Goal: Information Seeking & Learning: Learn about a topic

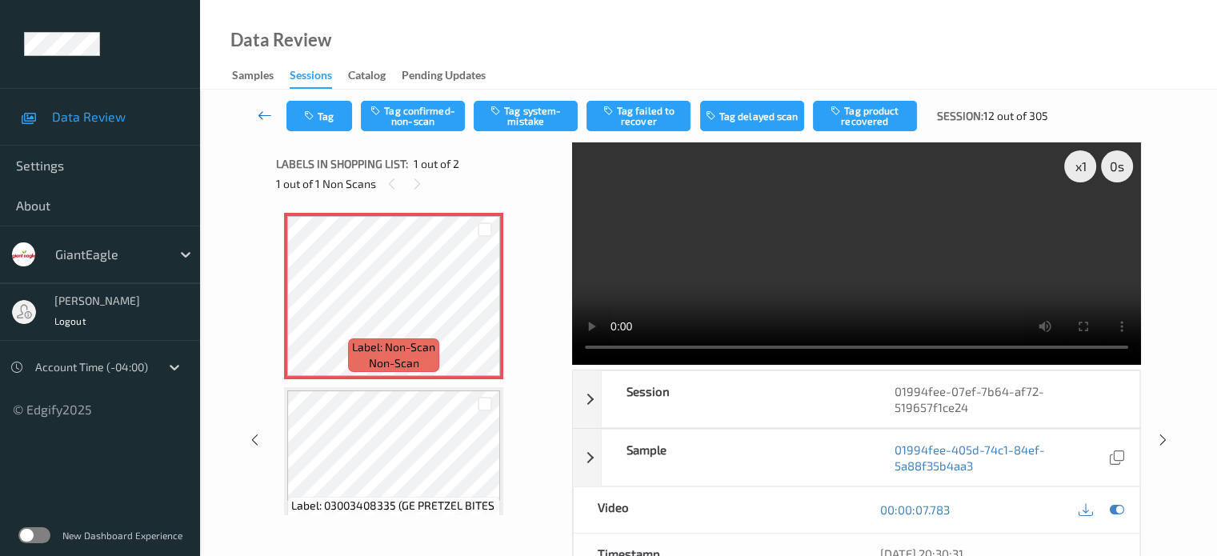
click at [258, 113] on icon at bounding box center [265, 115] width 14 height 16
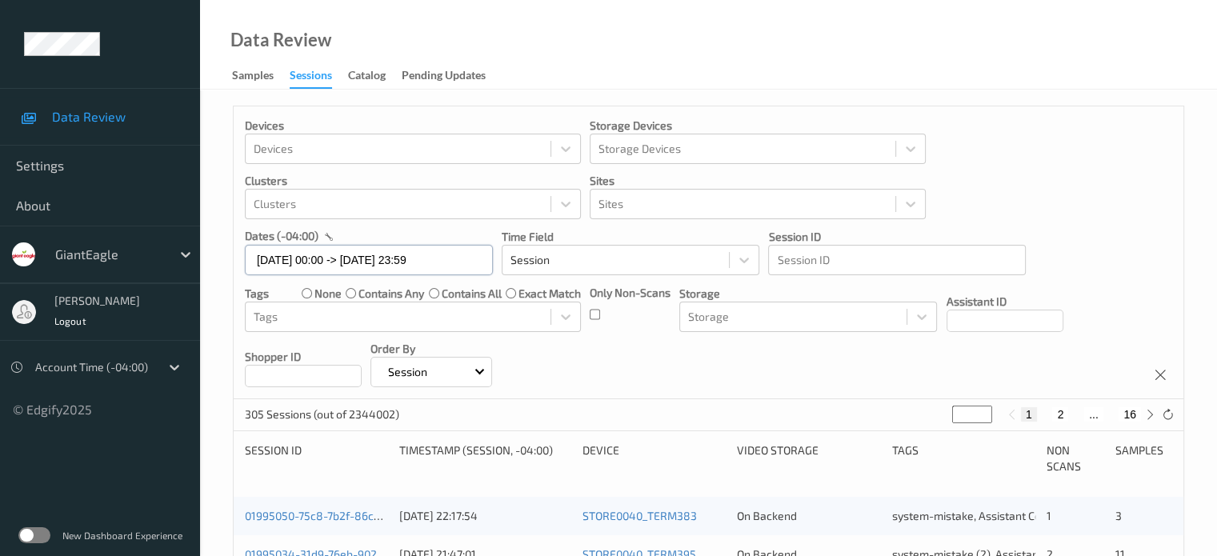
click at [320, 258] on input "[DATE] 00:00 -> [DATE] 23:59" at bounding box center [369, 260] width 248 height 30
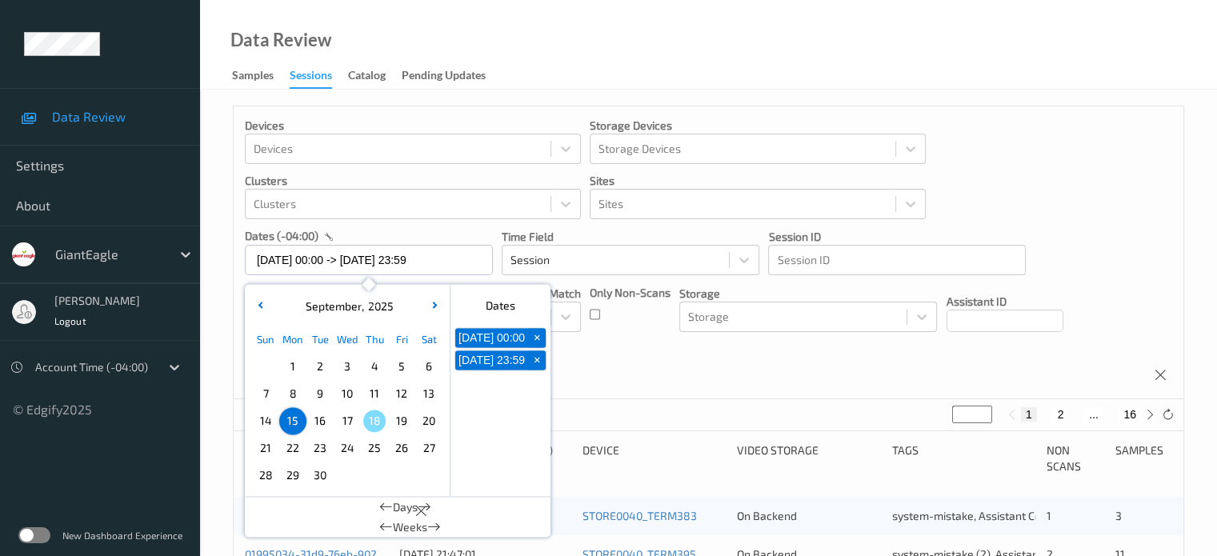
click at [326, 419] on span "16" at bounding box center [320, 421] width 22 height 22
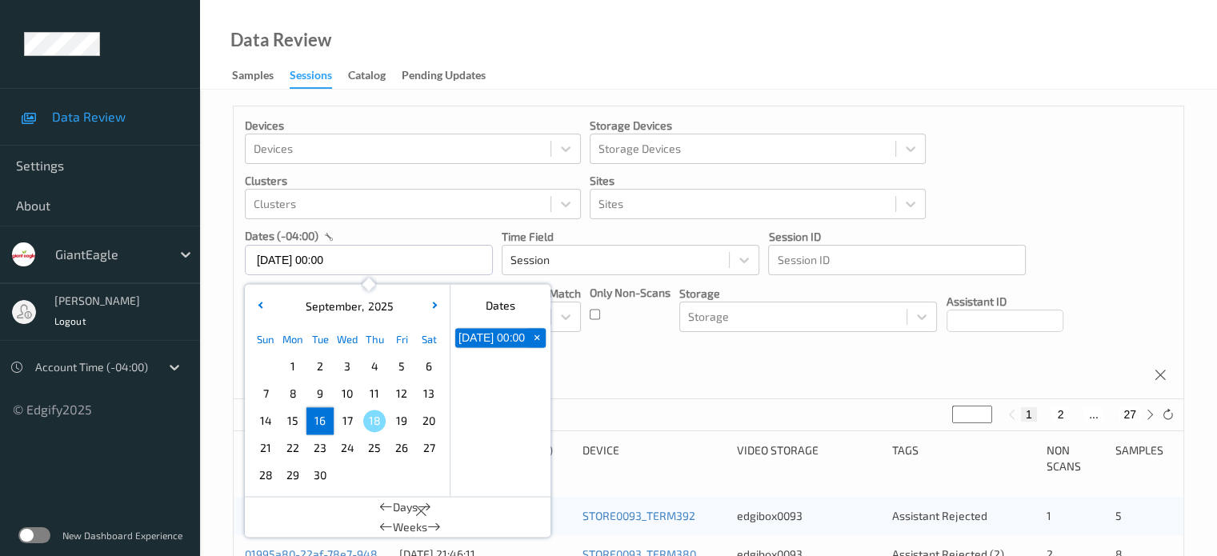
click at [326, 419] on span "16" at bounding box center [320, 421] width 22 height 22
type input "16/09/2025 00:00 -> 16/09/2025 23:59"
click at [749, 360] on div "Devices Devices Storage Devices Storage Devices Clusters Clusters Sites Sites d…" at bounding box center [709, 252] width 950 height 293
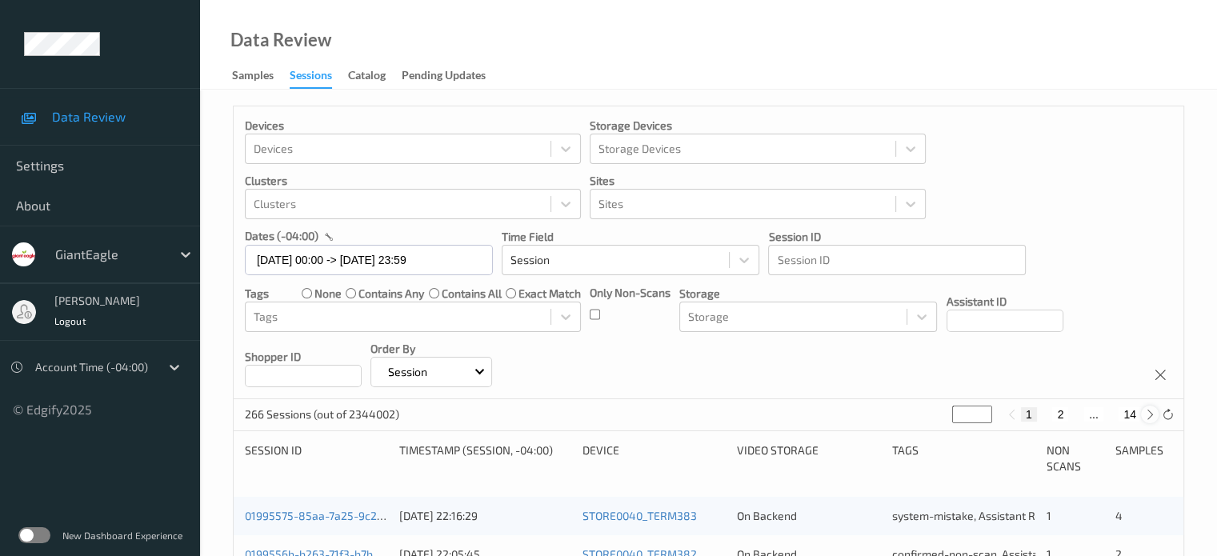
click at [1154, 417] on icon at bounding box center [1150, 415] width 12 height 12
type input "*"
click at [1154, 417] on icon at bounding box center [1150, 415] width 12 height 12
type input "*"
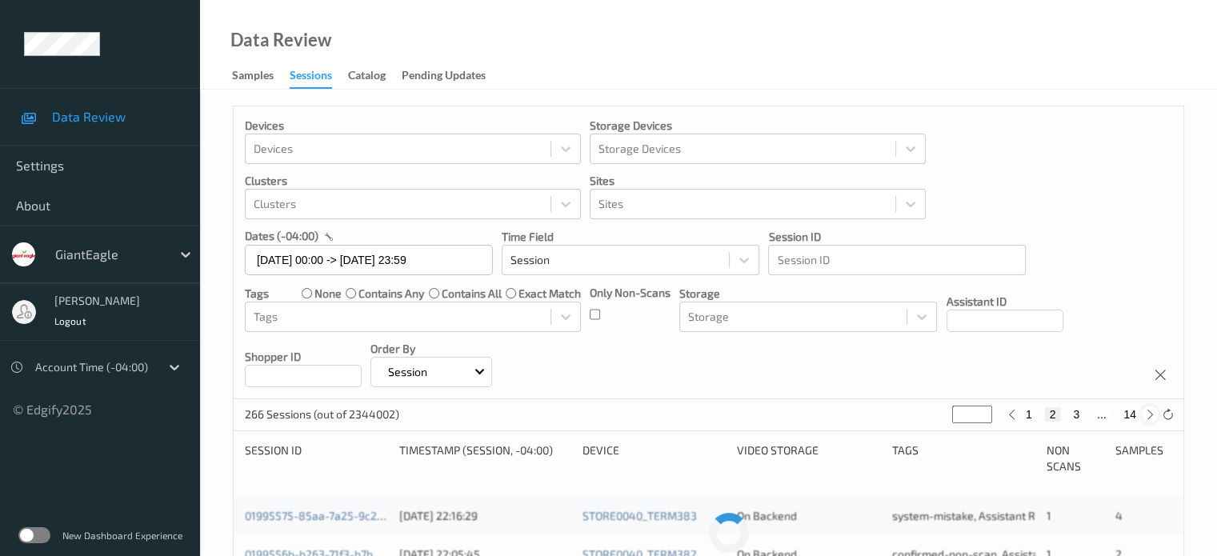
type input "*"
click at [1154, 417] on icon at bounding box center [1150, 415] width 12 height 12
type input "*"
click at [1154, 417] on icon at bounding box center [1150, 415] width 12 height 12
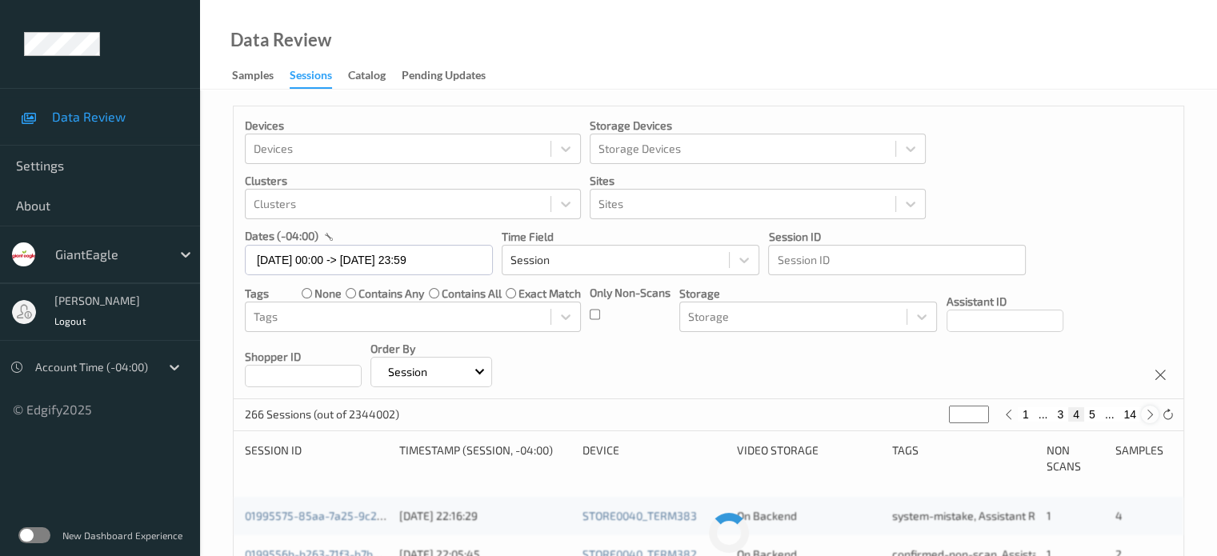
type input "*"
click at [1154, 417] on icon at bounding box center [1150, 415] width 12 height 12
type input "*"
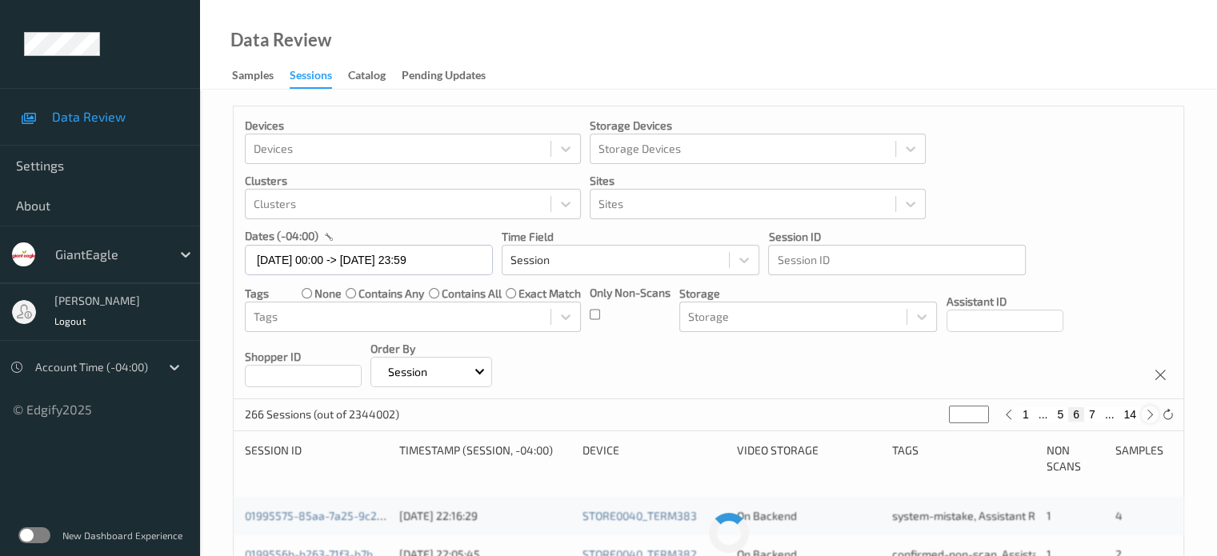
click at [1154, 417] on icon at bounding box center [1150, 415] width 12 height 12
type input "*"
click at [1154, 417] on icon at bounding box center [1150, 415] width 12 height 12
type input "*"
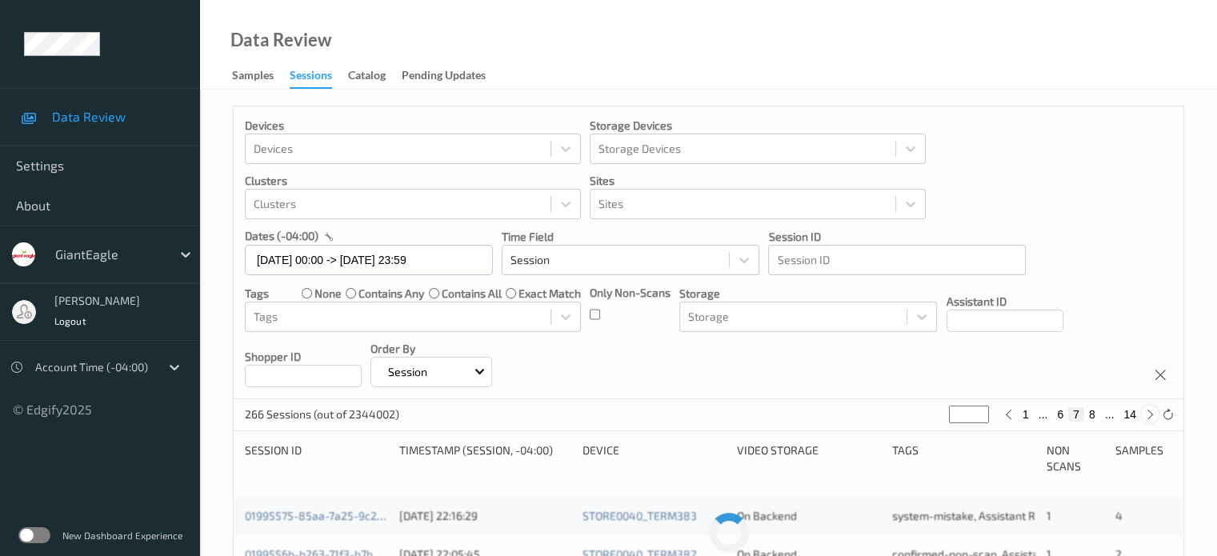
type input "*"
click at [1154, 417] on icon at bounding box center [1150, 415] width 12 height 12
type input "*"
click at [1154, 417] on icon at bounding box center [1150, 415] width 12 height 12
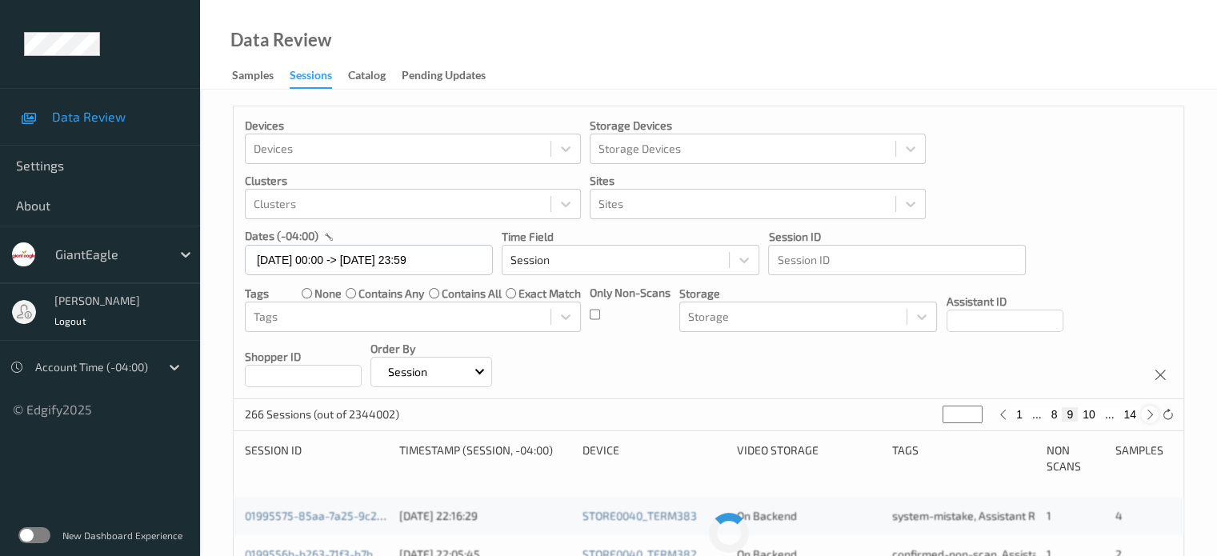
type input "**"
click at [1154, 417] on icon at bounding box center [1150, 415] width 12 height 12
type input "**"
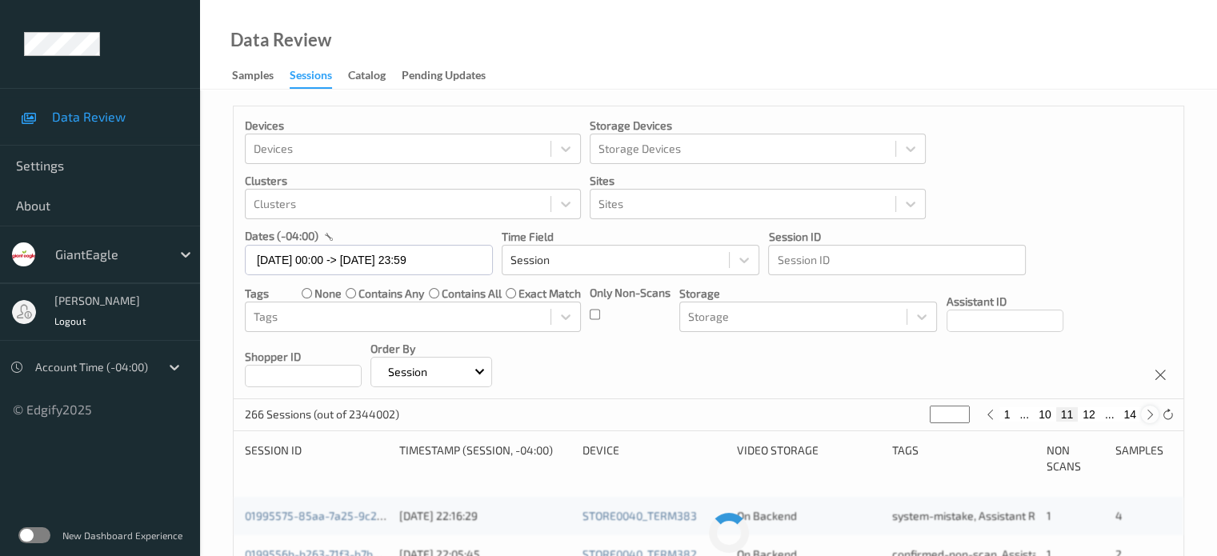
click at [1154, 417] on icon at bounding box center [1150, 415] width 12 height 12
type input "**"
click at [1154, 417] on icon at bounding box center [1150, 415] width 12 height 12
type input "**"
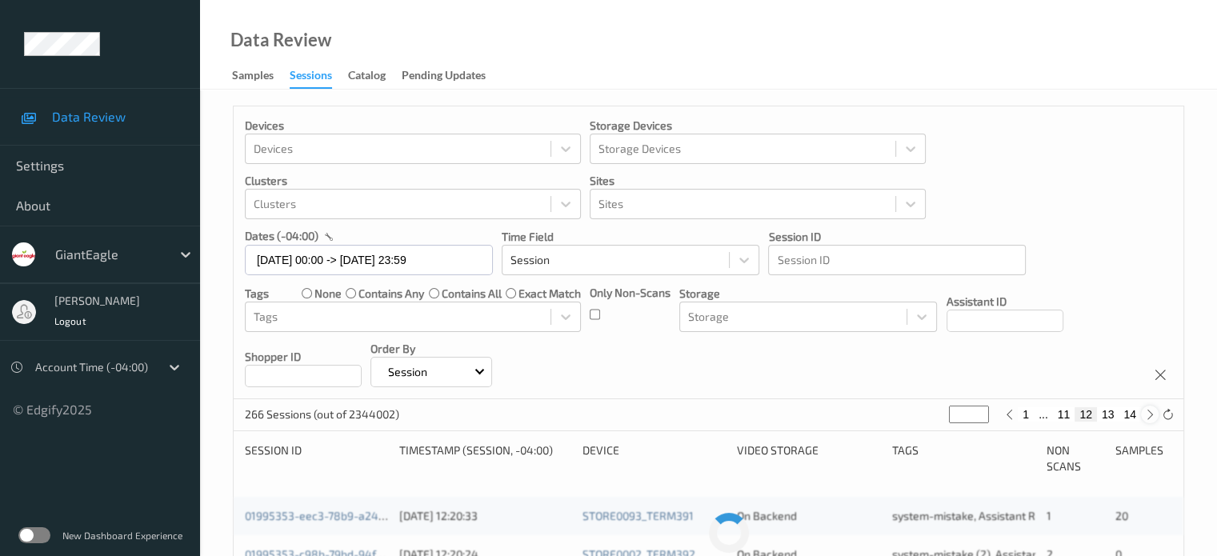
type input "**"
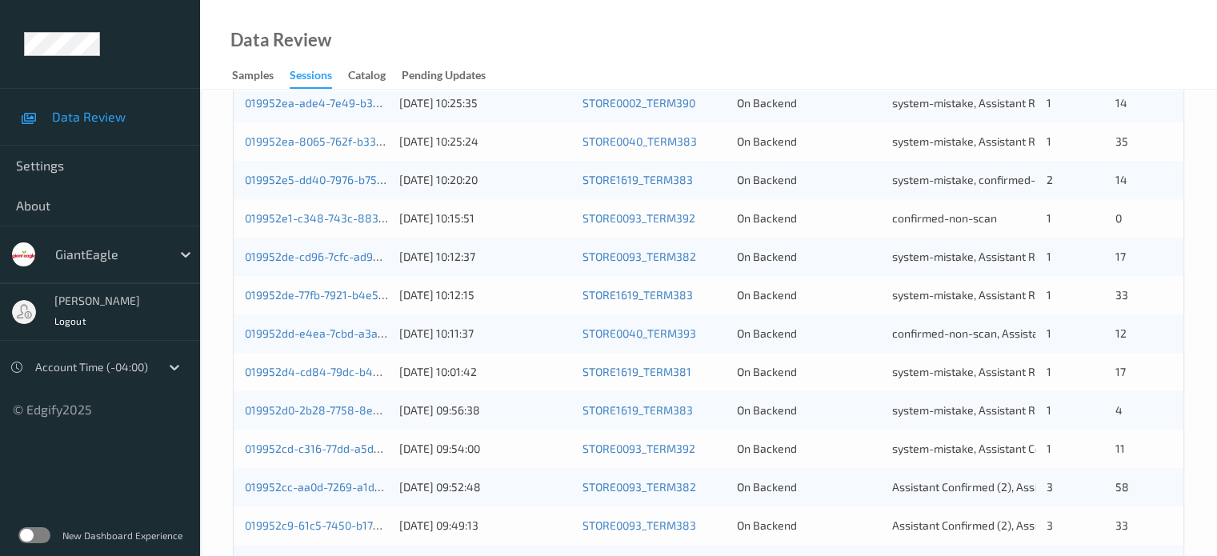
scroll to position [412, 0]
drag, startPoint x: 916, startPoint y: 222, endPoint x: 919, endPoint y: 259, distance: 36.1
click at [917, 226] on div "019952e1-c348-743c-8832-86742191933c 16/09/2025 10:15:51 STORE0093_TERM392 On B…" at bounding box center [709, 219] width 950 height 38
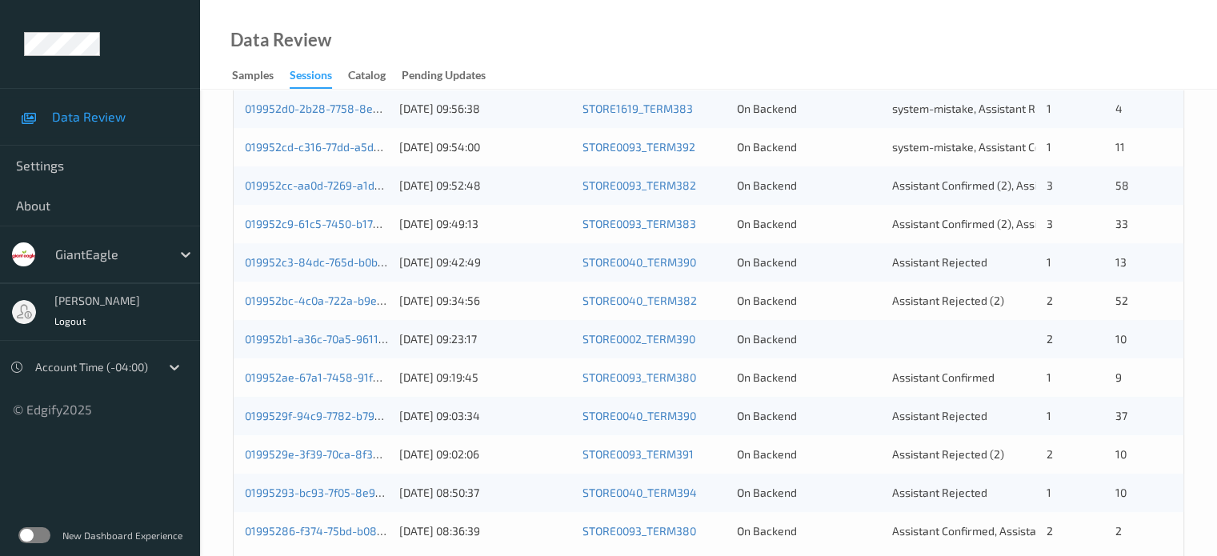
scroll to position [773, 0]
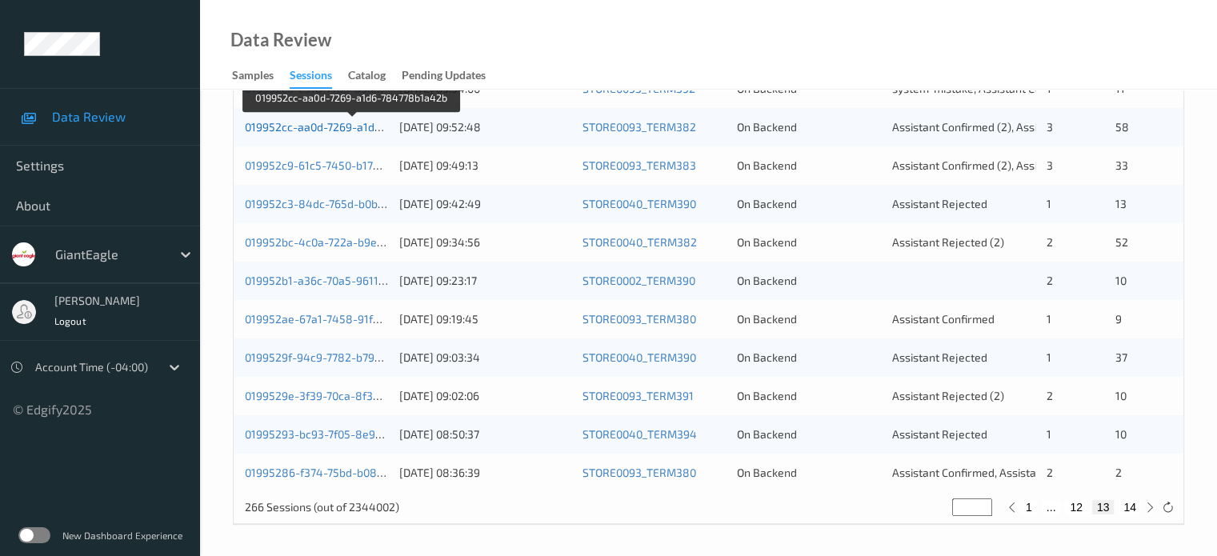
click at [332, 125] on link "019952cc-aa0d-7269-a1d6-784778b1a42b" at bounding box center [353, 127] width 216 height 14
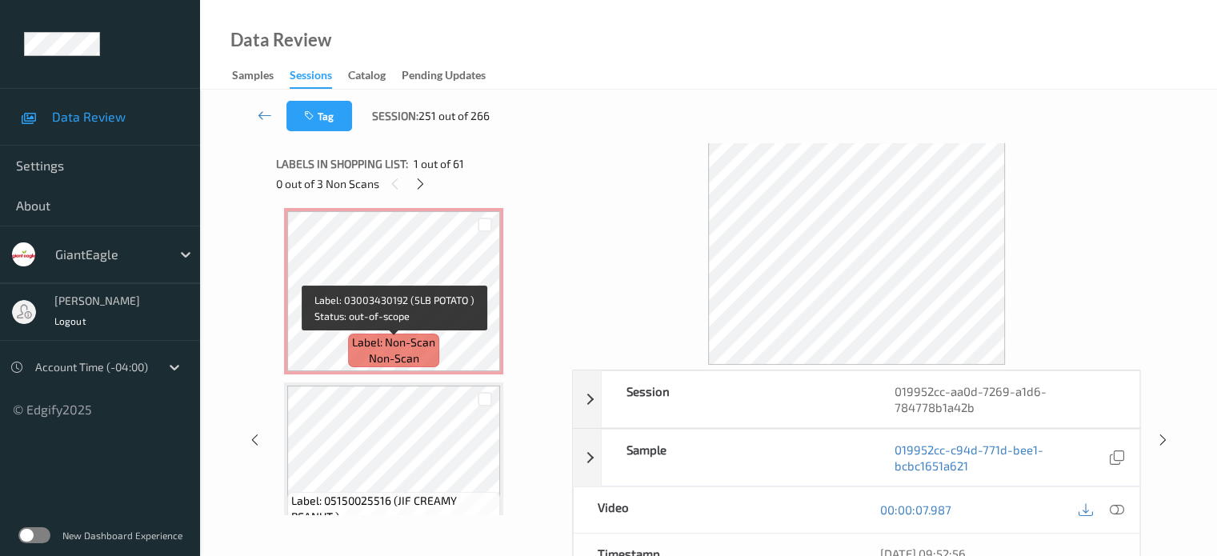
scroll to position [4024, 0]
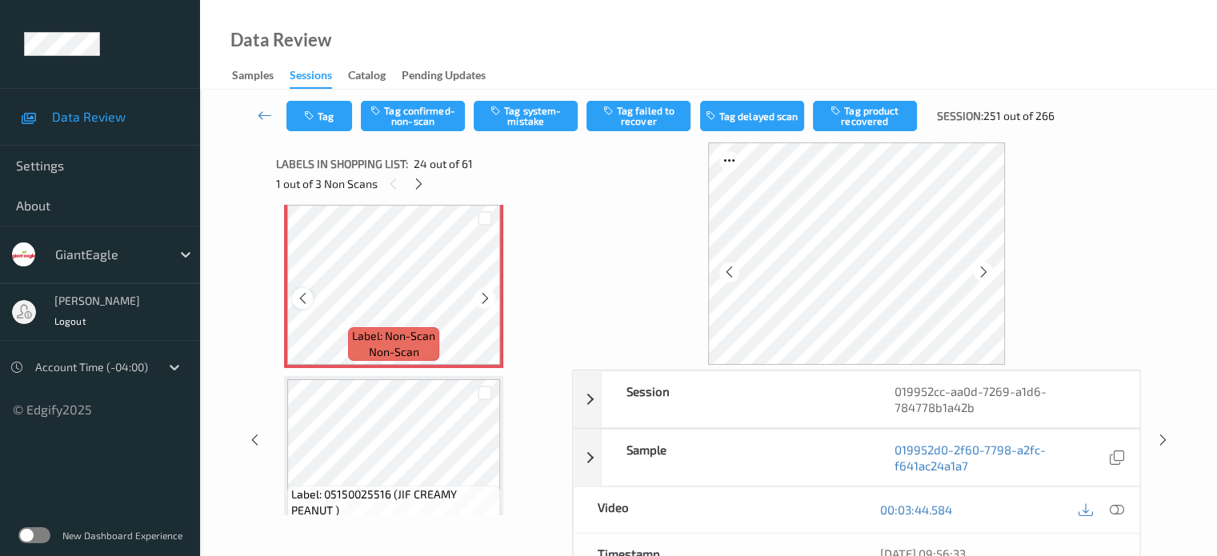
click at [302, 297] on icon at bounding box center [303, 298] width 14 height 14
click at [1122, 506] on icon at bounding box center [1116, 510] width 14 height 14
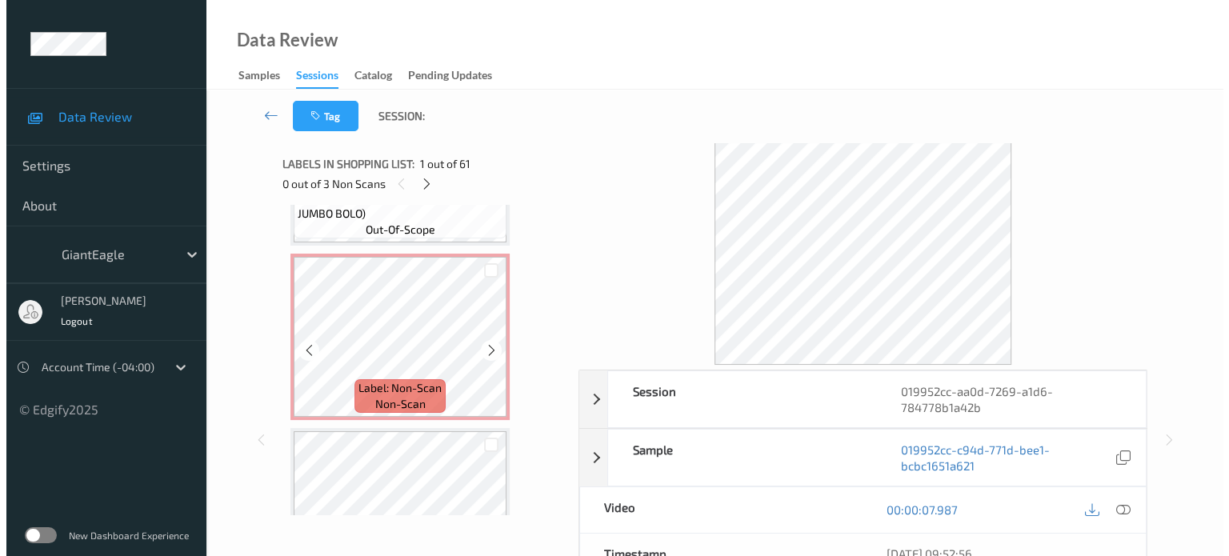
scroll to position [4002, 0]
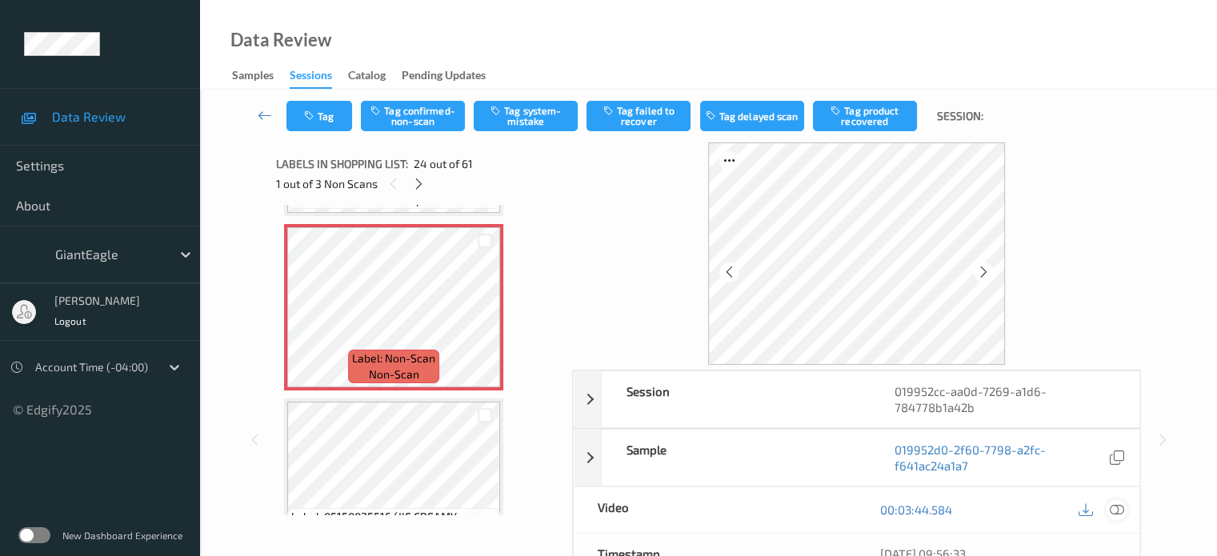
click at [1118, 511] on icon at bounding box center [1116, 510] width 14 height 14
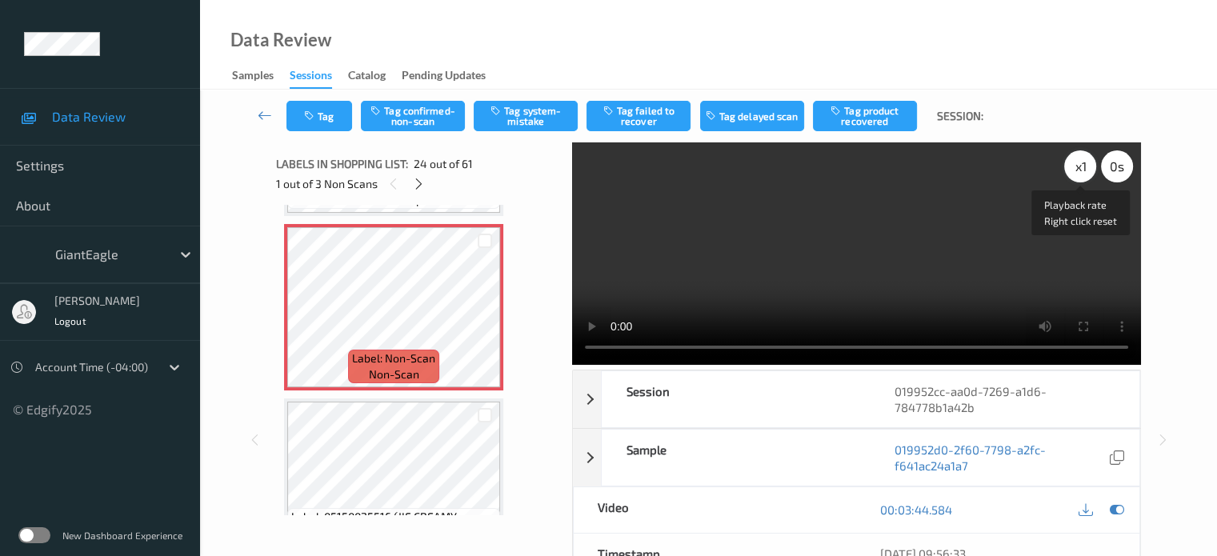
click at [1076, 166] on div "x 1" at bounding box center [1080, 166] width 32 height 32
click at [525, 108] on button "Tag system-mistake" at bounding box center [526, 116] width 104 height 30
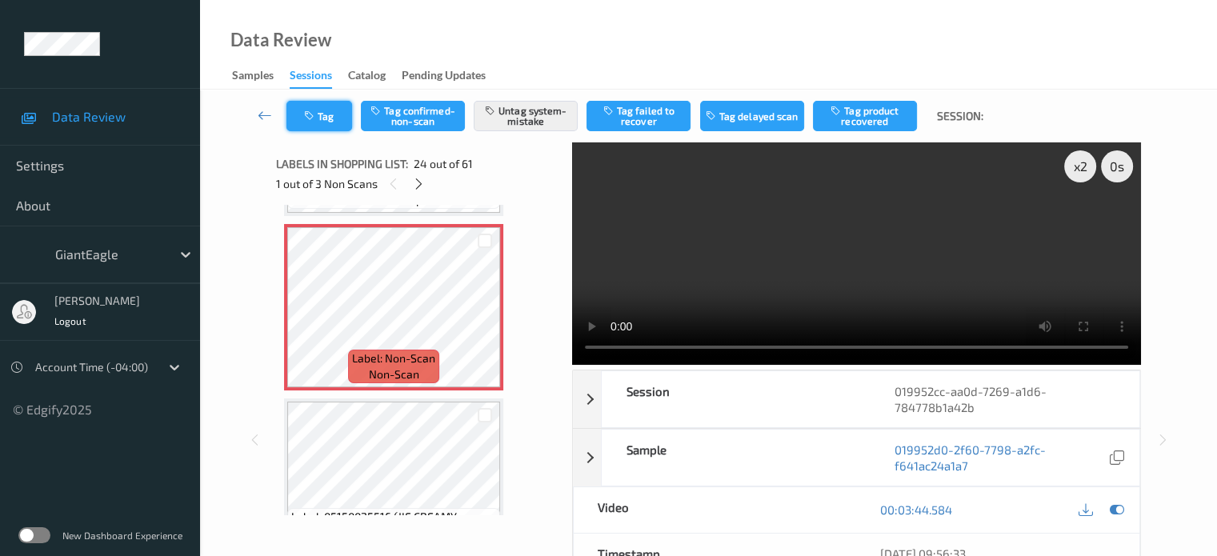
click at [313, 122] on button "Tag" at bounding box center [320, 116] width 66 height 30
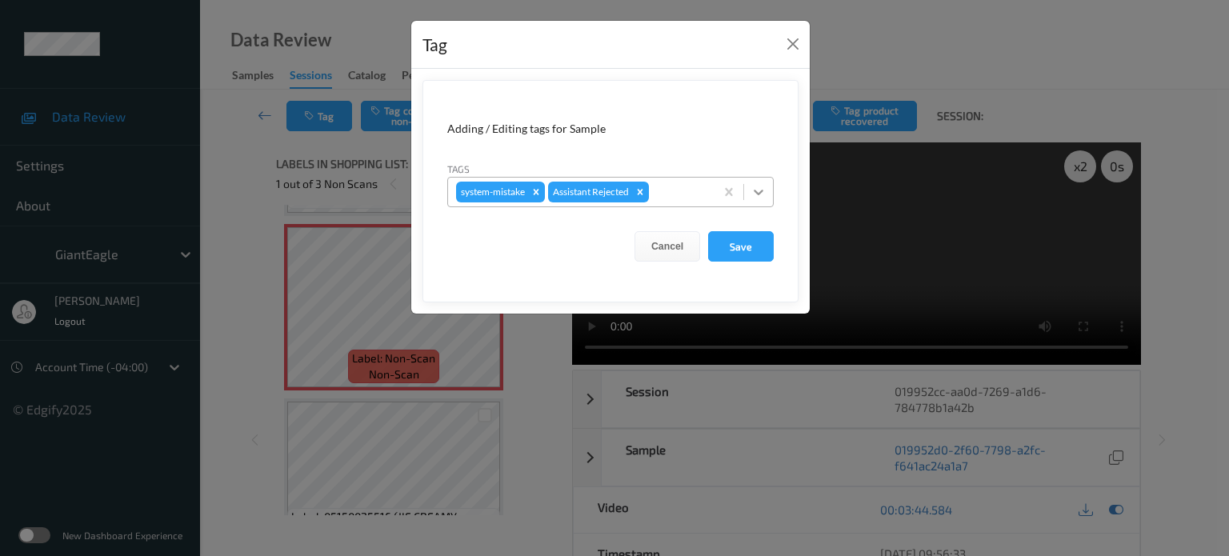
click at [752, 191] on icon at bounding box center [759, 192] width 16 height 16
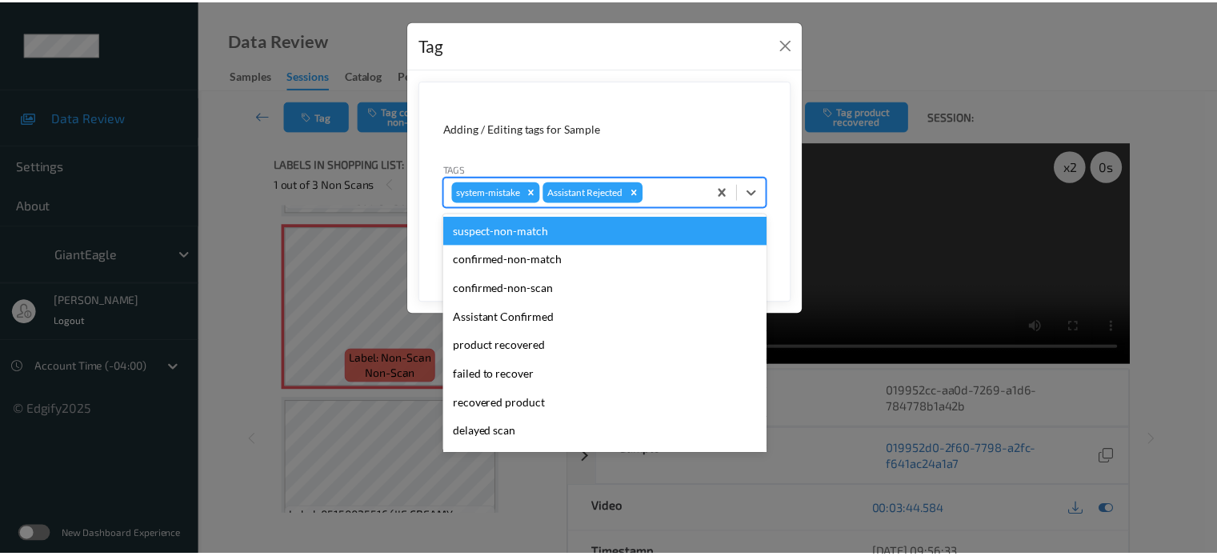
scroll to position [170, 0]
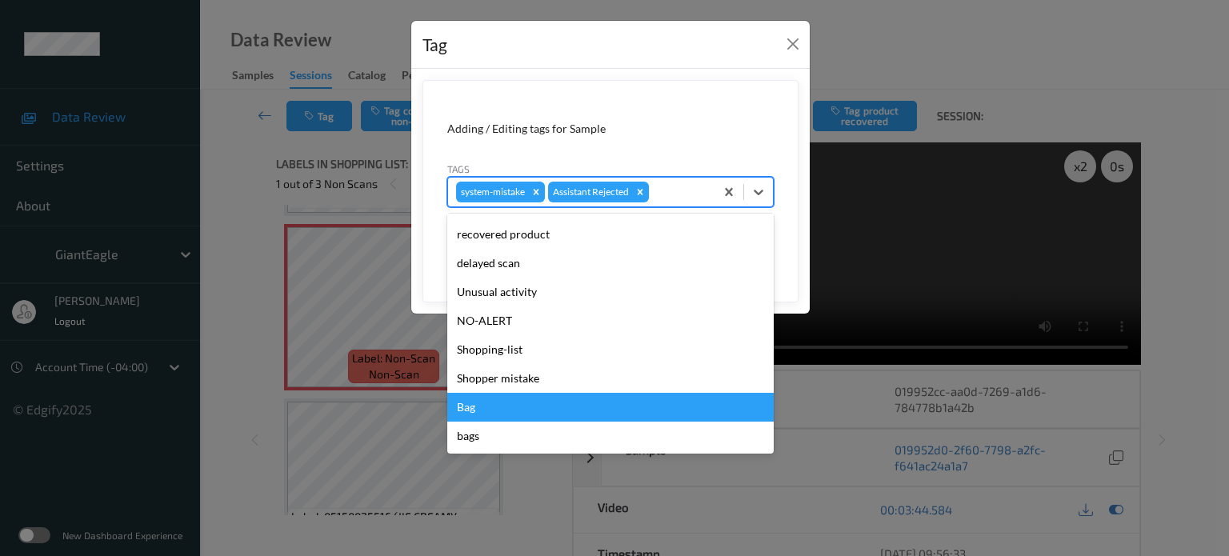
click at [473, 416] on div "Bag" at bounding box center [610, 407] width 327 height 29
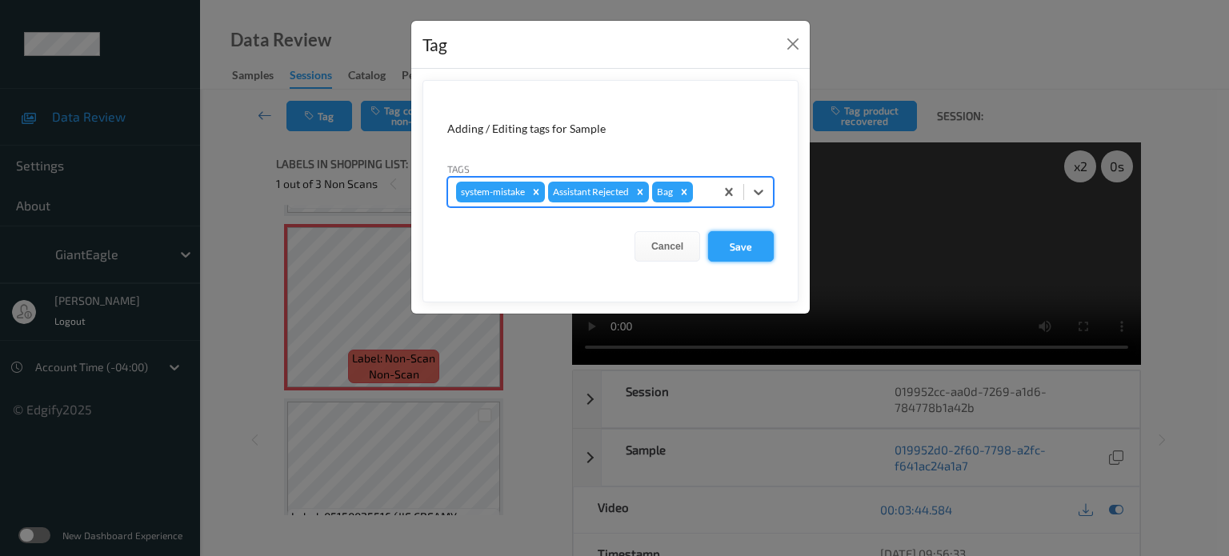
click at [739, 243] on button "Save" at bounding box center [741, 246] width 66 height 30
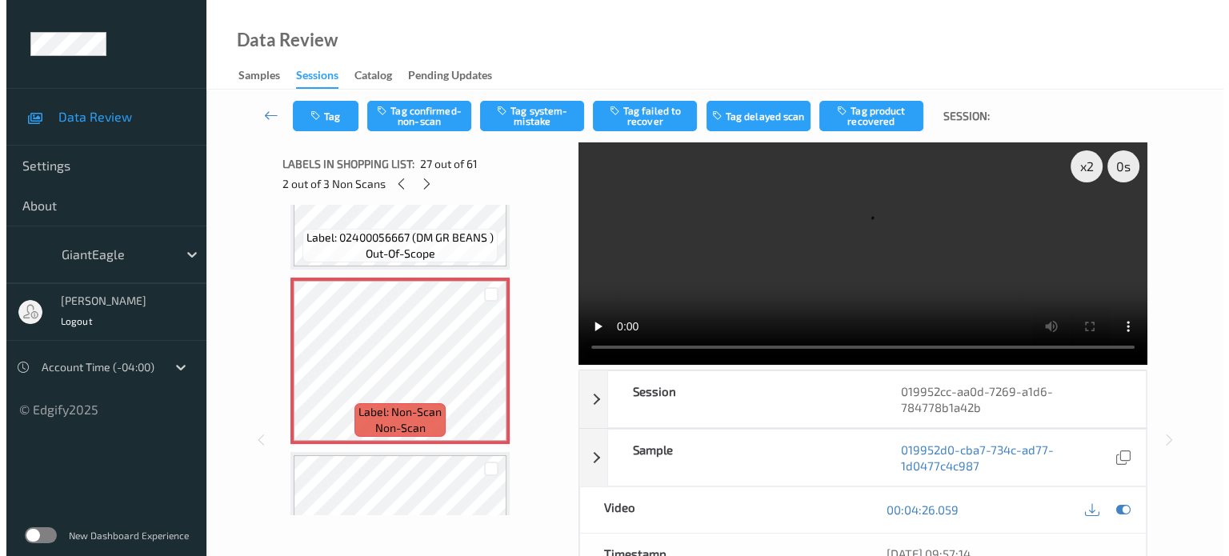
scroll to position [4492, 0]
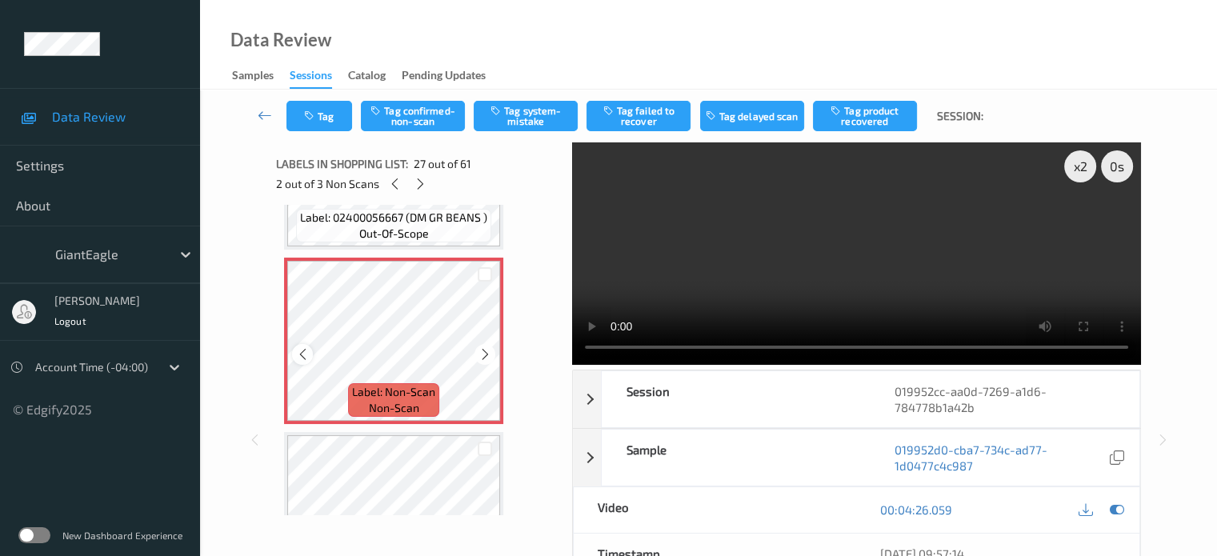
click at [299, 355] on icon at bounding box center [303, 354] width 14 height 14
click at [520, 124] on button "Tag system-mistake" at bounding box center [526, 116] width 104 height 30
click at [319, 118] on button "Tag" at bounding box center [320, 116] width 66 height 30
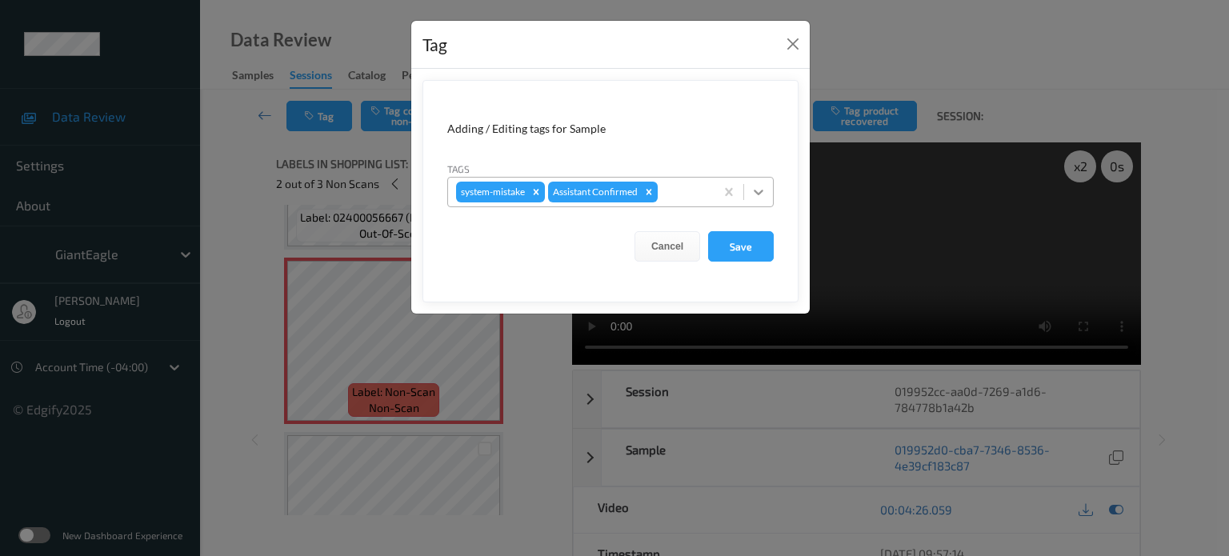
click at [757, 194] on icon at bounding box center [759, 192] width 16 height 16
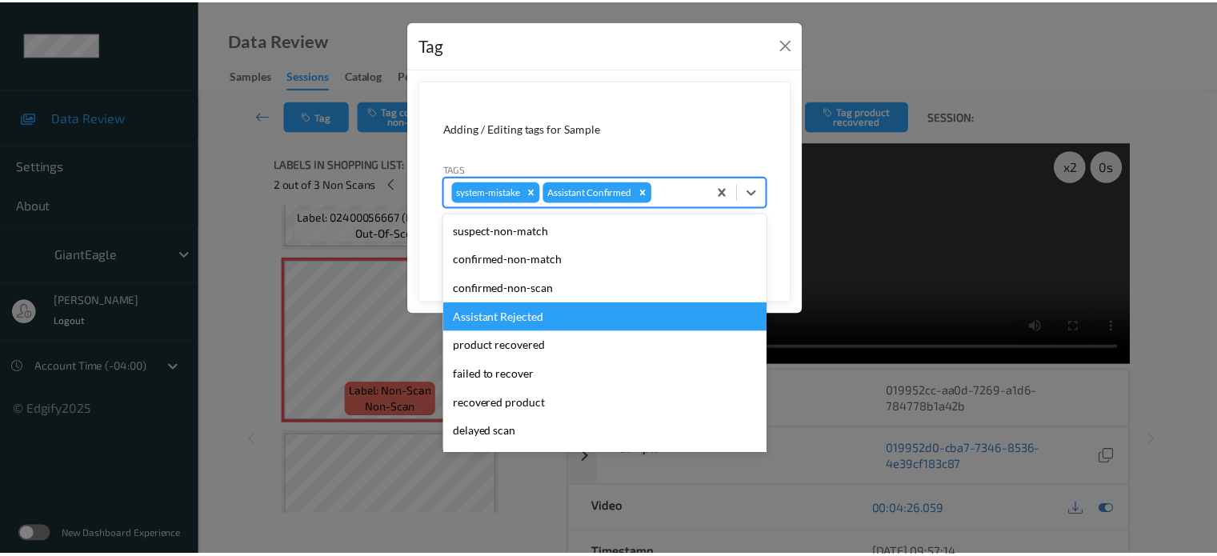
scroll to position [170, 0]
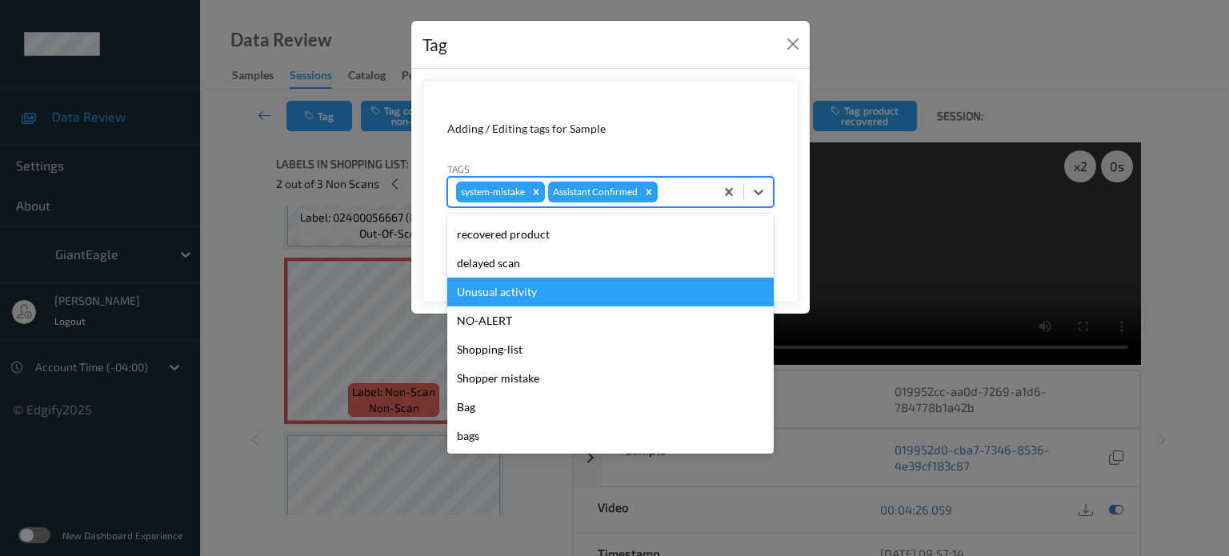
click at [503, 294] on div "Unusual activity" at bounding box center [610, 292] width 327 height 29
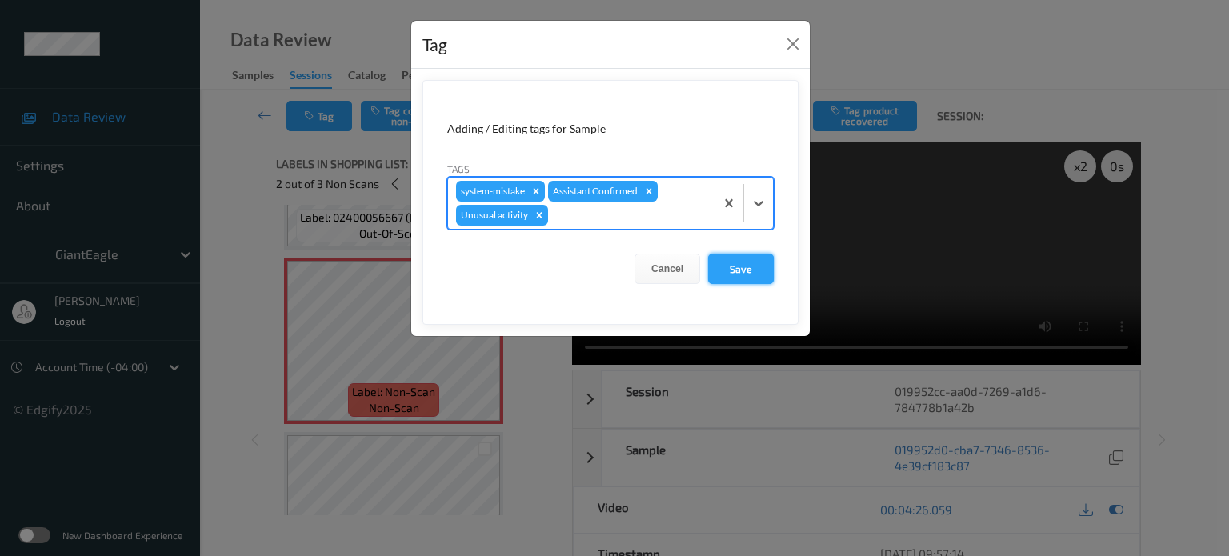
click at [747, 267] on button "Save" at bounding box center [741, 269] width 66 height 30
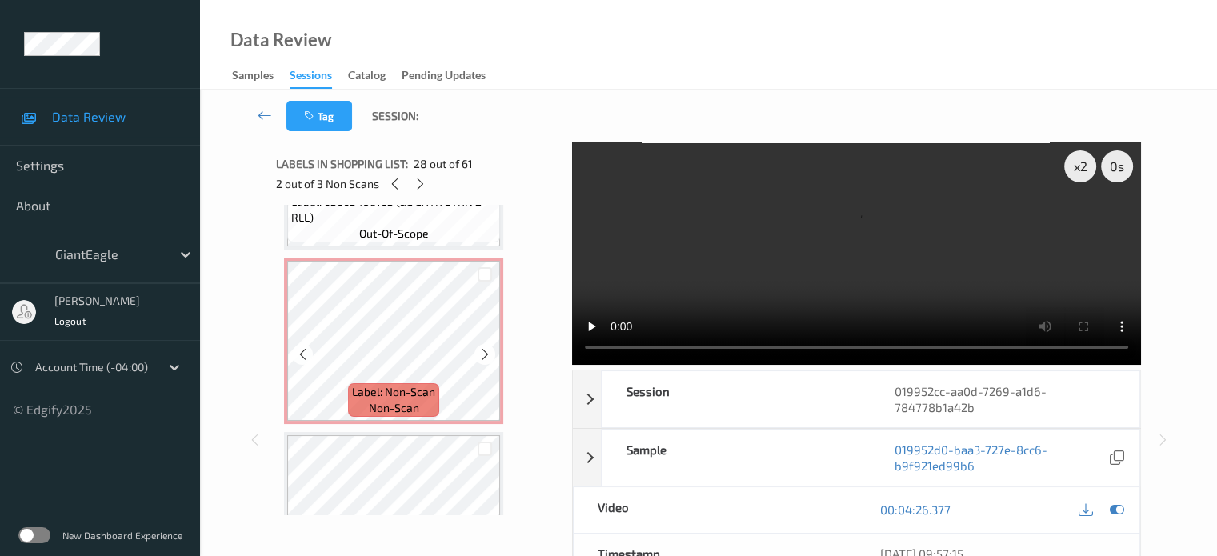
scroll to position [6584, 0]
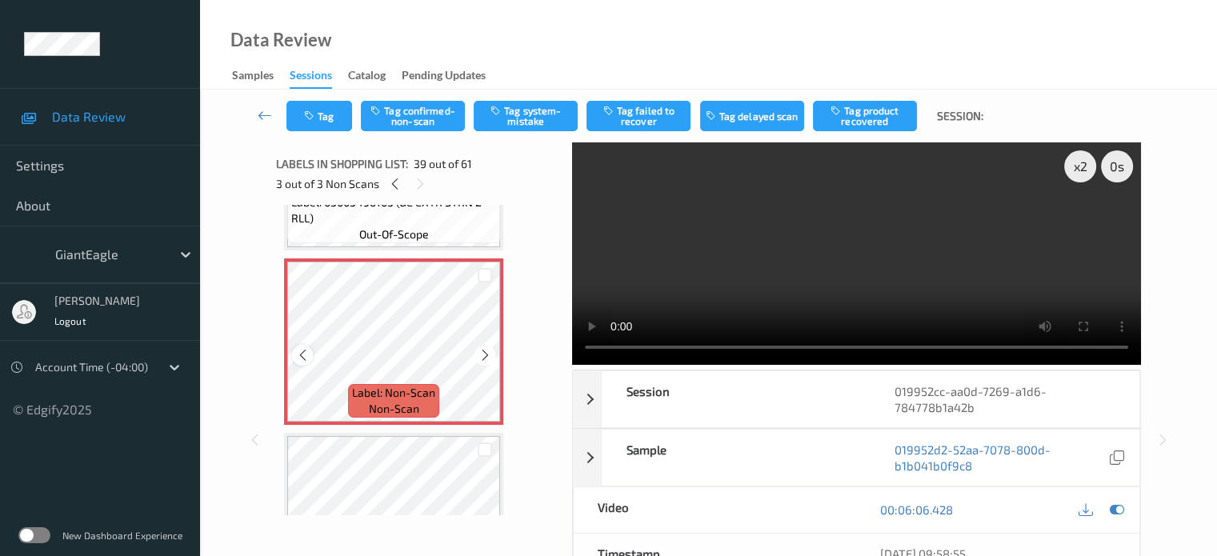
click at [304, 351] on icon at bounding box center [303, 355] width 14 height 14
click at [305, 355] on icon at bounding box center [303, 355] width 14 height 14
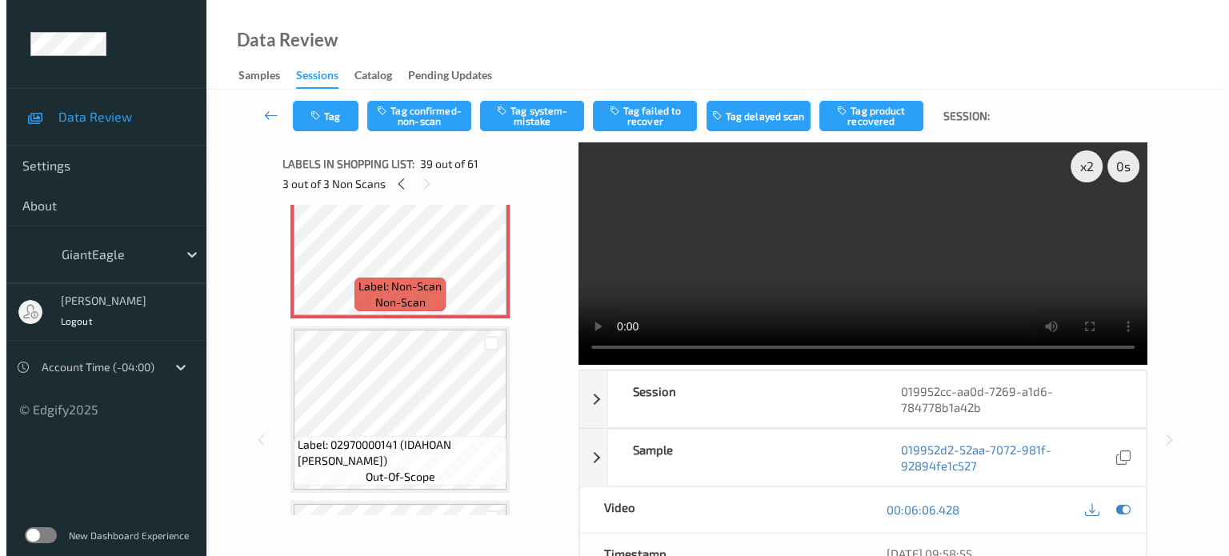
scroll to position [6693, 0]
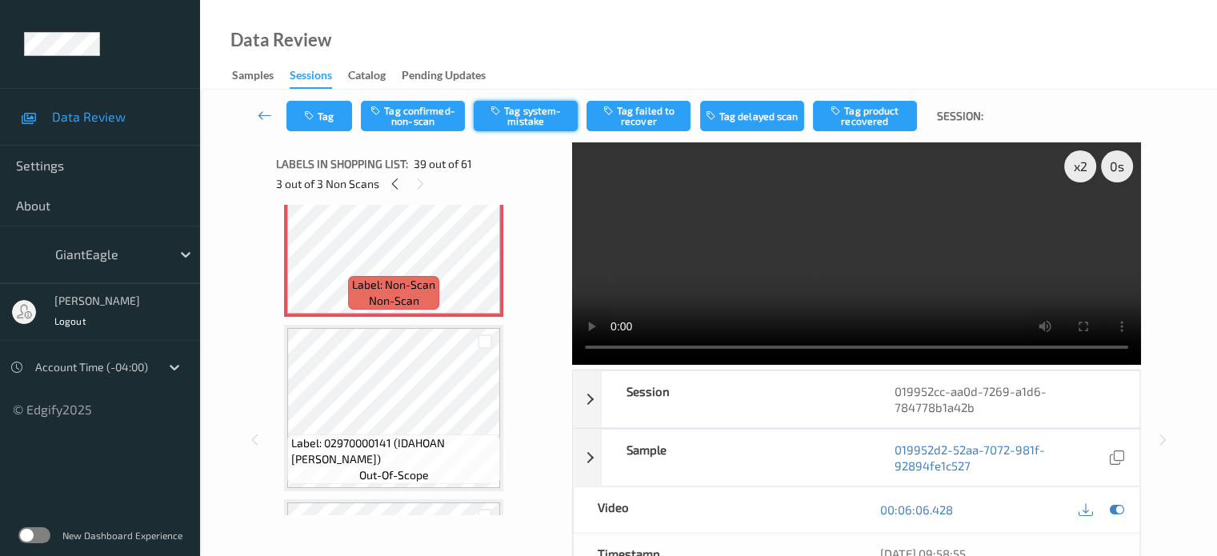
click at [512, 118] on button "Tag system-mistake" at bounding box center [526, 116] width 104 height 30
click at [318, 118] on button "Tag" at bounding box center [320, 116] width 66 height 30
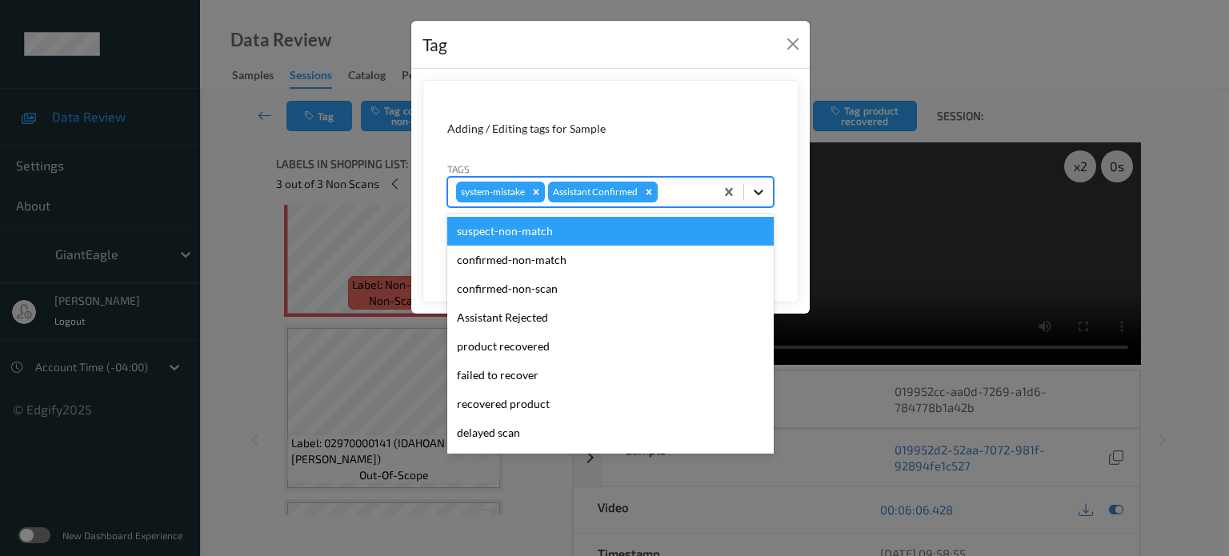
click at [762, 187] on icon at bounding box center [759, 192] width 16 height 16
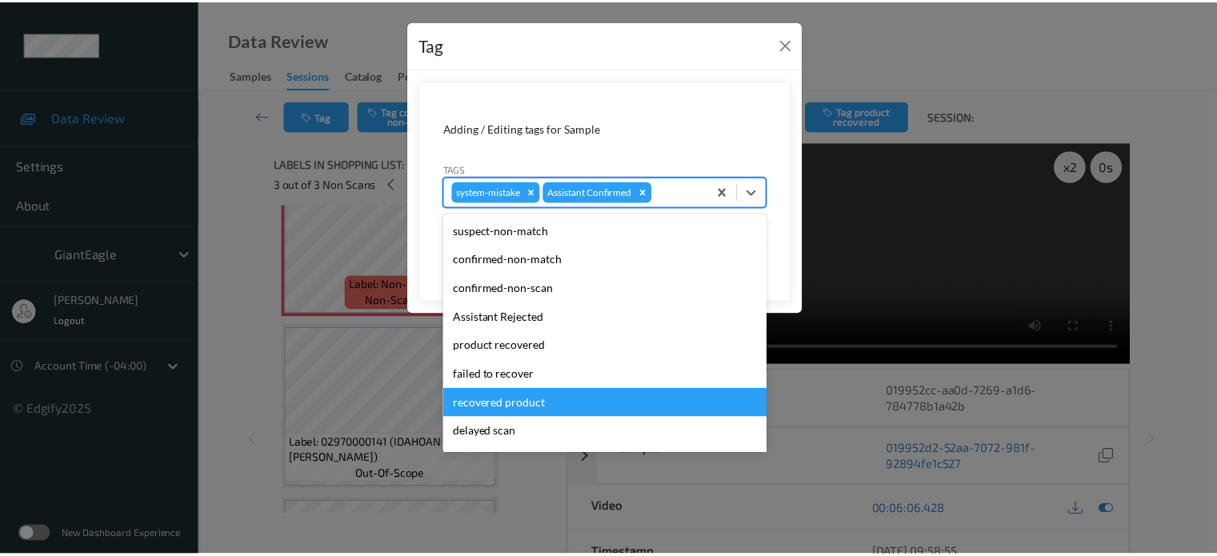
scroll to position [170, 0]
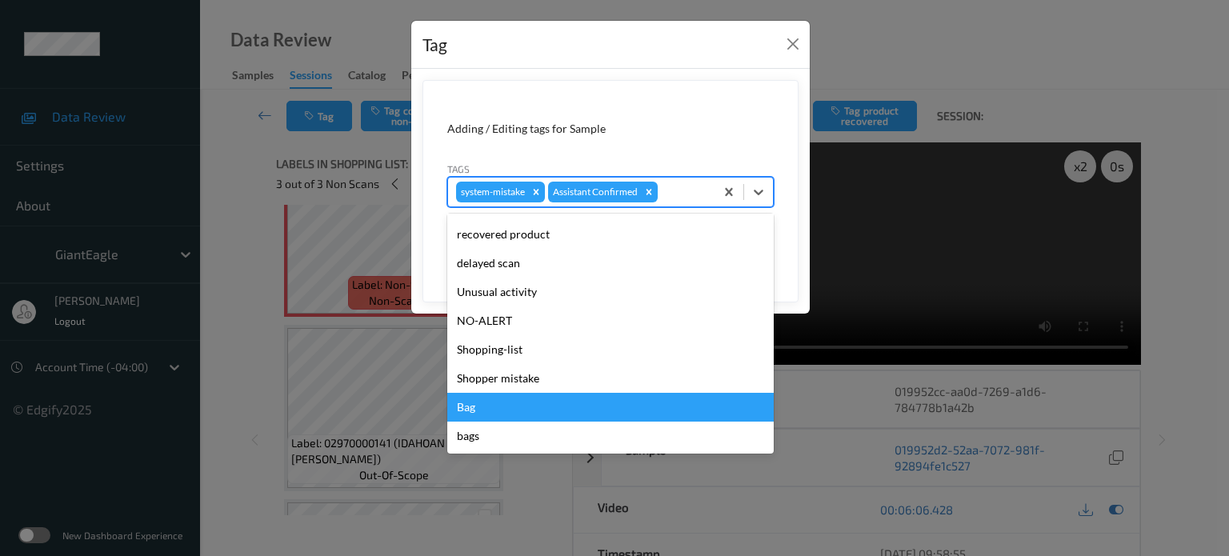
click at [468, 408] on div "Bag" at bounding box center [610, 407] width 327 height 29
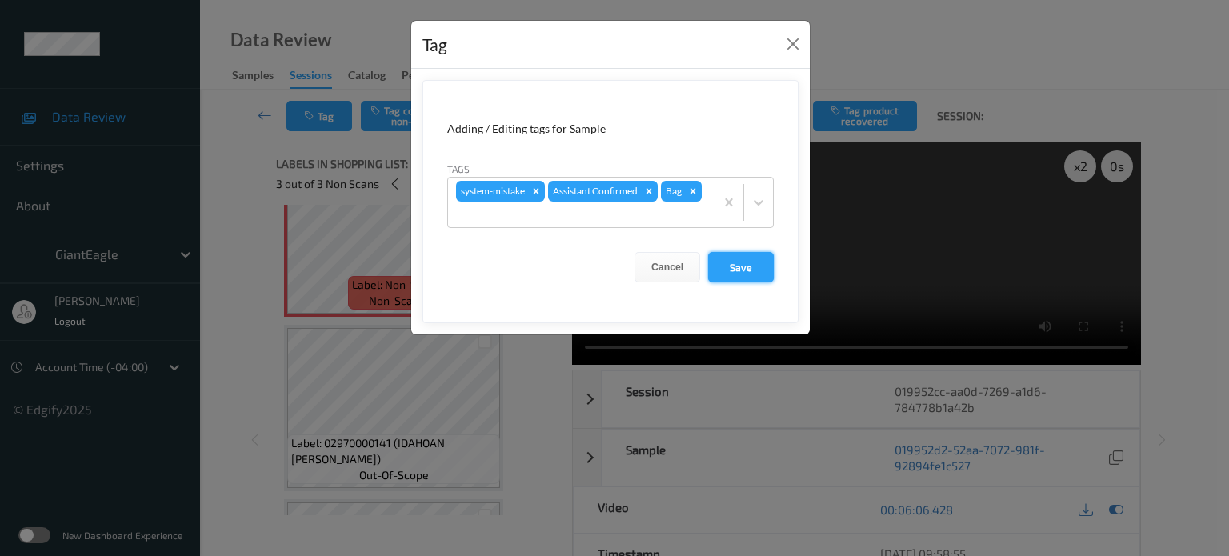
click at [746, 268] on button "Save" at bounding box center [741, 267] width 66 height 30
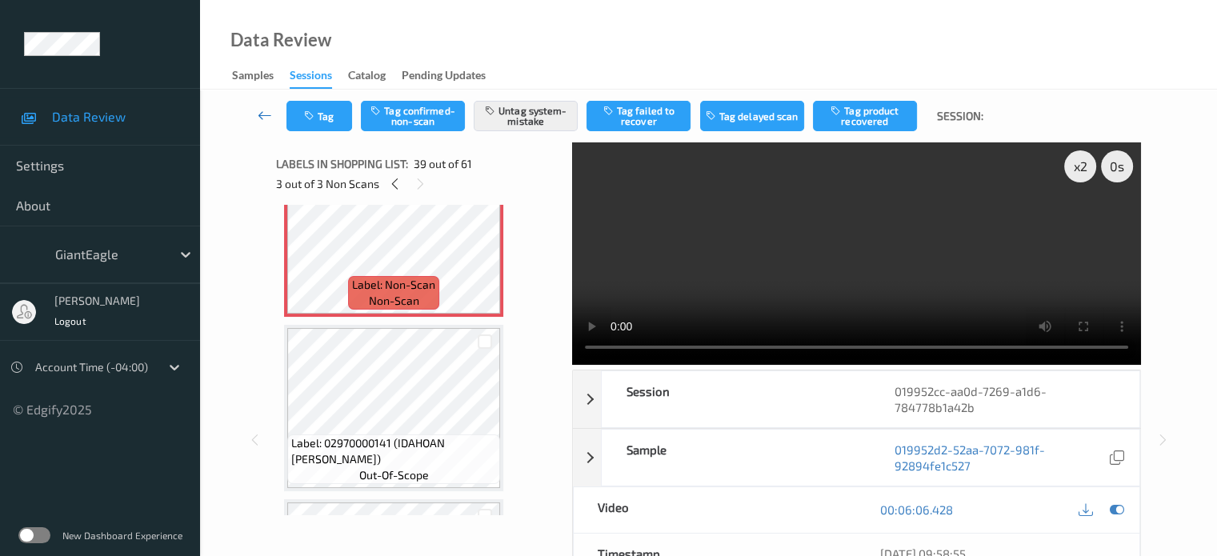
click at [264, 108] on icon at bounding box center [265, 115] width 14 height 16
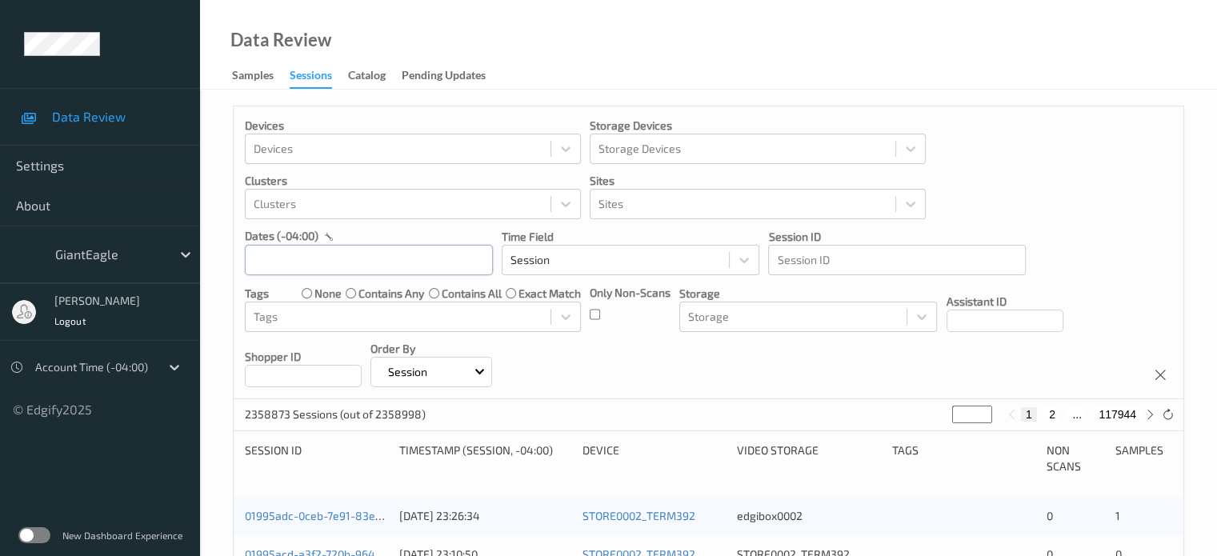
click at [302, 263] on input "text" at bounding box center [369, 260] width 248 height 30
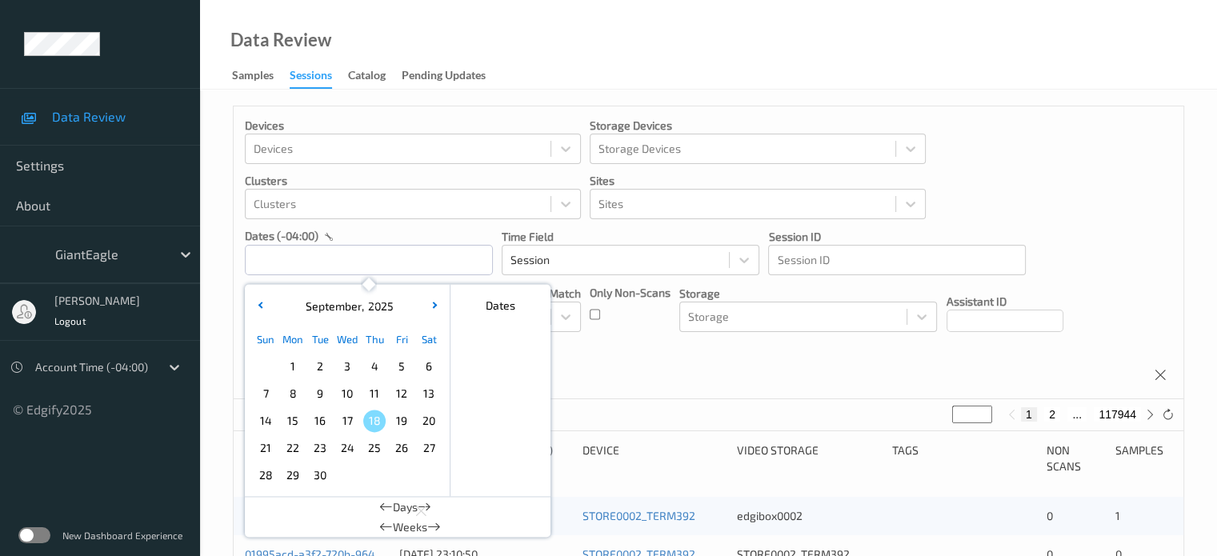
click at [330, 425] on span "16" at bounding box center [320, 421] width 22 height 22
click at [328, 426] on span "16" at bounding box center [320, 421] width 22 height 22
type input "[DATE] 00:00 -> [DATE] 23:59"
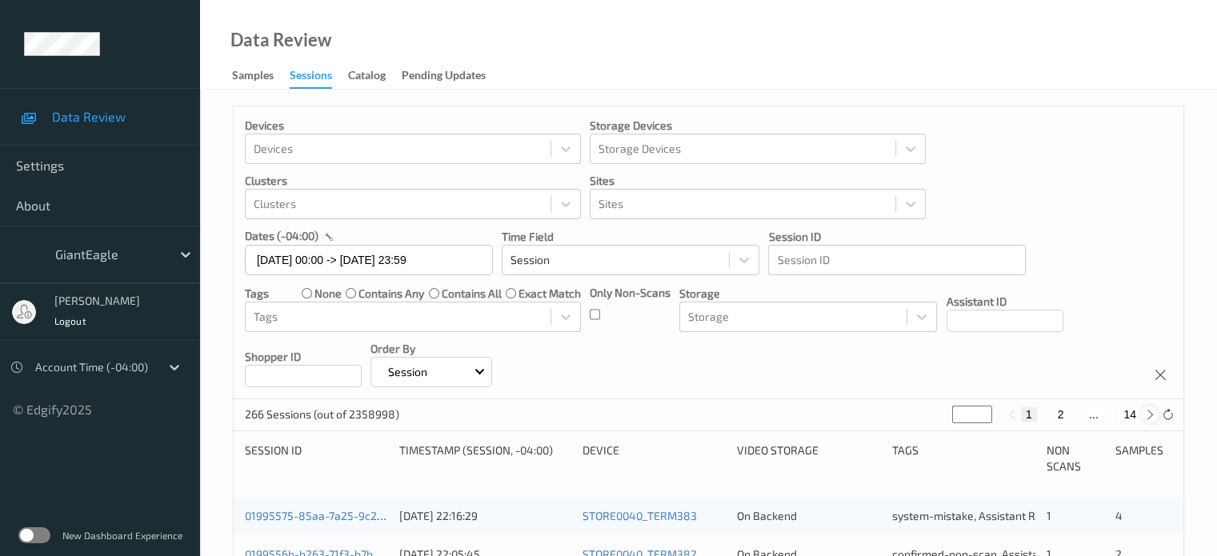
click at [1152, 422] on div at bounding box center [1150, 415] width 18 height 18
type input "*"
click at [1152, 422] on div at bounding box center [1150, 415] width 18 height 18
type input "*"
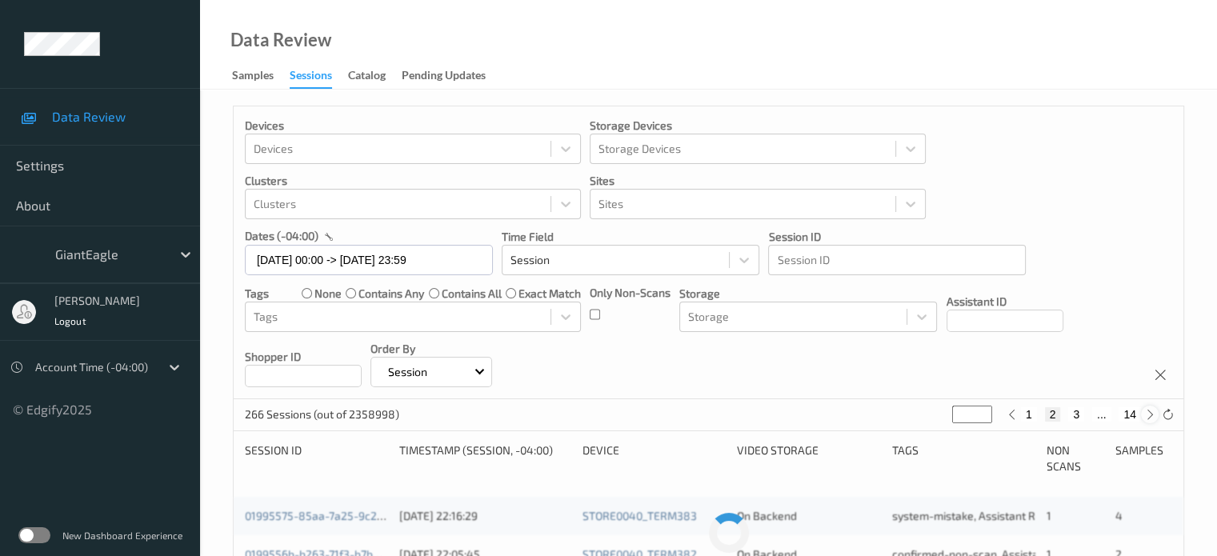
type input "*"
click at [1149, 417] on icon at bounding box center [1150, 415] width 12 height 12
type input "*"
click at [1149, 417] on icon at bounding box center [1150, 415] width 12 height 12
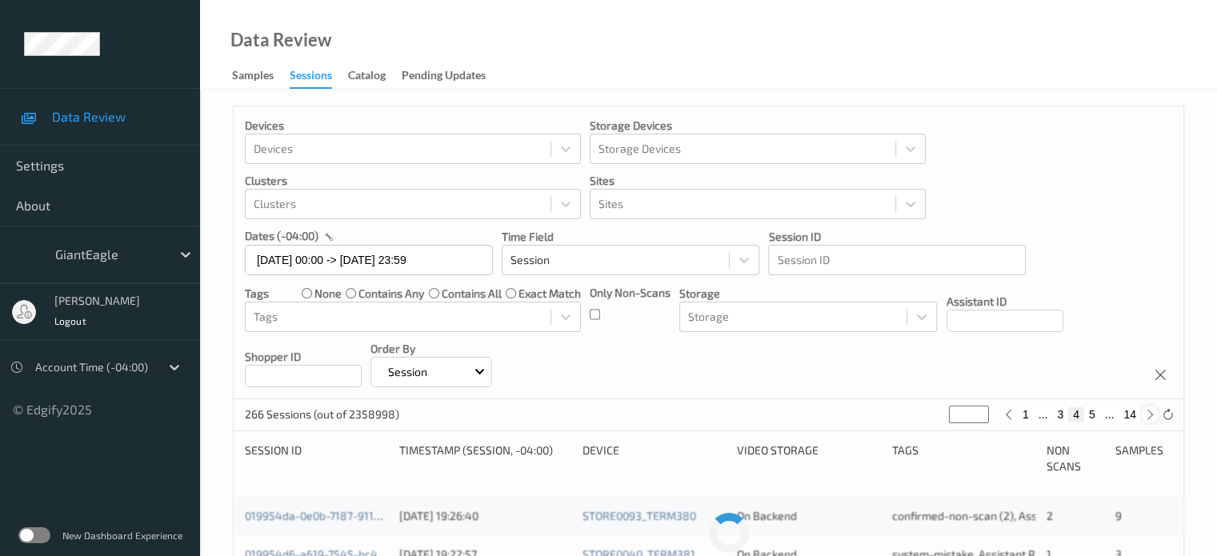
type input "*"
click at [1149, 417] on icon at bounding box center [1150, 415] width 12 height 12
type input "*"
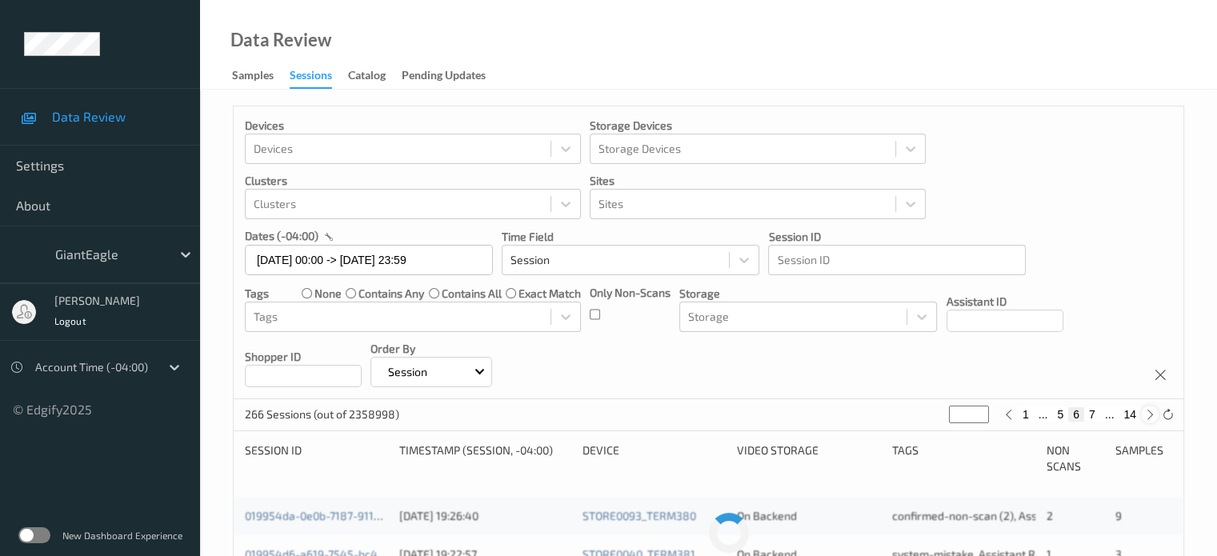
click at [1149, 417] on icon at bounding box center [1150, 415] width 12 height 12
type input "*"
click at [1149, 417] on icon at bounding box center [1150, 415] width 12 height 12
type input "*"
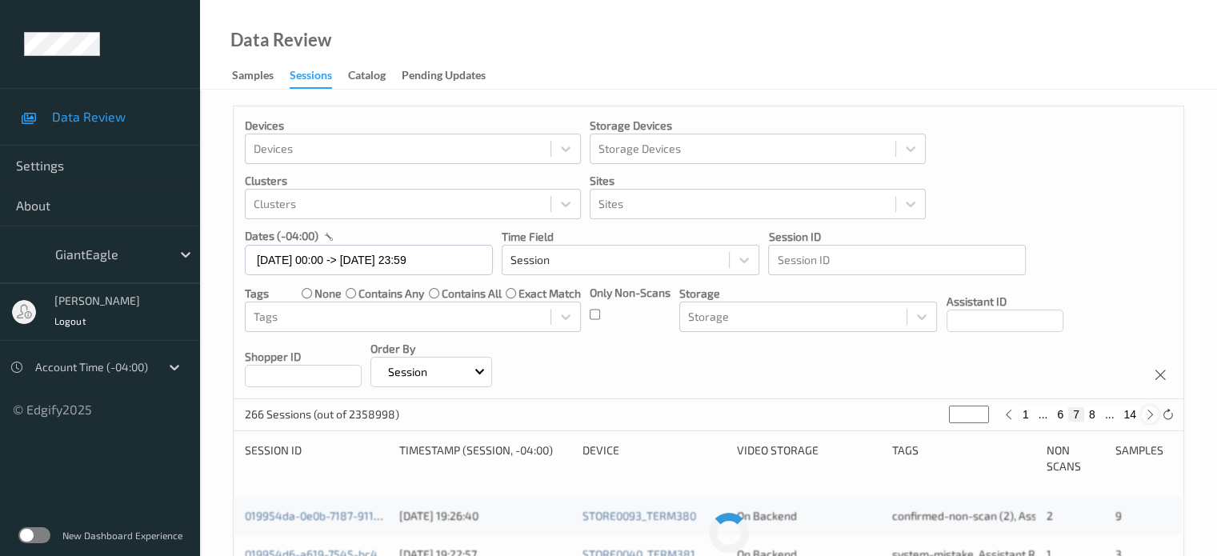
type input "*"
click at [1149, 417] on icon at bounding box center [1150, 415] width 12 height 12
type input "*"
click at [1149, 417] on icon at bounding box center [1150, 415] width 12 height 12
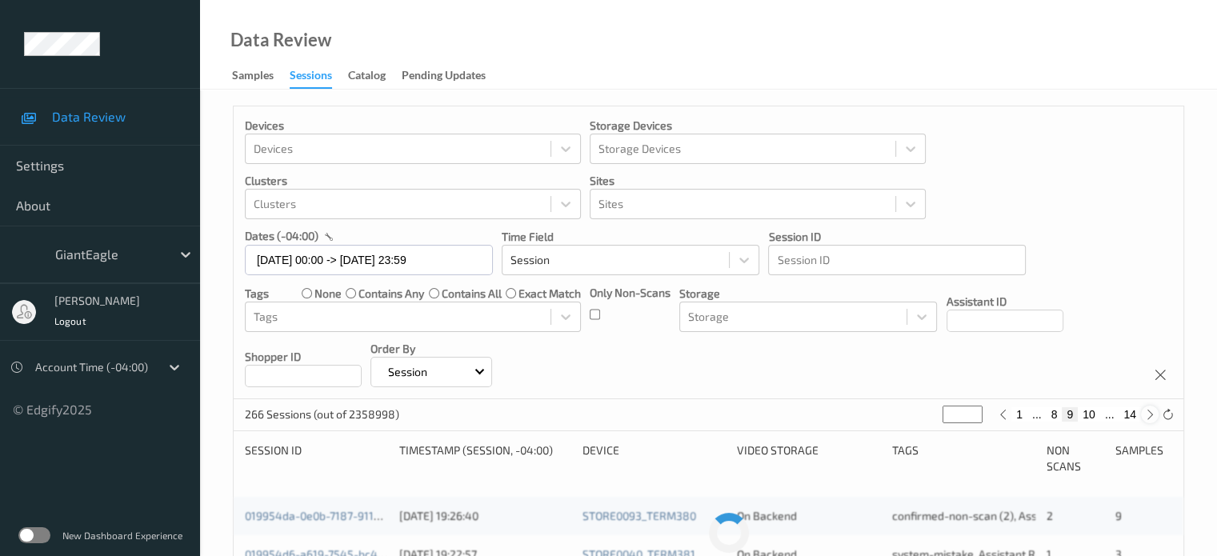
type input "**"
click at [1149, 417] on icon at bounding box center [1150, 415] width 12 height 12
type input "**"
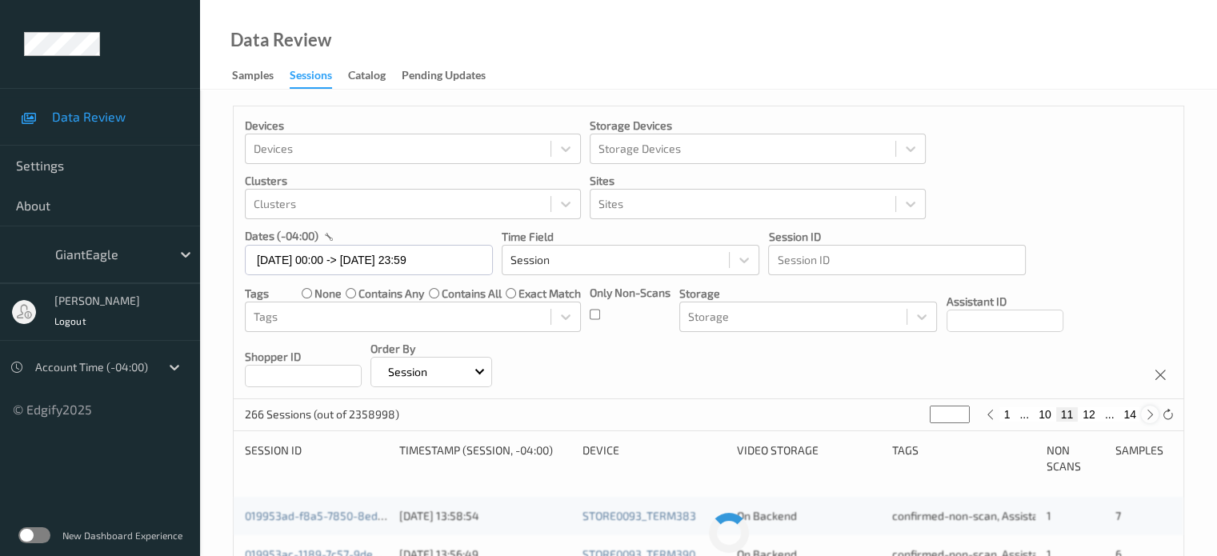
click at [1149, 417] on icon at bounding box center [1150, 415] width 12 height 12
type input "**"
click at [1149, 417] on icon at bounding box center [1150, 415] width 12 height 12
type input "**"
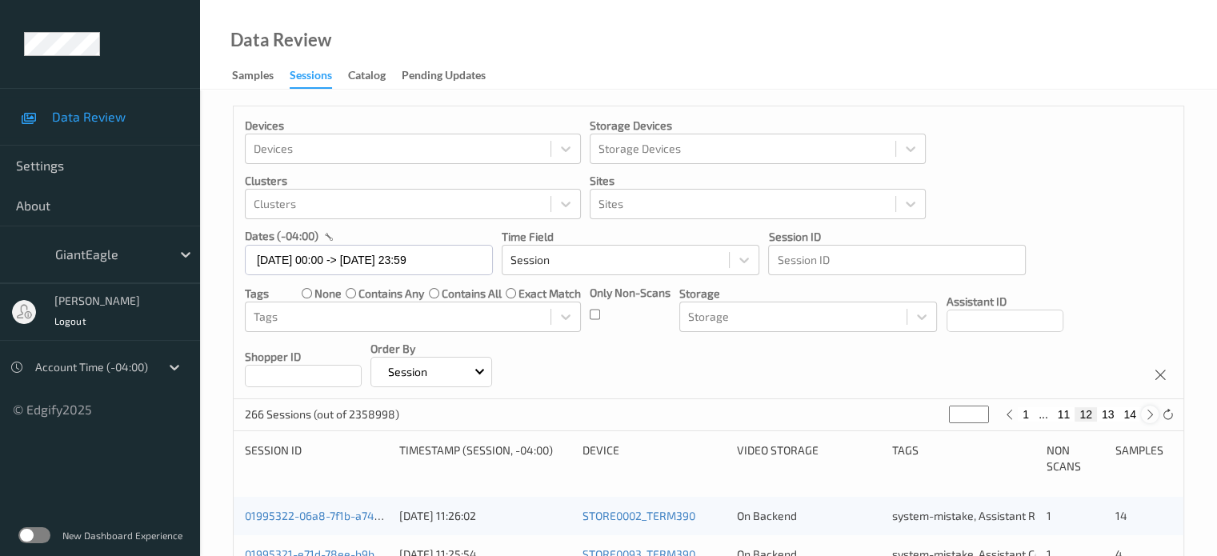
type input "**"
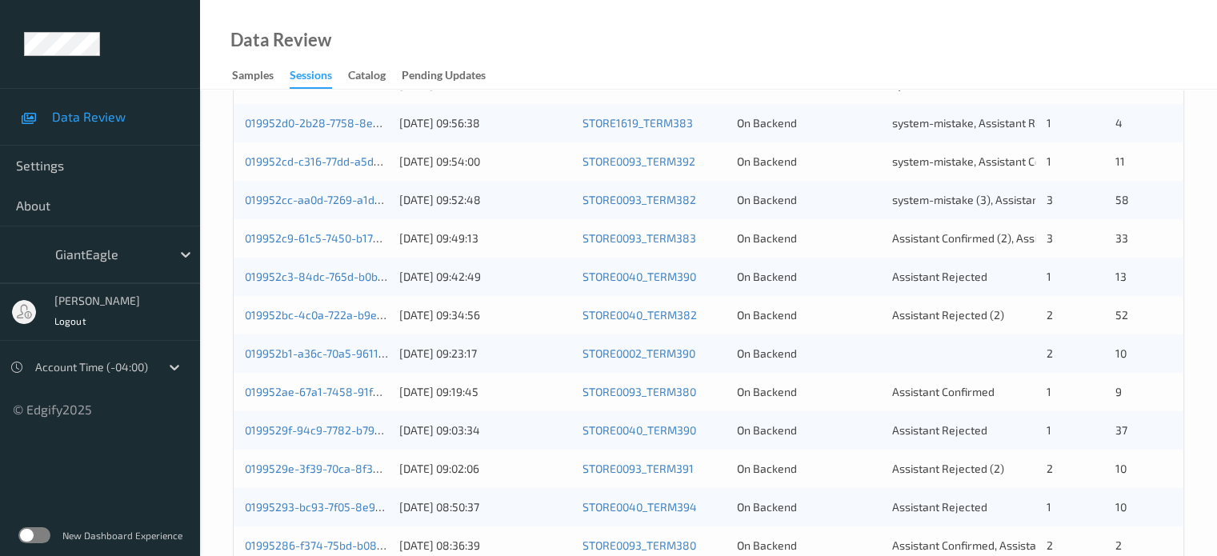
scroll to position [773, 0]
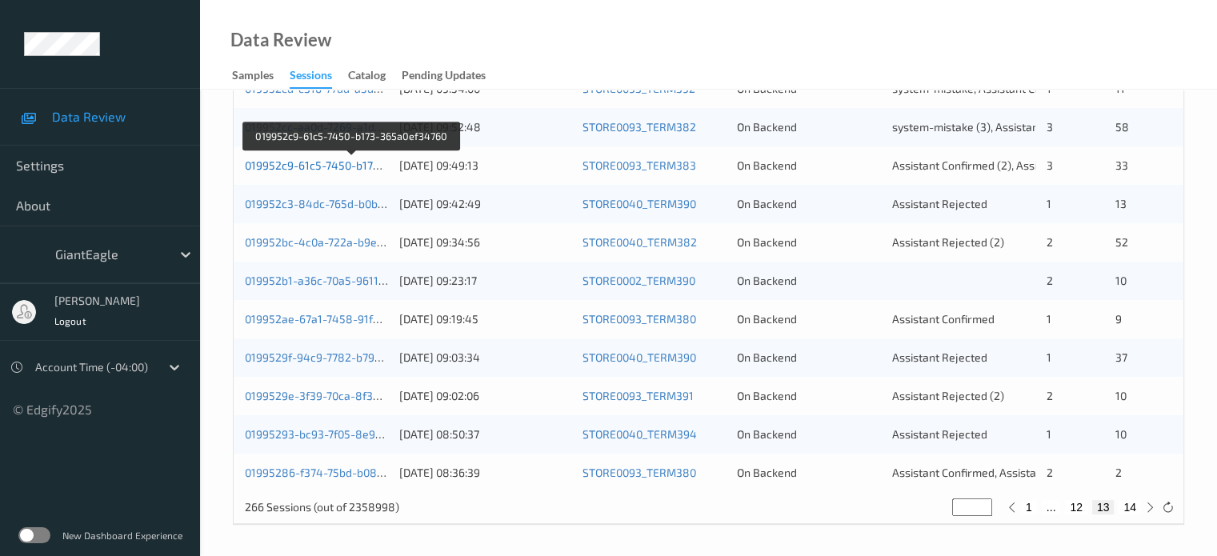
click at [312, 162] on link "019952c9-61c5-7450-b173-365a0ef34760" at bounding box center [352, 165] width 214 height 14
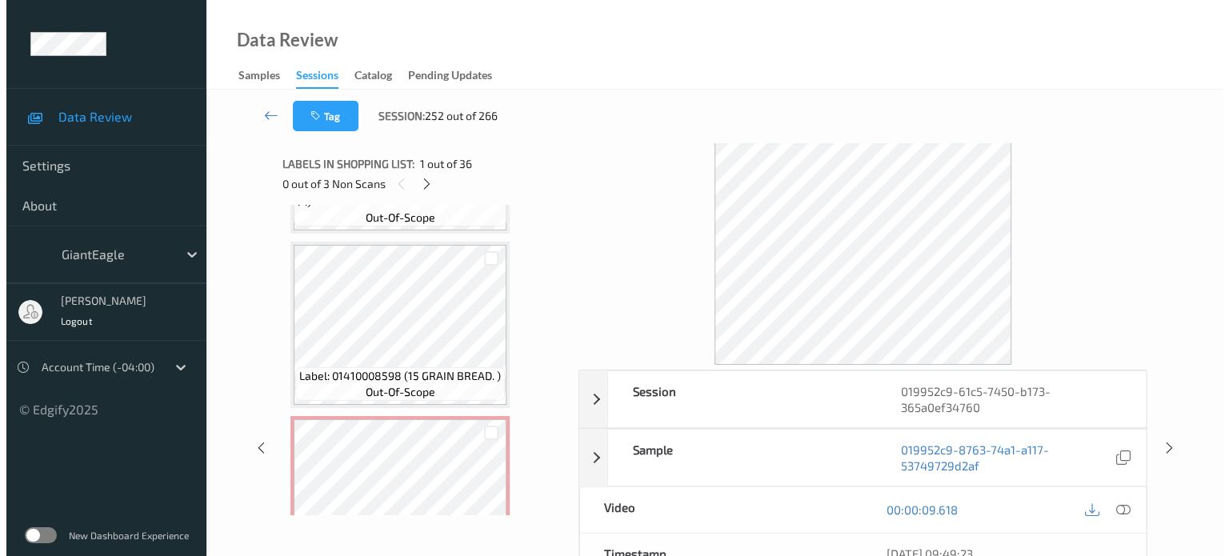
scroll to position [2369, 0]
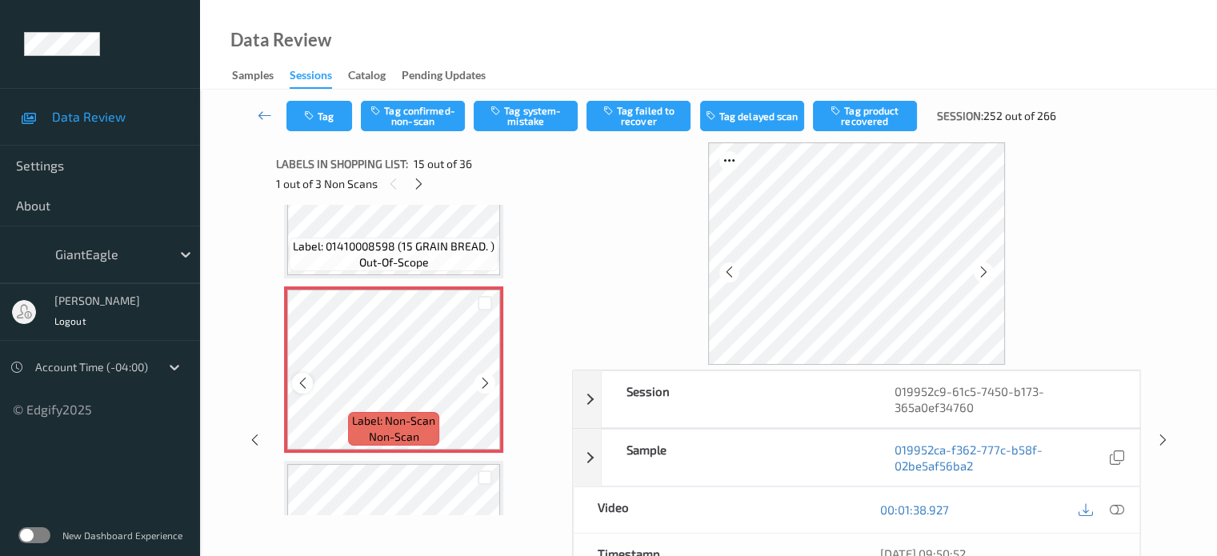
click at [302, 387] on icon at bounding box center [303, 383] width 14 height 14
click at [1120, 508] on icon at bounding box center [1116, 510] width 14 height 14
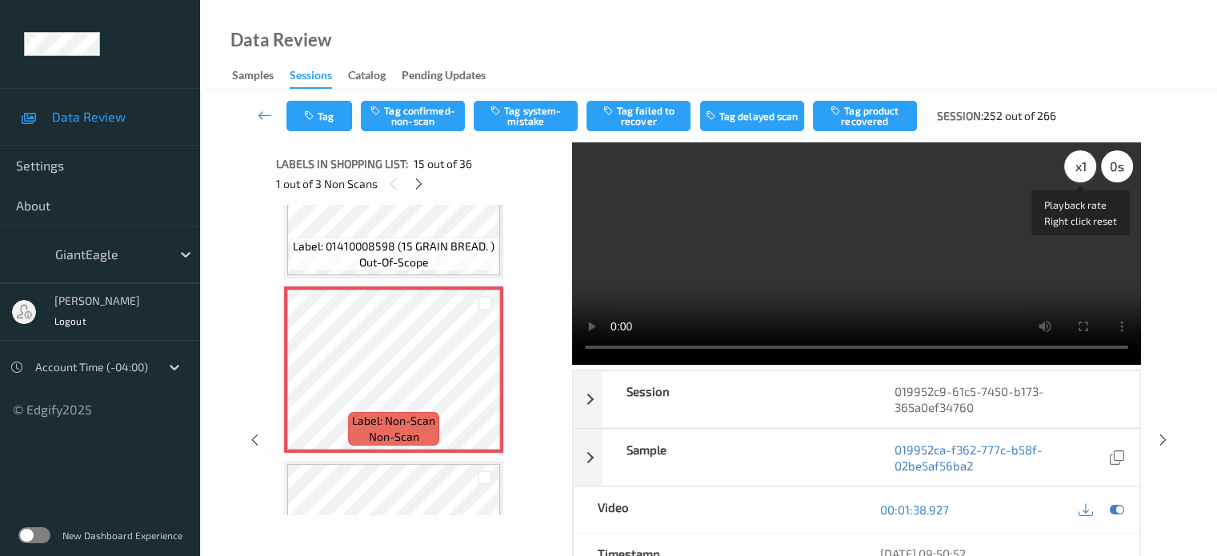
click at [1084, 175] on div "x 1" at bounding box center [1080, 166] width 32 height 32
click at [1082, 169] on div "x 2" at bounding box center [1080, 166] width 32 height 32
click at [536, 114] on button "Tag system-mistake" at bounding box center [526, 116] width 104 height 30
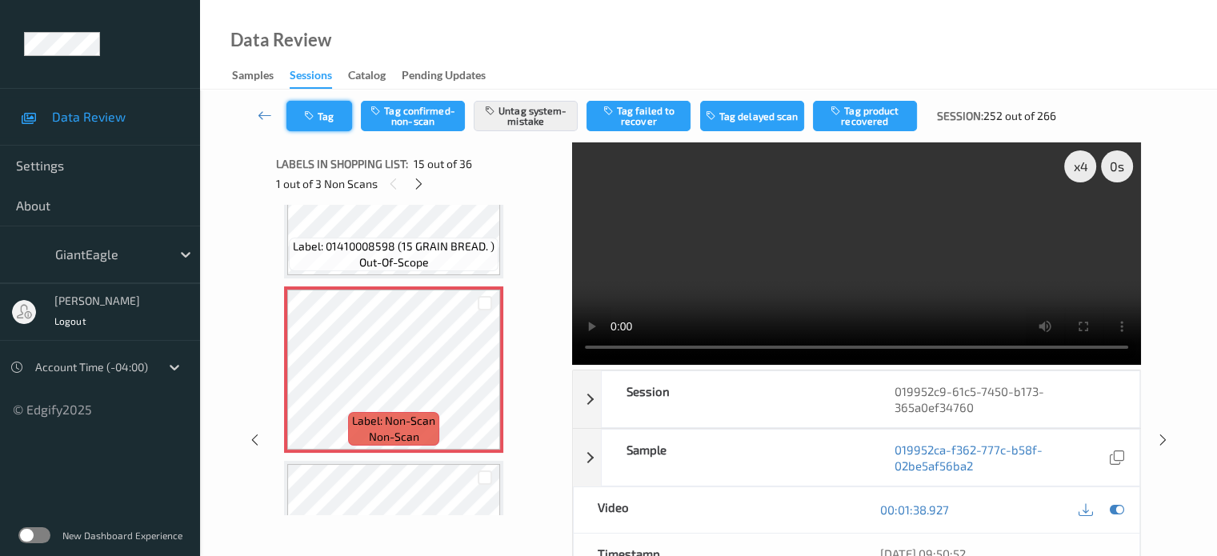
click at [325, 114] on button "Tag" at bounding box center [320, 116] width 66 height 30
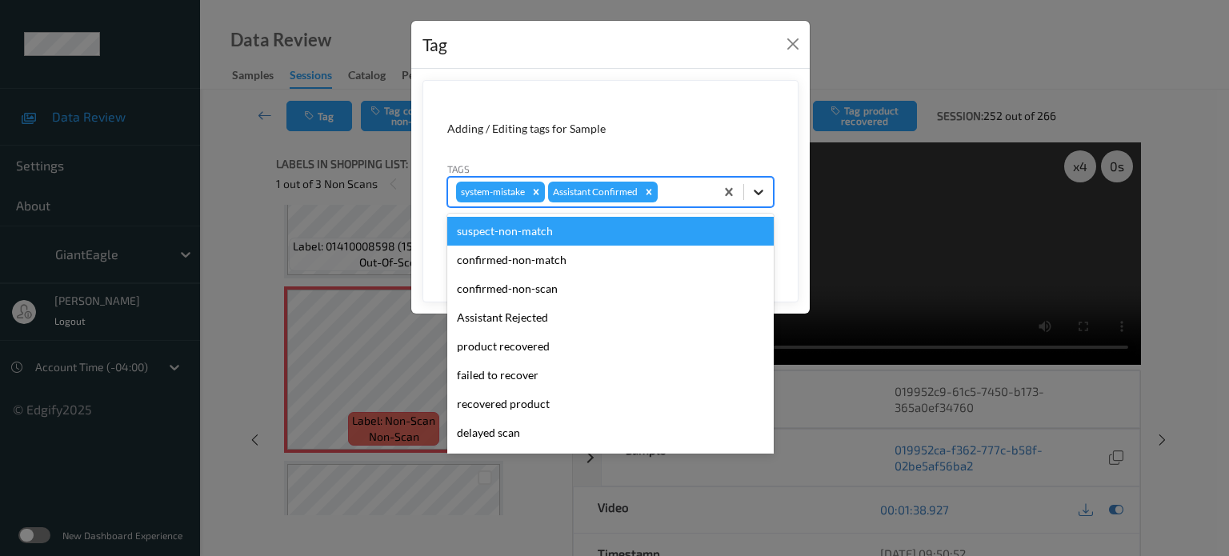
click at [760, 194] on icon at bounding box center [759, 192] width 16 height 16
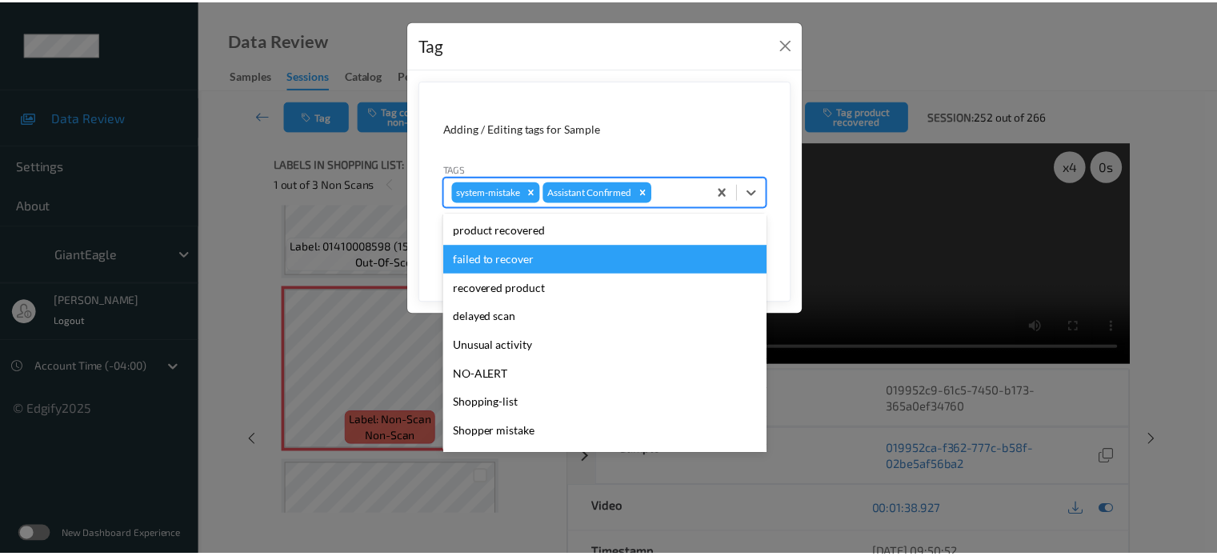
scroll to position [170, 0]
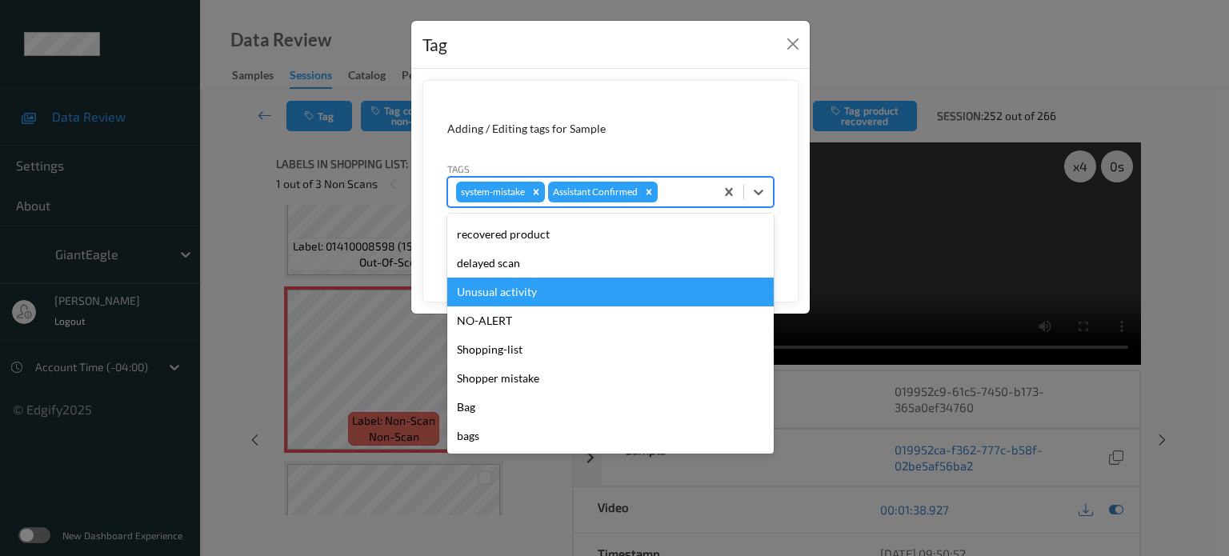
click at [510, 297] on div "Unusual activity" at bounding box center [610, 292] width 327 height 29
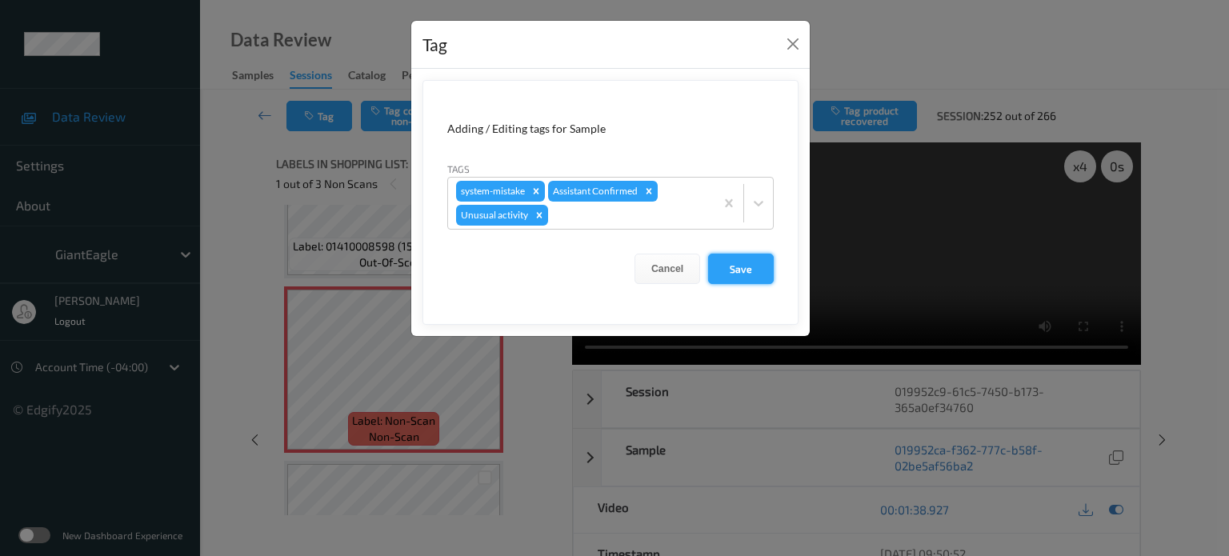
click at [739, 275] on button "Save" at bounding box center [741, 269] width 66 height 30
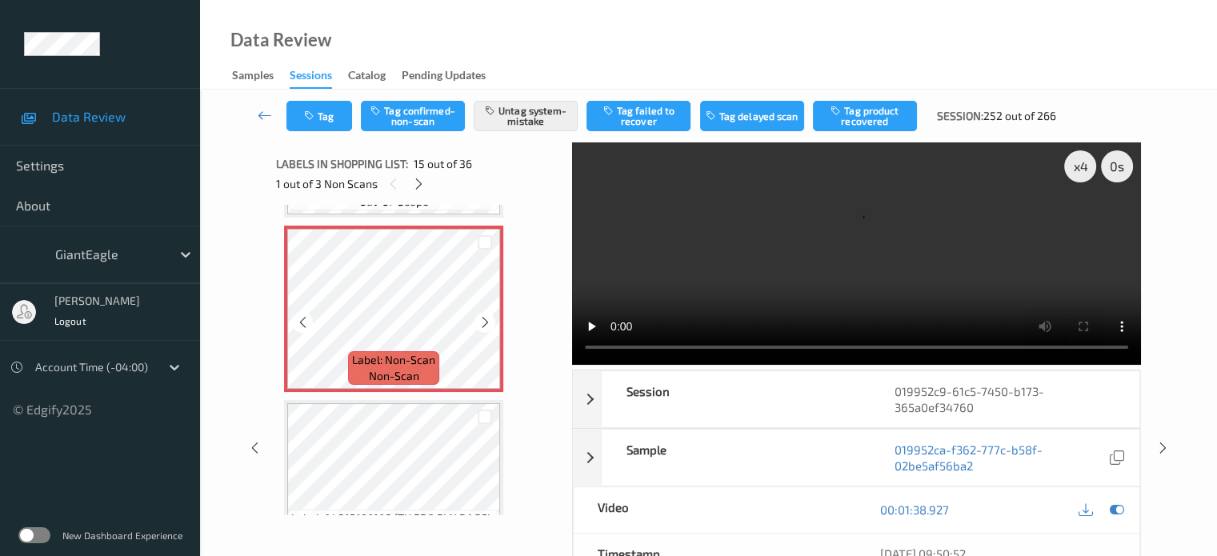
scroll to position [2444, 0]
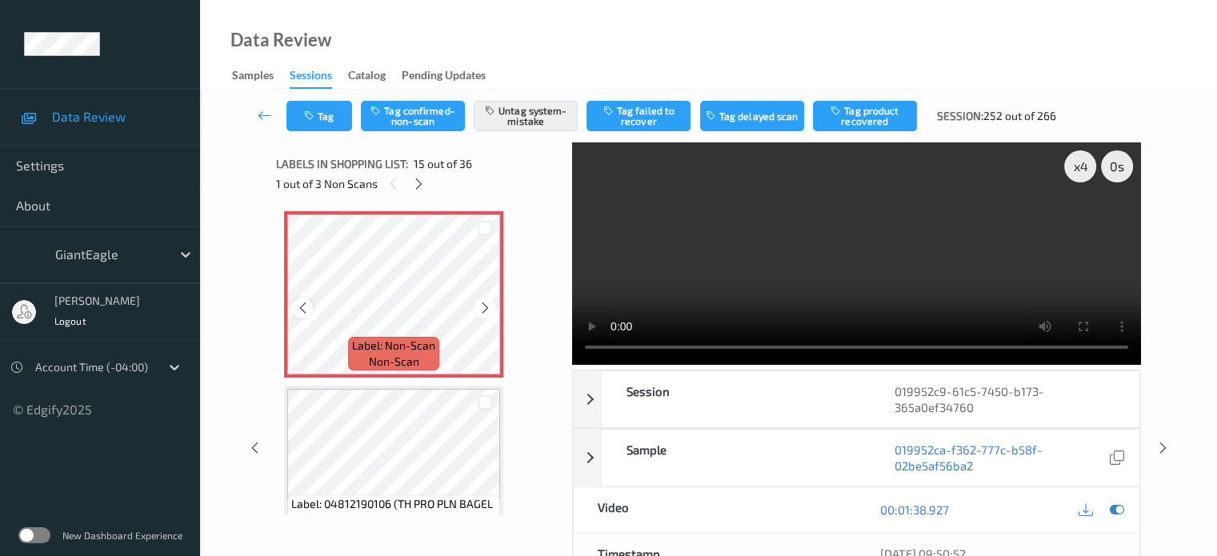
click at [301, 307] on icon at bounding box center [303, 308] width 14 height 14
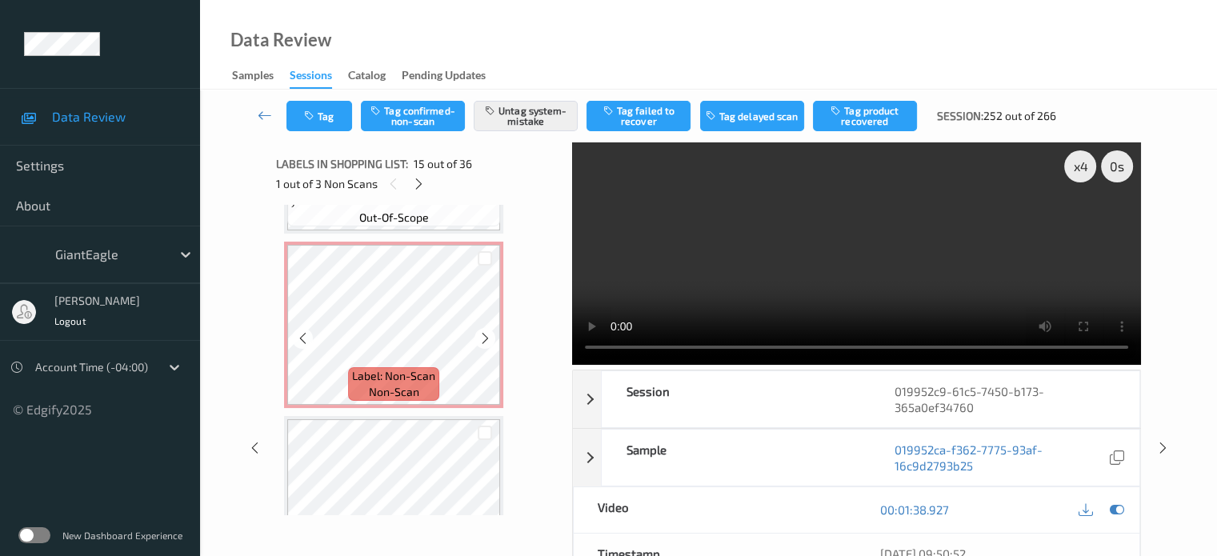
scroll to position [2764, 0]
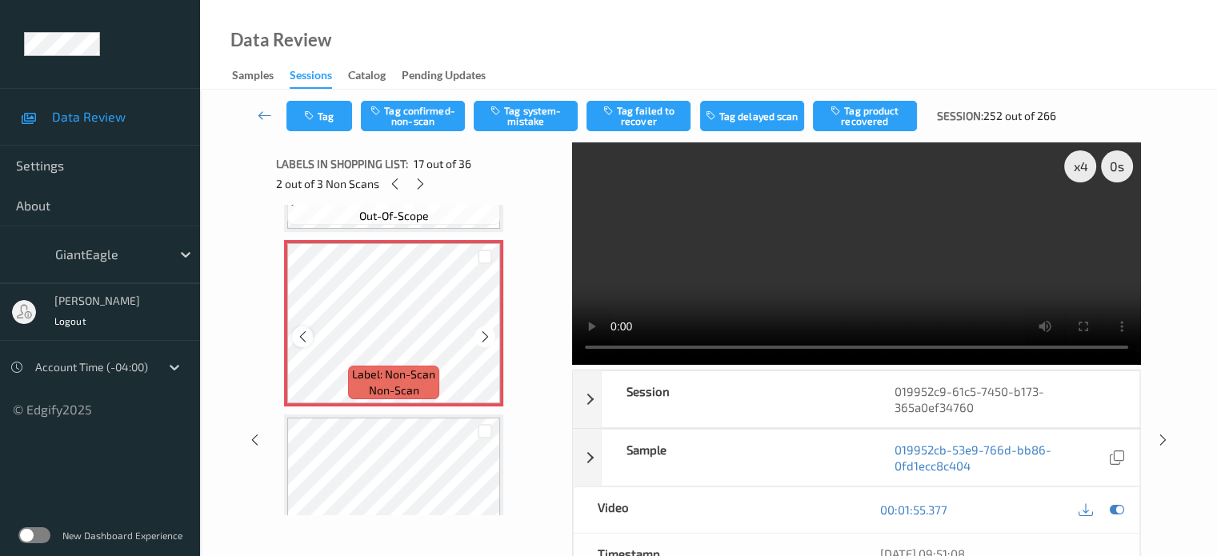
click at [298, 335] on icon at bounding box center [303, 337] width 14 height 14
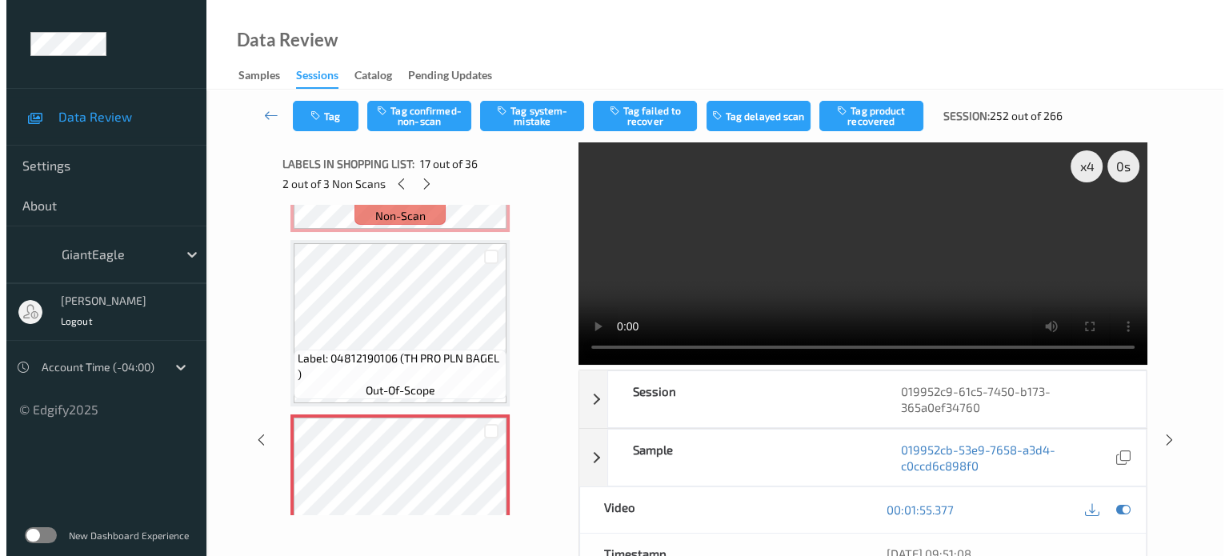
scroll to position [2589, 0]
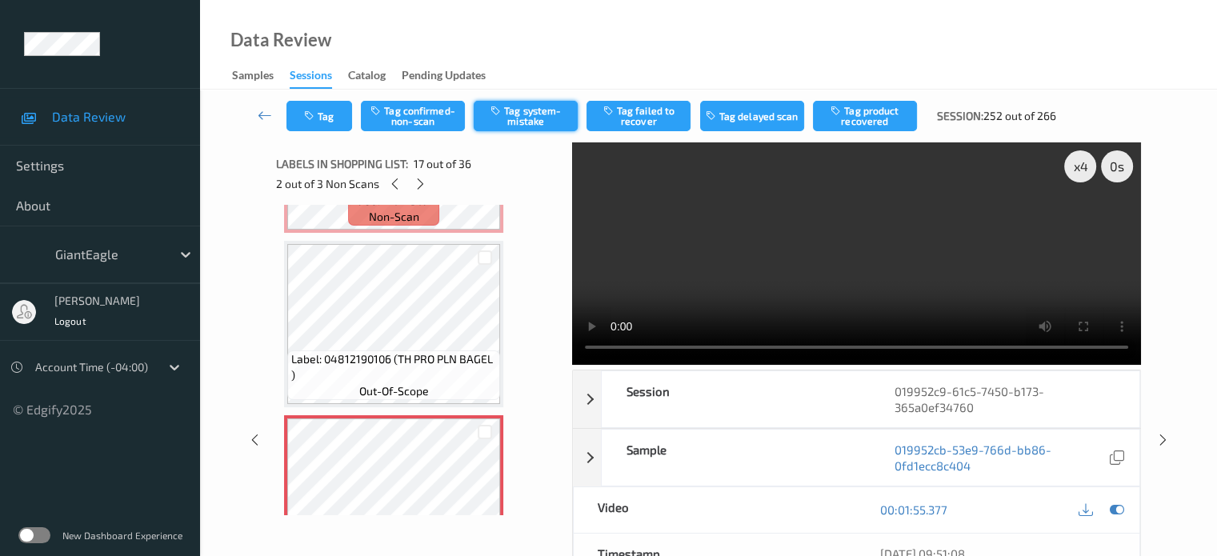
click at [527, 121] on button "Tag system-mistake" at bounding box center [526, 116] width 104 height 30
click at [319, 118] on button "Tag" at bounding box center [320, 116] width 66 height 30
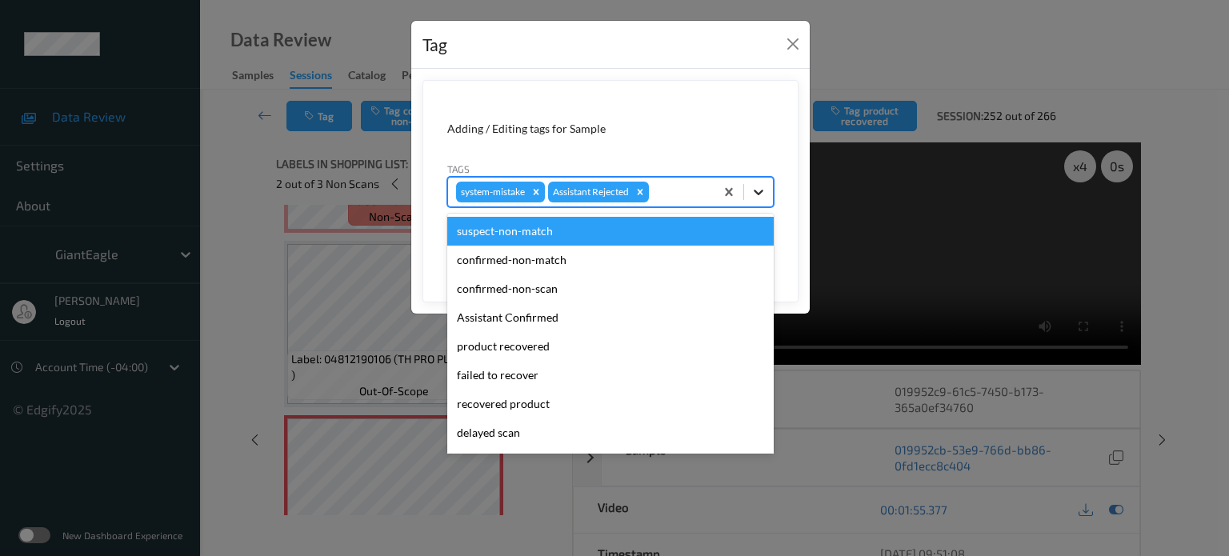
click at [752, 189] on icon at bounding box center [759, 192] width 16 height 16
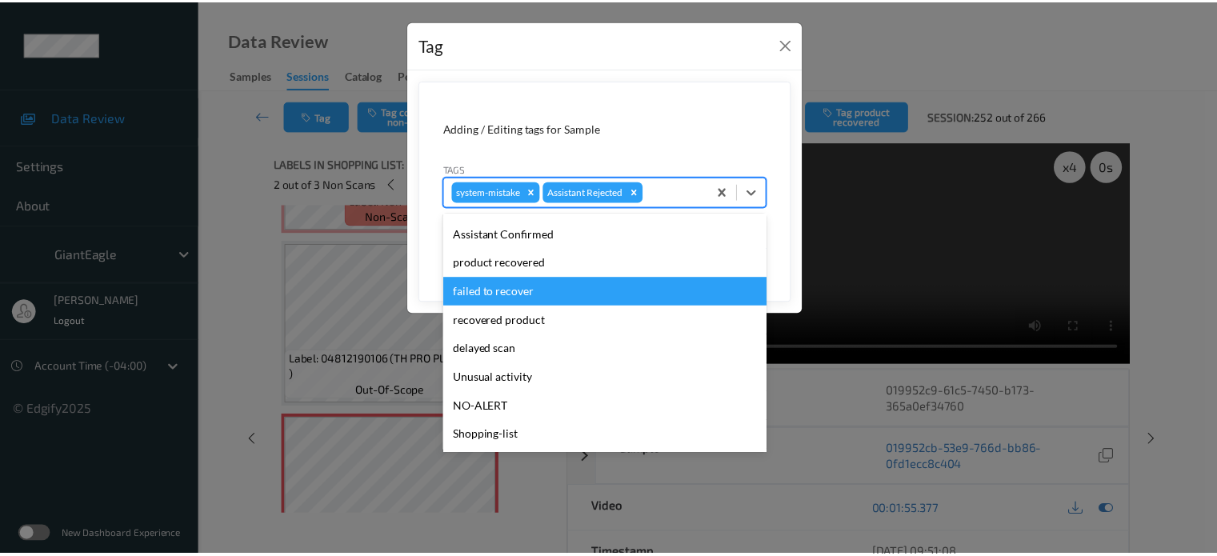
scroll to position [157, 0]
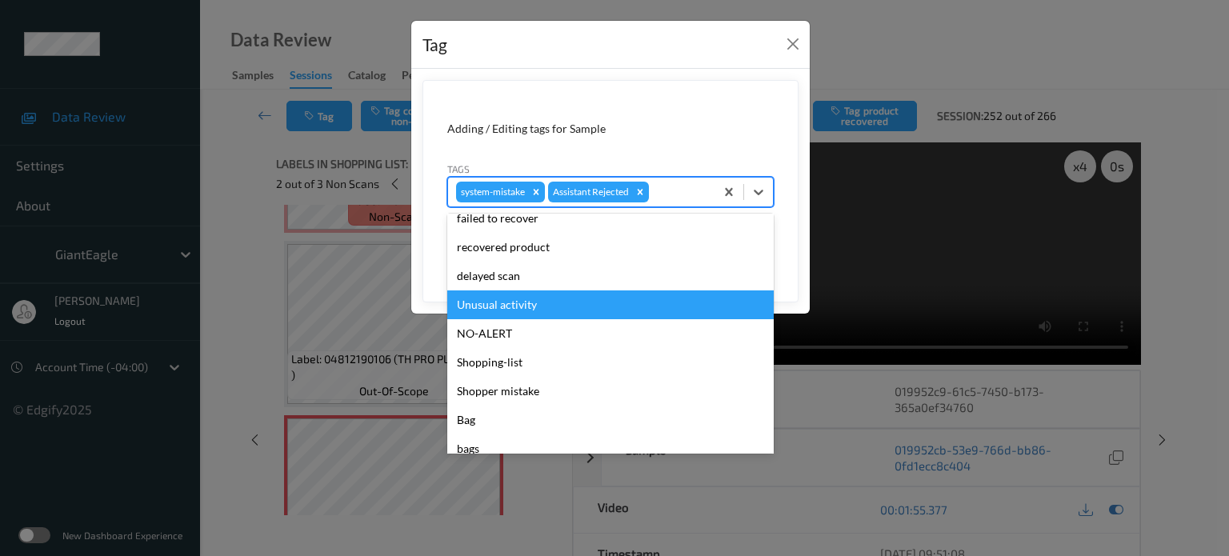
click at [502, 300] on div "Unusual activity" at bounding box center [610, 305] width 327 height 29
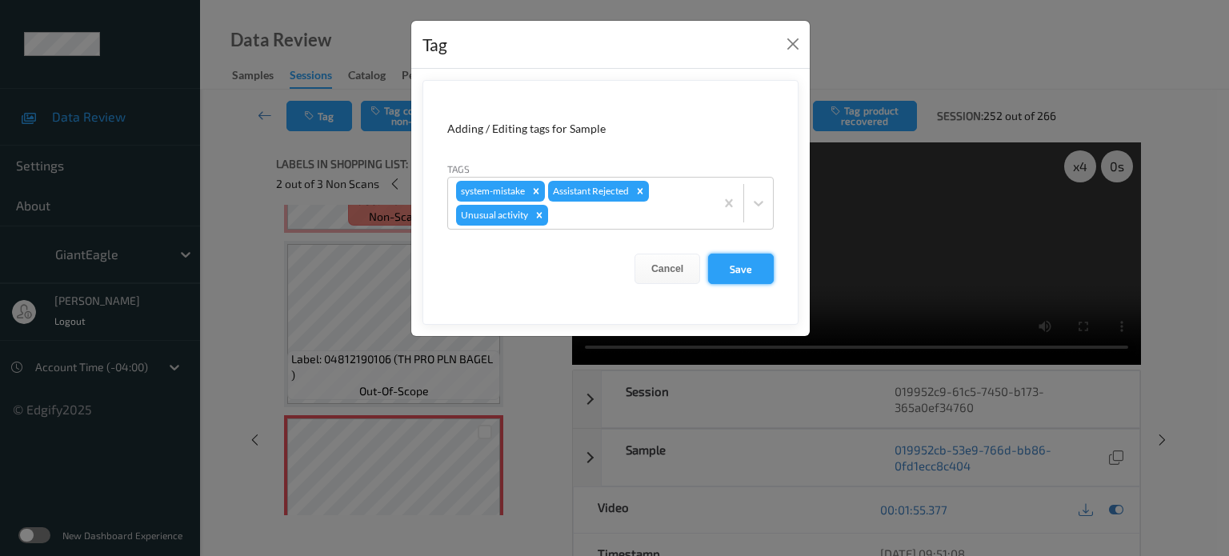
click at [735, 272] on button "Save" at bounding box center [741, 269] width 66 height 30
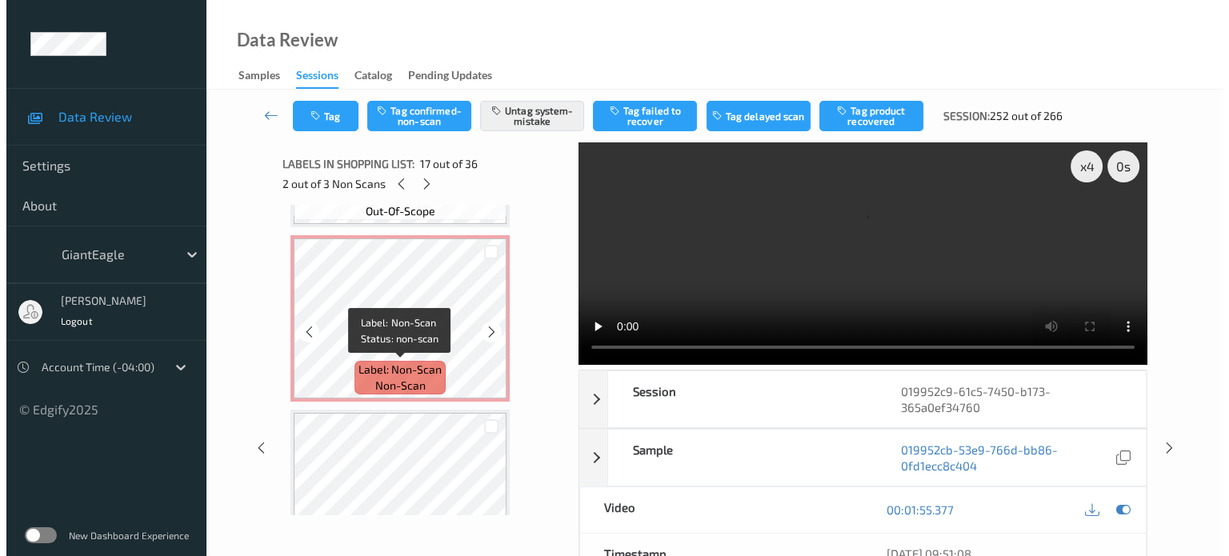
scroll to position [3989, 0]
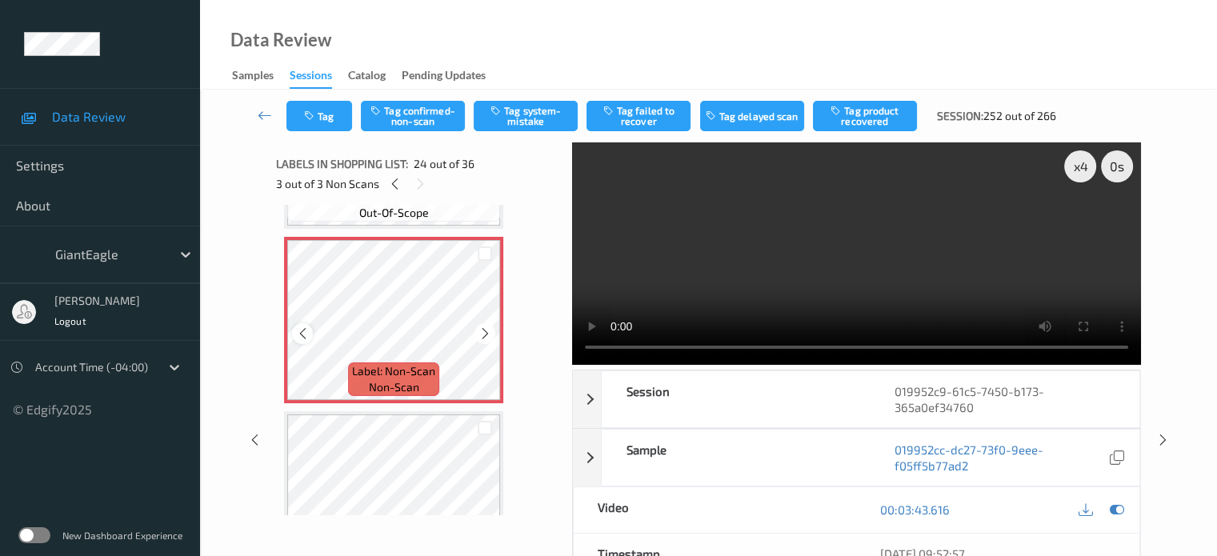
click at [301, 335] on icon at bounding box center [303, 334] width 14 height 14
click at [525, 114] on button "Tag system-mistake" at bounding box center [526, 116] width 104 height 30
click at [317, 114] on icon "button" at bounding box center [311, 115] width 14 height 11
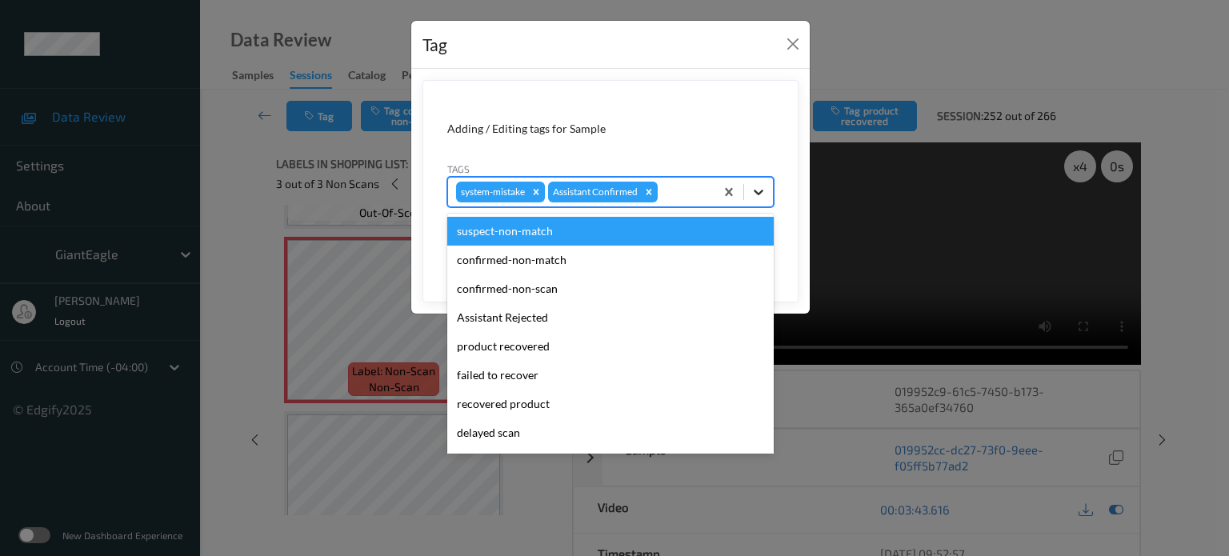
drag, startPoint x: 759, startPoint y: 194, endPoint x: 631, endPoint y: 239, distance: 134.9
click at [758, 196] on icon at bounding box center [759, 192] width 16 height 16
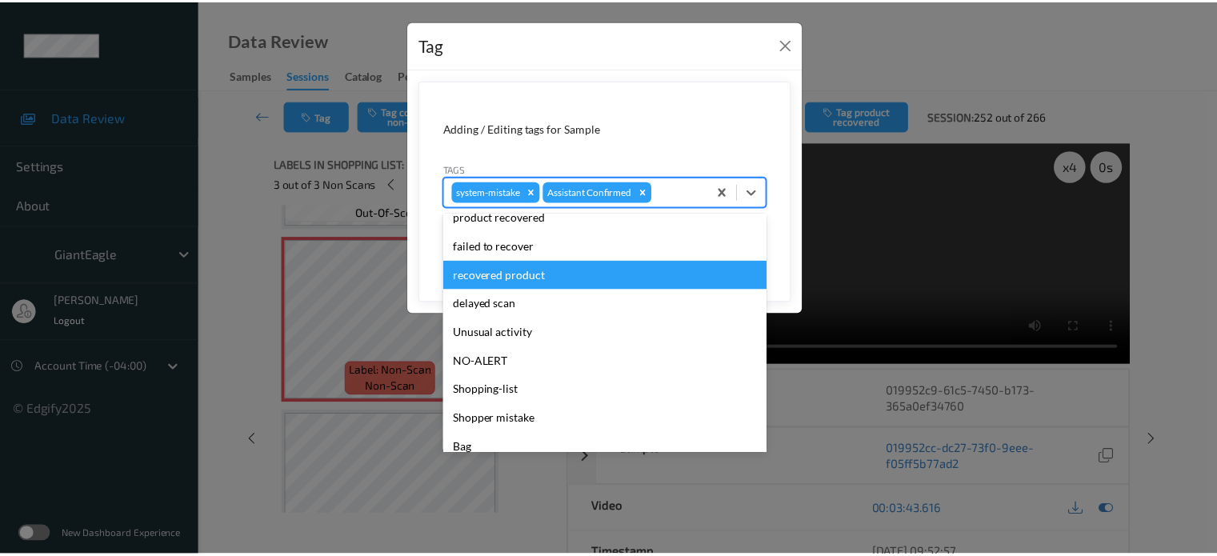
scroll to position [170, 0]
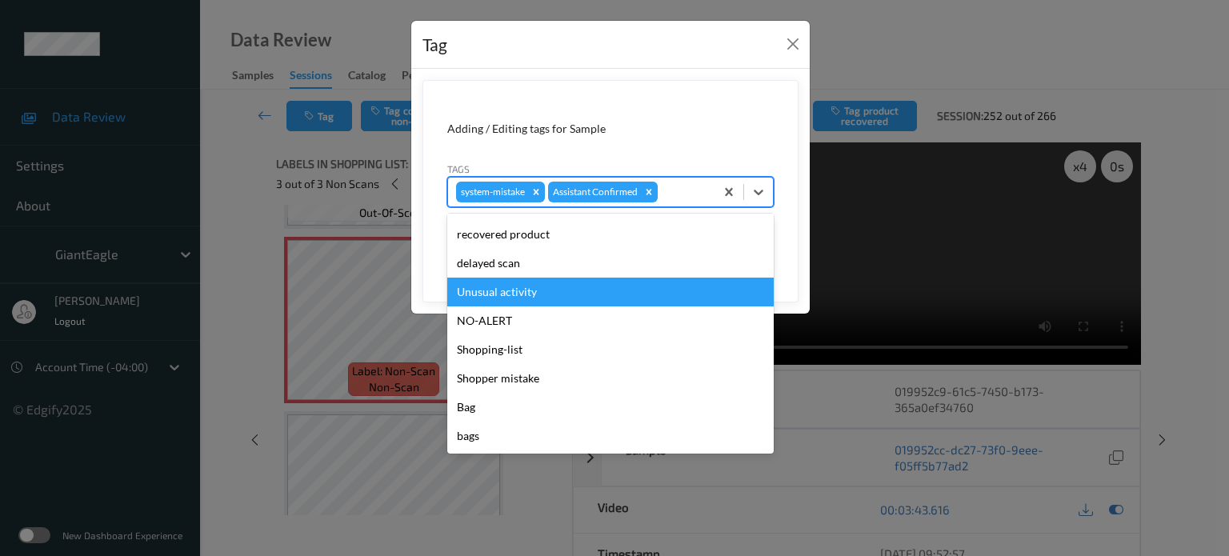
click at [512, 298] on div "Unusual activity" at bounding box center [610, 292] width 327 height 29
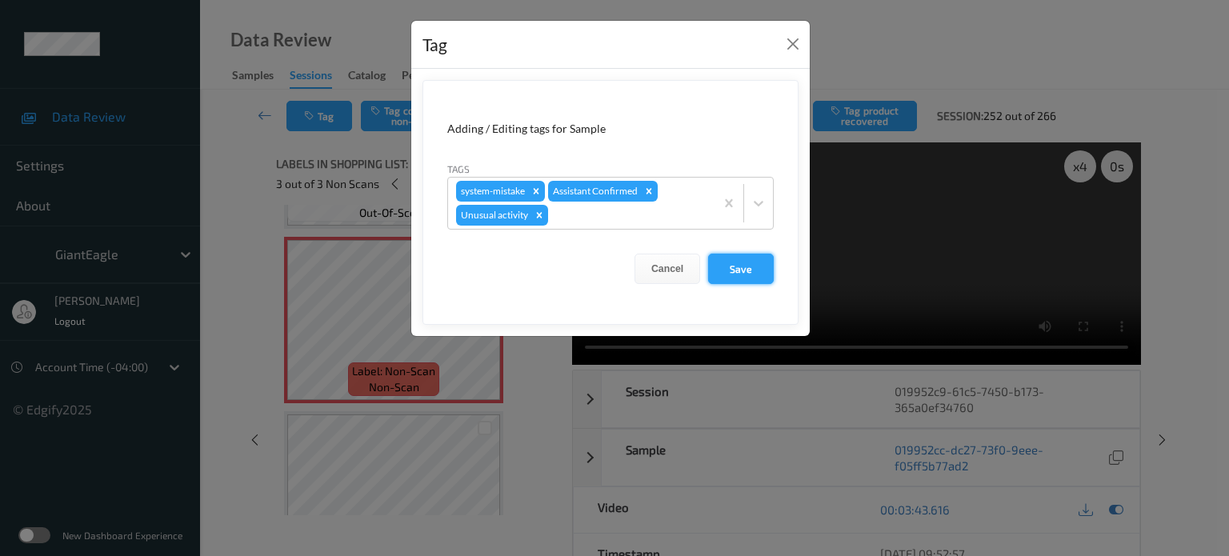
click at [749, 269] on button "Save" at bounding box center [741, 269] width 66 height 30
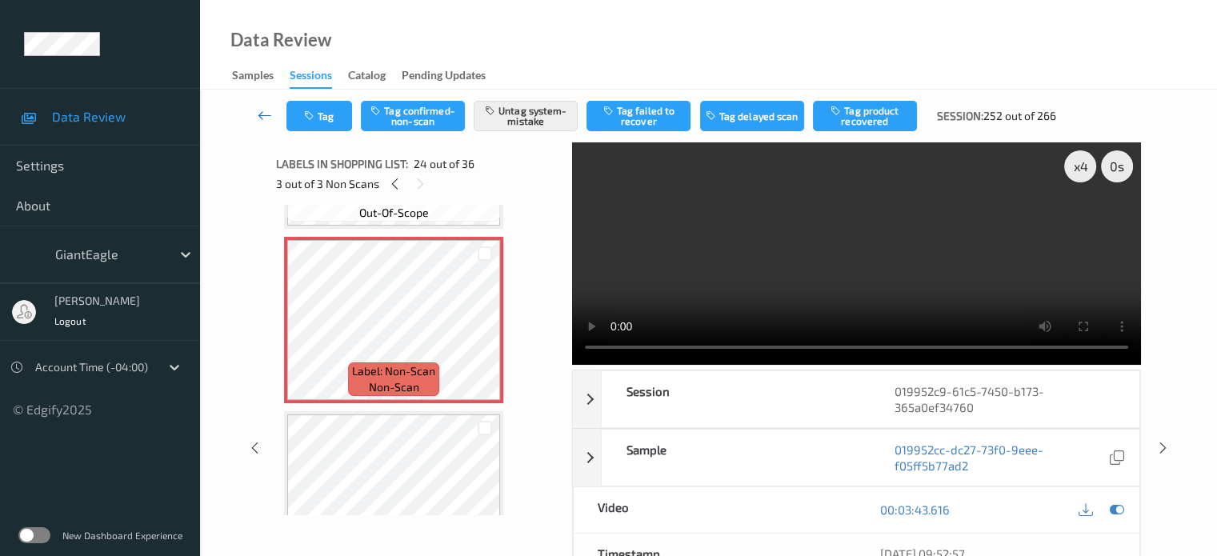
click at [273, 116] on link at bounding box center [265, 116] width 42 height 30
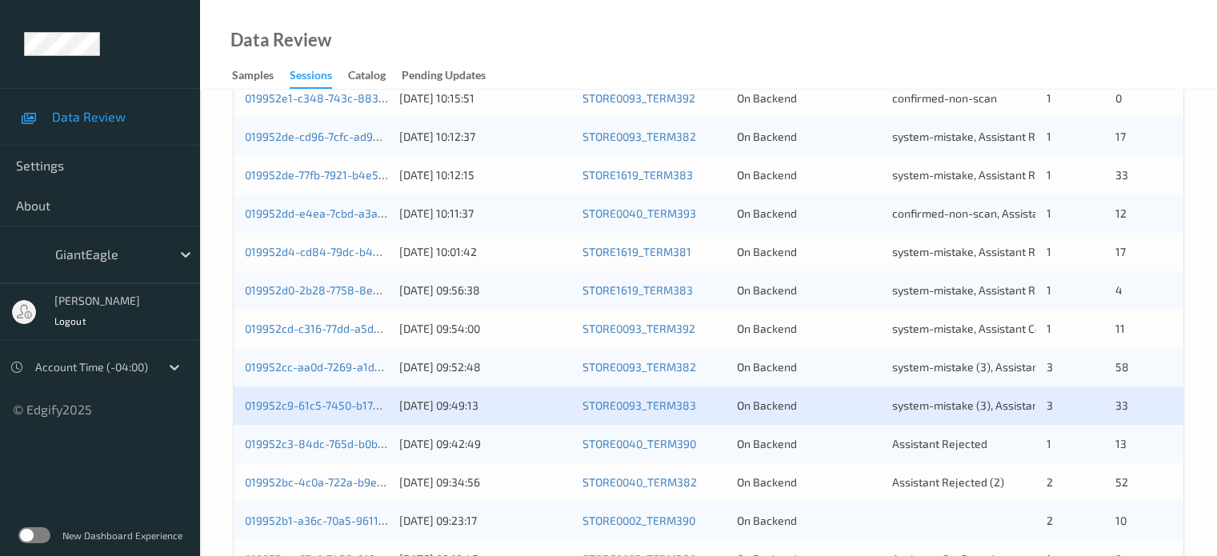
scroll to position [773, 0]
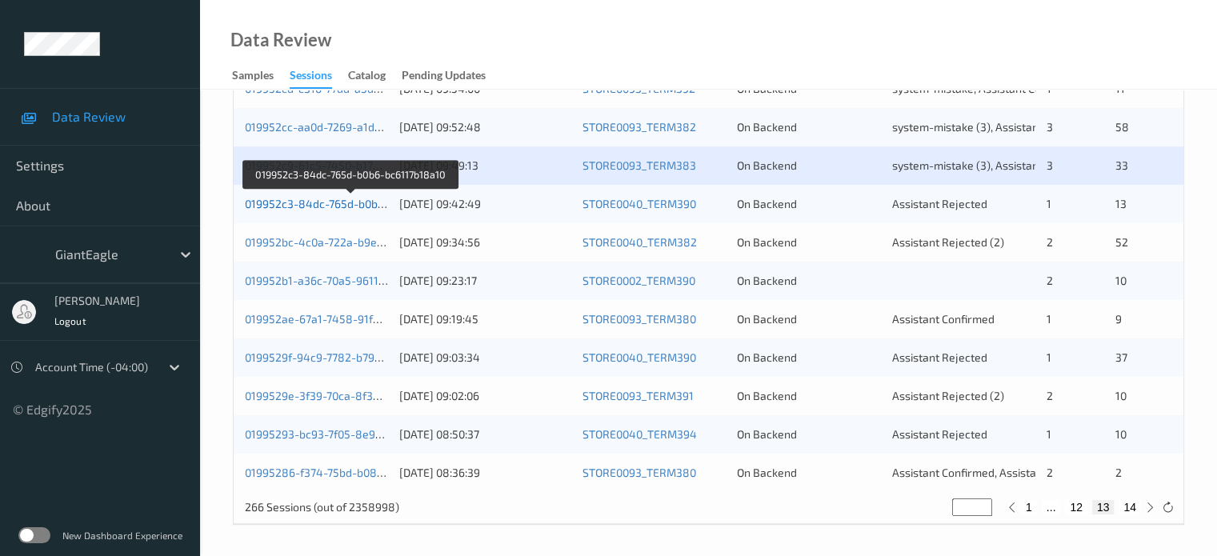
click at [330, 198] on link "019952c3-84dc-765d-b0b6-bc6117b18a10" at bounding box center [352, 204] width 214 height 14
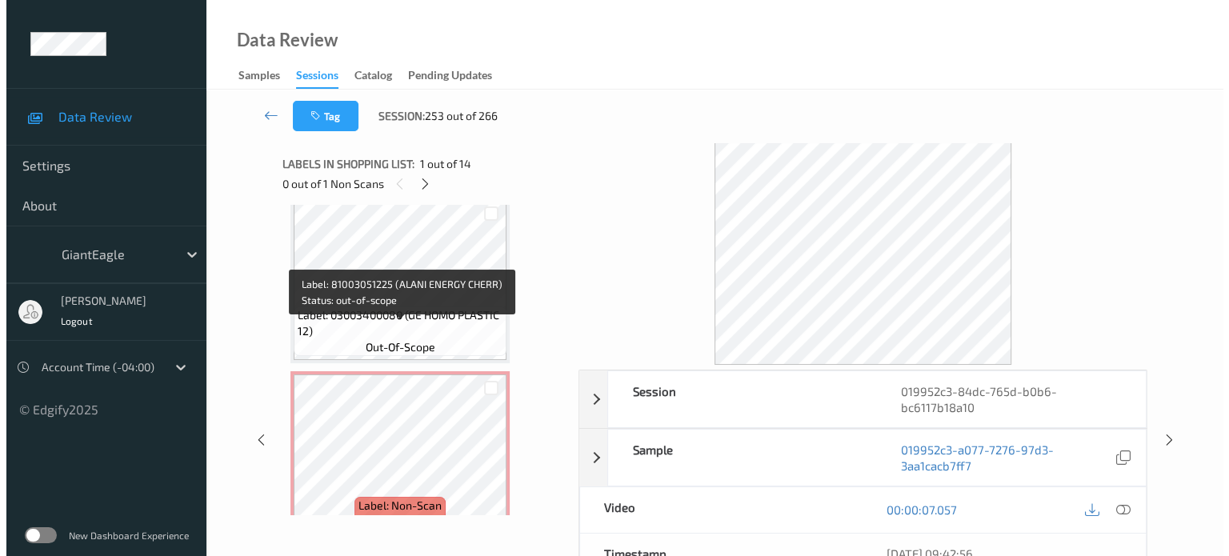
scroll to position [2139, 0]
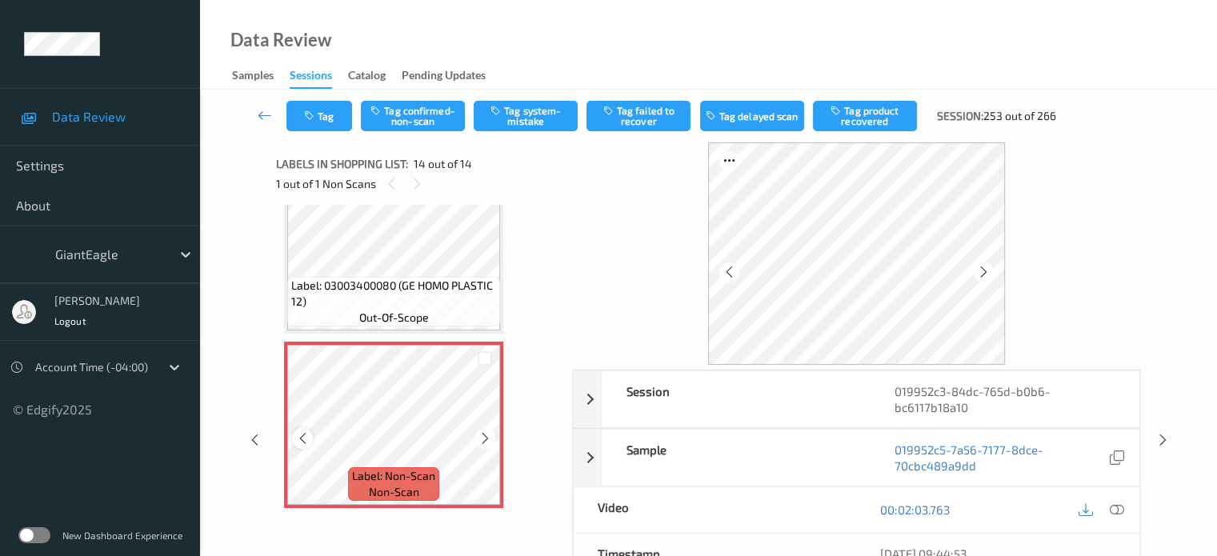
click at [302, 431] on icon at bounding box center [303, 438] width 14 height 14
click at [1119, 509] on icon at bounding box center [1116, 510] width 14 height 14
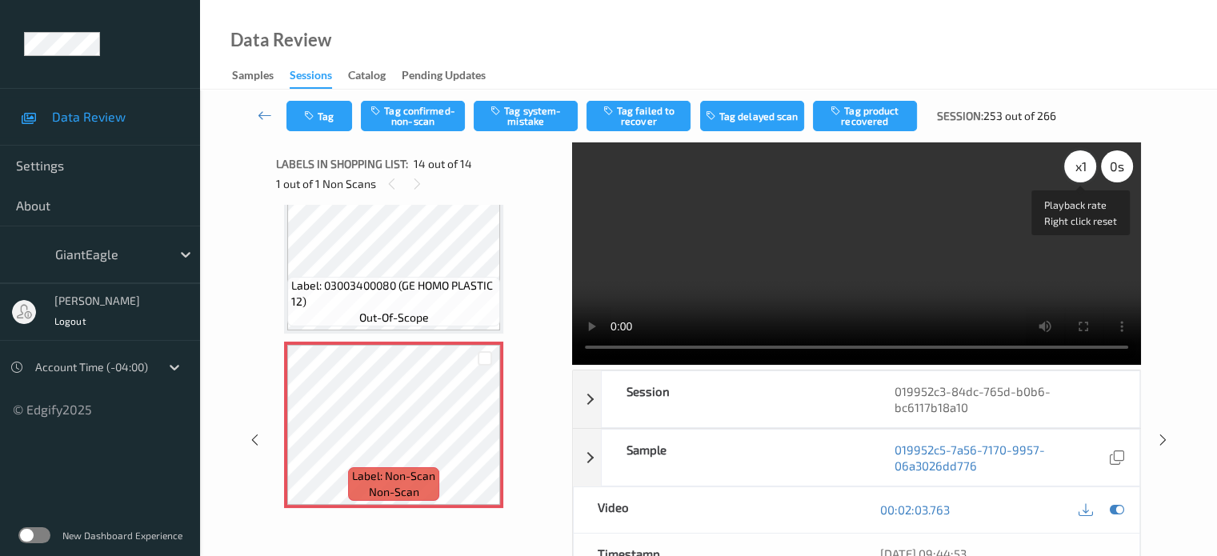
click at [1087, 173] on div "x 1" at bounding box center [1080, 166] width 32 height 32
click at [1079, 170] on div "x 2" at bounding box center [1080, 166] width 32 height 32
click at [512, 111] on button "Tag system-mistake" at bounding box center [526, 116] width 104 height 30
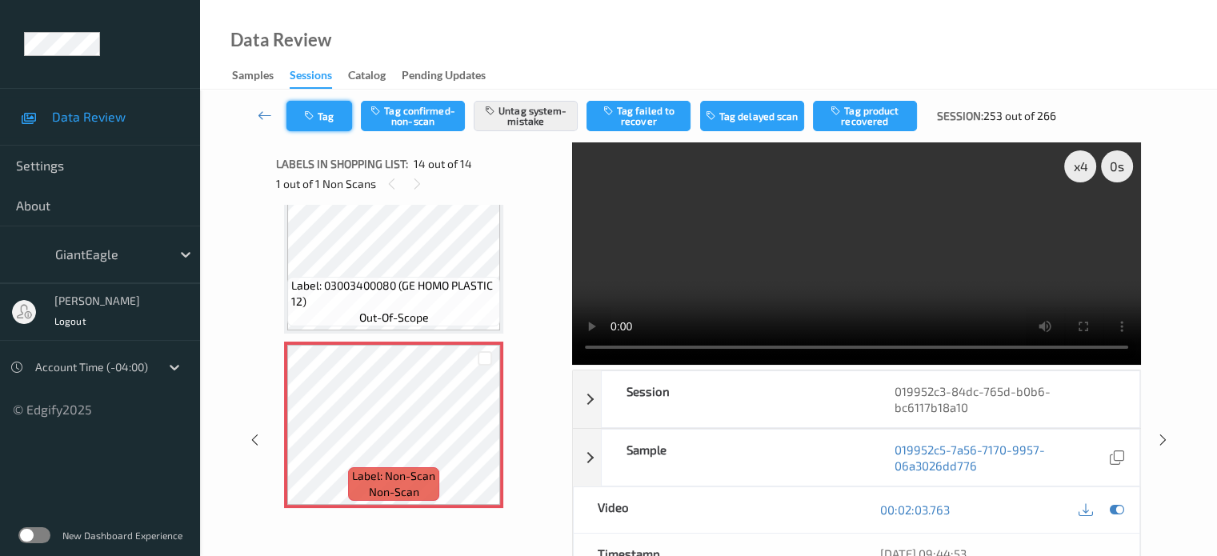
click at [322, 127] on button "Tag" at bounding box center [320, 116] width 66 height 30
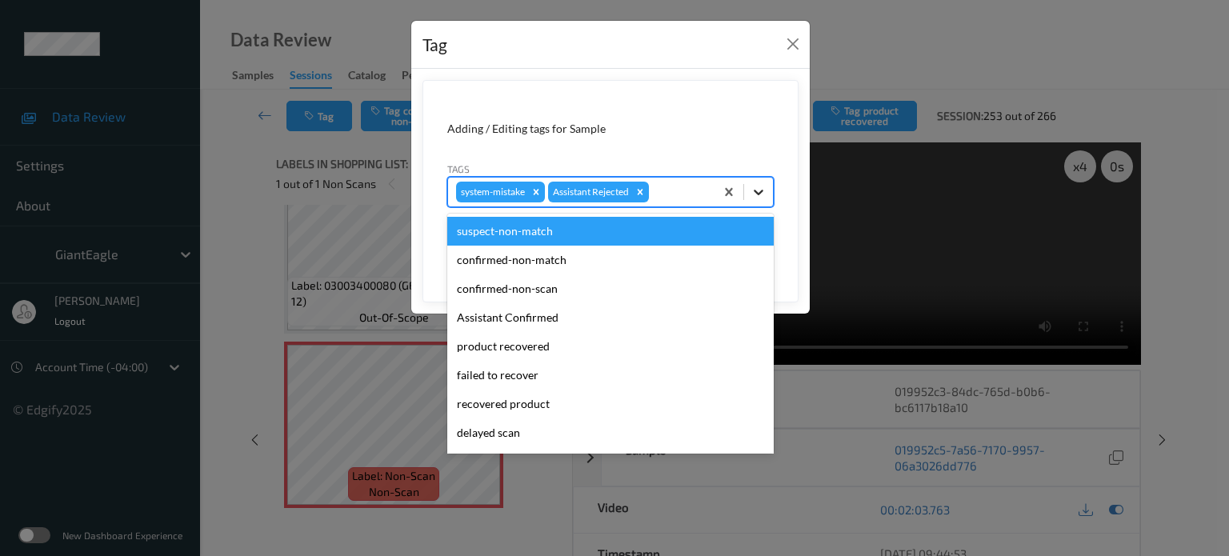
click at [764, 196] on icon at bounding box center [759, 192] width 16 height 16
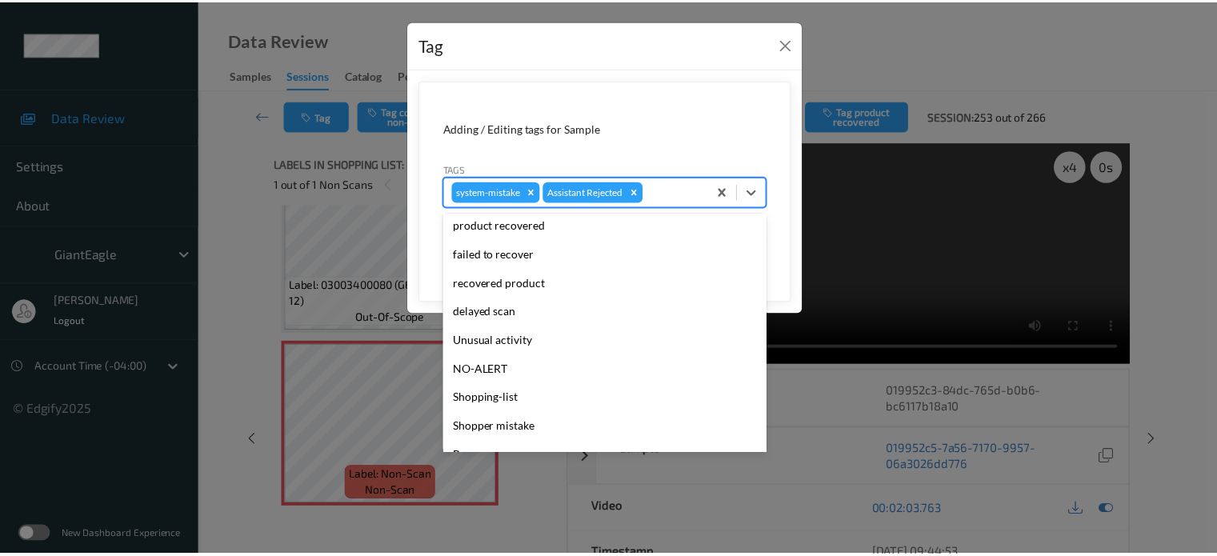
scroll to position [170, 0]
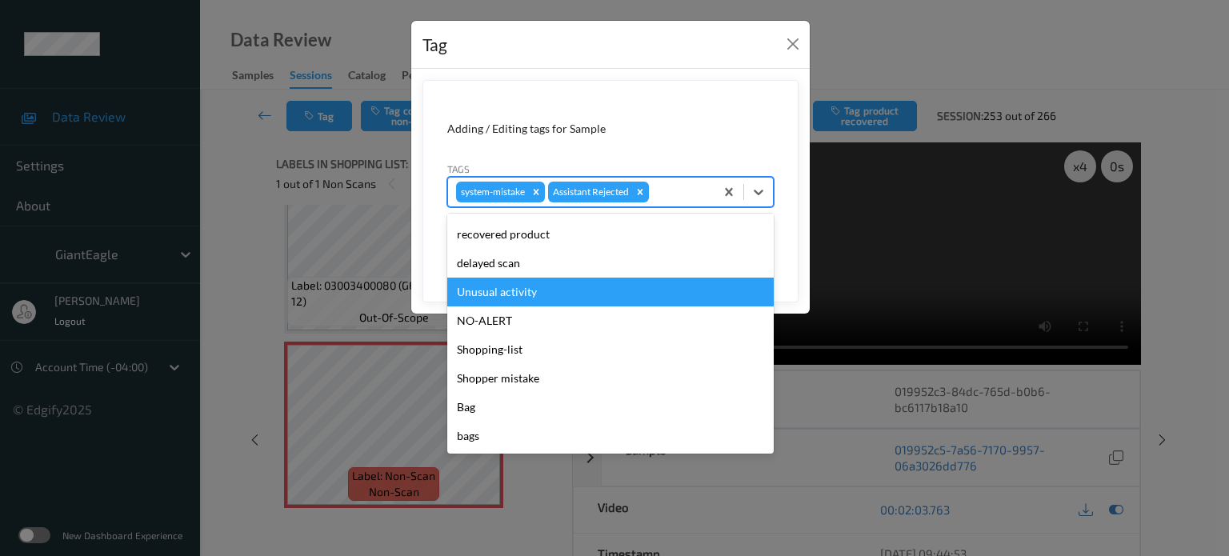
click at [495, 299] on div "Unusual activity" at bounding box center [610, 292] width 327 height 29
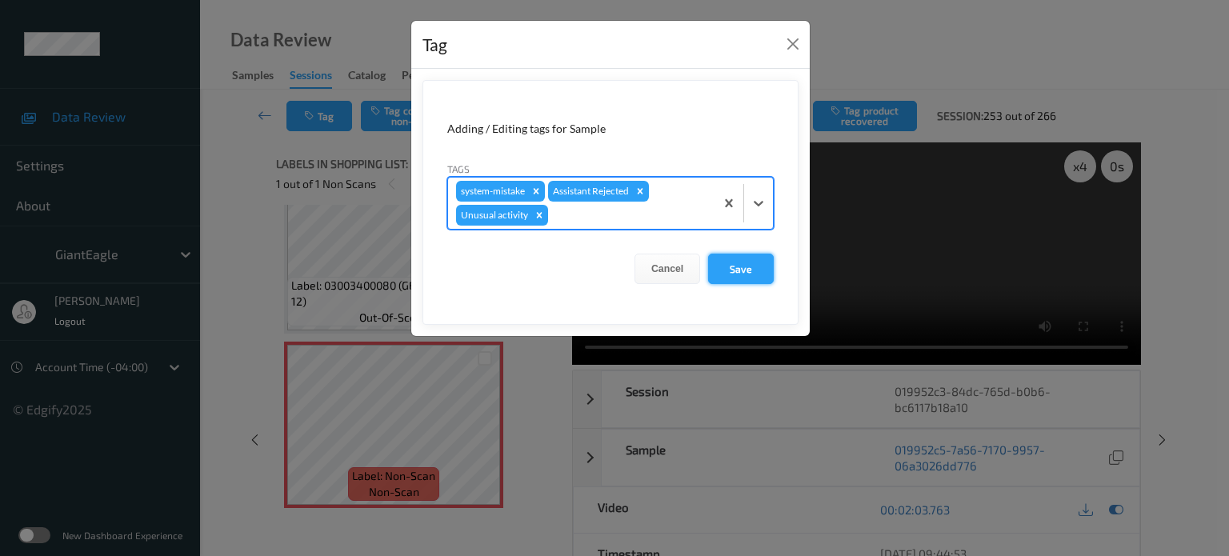
click at [732, 279] on button "Save" at bounding box center [741, 269] width 66 height 30
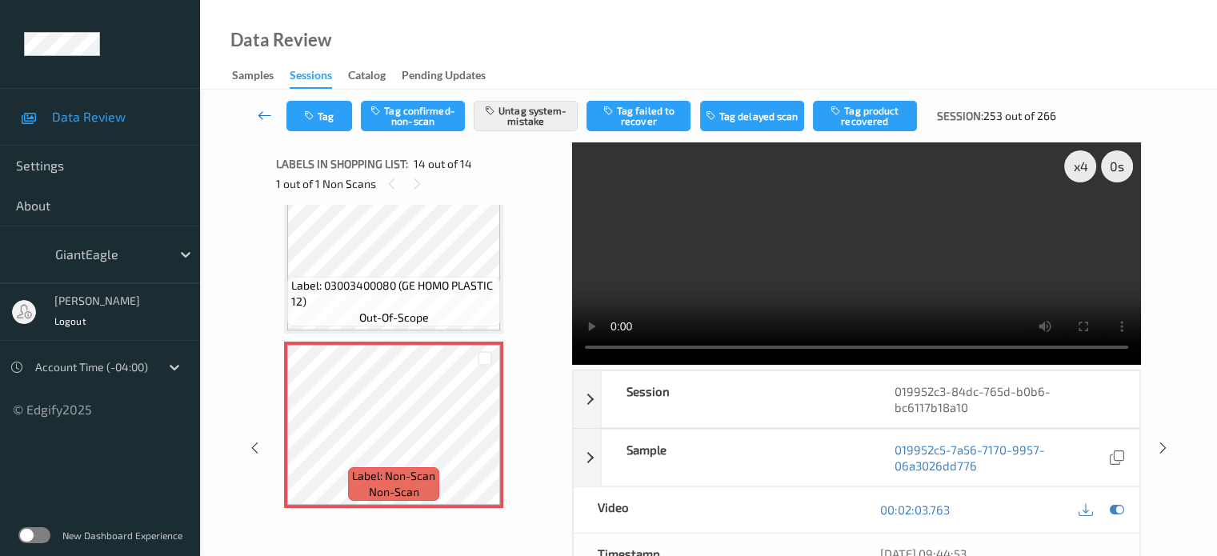
click at [260, 112] on icon at bounding box center [265, 115] width 14 height 16
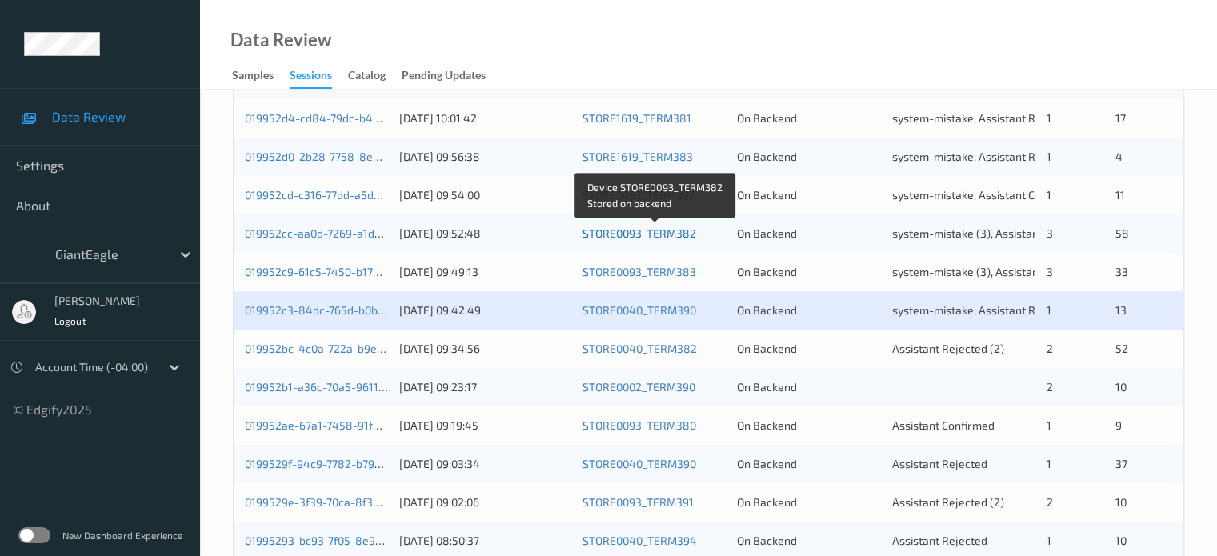
scroll to position [773, 0]
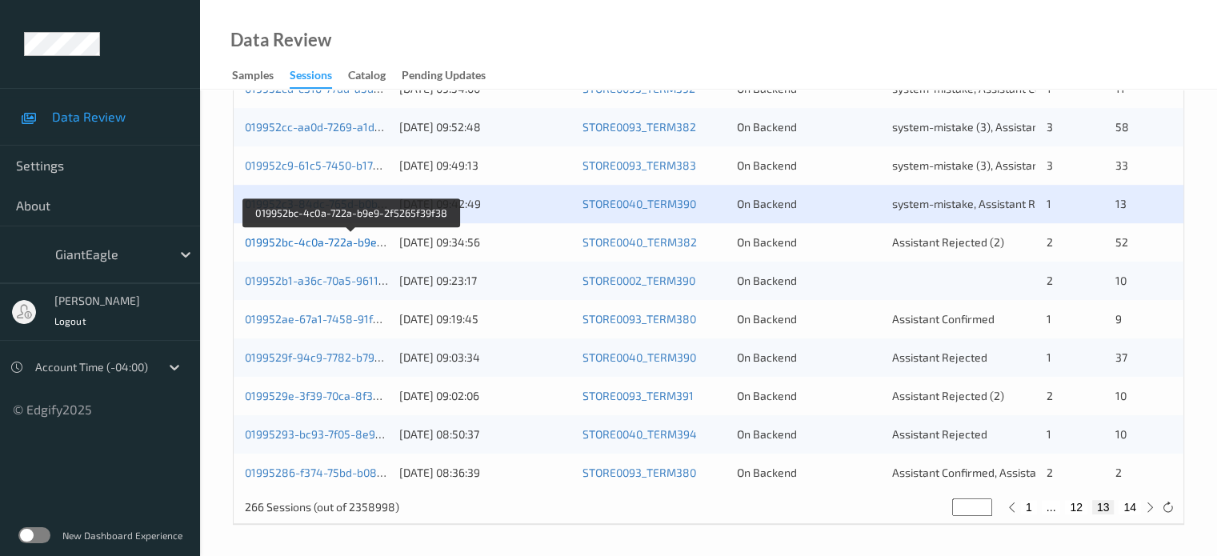
click at [339, 243] on link "019952bc-4c0a-722a-b9e9-2f5265f39f38" at bounding box center [352, 242] width 214 height 14
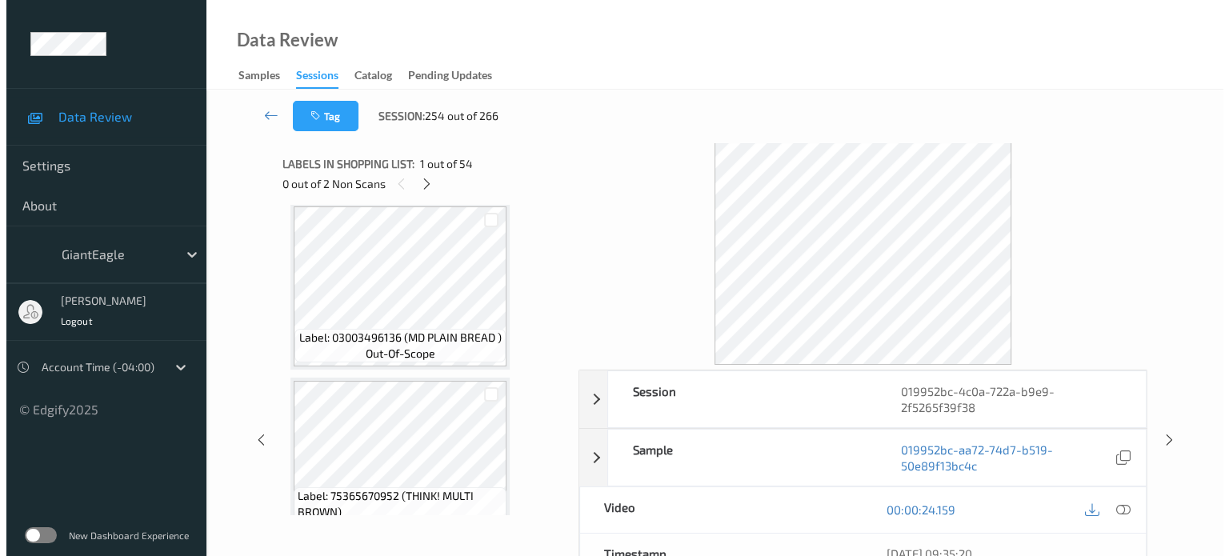
scroll to position [3068, 0]
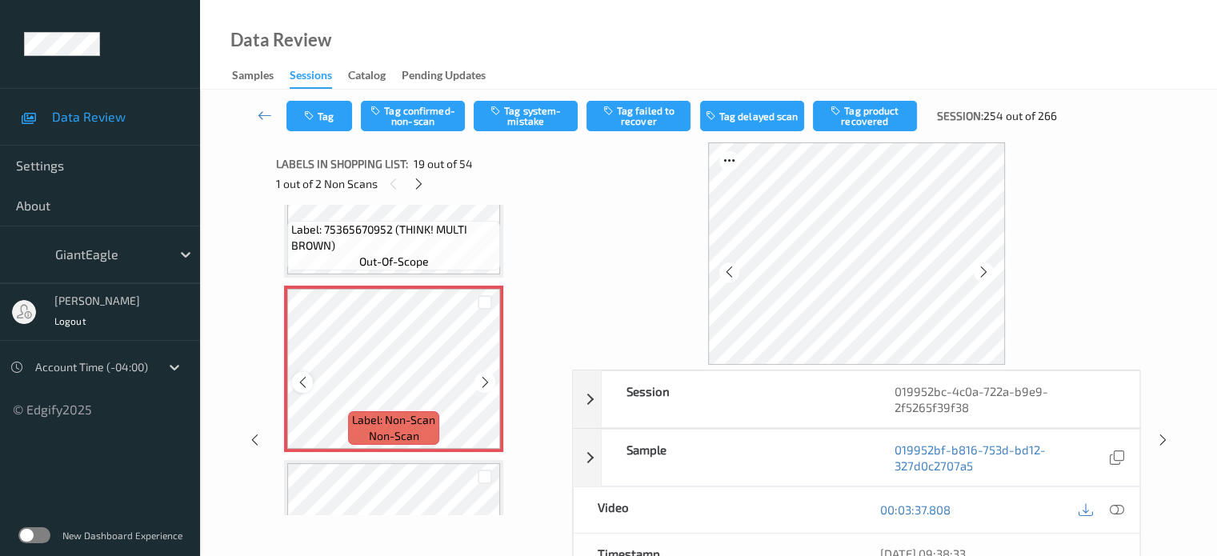
click at [300, 383] on icon at bounding box center [303, 382] width 14 height 14
click at [1112, 505] on icon at bounding box center [1116, 510] width 14 height 14
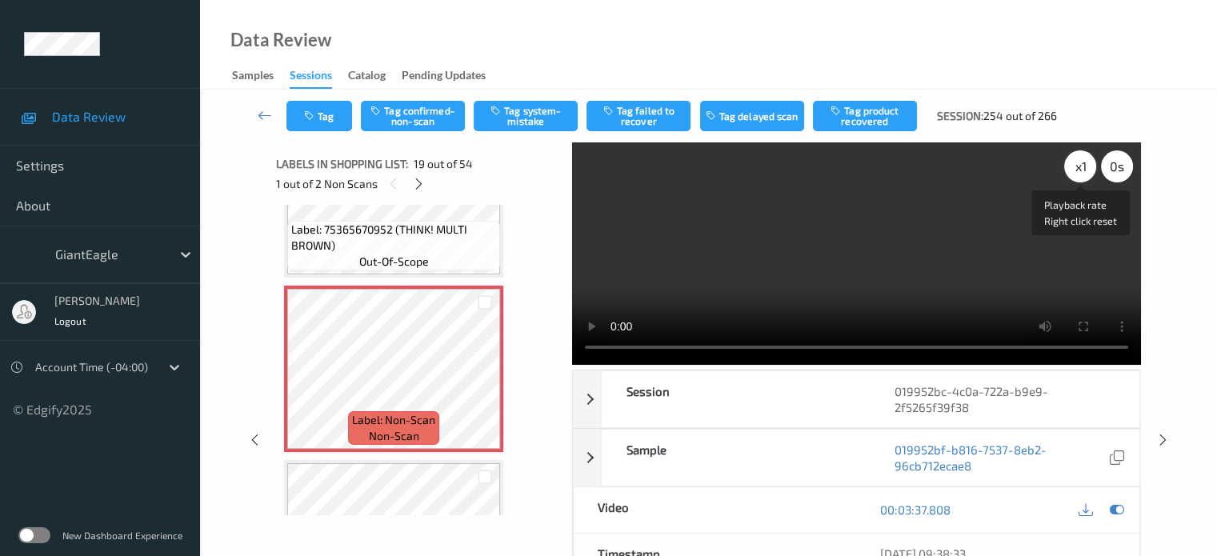
click at [1082, 169] on div "x 1" at bounding box center [1080, 166] width 32 height 32
click at [512, 126] on button "Tag system-mistake" at bounding box center [526, 116] width 104 height 30
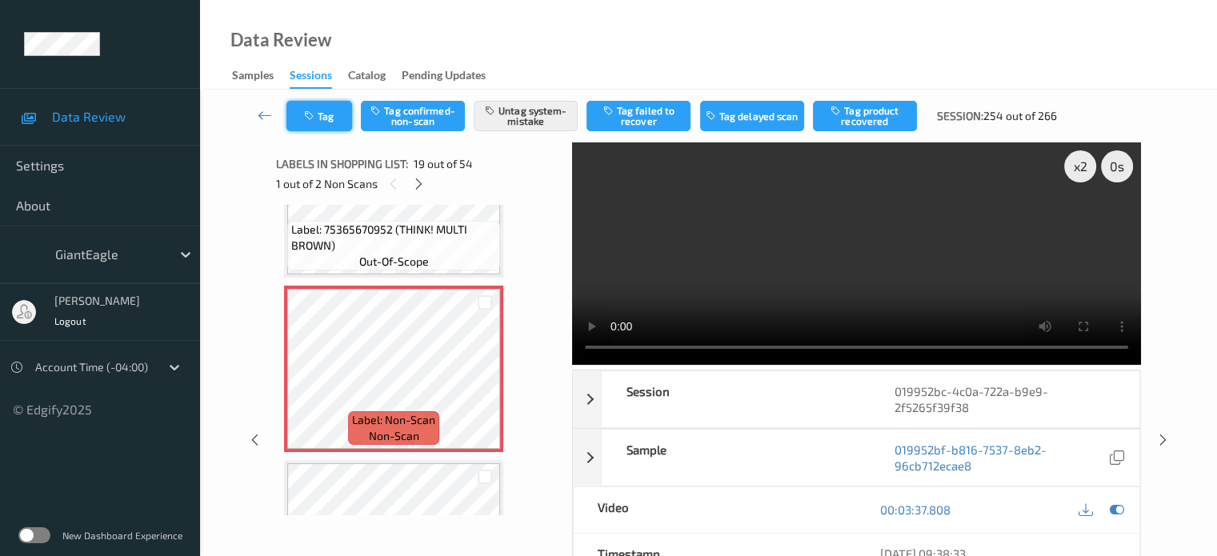
click at [315, 111] on icon "button" at bounding box center [311, 115] width 14 height 11
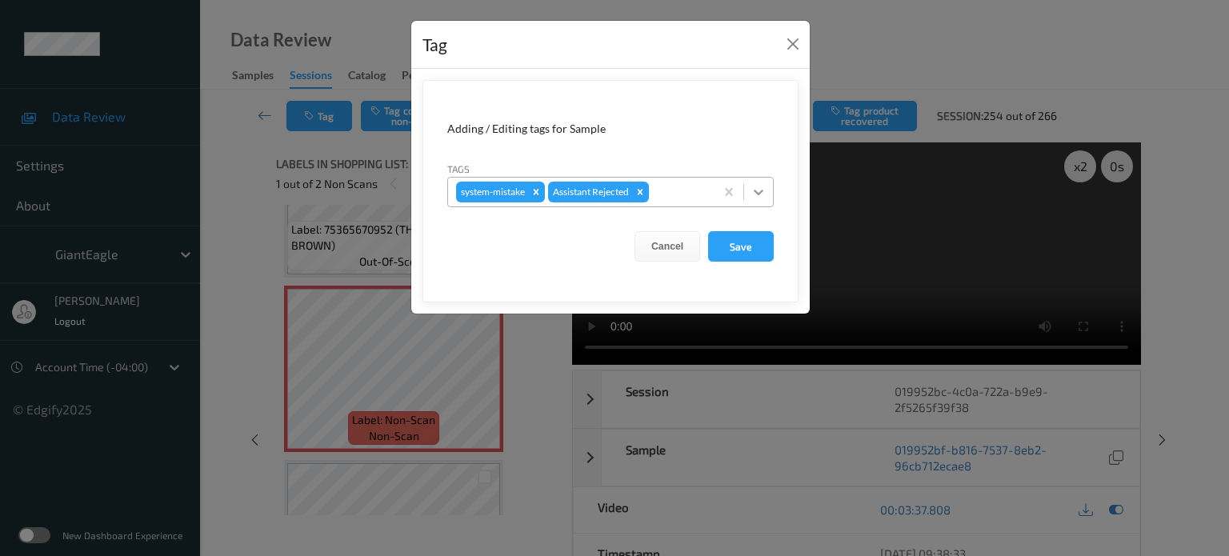
drag, startPoint x: 761, startPoint y: 191, endPoint x: 746, endPoint y: 201, distance: 18.0
click at [756, 194] on icon at bounding box center [759, 192] width 16 height 16
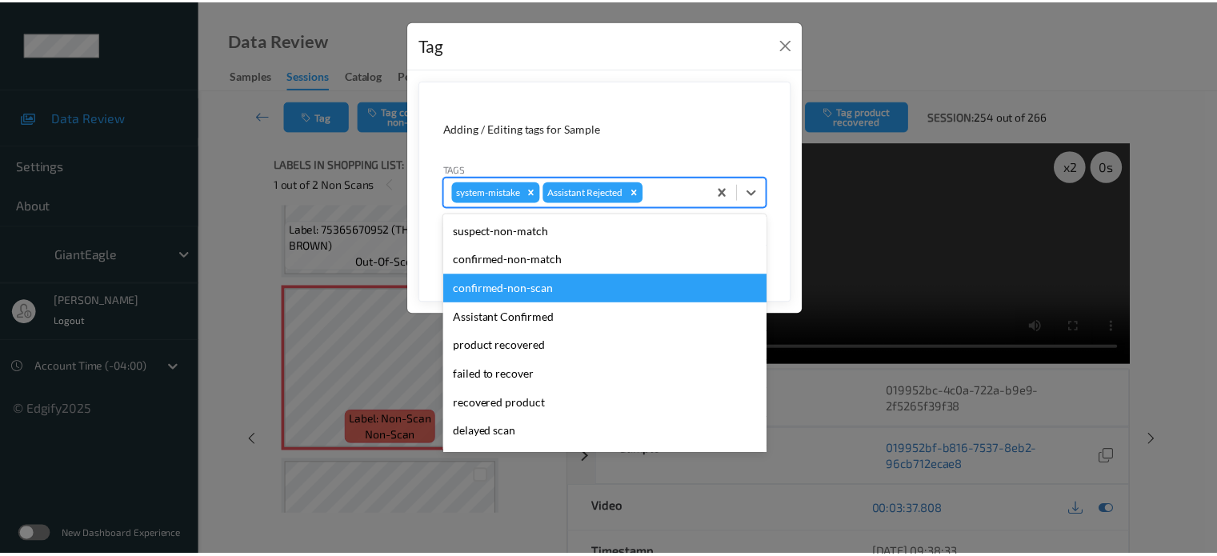
scroll to position [170, 0]
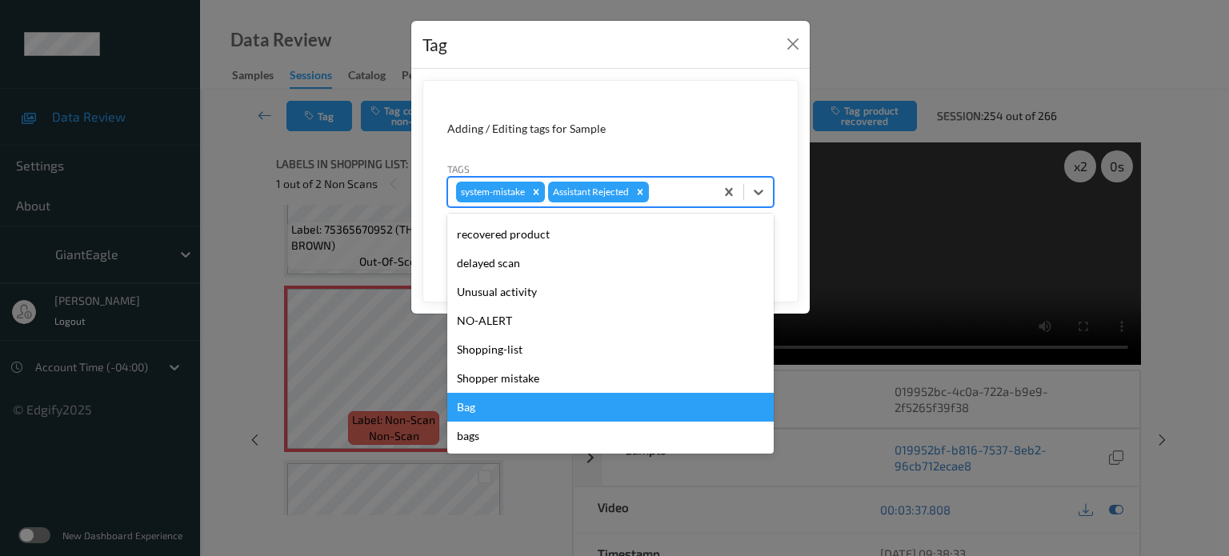
click at [477, 408] on div "Bag" at bounding box center [610, 407] width 327 height 29
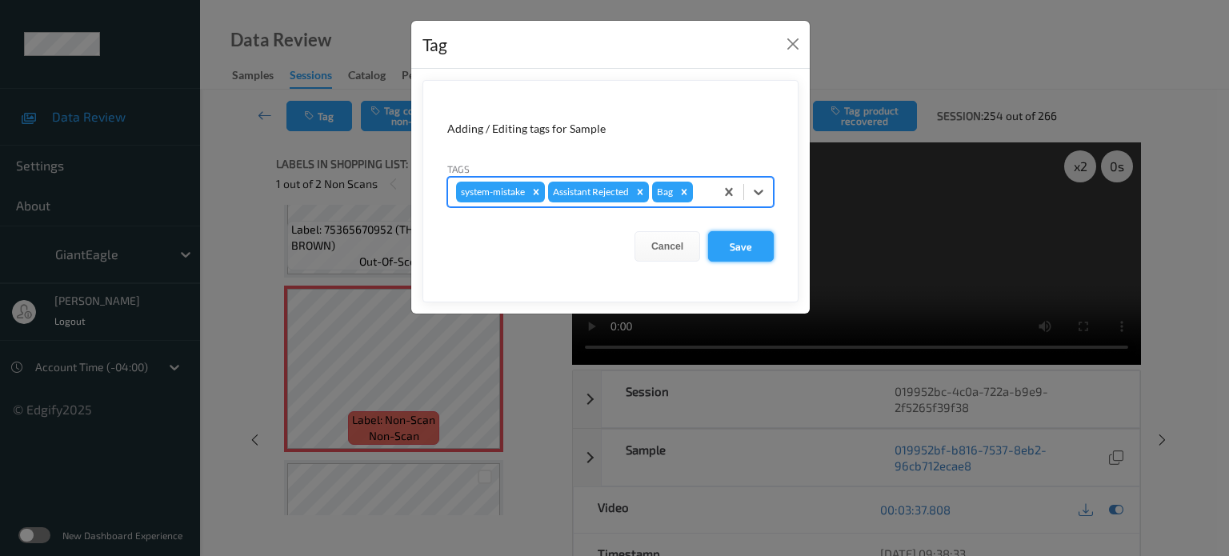
click at [737, 240] on button "Save" at bounding box center [741, 246] width 66 height 30
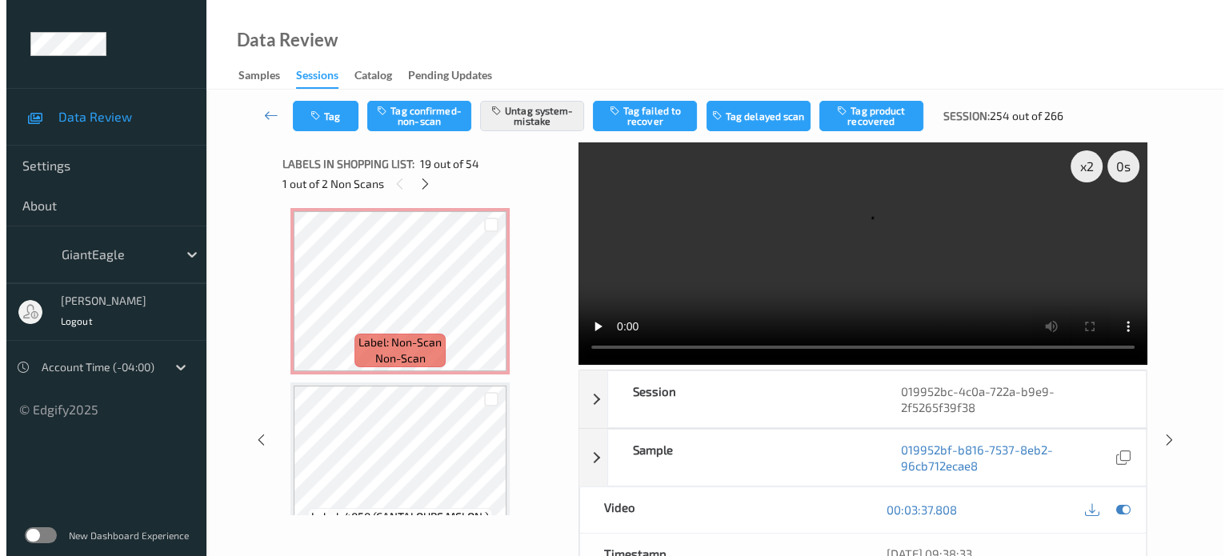
scroll to position [6291, 0]
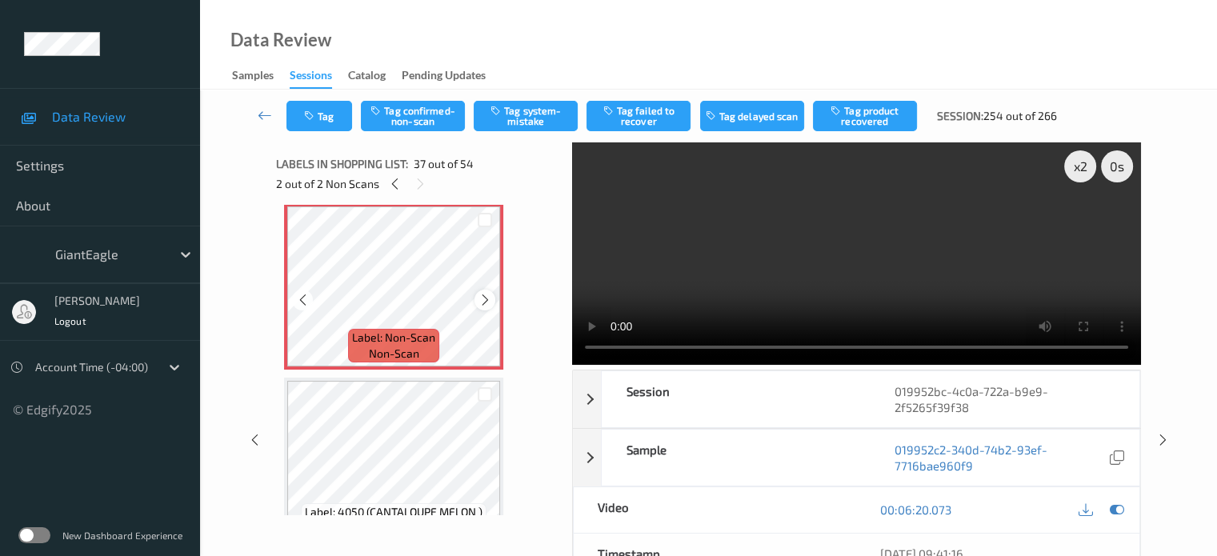
click at [487, 299] on icon at bounding box center [486, 300] width 14 height 14
click at [540, 106] on button "Tag system-mistake" at bounding box center [526, 116] width 104 height 30
click at [327, 111] on button "Tag" at bounding box center [320, 116] width 66 height 30
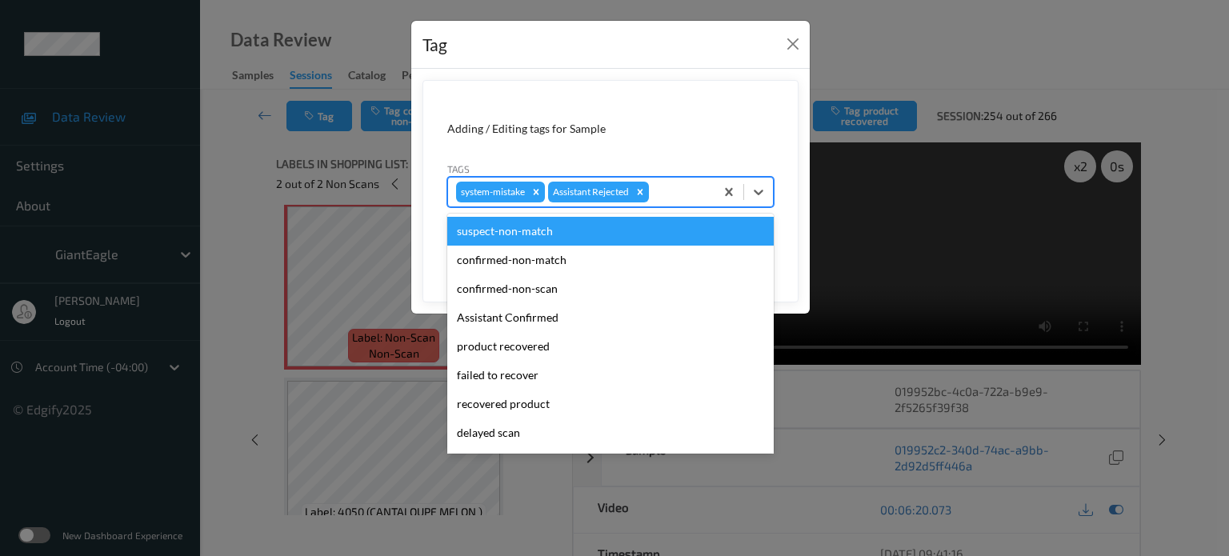
drag, startPoint x: 754, startPoint y: 188, endPoint x: 650, endPoint y: 278, distance: 137.3
click at [737, 204] on div at bounding box center [744, 192] width 58 height 29
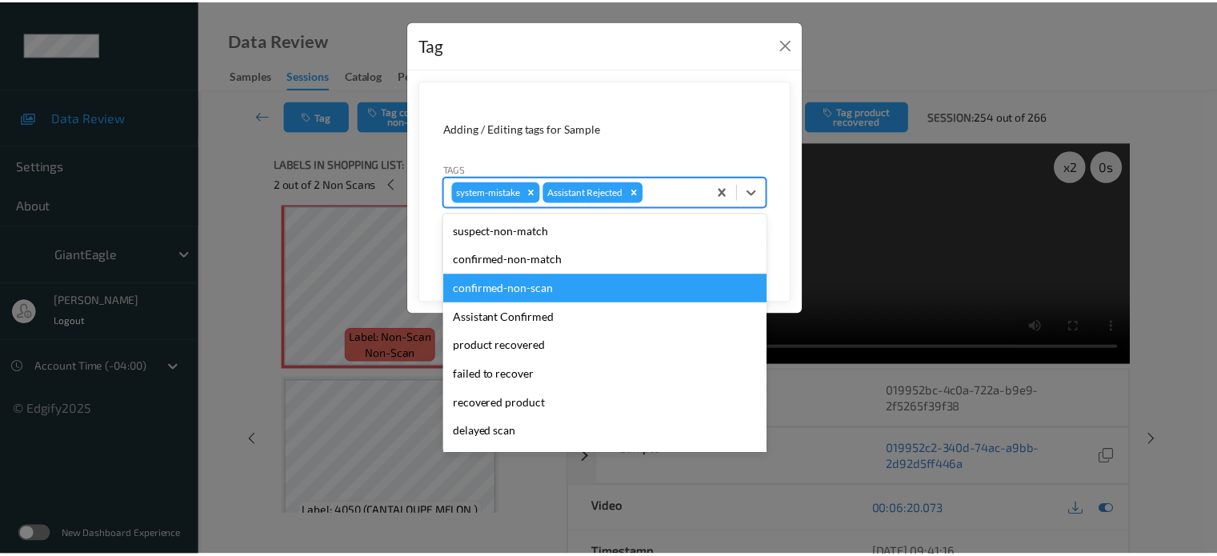
scroll to position [170, 0]
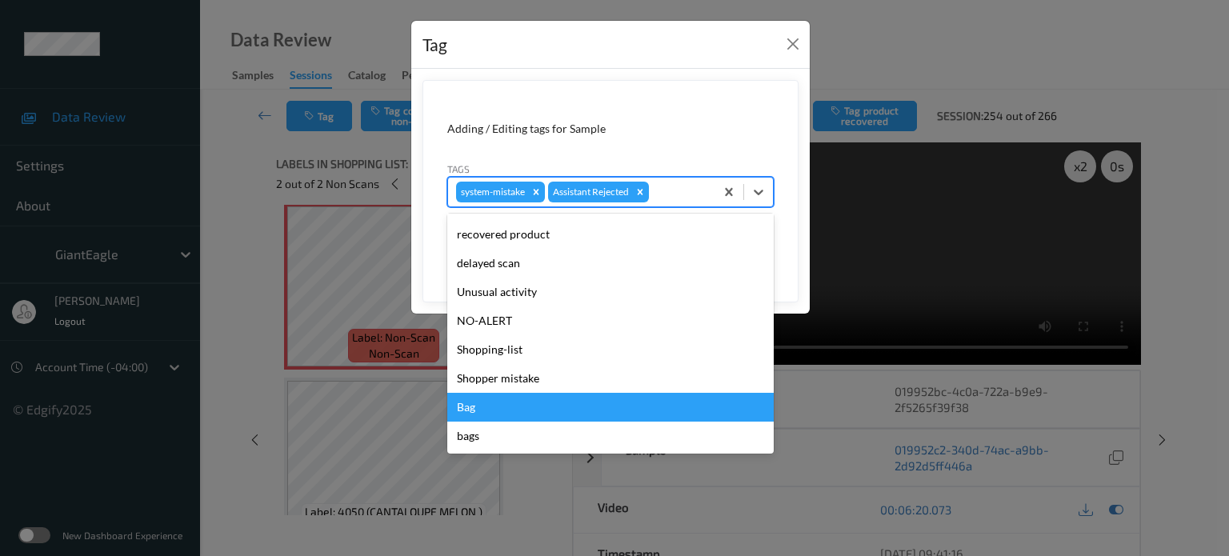
click at [459, 412] on div "Bag" at bounding box center [610, 407] width 327 height 29
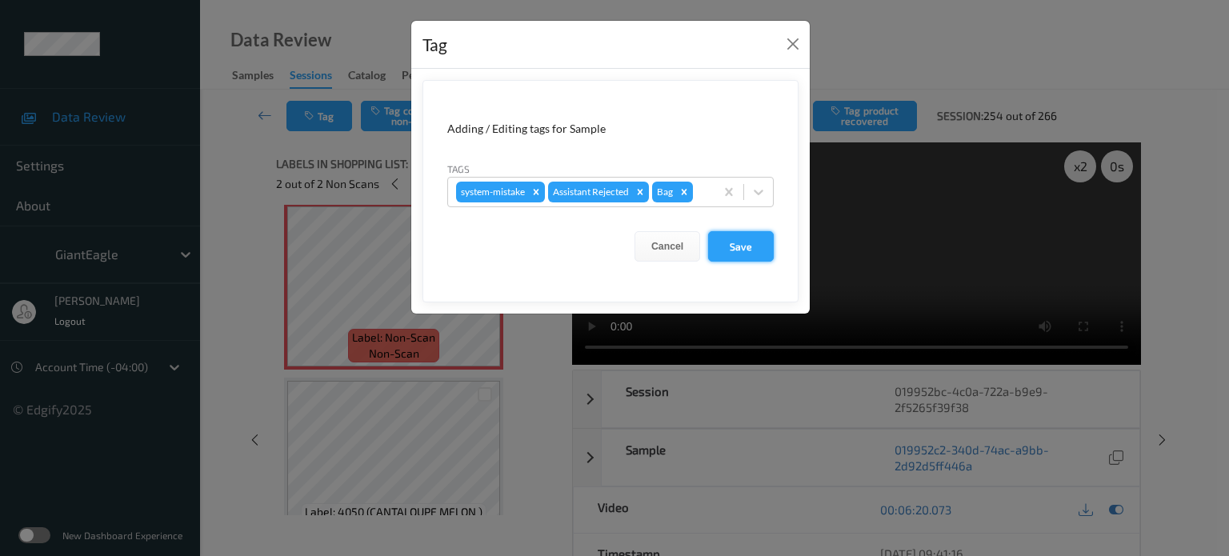
click at [735, 243] on button "Save" at bounding box center [741, 246] width 66 height 30
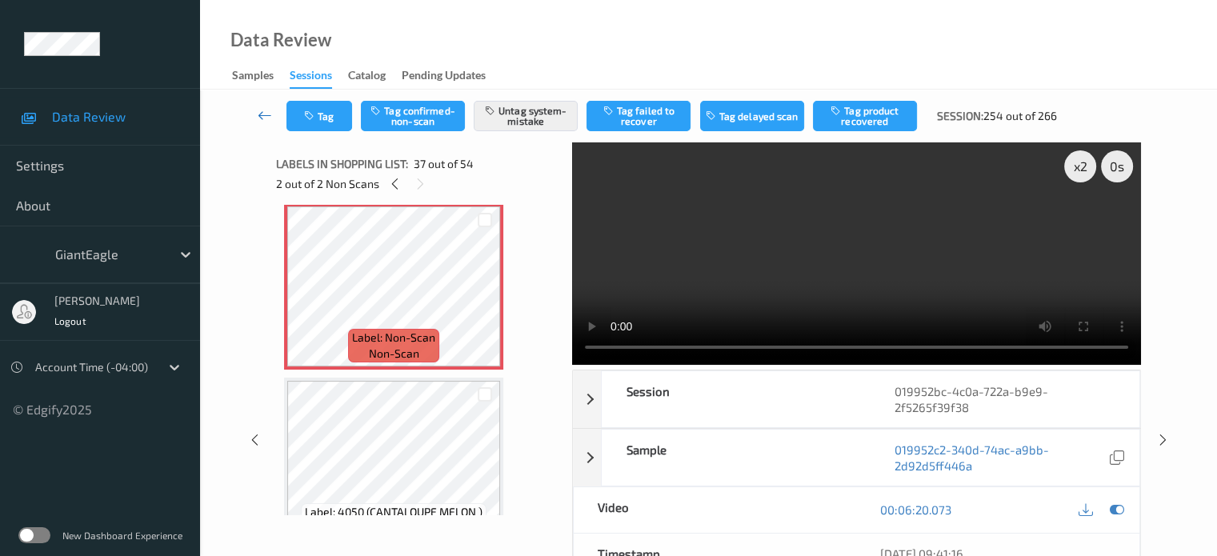
click at [264, 114] on icon at bounding box center [265, 115] width 14 height 16
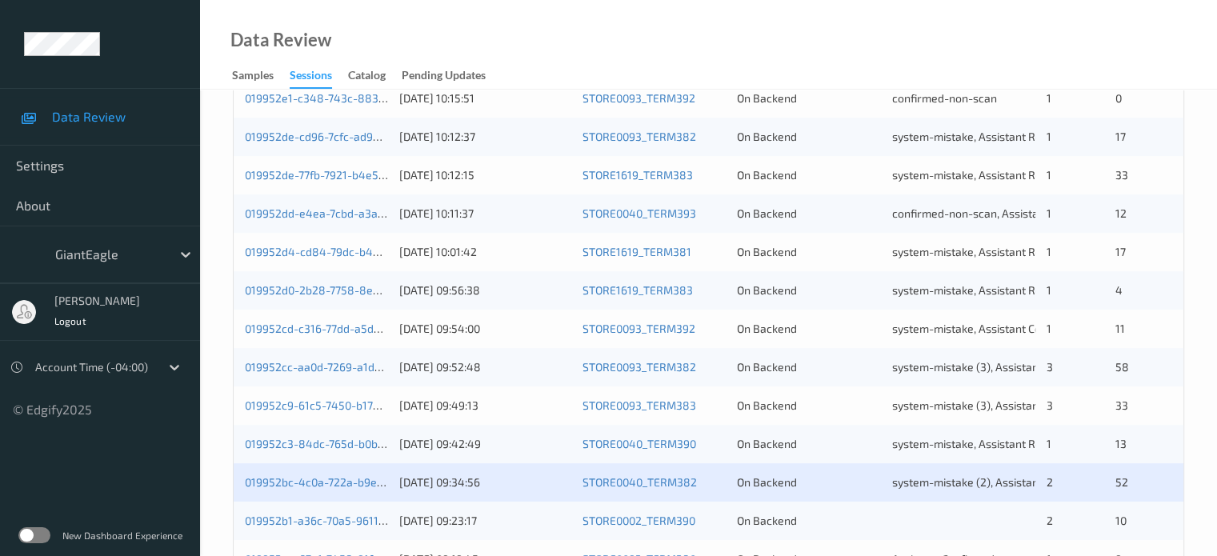
scroll to position [773, 0]
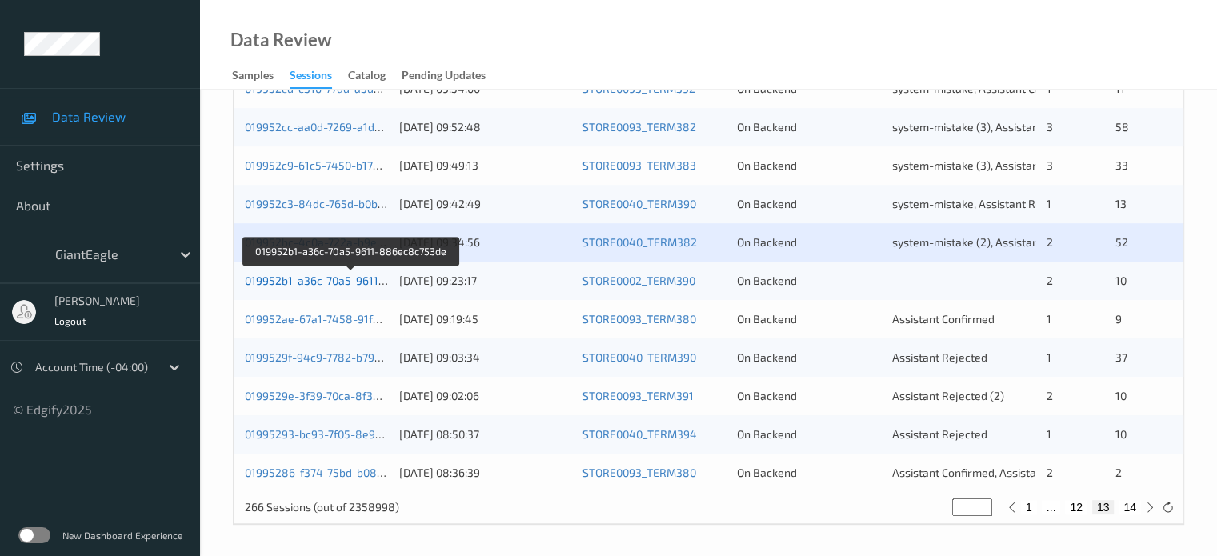
click at [336, 281] on link "019952b1-a36c-70a5-9611-886ec8c753de" at bounding box center [352, 281] width 215 height 14
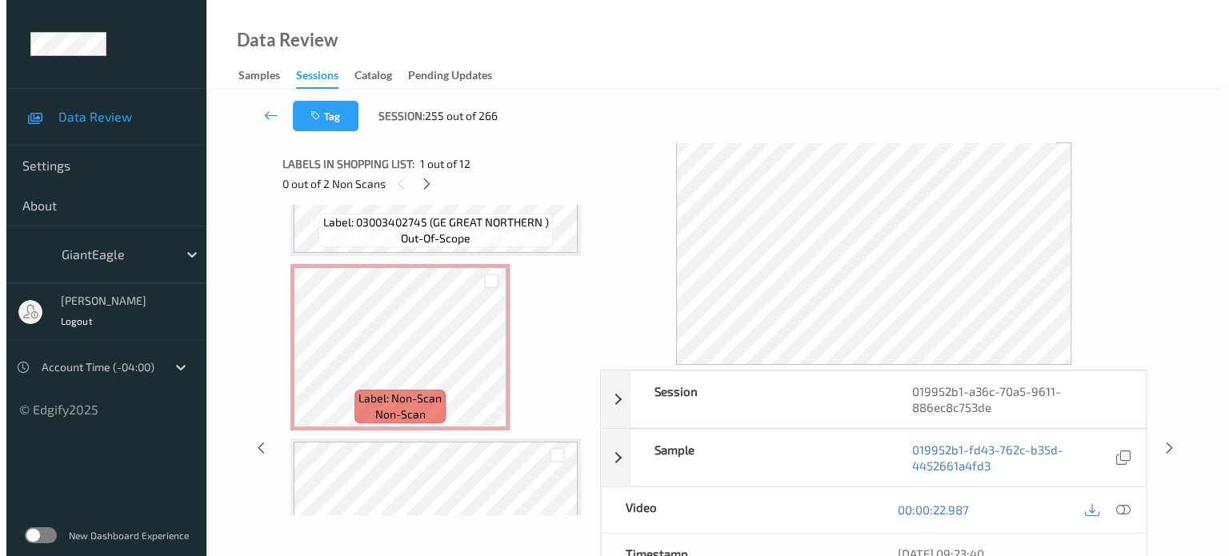
scroll to position [1518, 0]
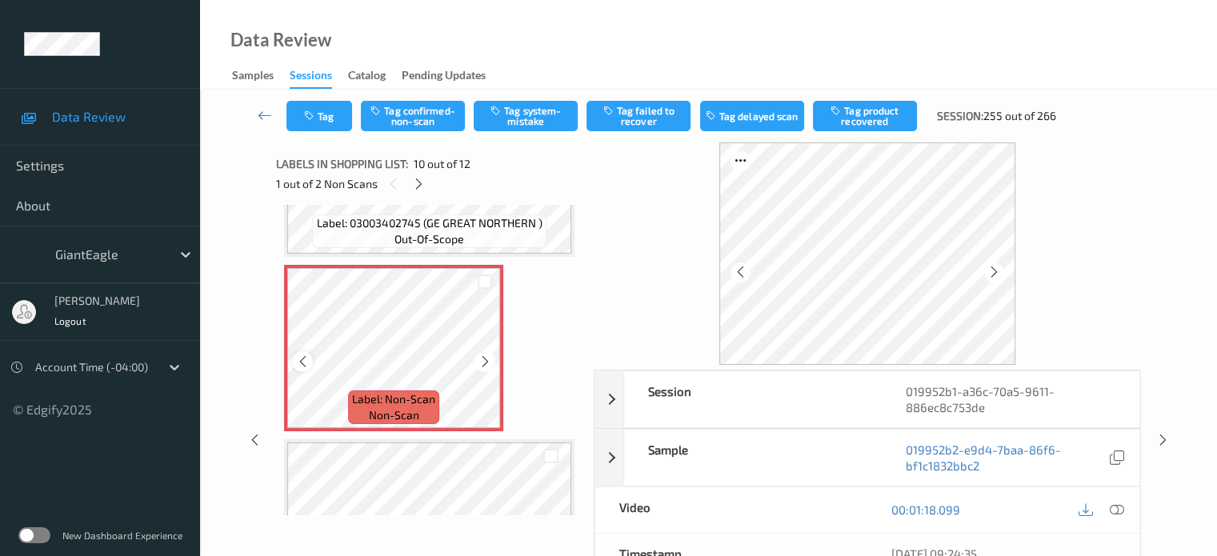
click at [298, 363] on icon at bounding box center [303, 362] width 14 height 14
click at [1117, 511] on icon at bounding box center [1116, 510] width 14 height 14
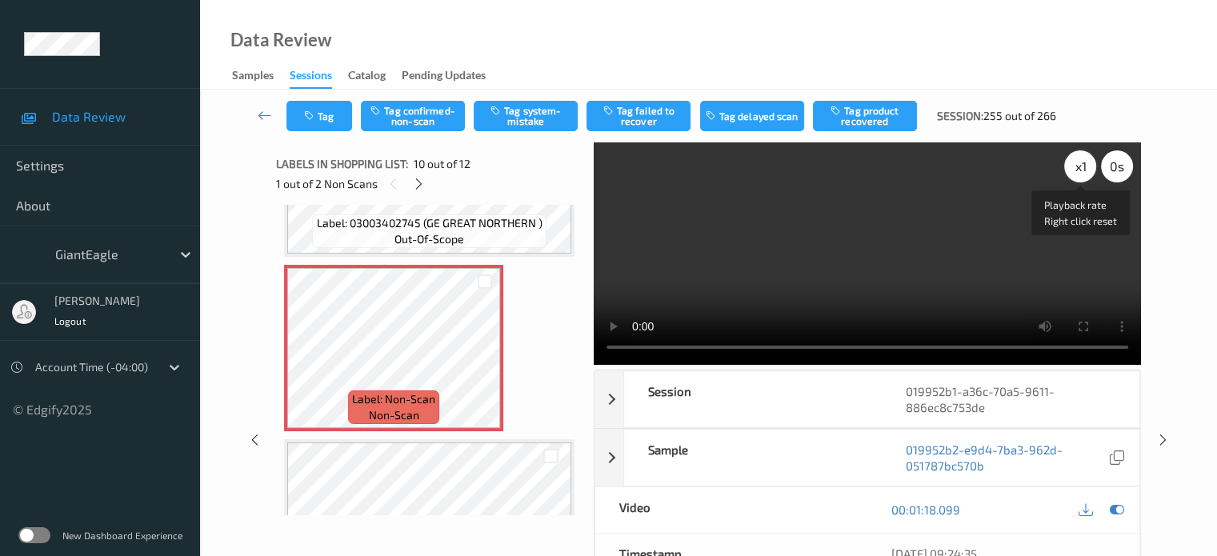
click at [1078, 163] on div "x 1" at bounding box center [1080, 166] width 32 height 32
click at [524, 108] on button "Tag system-mistake" at bounding box center [526, 116] width 104 height 30
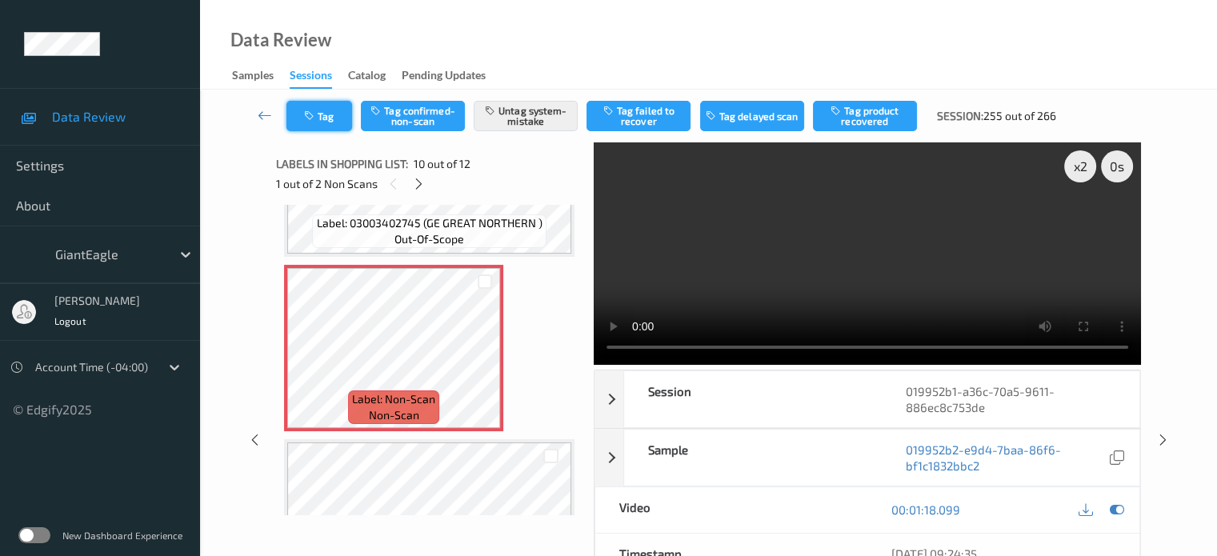
click at [312, 122] on button "Tag" at bounding box center [320, 116] width 66 height 30
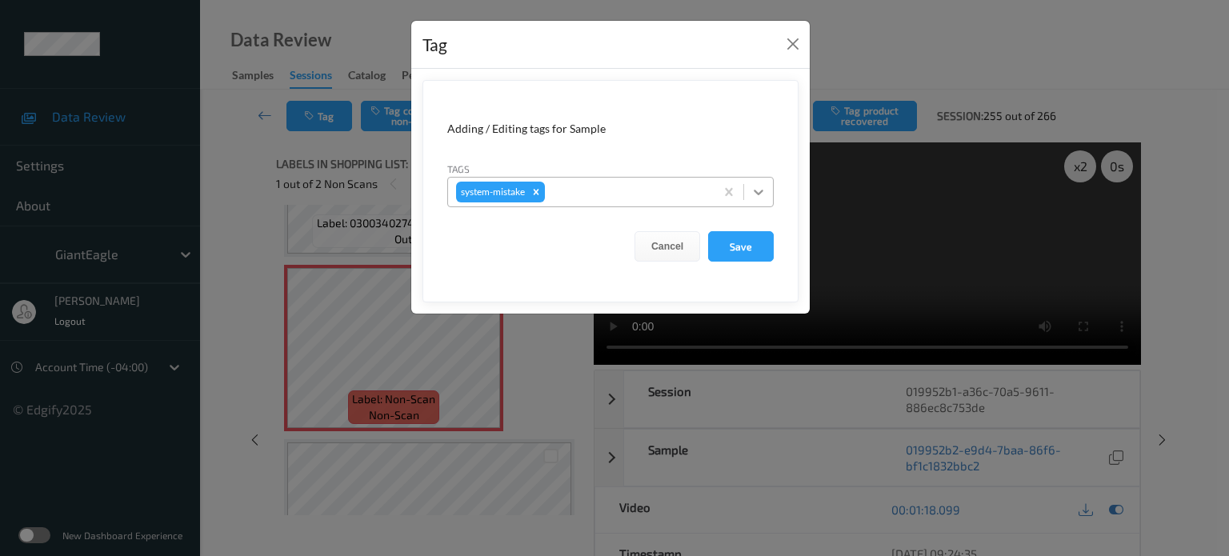
click at [762, 191] on icon at bounding box center [759, 193] width 10 height 6
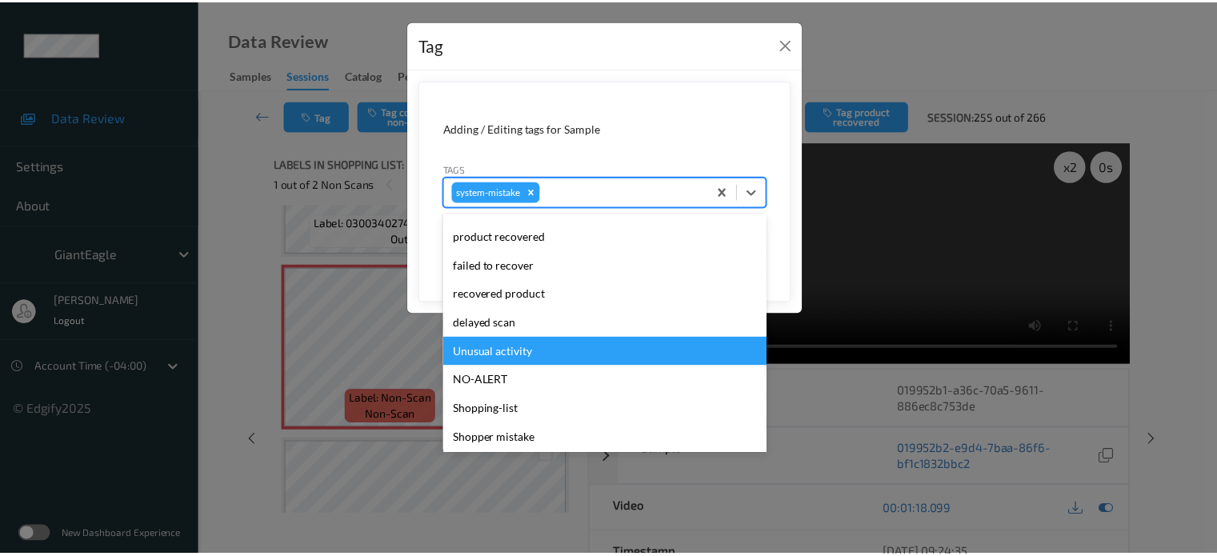
scroll to position [198, 0]
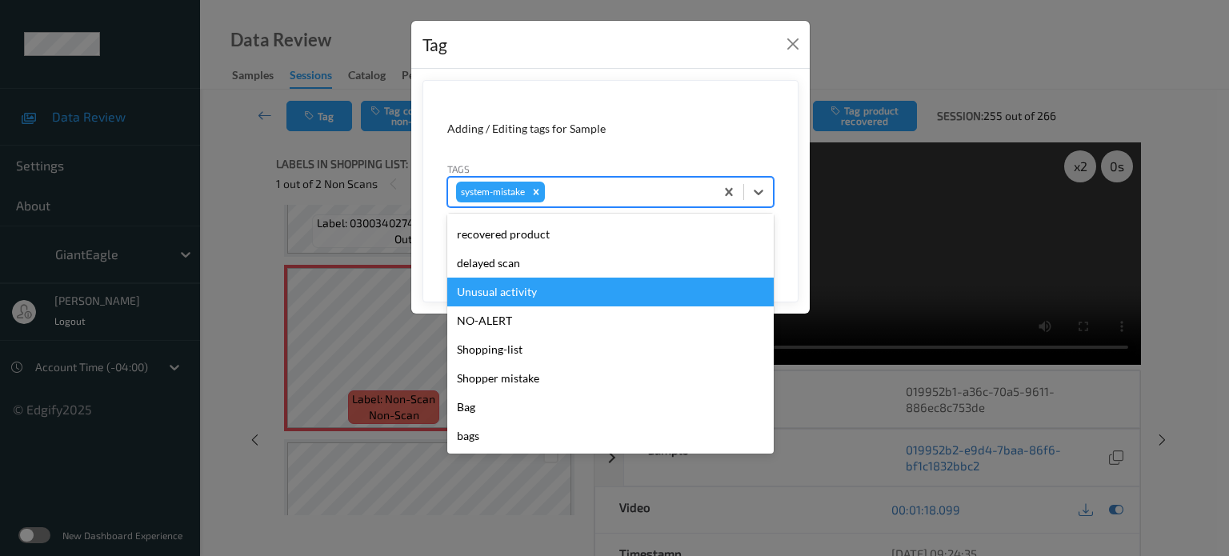
click at [483, 296] on div "Unusual activity" at bounding box center [610, 292] width 327 height 29
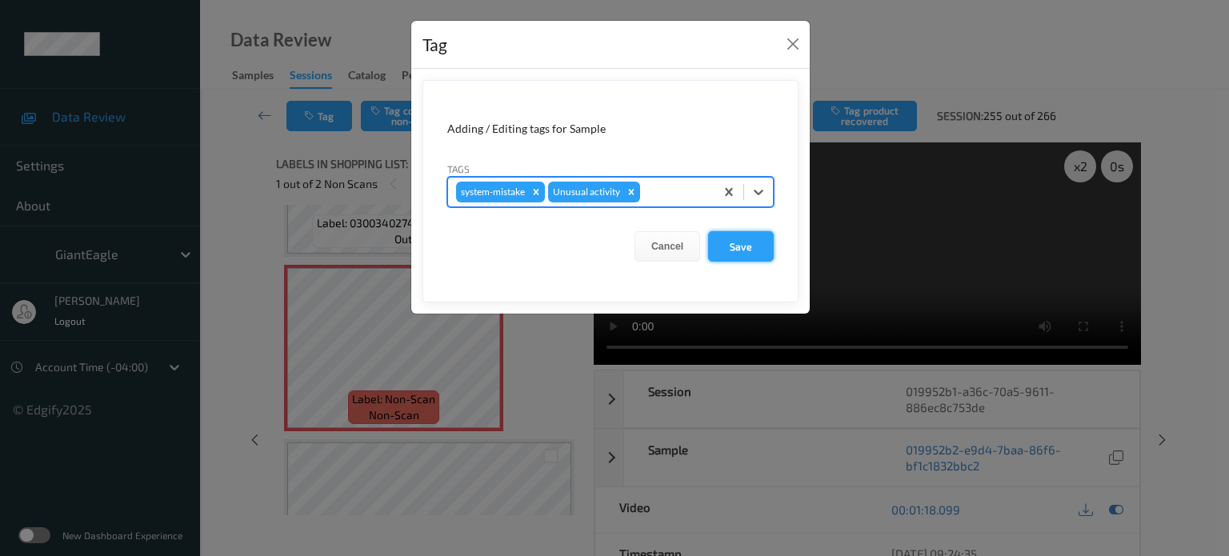
click at [737, 253] on button "Save" at bounding box center [741, 246] width 66 height 30
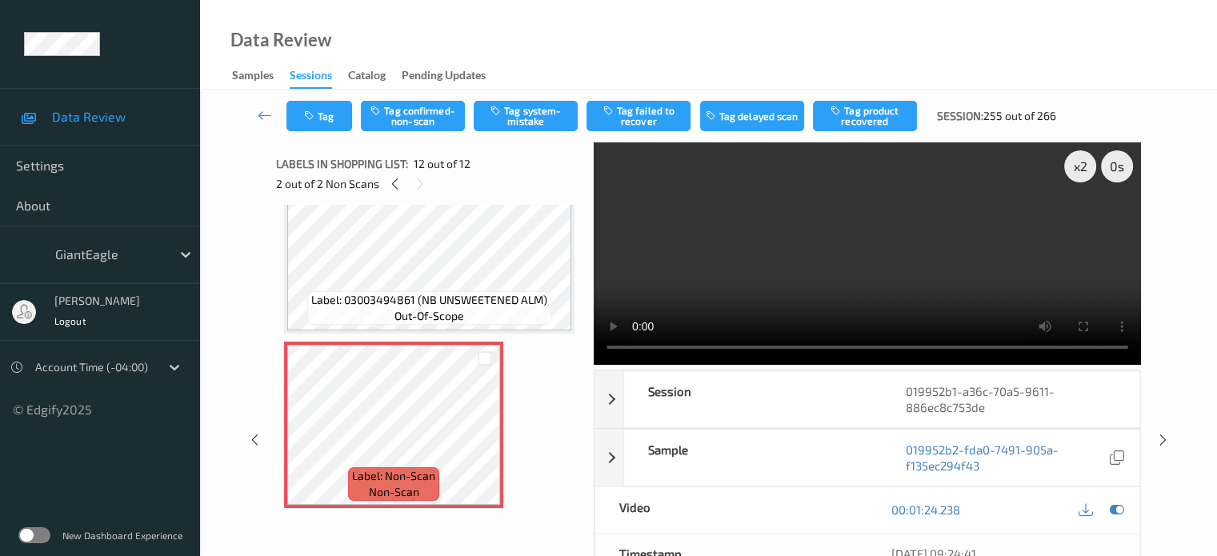
scroll to position [1656, 0]
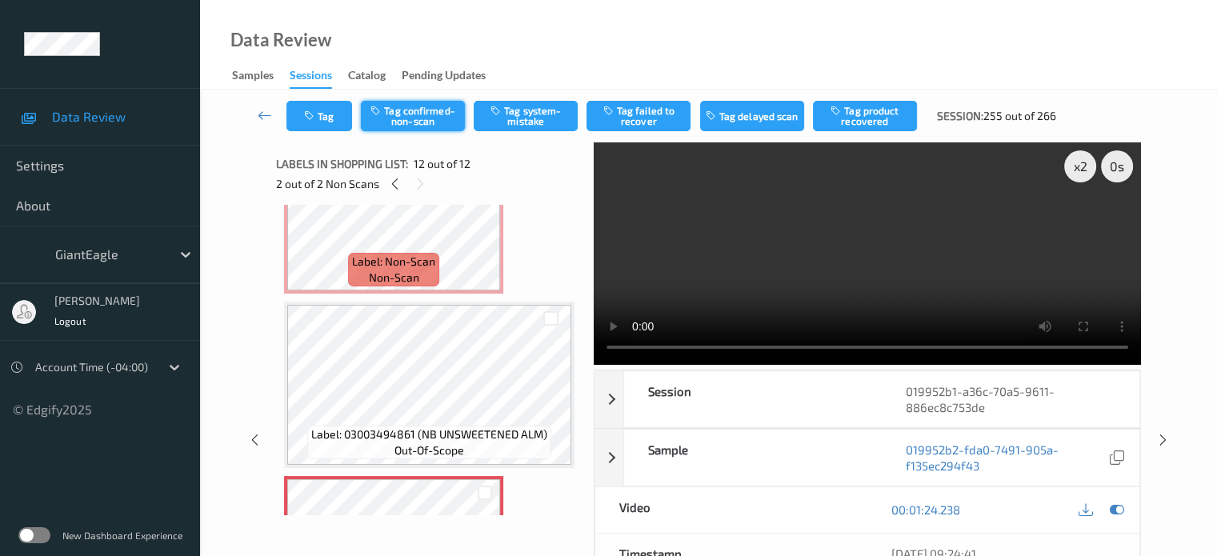
click at [404, 111] on button "Tag confirmed-non-scan" at bounding box center [413, 116] width 104 height 30
click at [330, 116] on button "Tag" at bounding box center [320, 116] width 66 height 30
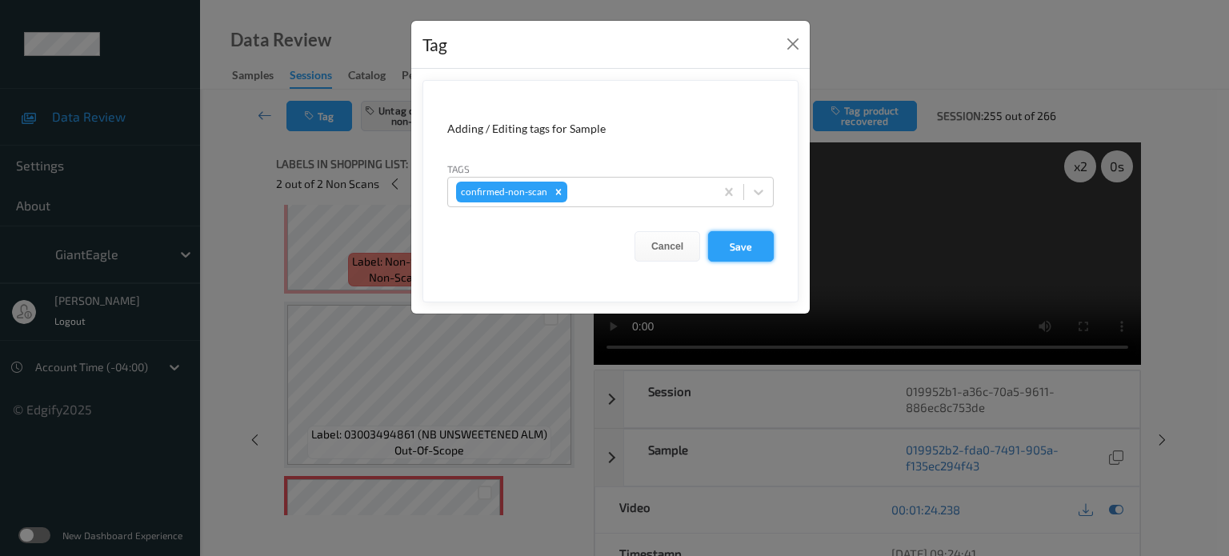
click at [738, 255] on button "Save" at bounding box center [741, 246] width 66 height 30
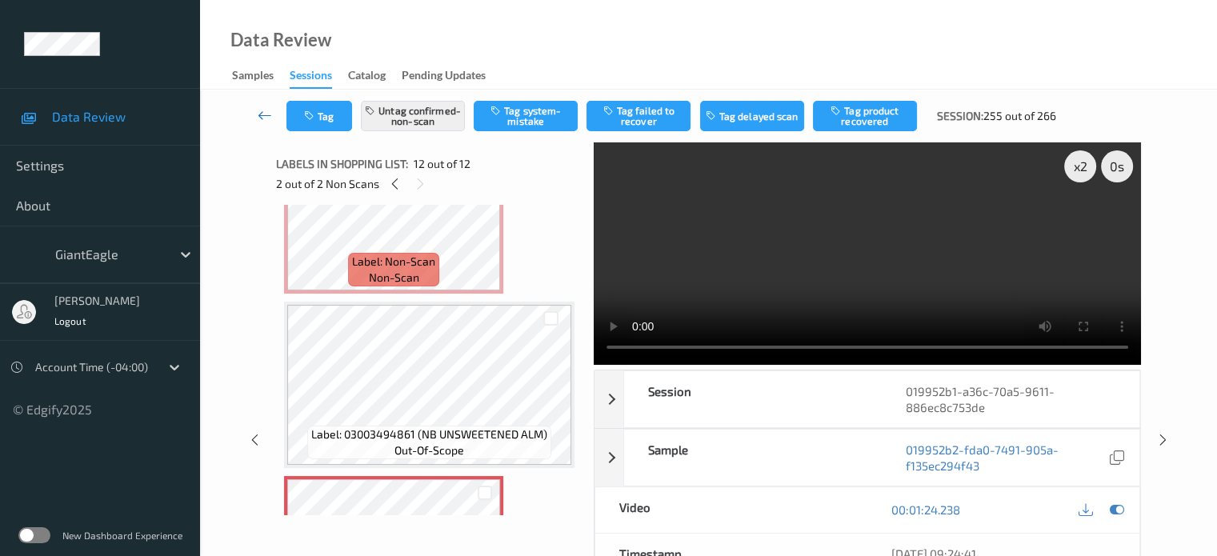
click at [266, 114] on icon at bounding box center [265, 115] width 14 height 16
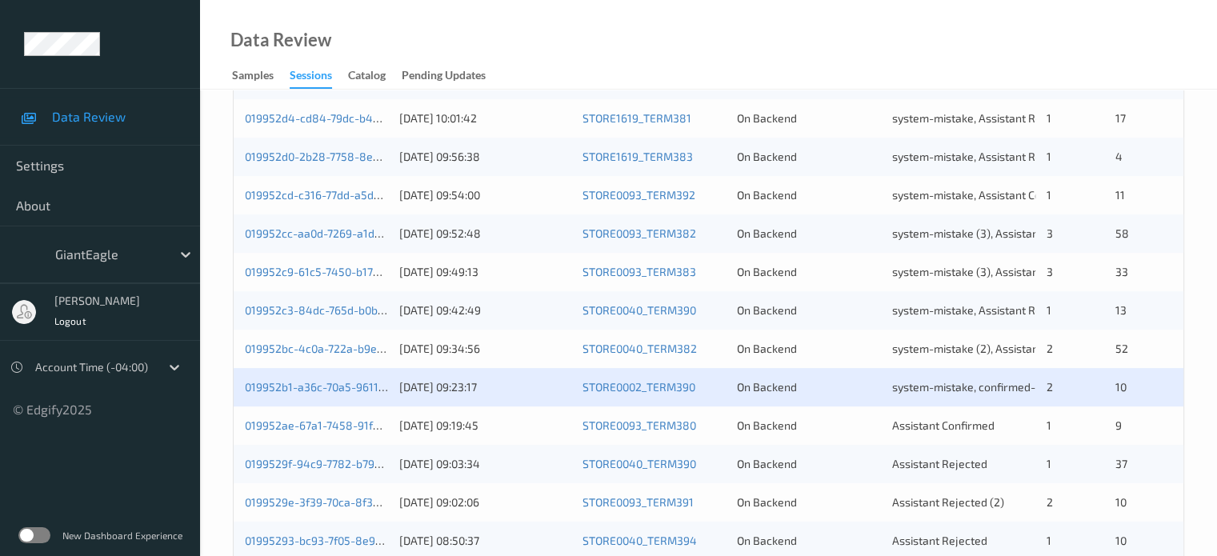
scroll to position [773, 0]
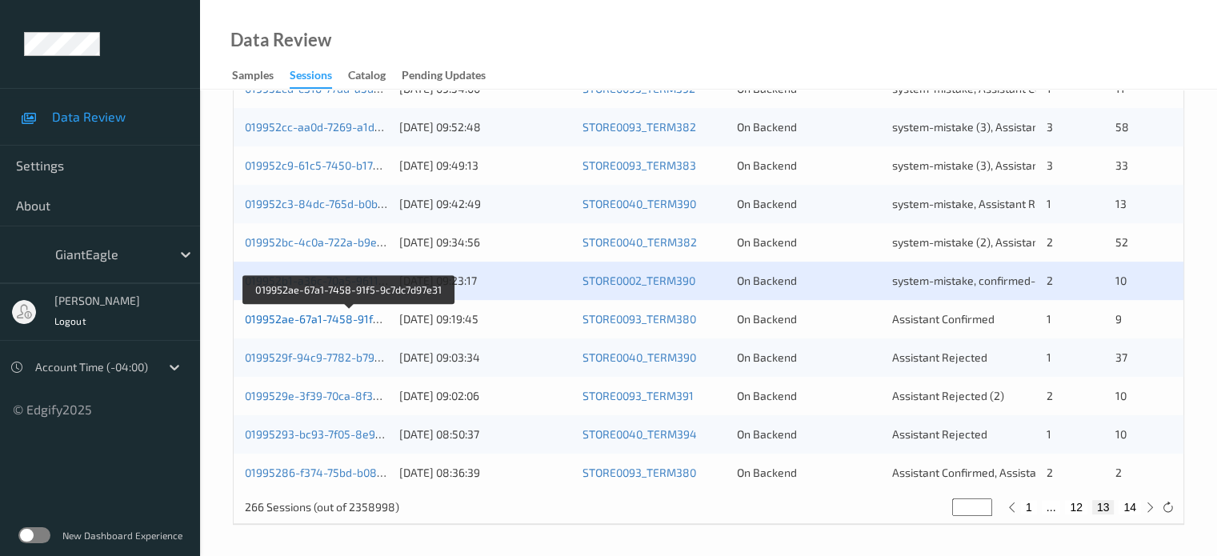
click at [330, 319] on link "019952ae-67a1-7458-91f5-9c7dc7d97e31" at bounding box center [350, 319] width 210 height 14
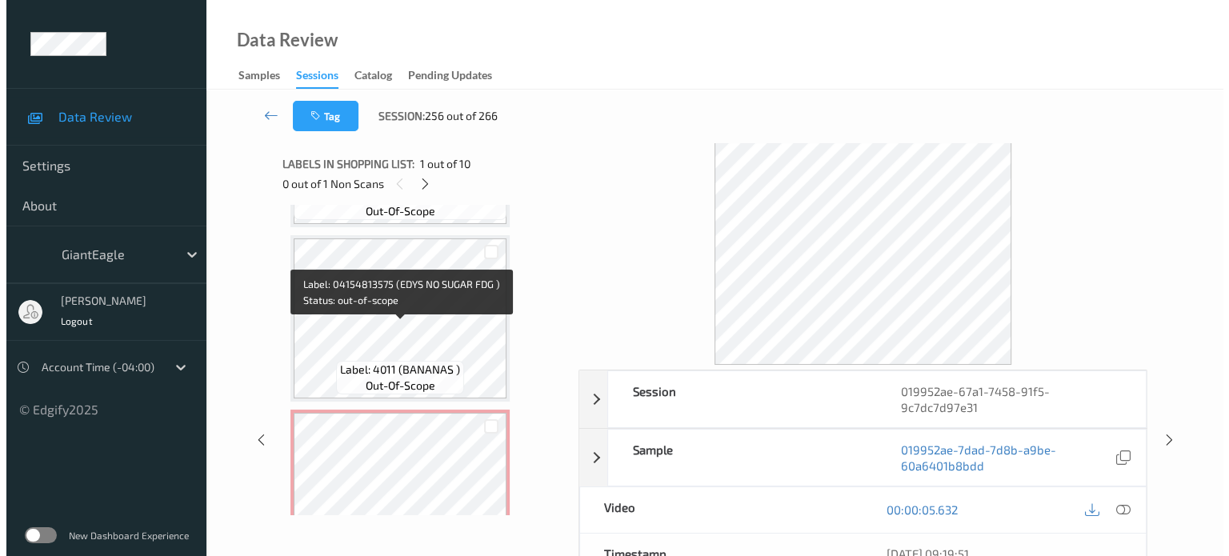
scroll to position [1441, 0]
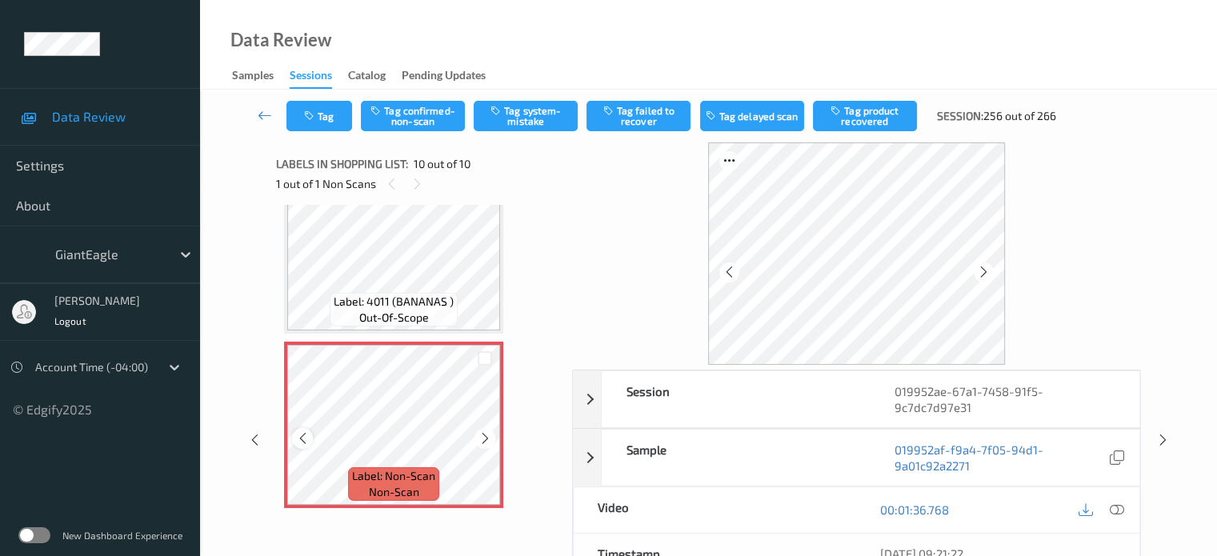
click at [302, 437] on icon at bounding box center [303, 438] width 14 height 14
click at [1119, 507] on icon at bounding box center [1116, 510] width 14 height 14
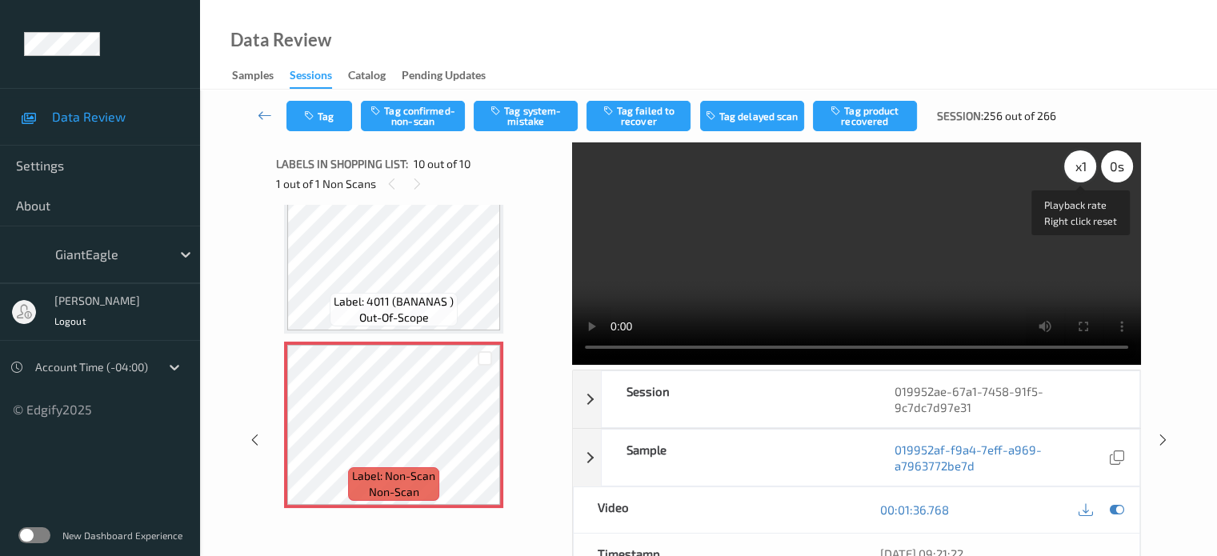
click at [1072, 166] on div "x 1" at bounding box center [1080, 166] width 32 height 32
click at [515, 118] on button "Tag system-mistake" at bounding box center [526, 116] width 104 height 30
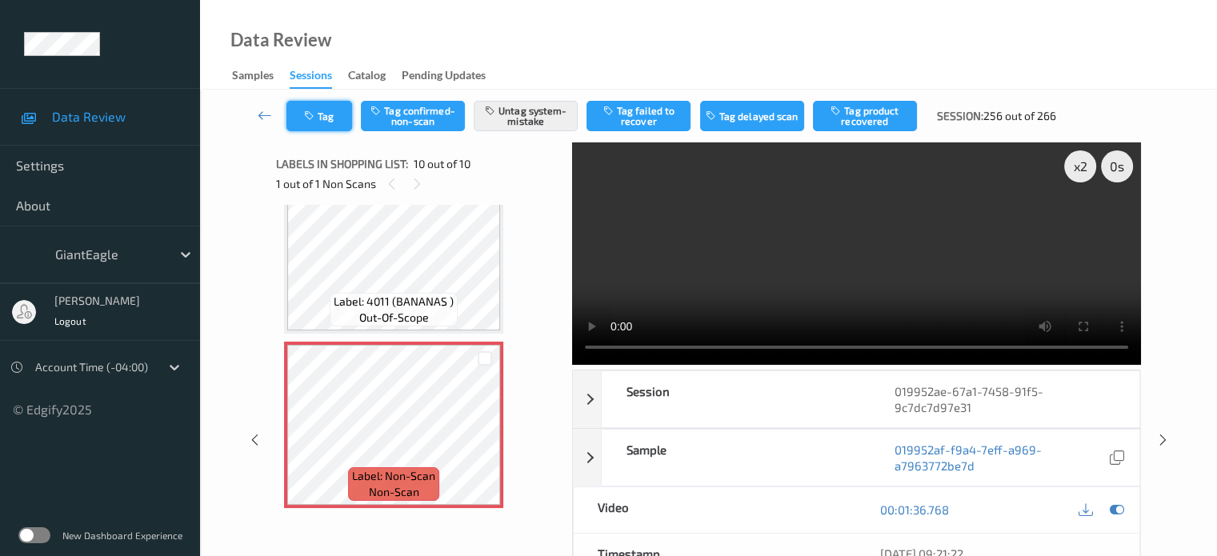
click at [323, 114] on button "Tag" at bounding box center [320, 116] width 66 height 30
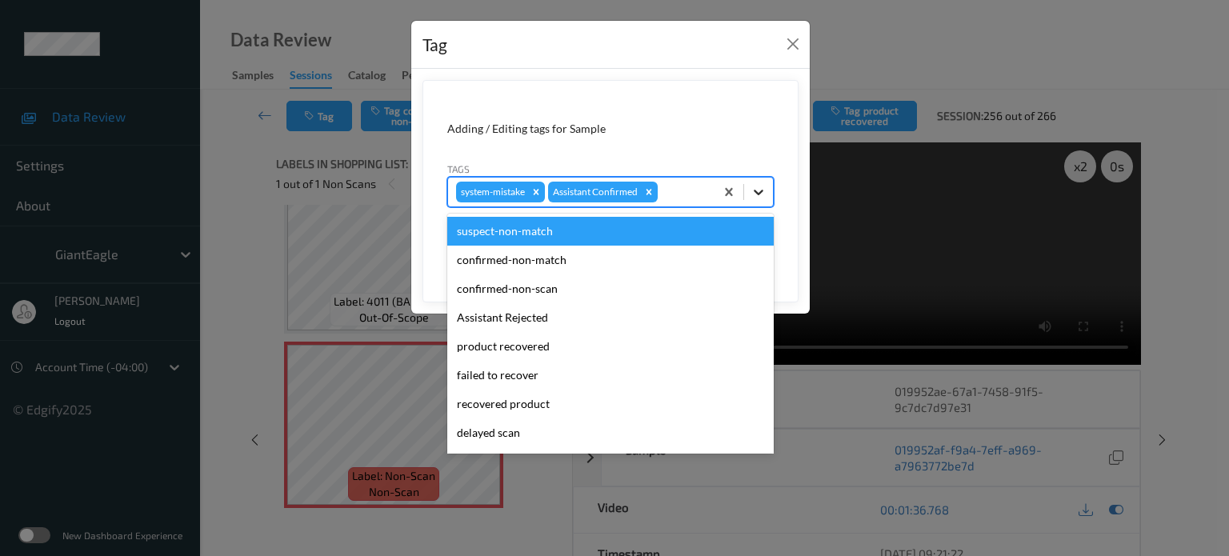
click at [756, 192] on icon at bounding box center [759, 193] width 10 height 6
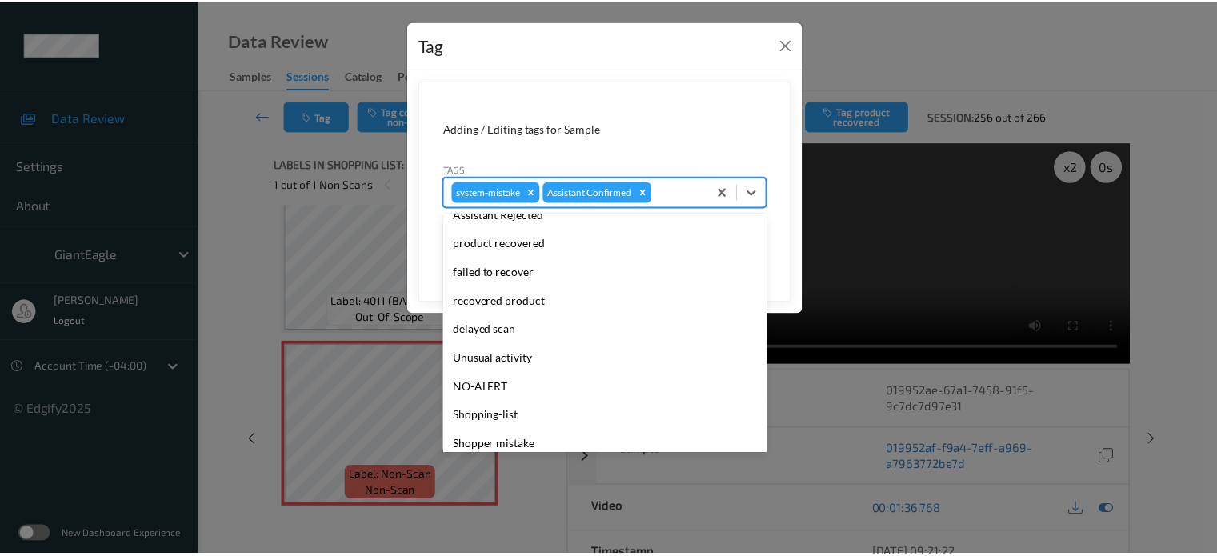
scroll to position [170, 0]
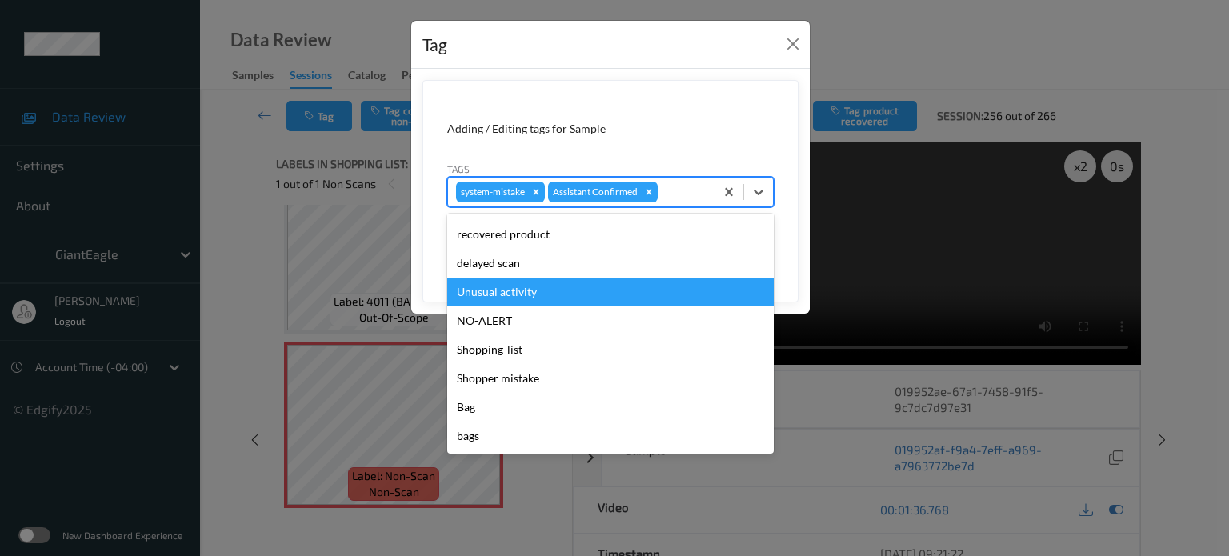
drag, startPoint x: 479, startPoint y: 295, endPoint x: 492, endPoint y: 283, distance: 17.6
click at [480, 297] on div "Unusual activity" at bounding box center [610, 292] width 327 height 29
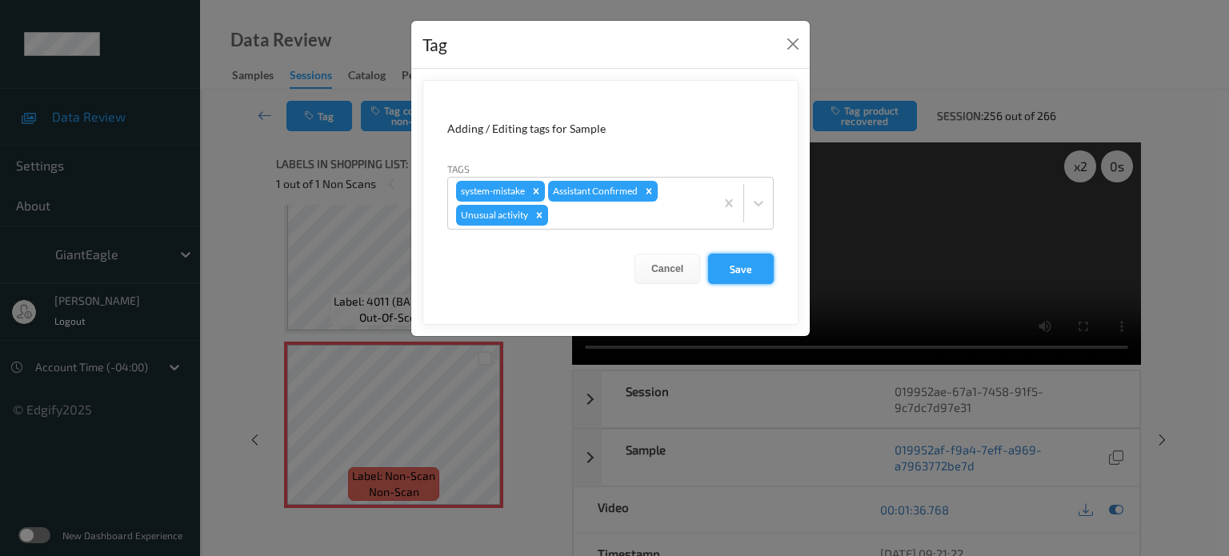
click at [751, 267] on button "Save" at bounding box center [741, 269] width 66 height 30
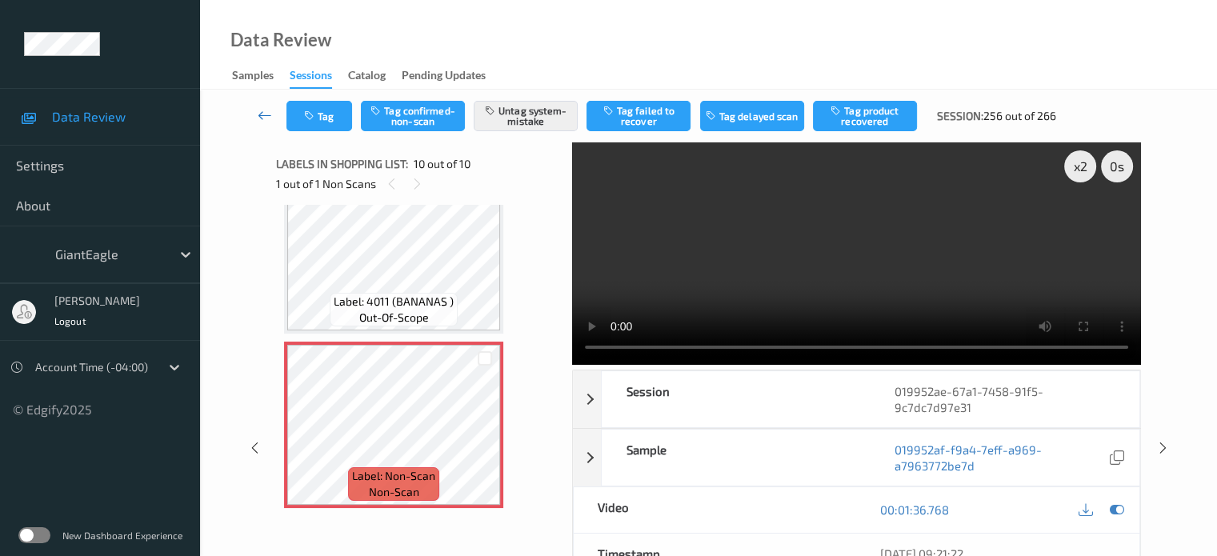
click at [256, 114] on link at bounding box center [265, 116] width 42 height 30
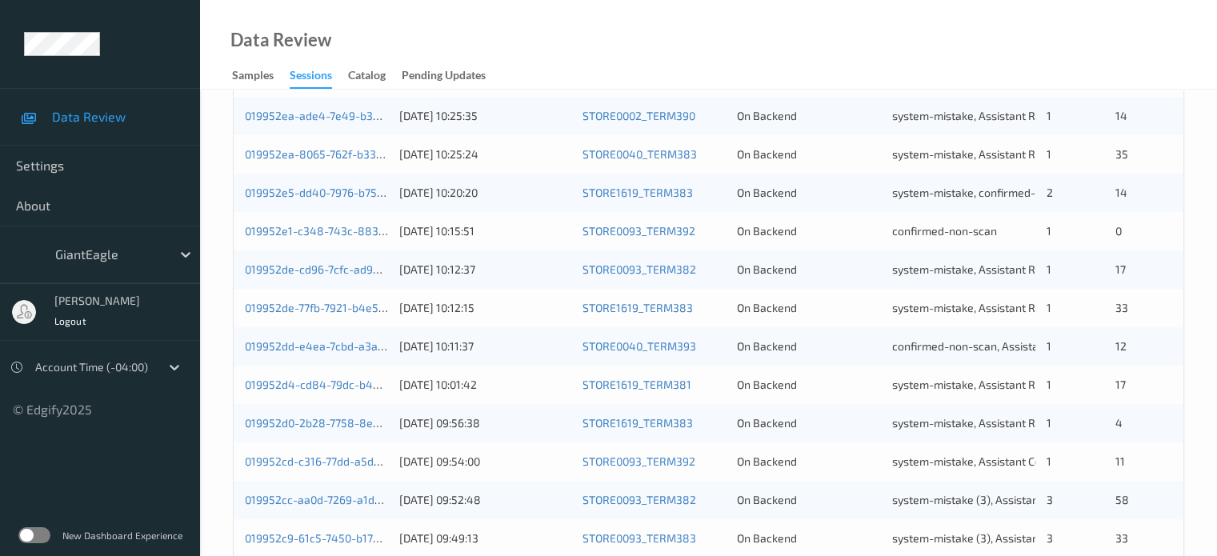
scroll to position [773, 0]
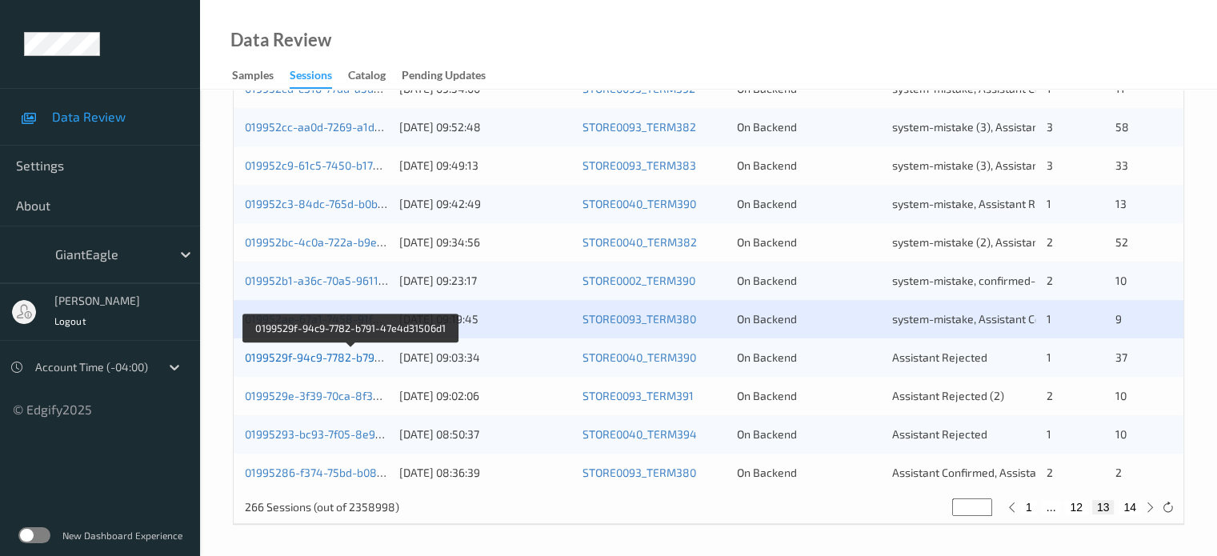
click at [320, 362] on link "0199529f-94c9-7782-b791-47e4d31506d1" at bounding box center [352, 358] width 214 height 14
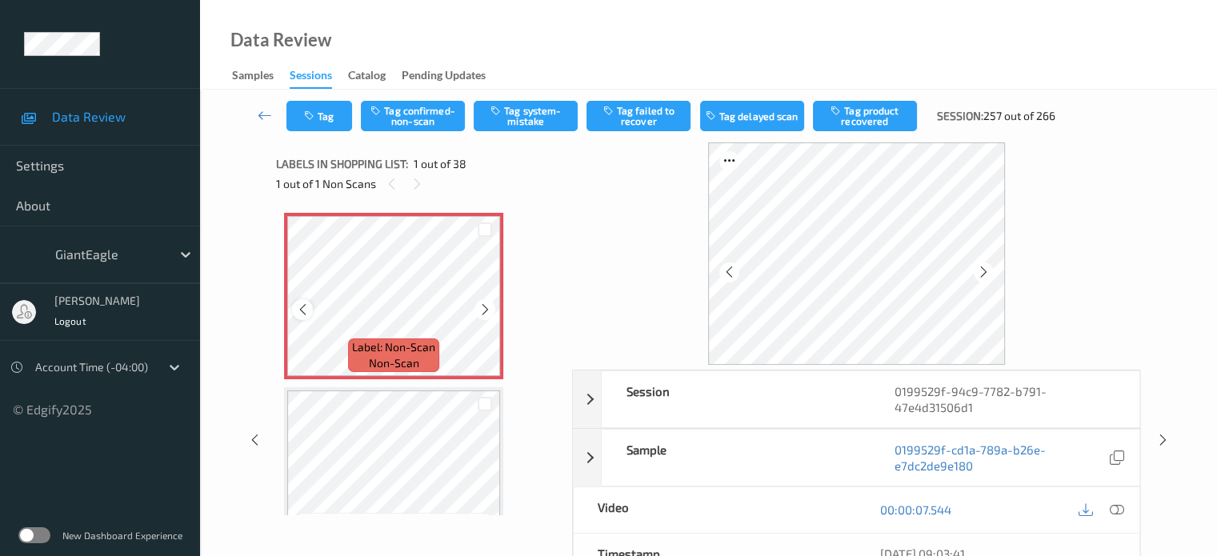
click at [298, 310] on icon at bounding box center [303, 310] width 14 height 14
click at [1116, 507] on icon at bounding box center [1116, 510] width 14 height 14
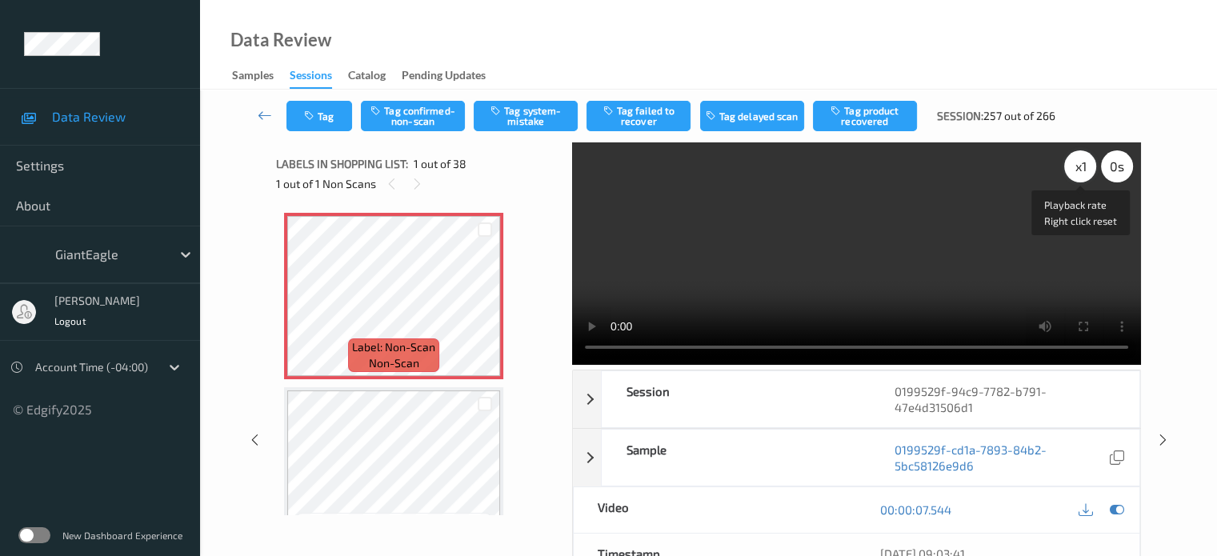
click at [1082, 167] on div "x 1" at bounding box center [1080, 166] width 32 height 32
click at [531, 119] on button "Tag system-mistake" at bounding box center [526, 116] width 104 height 30
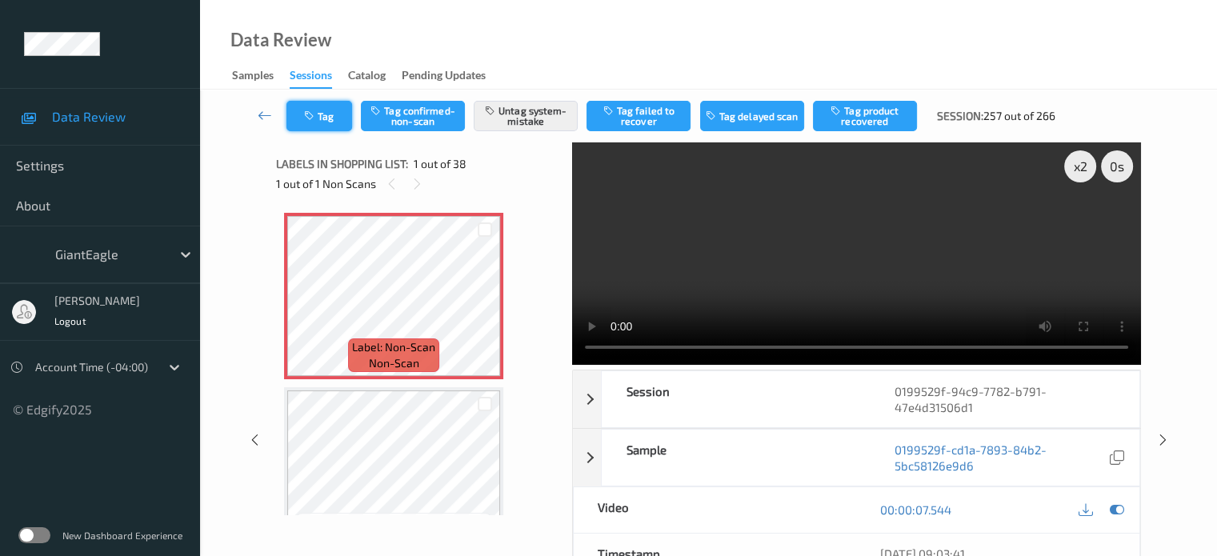
click at [339, 105] on button "Tag" at bounding box center [320, 116] width 66 height 30
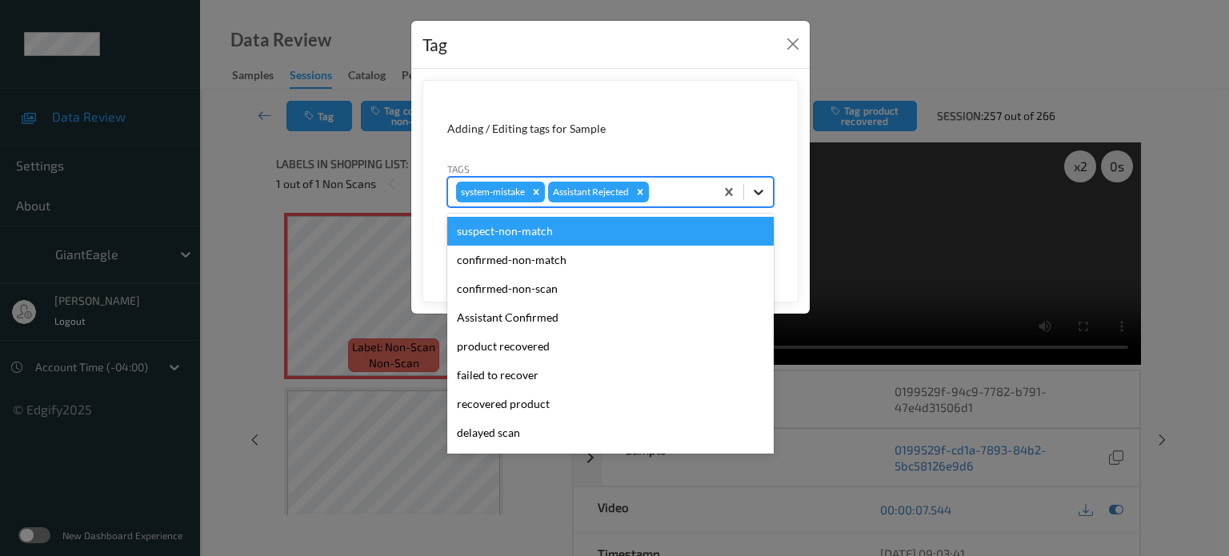
click at [755, 191] on icon at bounding box center [759, 192] width 16 height 16
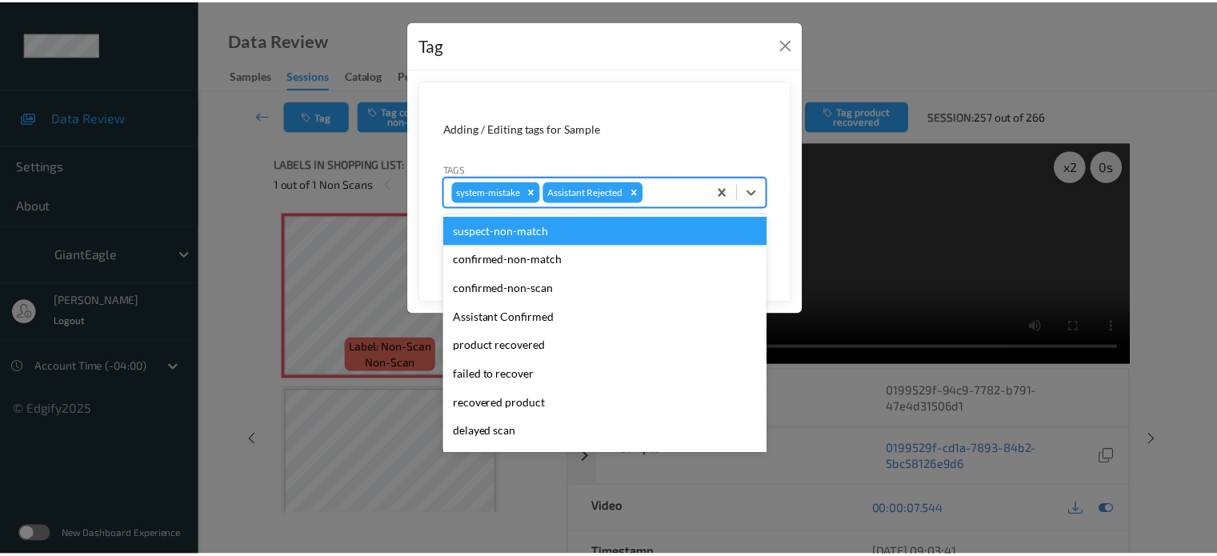
scroll to position [170, 0]
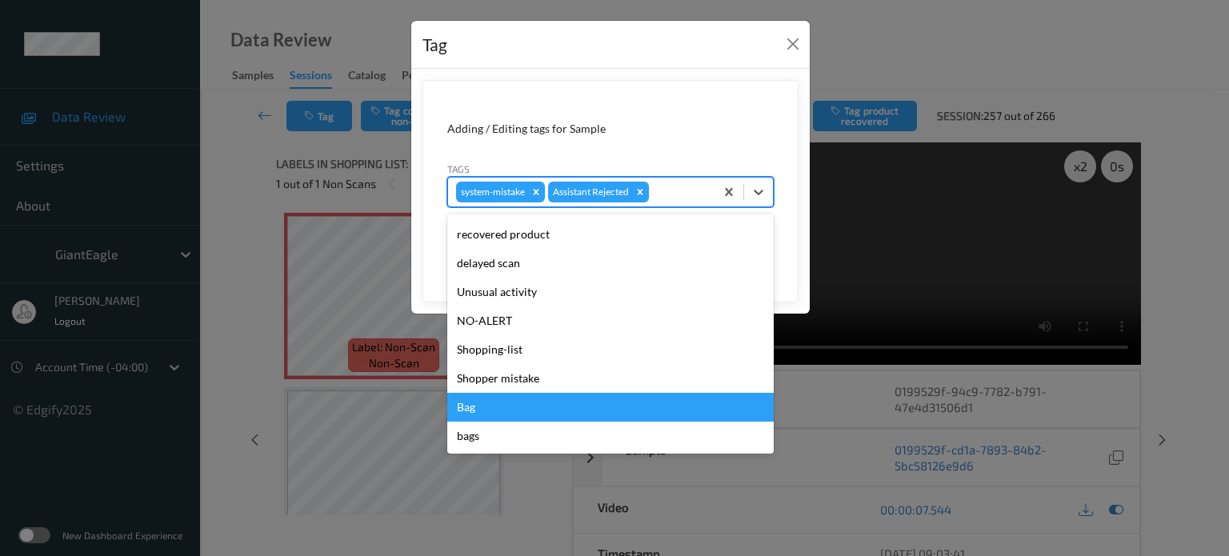
click at [465, 412] on div "Bag" at bounding box center [610, 407] width 327 height 29
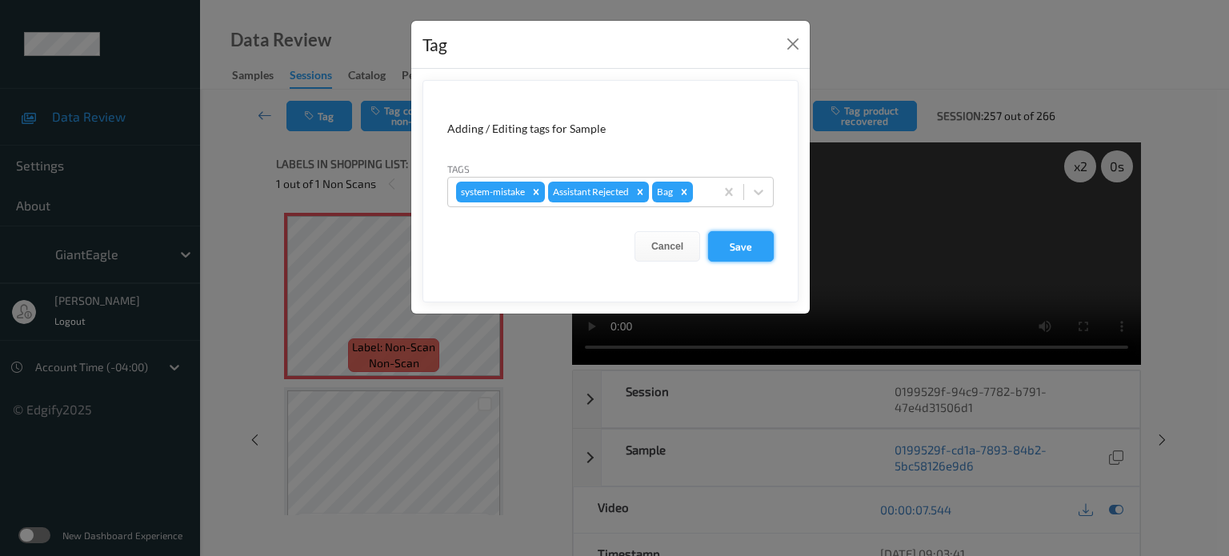
click at [748, 250] on button "Save" at bounding box center [741, 246] width 66 height 30
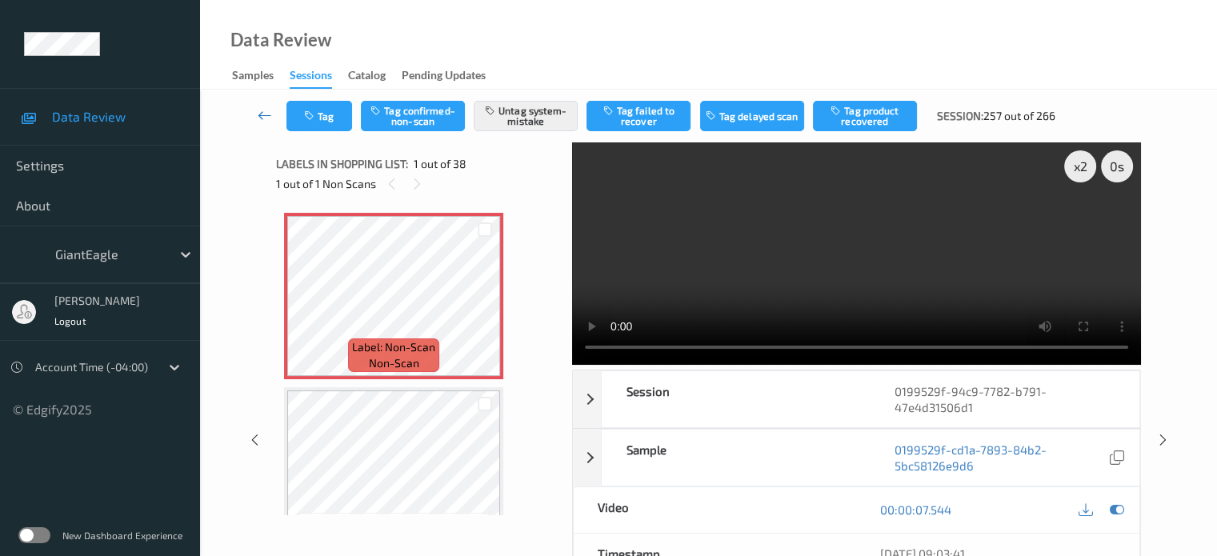
click at [262, 119] on icon at bounding box center [265, 115] width 14 height 16
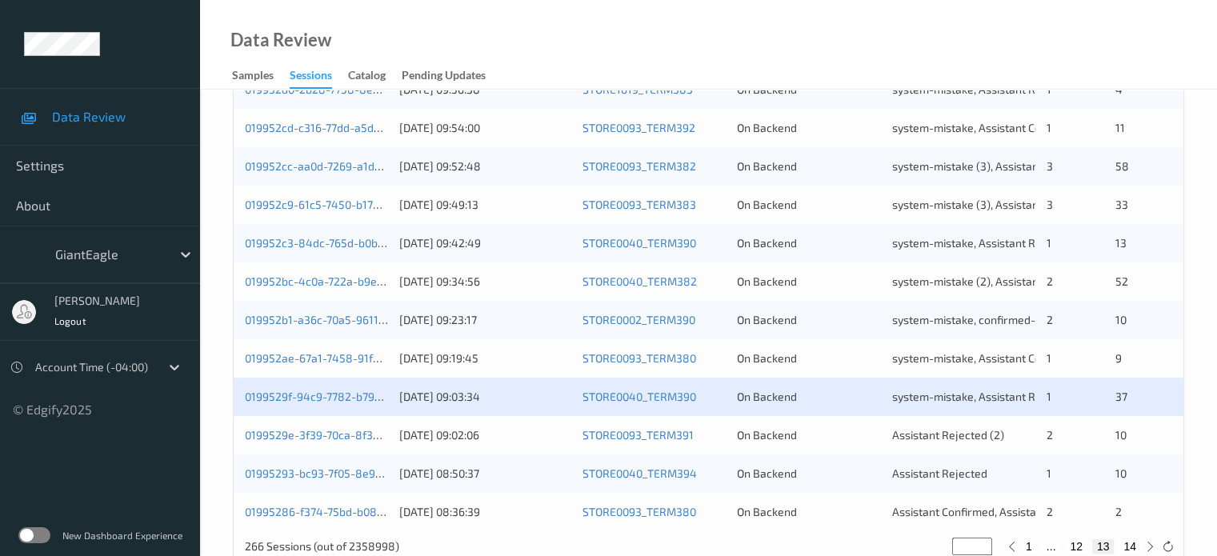
scroll to position [773, 0]
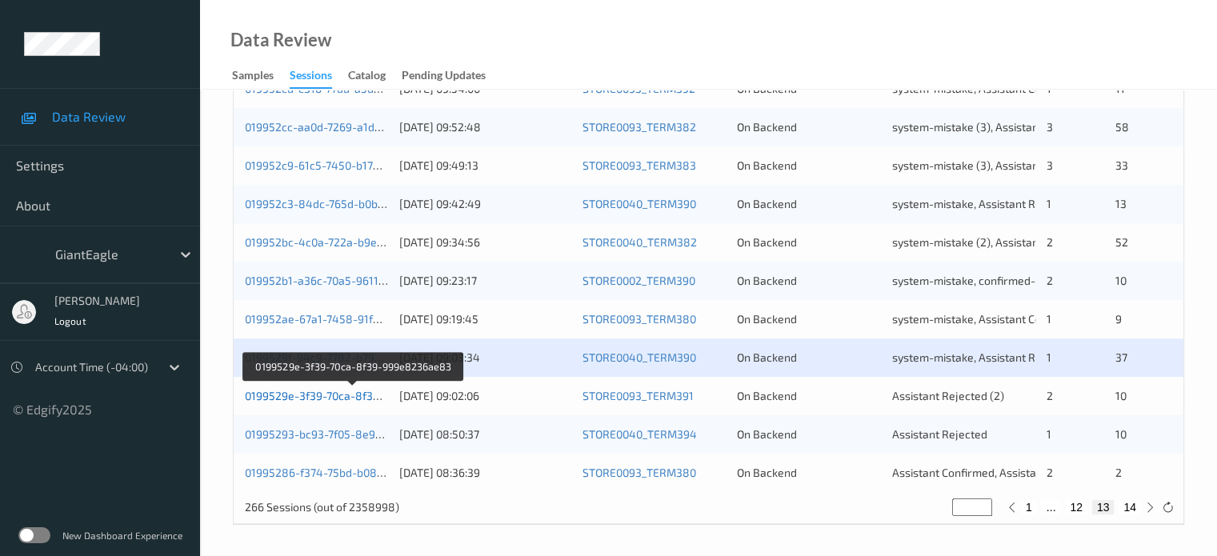
click at [320, 399] on link "0199529e-3f39-70ca-8f39-999e8236ae83" at bounding box center [354, 396] width 218 height 14
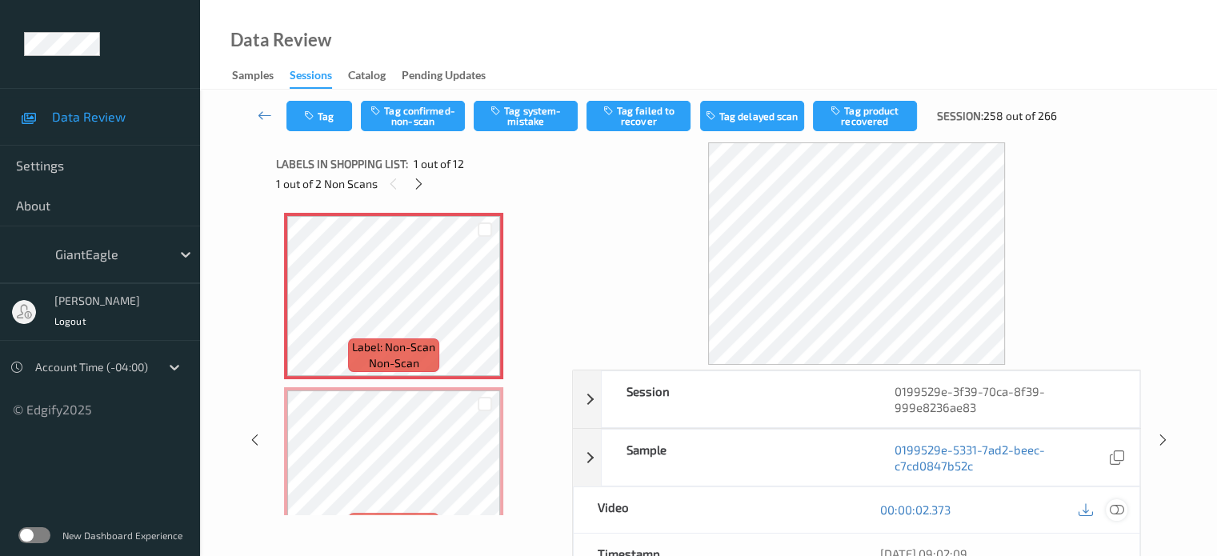
click at [1115, 503] on icon at bounding box center [1116, 510] width 14 height 14
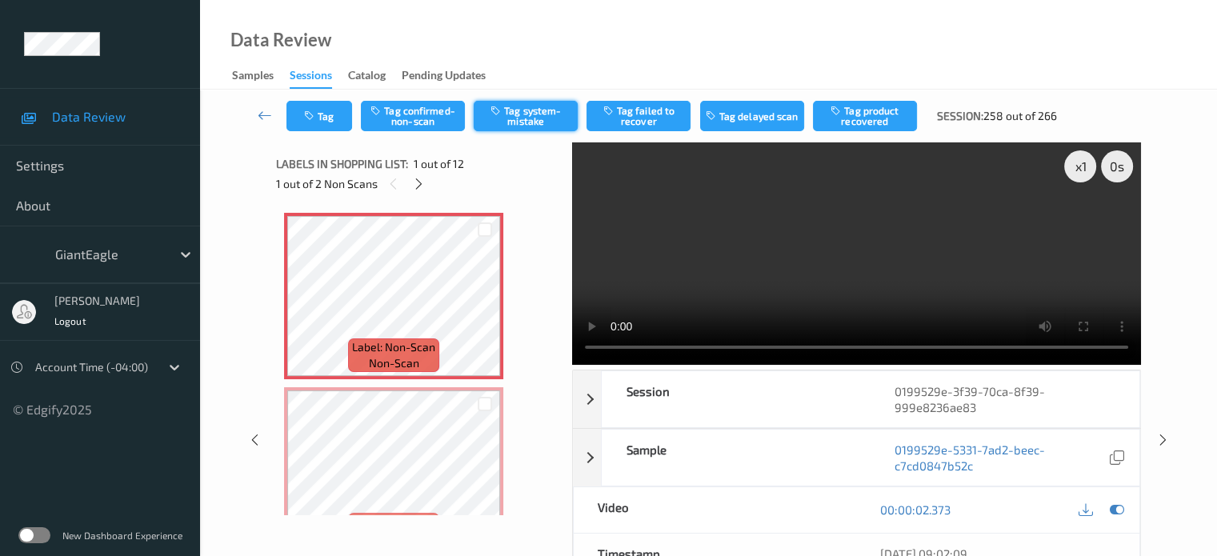
click at [524, 124] on button "Tag system-mistake" at bounding box center [526, 116] width 104 height 30
click at [317, 114] on icon "button" at bounding box center [311, 115] width 14 height 11
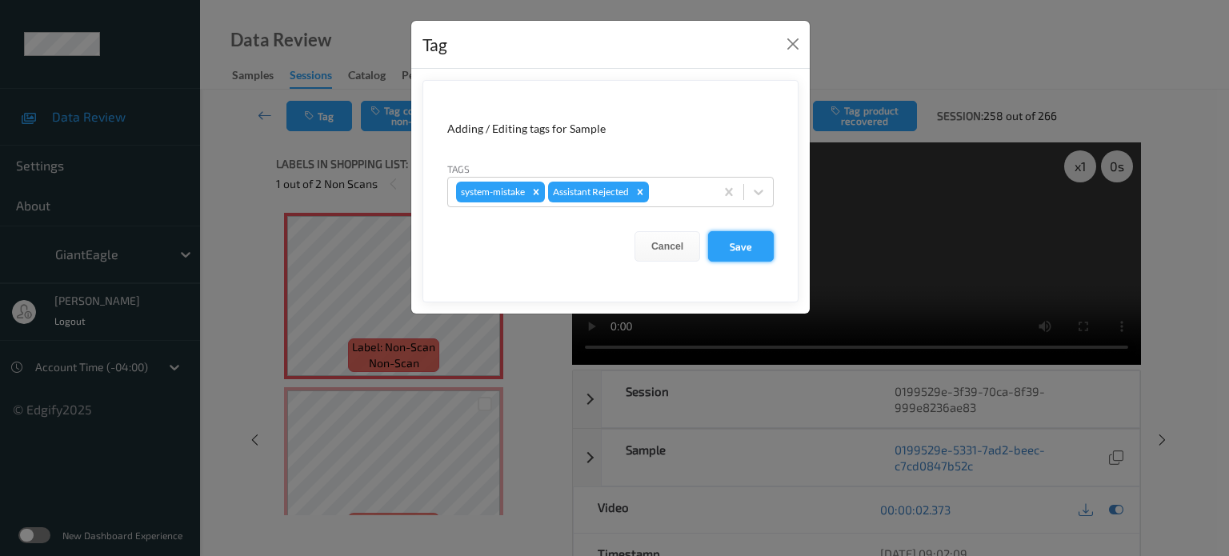
click at [736, 246] on button "Save" at bounding box center [741, 246] width 66 height 30
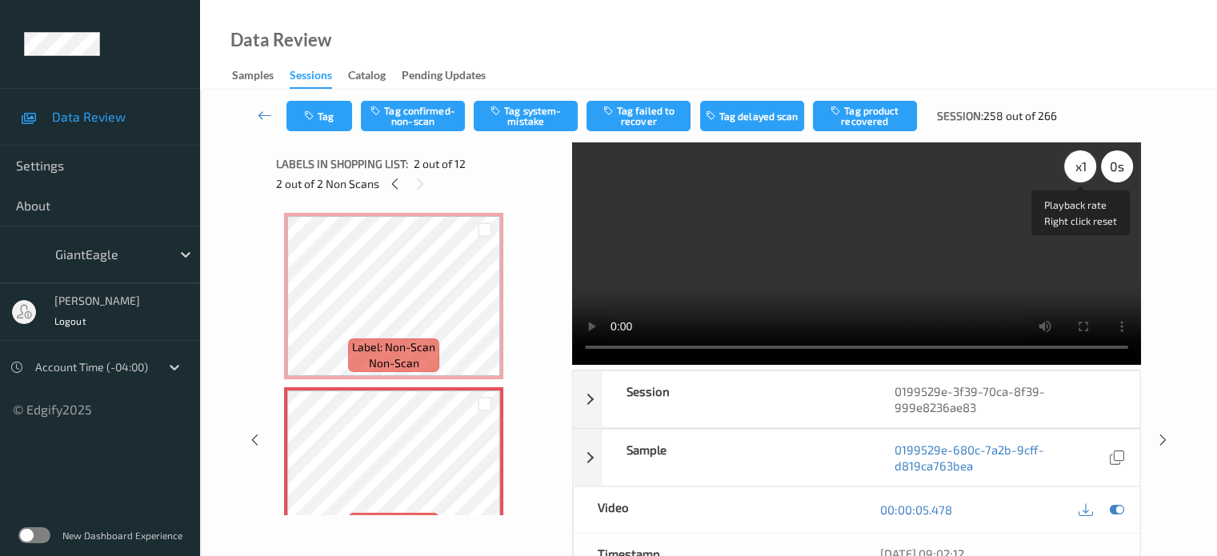
click at [1076, 165] on div "x 1" at bounding box center [1080, 166] width 32 height 32
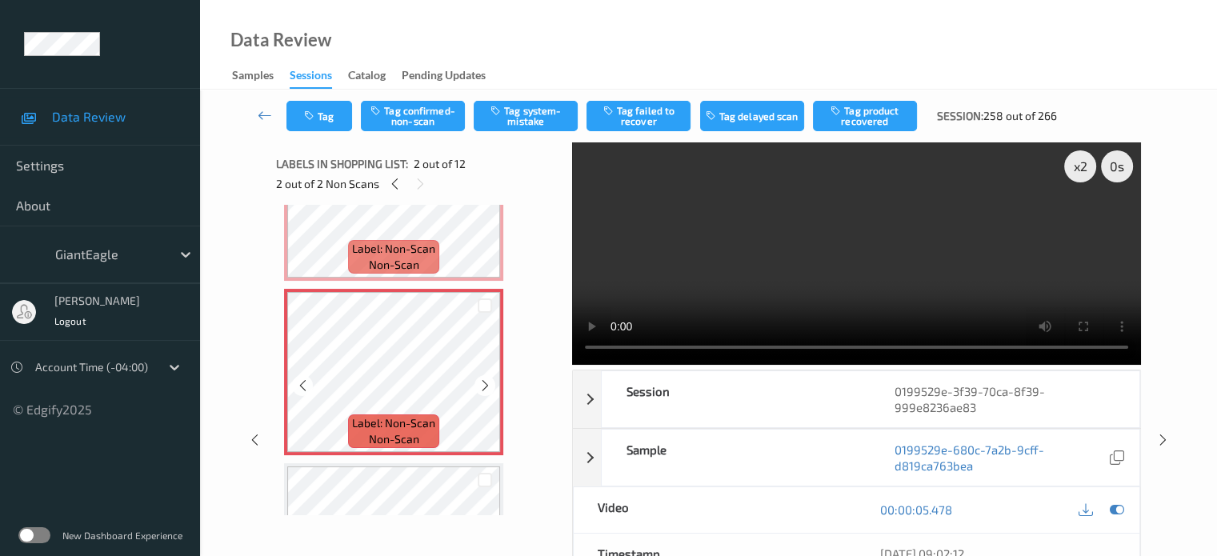
scroll to position [99, 0]
click at [303, 391] on icon at bounding box center [303, 385] width 14 height 14
click at [419, 126] on button "Tag confirmed-non-scan" at bounding box center [413, 116] width 104 height 30
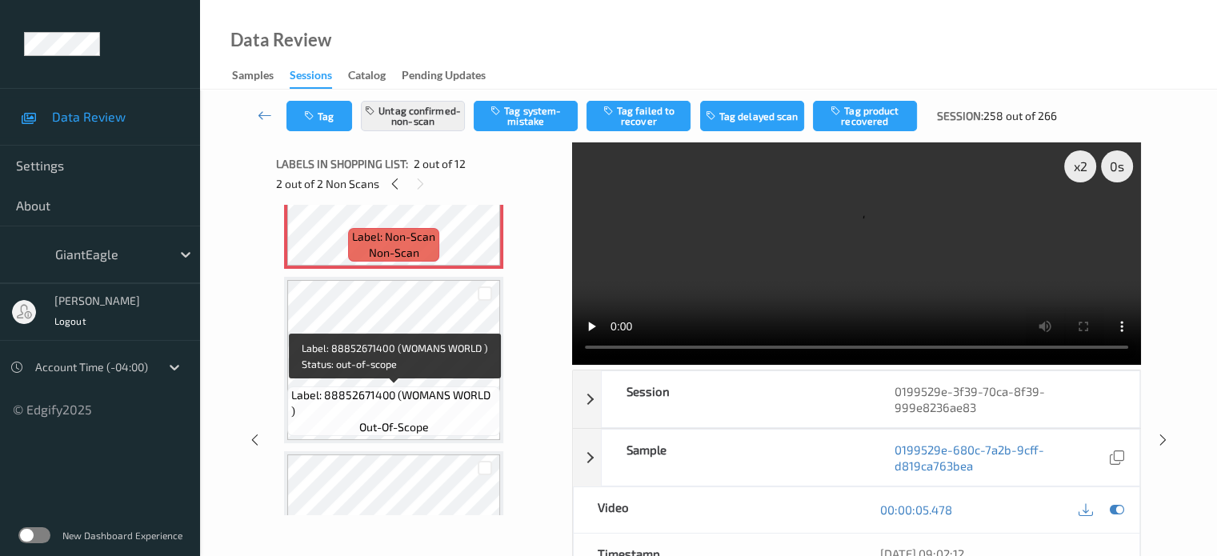
scroll to position [285, 0]
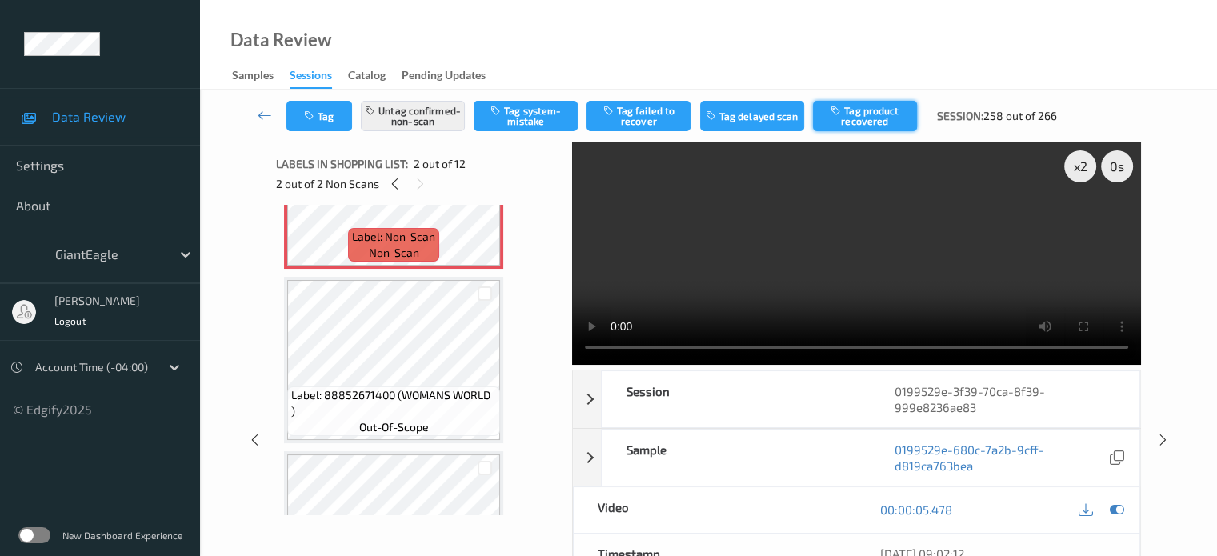
click at [856, 106] on button "Tag product recovered" at bounding box center [865, 116] width 104 height 30
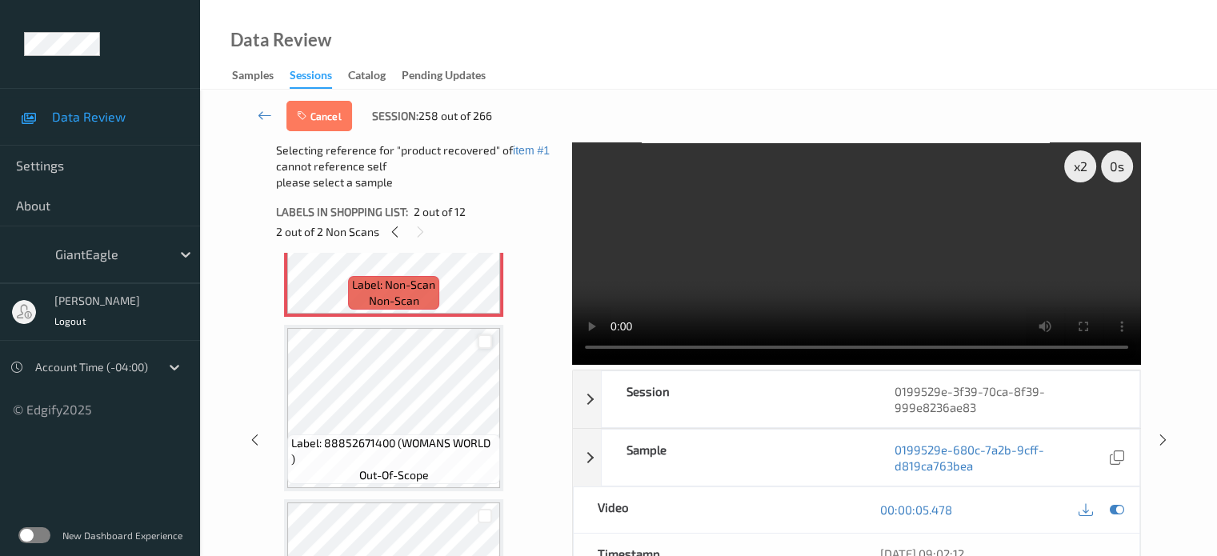
click at [487, 345] on div at bounding box center [485, 342] width 15 height 15
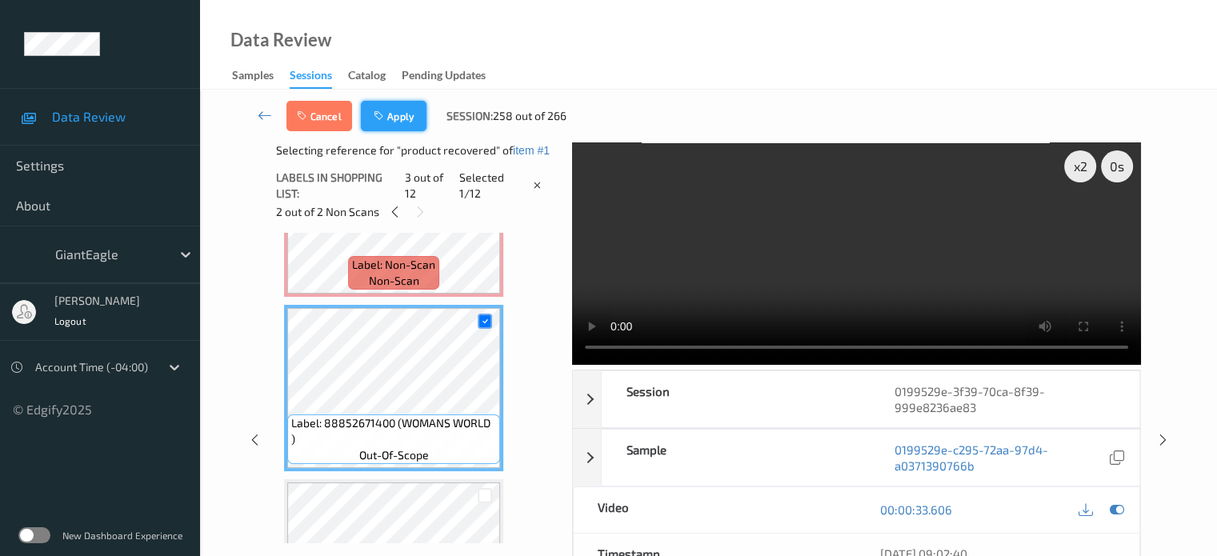
click at [394, 120] on button "Apply" at bounding box center [394, 116] width 66 height 30
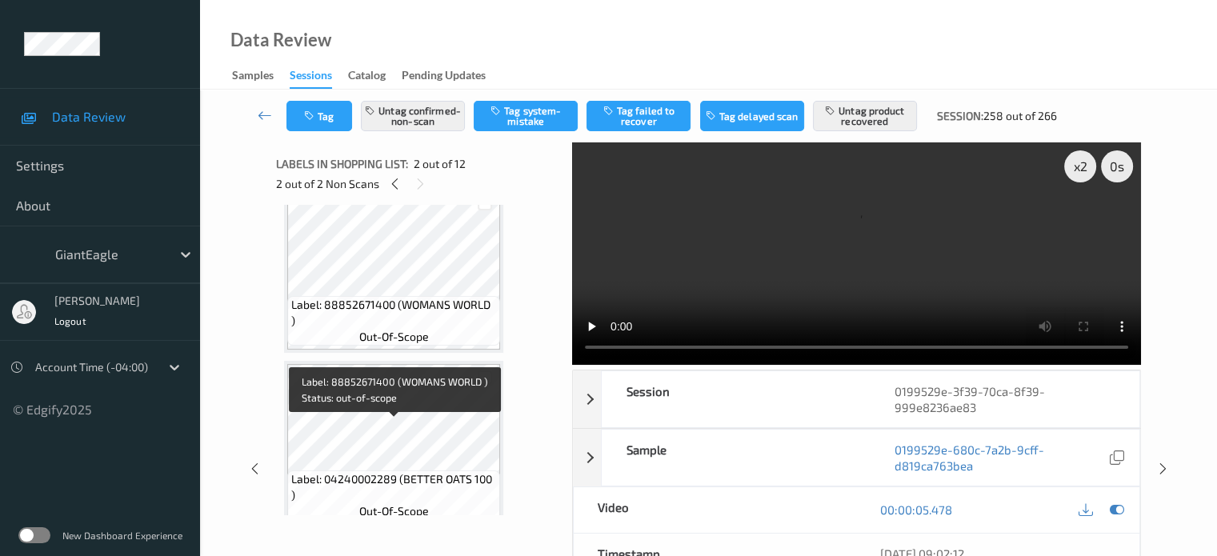
scroll to position [376, 0]
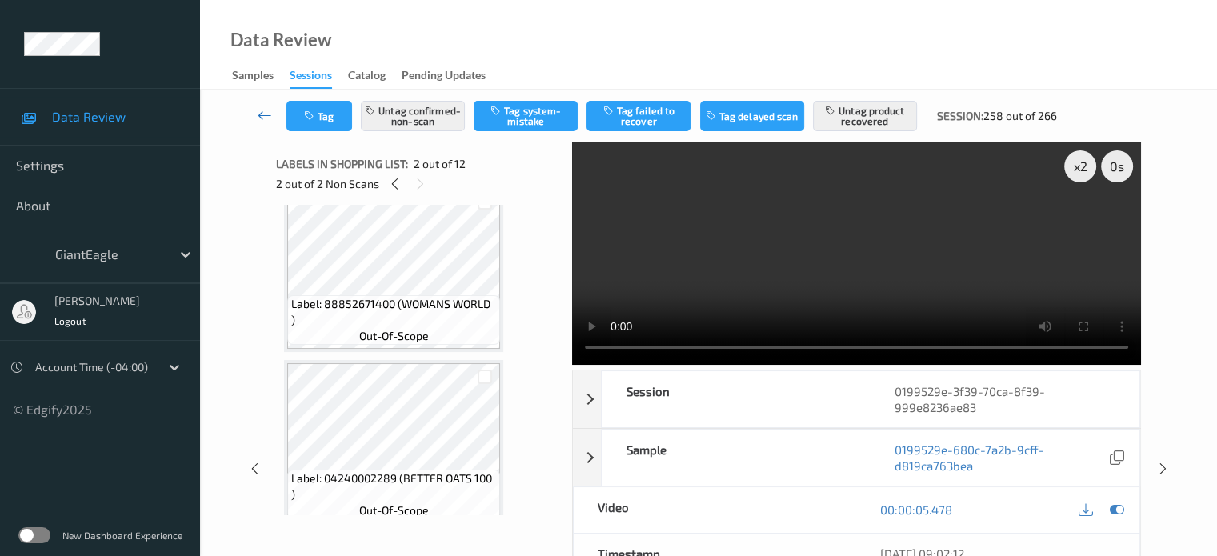
click at [258, 118] on icon at bounding box center [265, 115] width 14 height 16
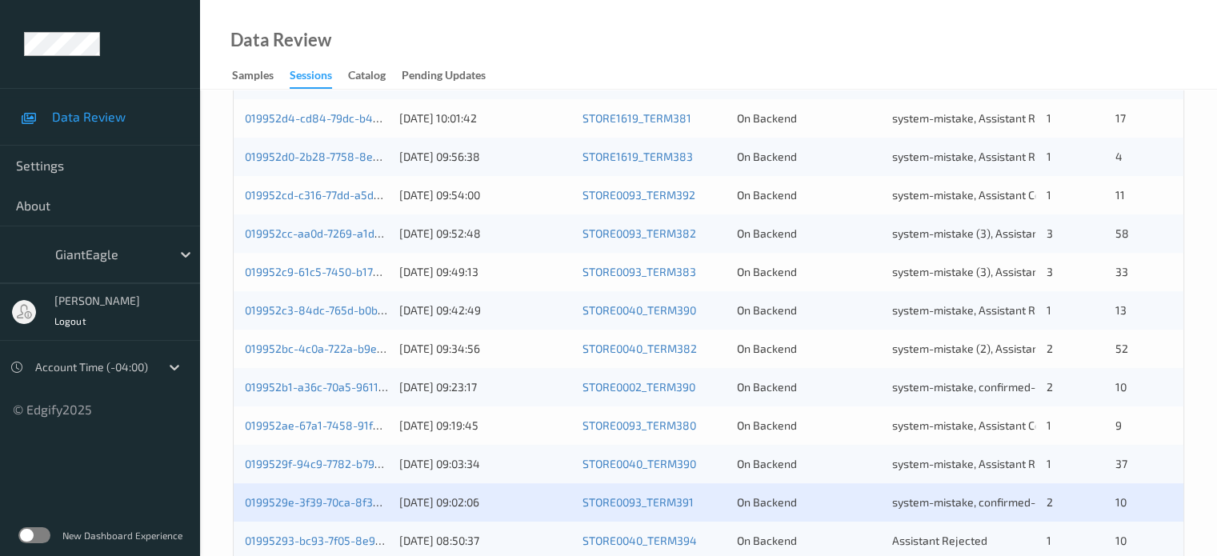
scroll to position [773, 0]
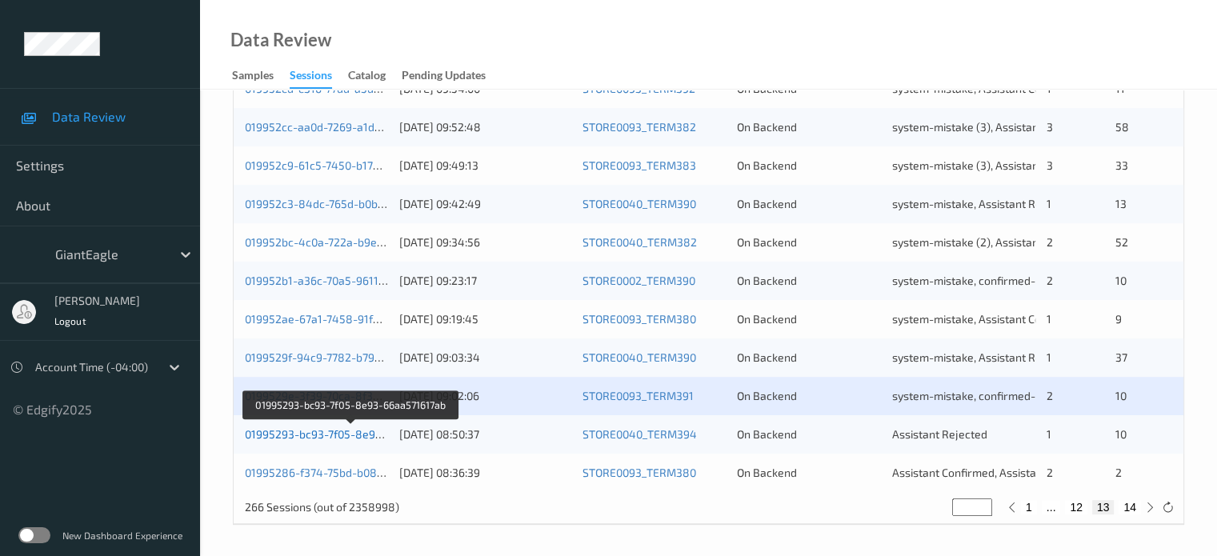
click at [331, 433] on link "01995293-bc93-7f05-8e93-66aa571617ab" at bounding box center [352, 434] width 214 height 14
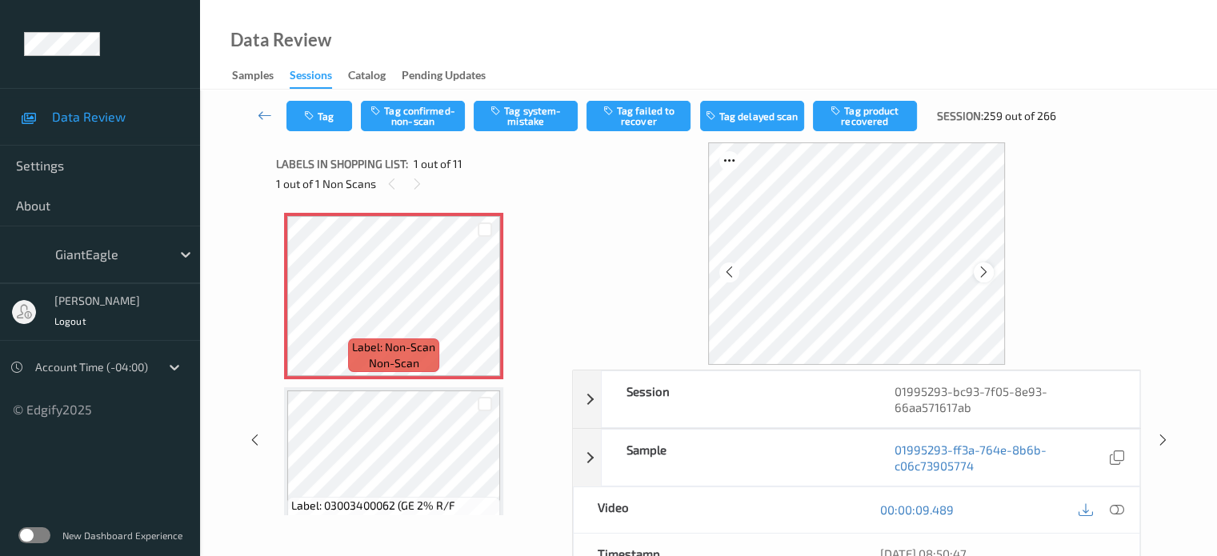
click at [989, 271] on icon at bounding box center [984, 272] width 14 height 14
click at [1119, 507] on icon at bounding box center [1116, 510] width 14 height 14
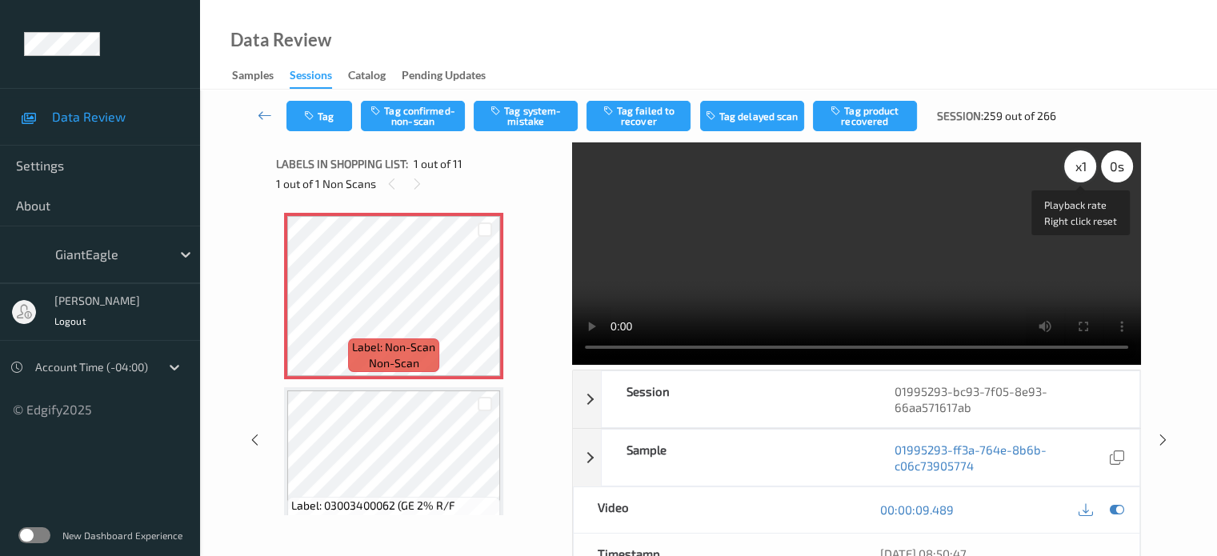
click at [1082, 159] on div "x 1" at bounding box center [1080, 166] width 32 height 32
click at [510, 121] on button "Tag system-mistake" at bounding box center [526, 116] width 104 height 30
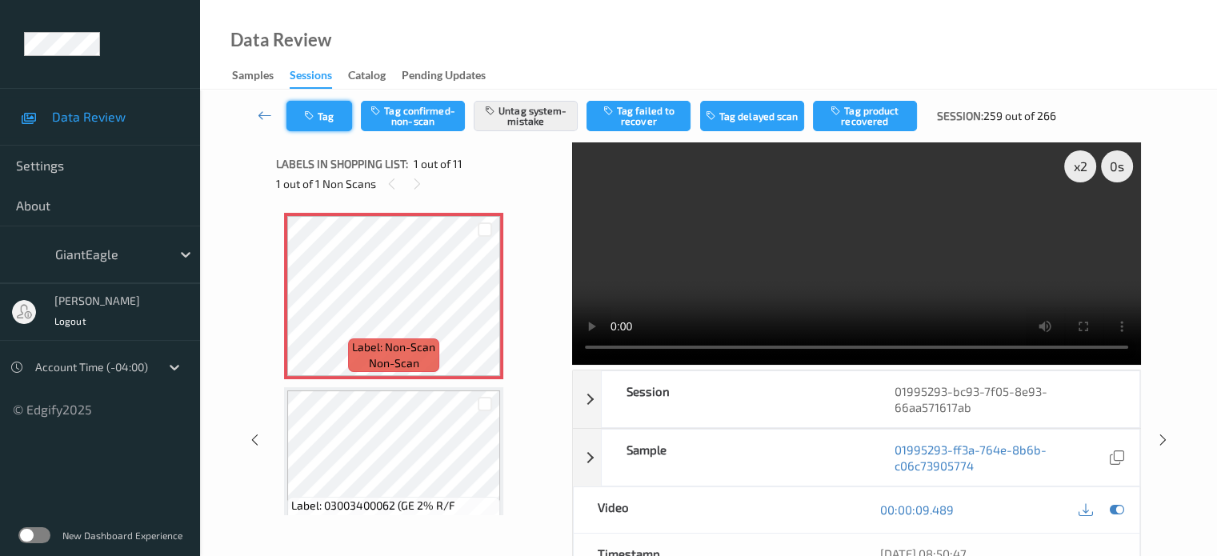
click at [327, 122] on button "Tag" at bounding box center [320, 116] width 66 height 30
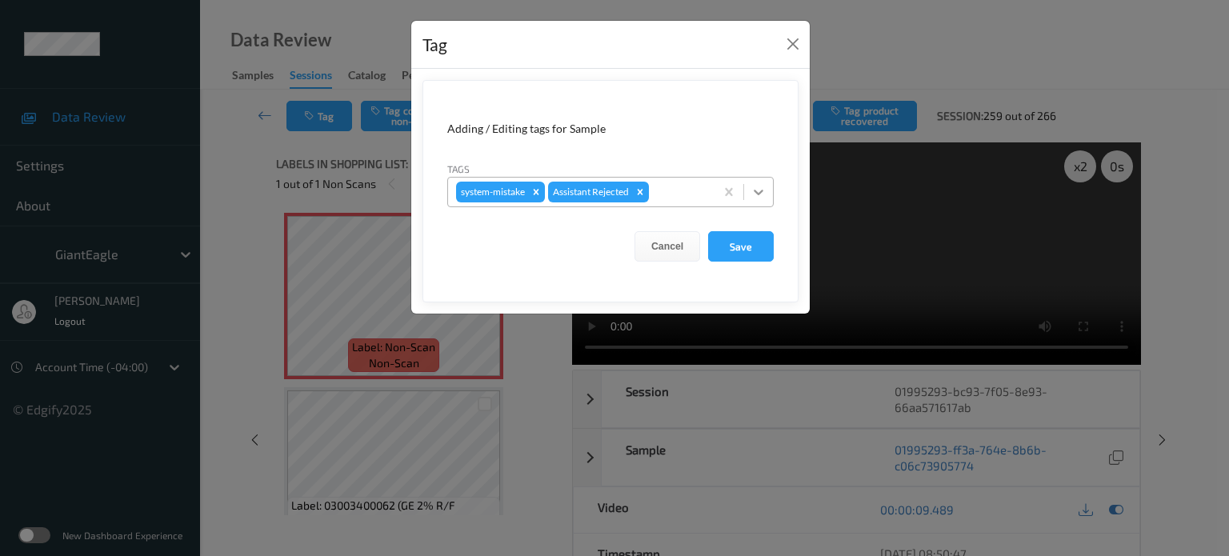
click at [756, 191] on icon at bounding box center [759, 193] width 10 height 6
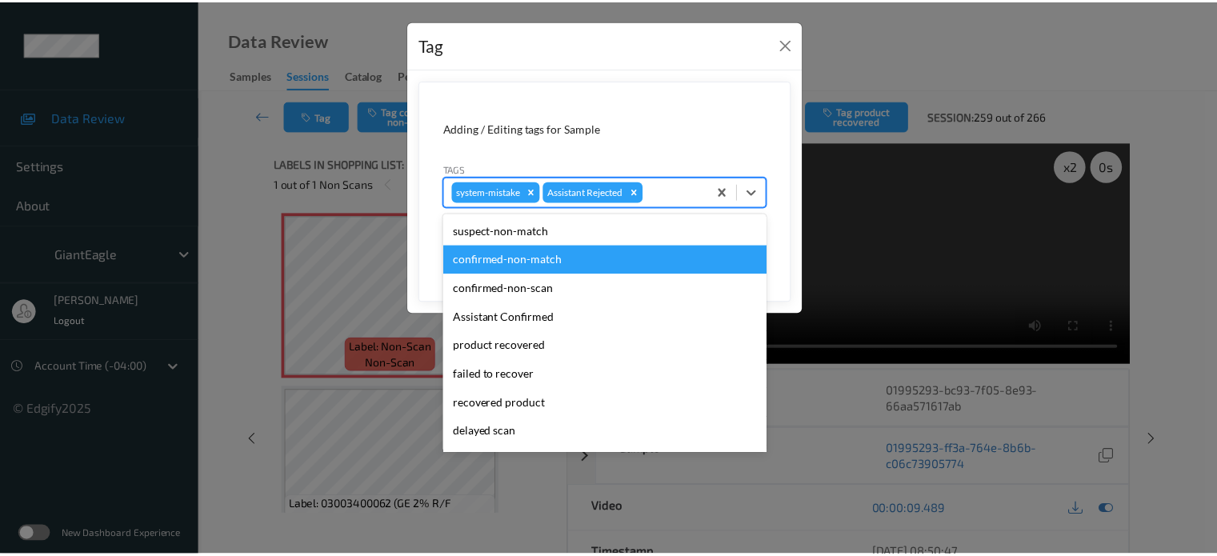
scroll to position [170, 0]
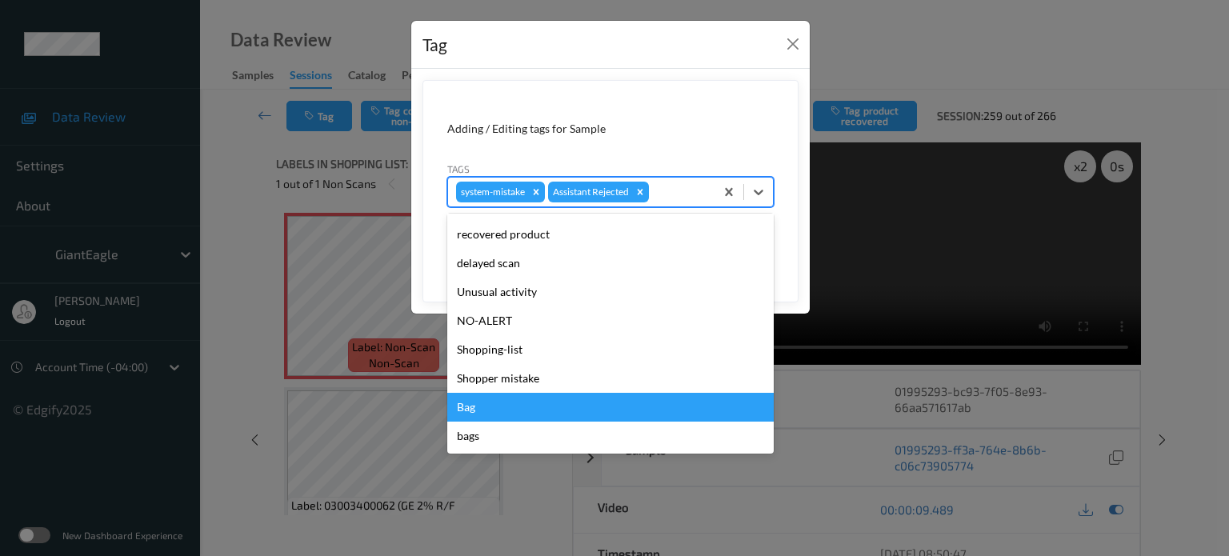
click at [480, 409] on div "Bag" at bounding box center [610, 407] width 327 height 29
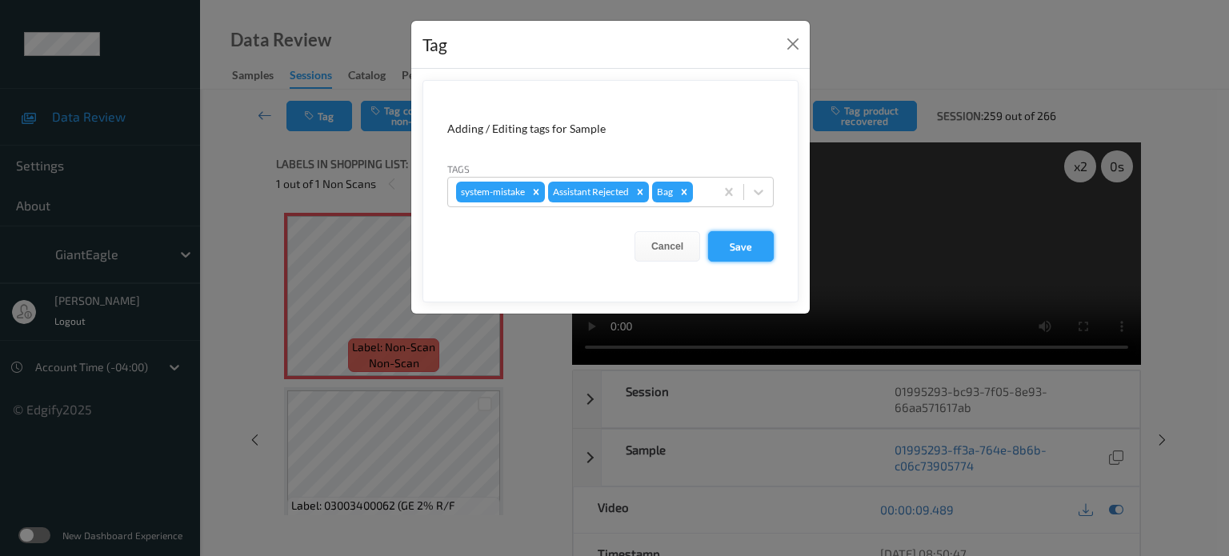
click at [746, 250] on button "Save" at bounding box center [741, 246] width 66 height 30
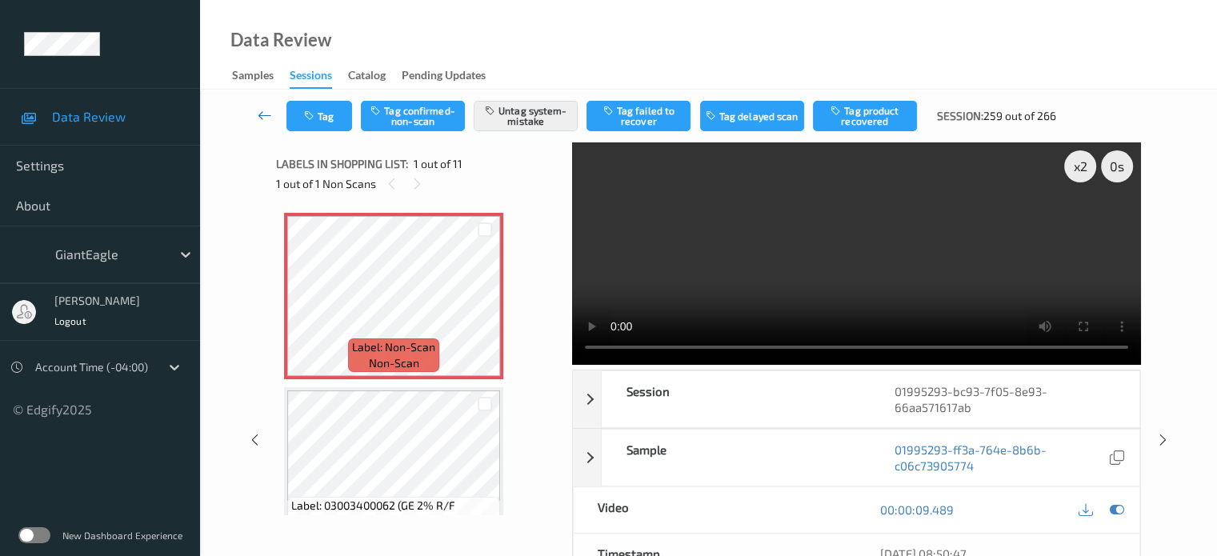
click at [261, 114] on icon at bounding box center [265, 115] width 14 height 16
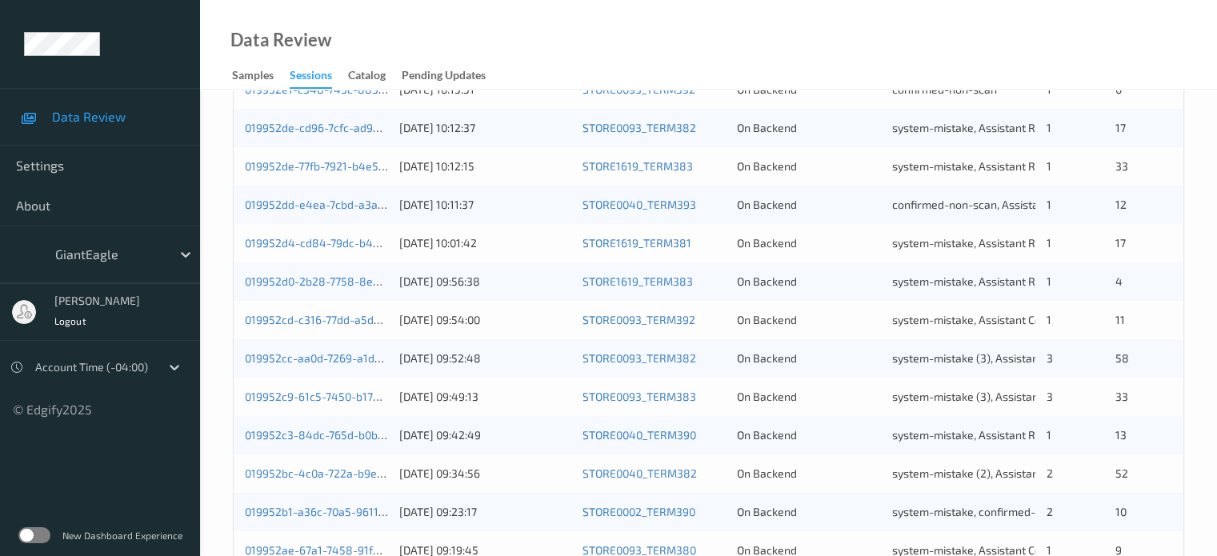
scroll to position [773, 0]
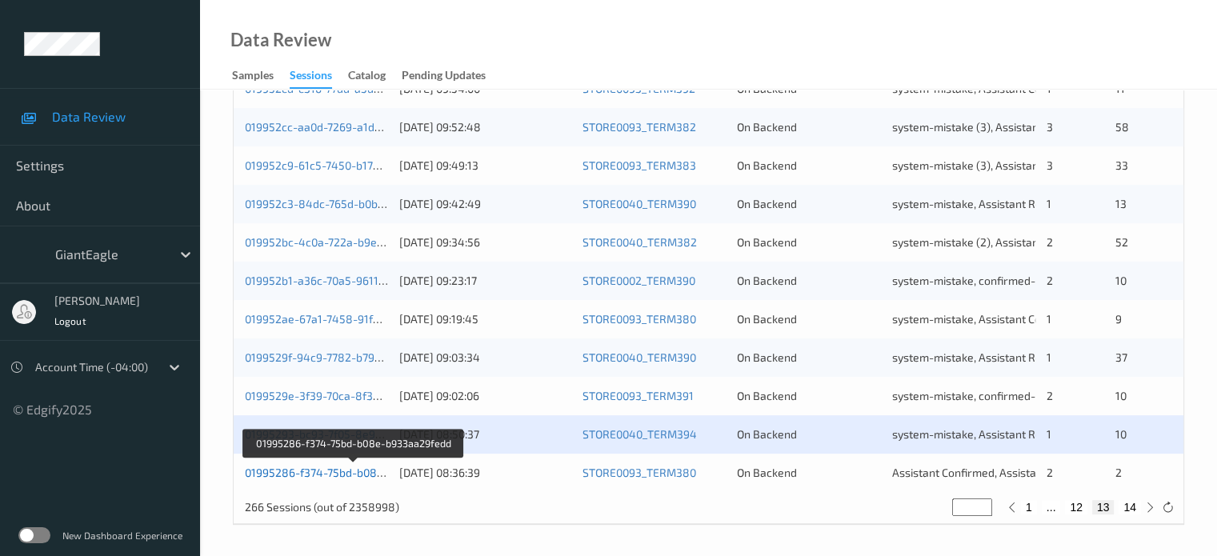
click at [300, 469] on link "01995286-f374-75bd-b08e-b933aa29fedd" at bounding box center [354, 473] width 218 height 14
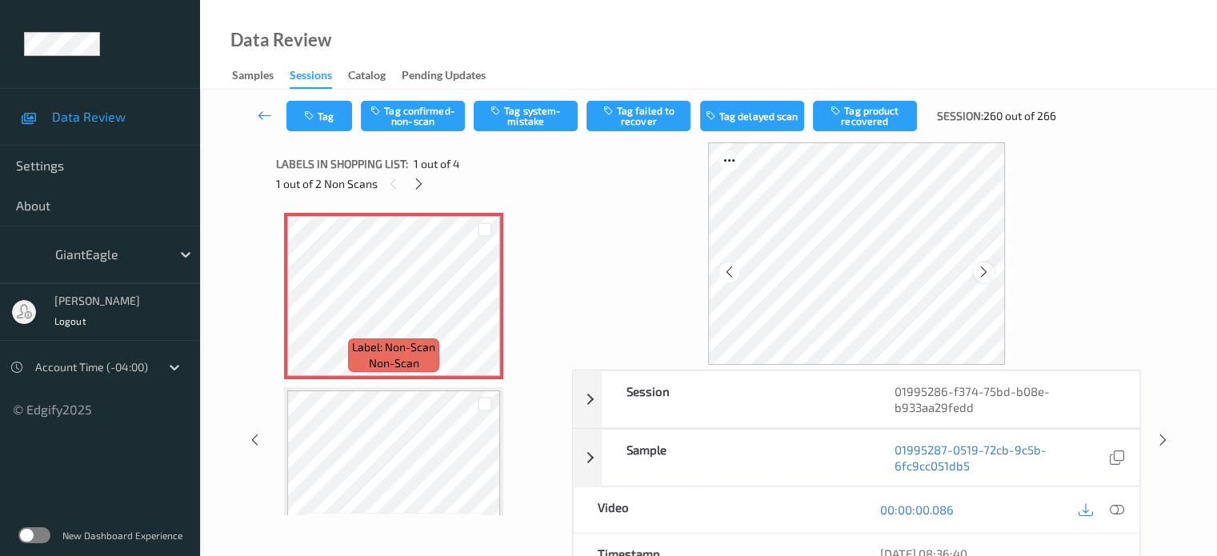
click at [980, 271] on icon at bounding box center [984, 272] width 14 height 14
click at [1115, 510] on icon at bounding box center [1116, 510] width 14 height 14
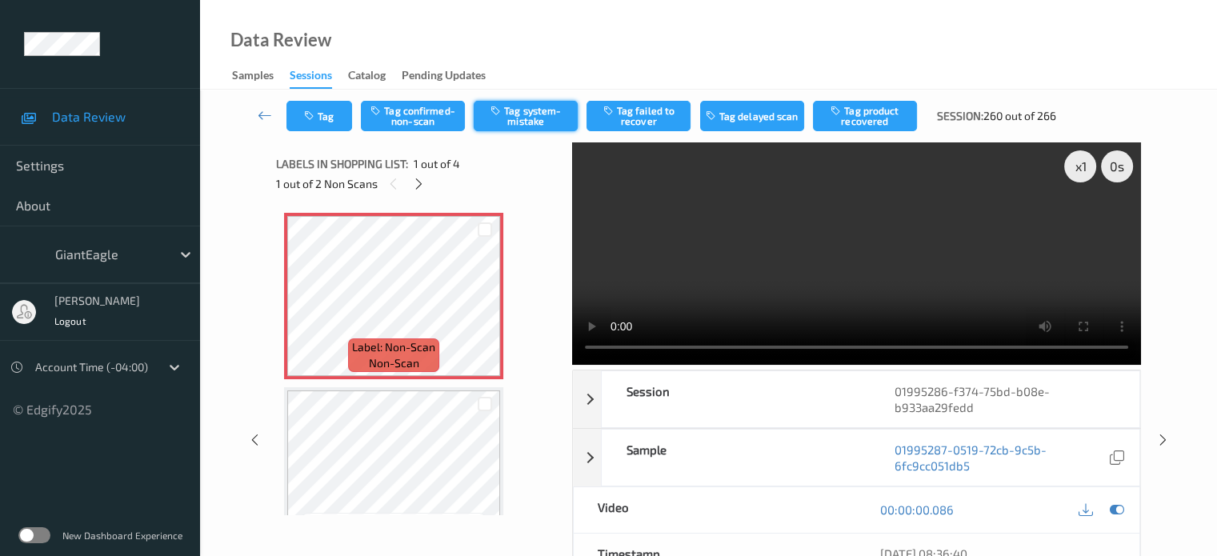
click at [525, 118] on button "Tag system-mistake" at bounding box center [526, 116] width 104 height 30
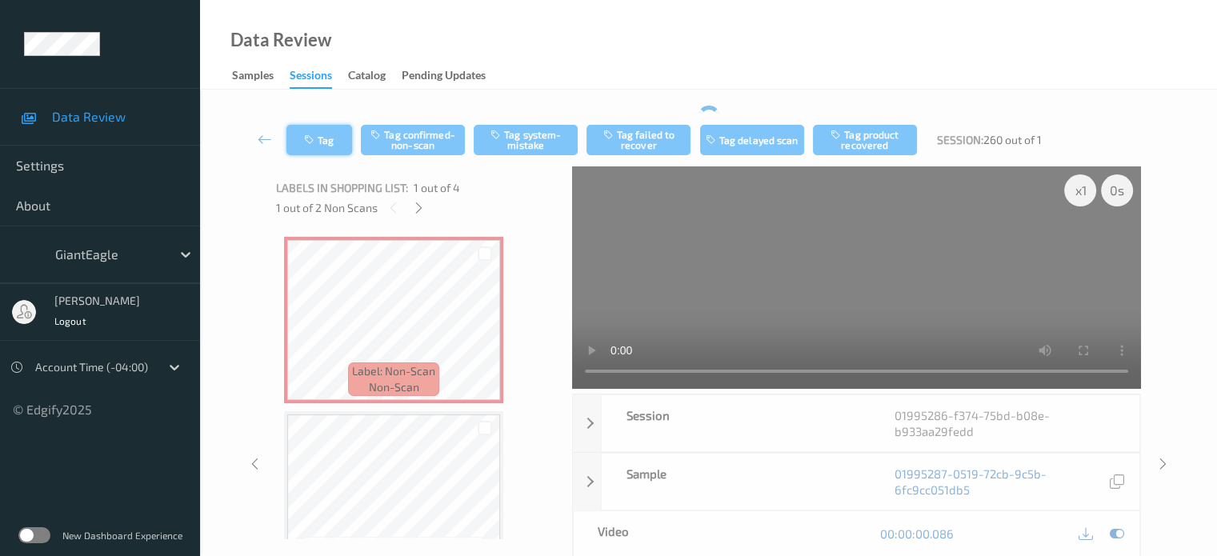
click at [336, 114] on div "Tag Tag confirmed-non-scan Tag system-mistake Tag failed to recover Tag delayed…" at bounding box center [709, 140] width 952 height 53
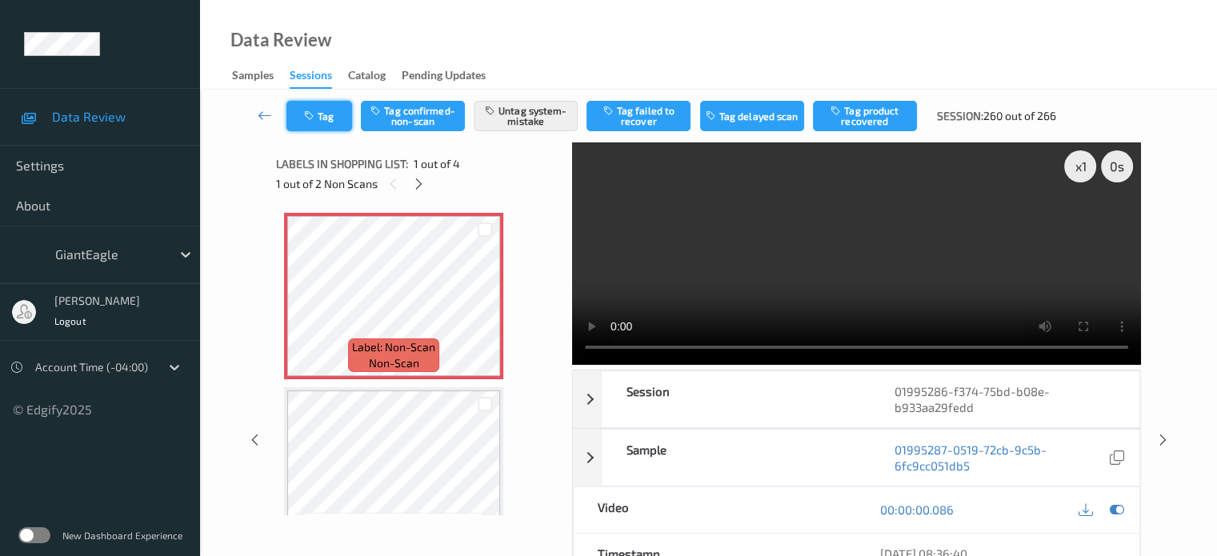
click at [320, 119] on button "Tag" at bounding box center [320, 116] width 66 height 30
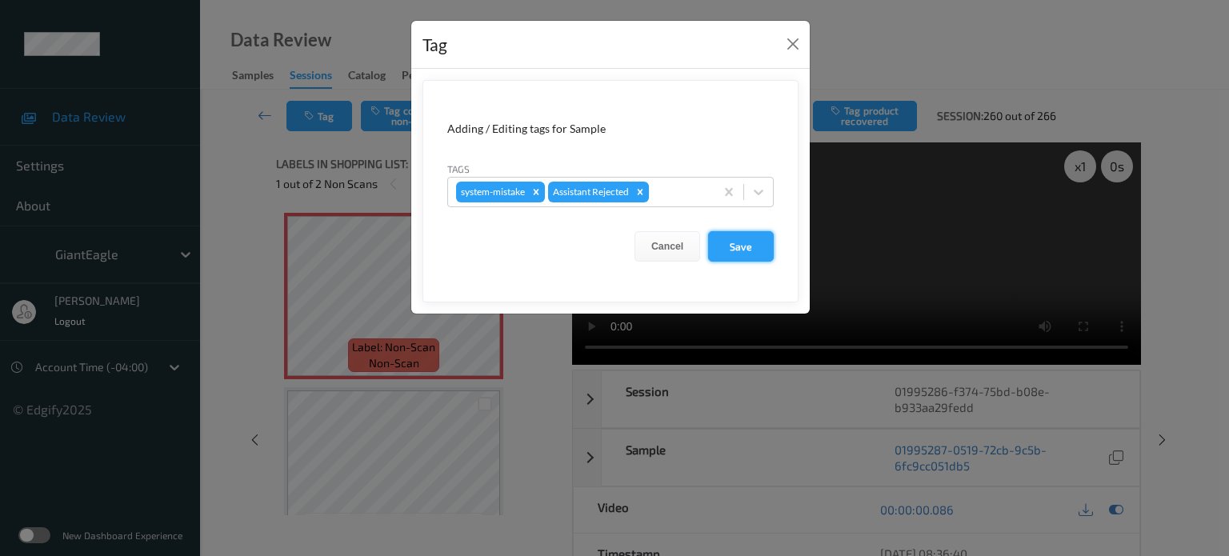
click at [749, 250] on button "Save" at bounding box center [741, 246] width 66 height 30
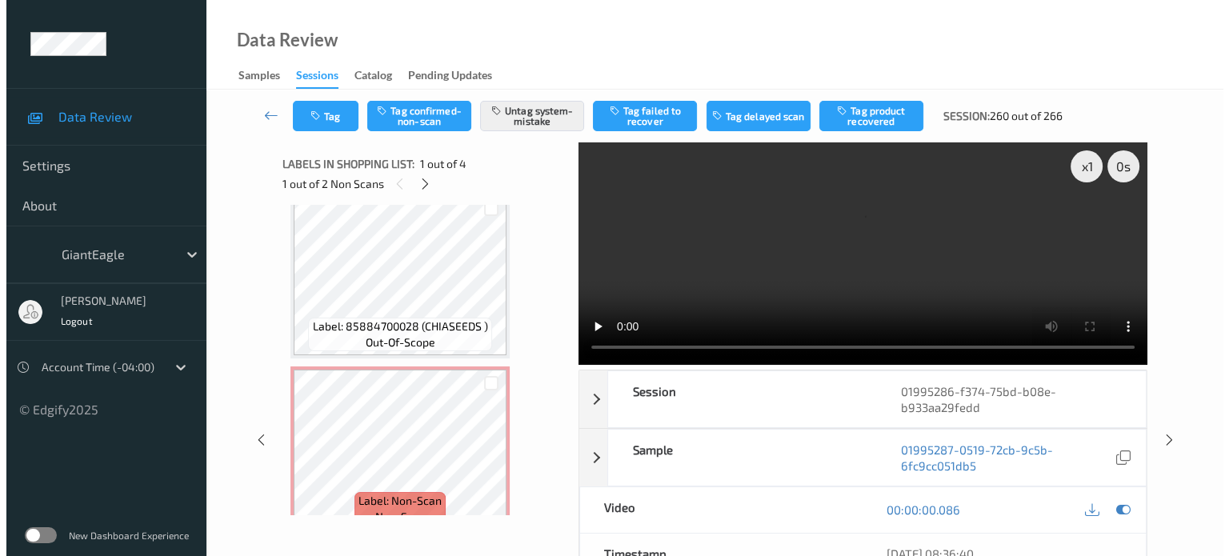
scroll to position [272, 0]
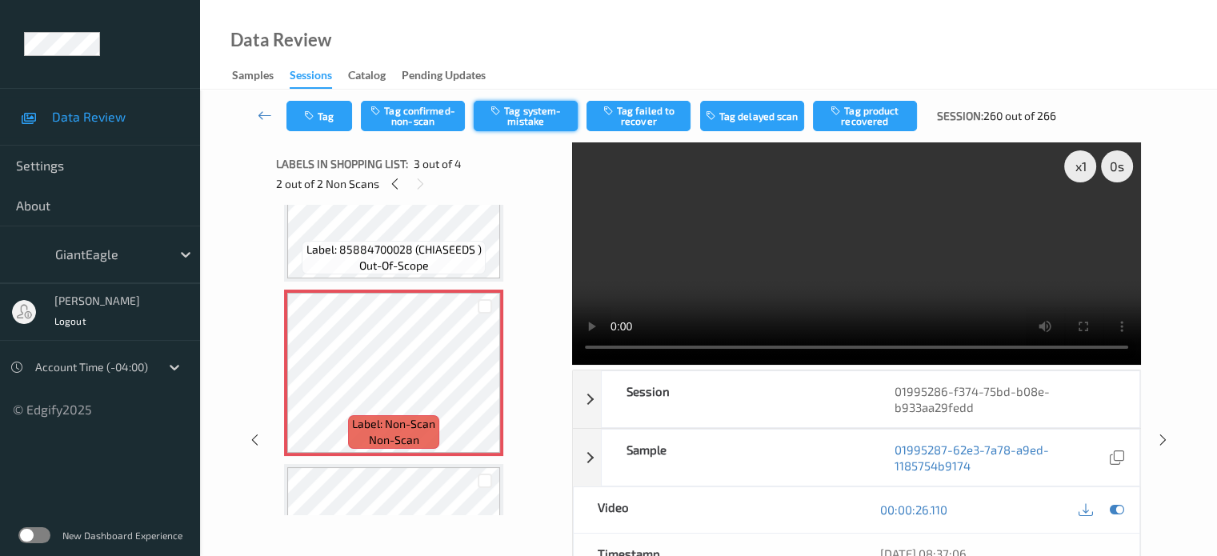
click at [535, 121] on button "Tag system-mistake" at bounding box center [526, 116] width 104 height 30
click at [327, 122] on button "Tag" at bounding box center [320, 116] width 66 height 30
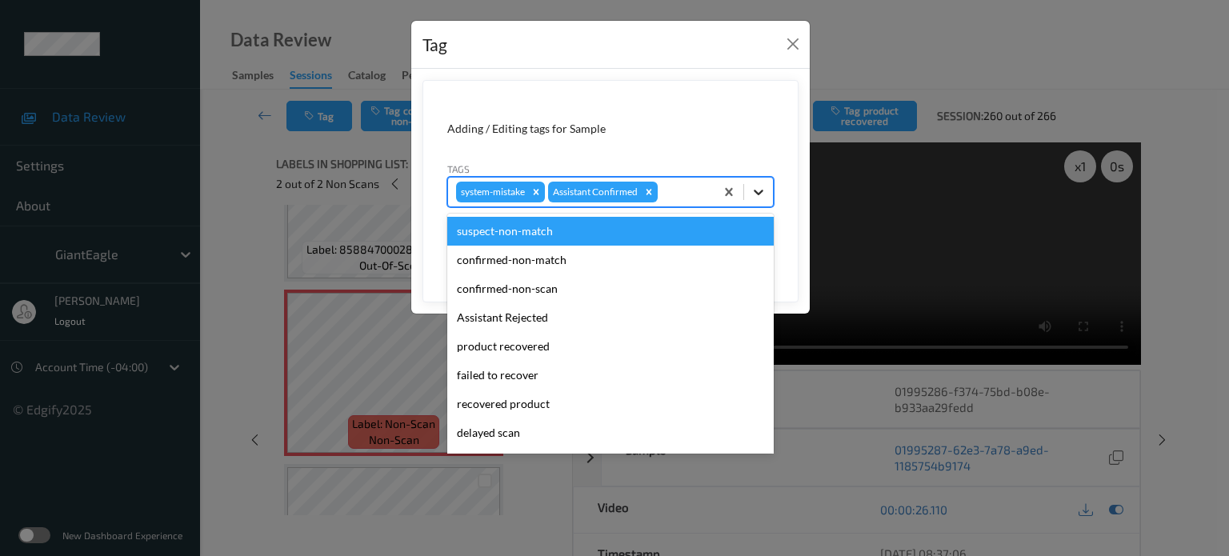
click at [762, 194] on icon at bounding box center [759, 192] width 16 height 16
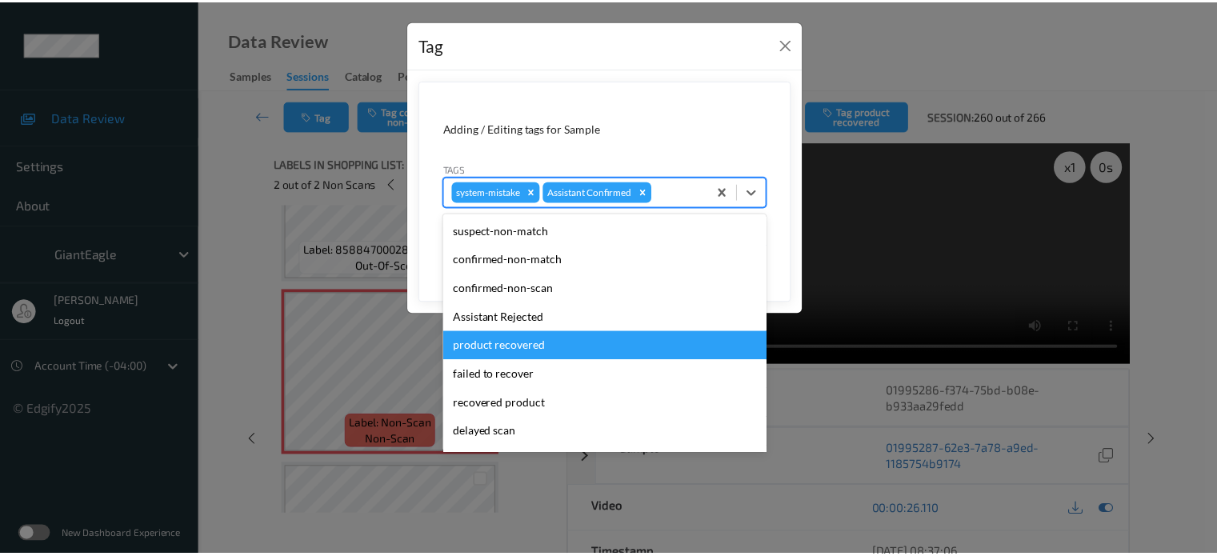
scroll to position [170, 0]
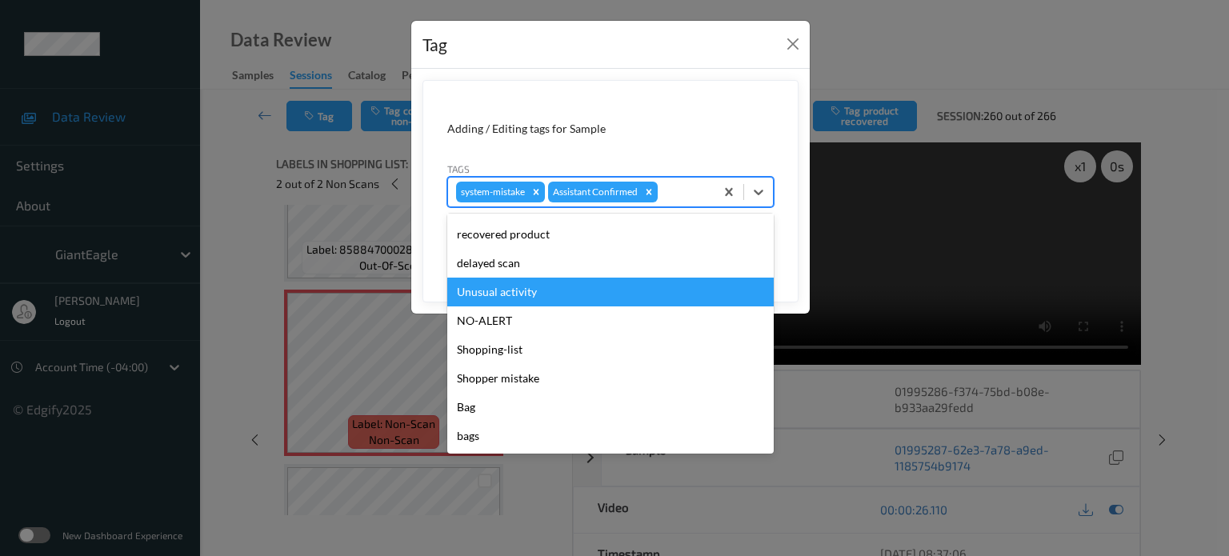
click at [486, 295] on div "Unusual activity" at bounding box center [610, 292] width 327 height 29
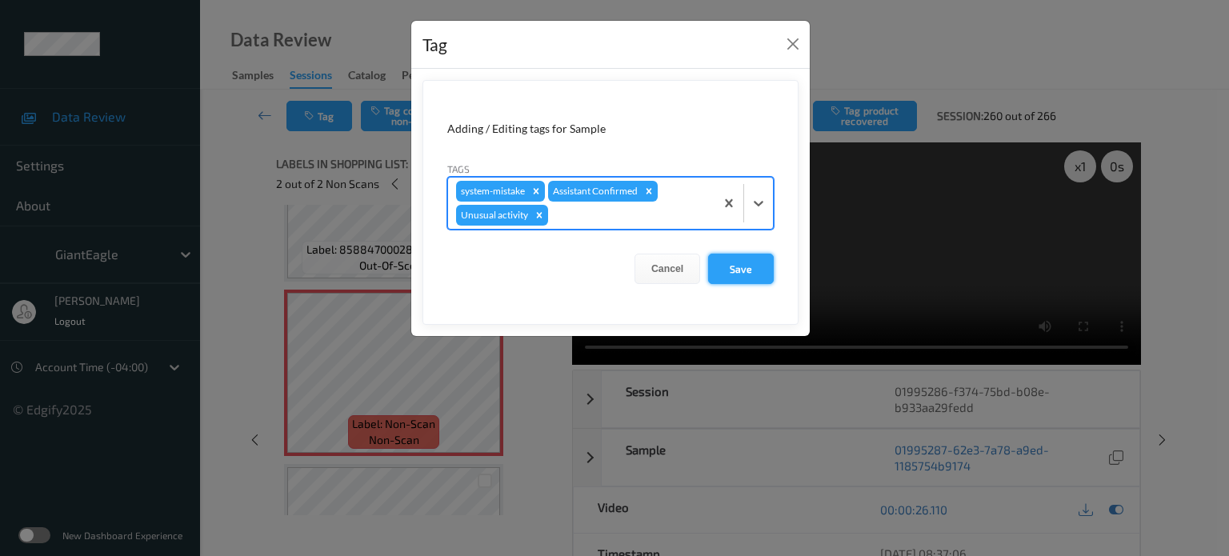
click at [736, 272] on button "Save" at bounding box center [741, 269] width 66 height 30
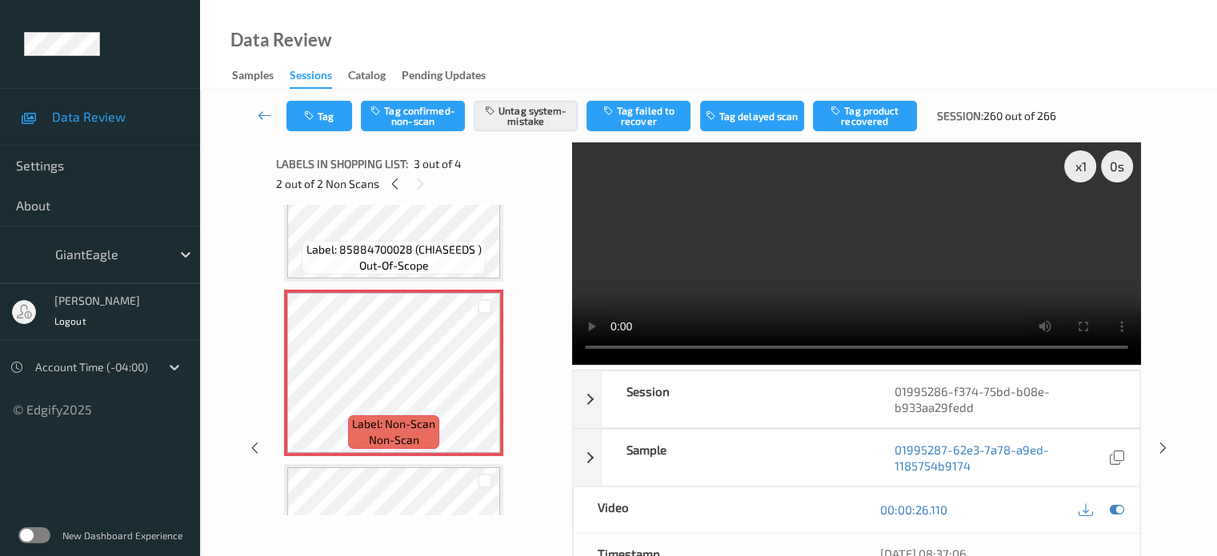
drag, startPoint x: 262, startPoint y: 118, endPoint x: 239, endPoint y: 58, distance: 64.4
click at [262, 118] on icon at bounding box center [265, 115] width 14 height 16
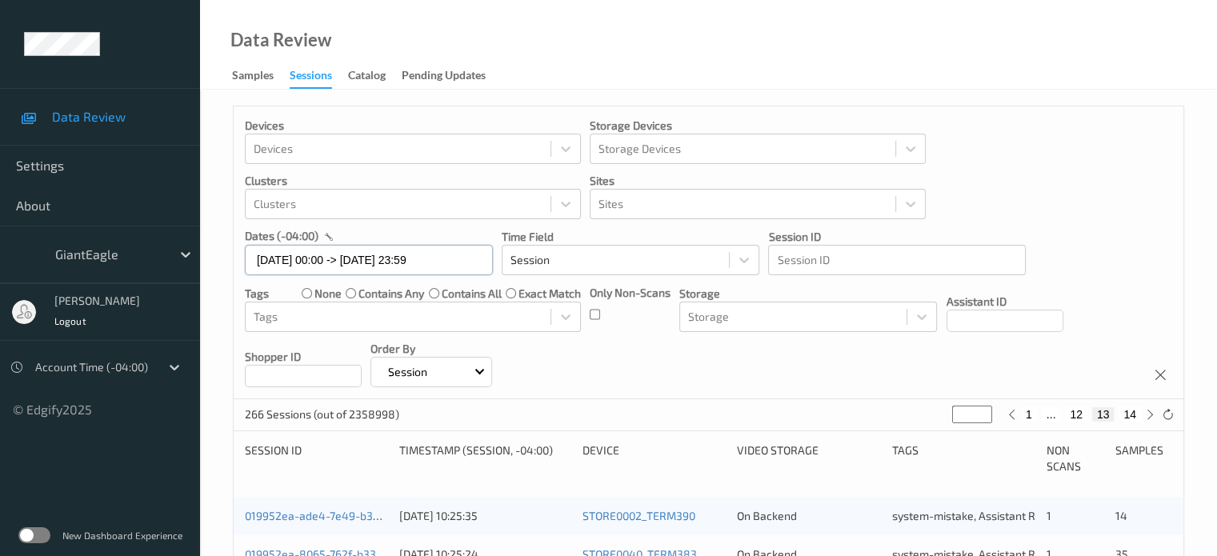
click at [330, 259] on input "[DATE] 00:00 -> [DATE] 23:59" at bounding box center [369, 260] width 248 height 30
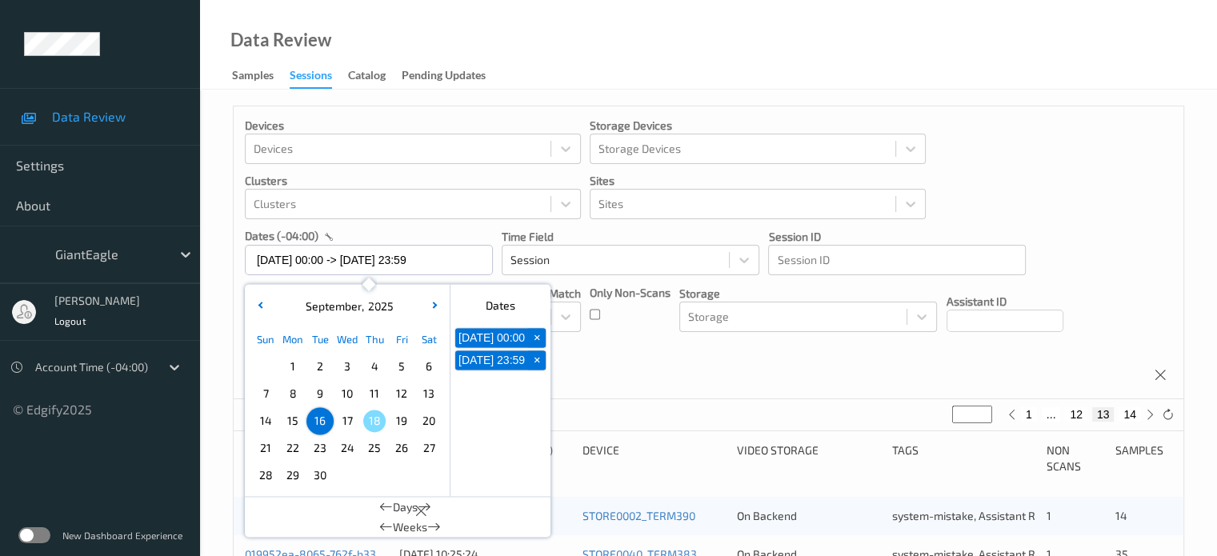
click at [346, 419] on span "17" at bounding box center [347, 421] width 22 height 22
type input "[DATE] 00:00"
type input "*"
click at [346, 419] on span "17" at bounding box center [347, 421] width 22 height 22
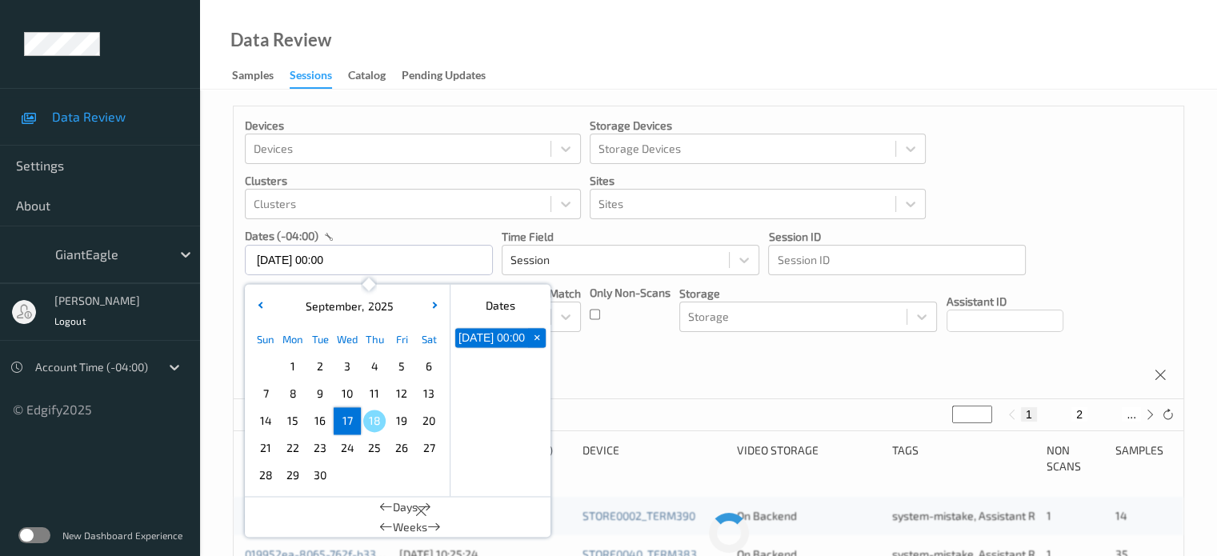
type input "[DATE] 00:00 -> [DATE] 23:59"
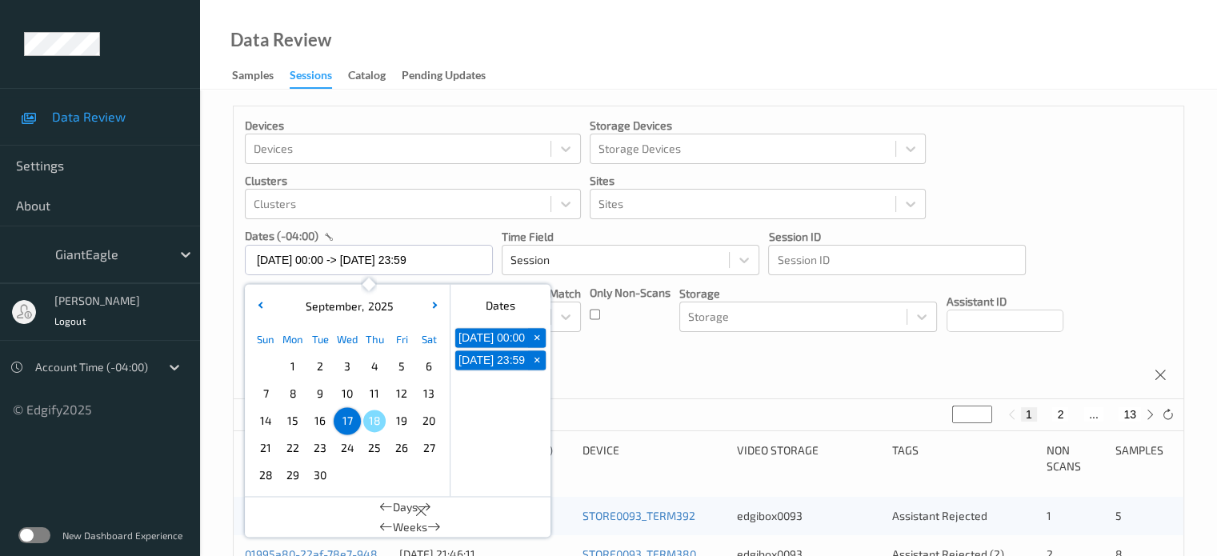
click at [615, 351] on div "Devices Devices Storage Devices Storage Devices Clusters Clusters Sites Sites d…" at bounding box center [709, 252] width 950 height 293
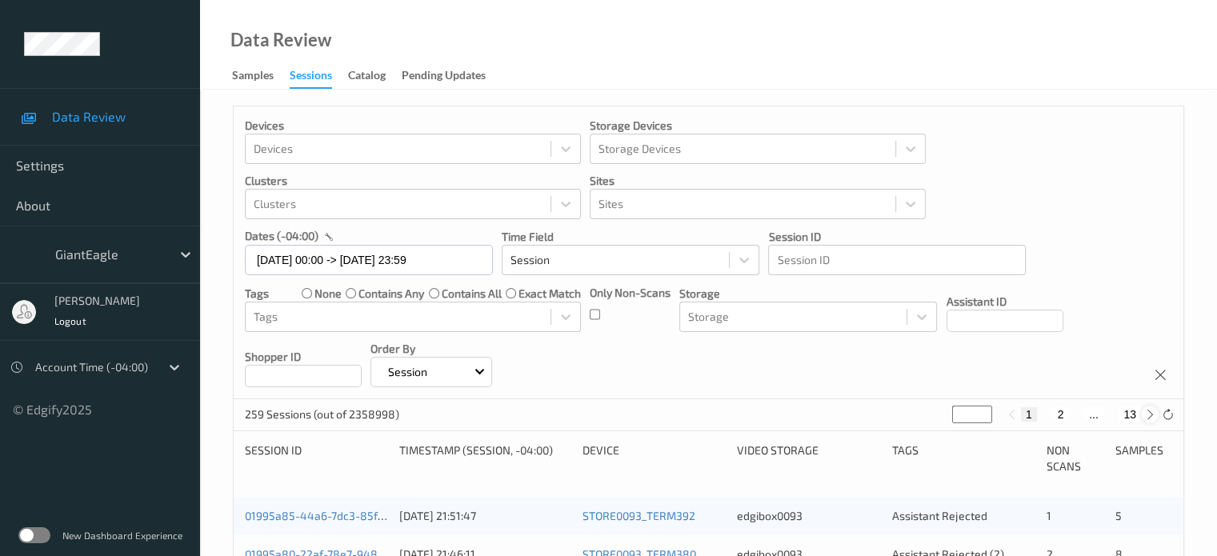
click at [1150, 416] on icon at bounding box center [1150, 415] width 12 height 12
type input "*"
click at [1150, 416] on icon at bounding box center [1150, 415] width 12 height 12
type input "*"
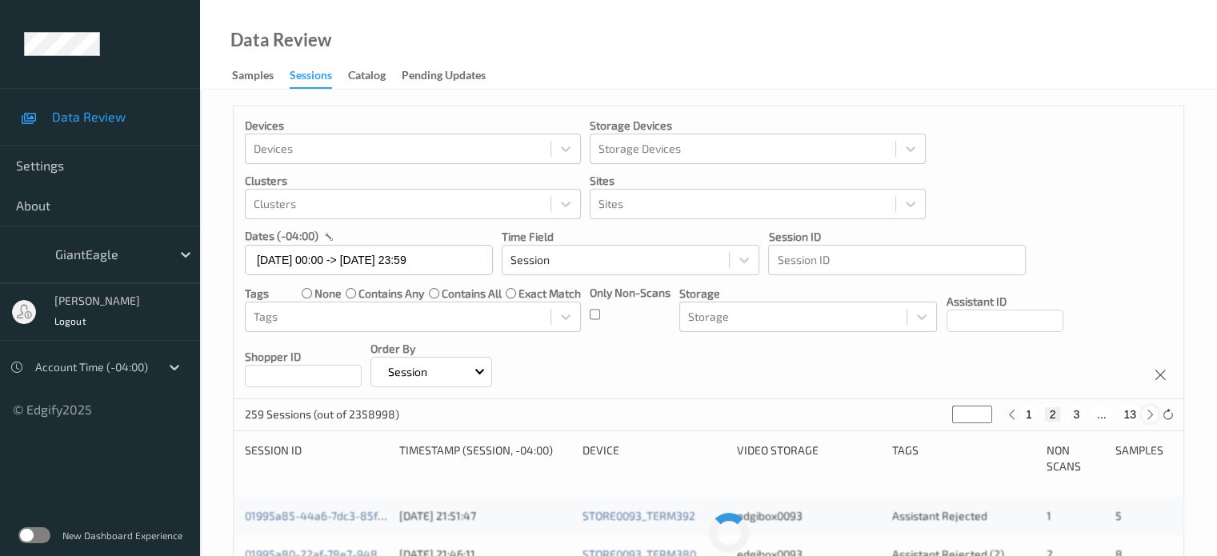
type input "*"
click at [1150, 416] on icon at bounding box center [1150, 415] width 12 height 12
type input "*"
click at [1150, 416] on icon at bounding box center [1150, 415] width 12 height 12
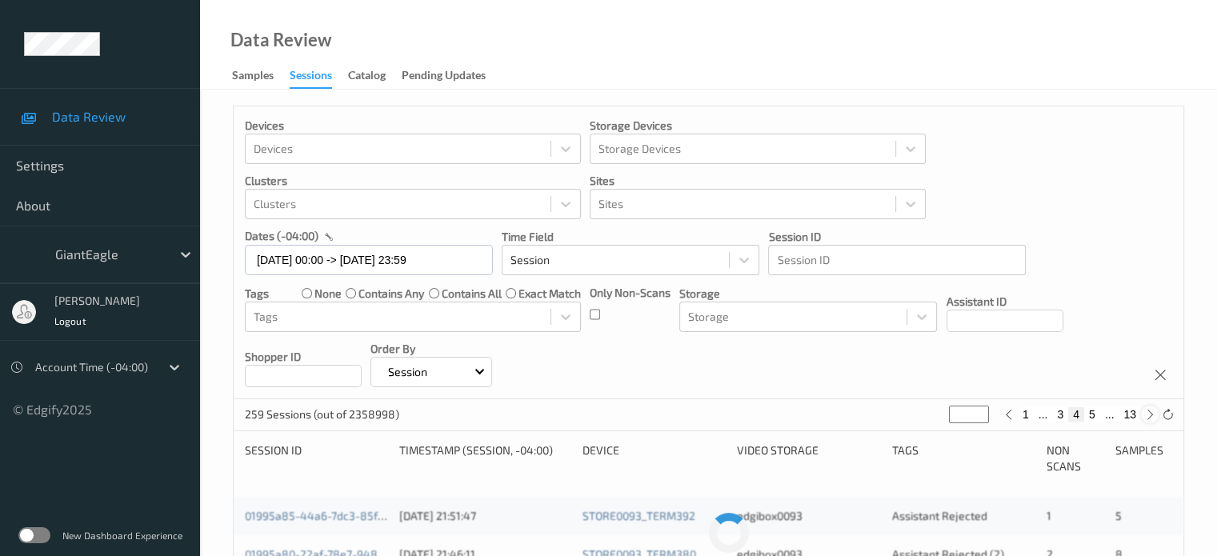
type input "*"
click at [1150, 416] on icon at bounding box center [1150, 415] width 12 height 12
type input "*"
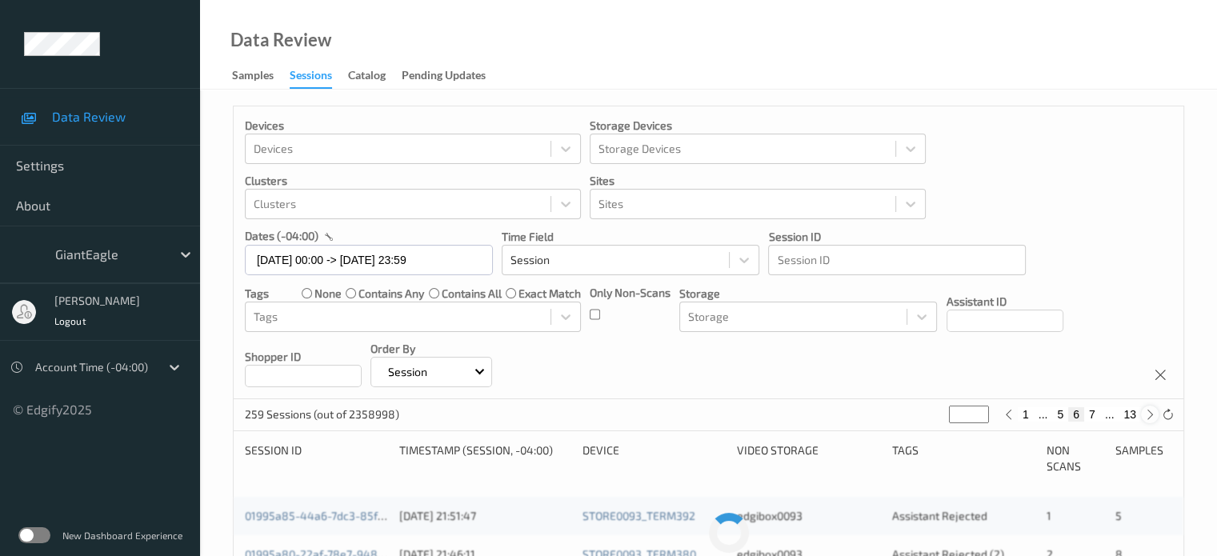
click at [1150, 416] on icon at bounding box center [1150, 415] width 12 height 12
type input "*"
click at [1150, 416] on icon at bounding box center [1150, 415] width 12 height 12
type input "*"
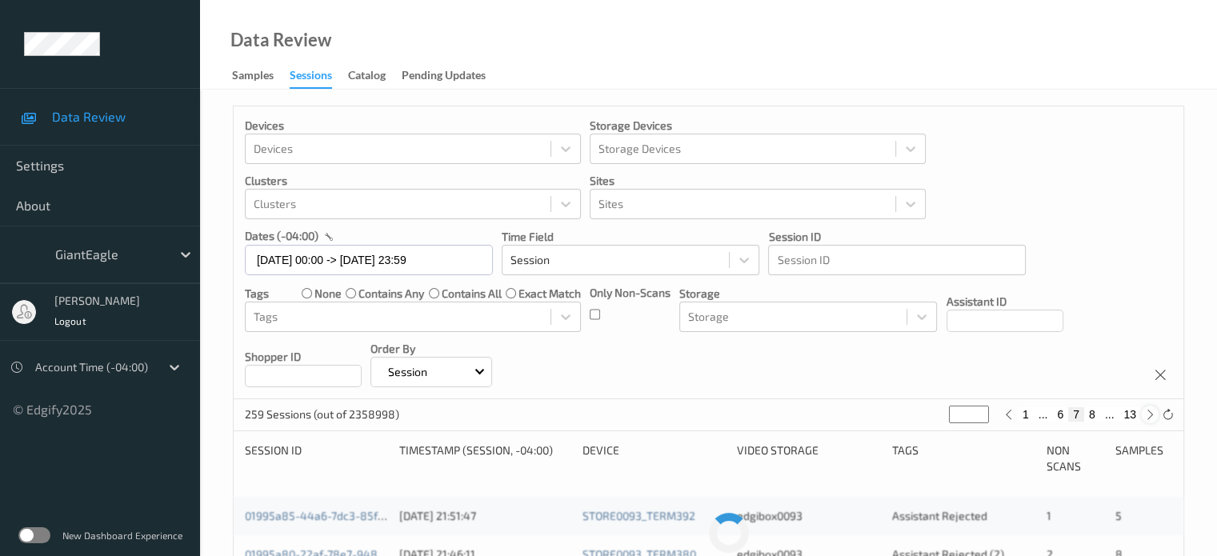
type input "*"
click at [1152, 416] on icon at bounding box center [1150, 415] width 12 height 12
type input "*"
click at [1153, 416] on icon at bounding box center [1150, 415] width 12 height 12
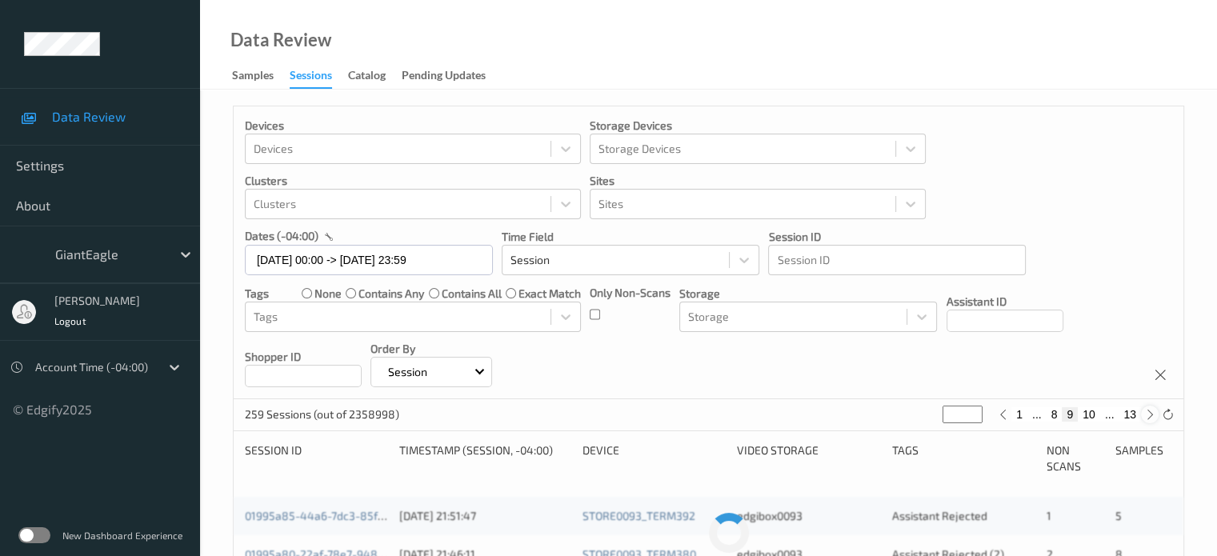
type input "**"
click at [1153, 416] on icon at bounding box center [1150, 415] width 12 height 12
type input "**"
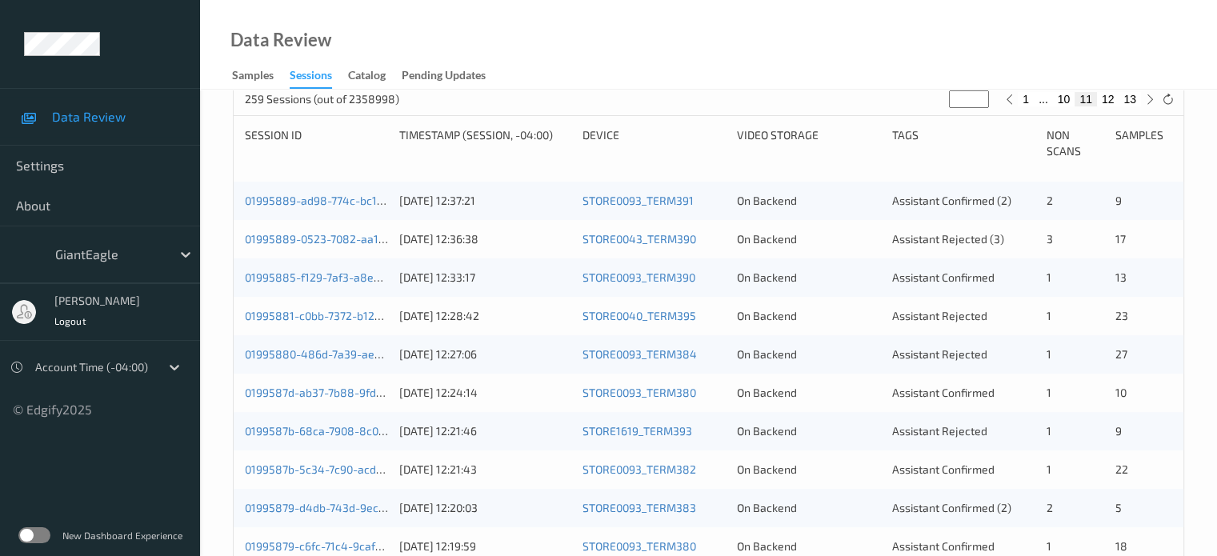
scroll to position [325, 0]
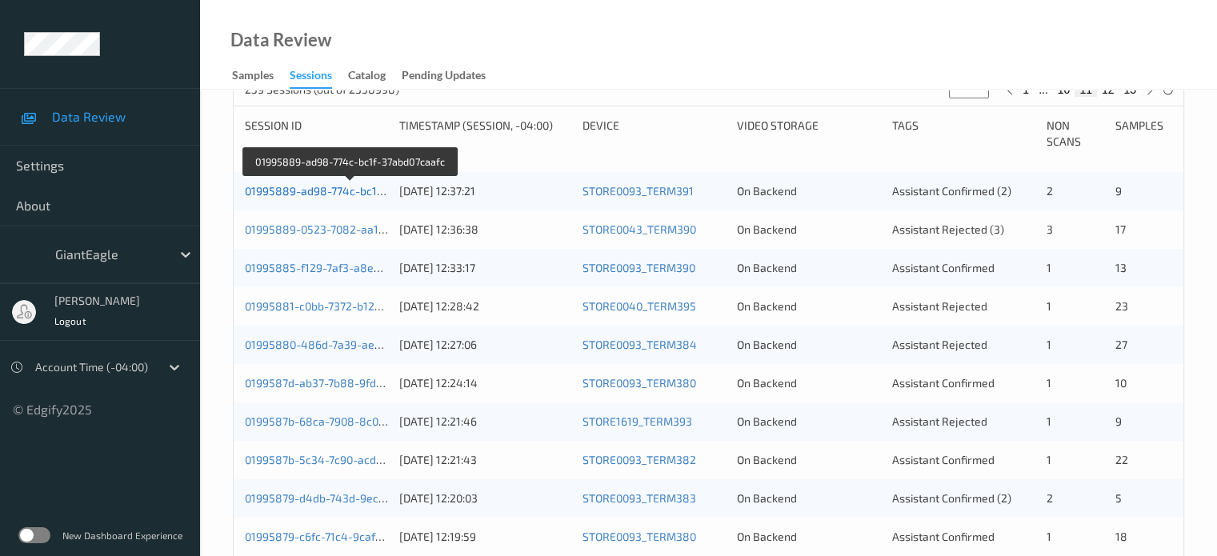
click at [319, 192] on link "01995889-ad98-774c-bc1f-37abd07caafc" at bounding box center [351, 191] width 212 height 14
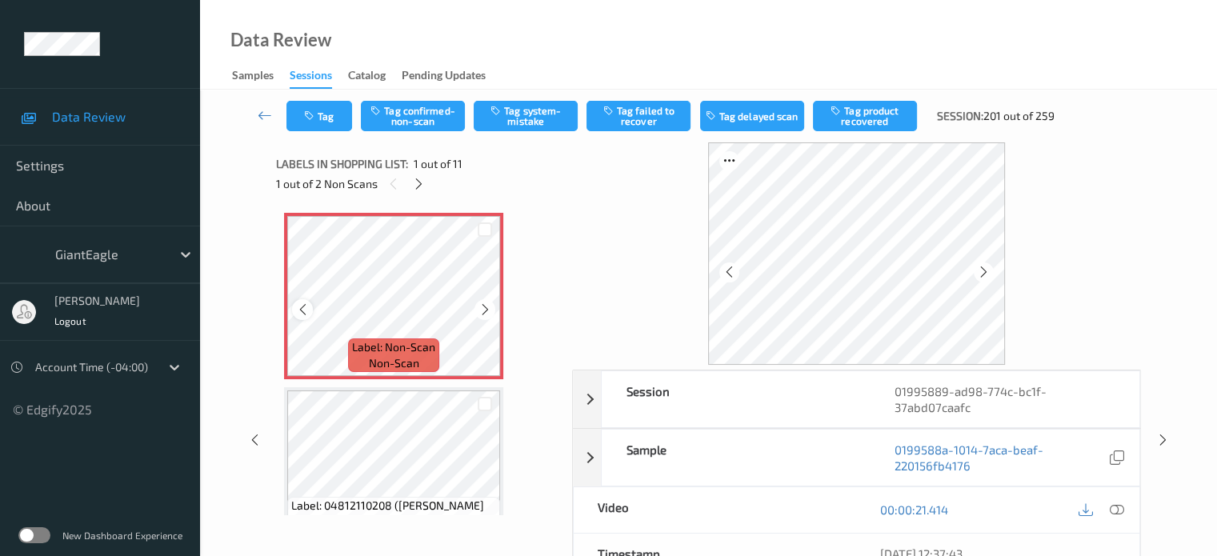
click at [303, 315] on icon at bounding box center [303, 310] width 14 height 14
click at [1114, 507] on icon at bounding box center [1116, 510] width 14 height 14
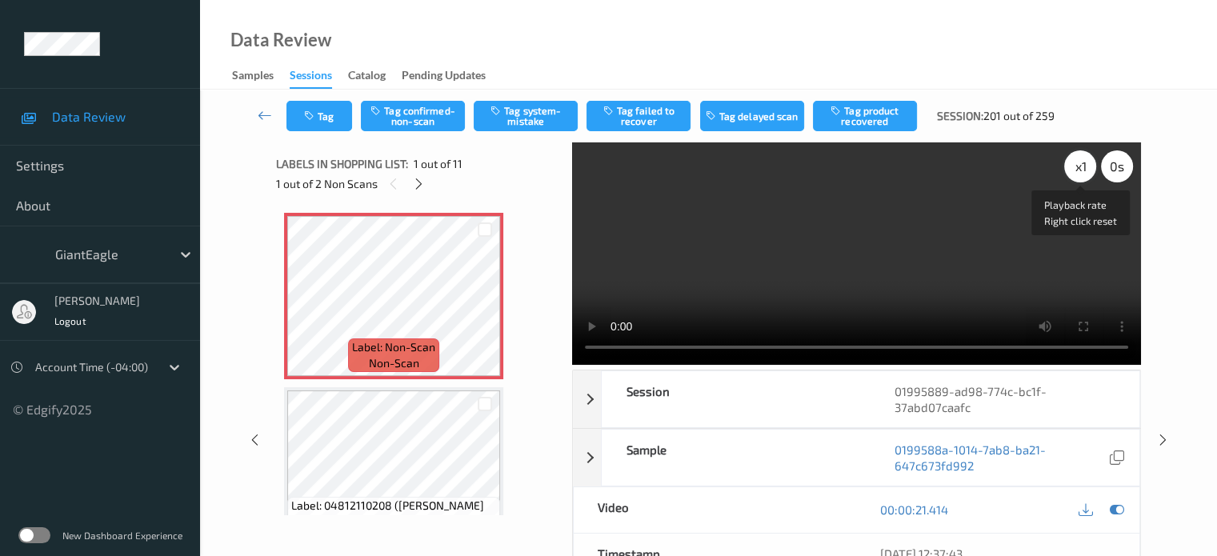
click at [1076, 162] on div "x 1" at bounding box center [1080, 166] width 32 height 32
click at [307, 306] on icon at bounding box center [303, 310] width 14 height 14
click at [296, 308] on icon at bounding box center [303, 310] width 14 height 14
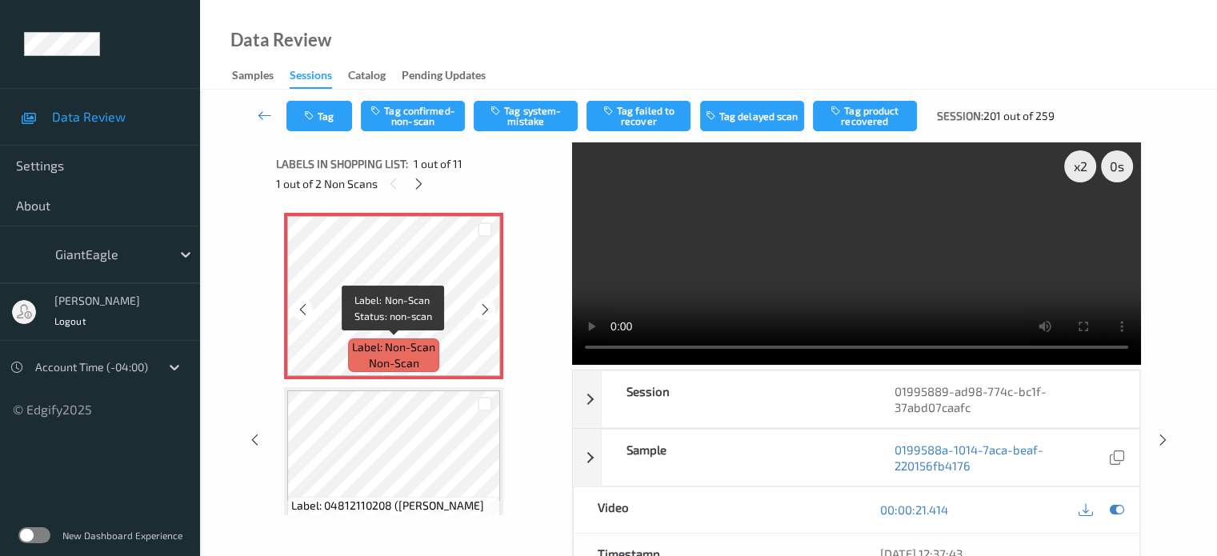
click at [420, 345] on span "Label: Non-Scan" at bounding box center [393, 347] width 83 height 16
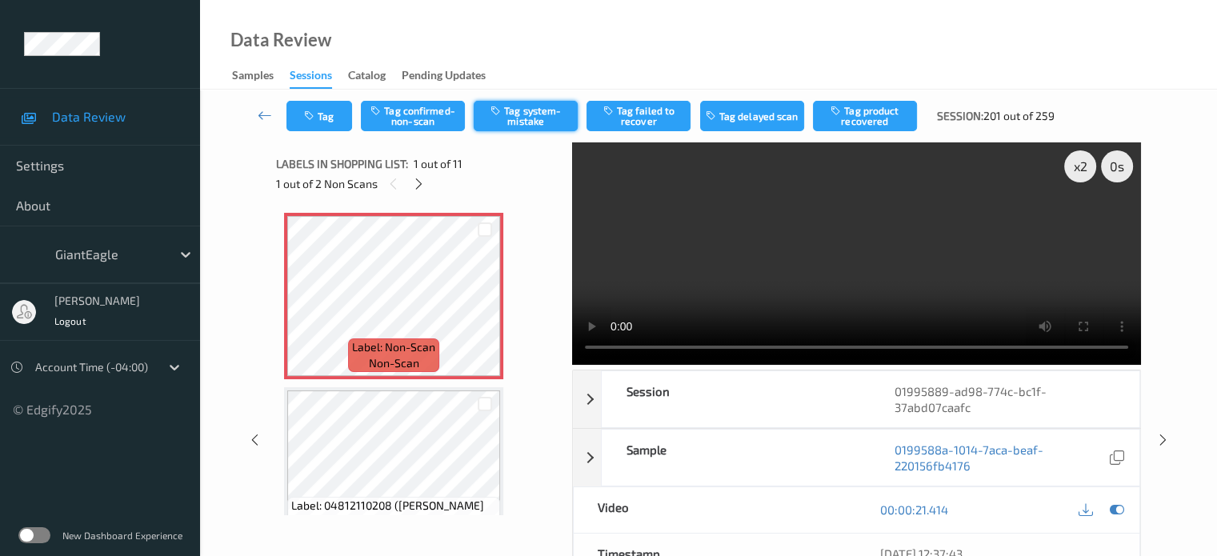
click at [531, 116] on button "Tag system-mistake" at bounding box center [526, 116] width 104 height 30
click at [333, 112] on button "Tag" at bounding box center [320, 116] width 66 height 30
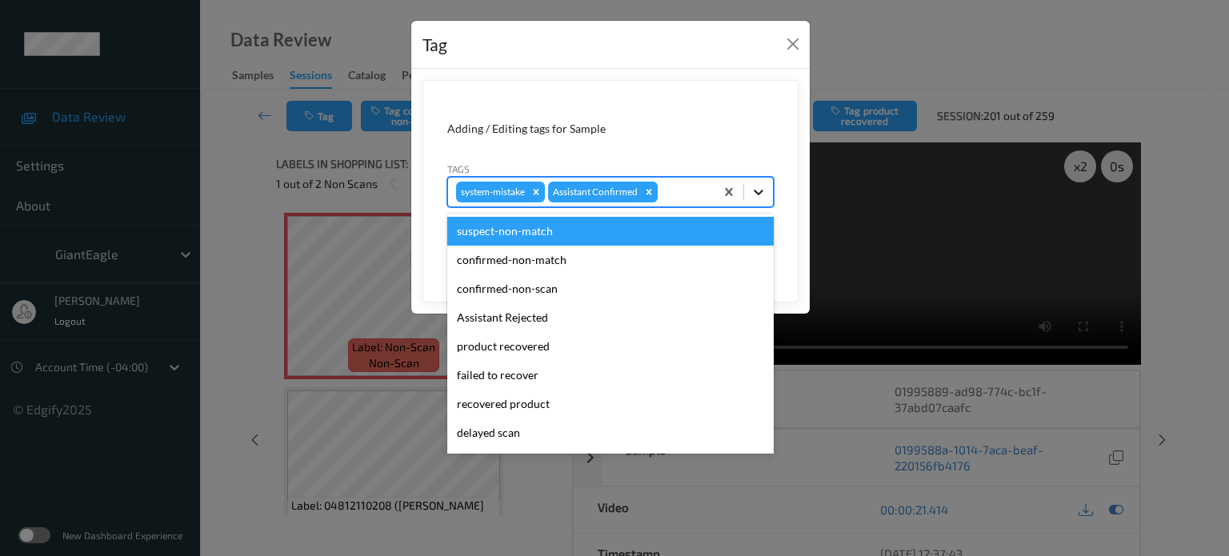
click at [768, 192] on div at bounding box center [758, 192] width 29 height 29
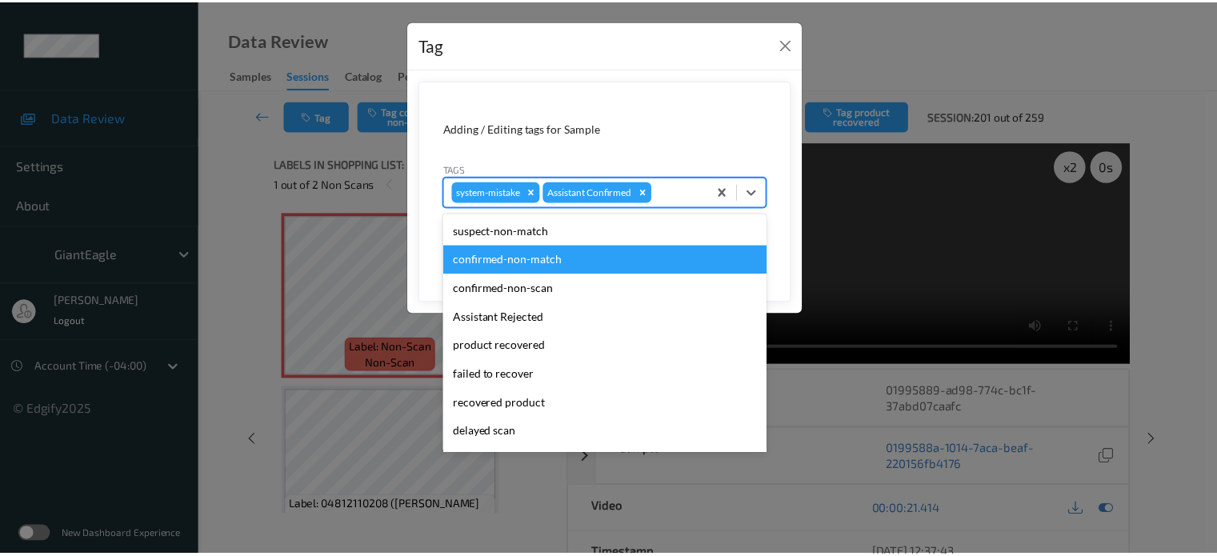
scroll to position [170, 0]
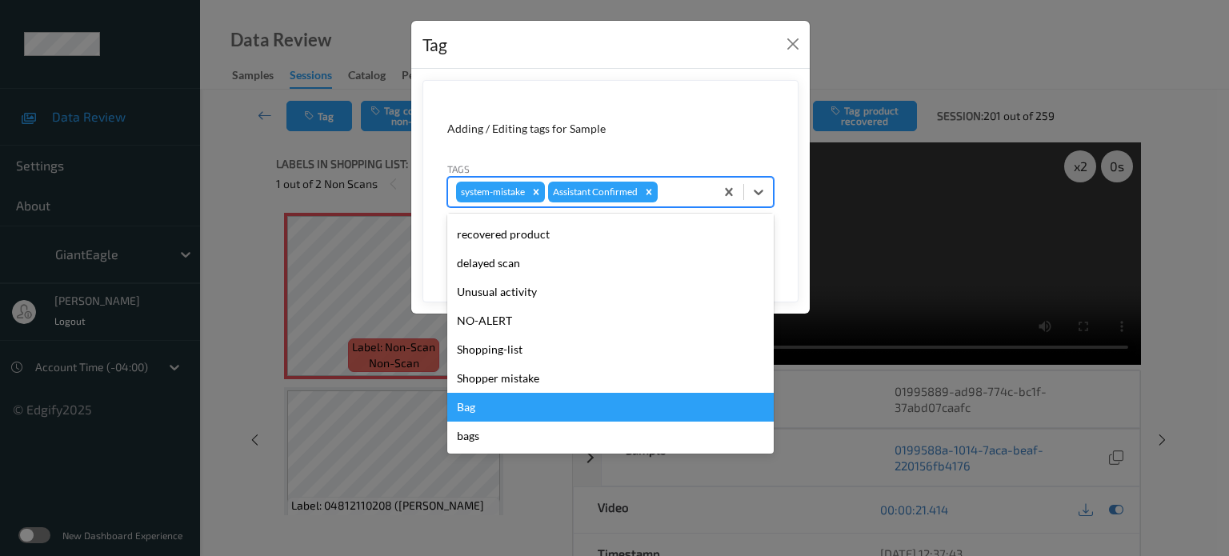
click at [468, 415] on div "Bag" at bounding box center [610, 407] width 327 height 29
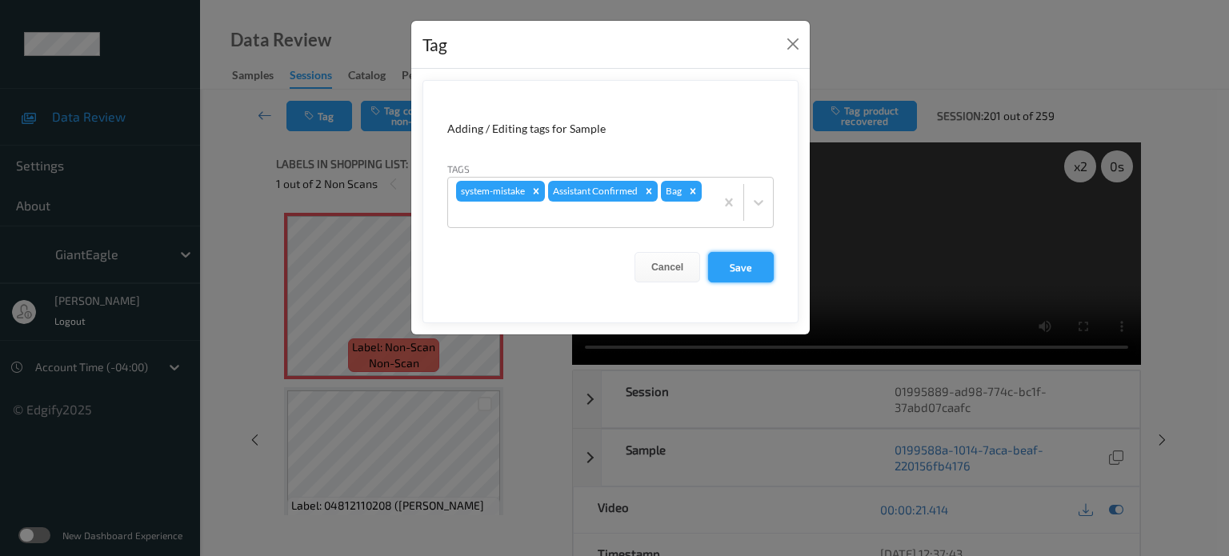
click at [737, 264] on button "Save" at bounding box center [741, 267] width 66 height 30
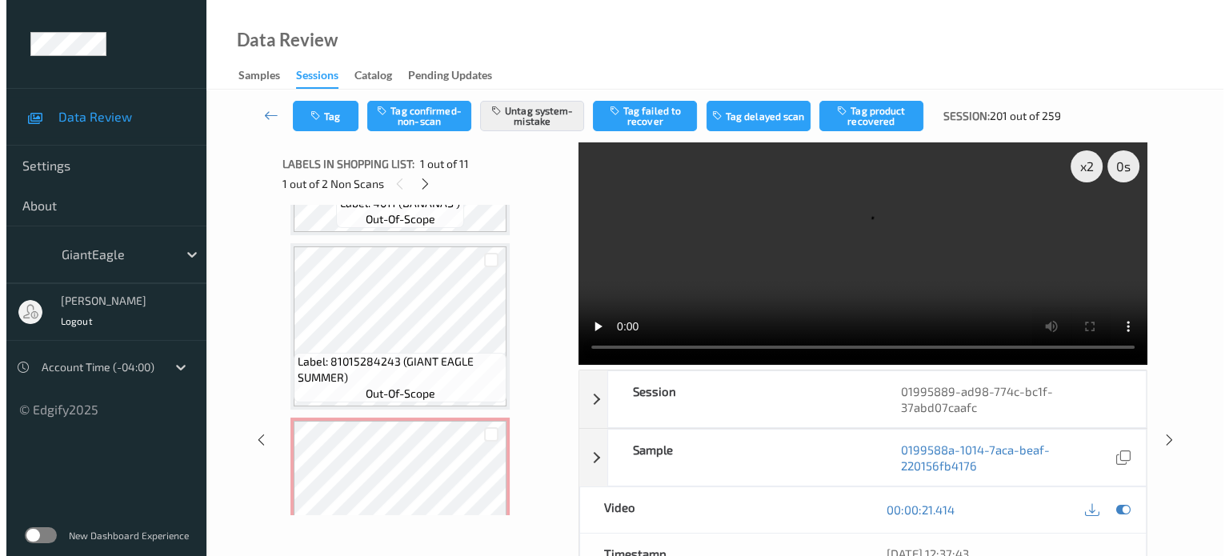
scroll to position [1617, 0]
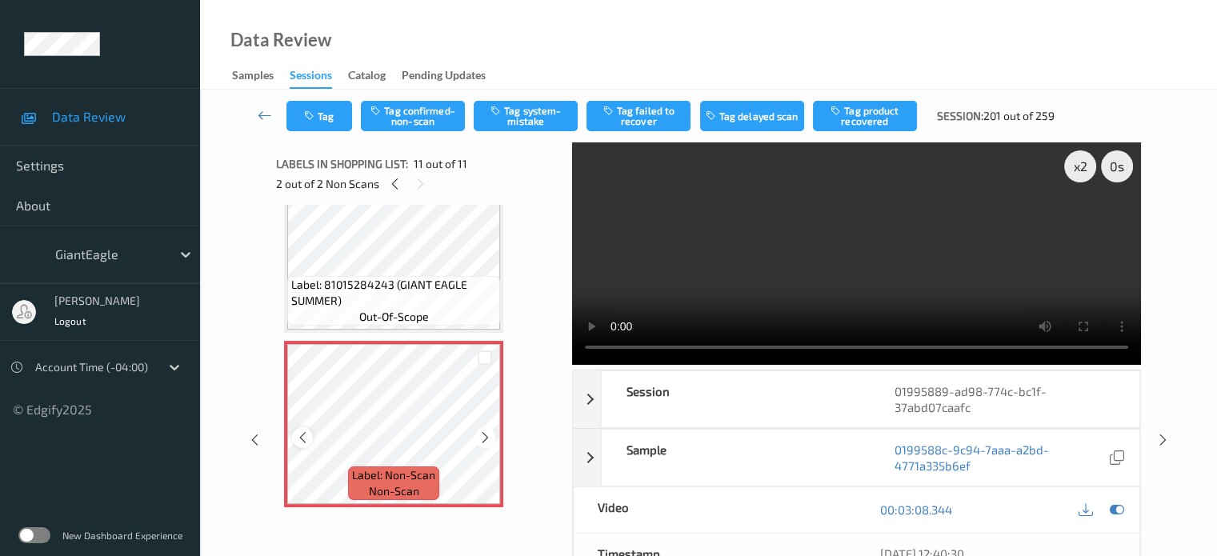
click at [301, 439] on icon at bounding box center [303, 438] width 14 height 14
click at [535, 114] on button "Tag system-mistake" at bounding box center [526, 116] width 104 height 30
click at [319, 112] on button "Tag" at bounding box center [320, 116] width 66 height 30
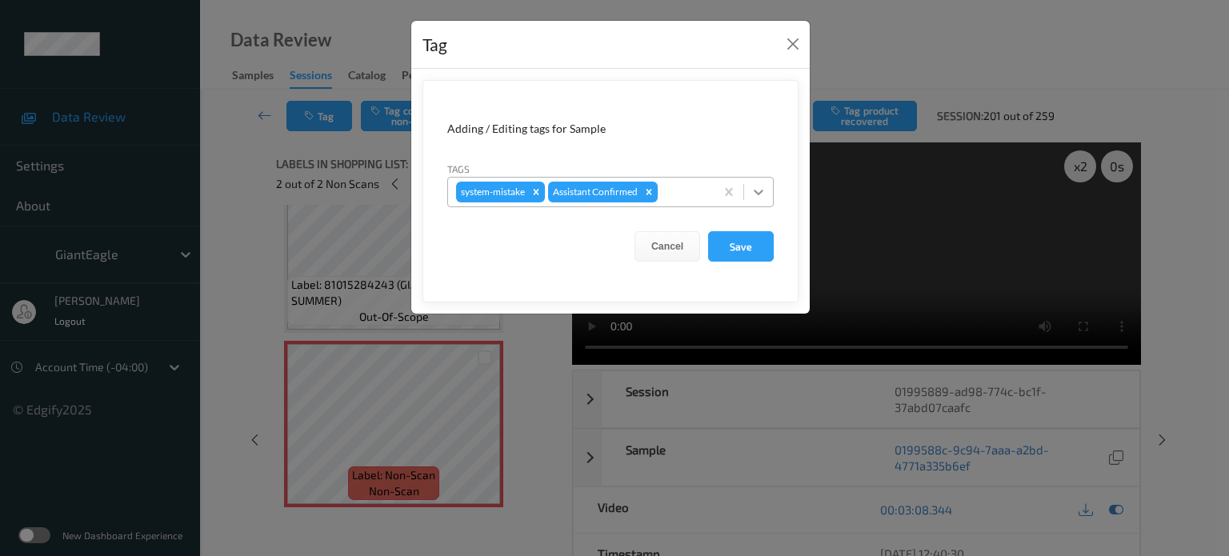
click at [761, 194] on icon at bounding box center [759, 192] width 16 height 16
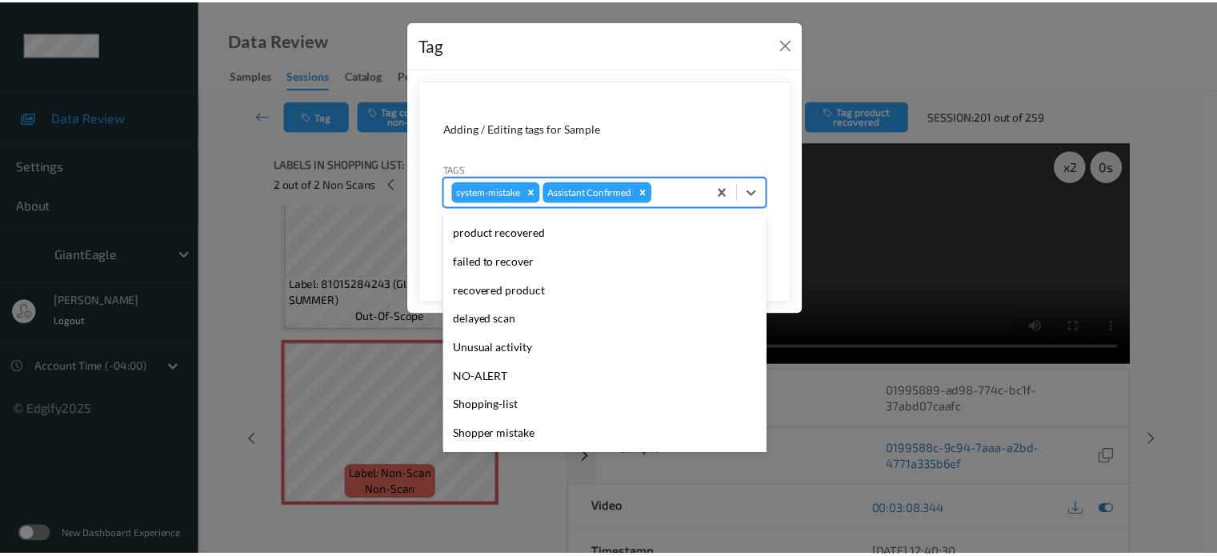
scroll to position [170, 0]
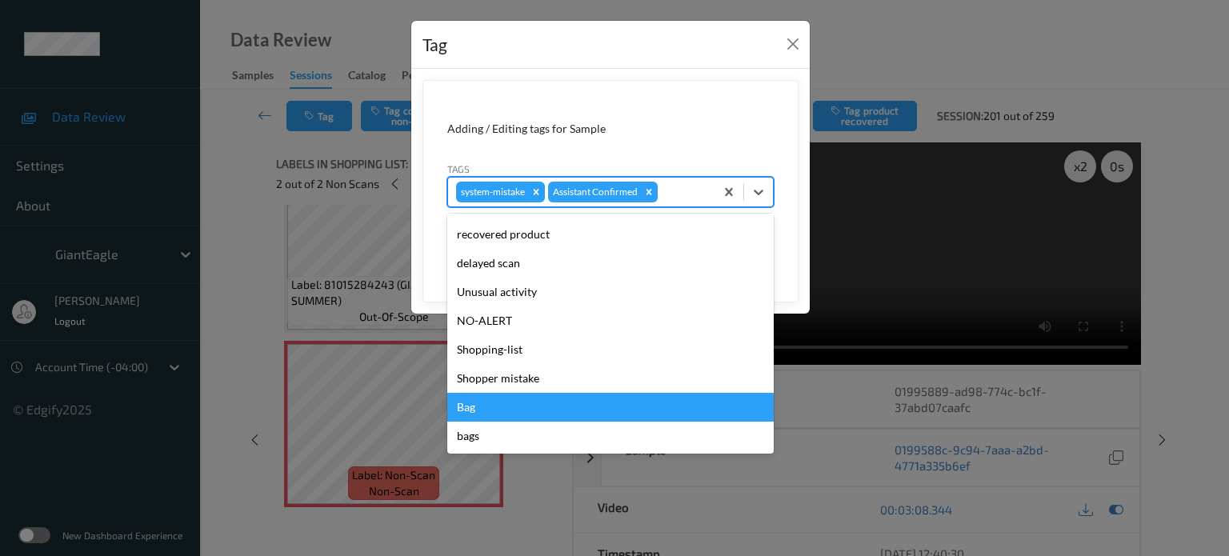
click at [480, 412] on div "Bag" at bounding box center [610, 407] width 327 height 29
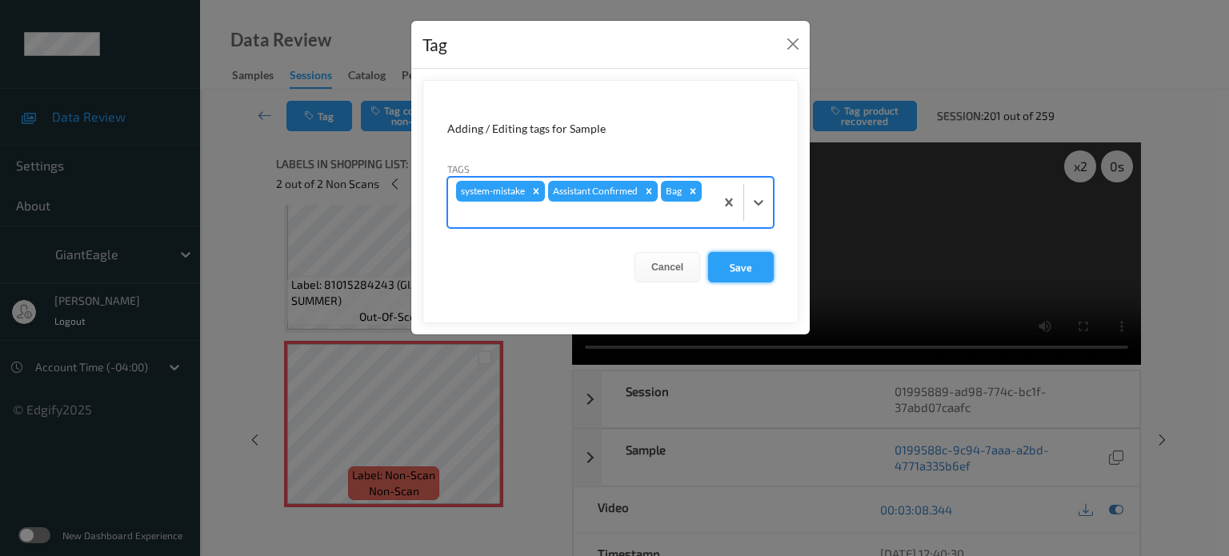
click at [734, 265] on button "Save" at bounding box center [741, 267] width 66 height 30
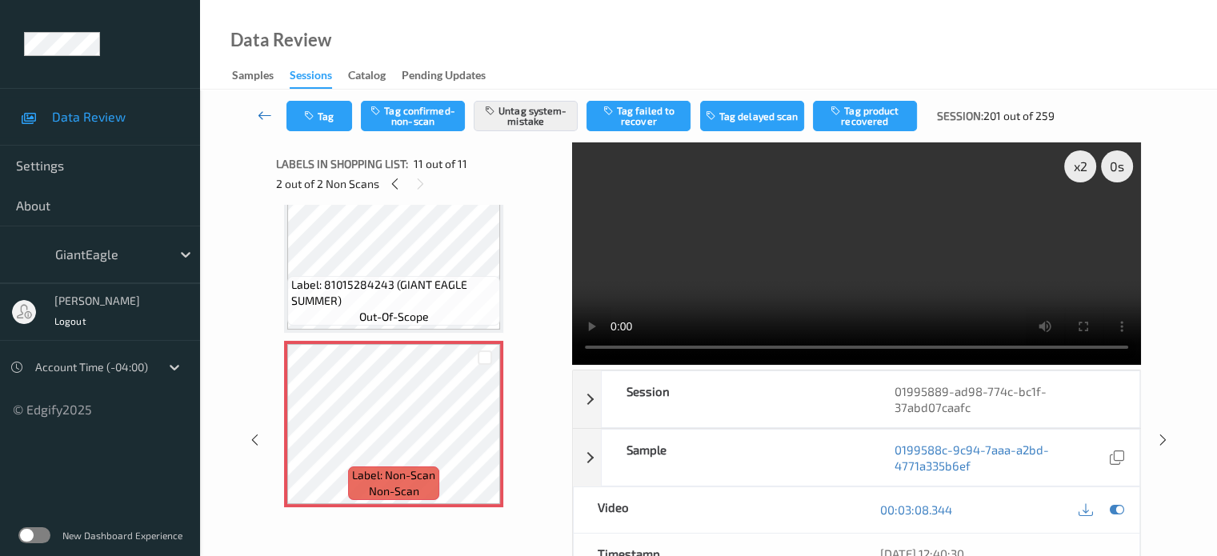
click at [265, 110] on icon at bounding box center [265, 115] width 14 height 16
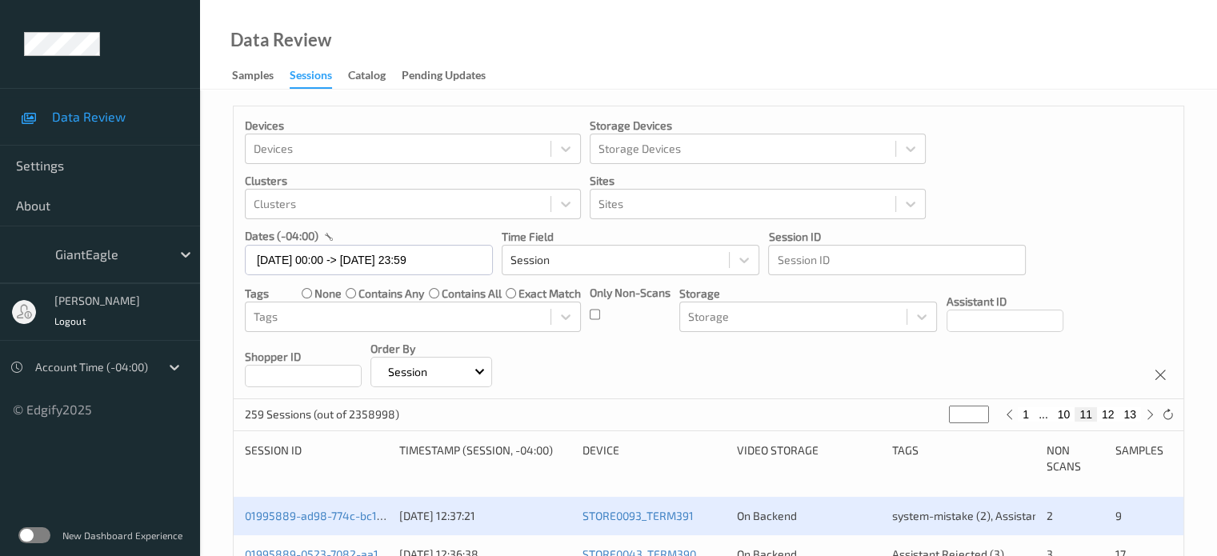
scroll to position [267, 0]
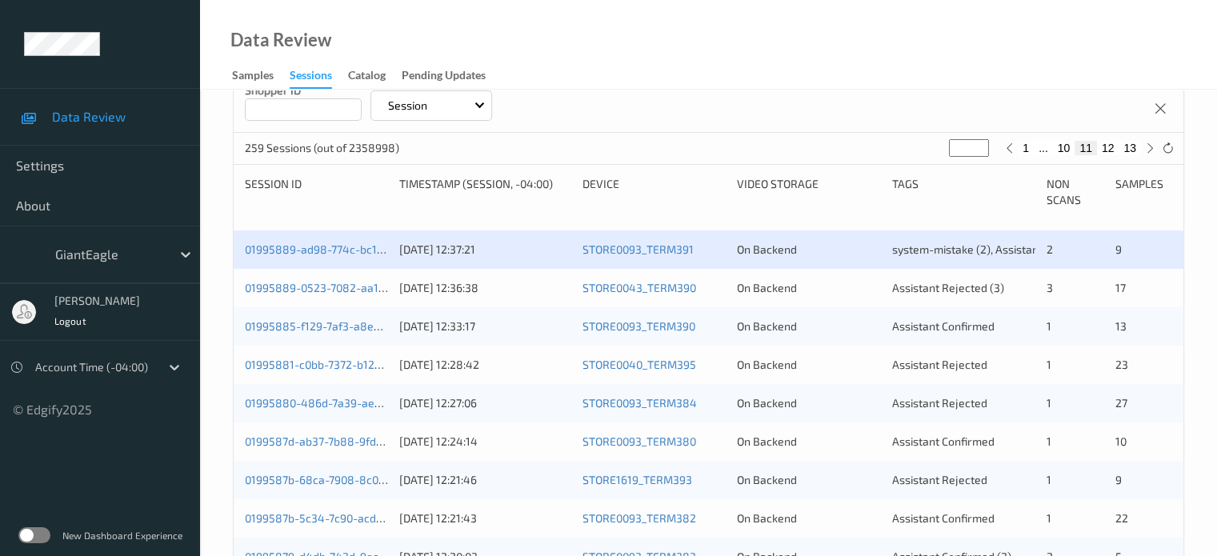
click at [324, 280] on div "01995889-0523-7082-aa15-d56d8eb89201" at bounding box center [316, 288] width 143 height 16
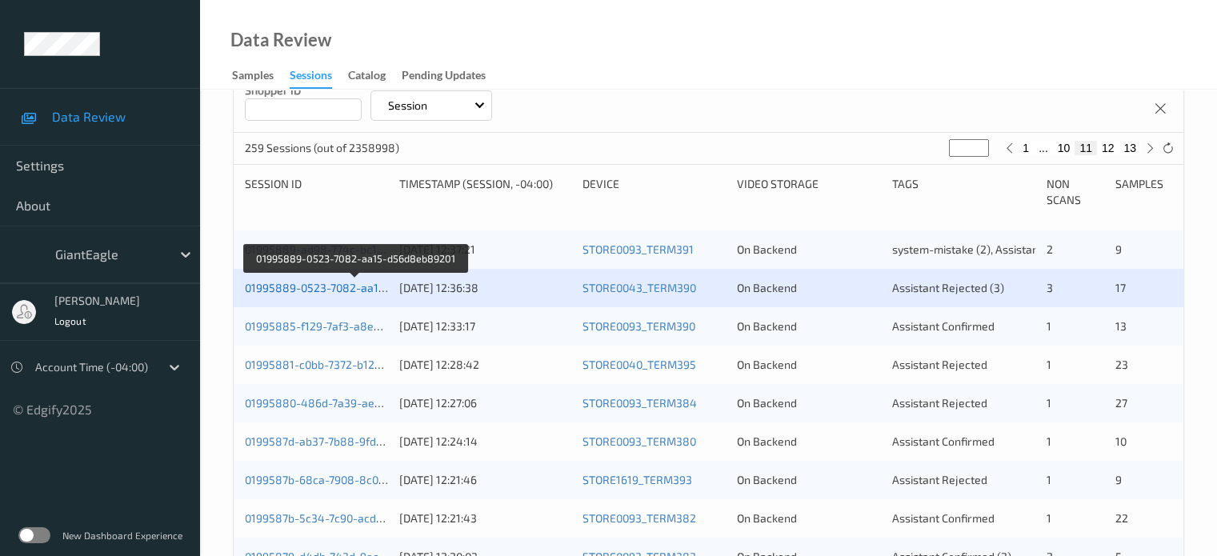
click at [317, 285] on link "01995889-0523-7082-aa15-d56d8eb89201" at bounding box center [356, 288] width 222 height 14
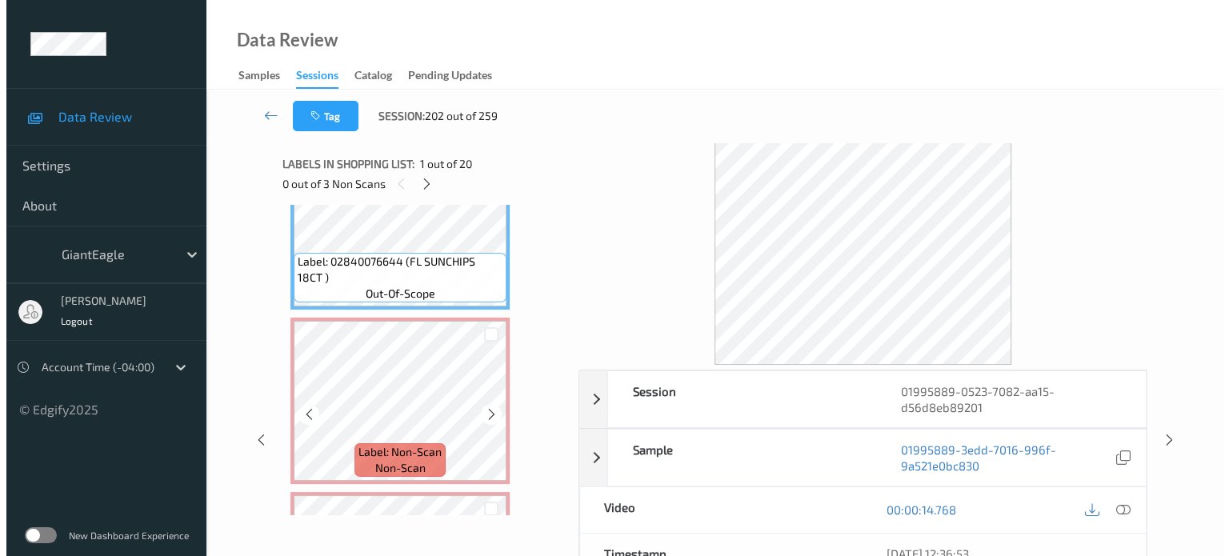
scroll to position [70, 0]
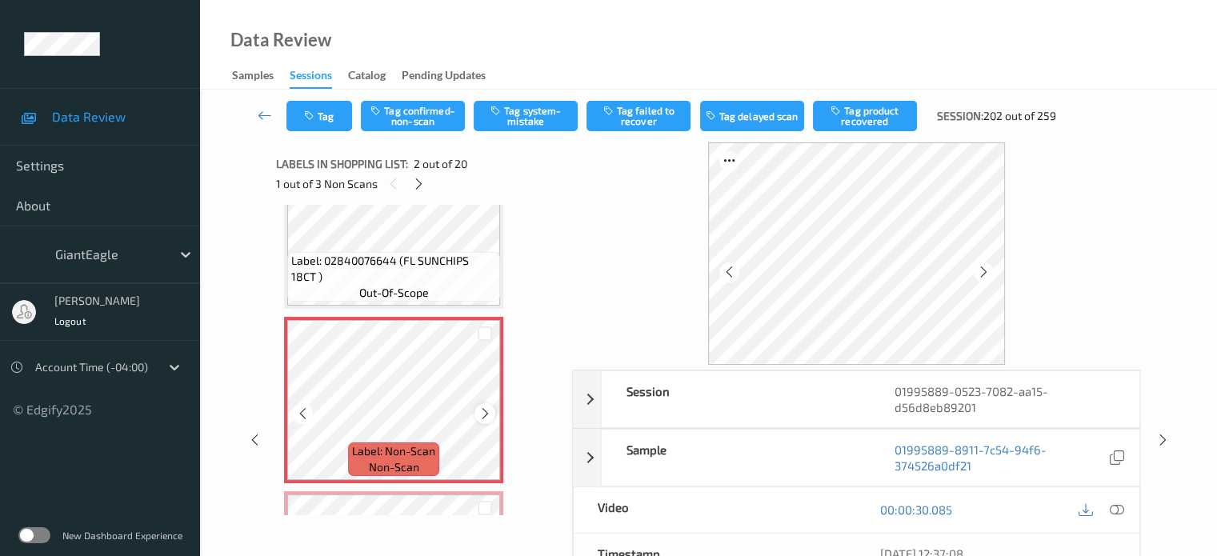
click at [485, 411] on icon at bounding box center [486, 414] width 14 height 14
click at [1117, 511] on icon at bounding box center [1116, 510] width 14 height 14
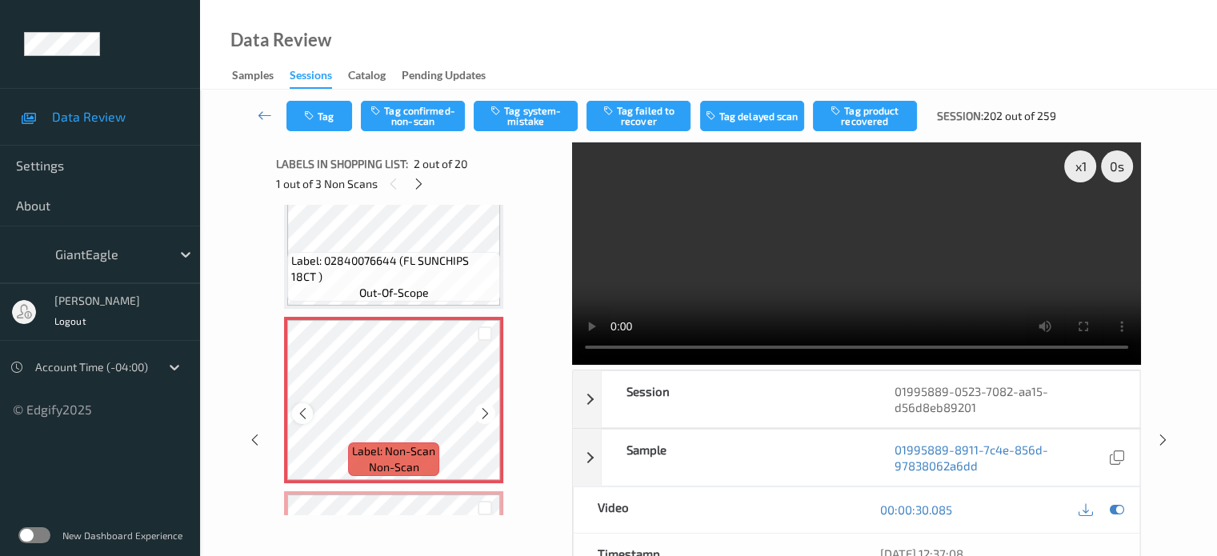
click at [299, 412] on icon at bounding box center [303, 414] width 14 height 14
click at [529, 118] on button "Tag system-mistake" at bounding box center [526, 116] width 104 height 30
click at [325, 113] on button "Tag" at bounding box center [320, 116] width 66 height 30
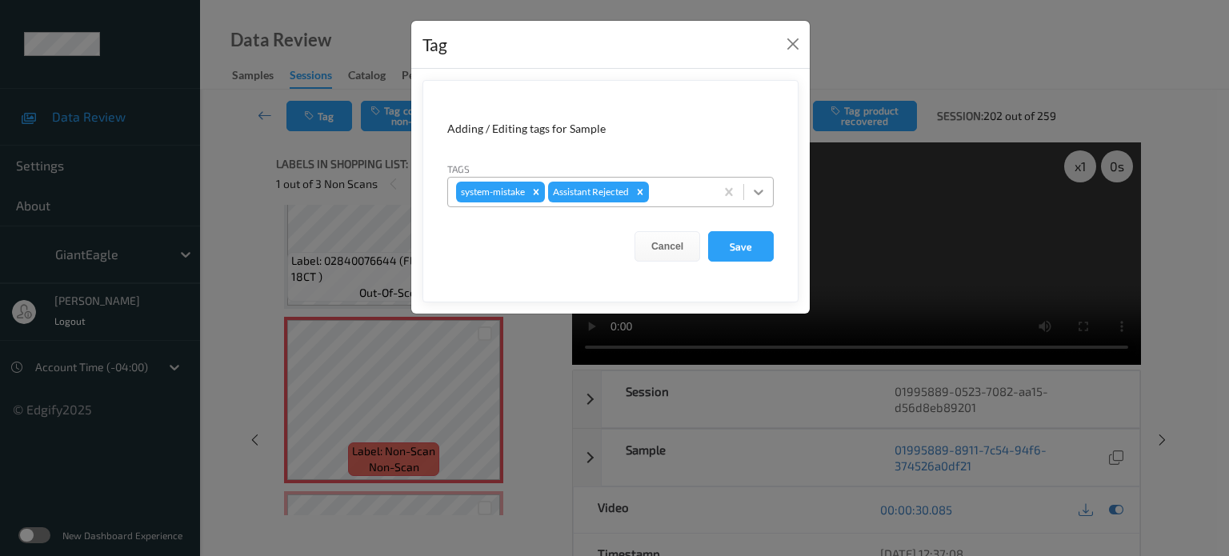
click at [759, 191] on icon at bounding box center [759, 192] width 16 height 16
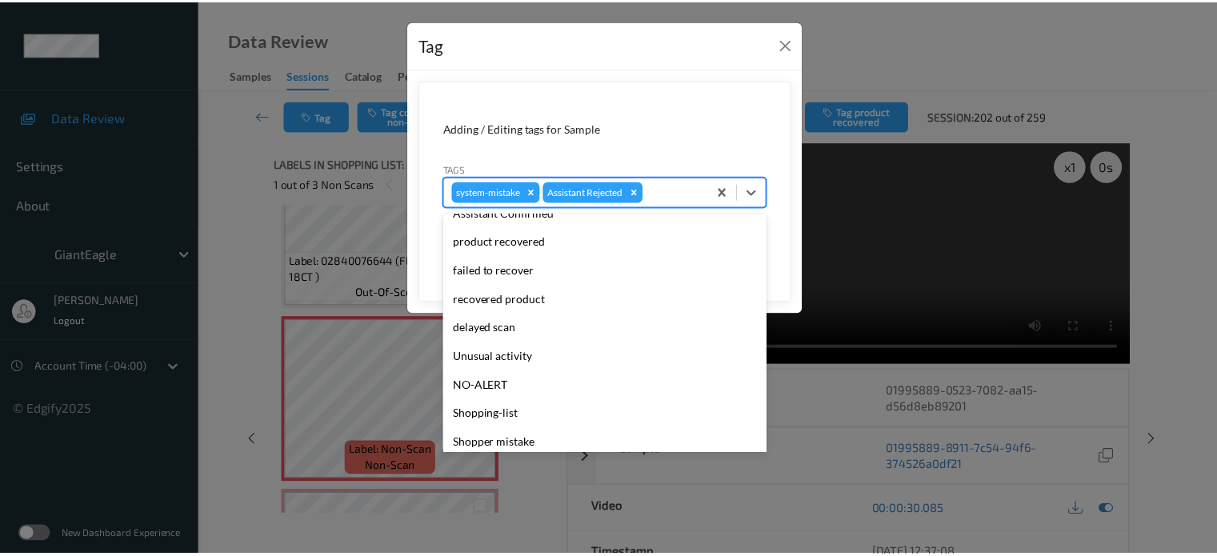
scroll to position [170, 0]
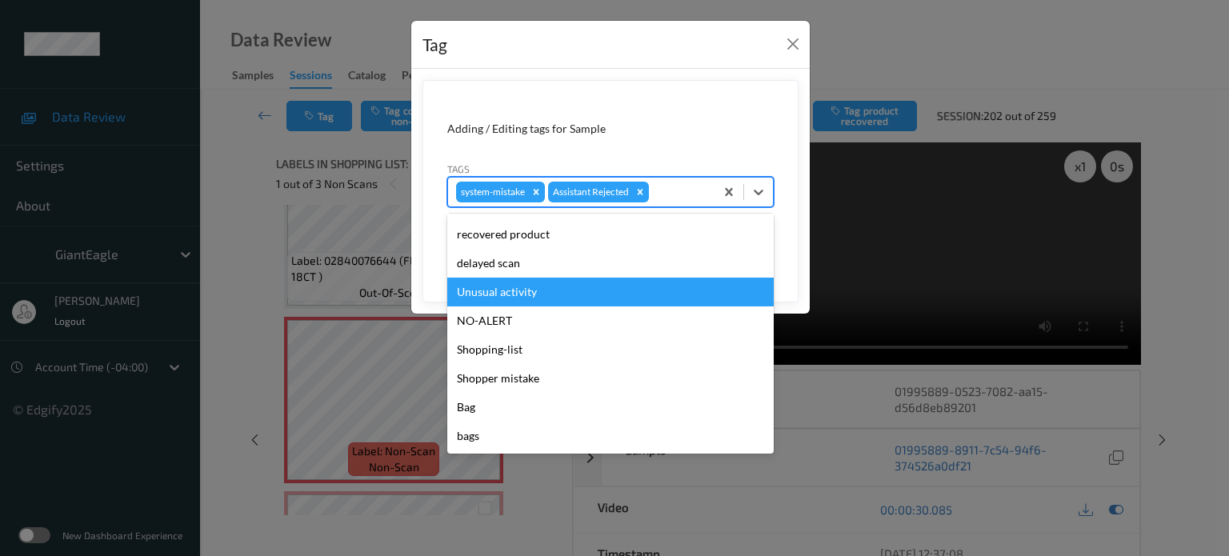
click at [489, 293] on div "Unusual activity" at bounding box center [610, 292] width 327 height 29
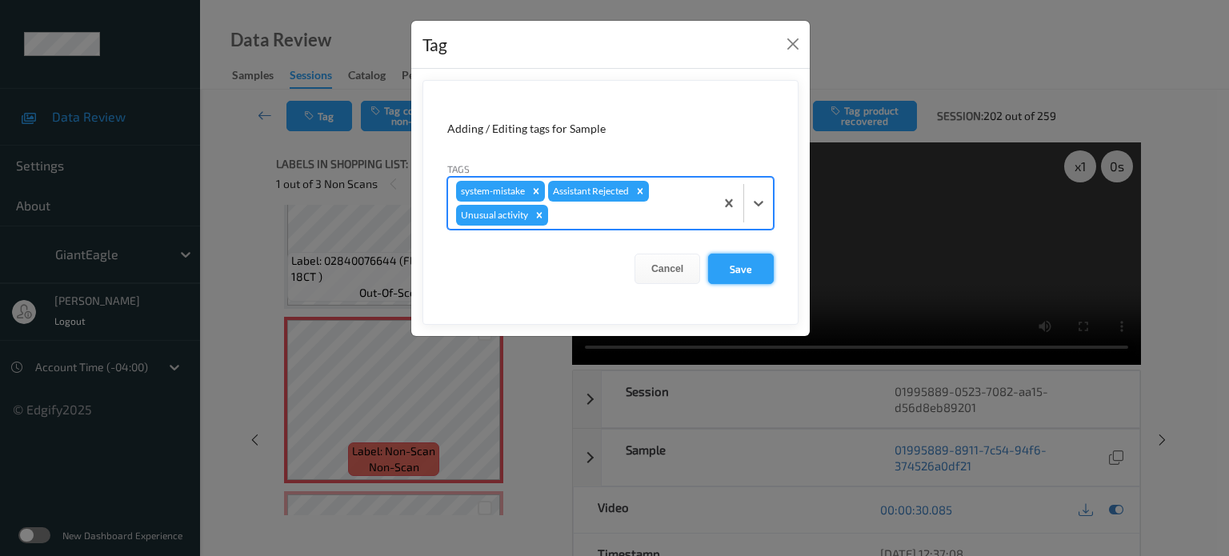
click at [731, 265] on button "Save" at bounding box center [741, 269] width 66 height 30
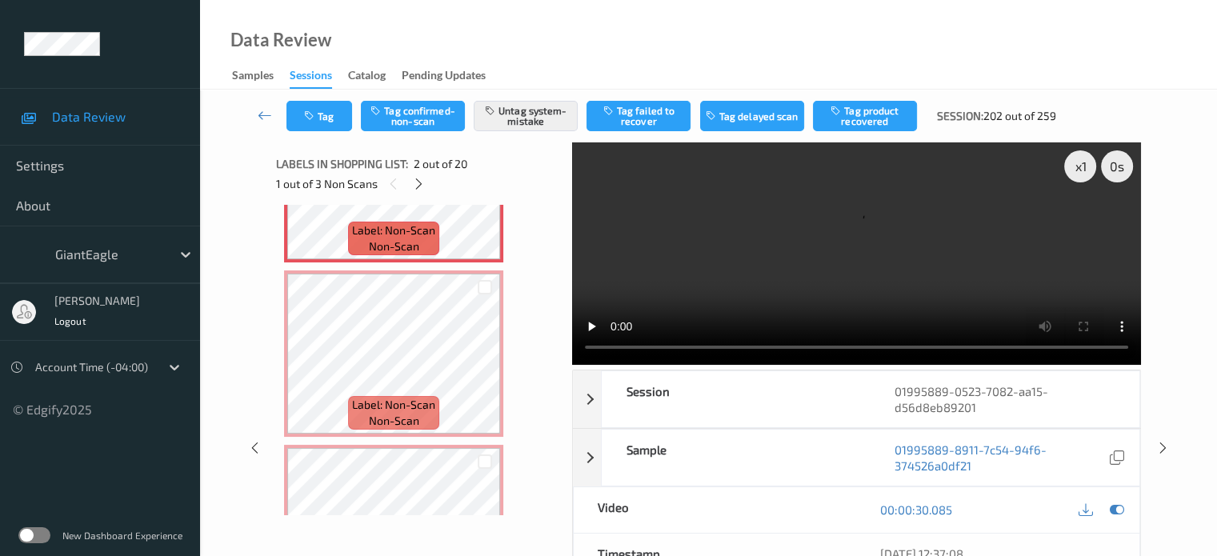
scroll to position [293, 0]
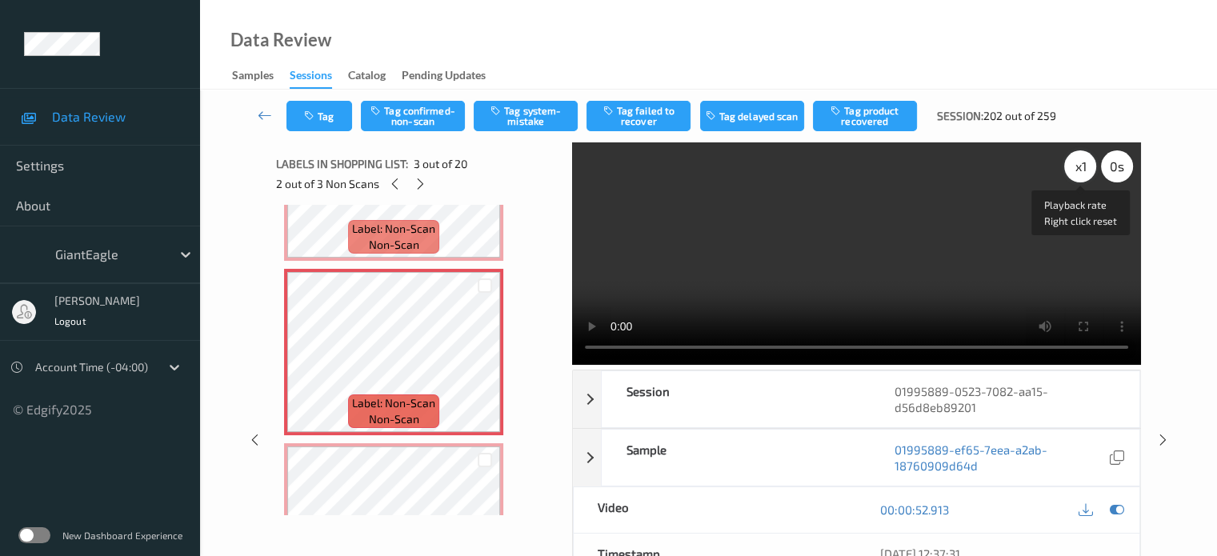
click at [1080, 164] on div "x 1" at bounding box center [1080, 166] width 32 height 32
click at [426, 114] on button "Tag confirmed-non-scan" at bounding box center [413, 116] width 104 height 30
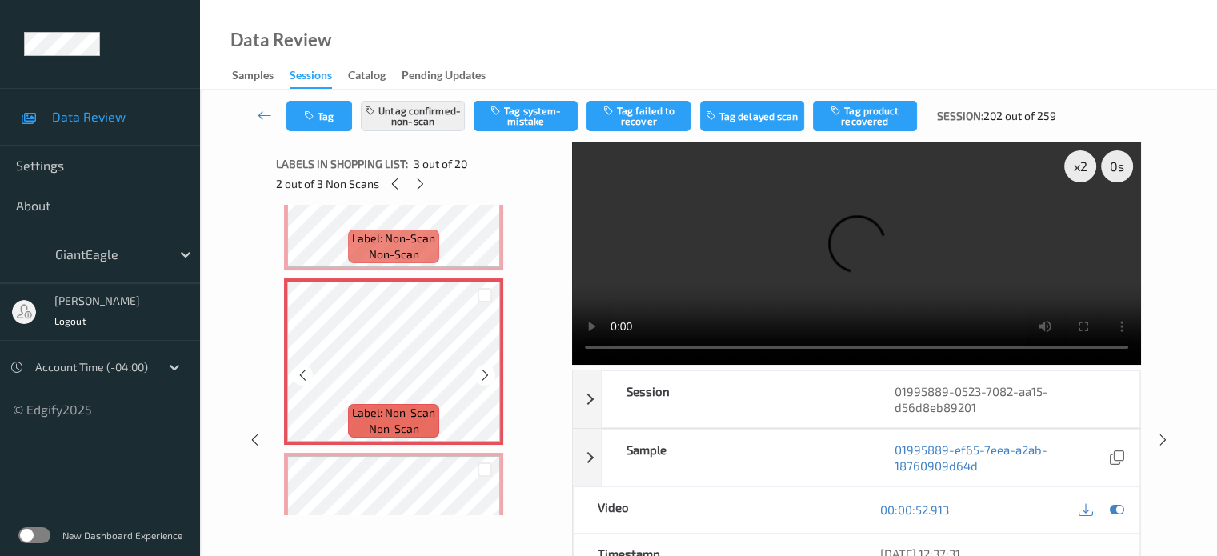
scroll to position [282, 0]
click at [483, 378] on icon at bounding box center [486, 377] width 14 height 14
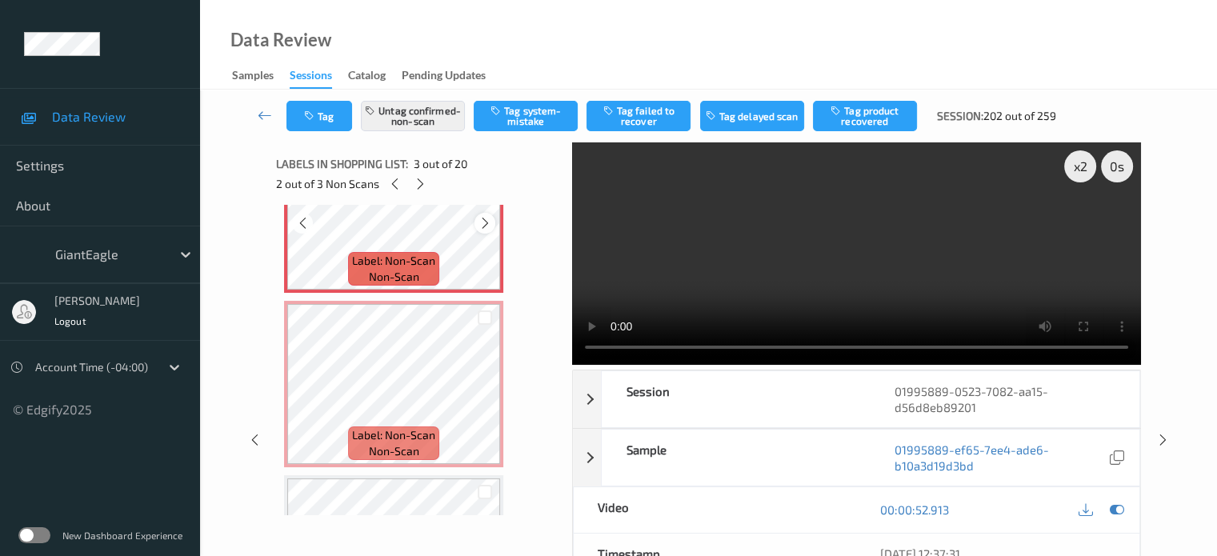
scroll to position [435, 0]
click at [874, 118] on button "Tag product recovered" at bounding box center [865, 116] width 104 height 30
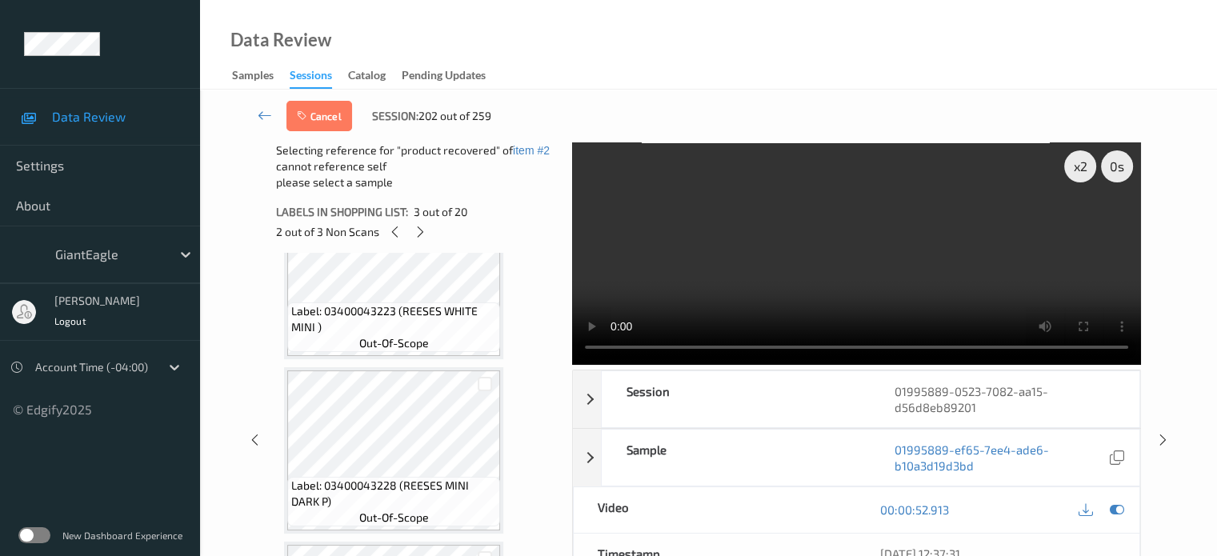
scroll to position [940, 0]
click at [483, 393] on div at bounding box center [485, 384] width 30 height 26
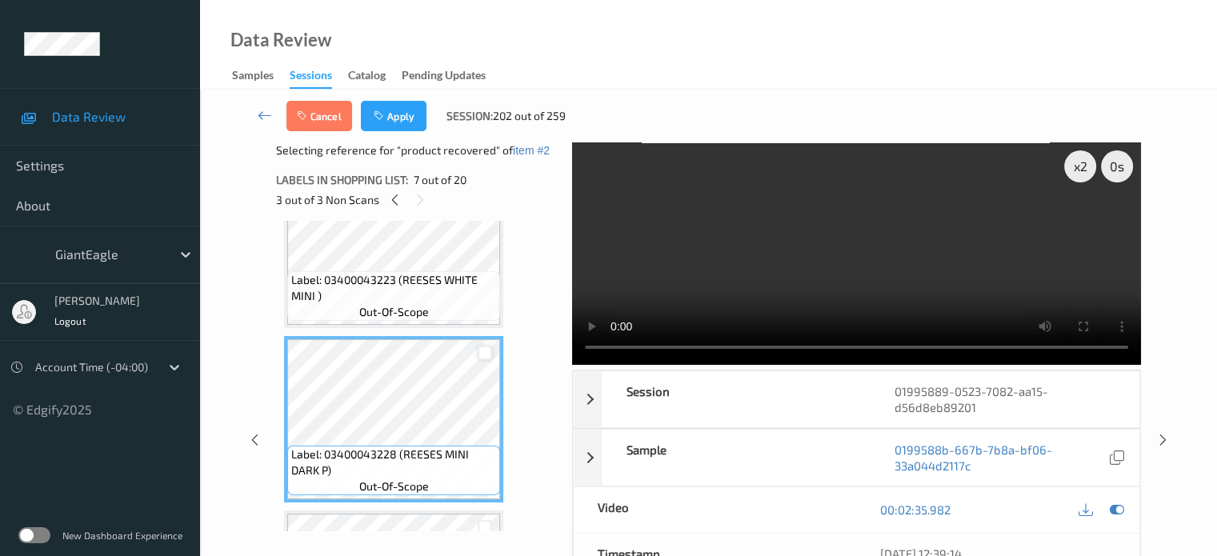
click at [485, 355] on div at bounding box center [485, 353] width 15 height 15
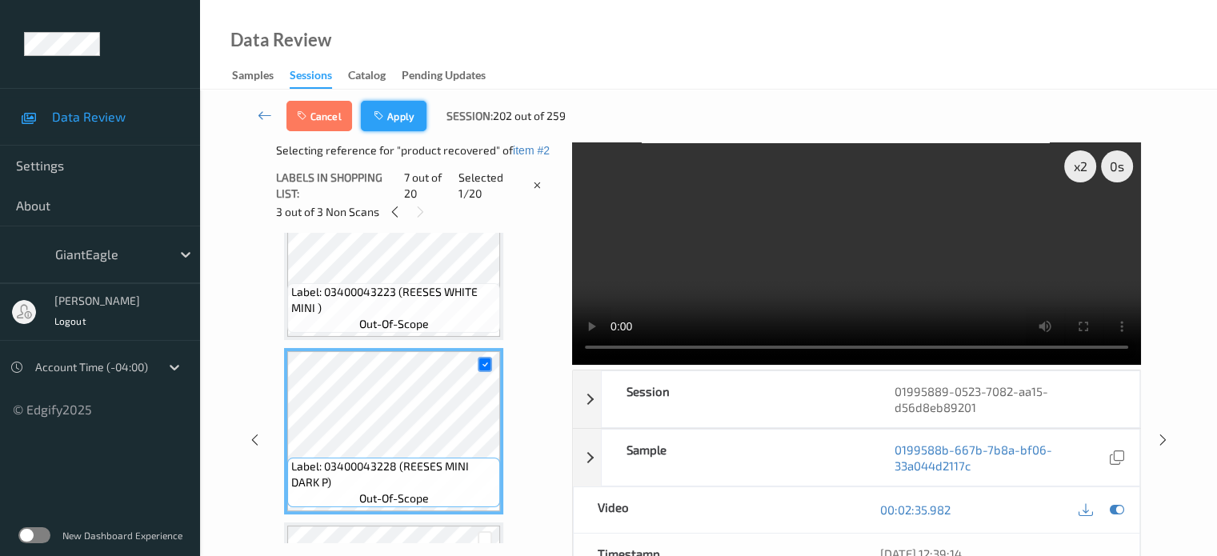
click at [400, 111] on button "Apply" at bounding box center [394, 116] width 66 height 30
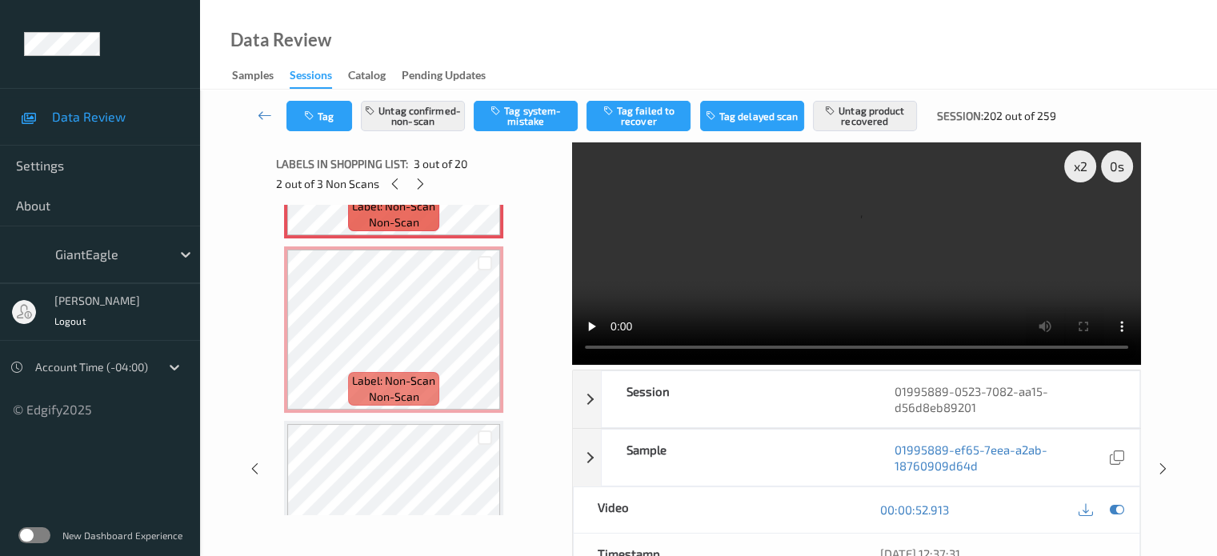
scroll to position [490, 0]
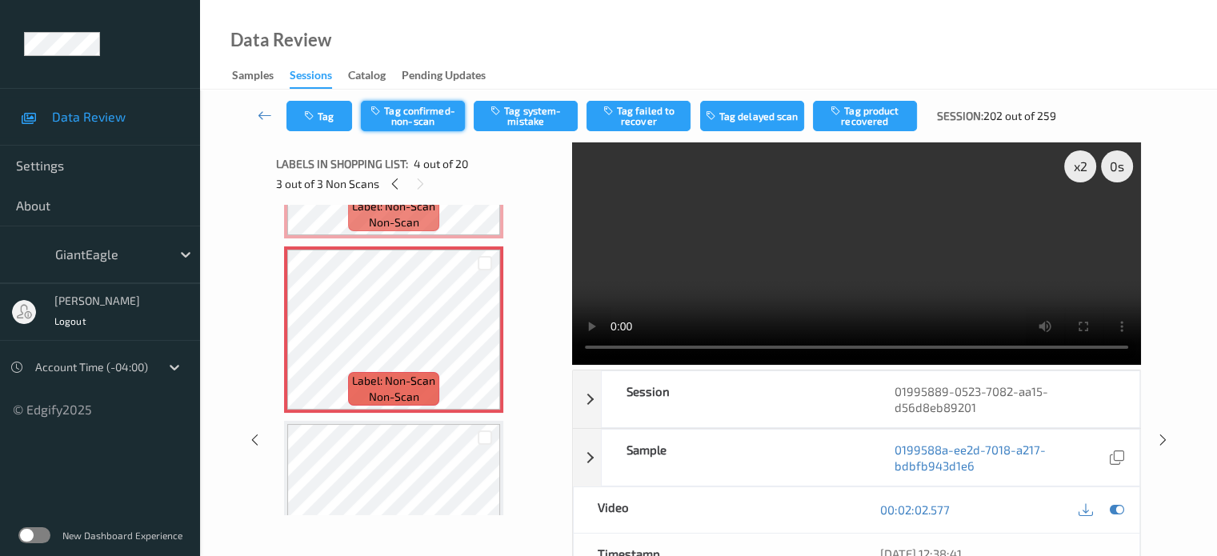
click at [397, 118] on button "Tag confirmed-non-scan" at bounding box center [413, 116] width 104 height 30
click at [883, 113] on button "Tag product recovered" at bounding box center [865, 116] width 104 height 30
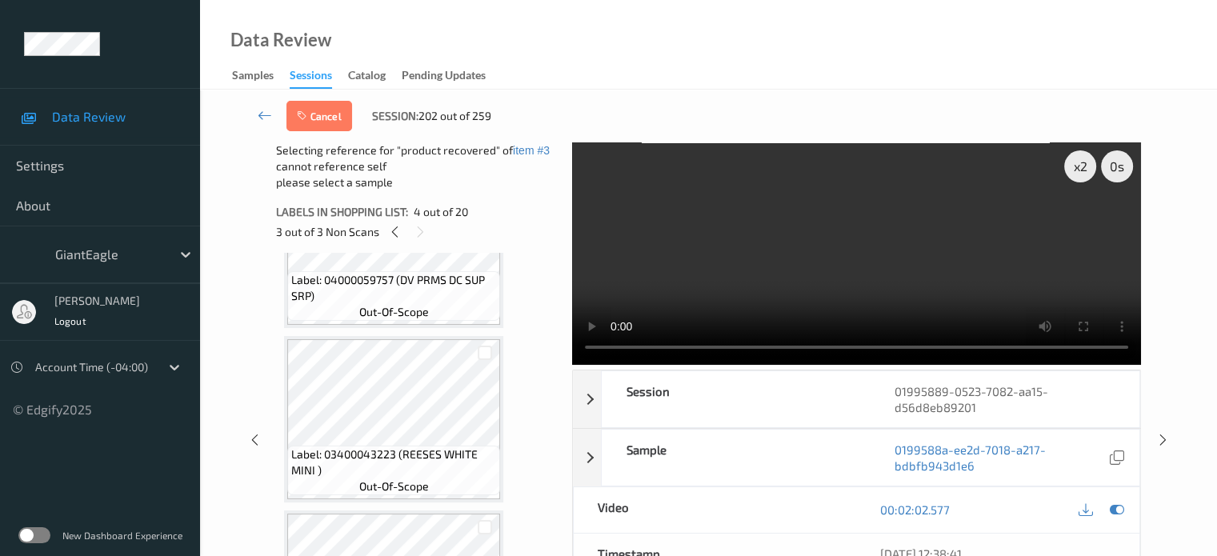
scroll to position [797, 0]
click at [481, 353] on div at bounding box center [485, 353] width 15 height 15
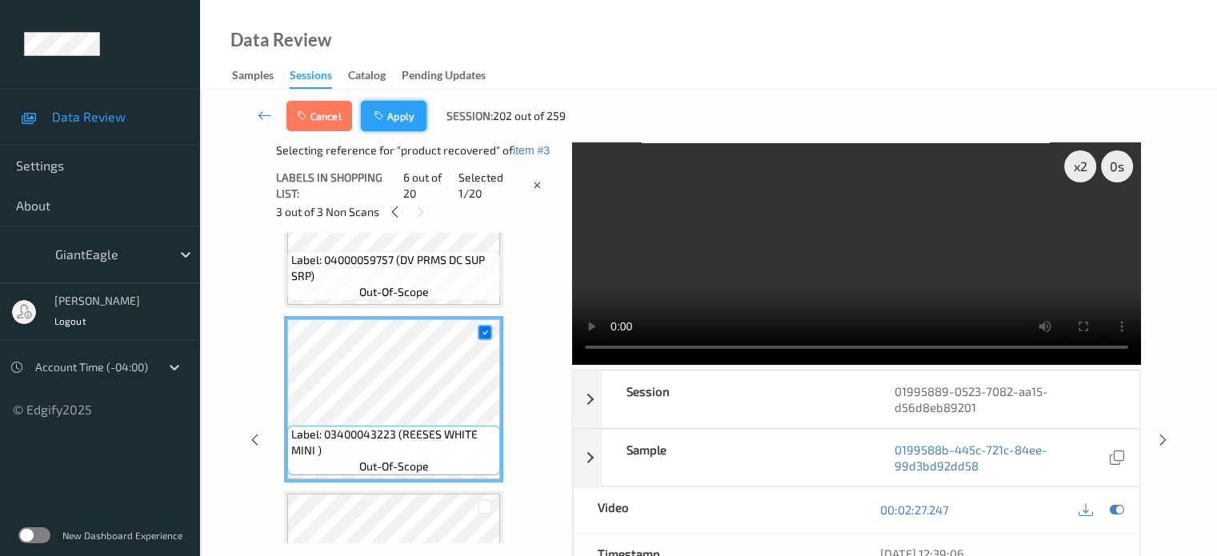
click at [391, 114] on button "Apply" at bounding box center [394, 116] width 66 height 30
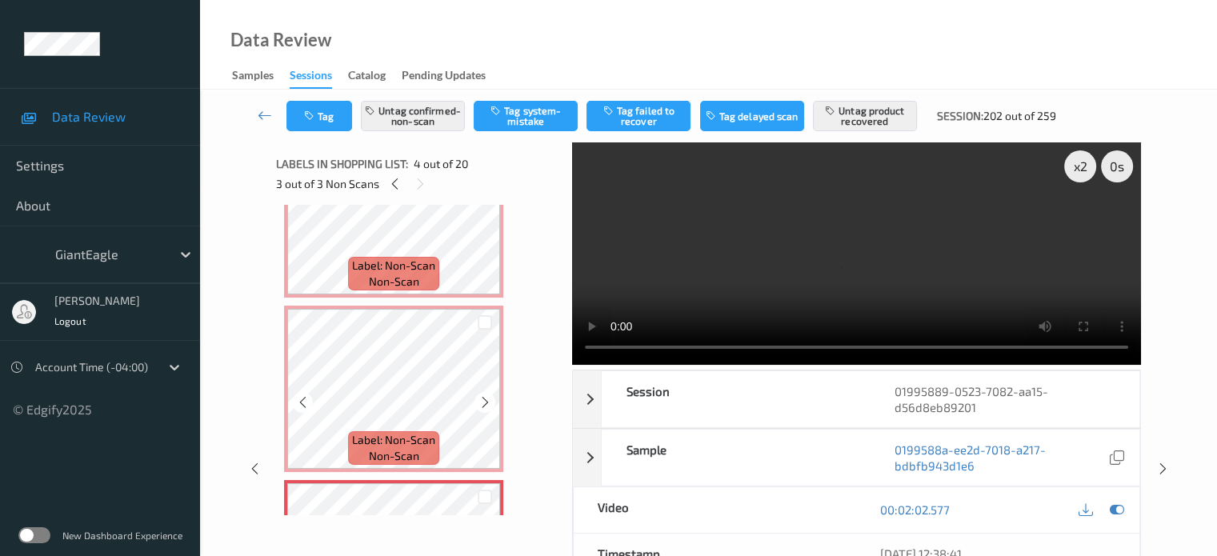
scroll to position [319, 0]
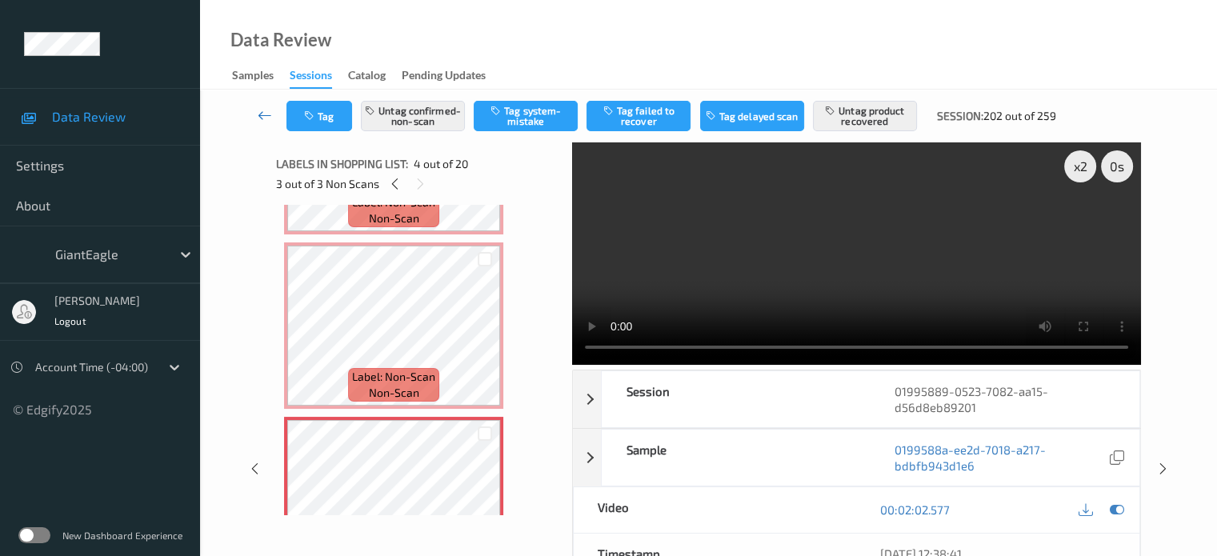
click at [259, 113] on icon at bounding box center [265, 115] width 14 height 16
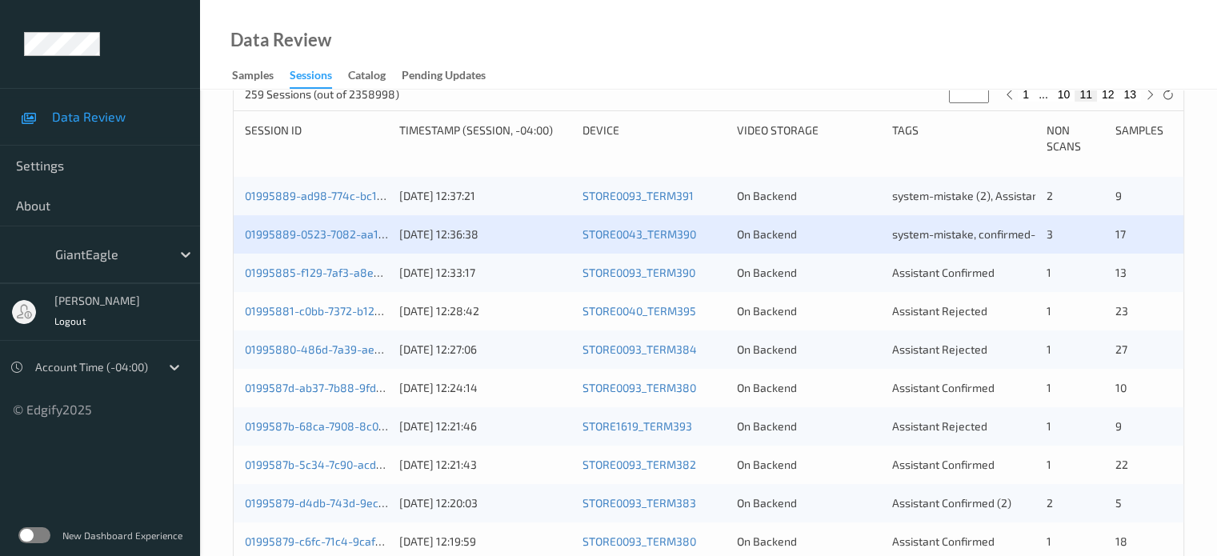
scroll to position [323, 0]
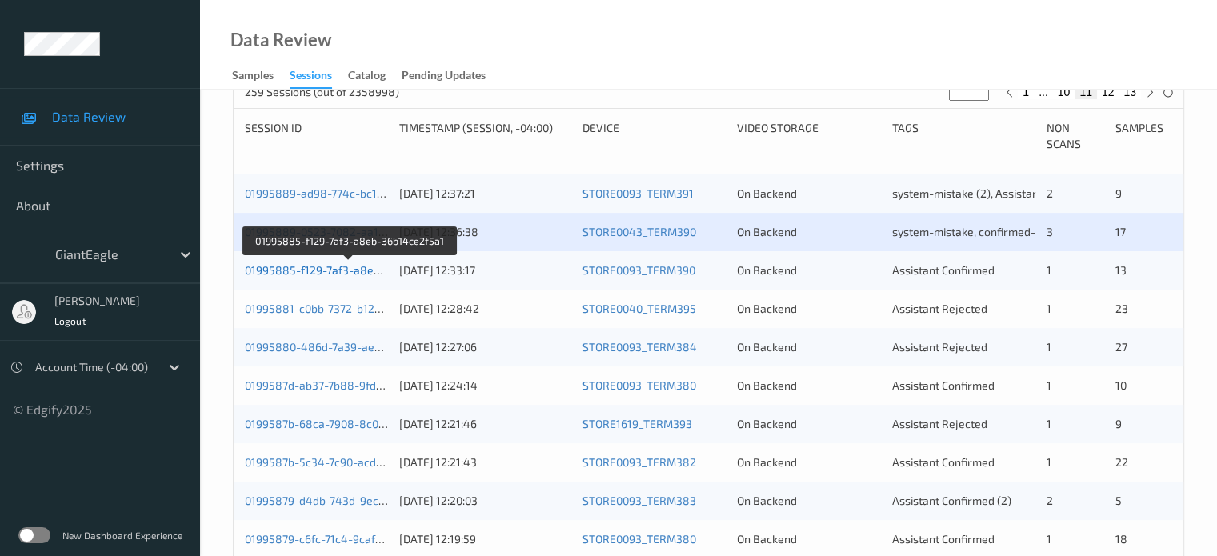
click at [324, 269] on link "01995885-f129-7af3-a8eb-36b14ce2f5a1" at bounding box center [350, 270] width 211 height 14
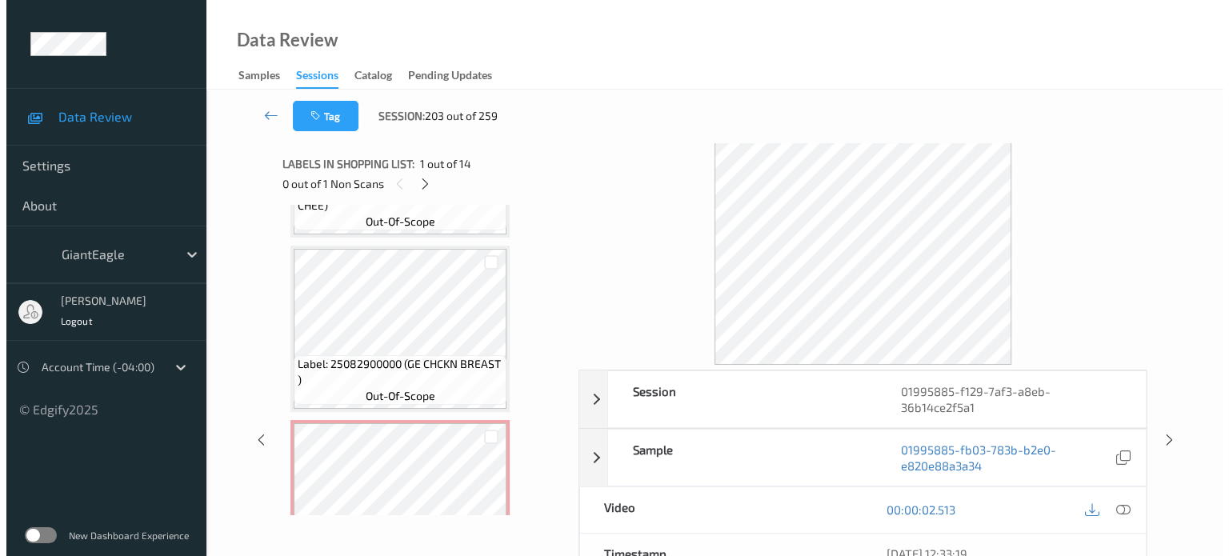
scroll to position [1762, 0]
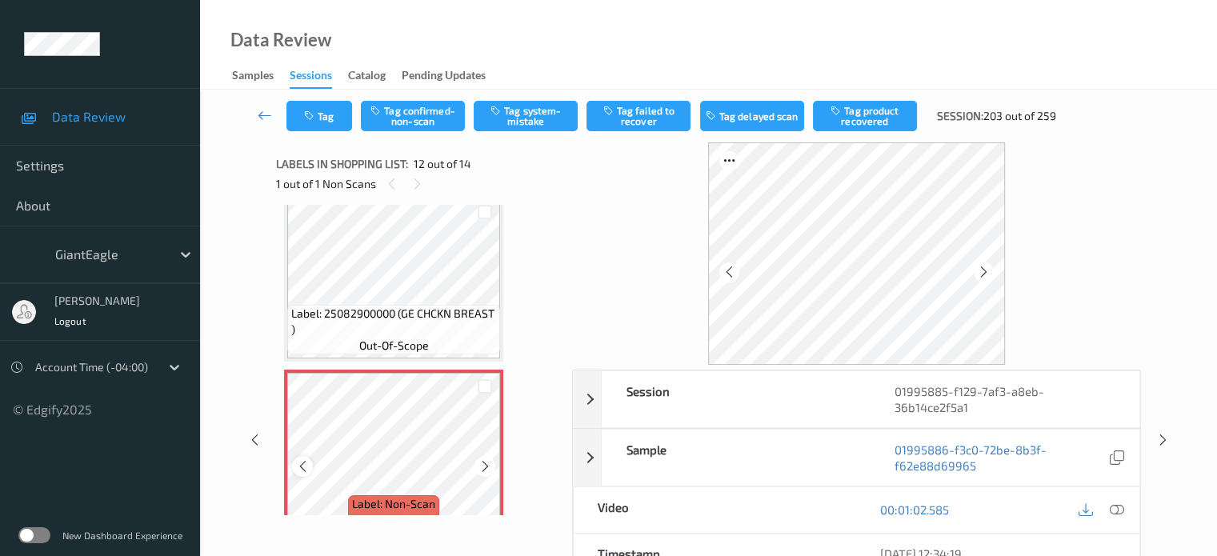
click at [303, 470] on icon at bounding box center [303, 466] width 14 height 14
click at [1118, 511] on icon at bounding box center [1116, 510] width 14 height 14
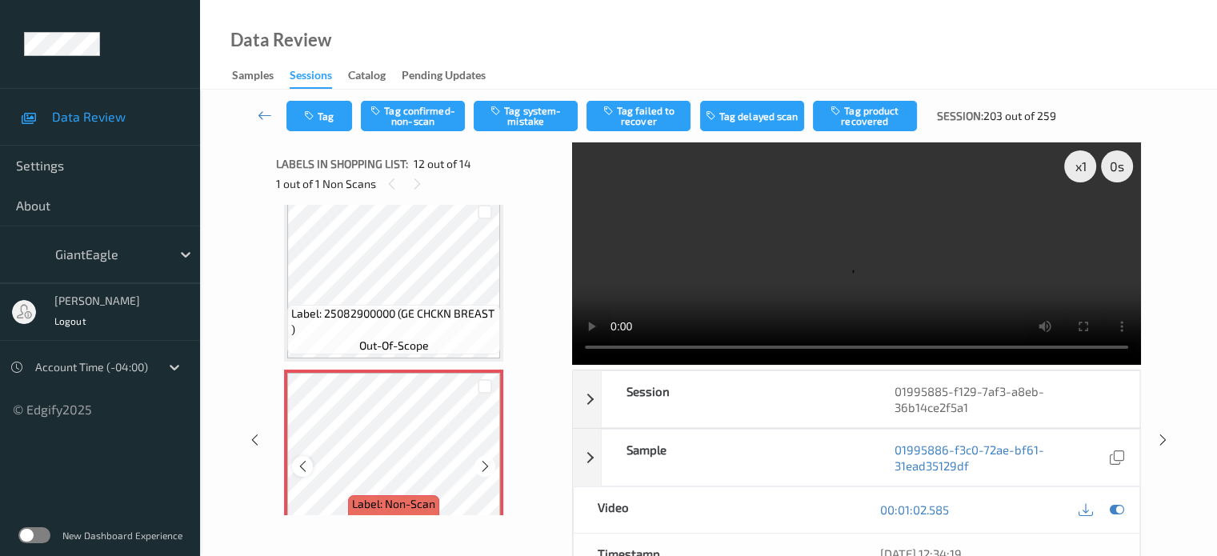
click at [301, 461] on icon at bounding box center [303, 466] width 14 height 14
click at [511, 113] on button "Tag system-mistake" at bounding box center [526, 116] width 104 height 30
click at [321, 118] on button "Tag" at bounding box center [320, 116] width 66 height 30
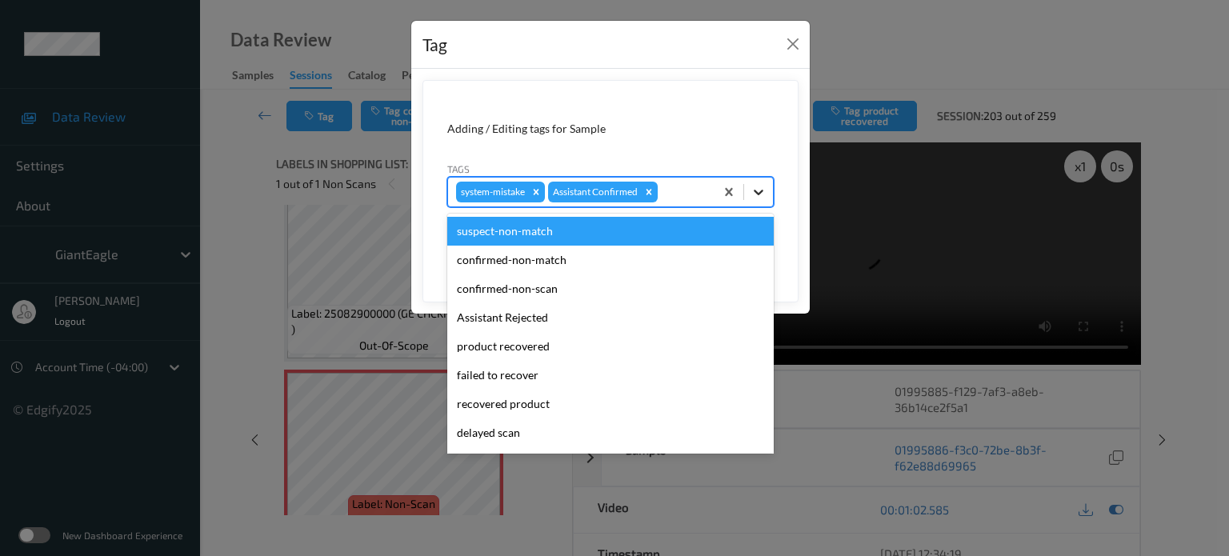
drag, startPoint x: 764, startPoint y: 190, endPoint x: 683, endPoint y: 214, distance: 84.9
click at [762, 189] on icon at bounding box center [759, 192] width 16 height 16
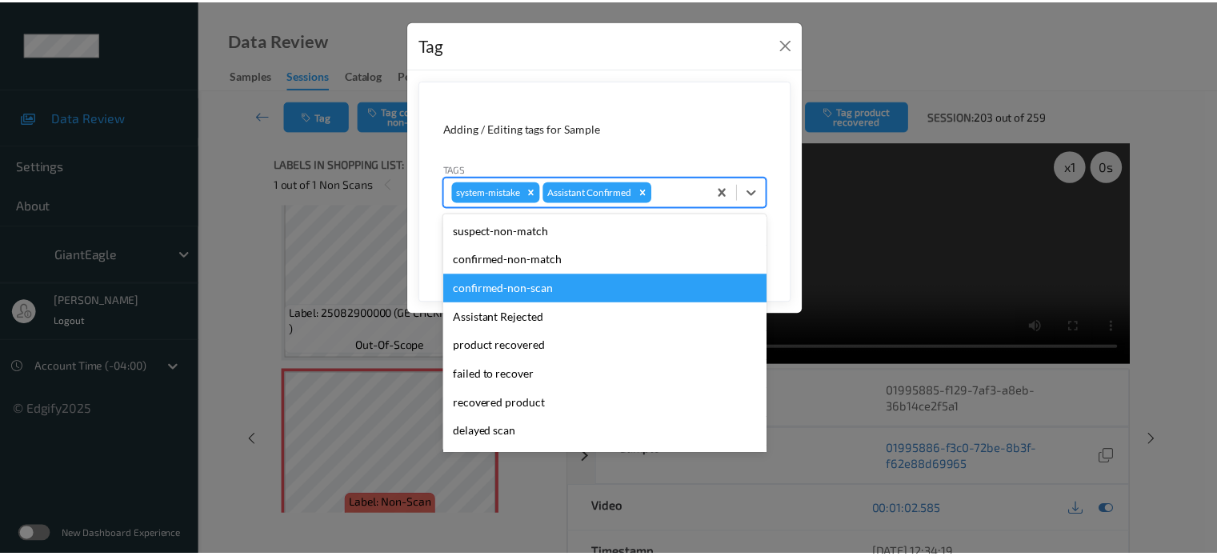
scroll to position [170, 0]
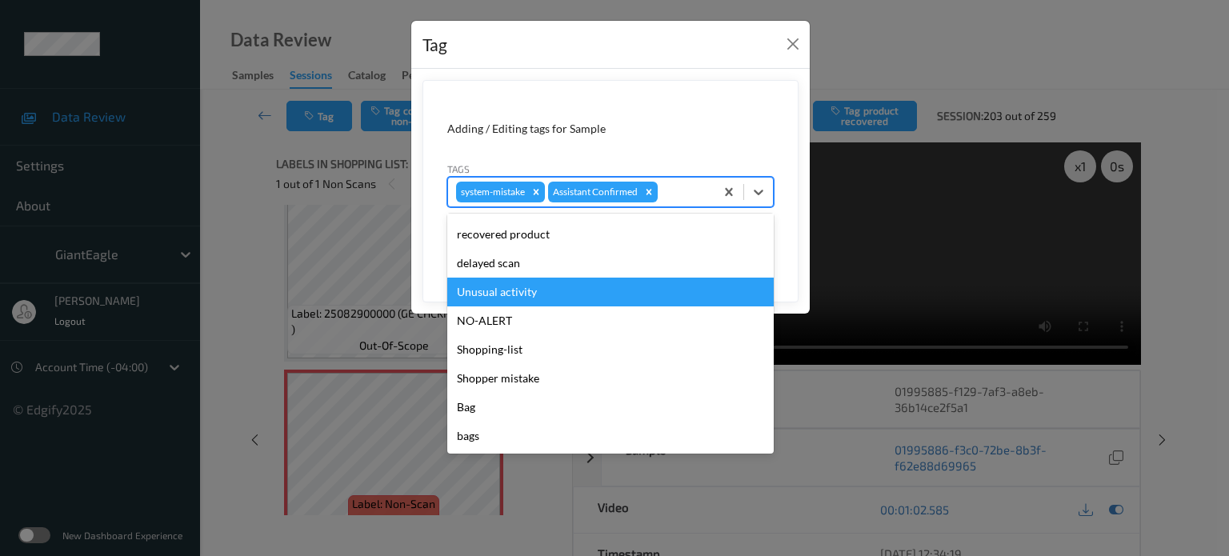
click at [491, 285] on div "Unusual activity" at bounding box center [610, 292] width 327 height 29
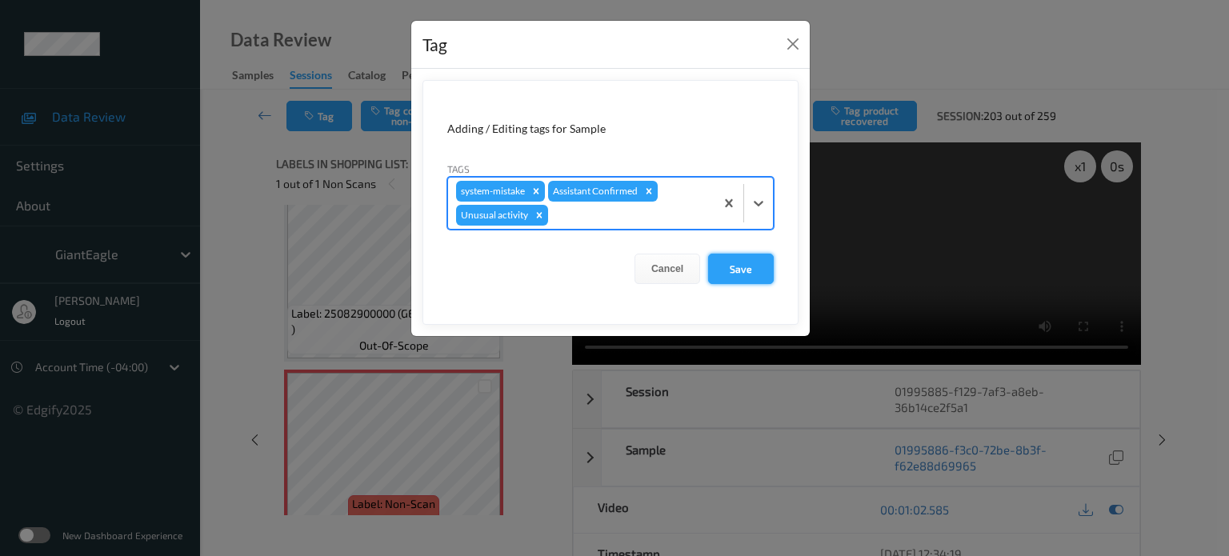
click at [740, 267] on button "Save" at bounding box center [741, 269] width 66 height 30
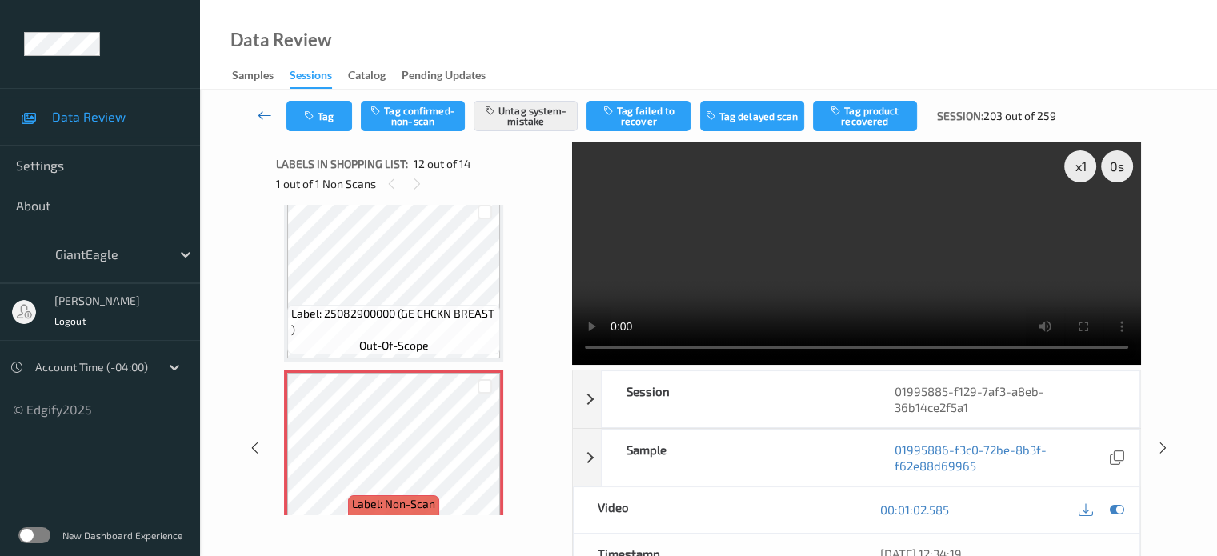
click at [264, 116] on icon at bounding box center [265, 115] width 14 height 16
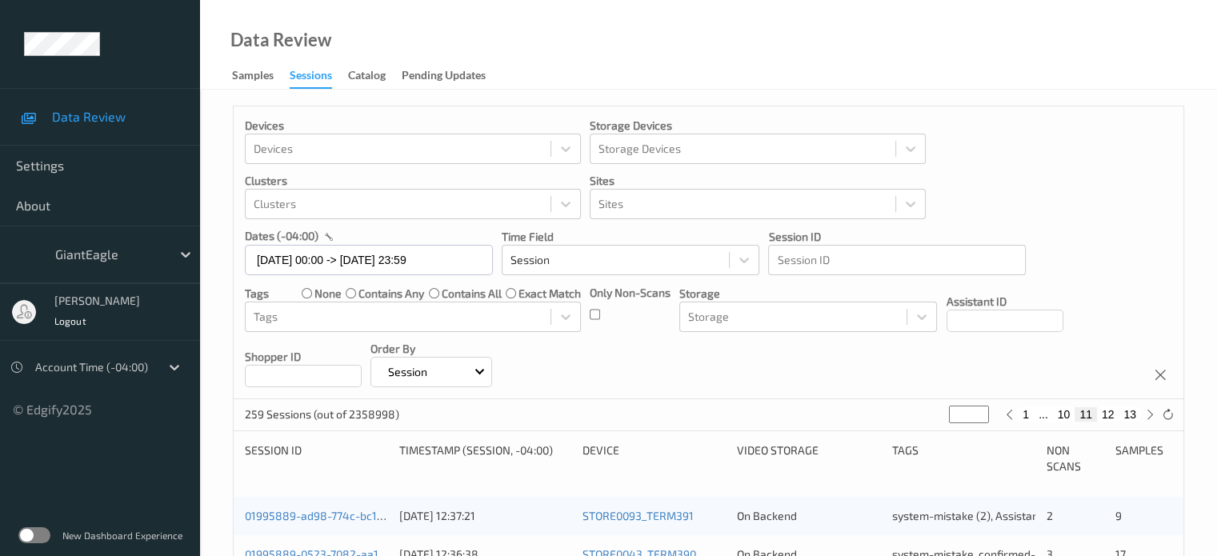
scroll to position [267, 0]
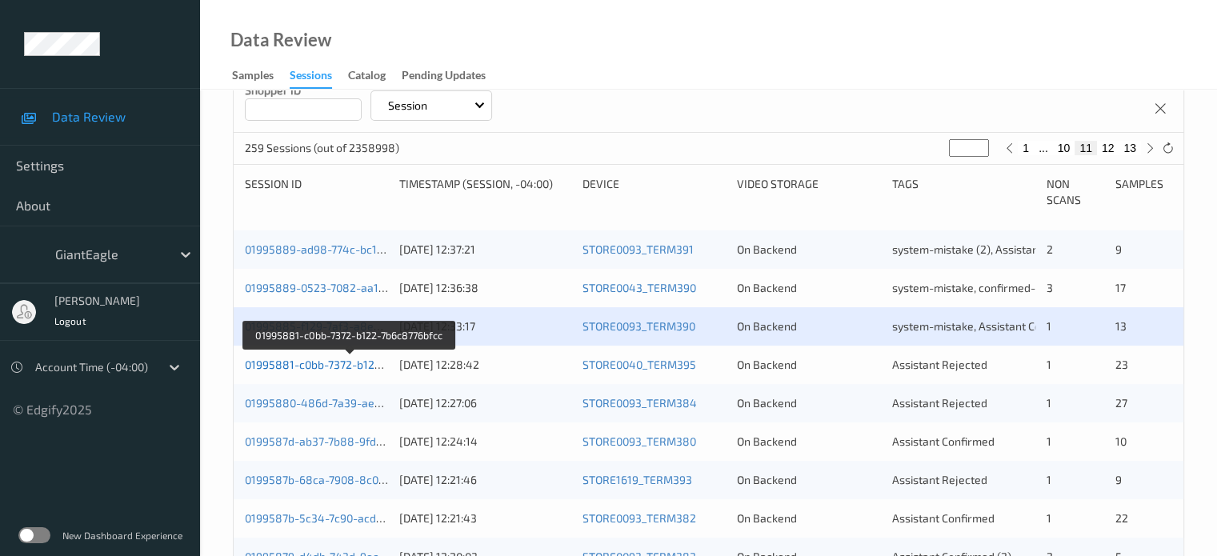
click at [283, 361] on link "01995881-c0bb-7372-b122-7b6c8776bfcc" at bounding box center [350, 365] width 210 height 14
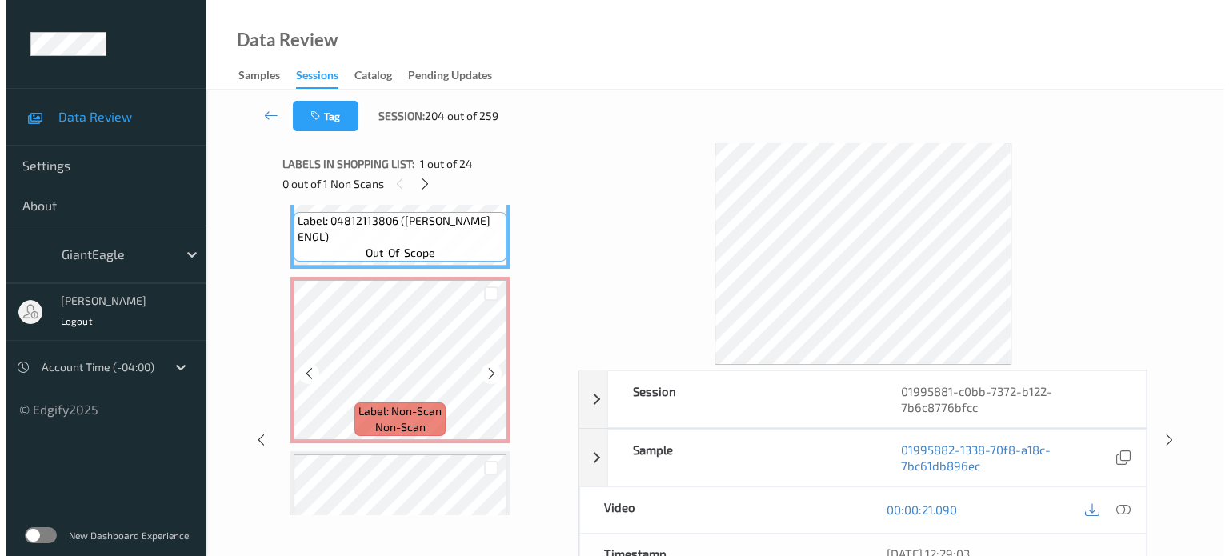
scroll to position [125, 0]
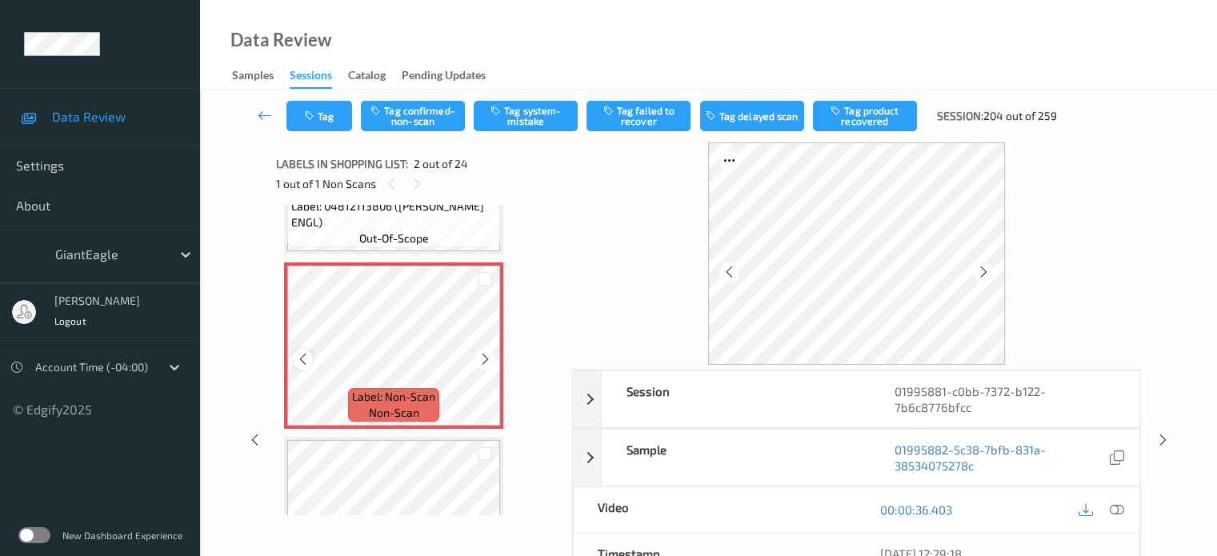
click at [303, 361] on icon at bounding box center [303, 359] width 14 height 14
click at [1115, 511] on icon at bounding box center [1116, 510] width 14 height 14
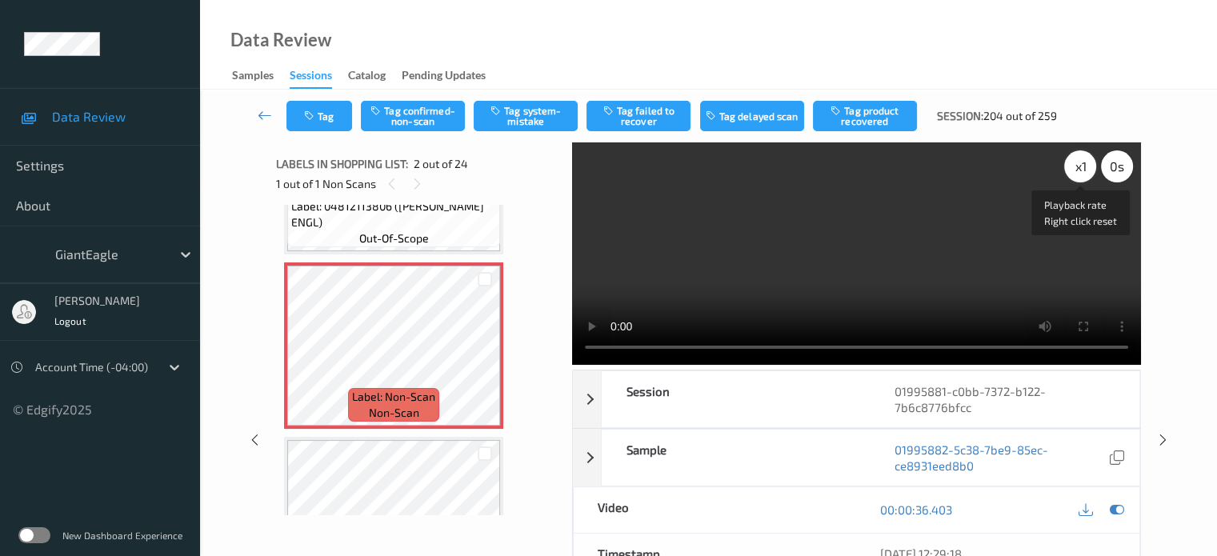
click at [1082, 171] on div "x 1" at bounding box center [1080, 166] width 32 height 32
click at [538, 124] on button "Tag system-mistake" at bounding box center [526, 116] width 104 height 30
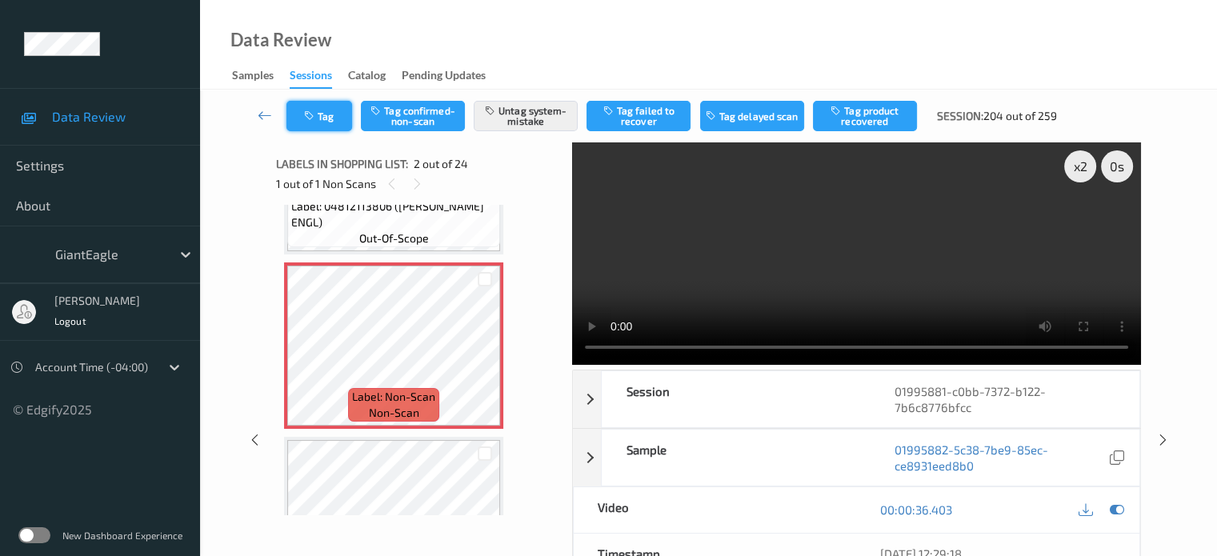
click at [327, 118] on button "Tag" at bounding box center [320, 116] width 66 height 30
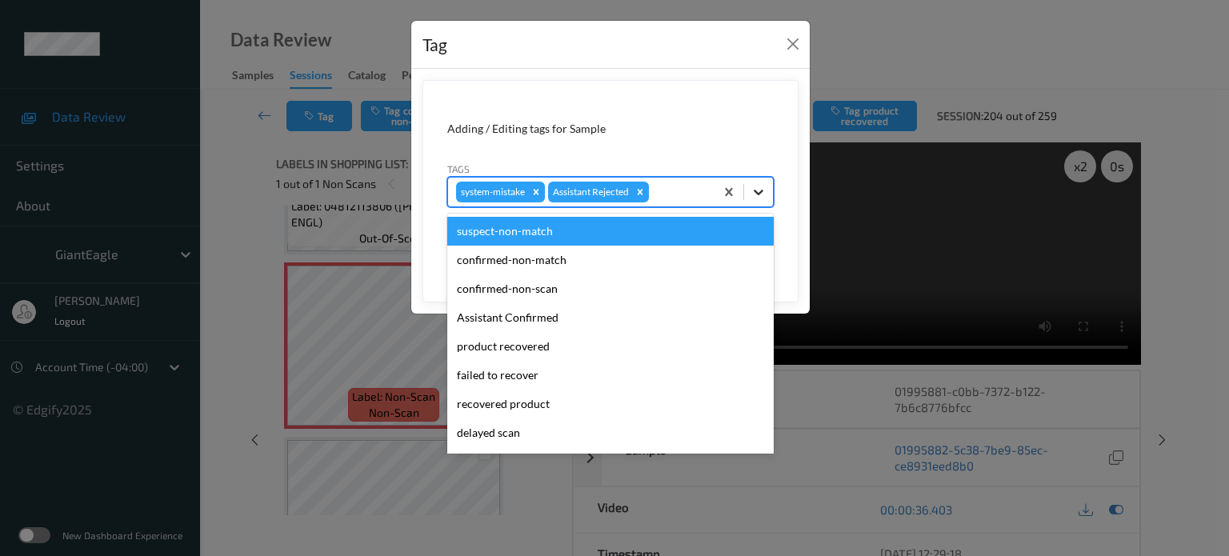
click at [752, 197] on icon at bounding box center [759, 192] width 16 height 16
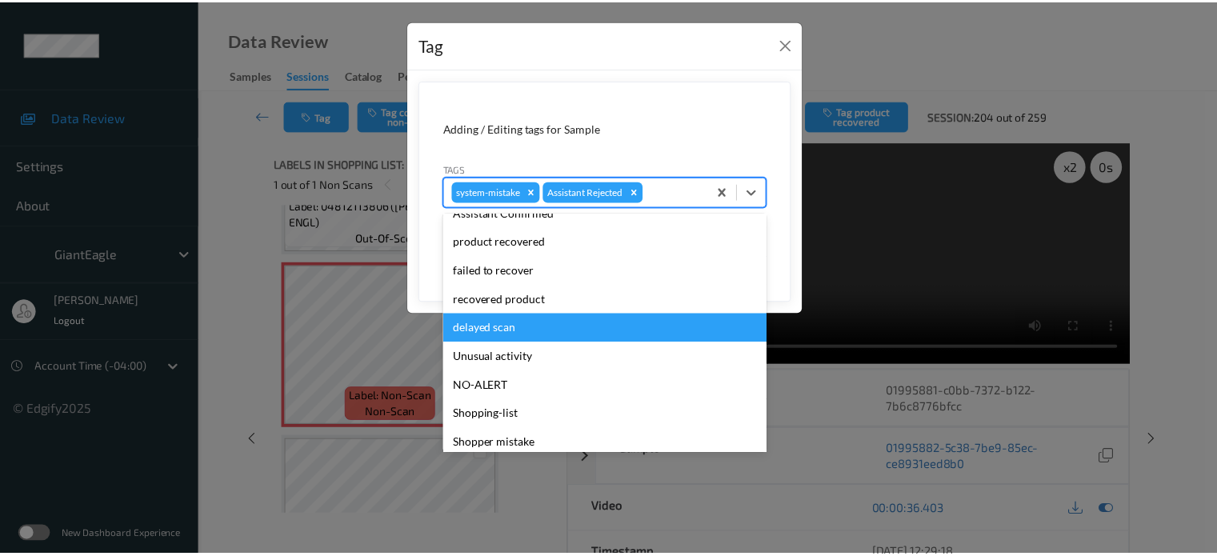
scroll to position [170, 0]
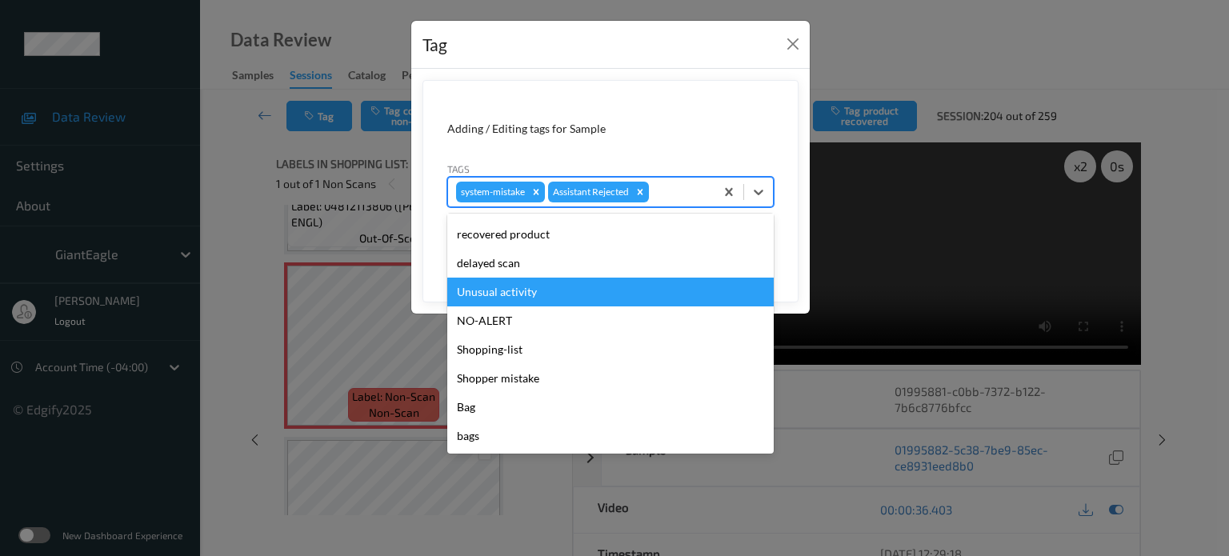
click at [493, 291] on div "Unusual activity" at bounding box center [610, 292] width 327 height 29
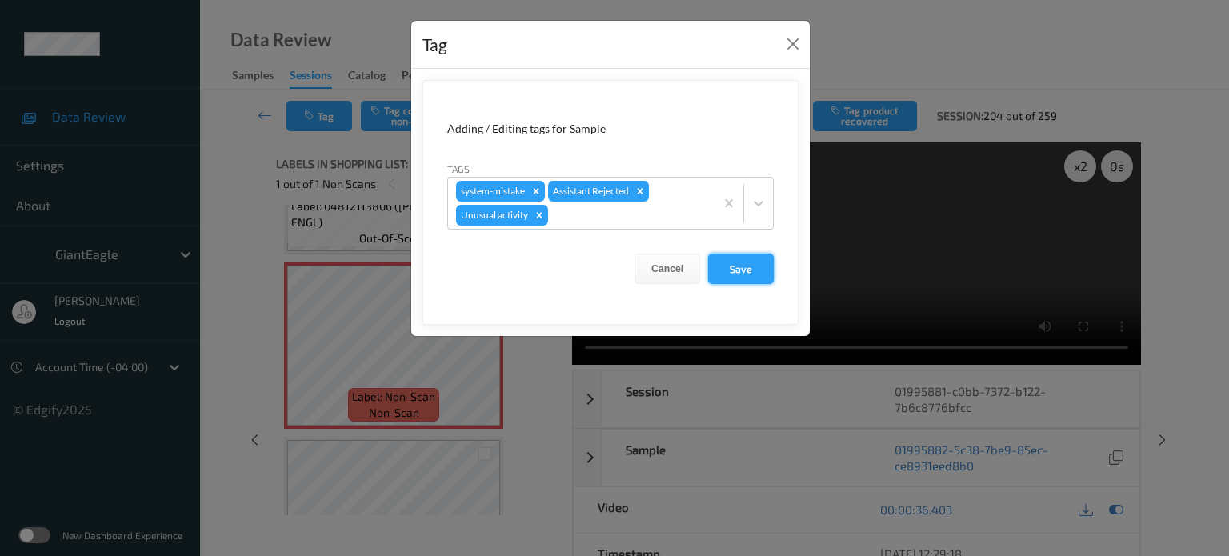
click at [736, 264] on button "Save" at bounding box center [741, 269] width 66 height 30
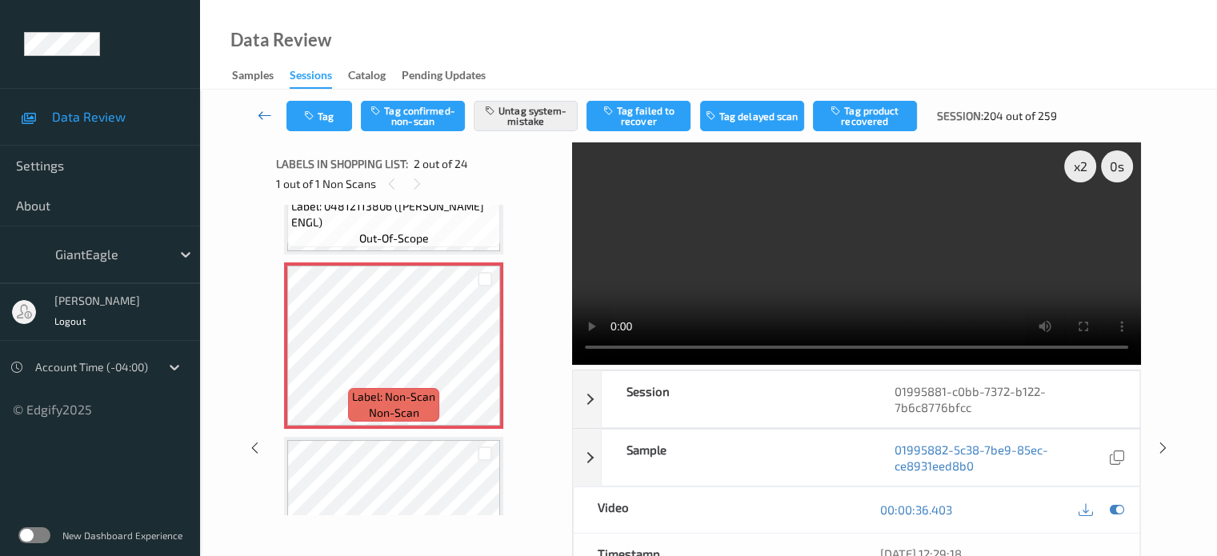
click at [262, 112] on icon at bounding box center [265, 115] width 14 height 16
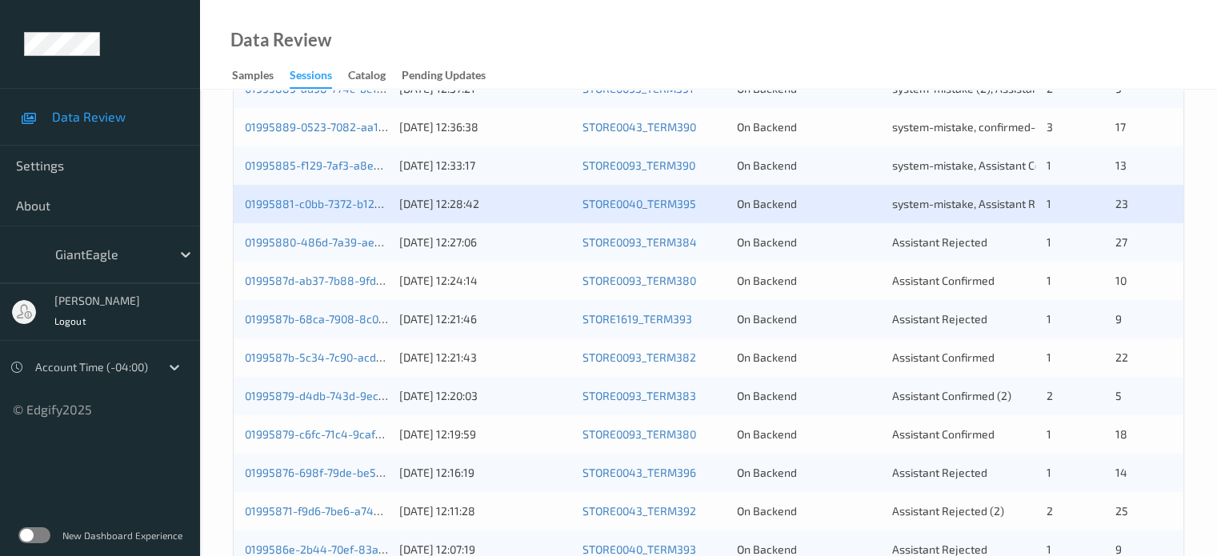
scroll to position [428, 0]
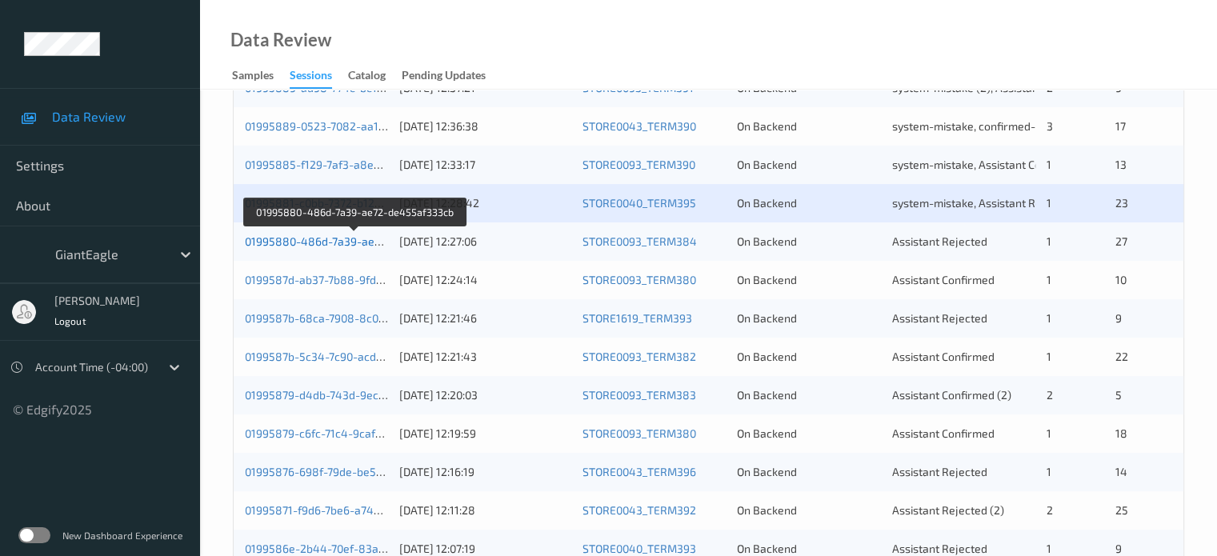
click at [303, 240] on link "01995880-486d-7a39-ae72-de455af333cb" at bounding box center [355, 242] width 221 height 14
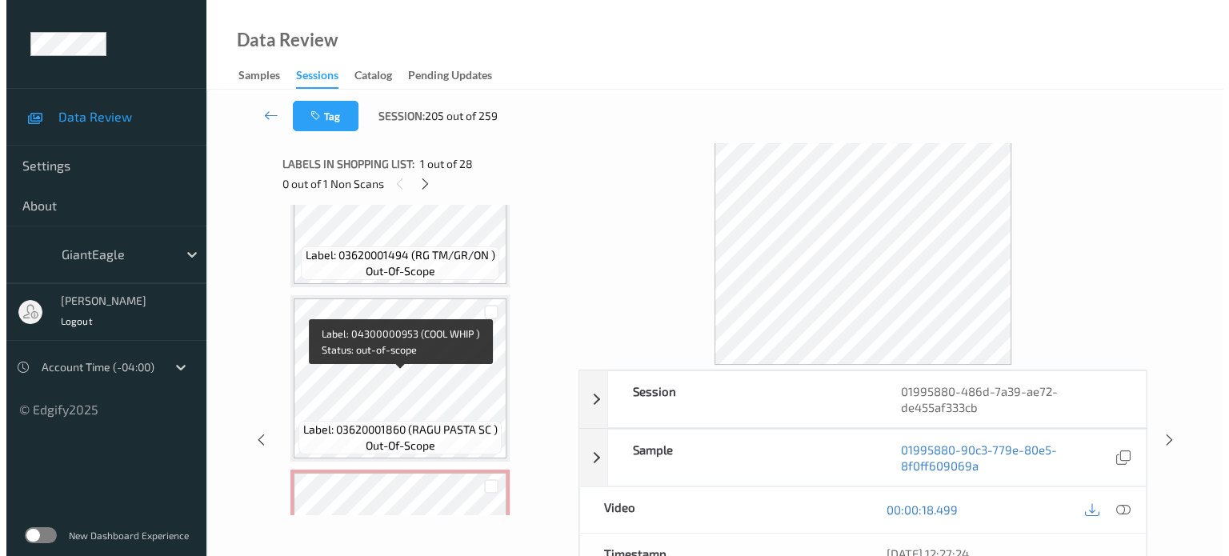
scroll to position [1248, 0]
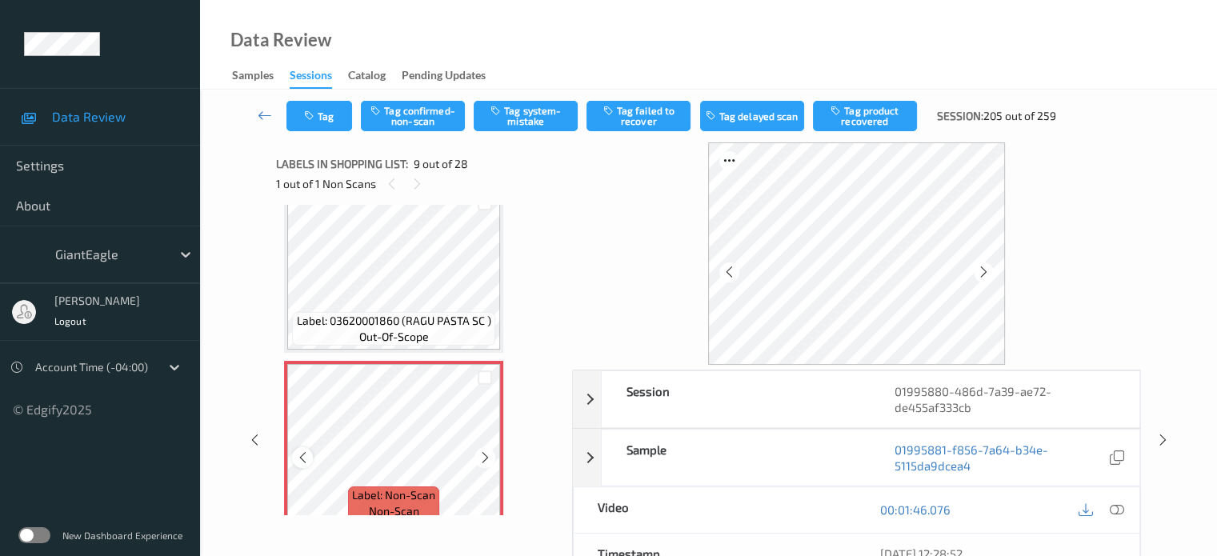
click at [304, 458] on icon at bounding box center [303, 458] width 14 height 14
click at [1117, 508] on icon at bounding box center [1116, 510] width 14 height 14
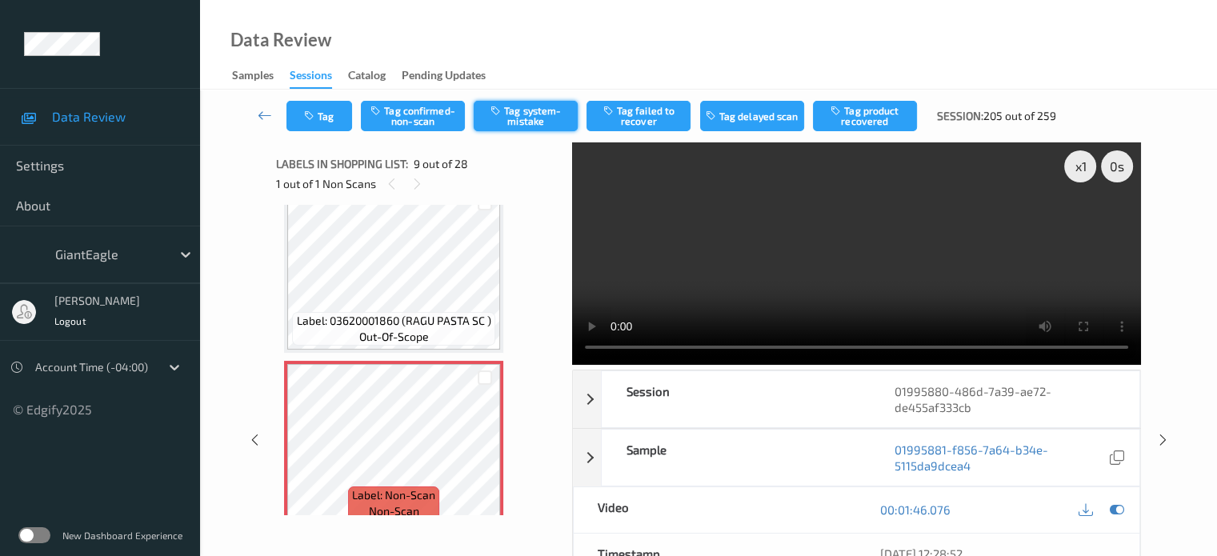
click at [523, 115] on button "Tag system-mistake" at bounding box center [526, 116] width 104 height 30
click at [324, 113] on button "Tag" at bounding box center [320, 116] width 66 height 30
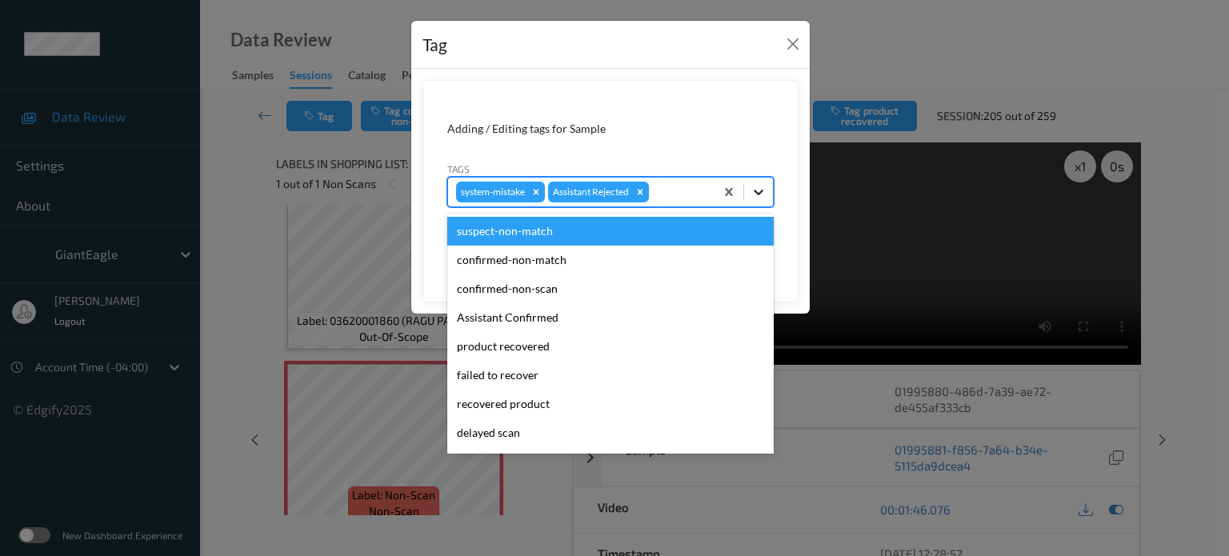
click at [763, 194] on icon at bounding box center [759, 192] width 16 height 16
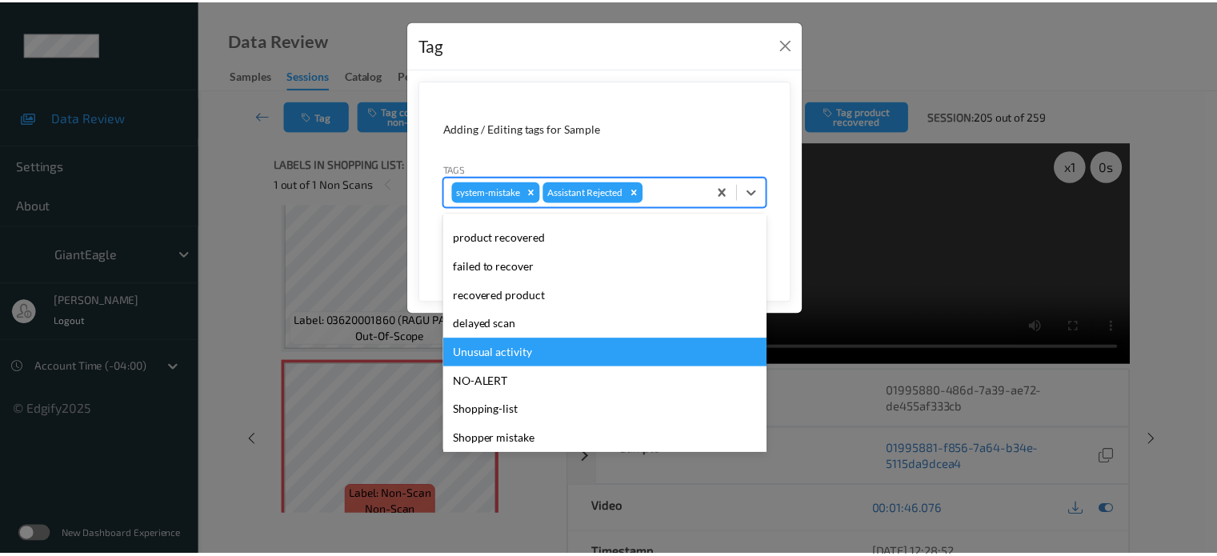
scroll to position [170, 0]
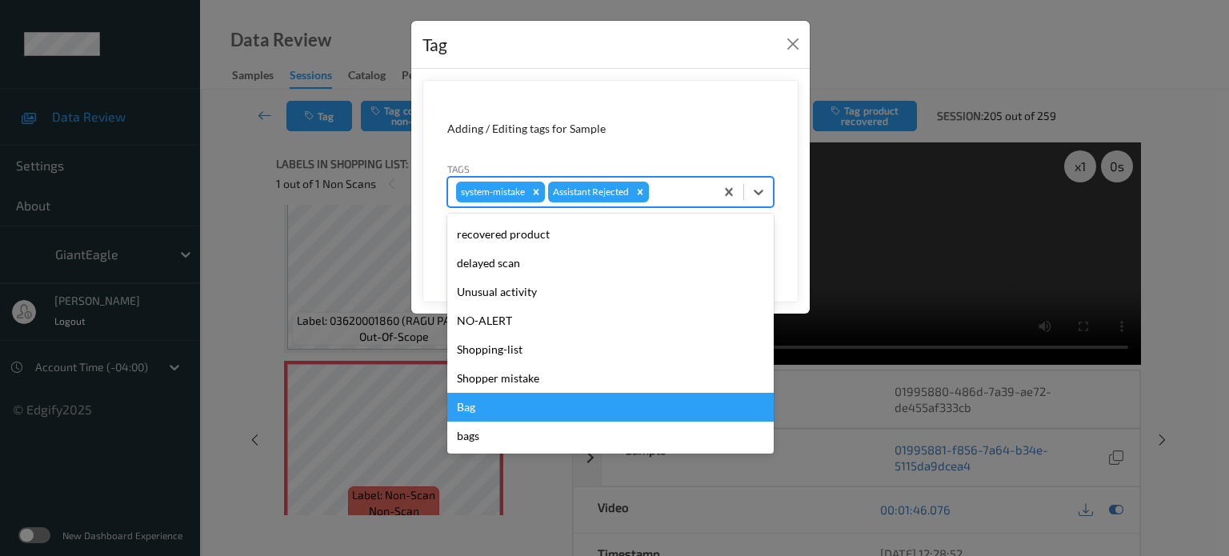
click at [468, 417] on div "Bag" at bounding box center [610, 407] width 327 height 29
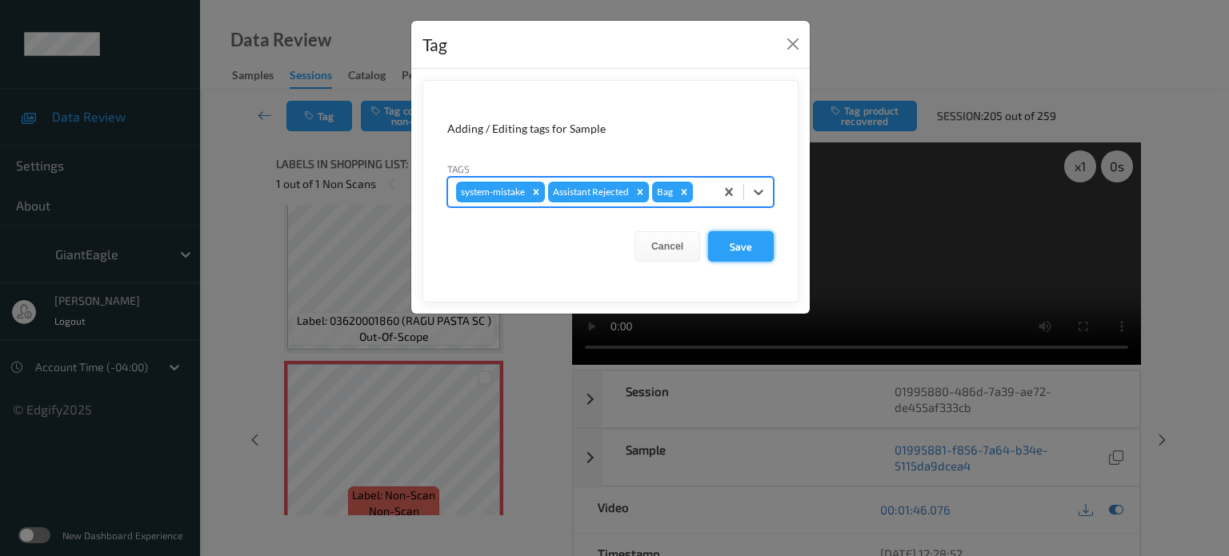
click at [745, 251] on button "Save" at bounding box center [741, 246] width 66 height 30
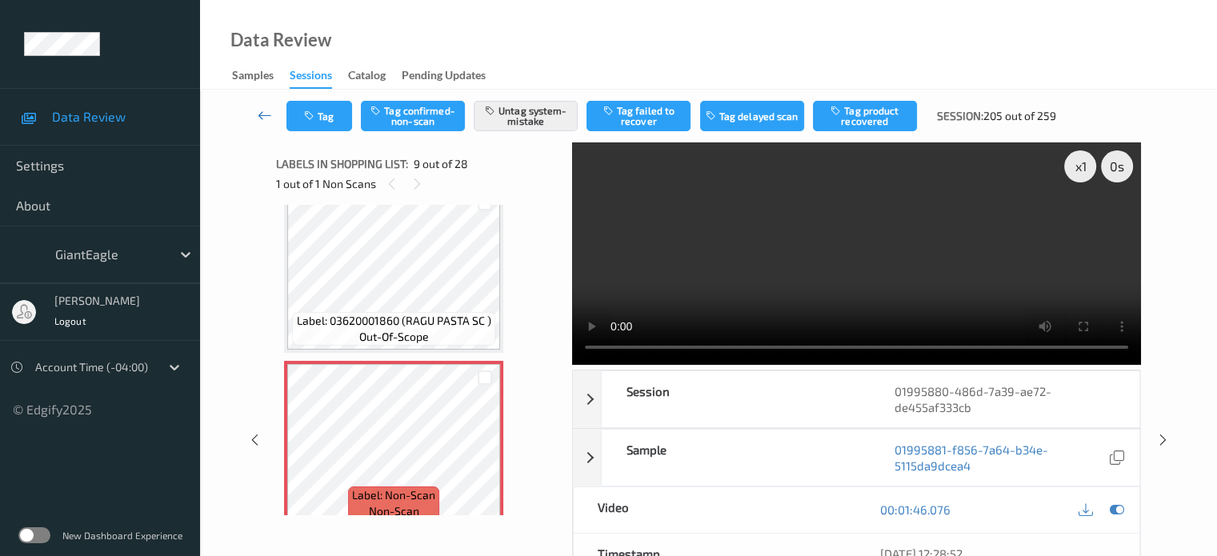
click at [265, 114] on icon at bounding box center [265, 115] width 14 height 16
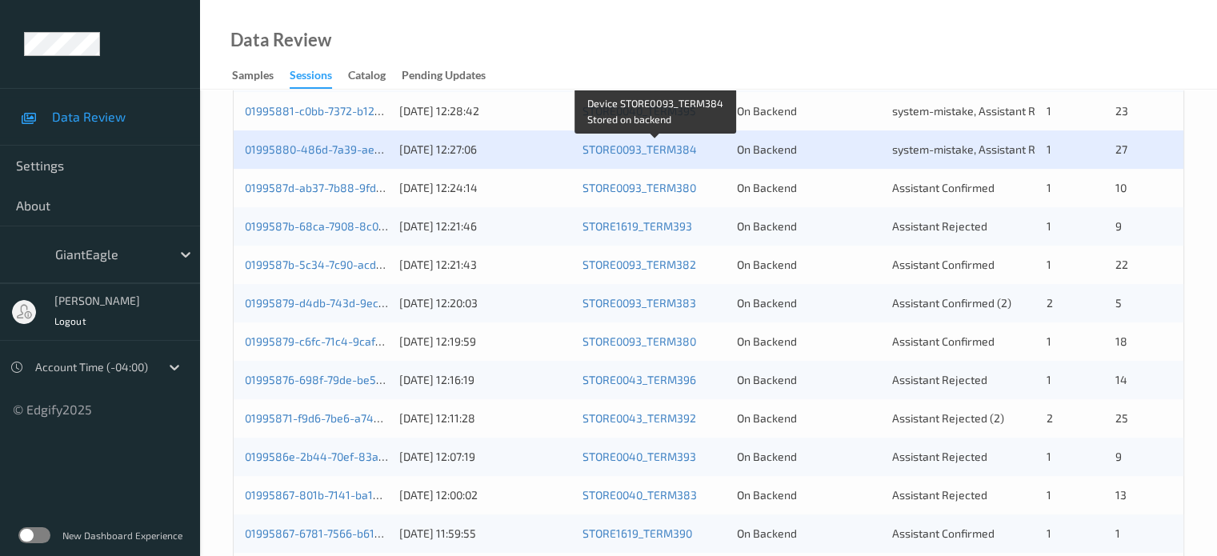
scroll to position [531, 0]
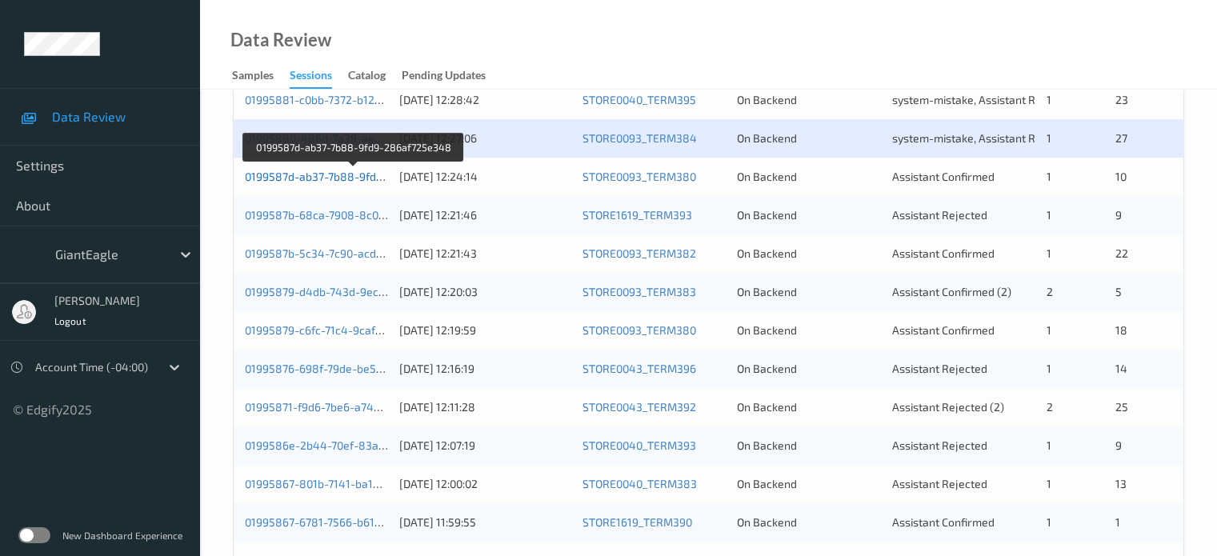
click at [342, 178] on link "0199587d-ab37-7b88-9fd9-286af725e348" at bounding box center [354, 177] width 218 height 14
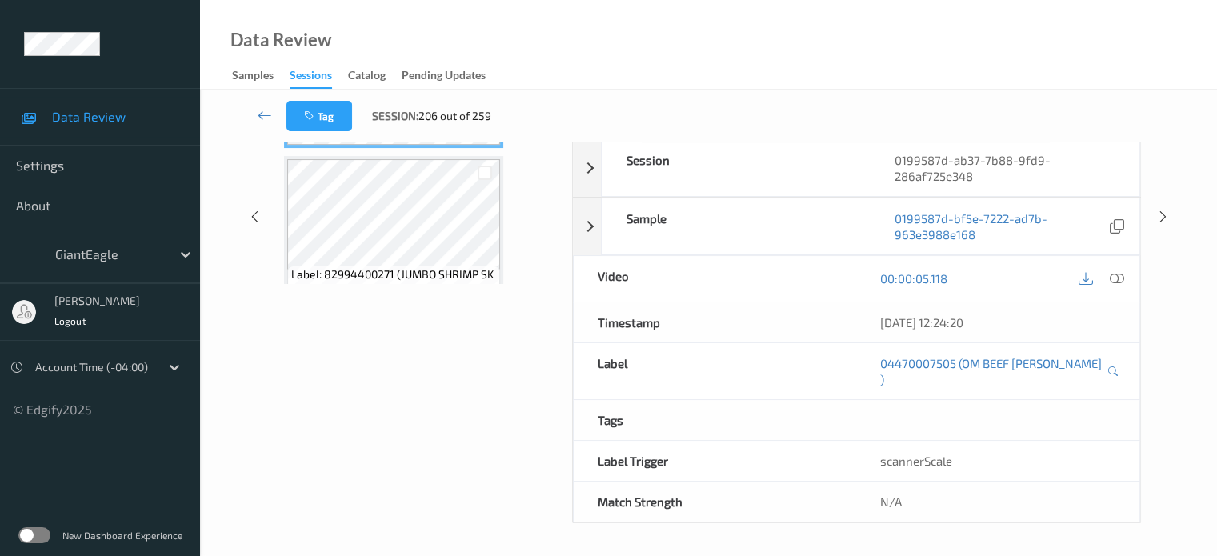
scroll to position [212, 0]
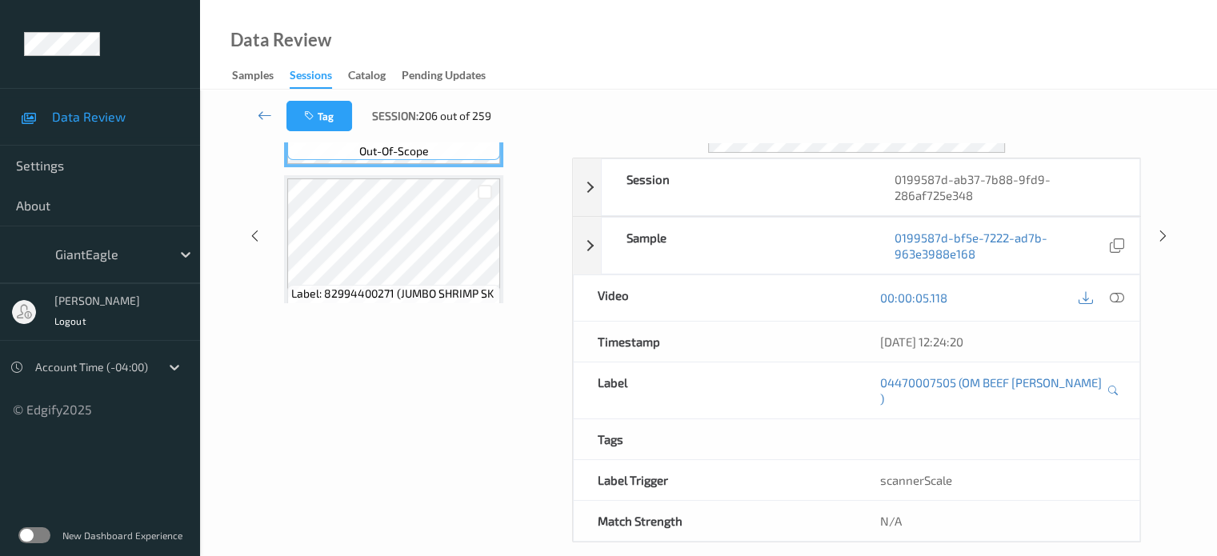
drag, startPoint x: 401, startPoint y: 0, endPoint x: 391, endPoint y: 14, distance: 17.8
click at [351, 41] on div "Data Review Samples Sessions Catalog Pending Updates" at bounding box center [708, 45] width 1017 height 90
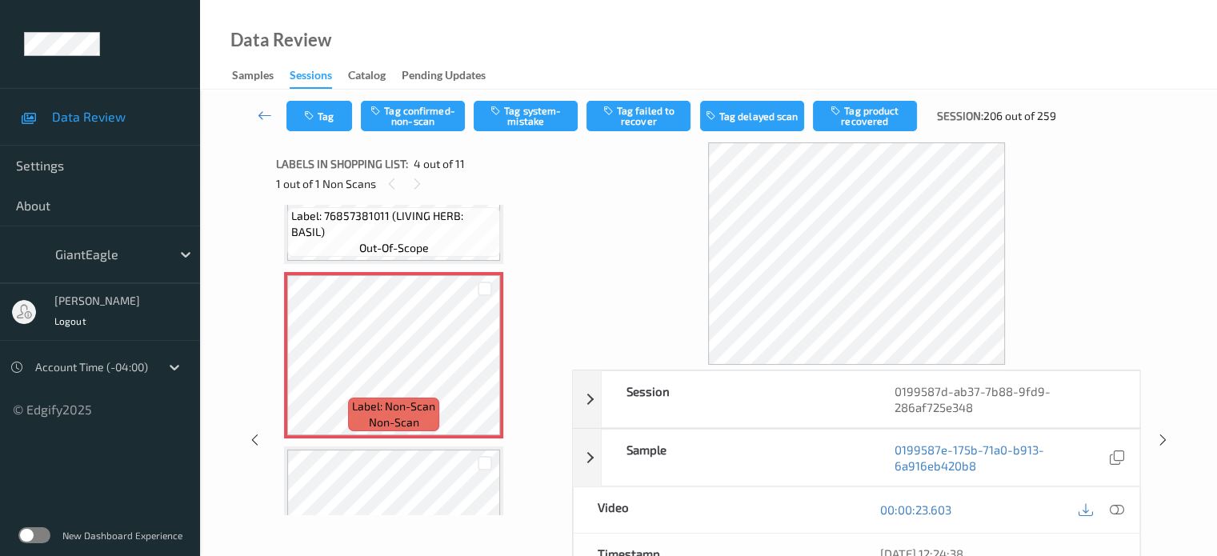
scroll to position [461, 0]
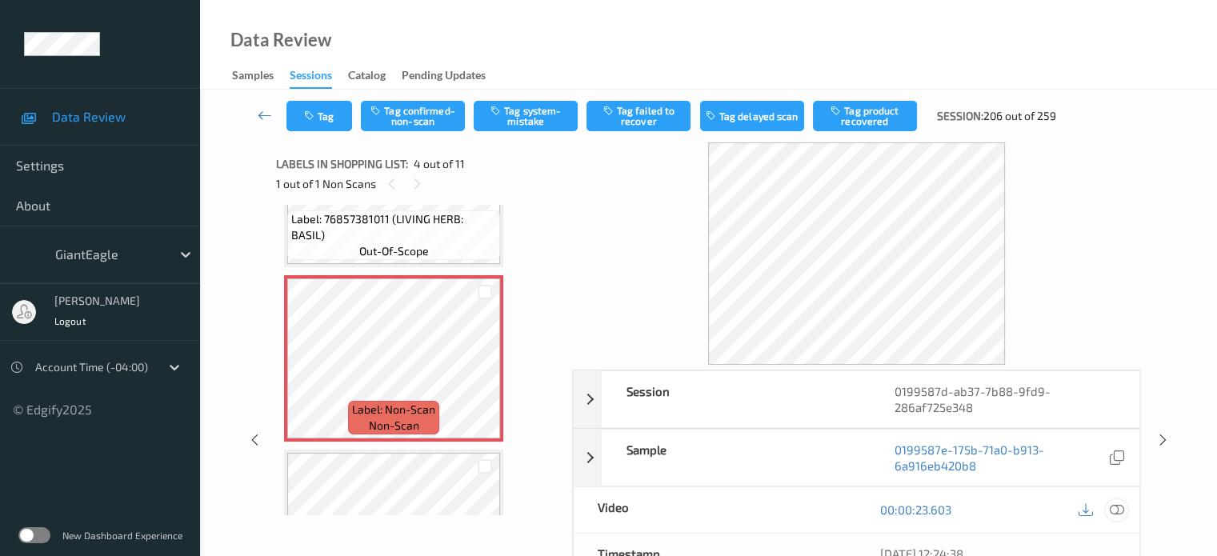
click at [1120, 506] on icon at bounding box center [1116, 510] width 14 height 14
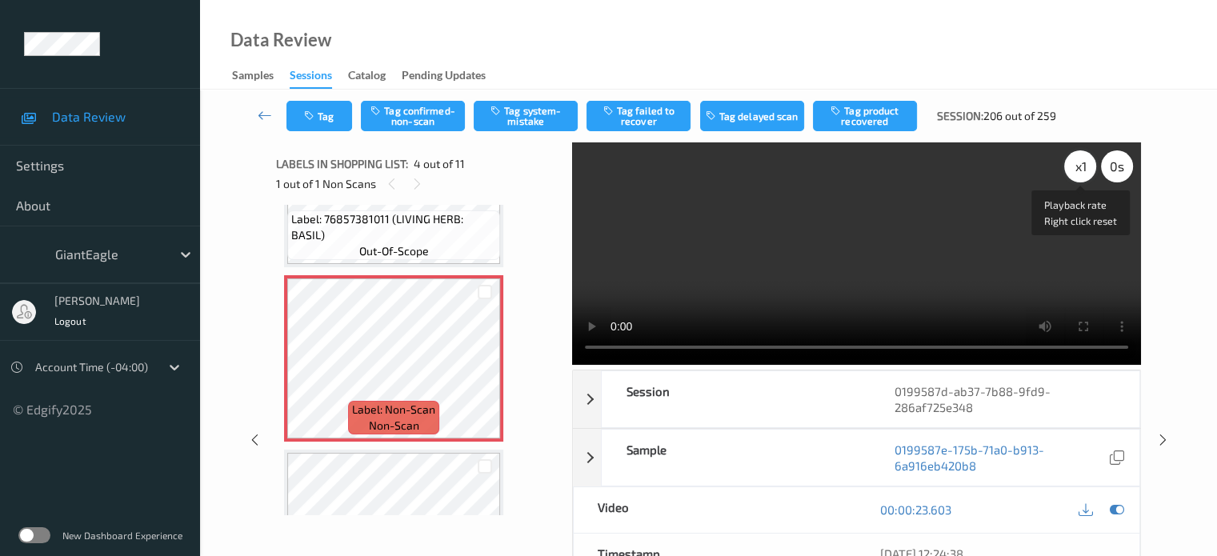
click at [1076, 169] on div "x 1" at bounding box center [1080, 166] width 32 height 32
click at [418, 118] on button "Tag confirmed-non-scan" at bounding box center [413, 116] width 104 height 30
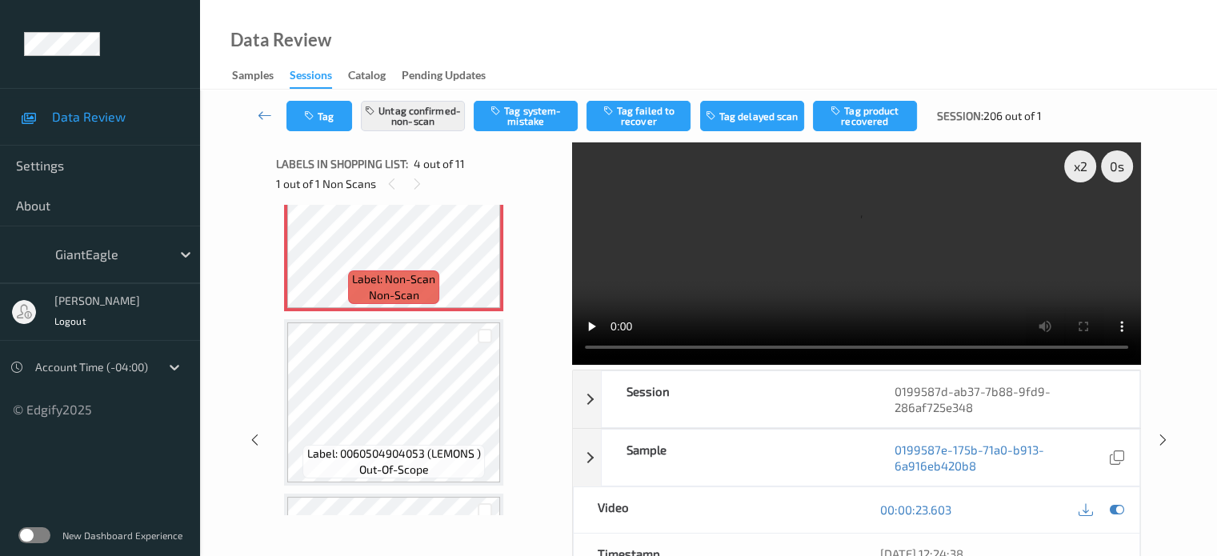
scroll to position [599, 0]
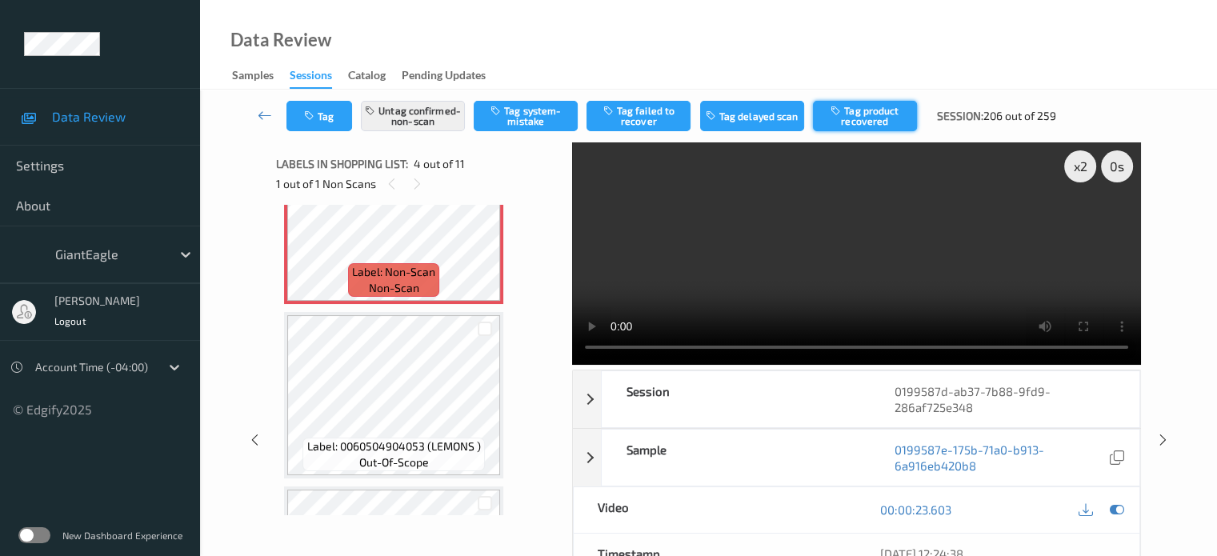
click at [884, 116] on button "Tag product recovered" at bounding box center [865, 116] width 104 height 30
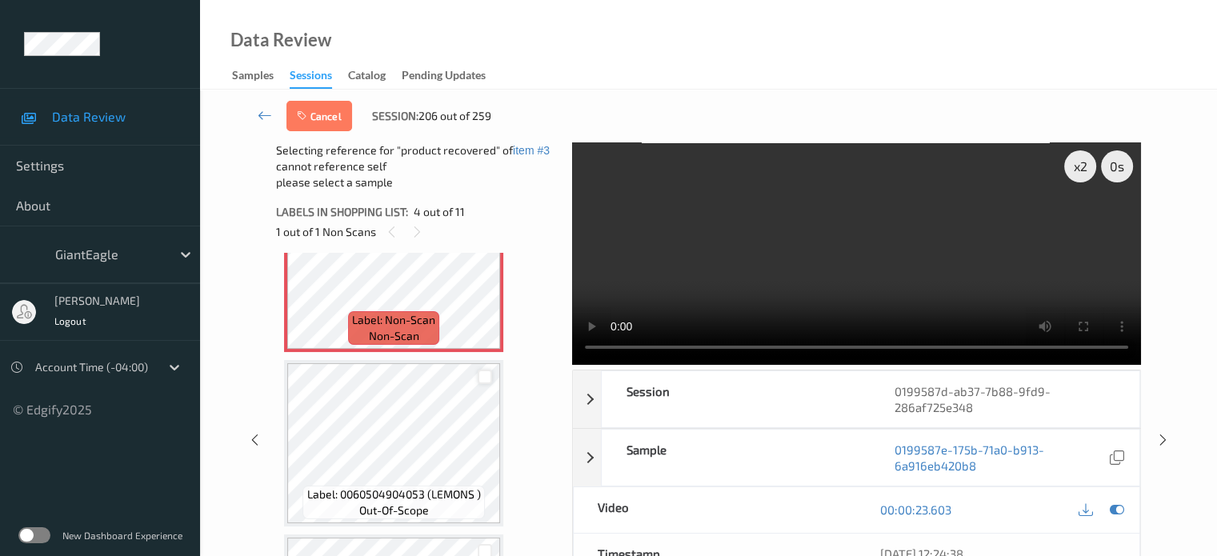
click at [490, 379] on div at bounding box center [485, 377] width 15 height 15
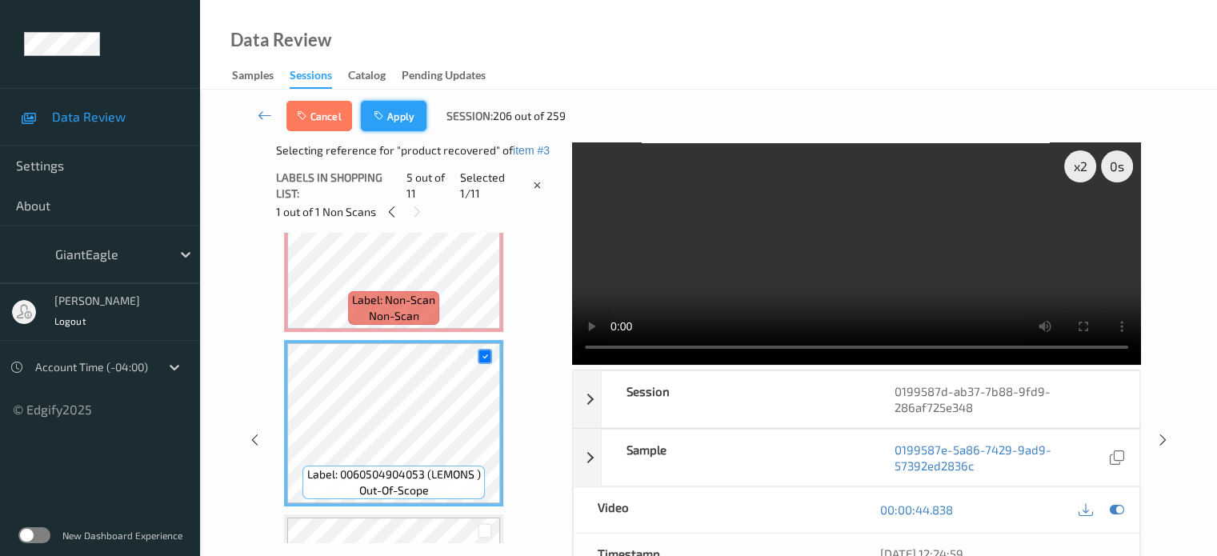
click at [402, 110] on button "Apply" at bounding box center [394, 116] width 66 height 30
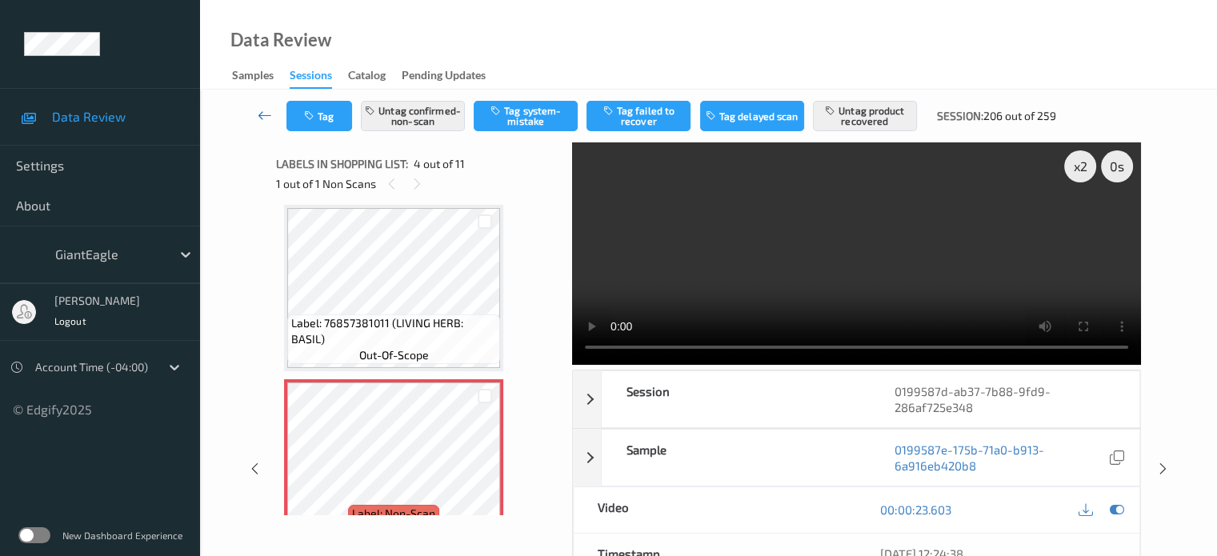
click at [265, 109] on icon at bounding box center [265, 115] width 14 height 16
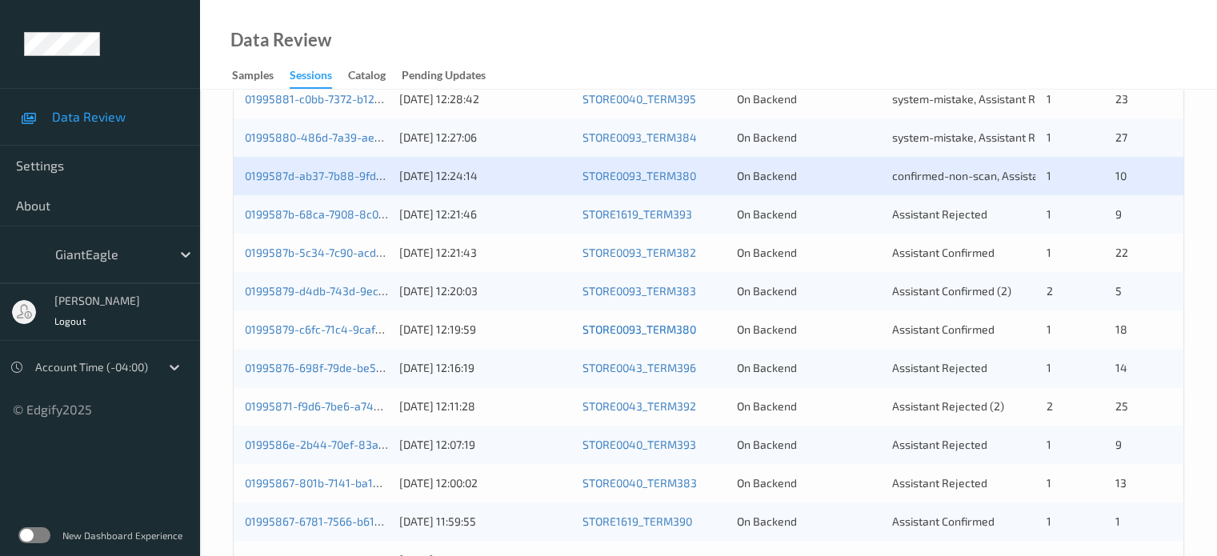
scroll to position [533, 0]
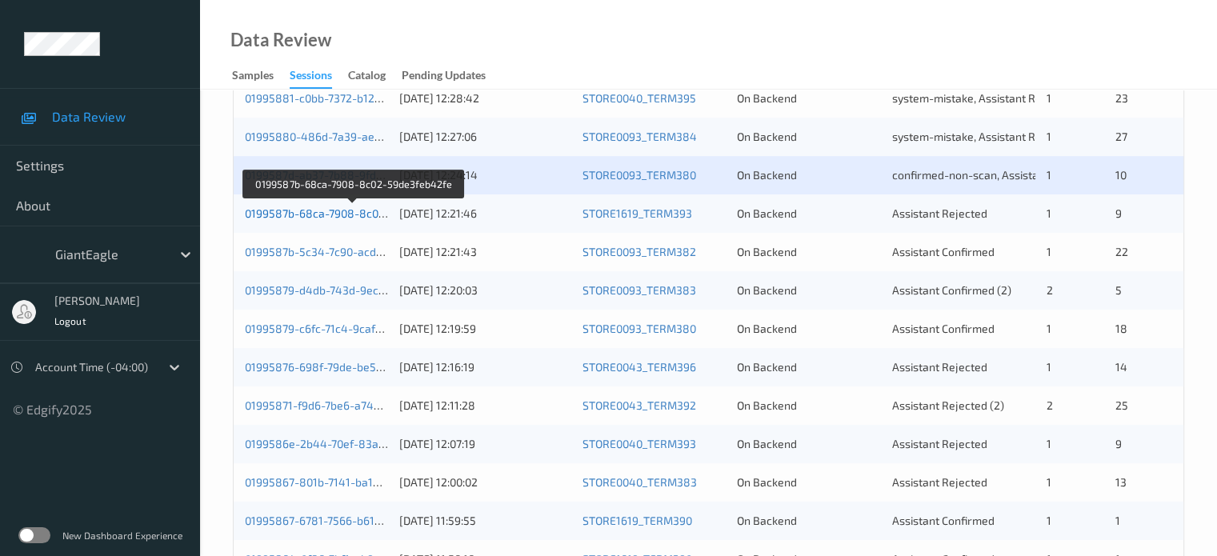
click at [355, 210] on link "0199587b-68ca-7908-8c02-59de3feb42fe" at bounding box center [354, 213] width 218 height 14
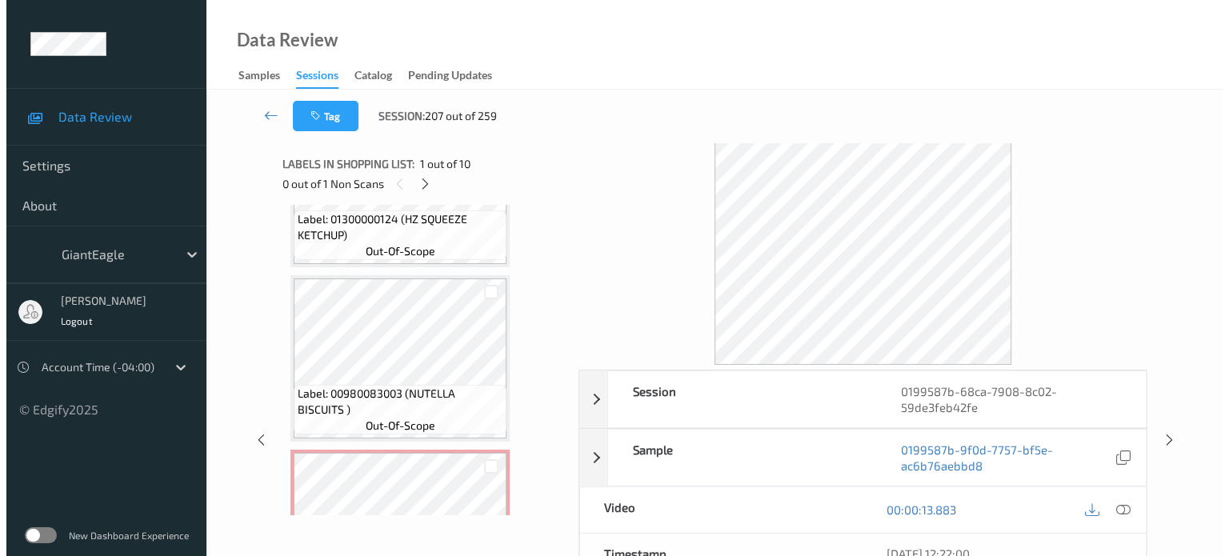
scroll to position [1441, 0]
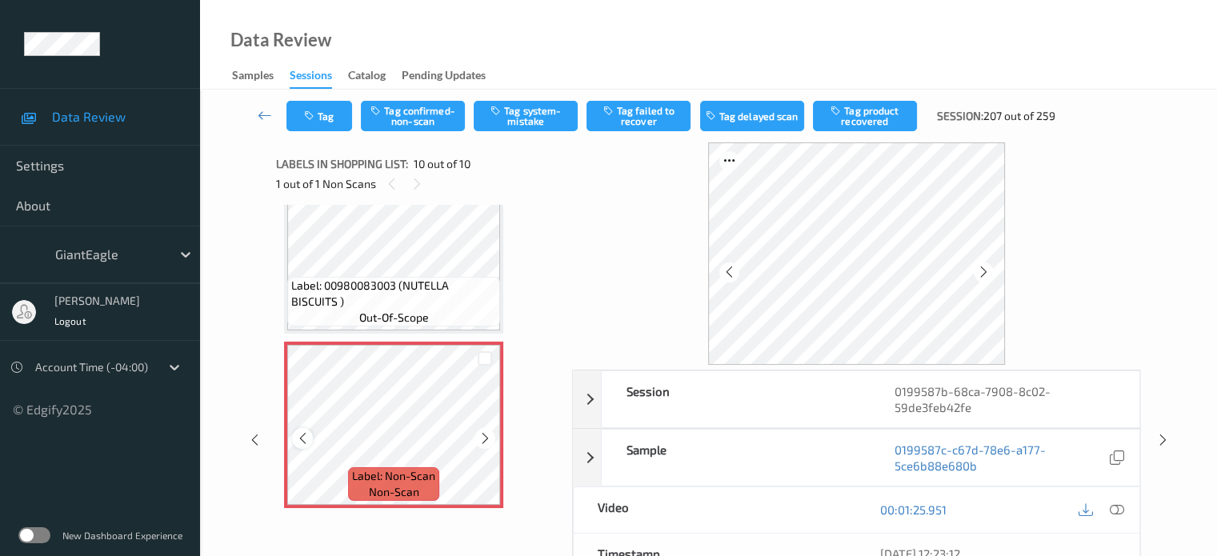
click at [294, 440] on div at bounding box center [302, 438] width 20 height 20
click at [301, 435] on icon at bounding box center [303, 438] width 14 height 14
click at [487, 440] on icon at bounding box center [486, 438] width 14 height 14
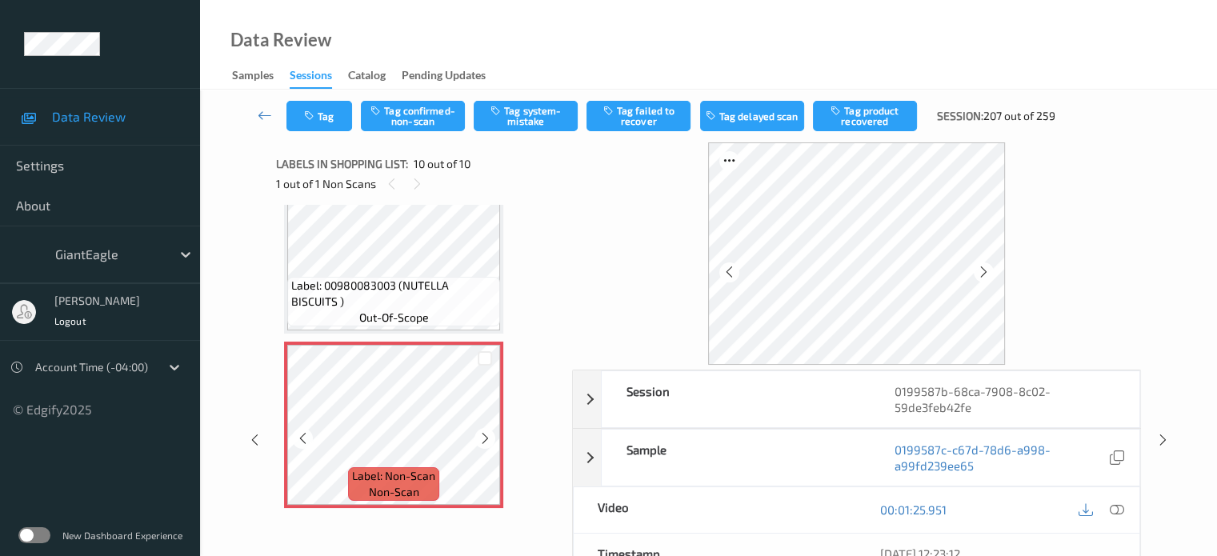
click at [487, 440] on icon at bounding box center [486, 438] width 14 height 14
click at [1116, 506] on icon at bounding box center [1116, 510] width 14 height 14
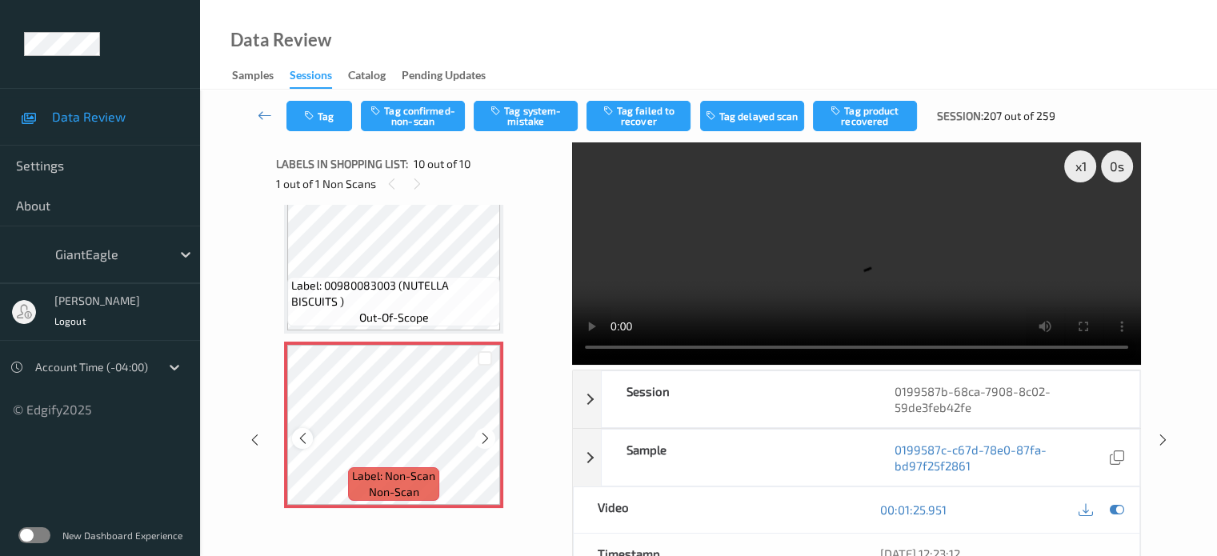
click at [301, 441] on icon at bounding box center [303, 438] width 14 height 14
click at [297, 441] on icon at bounding box center [303, 438] width 14 height 14
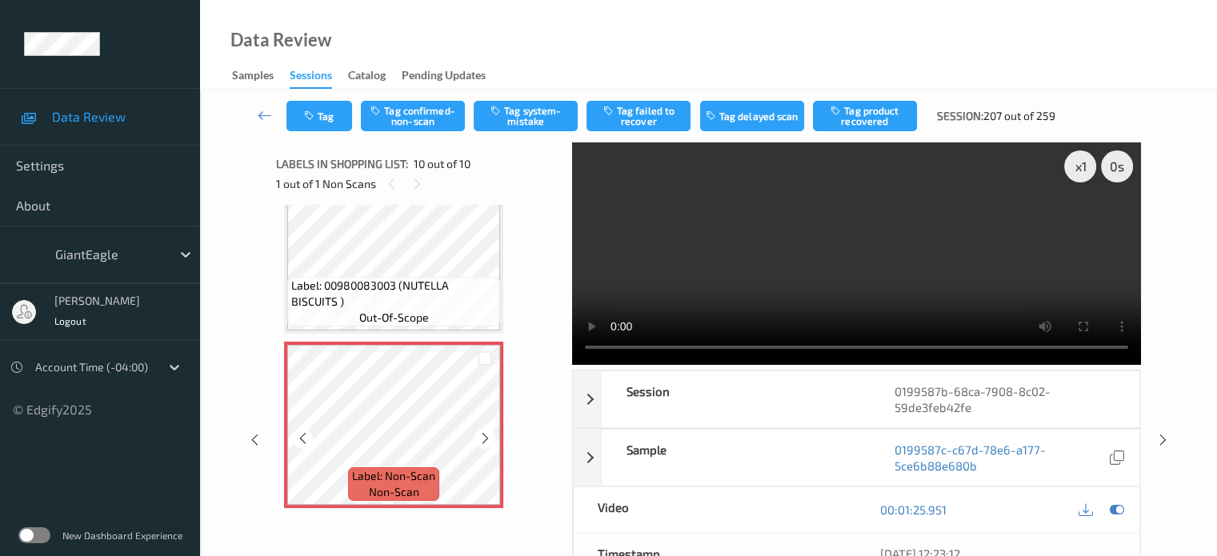
click at [297, 441] on icon at bounding box center [303, 438] width 14 height 14
click at [298, 438] on icon at bounding box center [303, 438] width 14 height 14
click at [551, 111] on button "Tag system-mistake" at bounding box center [526, 116] width 104 height 30
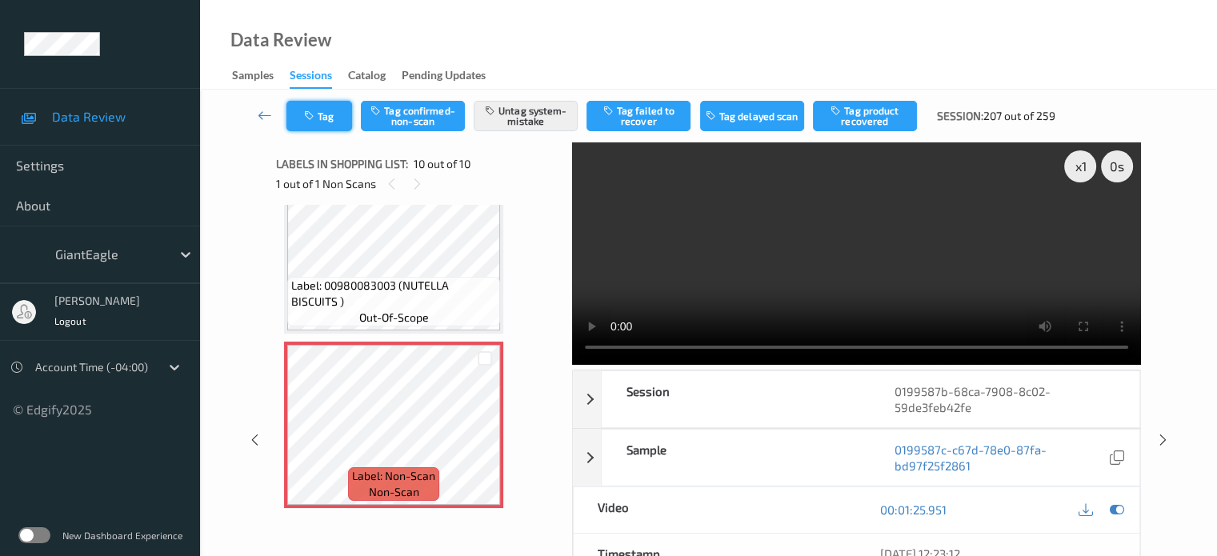
click at [324, 118] on button "Tag" at bounding box center [320, 116] width 66 height 30
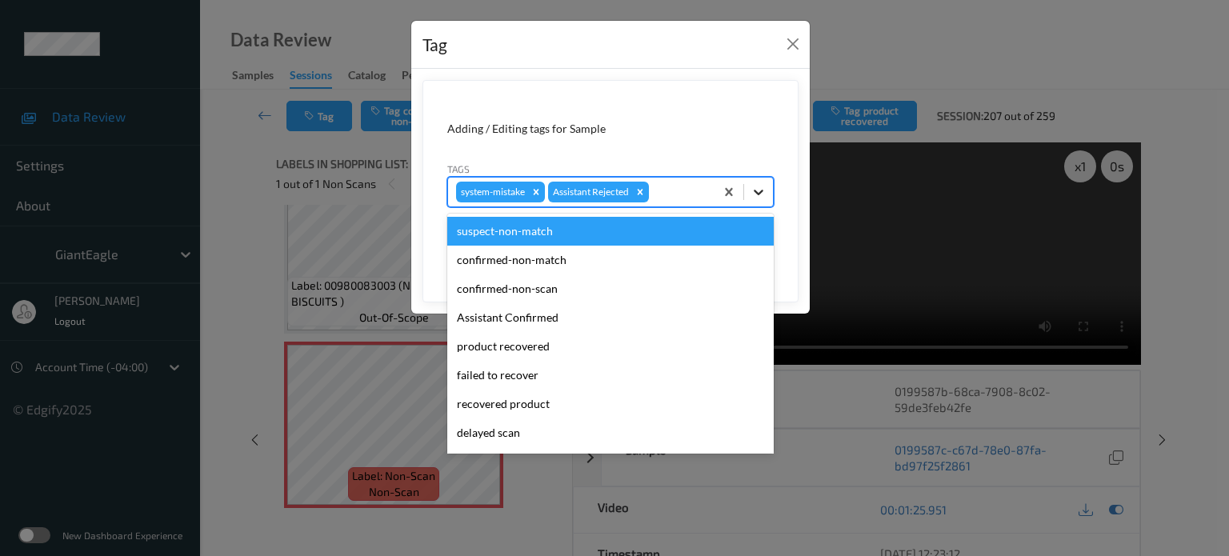
click at [754, 191] on icon at bounding box center [759, 192] width 16 height 16
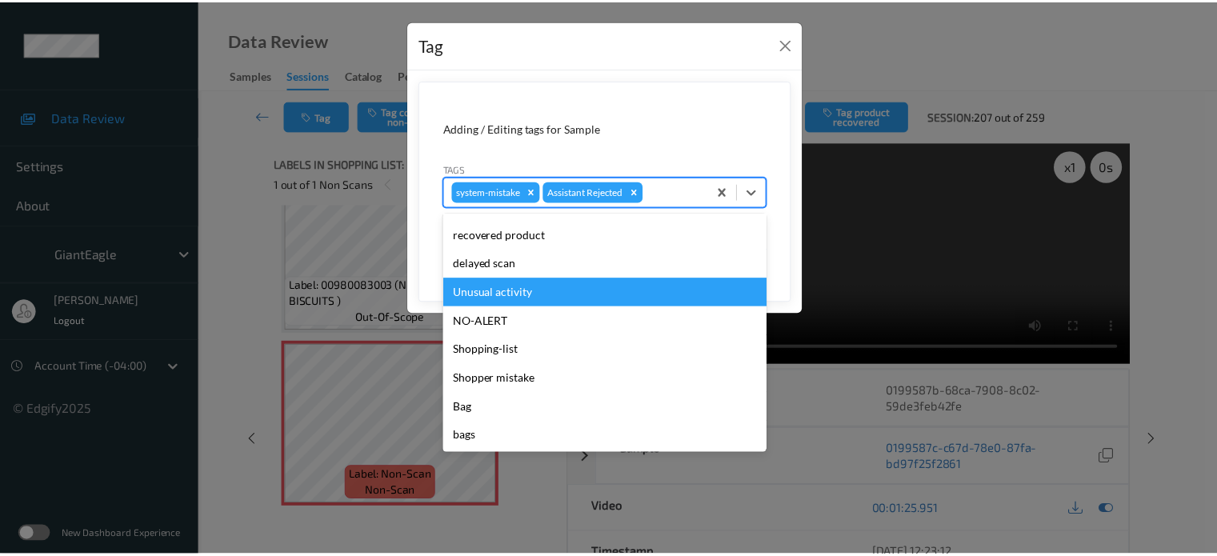
scroll to position [170, 0]
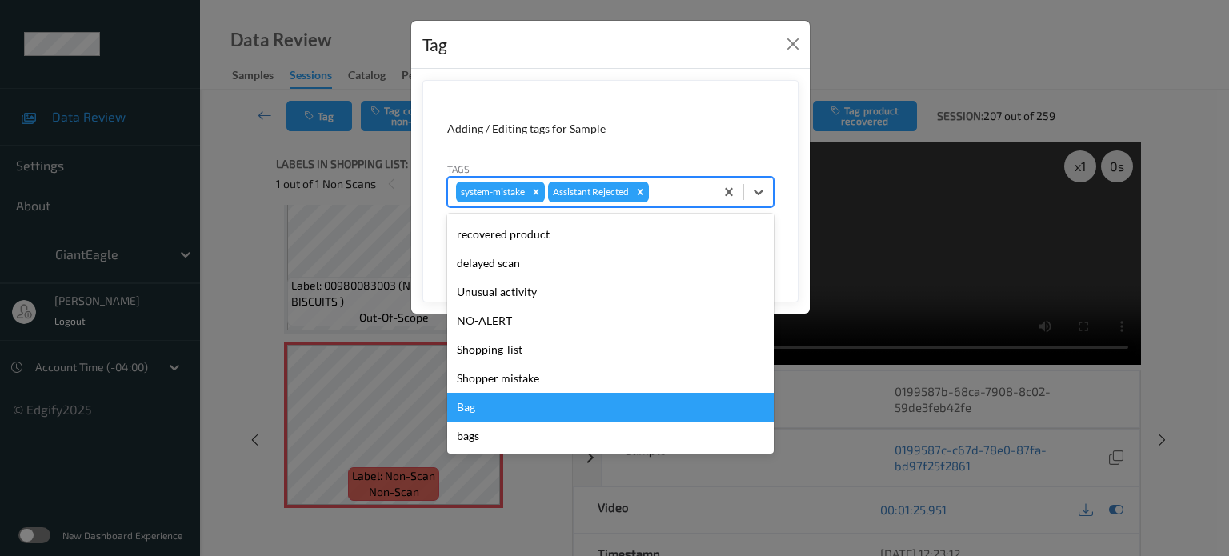
click at [475, 408] on div "Bag" at bounding box center [610, 407] width 327 height 29
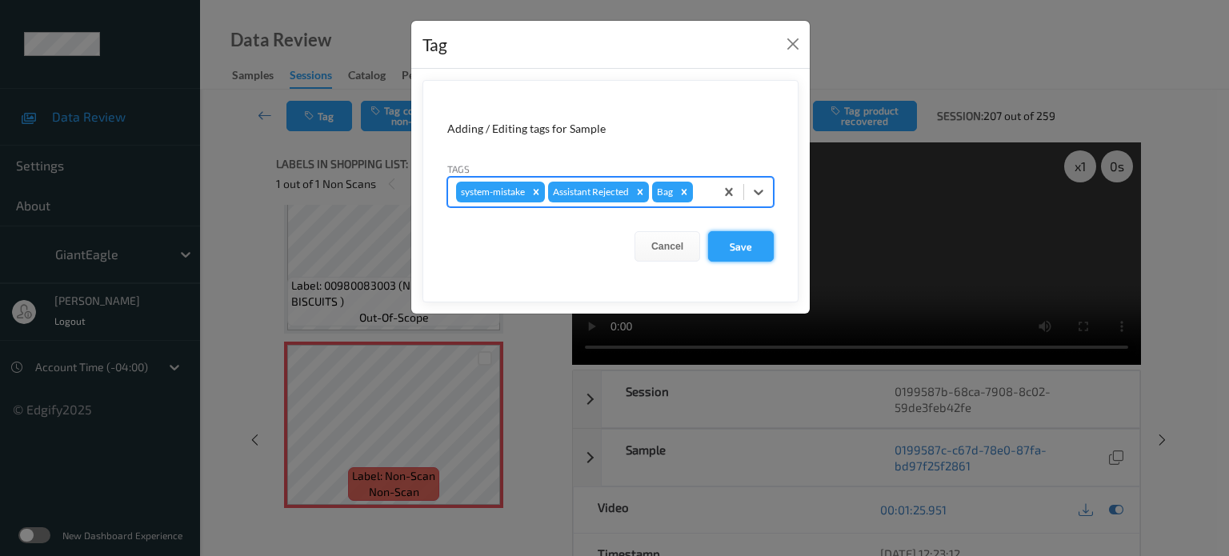
click at [745, 255] on button "Save" at bounding box center [741, 246] width 66 height 30
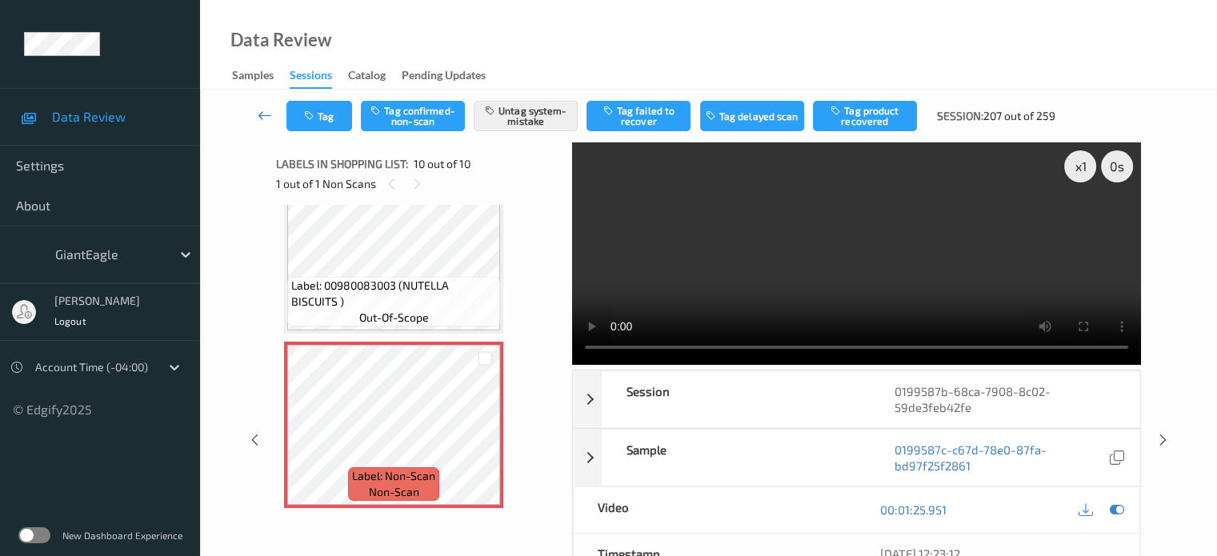
click at [263, 114] on icon at bounding box center [265, 115] width 14 height 16
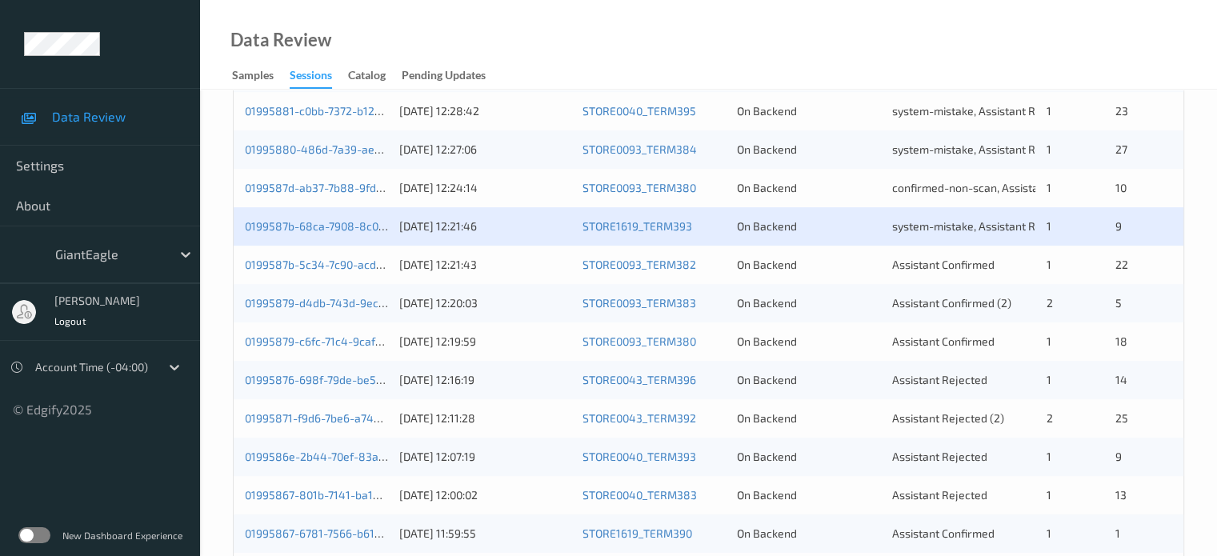
scroll to position [533, 0]
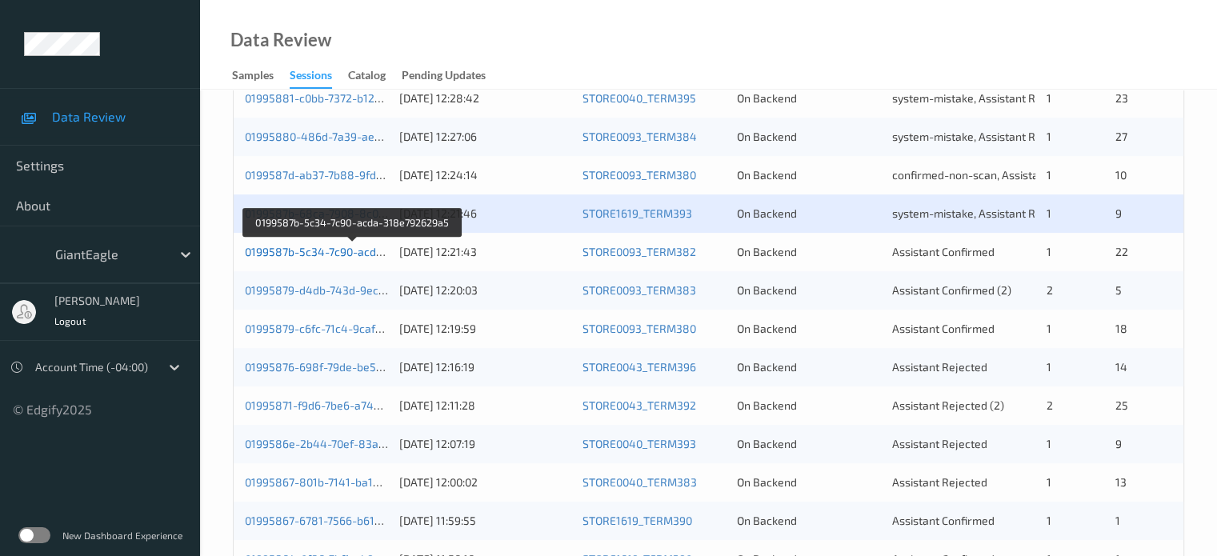
click at [330, 250] on link "0199587b-5c34-7c90-acda-318e792629a5" at bounding box center [354, 252] width 218 height 14
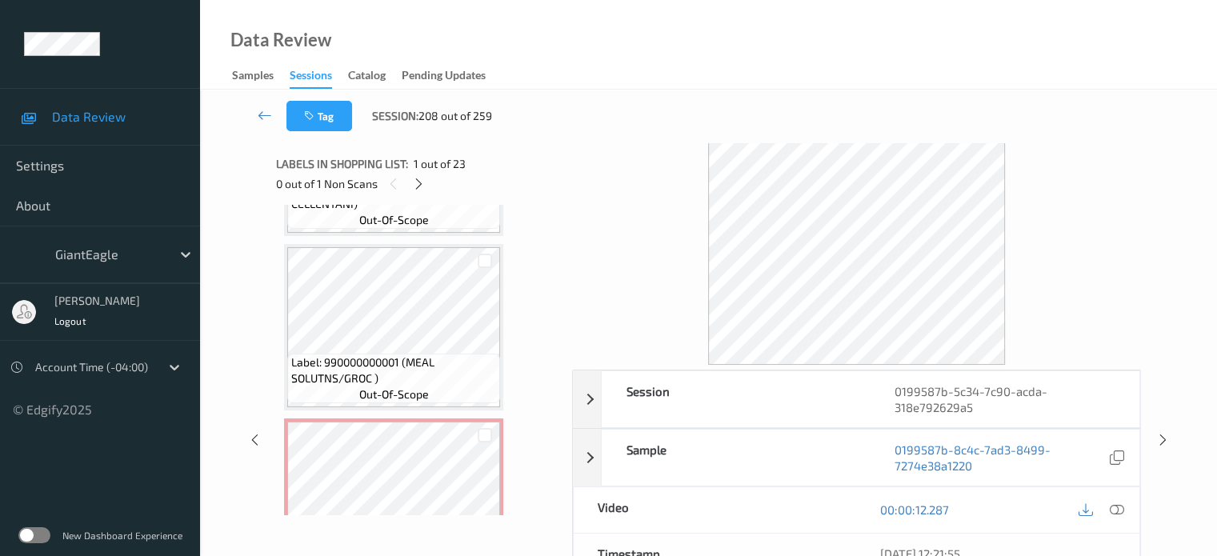
scroll to position [3710, 0]
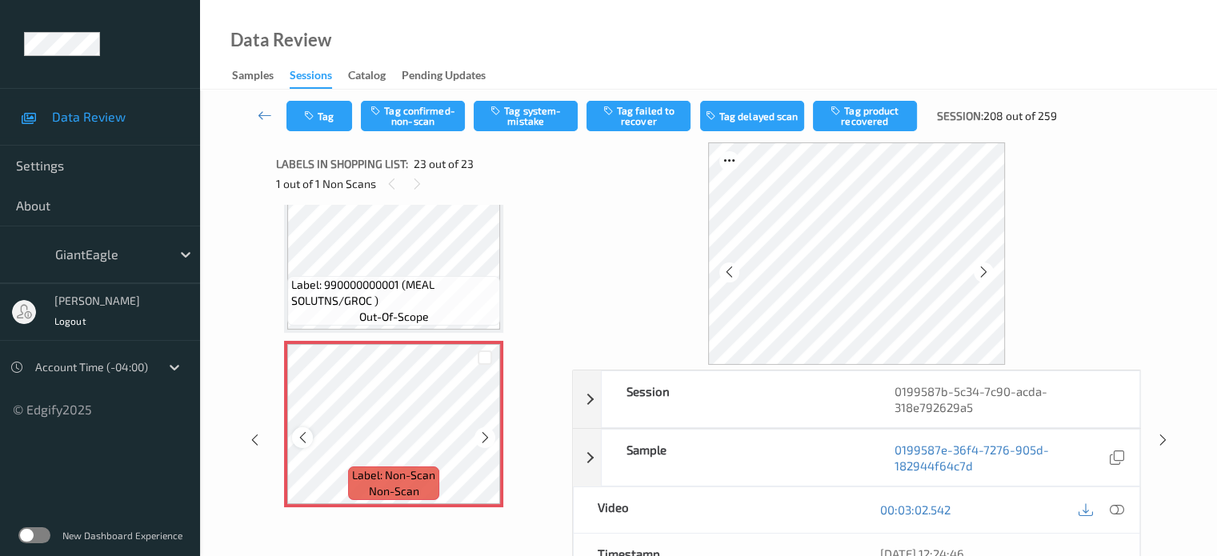
click at [301, 442] on icon at bounding box center [303, 438] width 14 height 14
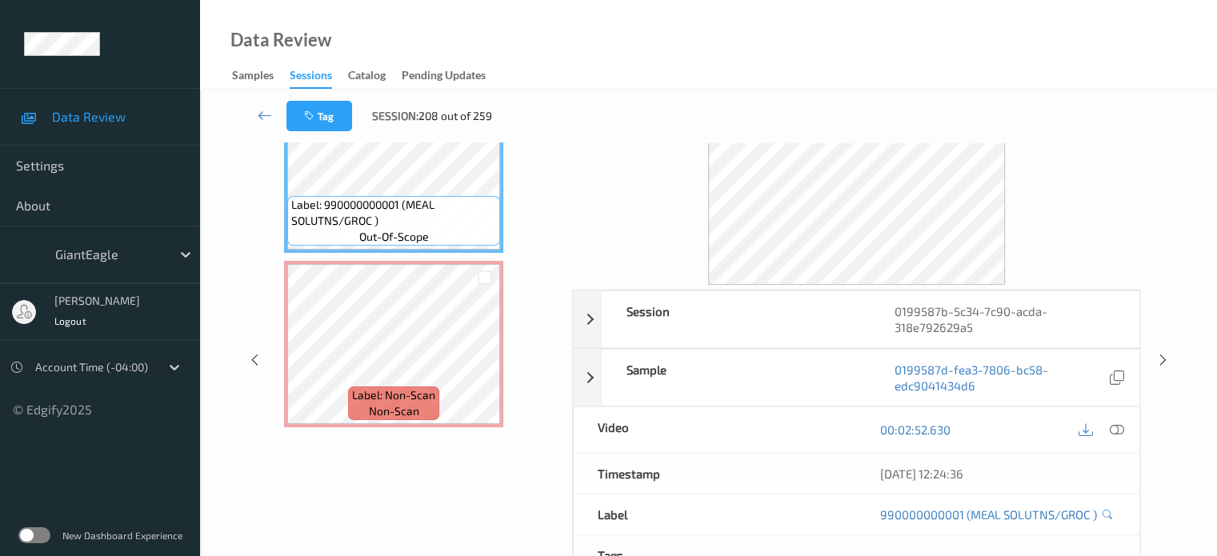
scroll to position [83, 0]
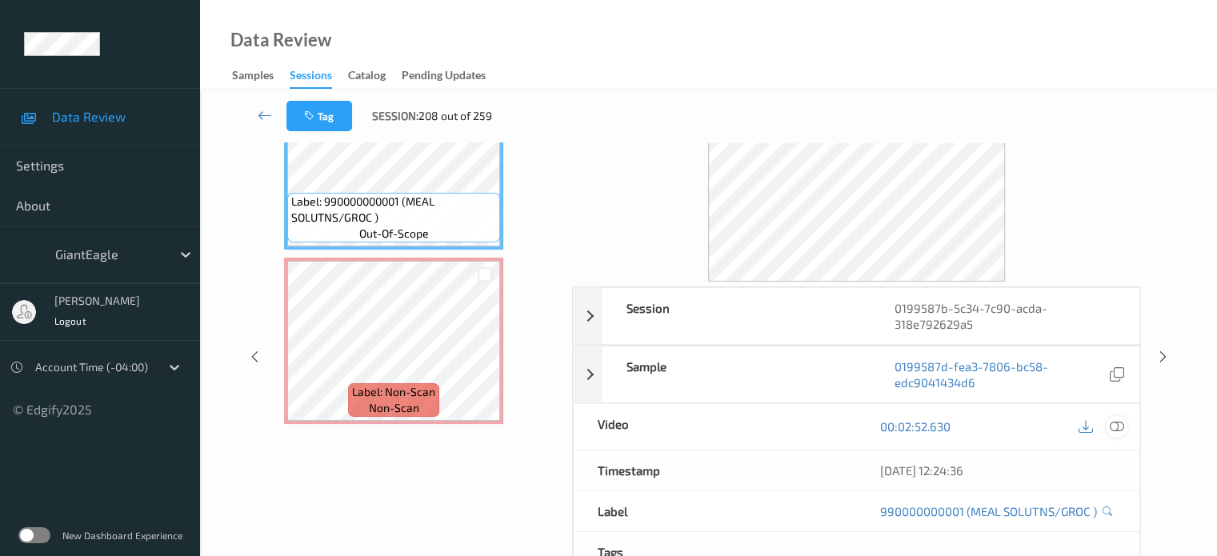
click at [1118, 422] on icon at bounding box center [1116, 426] width 14 height 14
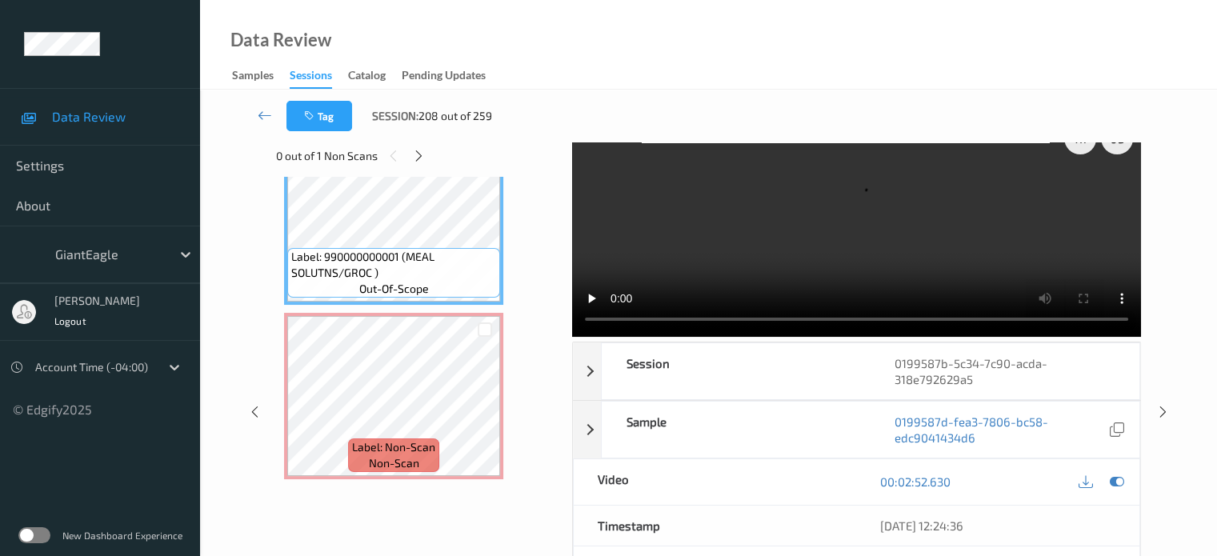
scroll to position [0, 0]
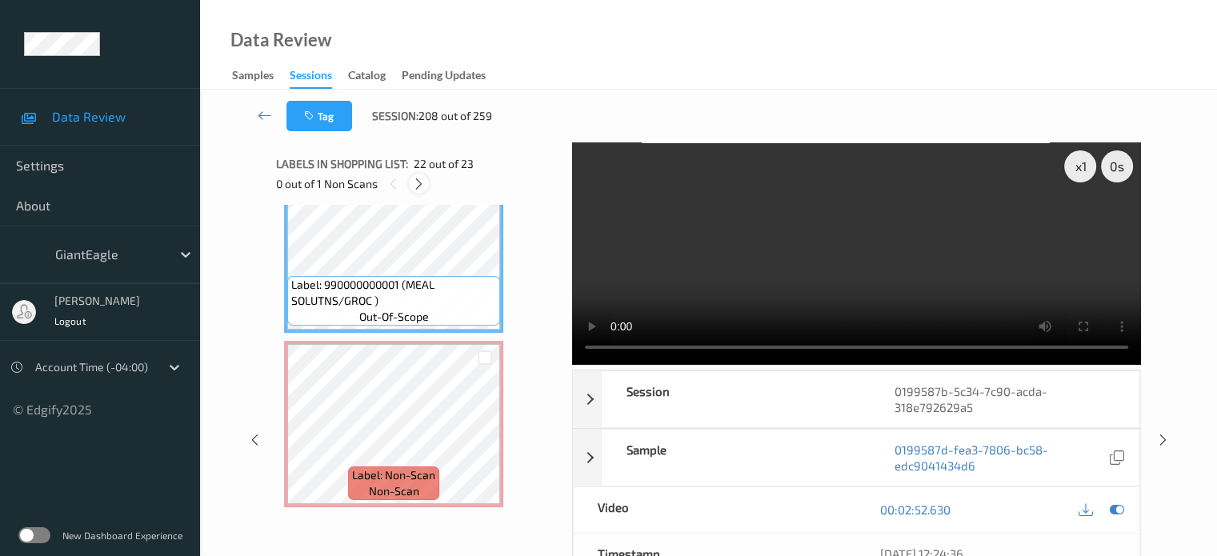
click at [418, 193] on div at bounding box center [419, 184] width 20 height 20
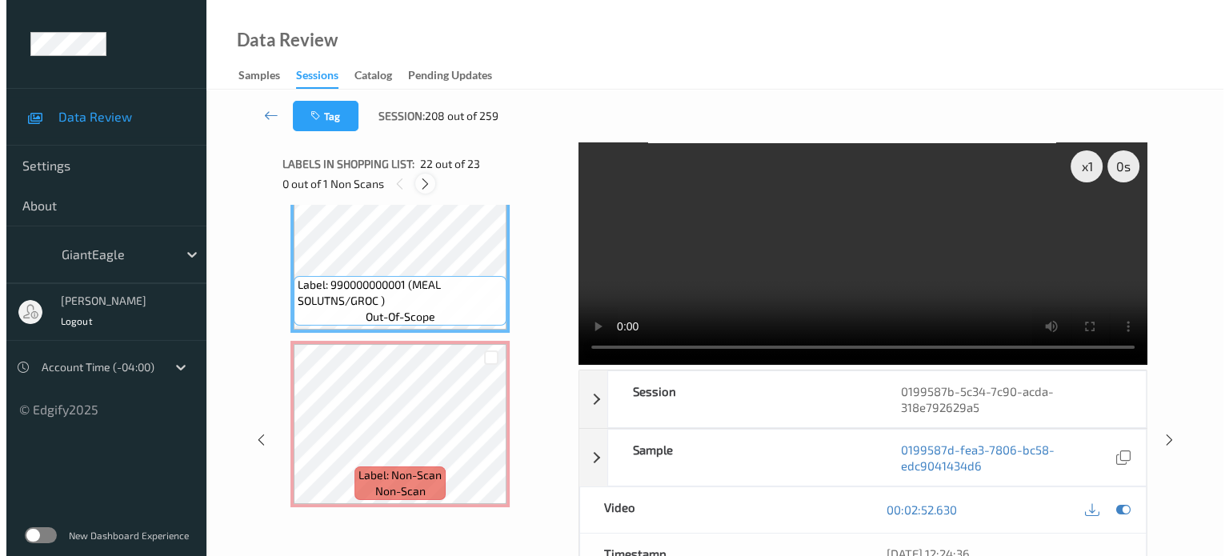
scroll to position [3672, 0]
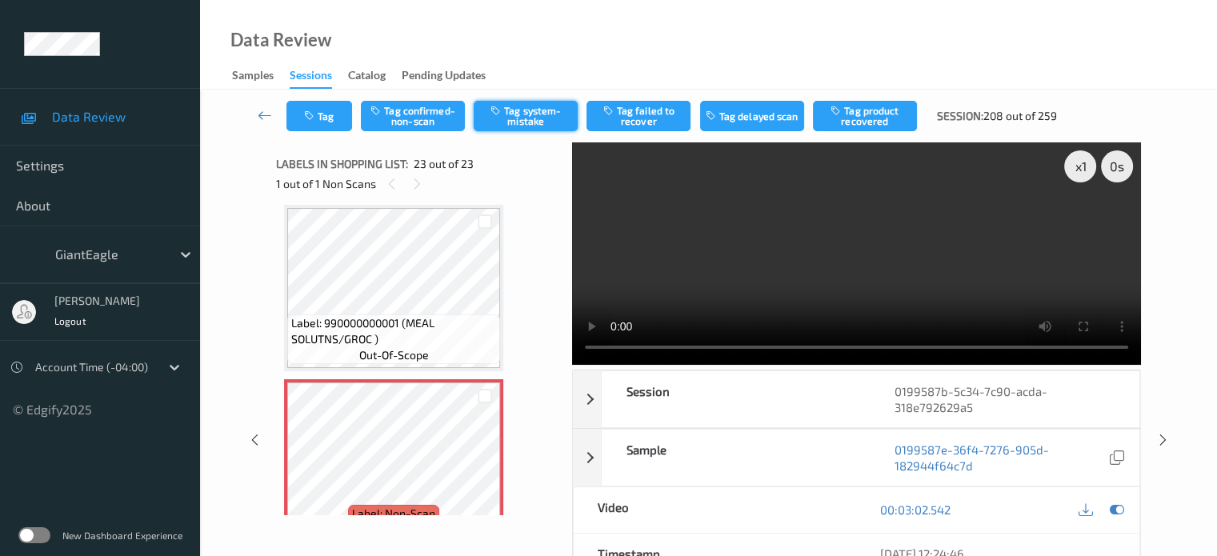
click at [530, 115] on button "Tag system-mistake" at bounding box center [526, 116] width 104 height 30
click at [330, 112] on button "Tag" at bounding box center [320, 116] width 66 height 30
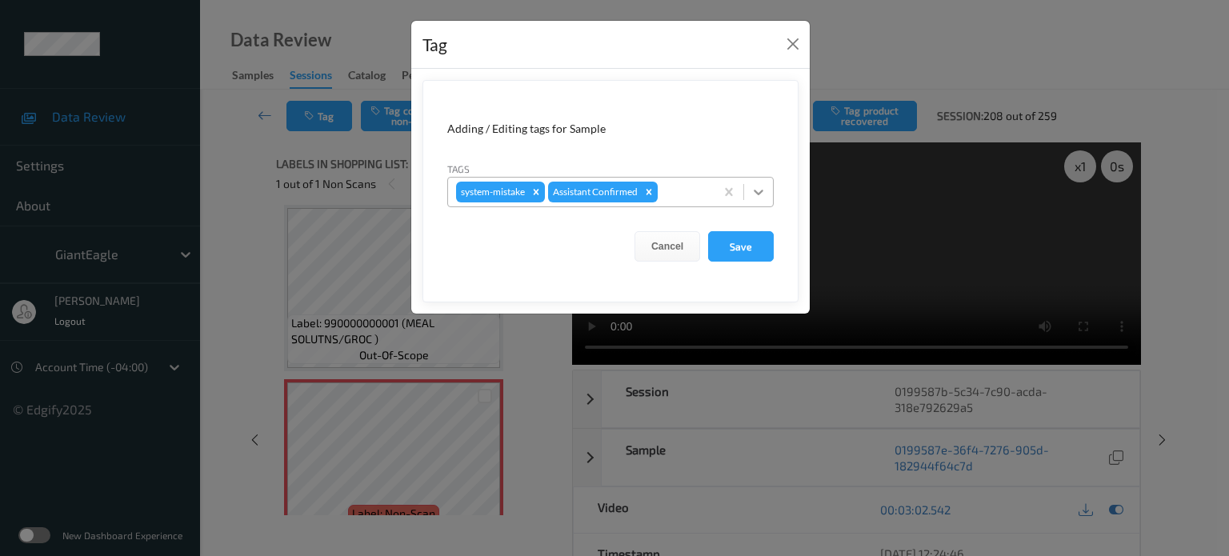
click at [760, 191] on icon at bounding box center [759, 193] width 10 height 6
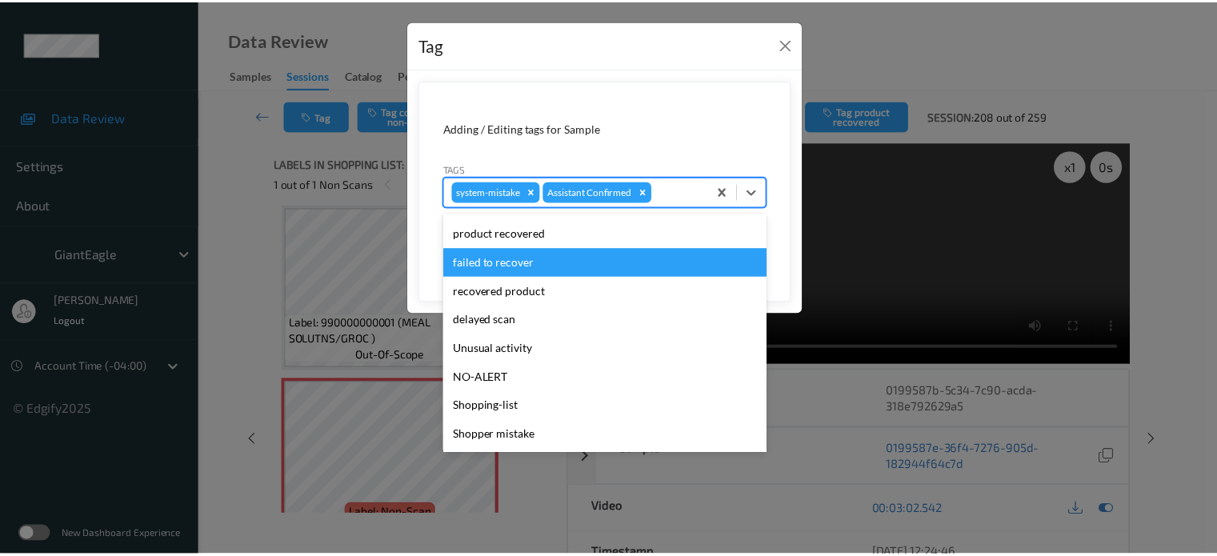
scroll to position [170, 0]
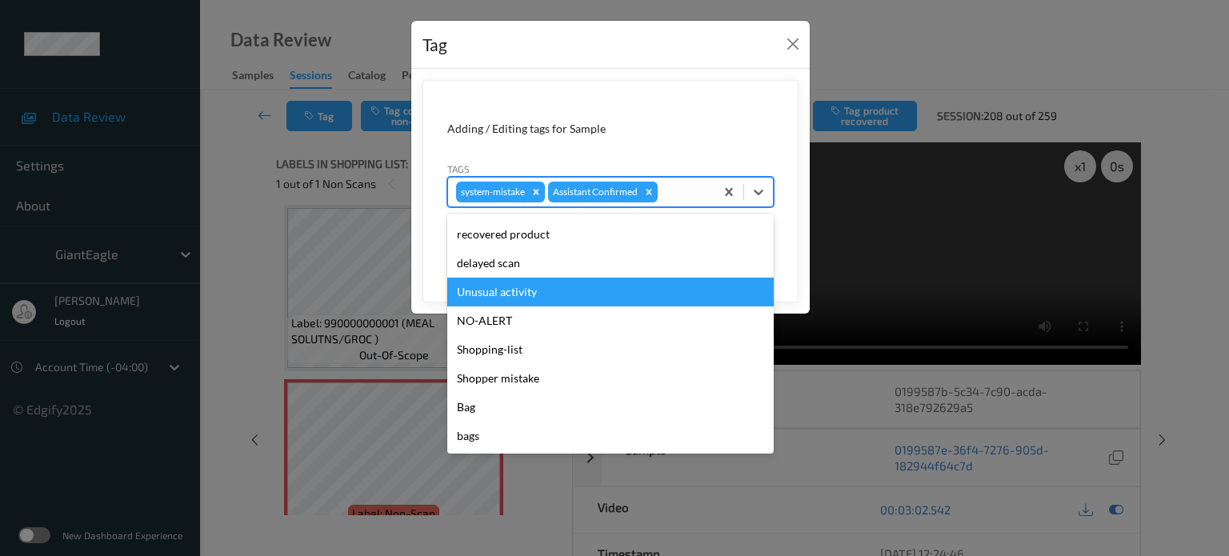
click at [506, 291] on div "Unusual activity" at bounding box center [610, 292] width 327 height 29
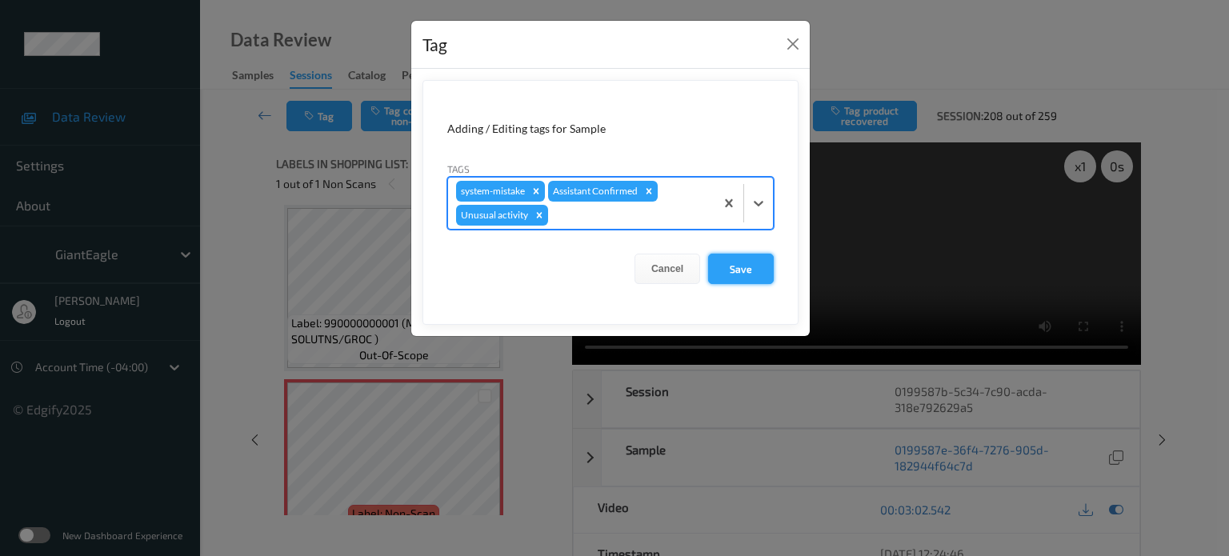
click at [735, 264] on button "Save" at bounding box center [741, 269] width 66 height 30
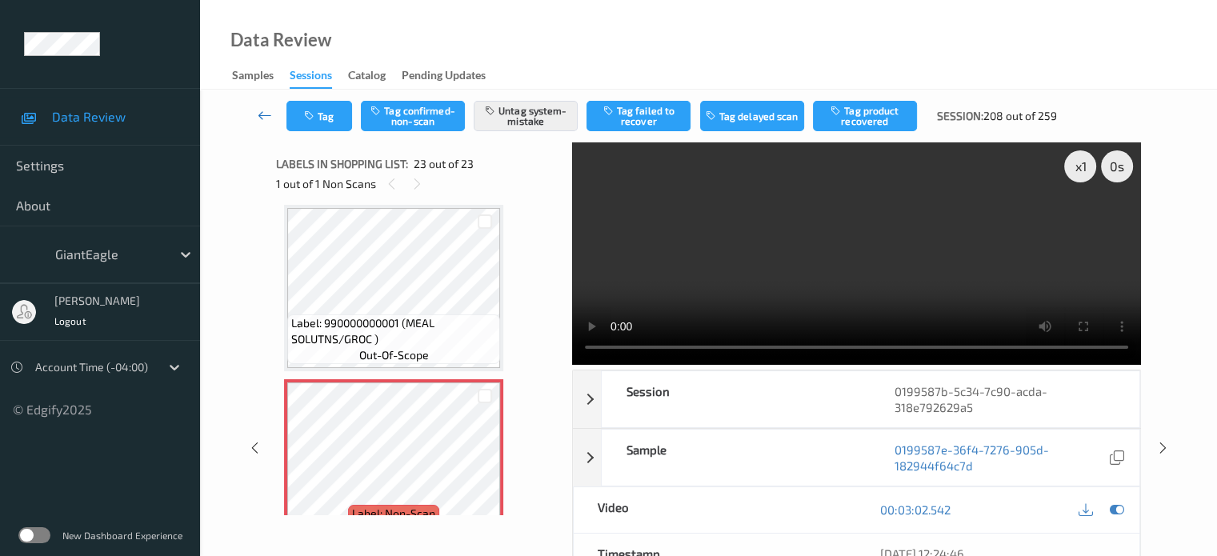
click at [269, 108] on icon at bounding box center [265, 115] width 14 height 16
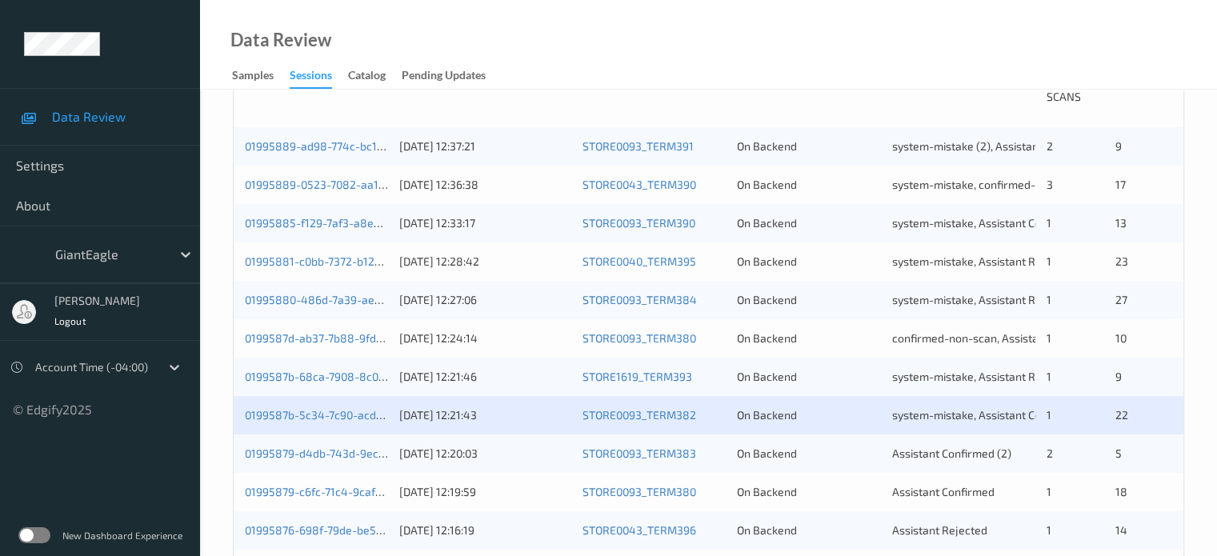
scroll to position [400, 0]
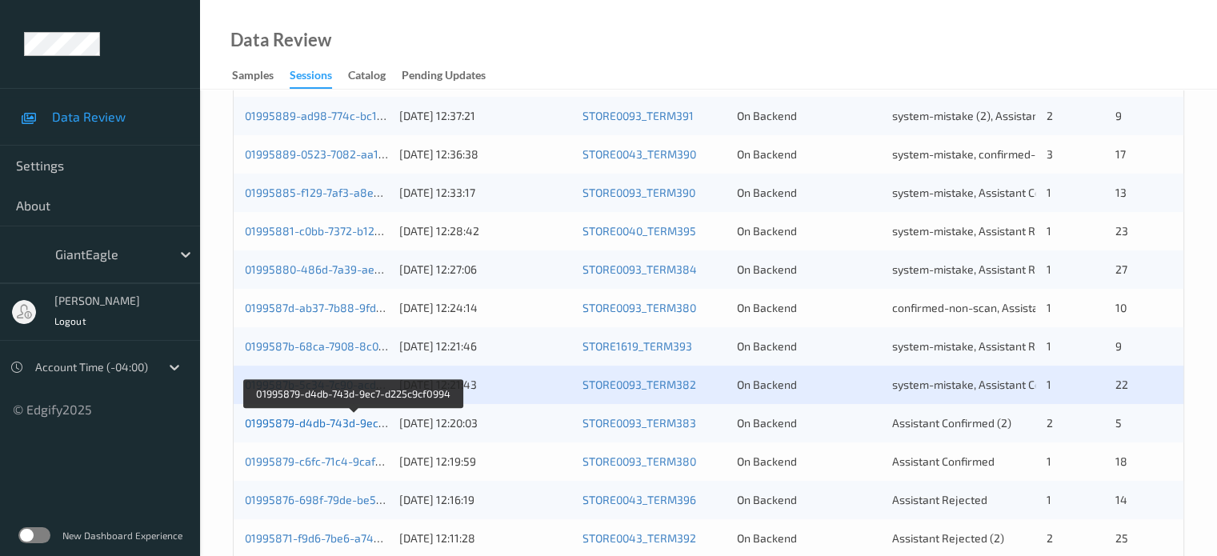
click at [312, 427] on link "01995879-d4db-743d-9ec7-d225c9cf0994" at bounding box center [354, 423] width 218 height 14
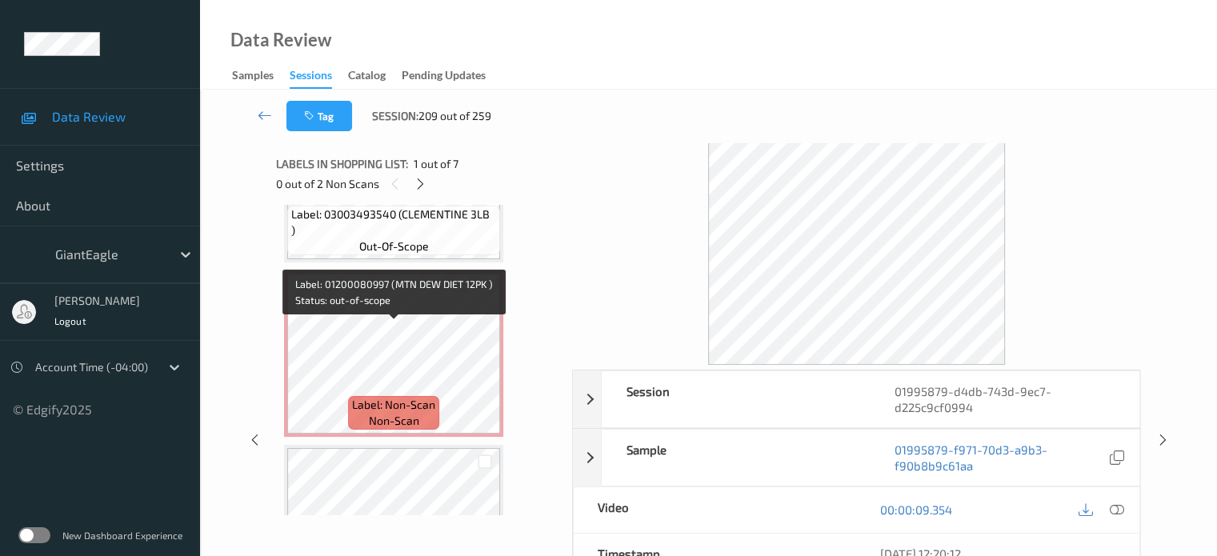
scroll to position [667, 0]
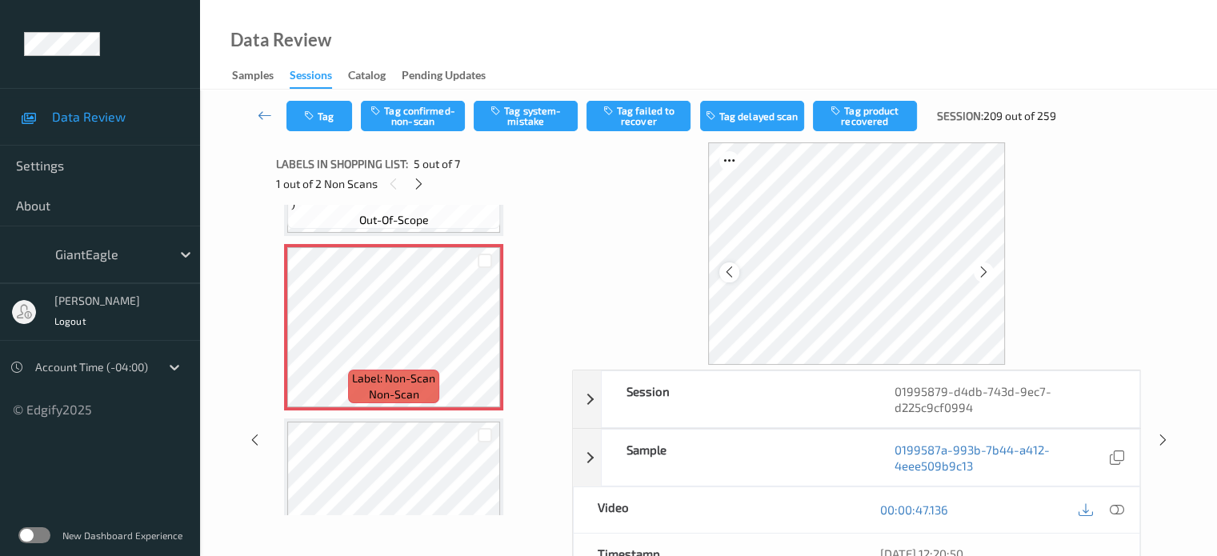
click at [728, 271] on icon at bounding box center [730, 272] width 14 height 14
click at [732, 275] on icon at bounding box center [730, 272] width 14 height 14
click at [1117, 505] on icon at bounding box center [1116, 510] width 14 height 14
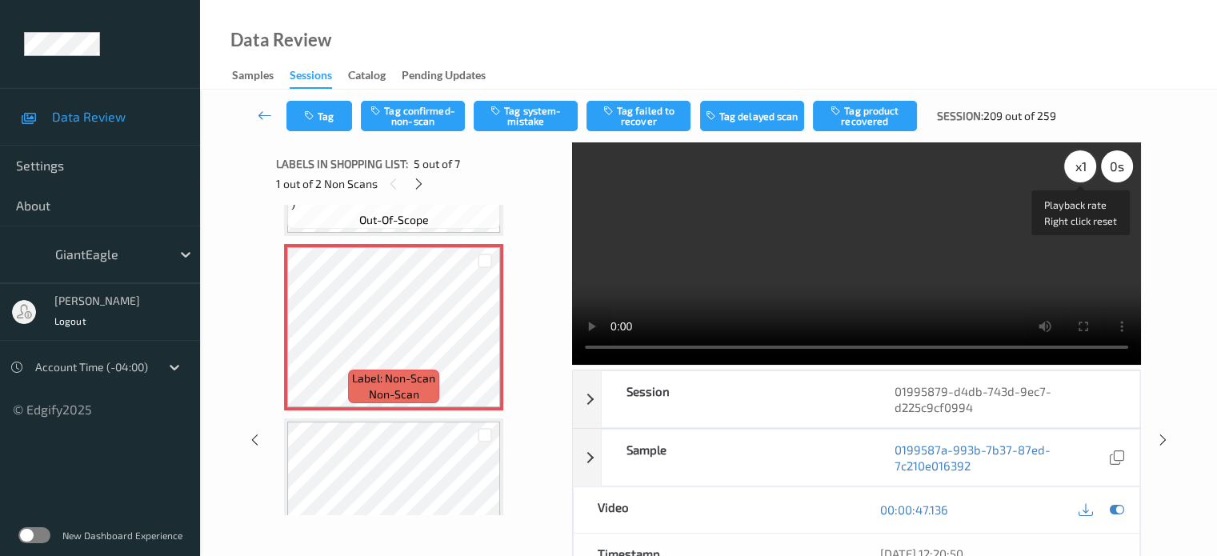
click at [1072, 169] on div "x 1" at bounding box center [1080, 166] width 32 height 32
click at [412, 110] on button "Tag confirmed-non-scan" at bounding box center [413, 116] width 104 height 30
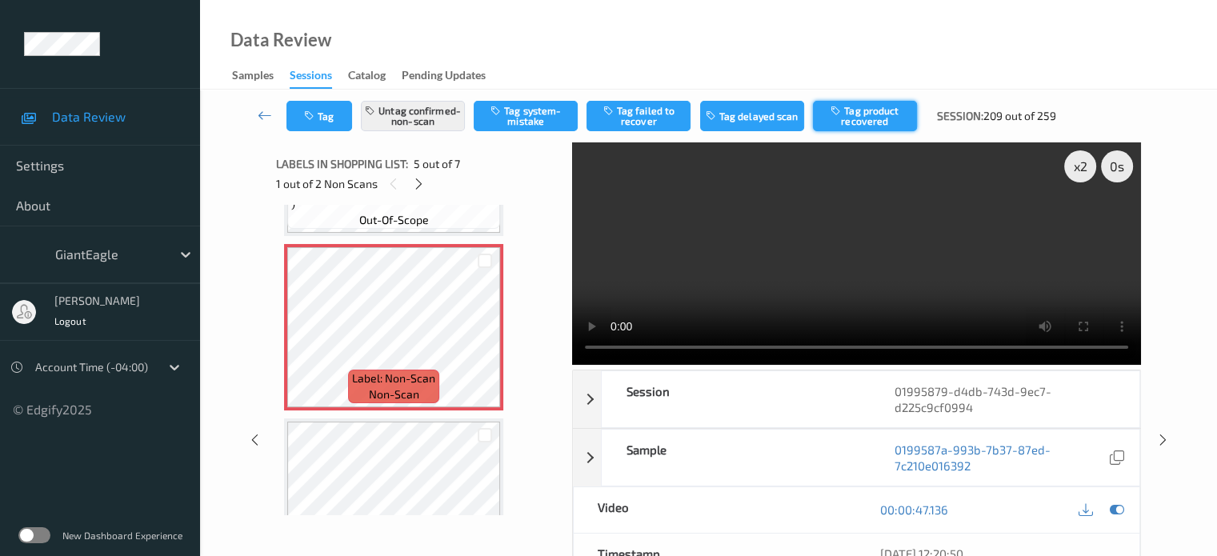
click at [851, 115] on button "Tag product recovered" at bounding box center [865, 116] width 104 height 30
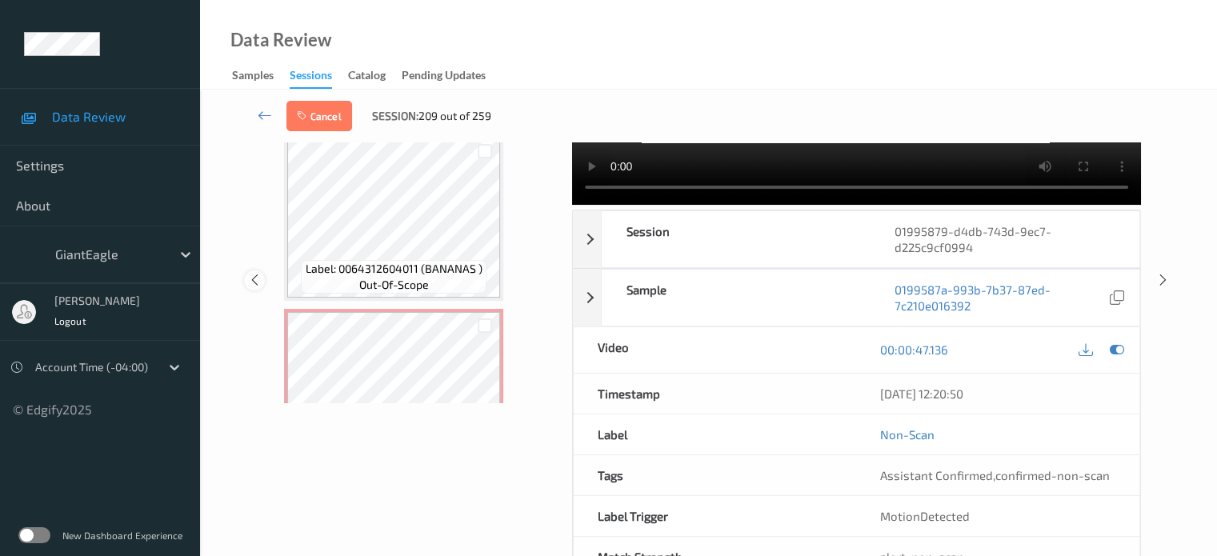
scroll to position [824, 0]
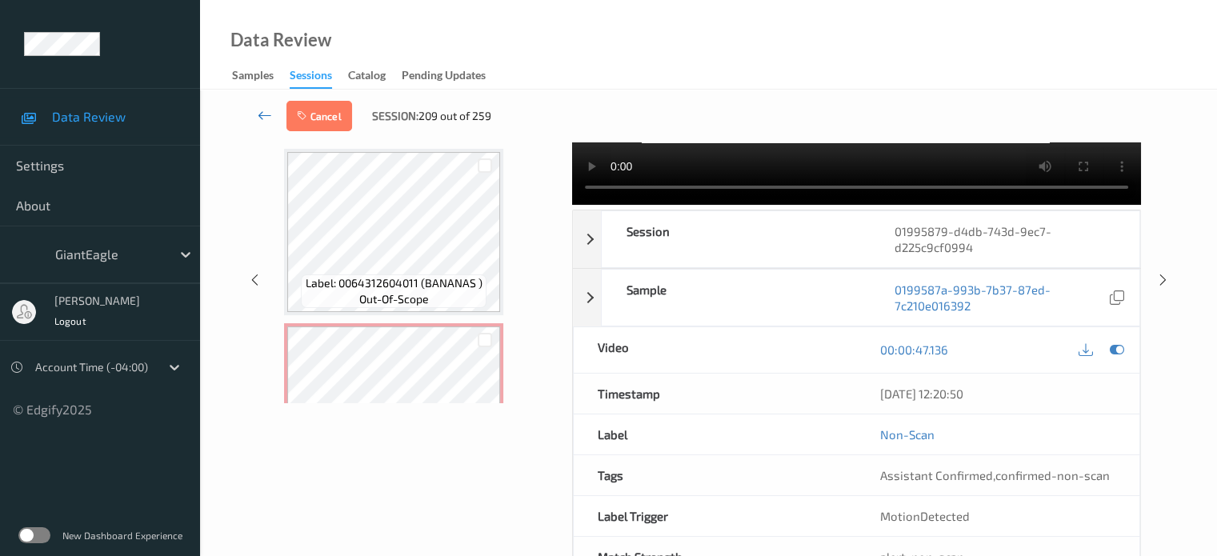
click at [259, 113] on icon at bounding box center [265, 115] width 14 height 16
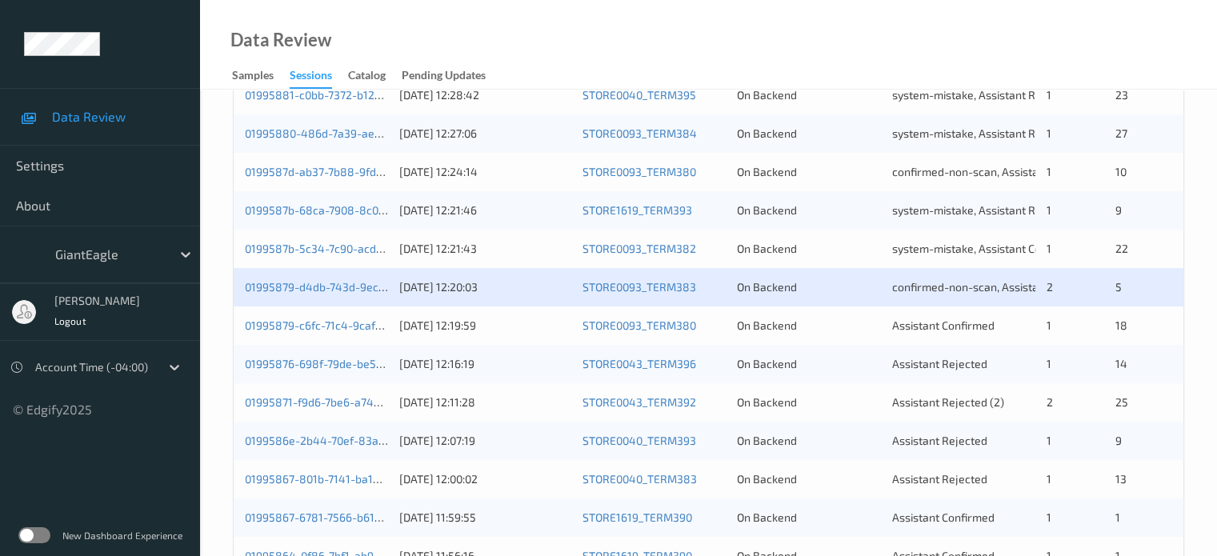
scroll to position [535, 0]
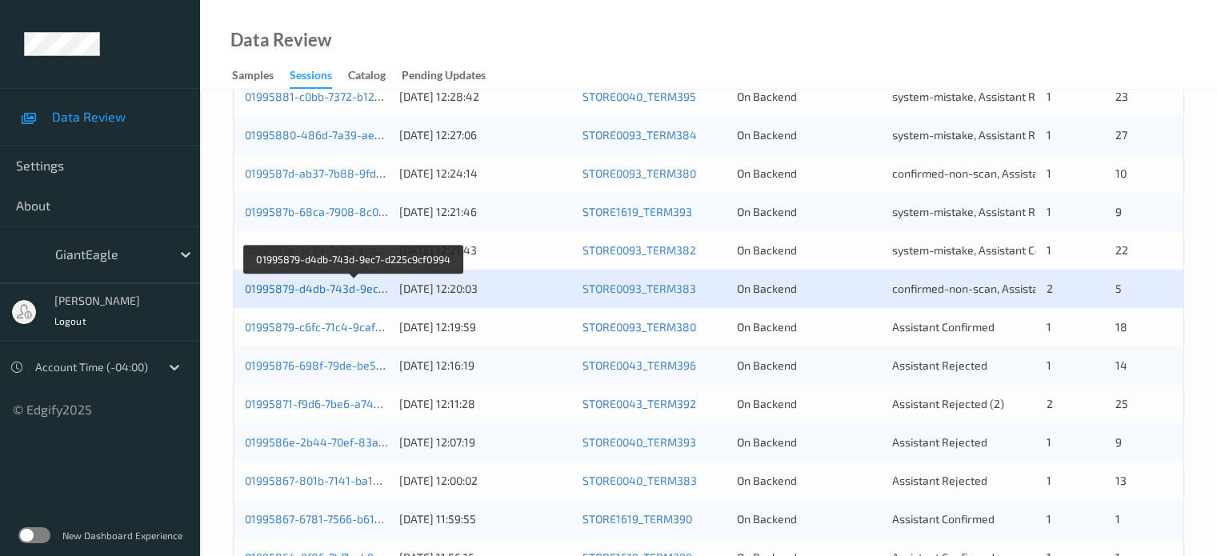
click at [317, 287] on link "01995879-d4db-743d-9ec7-d225c9cf0994" at bounding box center [354, 289] width 218 height 14
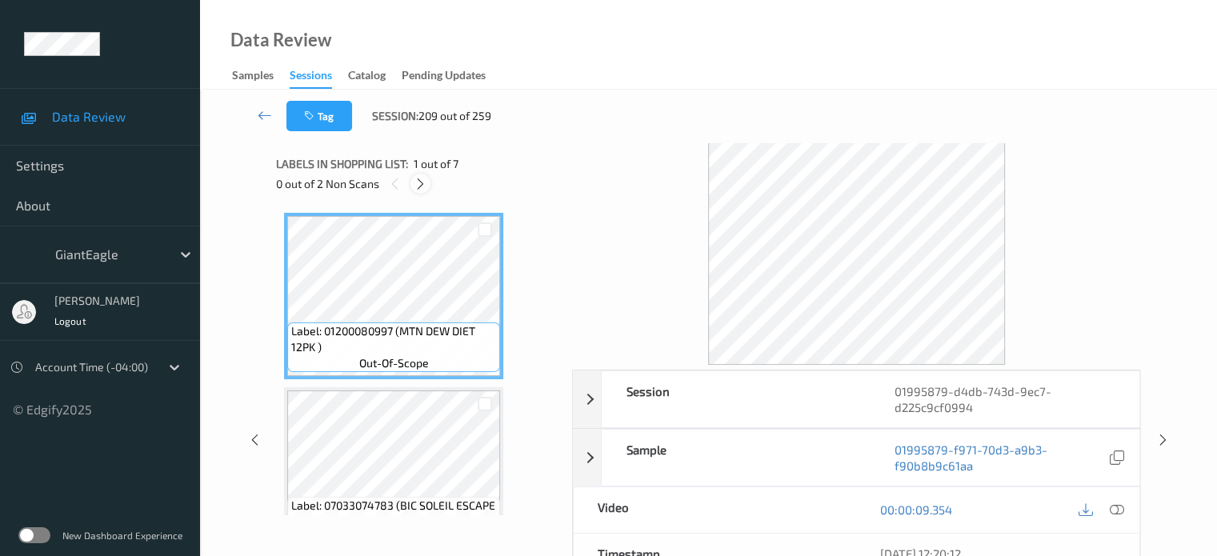
click at [420, 180] on icon at bounding box center [421, 184] width 14 height 14
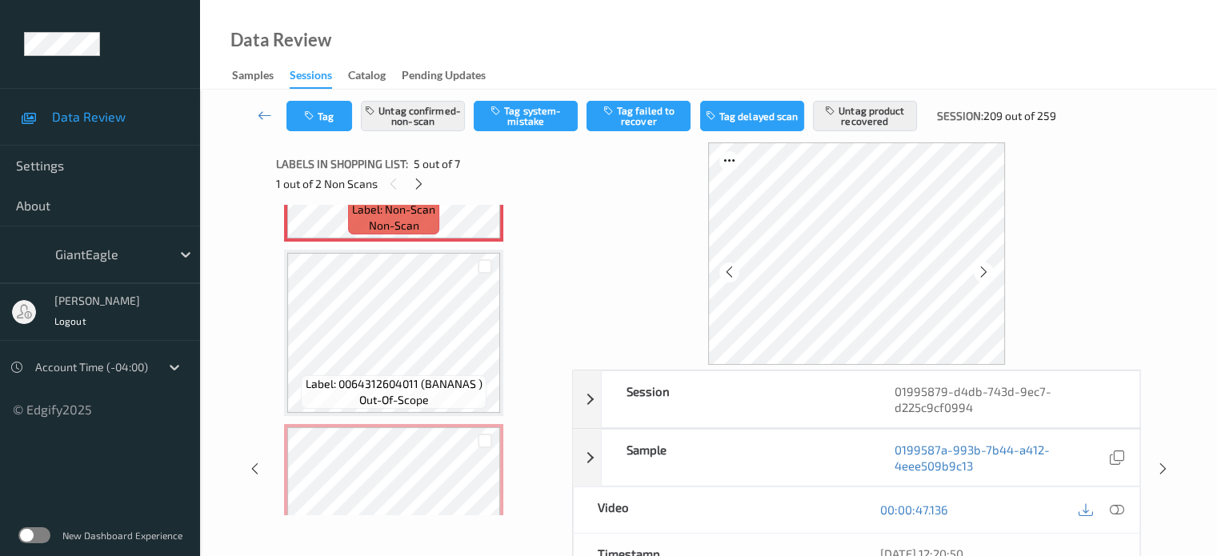
scroll to position [853, 0]
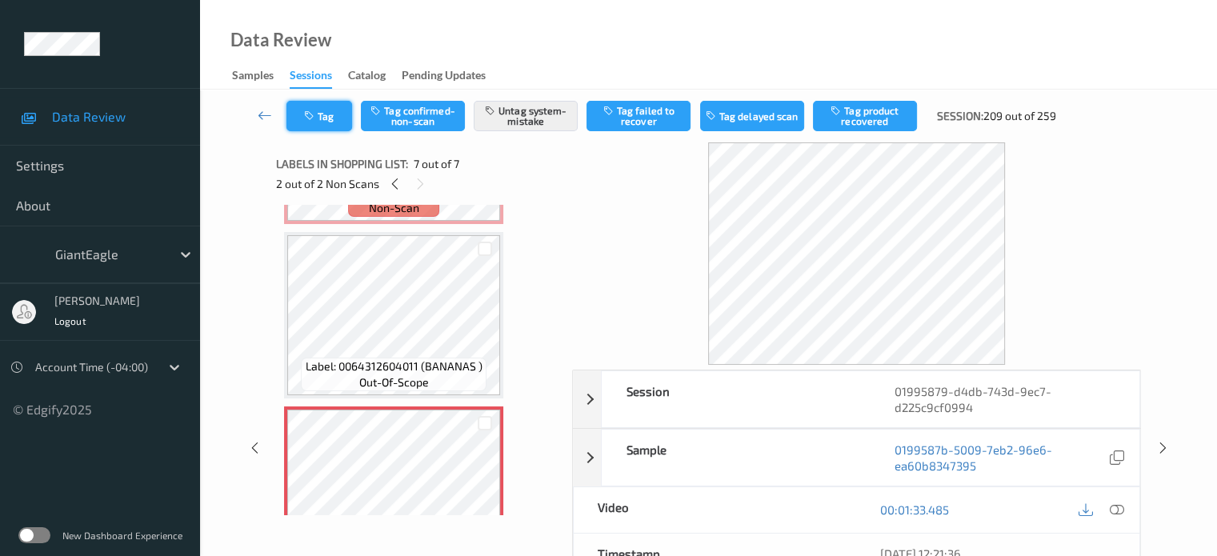
click at [319, 118] on button "Tag" at bounding box center [320, 116] width 66 height 30
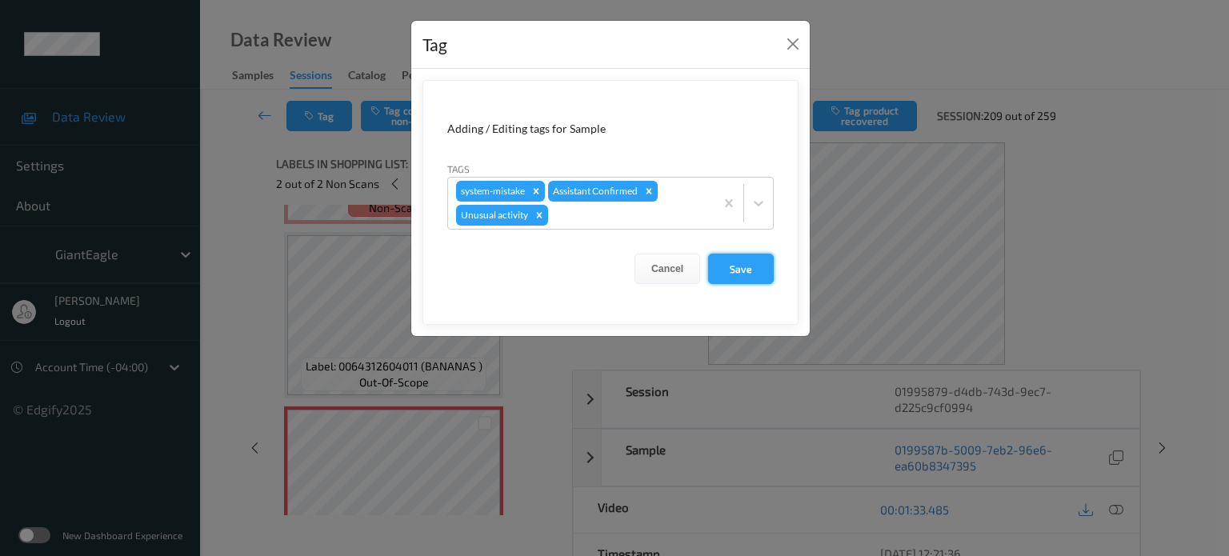
click at [752, 273] on button "Save" at bounding box center [741, 269] width 66 height 30
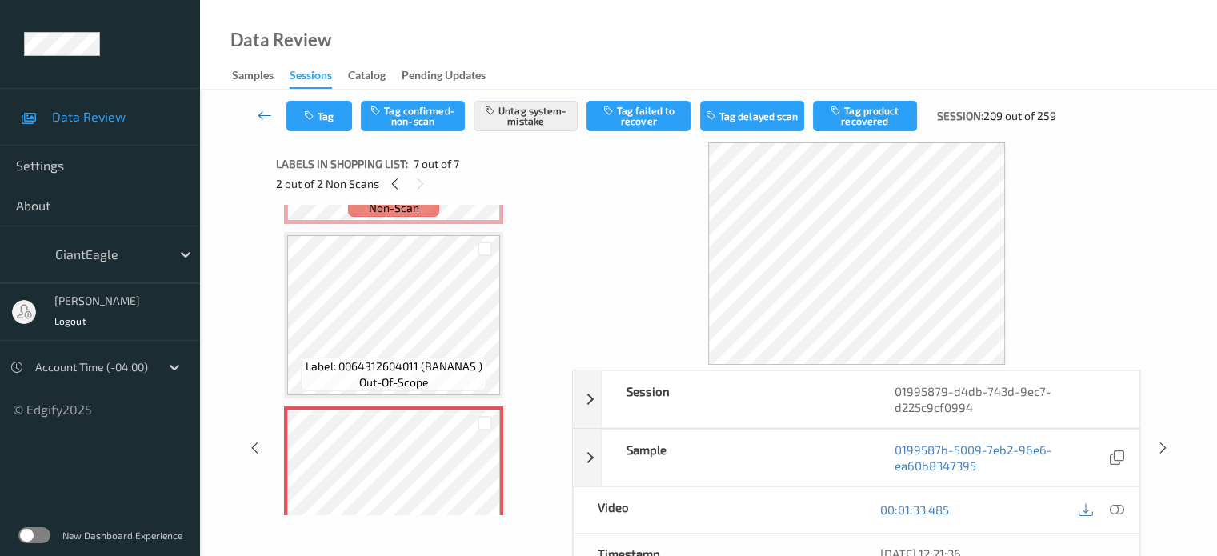
click at [263, 114] on icon at bounding box center [265, 115] width 14 height 16
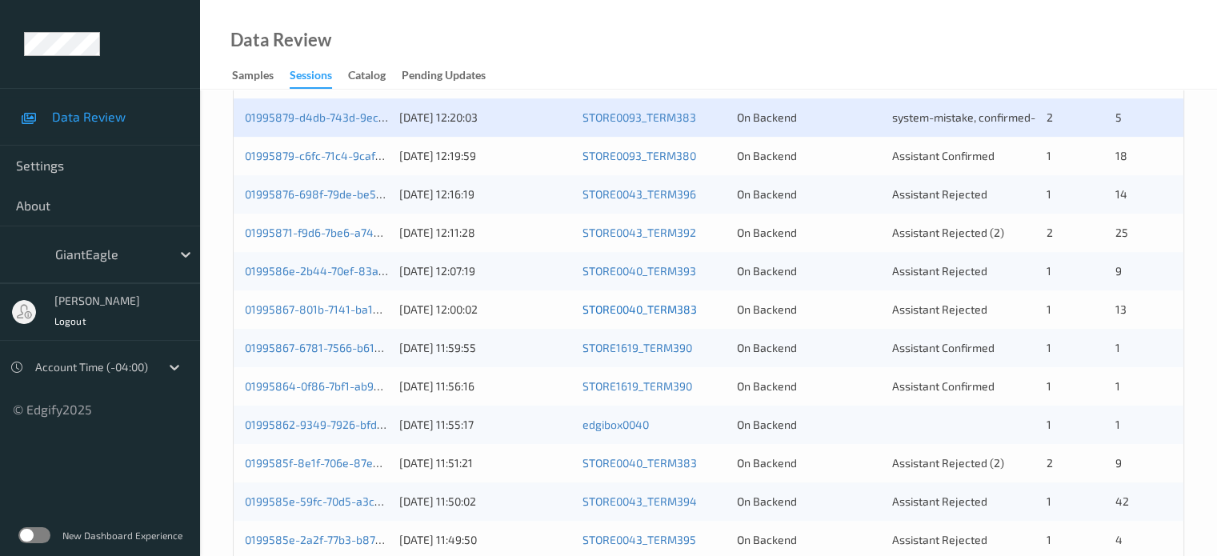
scroll to position [698, 0]
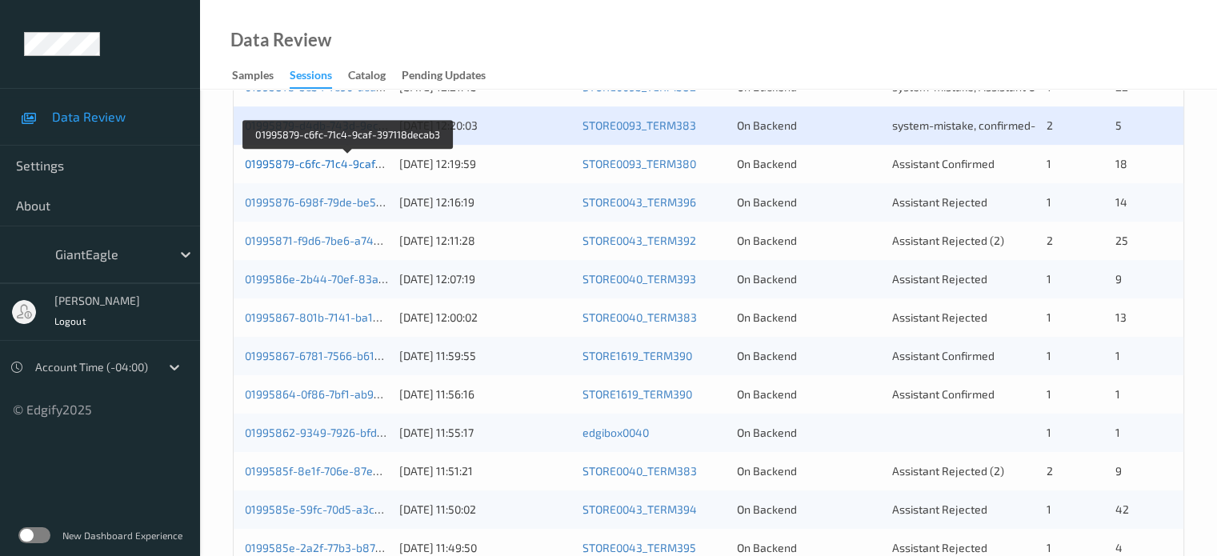
click at [310, 166] on link "01995879-c6fc-71c4-9caf-397118decab3" at bounding box center [349, 164] width 208 height 14
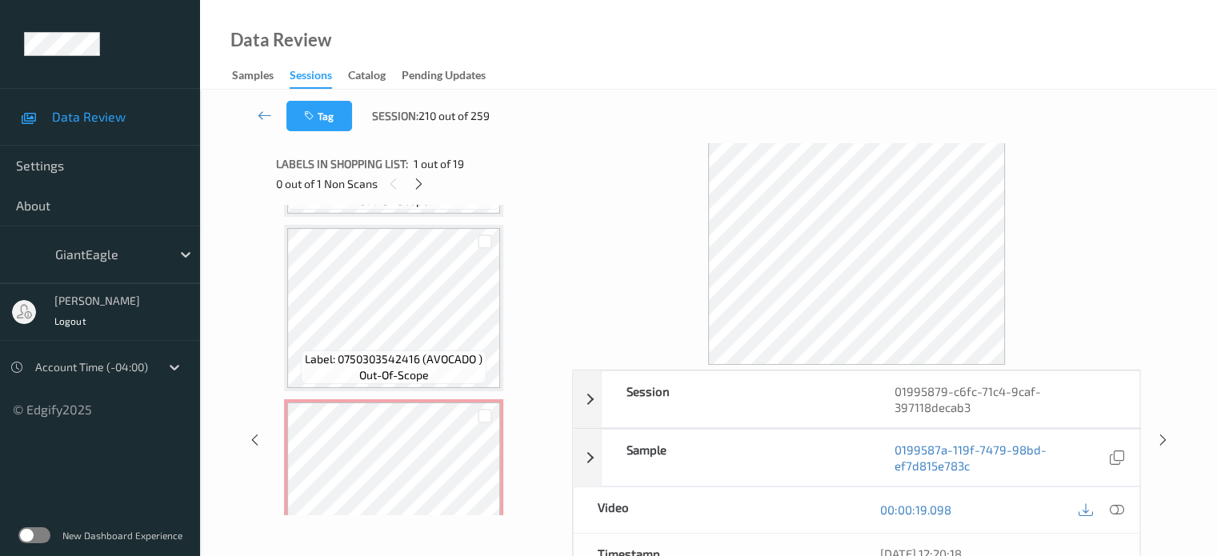
scroll to position [1287, 0]
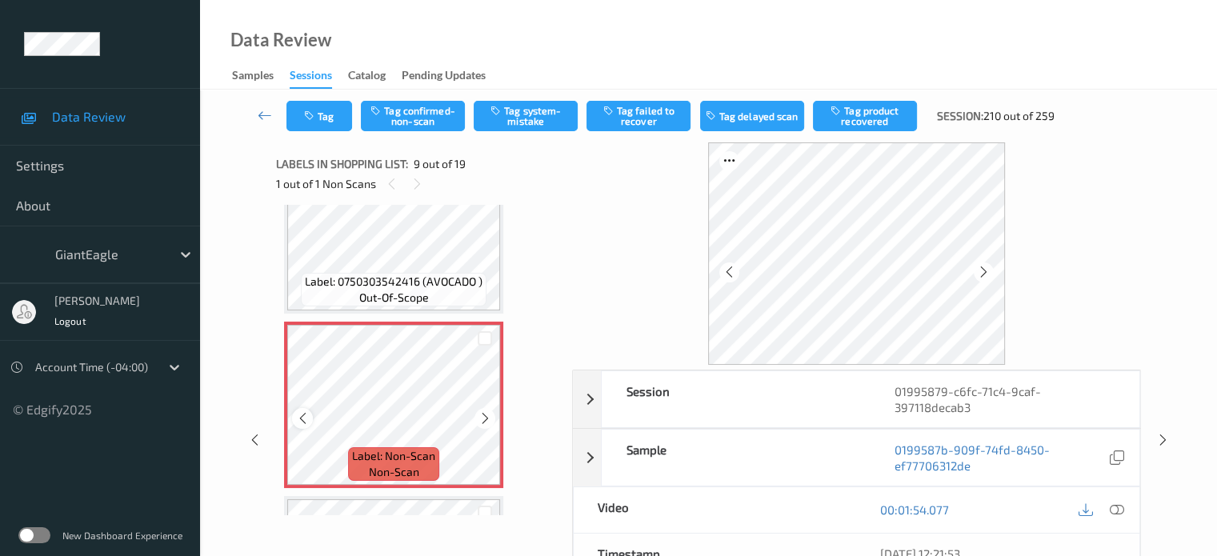
click at [304, 422] on icon at bounding box center [303, 418] width 14 height 14
click at [986, 274] on icon at bounding box center [984, 272] width 14 height 14
click at [727, 275] on icon at bounding box center [730, 272] width 14 height 14
click at [1119, 503] on icon at bounding box center [1116, 510] width 14 height 14
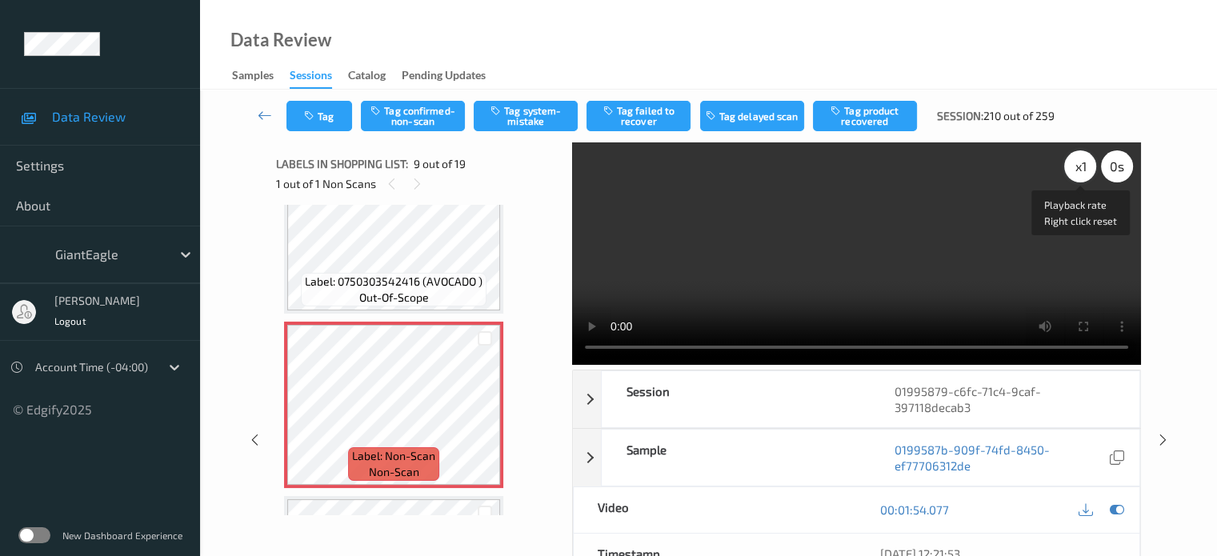
click at [1076, 171] on div "x 1" at bounding box center [1080, 166] width 32 height 32
click at [1084, 168] on div "x 2" at bounding box center [1080, 166] width 32 height 32
click at [431, 117] on button "Tag confirmed-non-scan" at bounding box center [413, 116] width 104 height 30
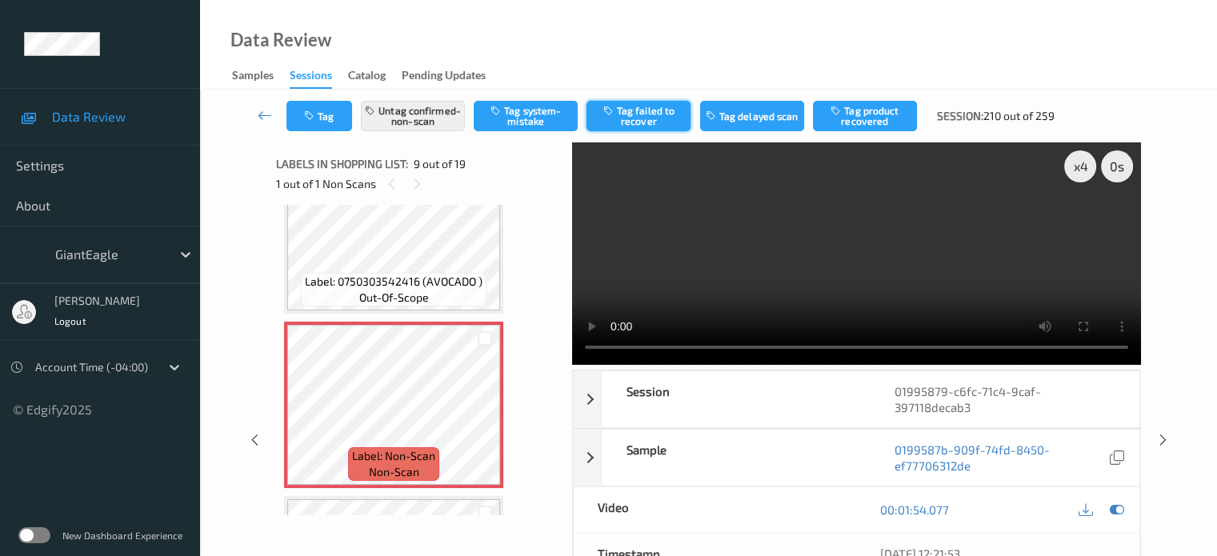
click at [631, 119] on button "Tag failed to recover" at bounding box center [639, 116] width 104 height 30
click at [327, 121] on button "Tag" at bounding box center [320, 116] width 66 height 30
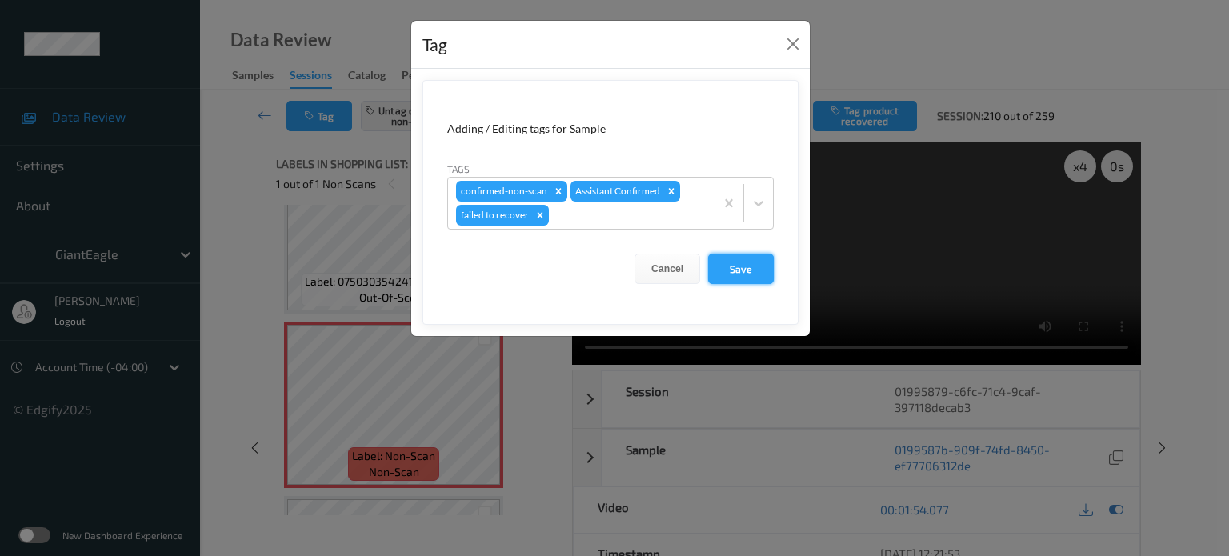
click at [733, 273] on button "Save" at bounding box center [741, 269] width 66 height 30
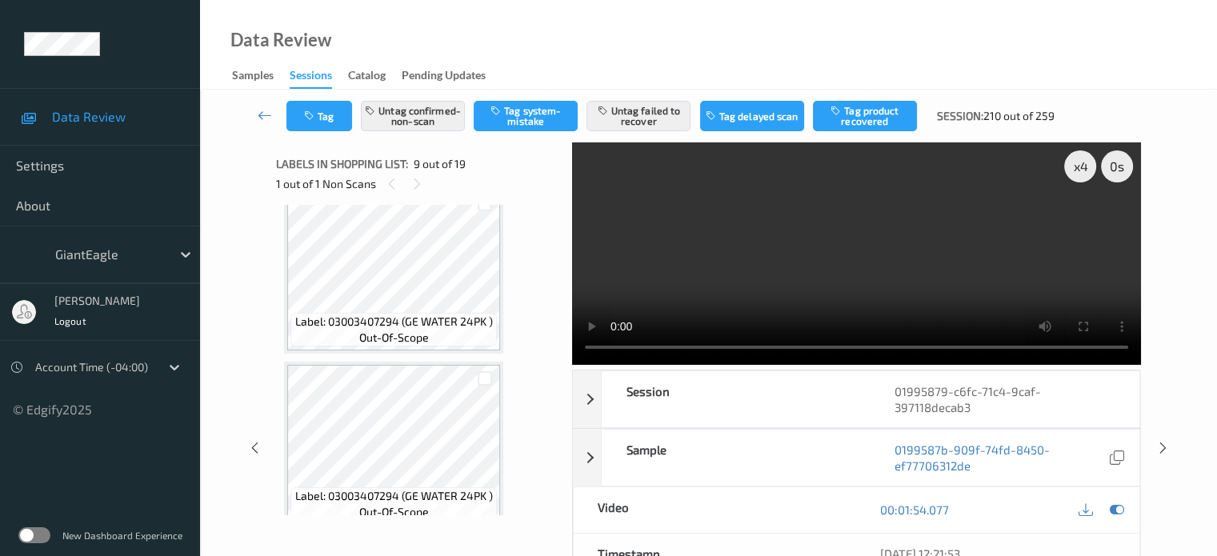
scroll to position [3013, 0]
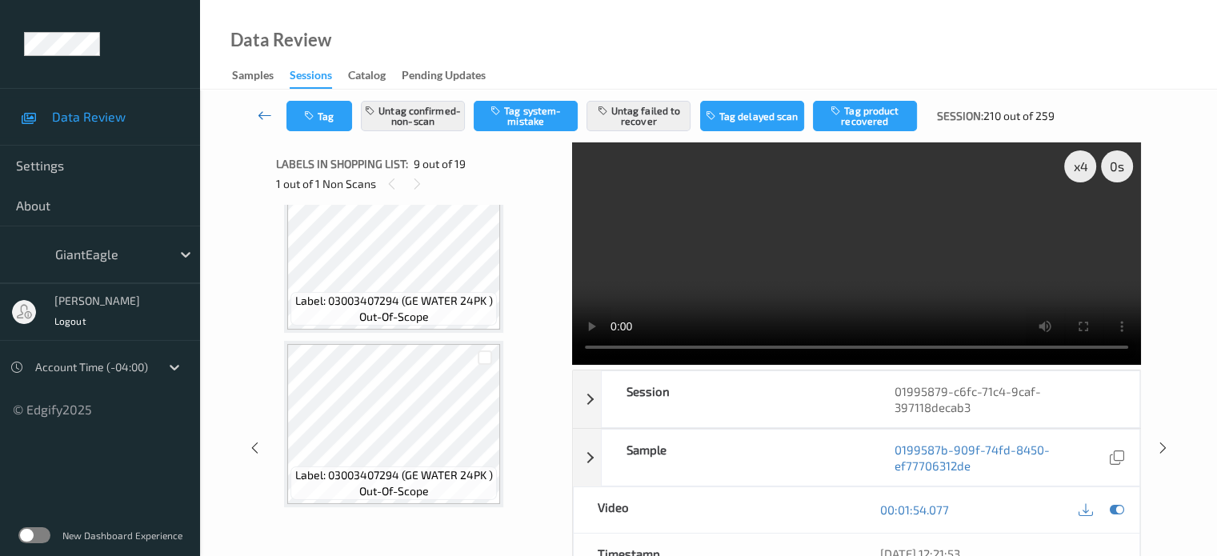
click at [269, 121] on icon at bounding box center [265, 115] width 14 height 16
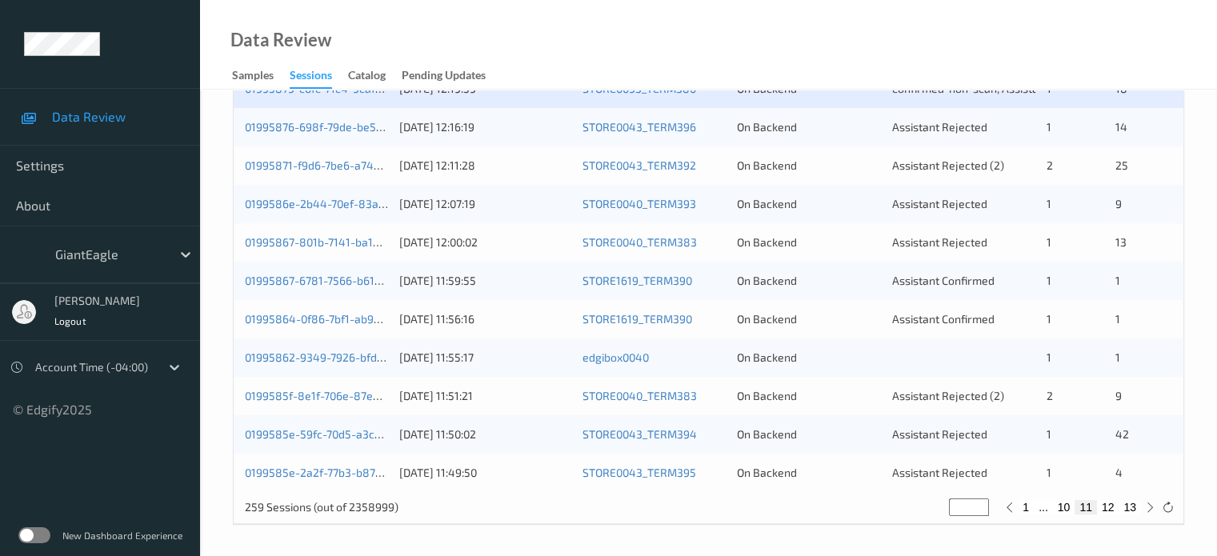
scroll to position [640, 0]
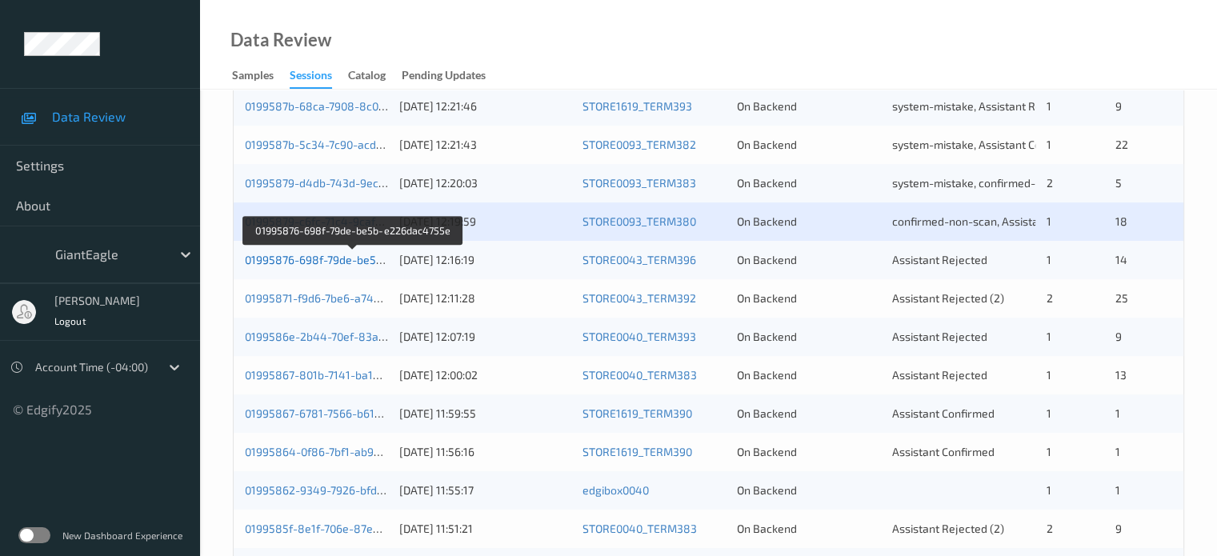
click at [319, 262] on link "01995876-698f-79de-be5b-e226dac4755e" at bounding box center [354, 260] width 218 height 14
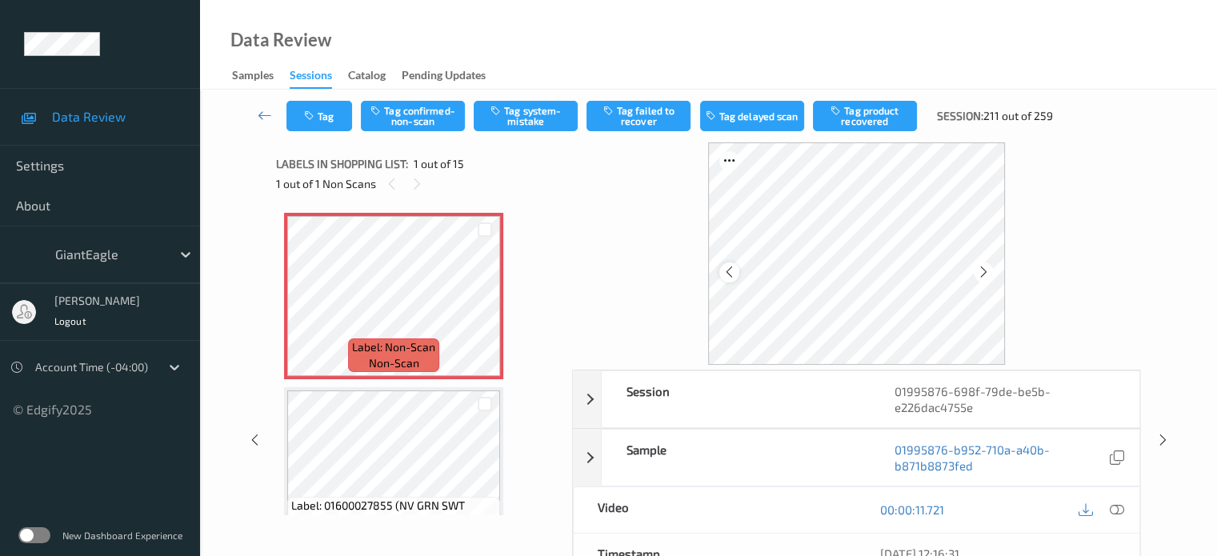
click at [733, 271] on icon at bounding box center [730, 272] width 14 height 14
click at [1116, 503] on icon at bounding box center [1116, 510] width 14 height 14
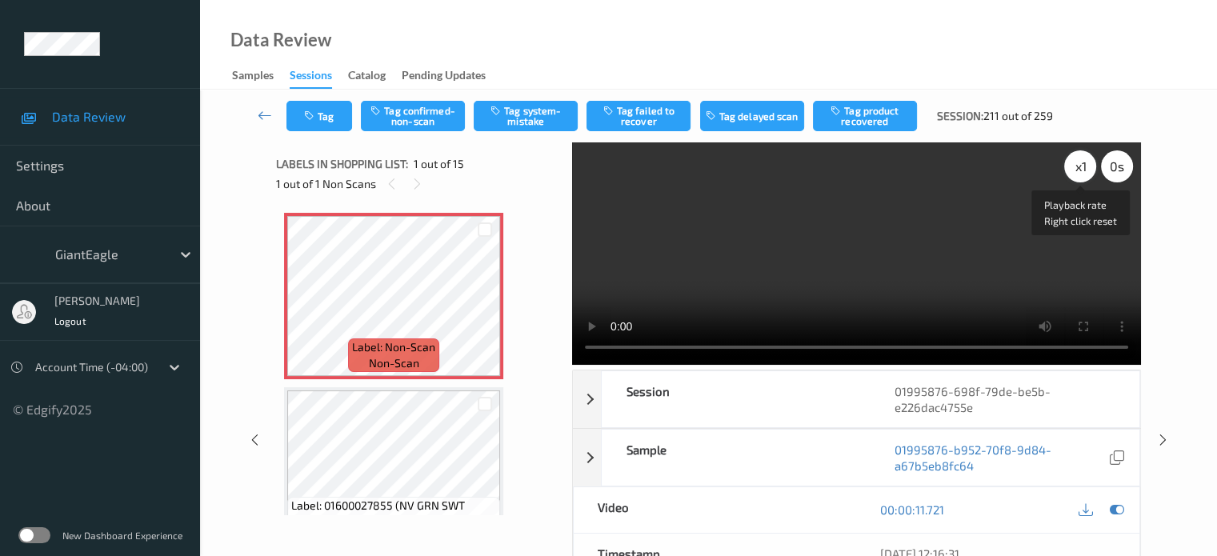
click at [1081, 168] on div "x 1" at bounding box center [1080, 166] width 32 height 32
click at [412, 122] on button "Tag confirmed-non-scan" at bounding box center [413, 116] width 104 height 30
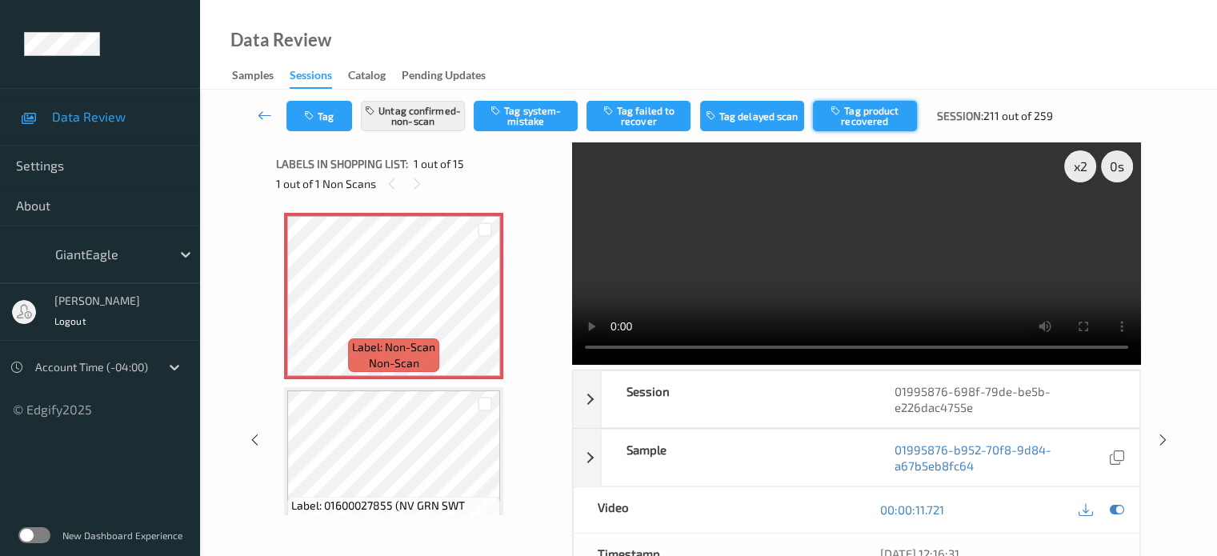
click at [879, 111] on button "Tag product recovered" at bounding box center [865, 116] width 104 height 30
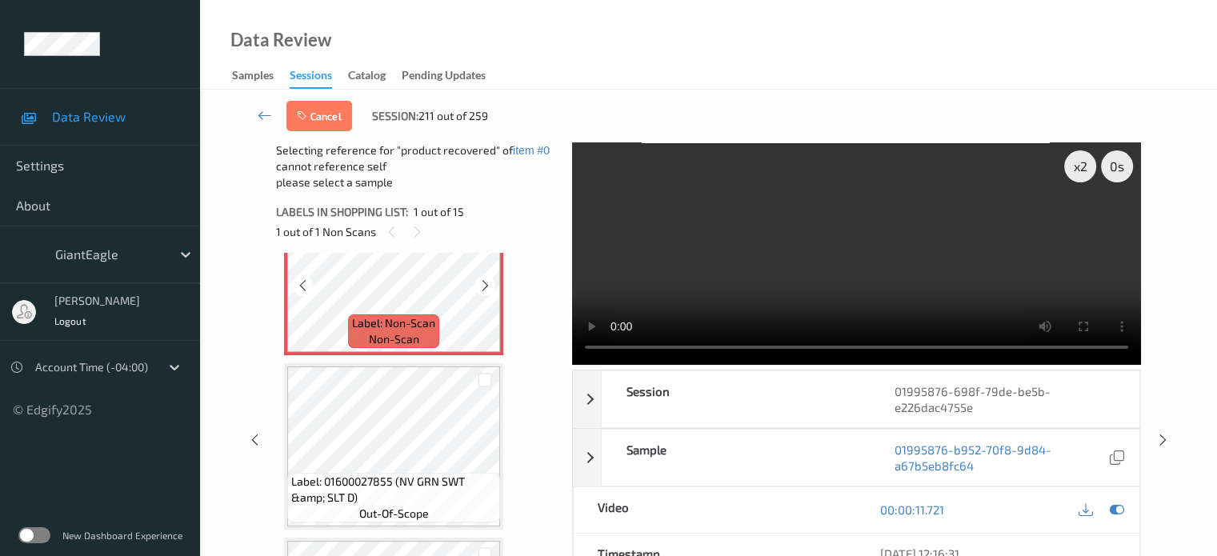
scroll to position [98, 0]
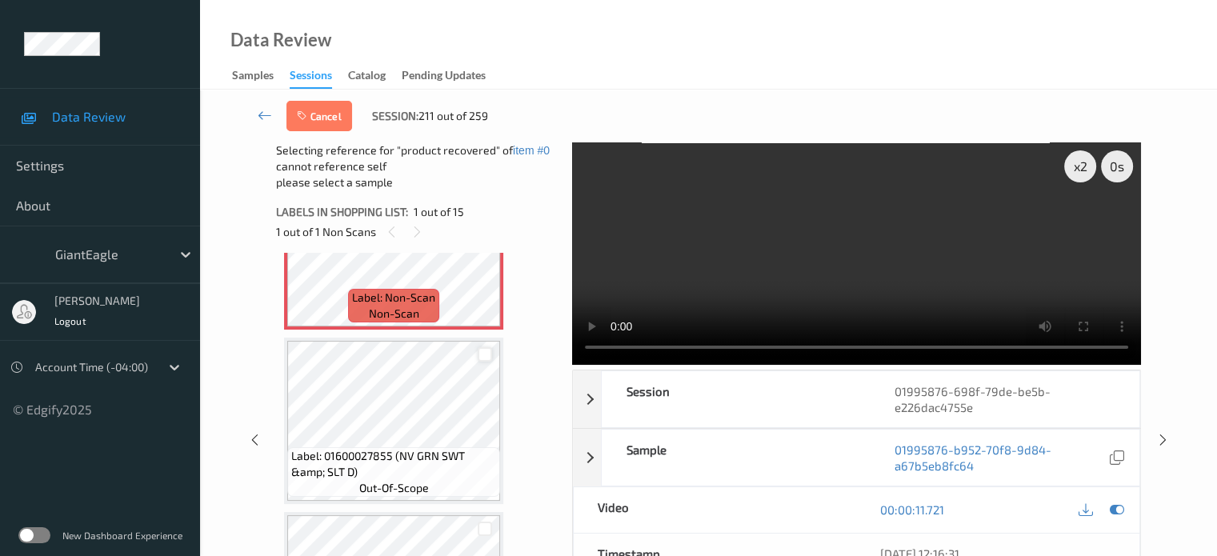
click at [483, 352] on div at bounding box center [485, 354] width 15 height 15
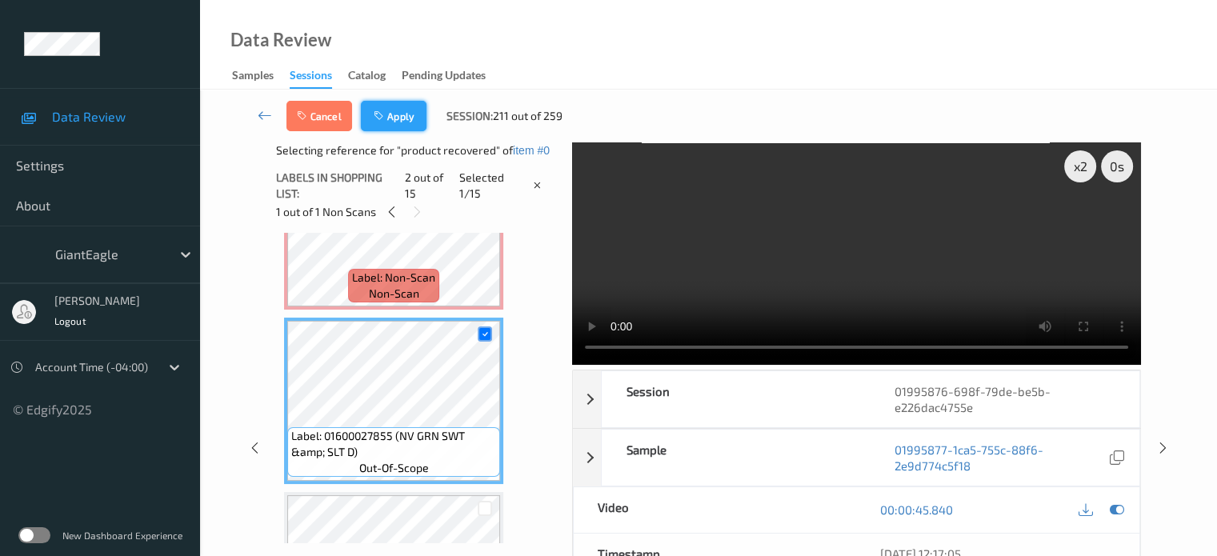
click at [391, 118] on button "Apply" at bounding box center [394, 116] width 66 height 30
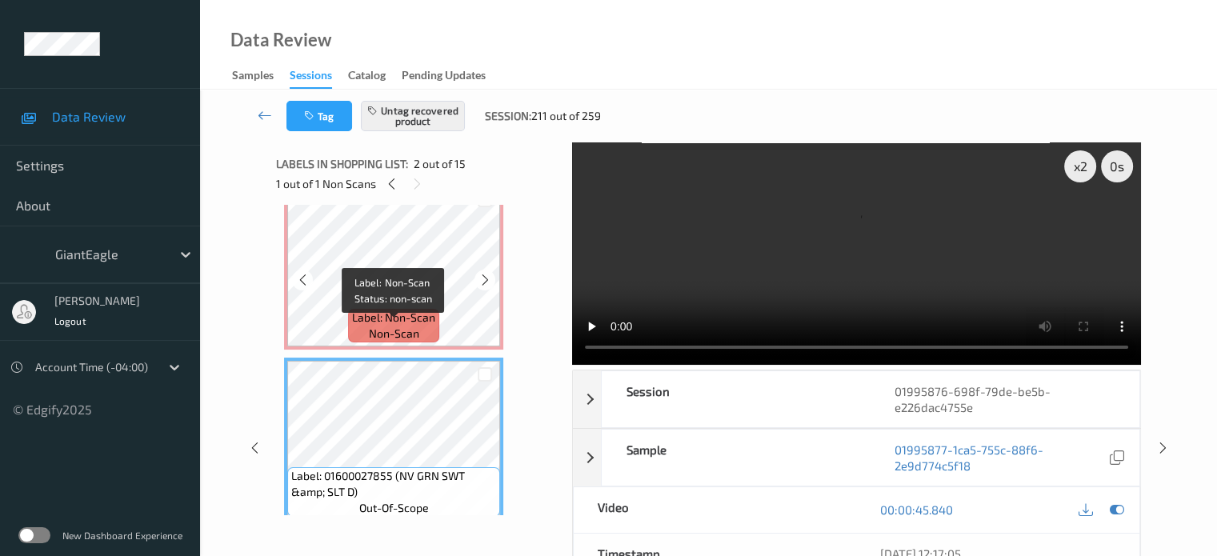
scroll to position [0, 0]
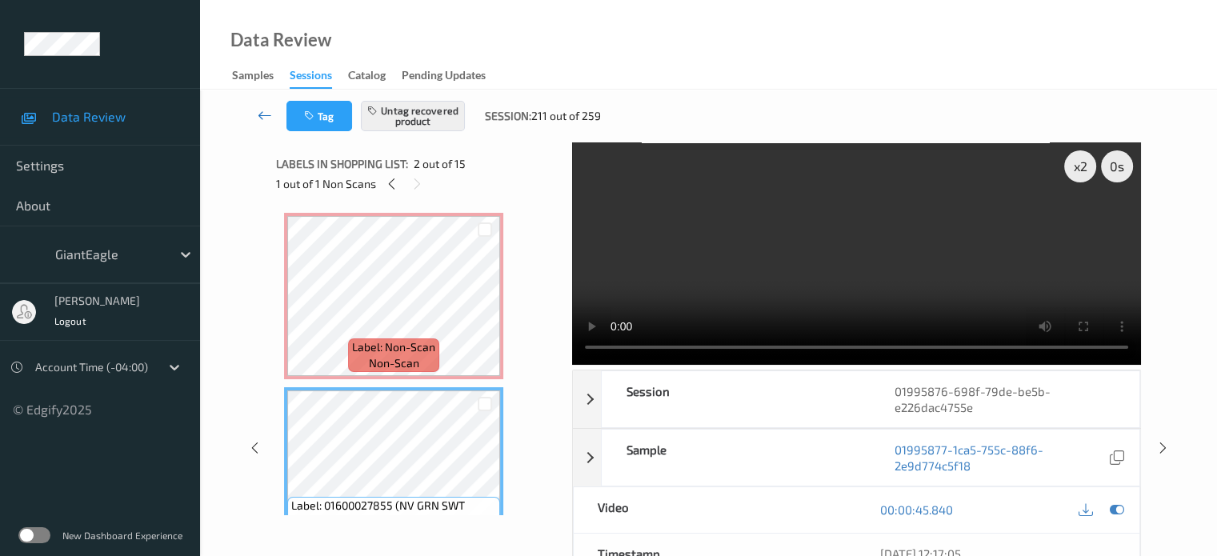
click at [267, 112] on icon at bounding box center [265, 115] width 14 height 16
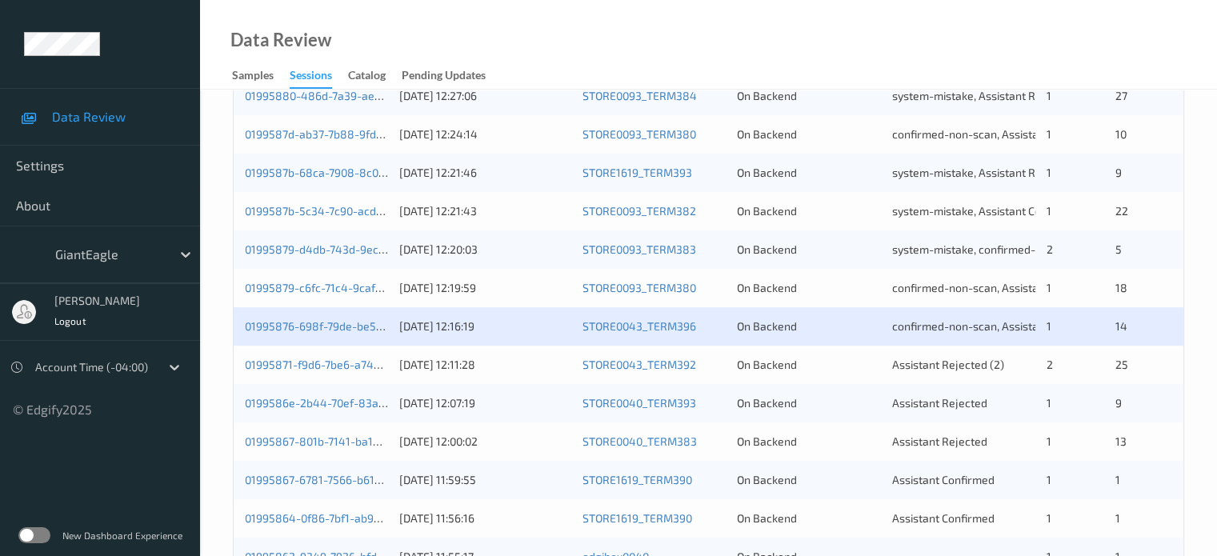
scroll to position [667, 0]
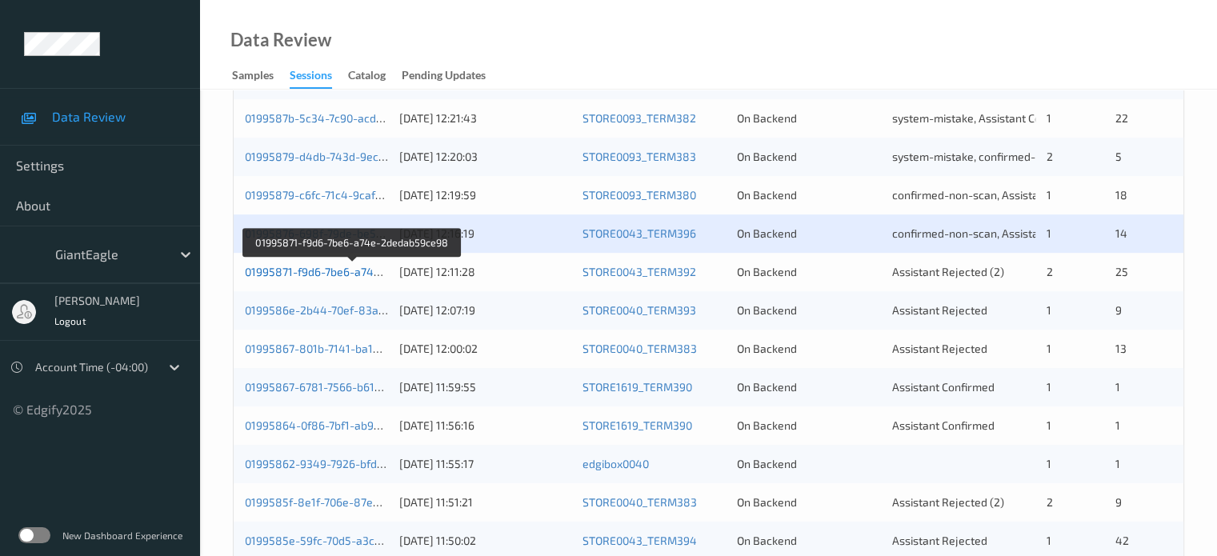
click at [352, 272] on link "01995871-f9d6-7be6-a74e-2dedab59ce98" at bounding box center [353, 272] width 217 height 14
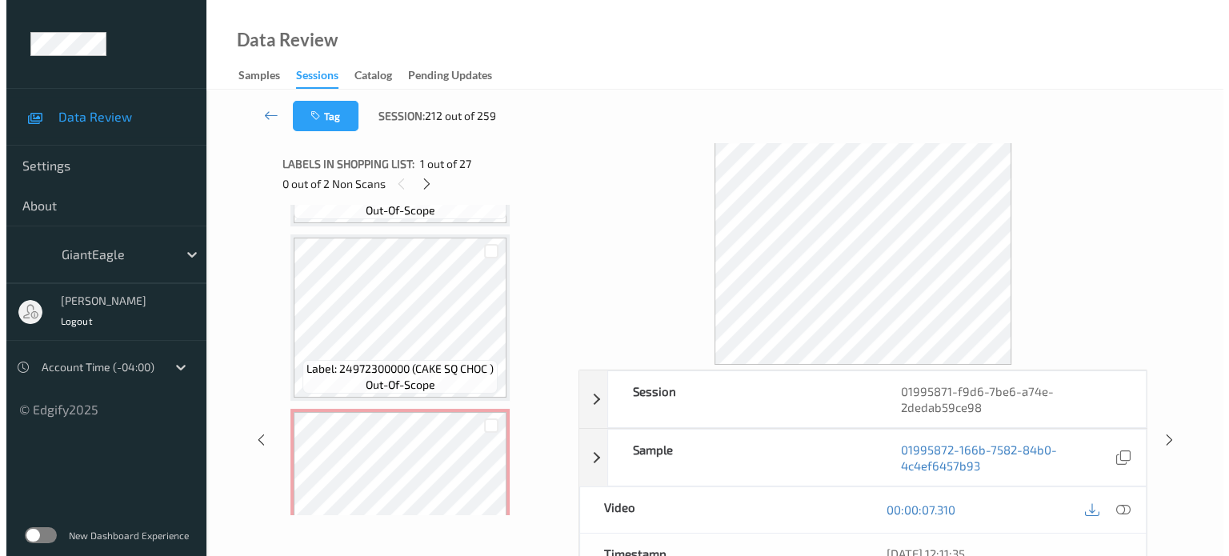
scroll to position [3602, 0]
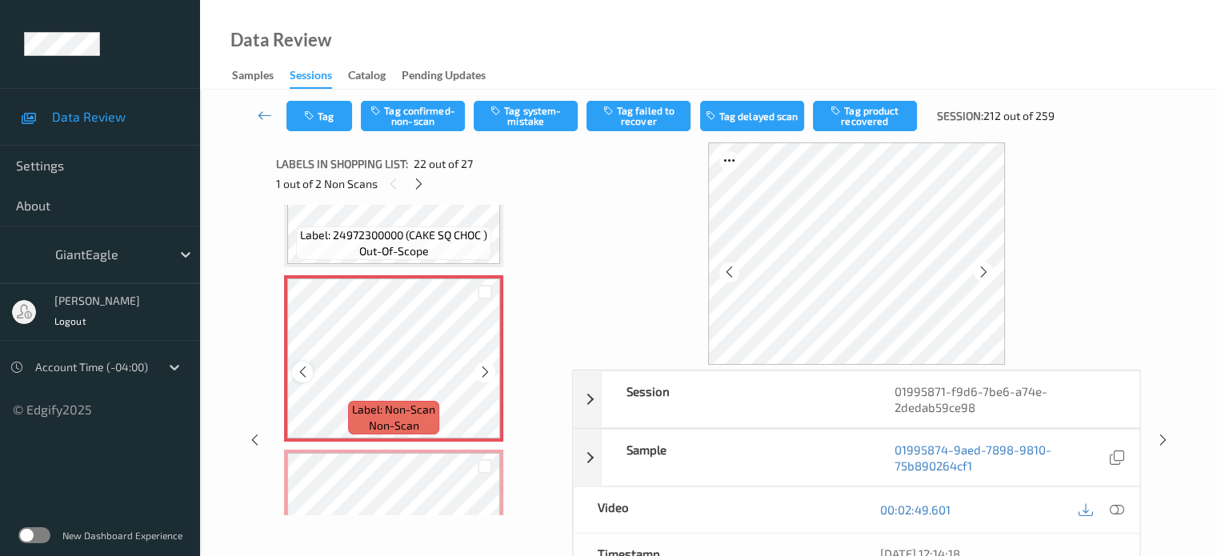
click at [302, 371] on icon at bounding box center [303, 372] width 14 height 14
click at [983, 271] on icon at bounding box center [984, 272] width 14 height 14
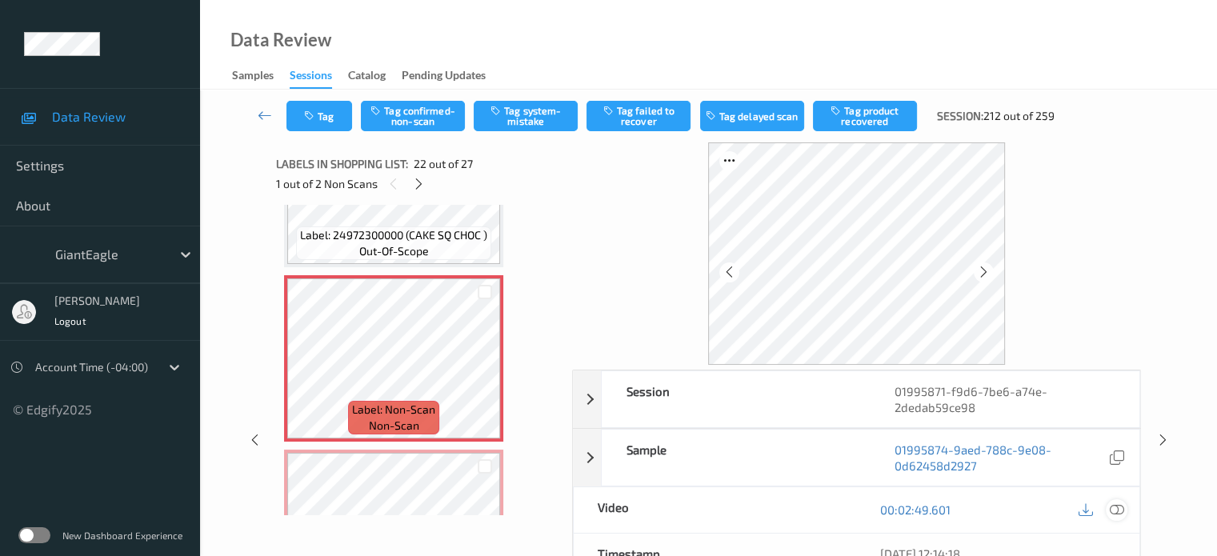
click at [1112, 507] on icon at bounding box center [1116, 510] width 14 height 14
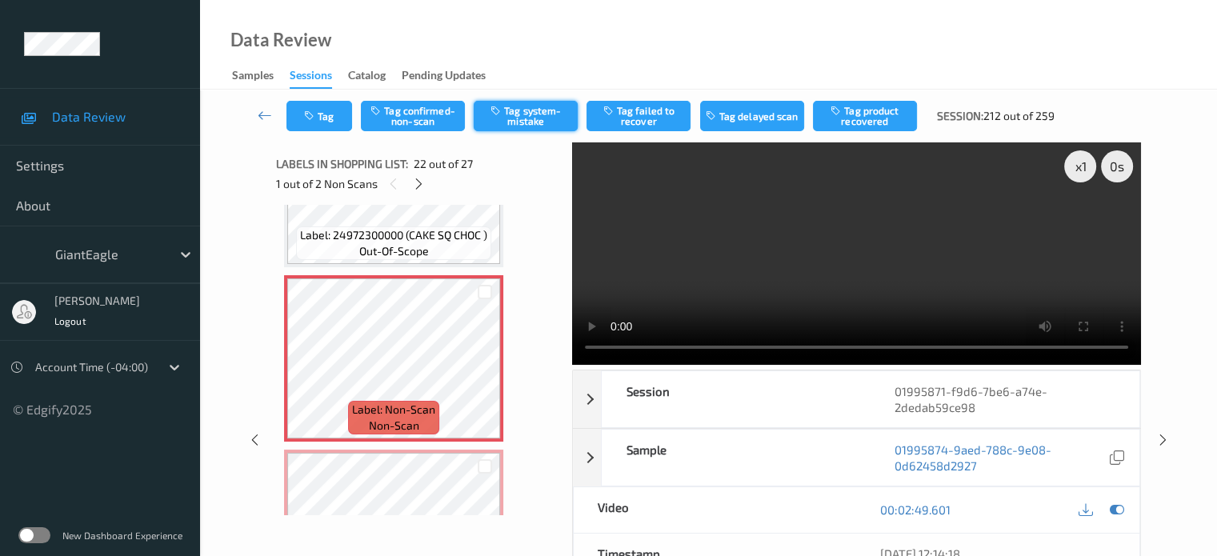
click at [519, 116] on button "Tag system-mistake" at bounding box center [526, 116] width 104 height 30
click at [310, 106] on button "Tag" at bounding box center [320, 116] width 66 height 30
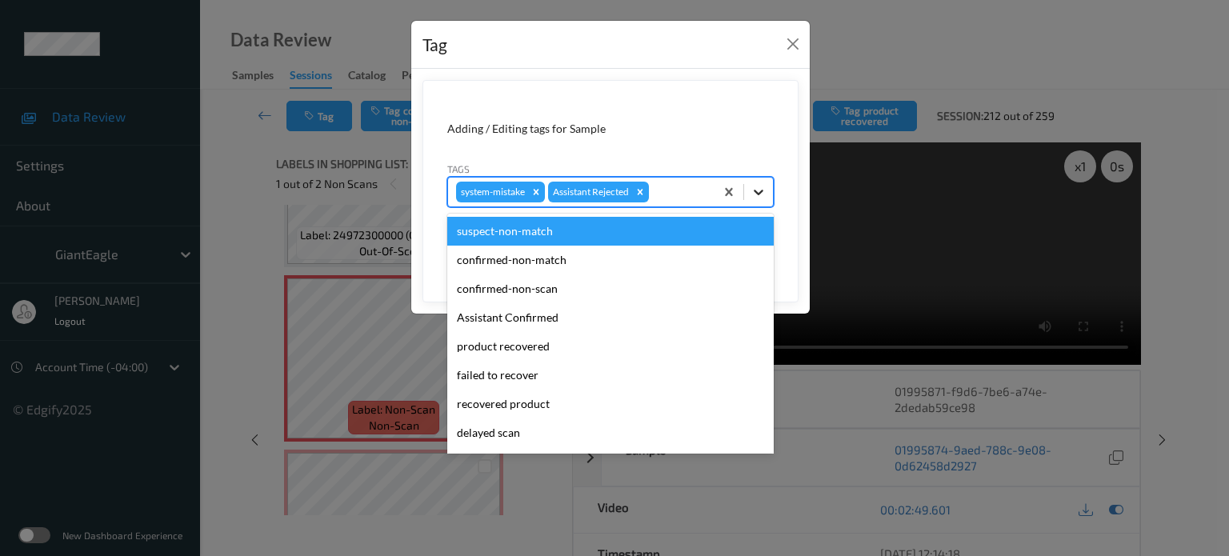
drag, startPoint x: 762, startPoint y: 194, endPoint x: 549, endPoint y: 243, distance: 218.4
click at [756, 196] on icon at bounding box center [759, 192] width 16 height 16
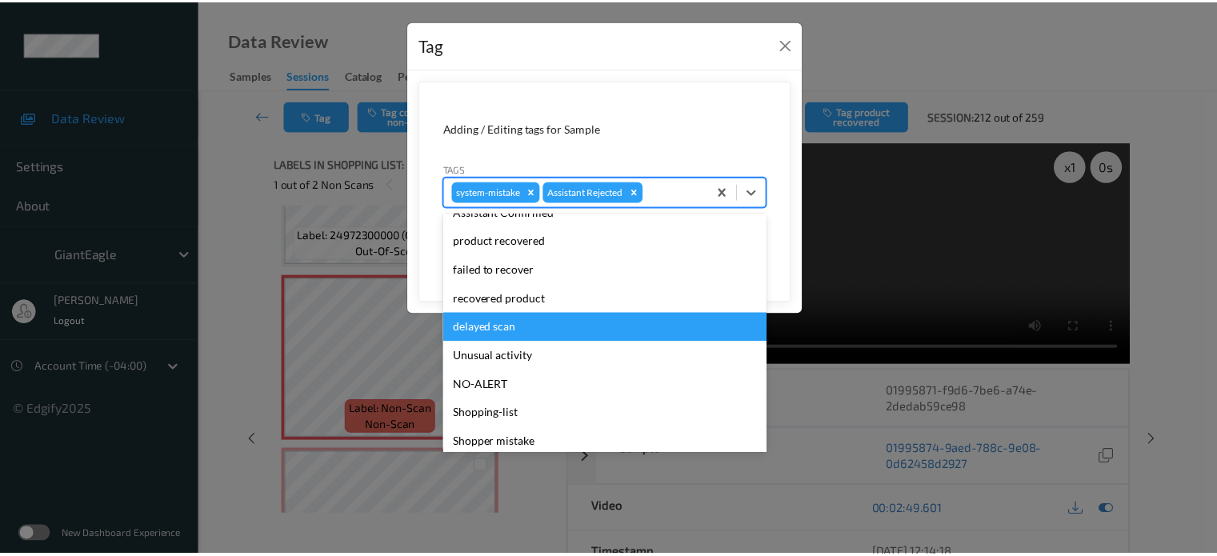
scroll to position [170, 0]
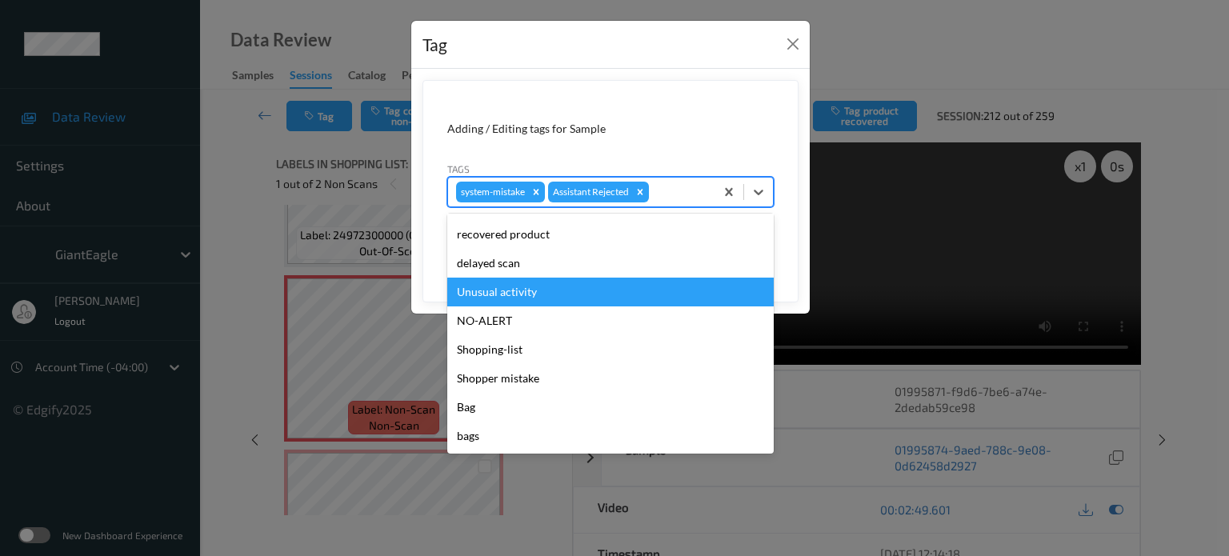
click at [496, 292] on div "Unusual activity" at bounding box center [610, 292] width 327 height 29
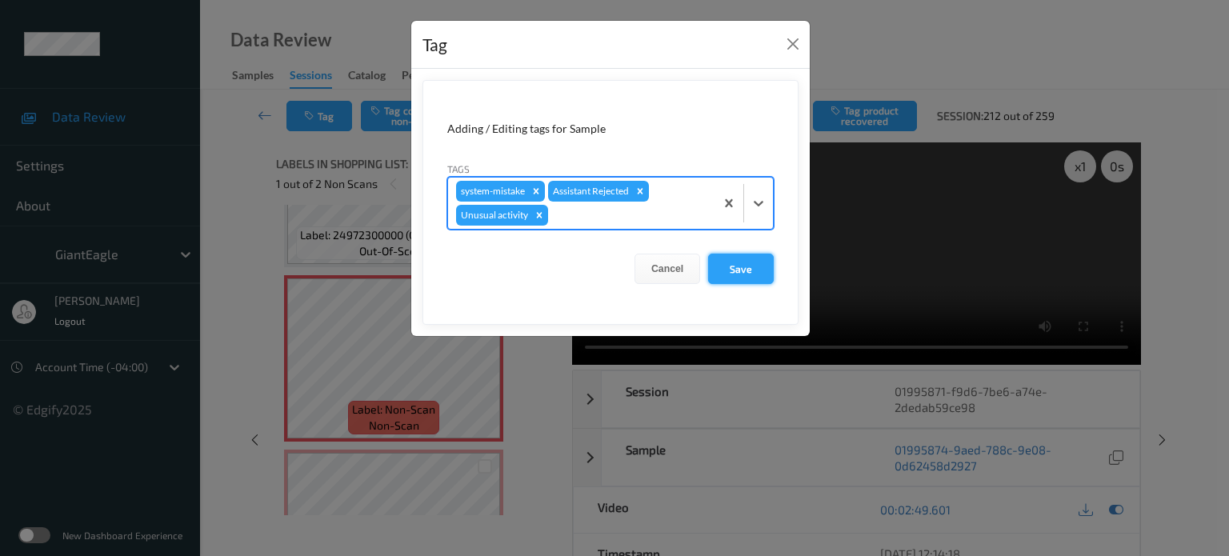
click at [733, 267] on button "Save" at bounding box center [741, 269] width 66 height 30
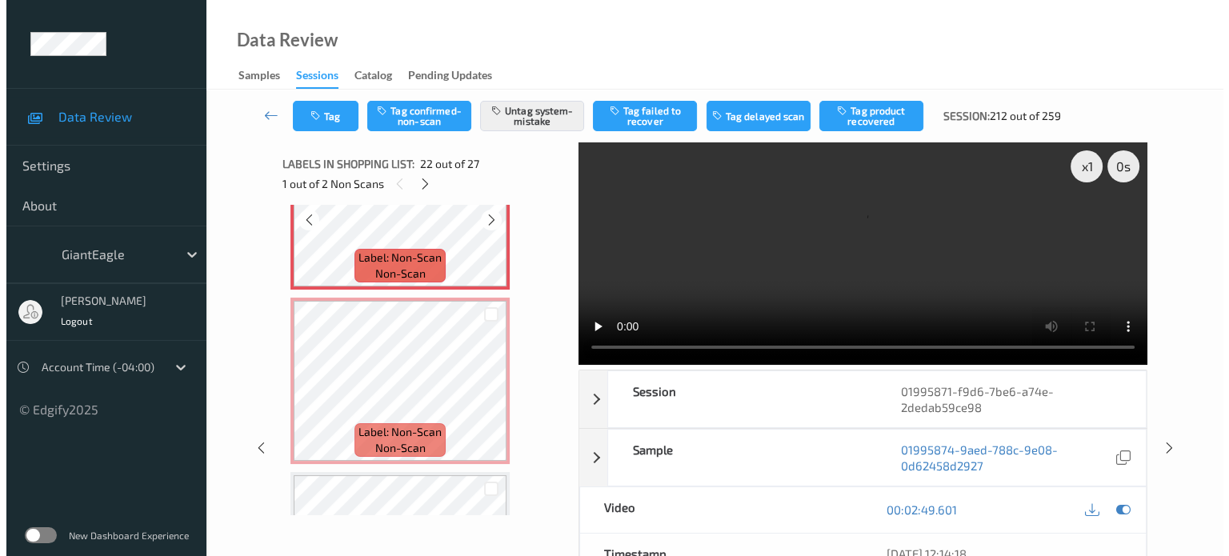
scroll to position [3754, 0]
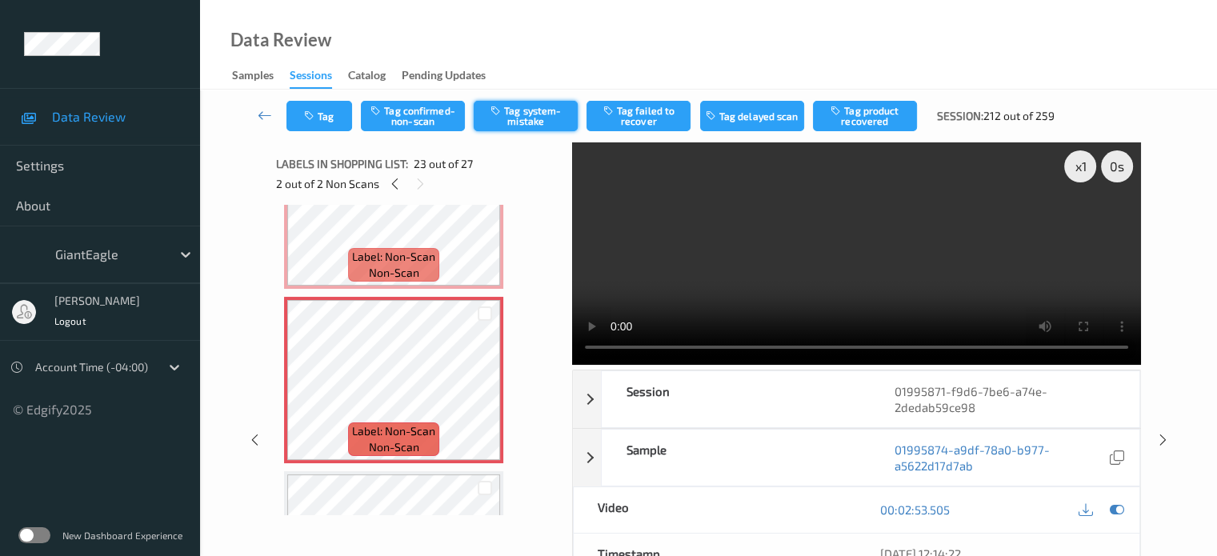
click at [525, 118] on button "Tag system-mistake" at bounding box center [526, 116] width 104 height 30
click at [346, 136] on div "Tag Tag confirmed-non-scan Untag system-mistake Tag failed to recover Tag delay…" at bounding box center [709, 116] width 952 height 53
click at [332, 124] on button "Tag" at bounding box center [320, 116] width 66 height 30
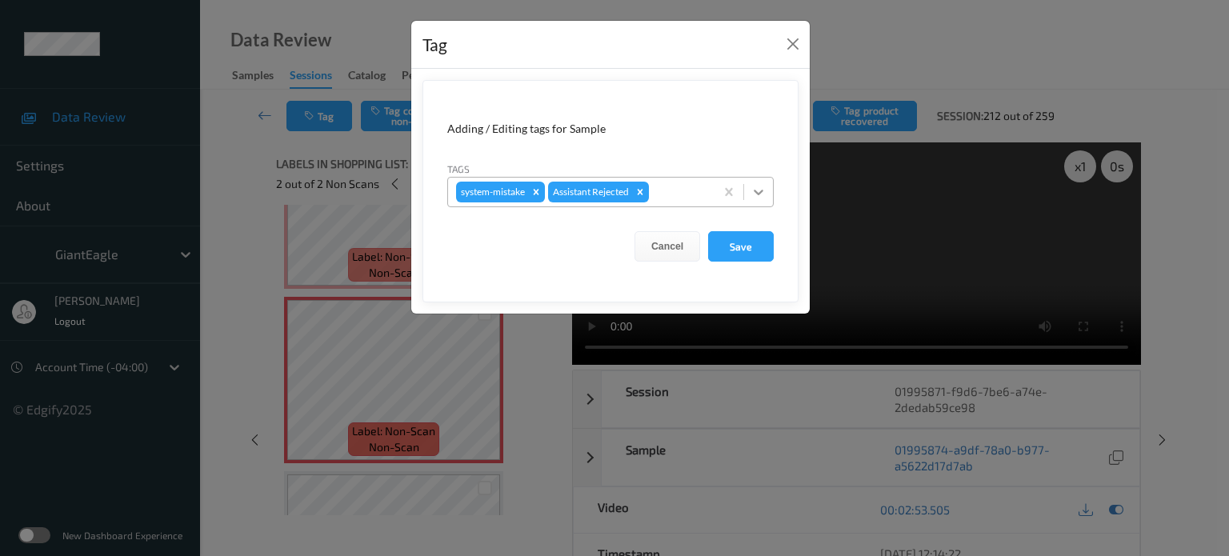
click at [759, 197] on icon at bounding box center [759, 192] width 16 height 16
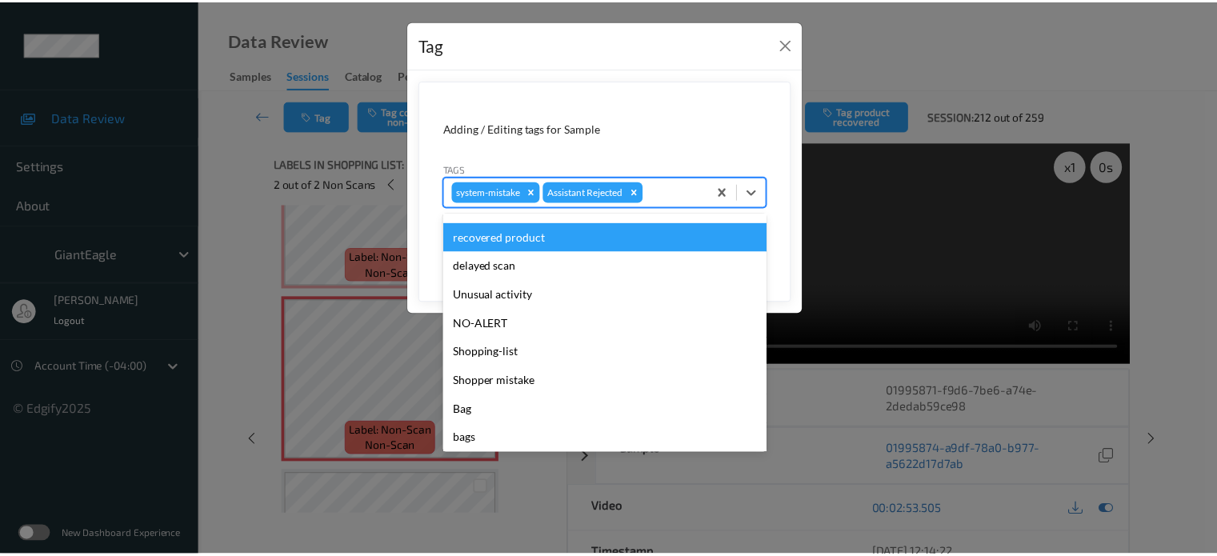
scroll to position [170, 0]
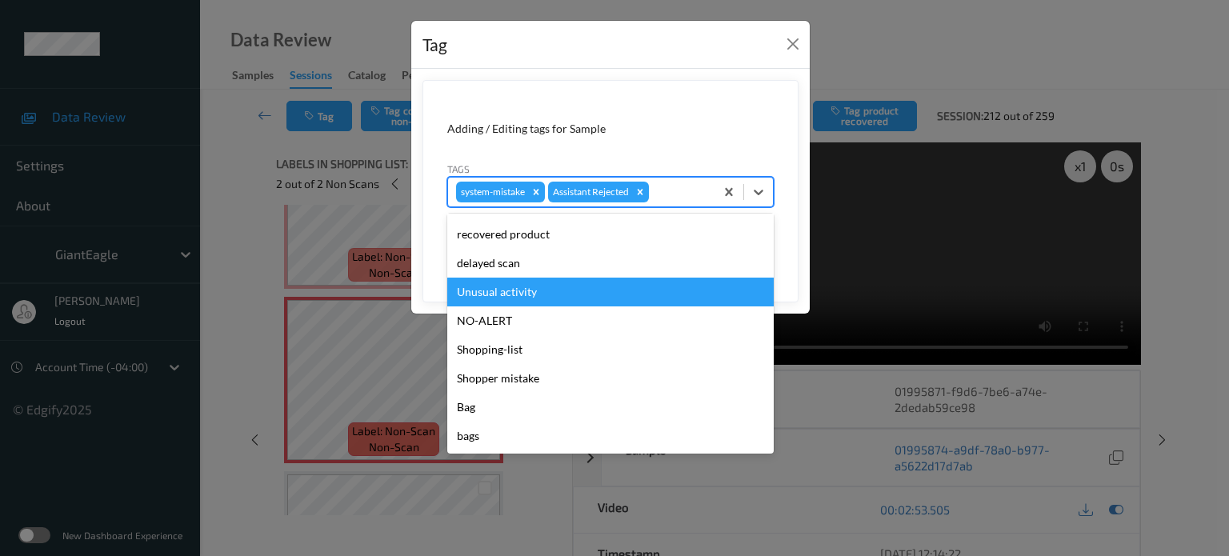
click at [503, 300] on div "Unusual activity" at bounding box center [610, 292] width 327 height 29
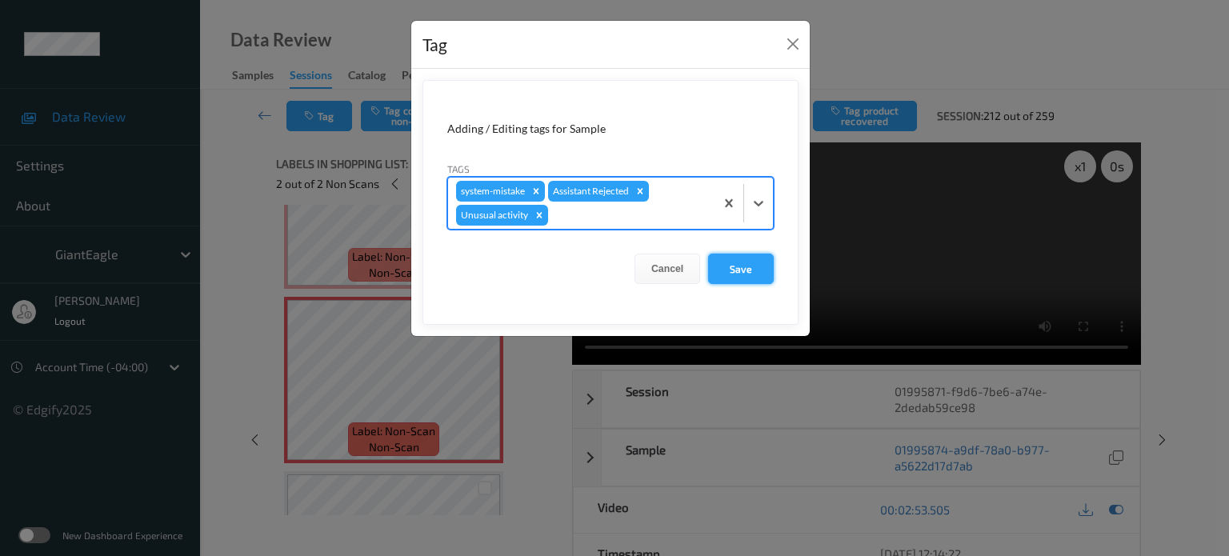
click at [738, 268] on button "Save" at bounding box center [741, 269] width 66 height 30
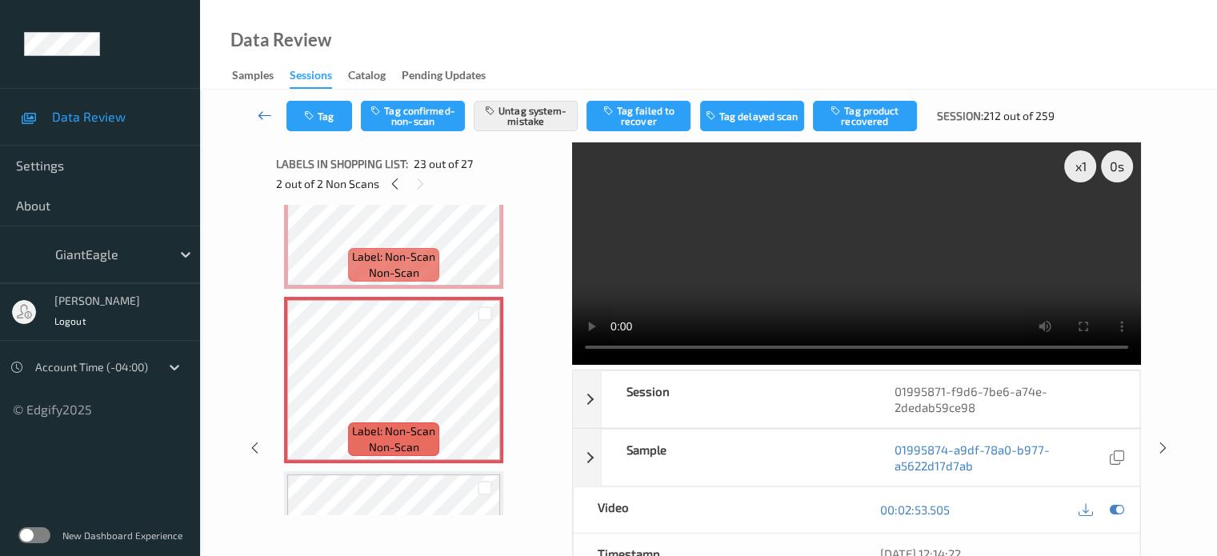
click at [264, 118] on icon at bounding box center [265, 115] width 14 height 16
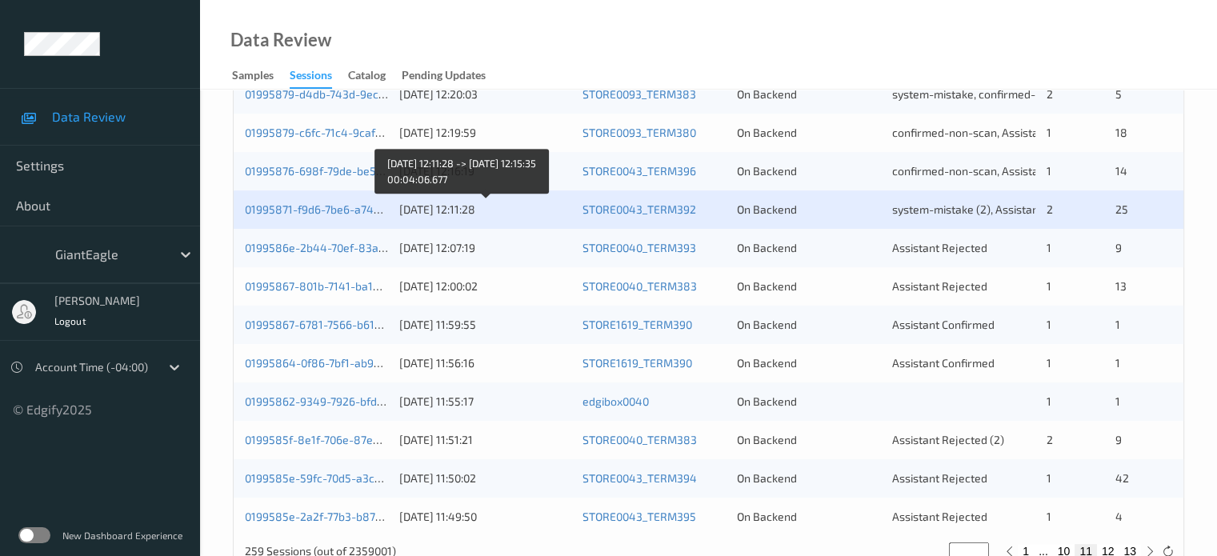
scroll to position [768, 0]
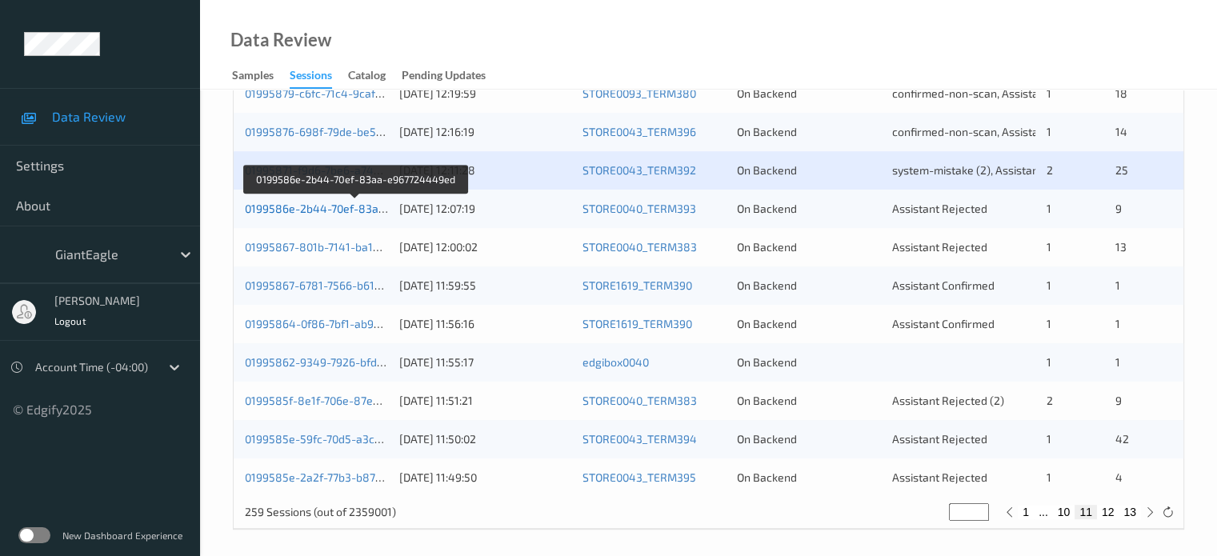
click at [333, 210] on link "0199586e-2b44-70ef-83aa-e967724449ed" at bounding box center [356, 209] width 222 height 14
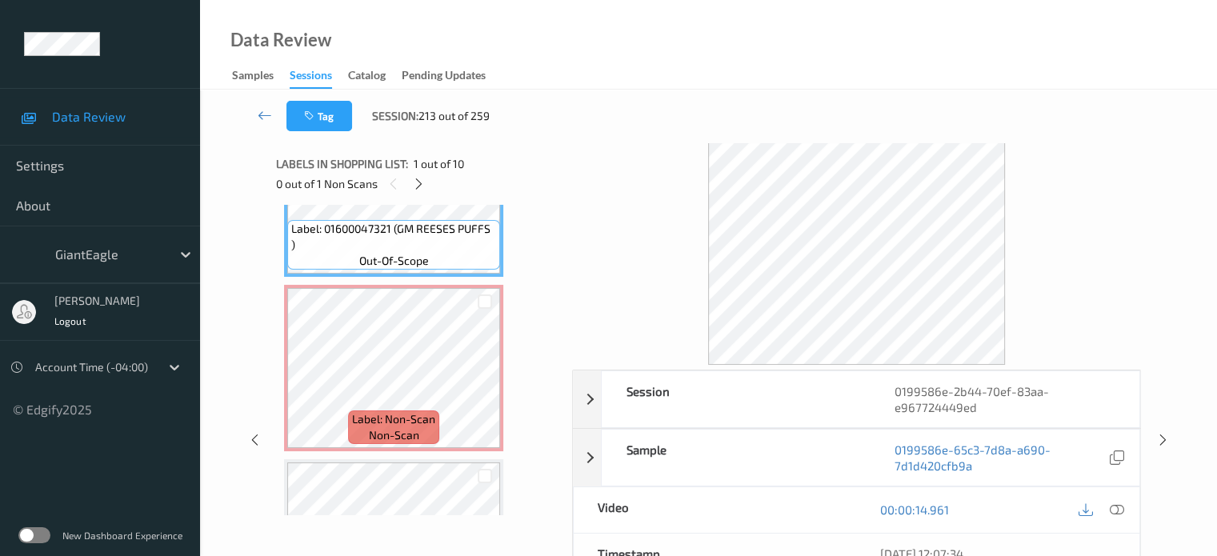
scroll to position [133, 0]
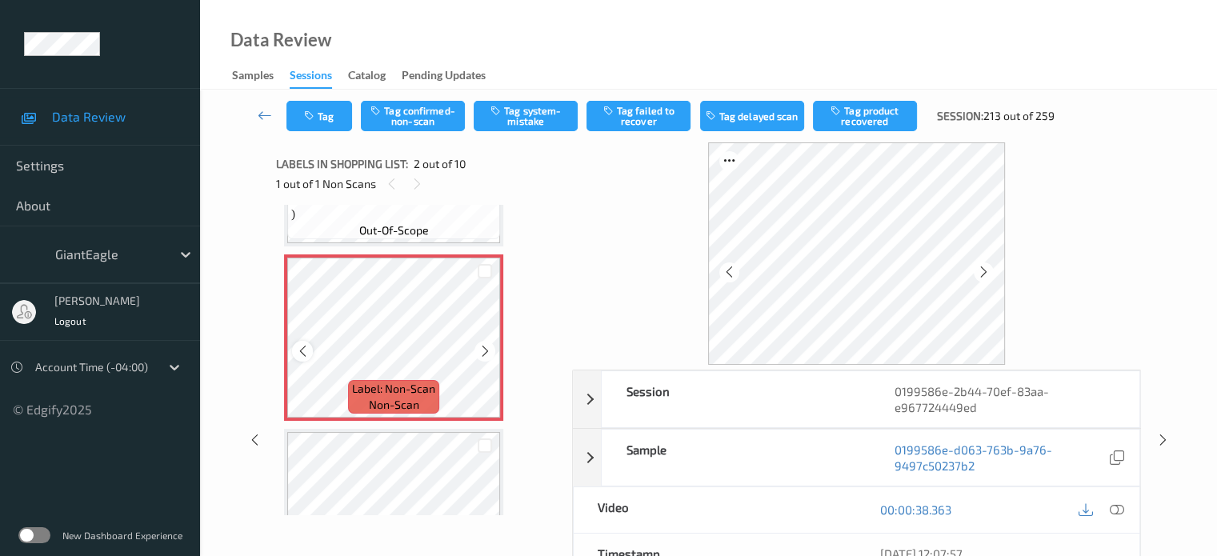
click at [304, 356] on icon at bounding box center [303, 351] width 14 height 14
click at [1122, 507] on icon at bounding box center [1116, 510] width 14 height 14
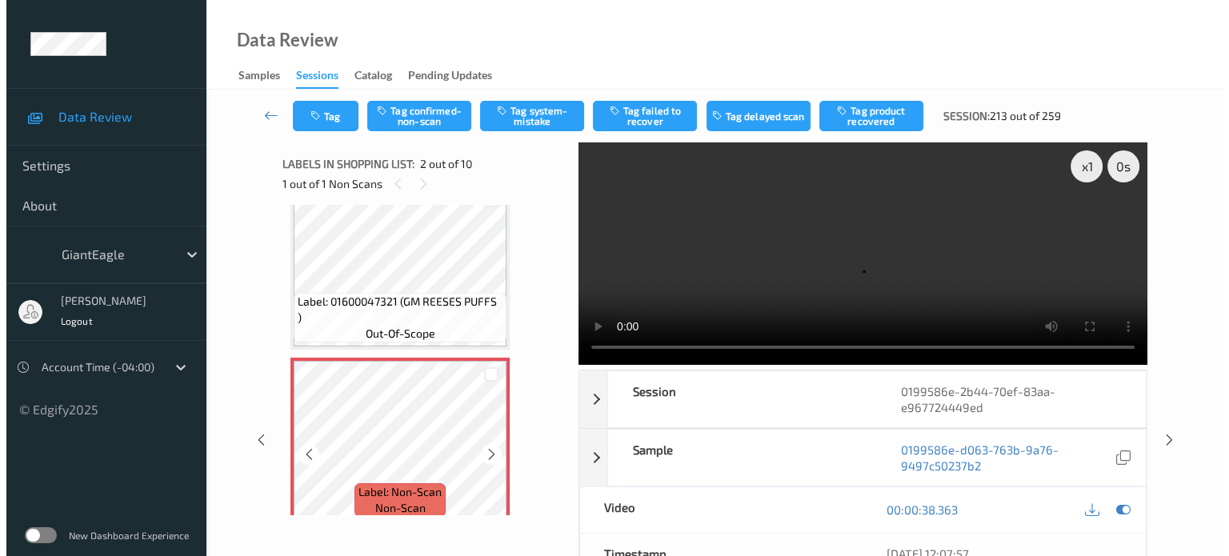
scroll to position [0, 0]
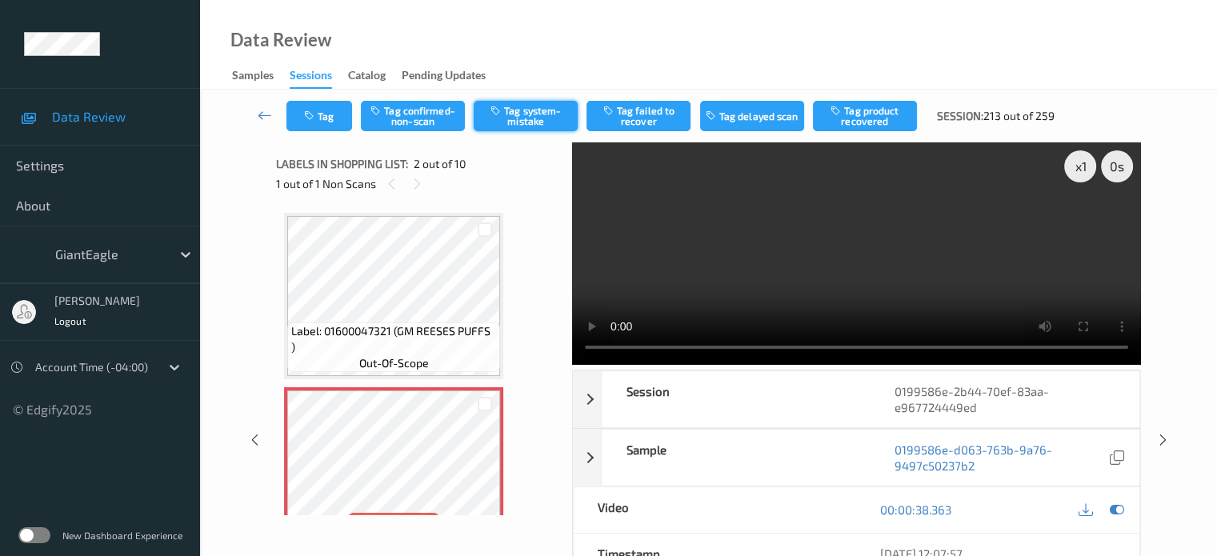
click at [529, 117] on button "Tag system-mistake" at bounding box center [526, 116] width 104 height 30
click at [318, 119] on button "Tag" at bounding box center [320, 116] width 66 height 30
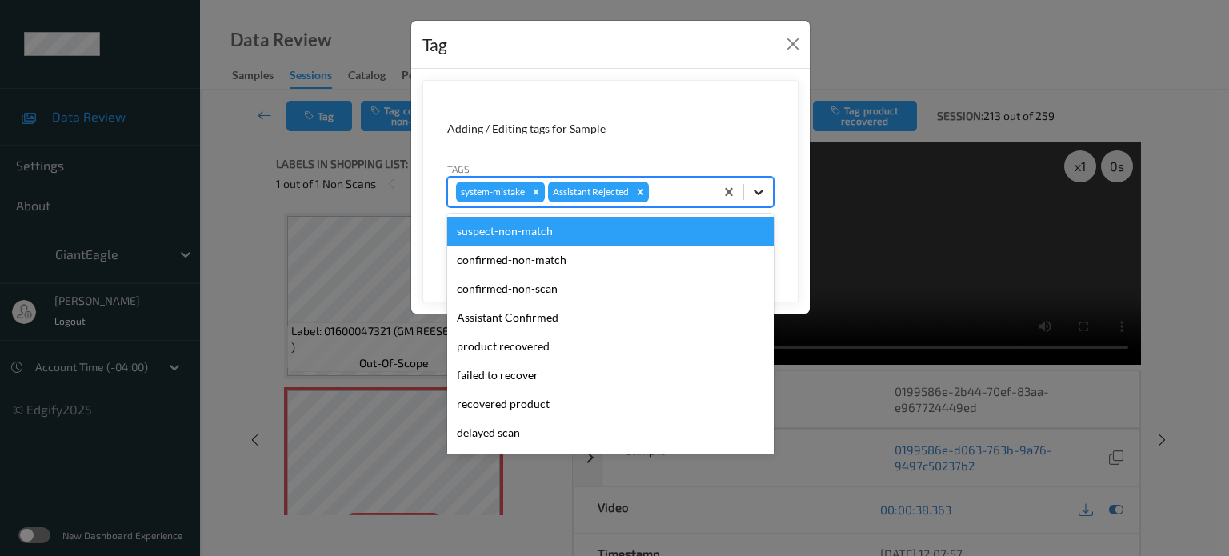
click at [762, 196] on icon at bounding box center [759, 192] width 16 height 16
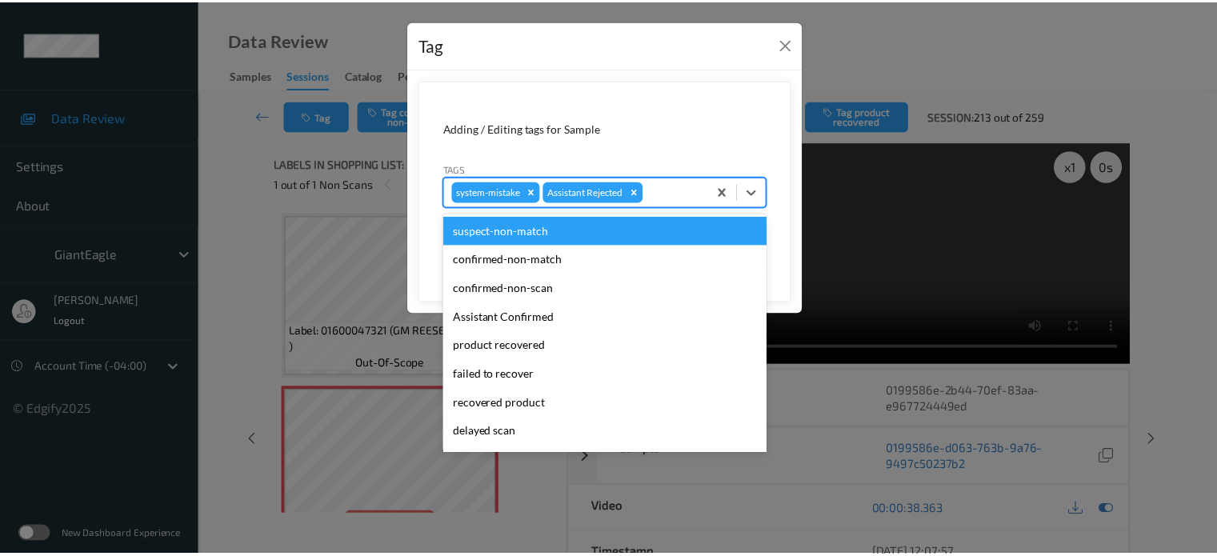
scroll to position [170, 0]
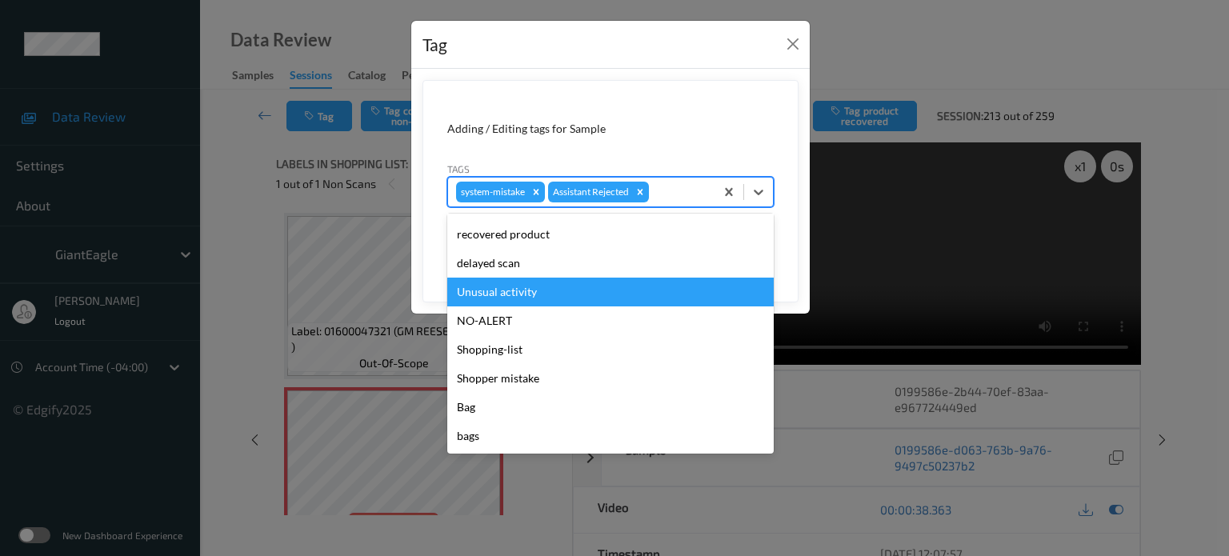
click at [484, 289] on div "Unusual activity" at bounding box center [610, 292] width 327 height 29
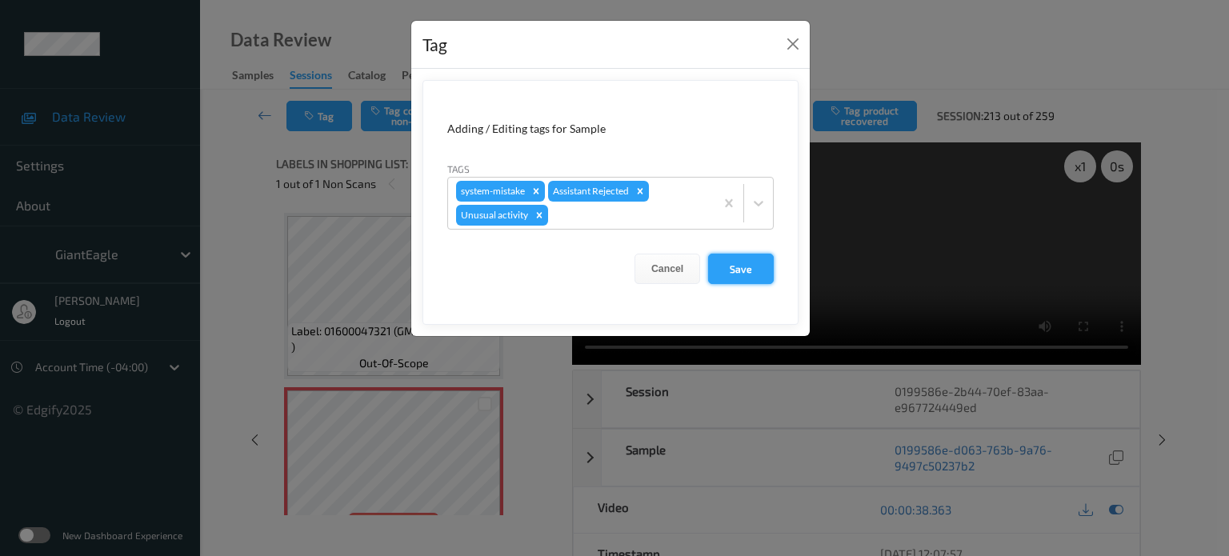
click at [749, 267] on button "Save" at bounding box center [741, 269] width 66 height 30
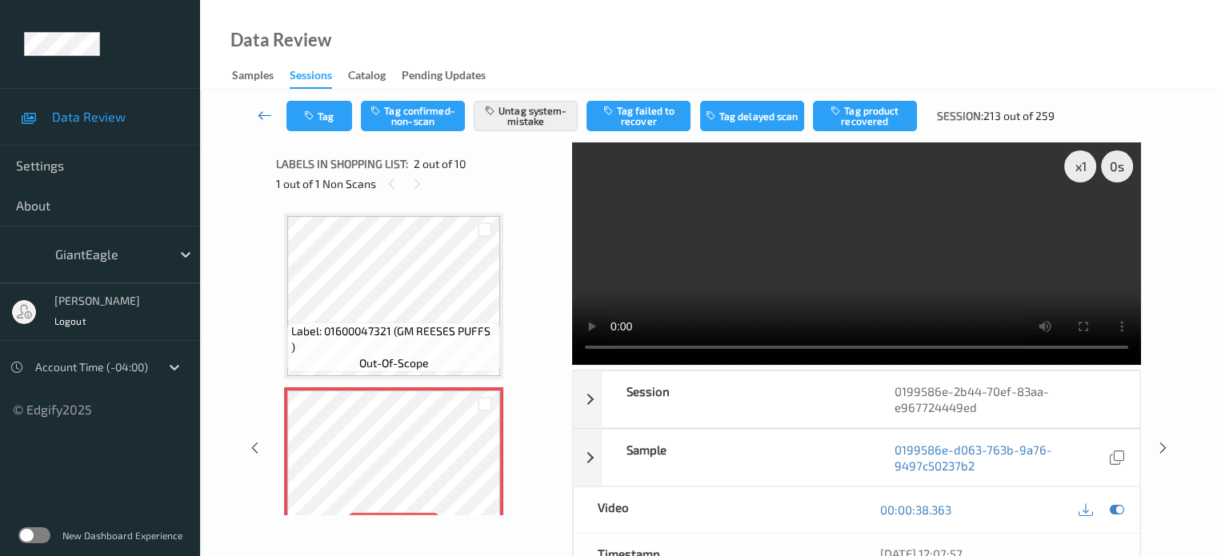
click at [267, 115] on icon at bounding box center [265, 115] width 14 height 16
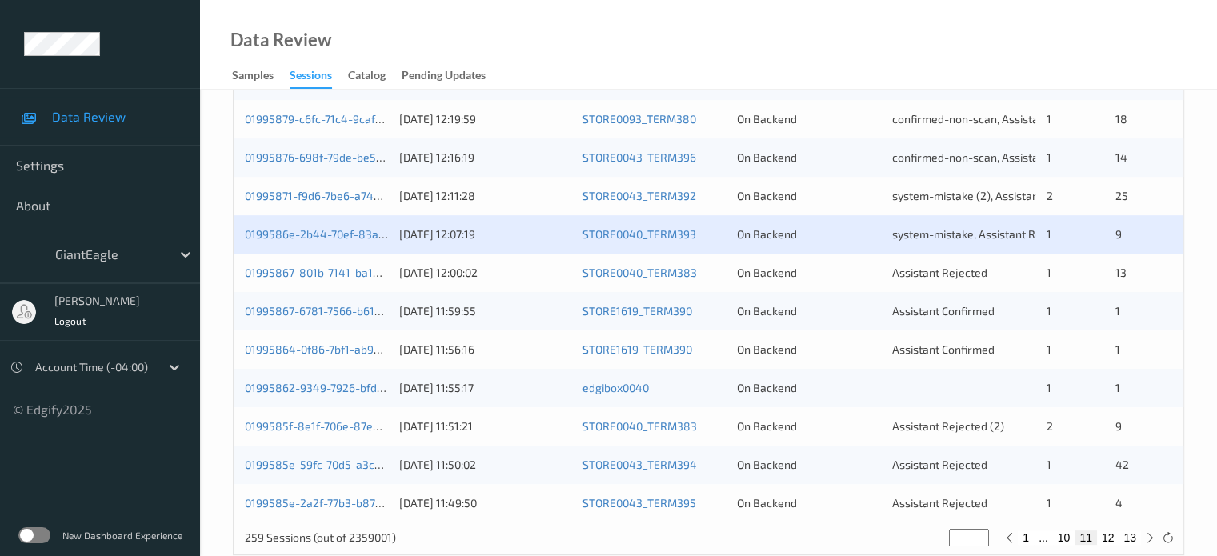
scroll to position [773, 0]
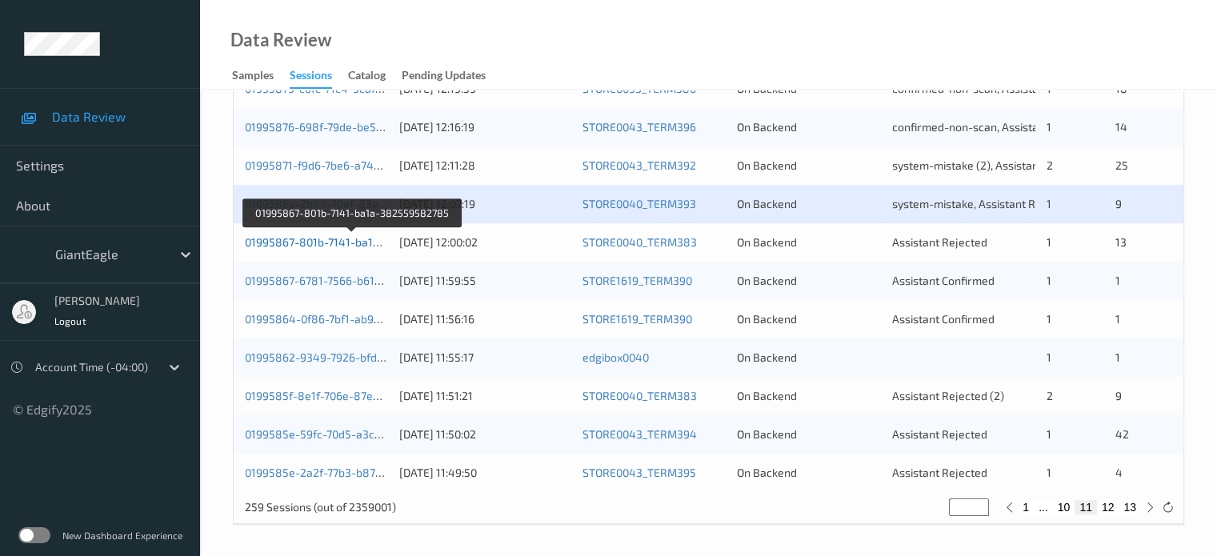
click at [307, 244] on link "01995867-801b-7141-ba1a-382559582785" at bounding box center [354, 242] width 218 height 14
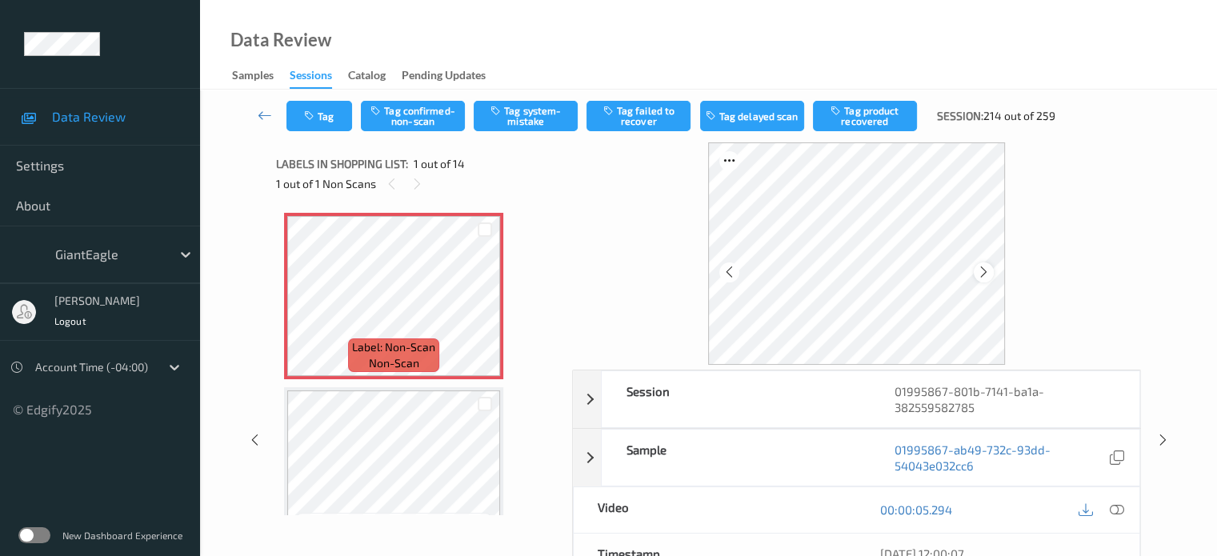
click at [984, 266] on icon at bounding box center [984, 272] width 14 height 14
click at [1111, 510] on icon at bounding box center [1116, 510] width 14 height 14
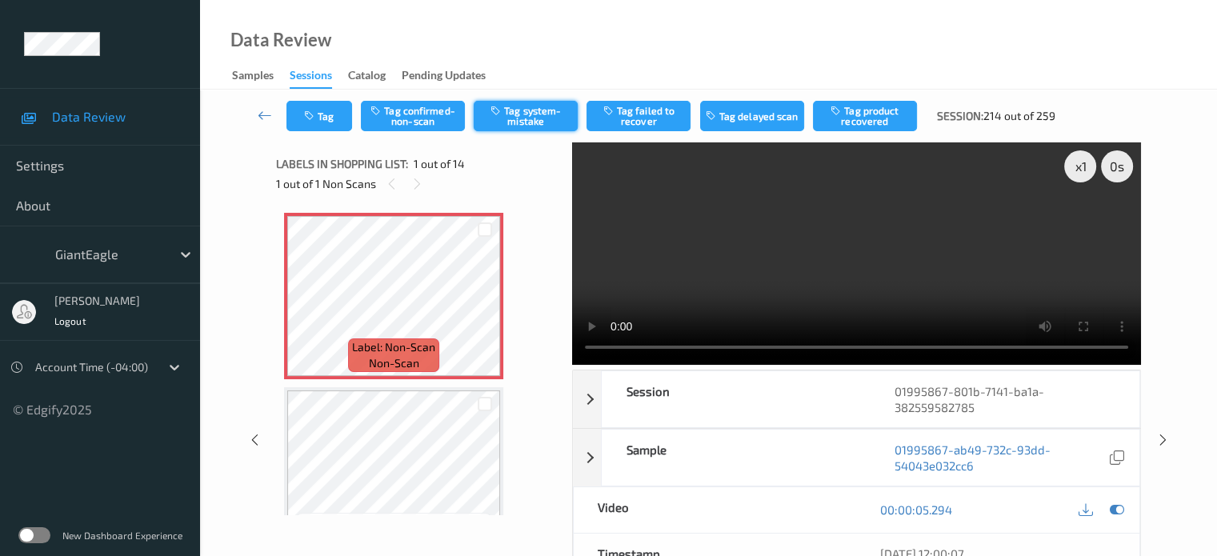
click at [533, 115] on button "Tag system-mistake" at bounding box center [526, 116] width 104 height 30
click at [329, 112] on button "Tag" at bounding box center [320, 116] width 66 height 30
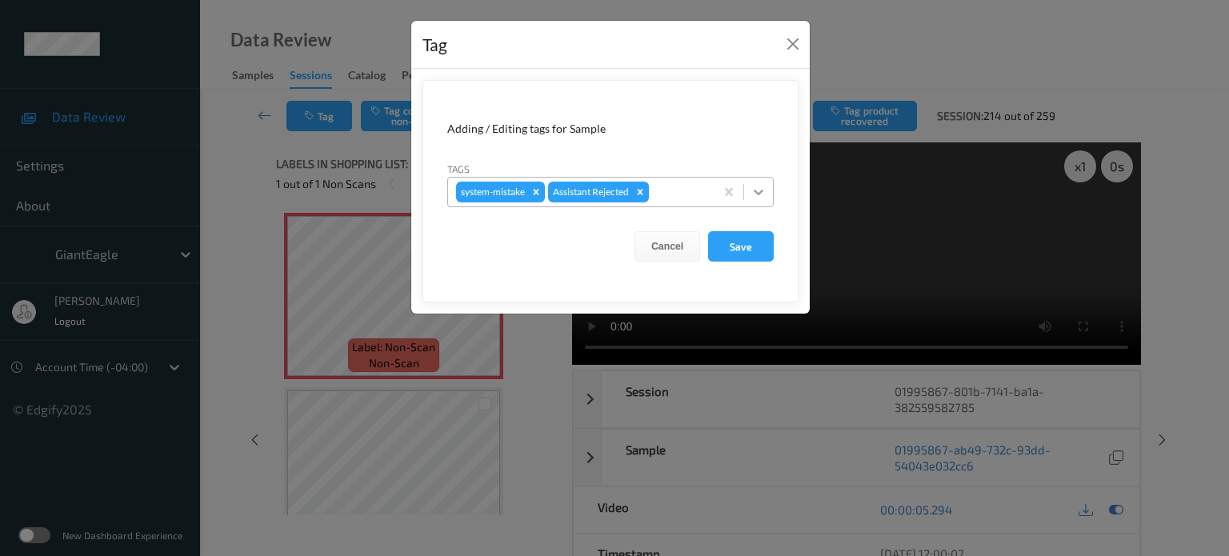
click at [764, 190] on icon at bounding box center [759, 192] width 16 height 16
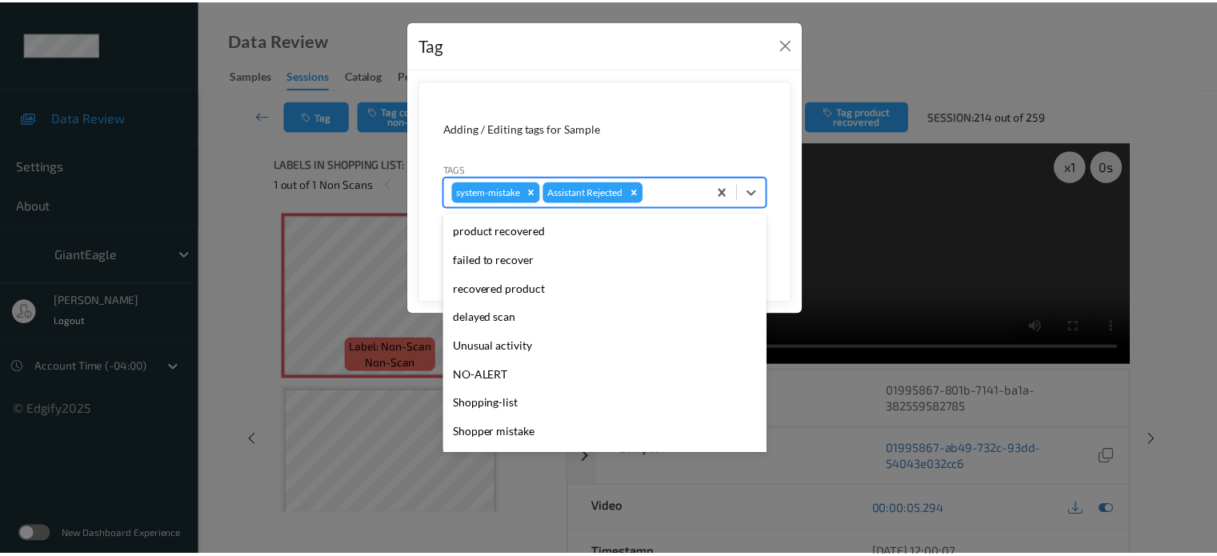
scroll to position [133, 0]
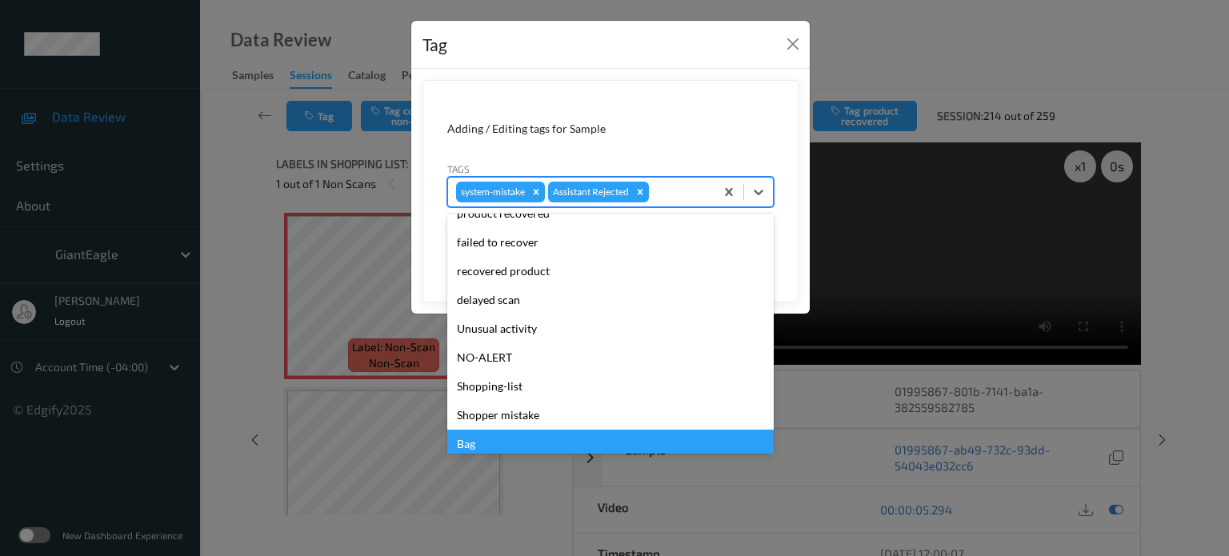
click at [470, 445] on div "Bag" at bounding box center [610, 444] width 327 height 29
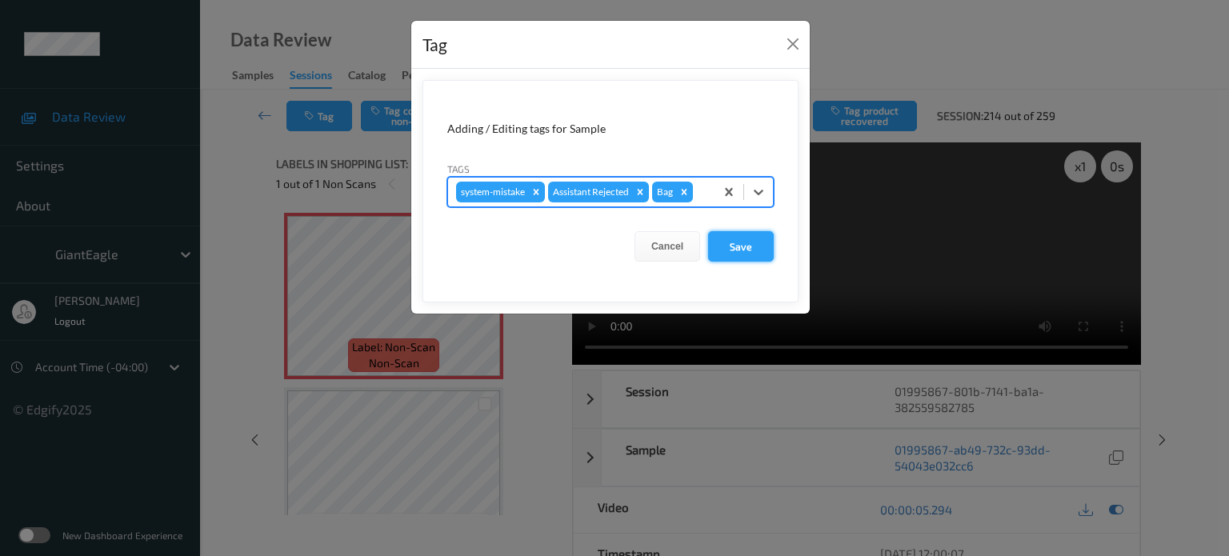
click at [746, 243] on button "Save" at bounding box center [741, 246] width 66 height 30
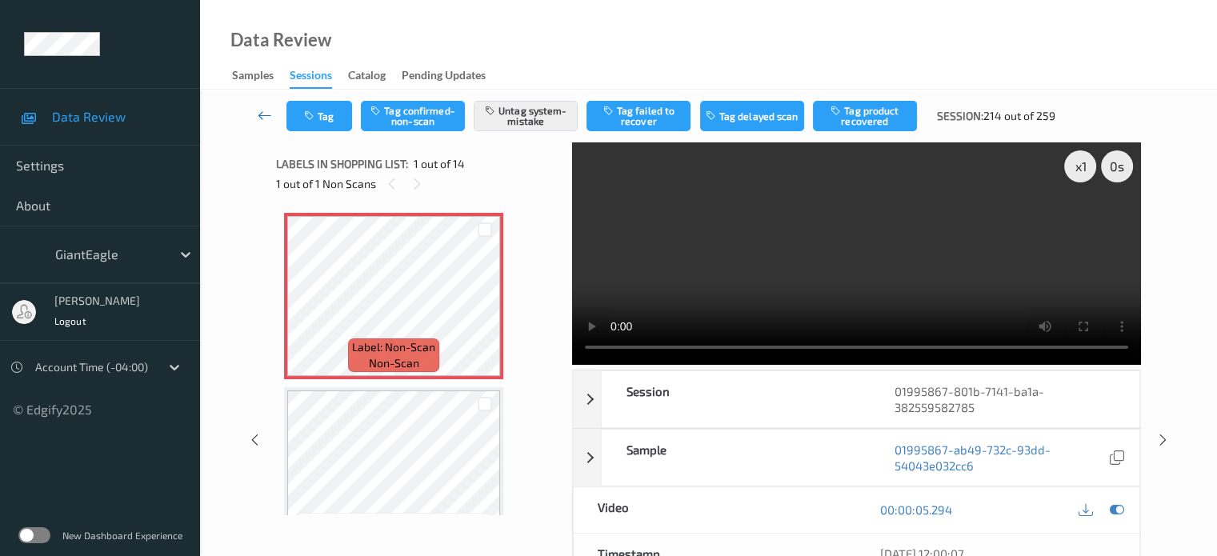
click at [264, 112] on icon at bounding box center [265, 115] width 14 height 16
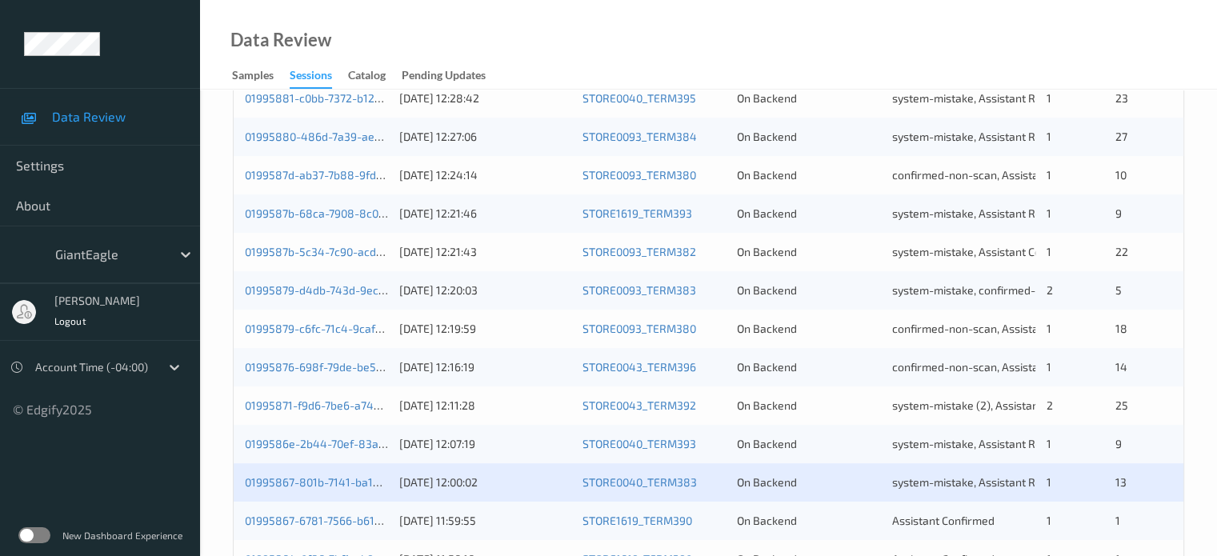
scroll to position [773, 0]
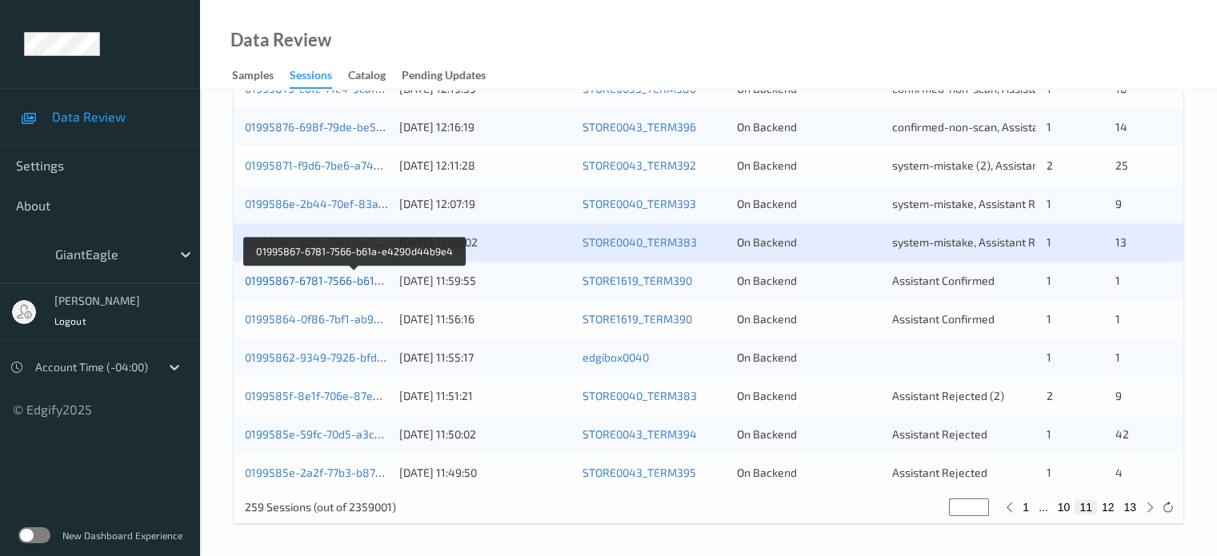
click at [311, 281] on link "01995867-6781-7566-b61a-e4290d44b9e4" at bounding box center [355, 281] width 221 height 14
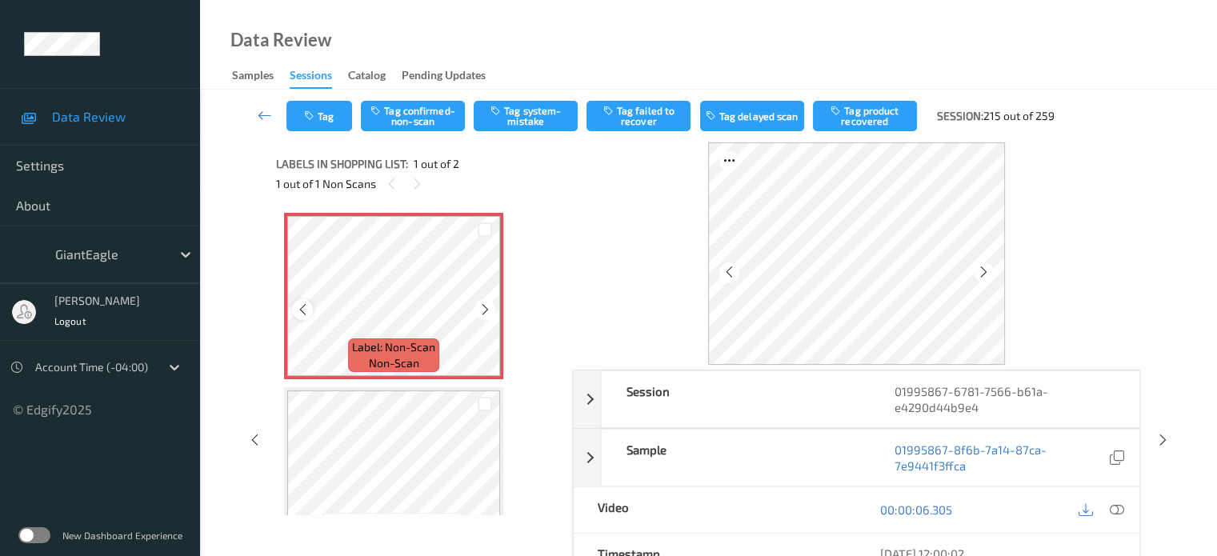
click at [309, 313] on icon at bounding box center [303, 310] width 14 height 14
click at [1117, 510] on icon at bounding box center [1116, 510] width 14 height 14
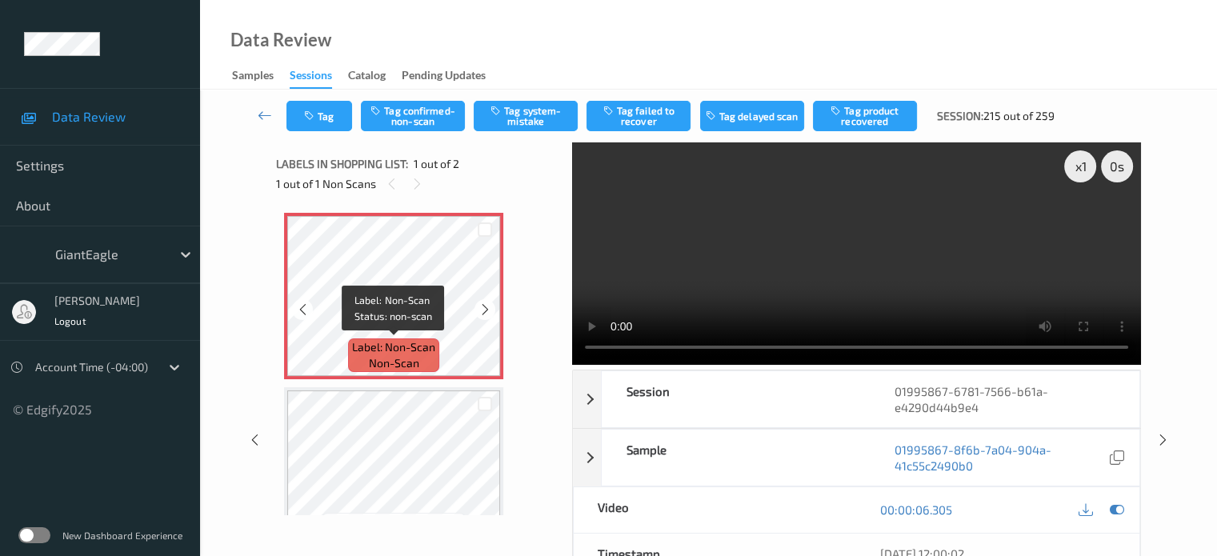
click at [378, 345] on span "Label: Non-Scan" at bounding box center [393, 347] width 83 height 16
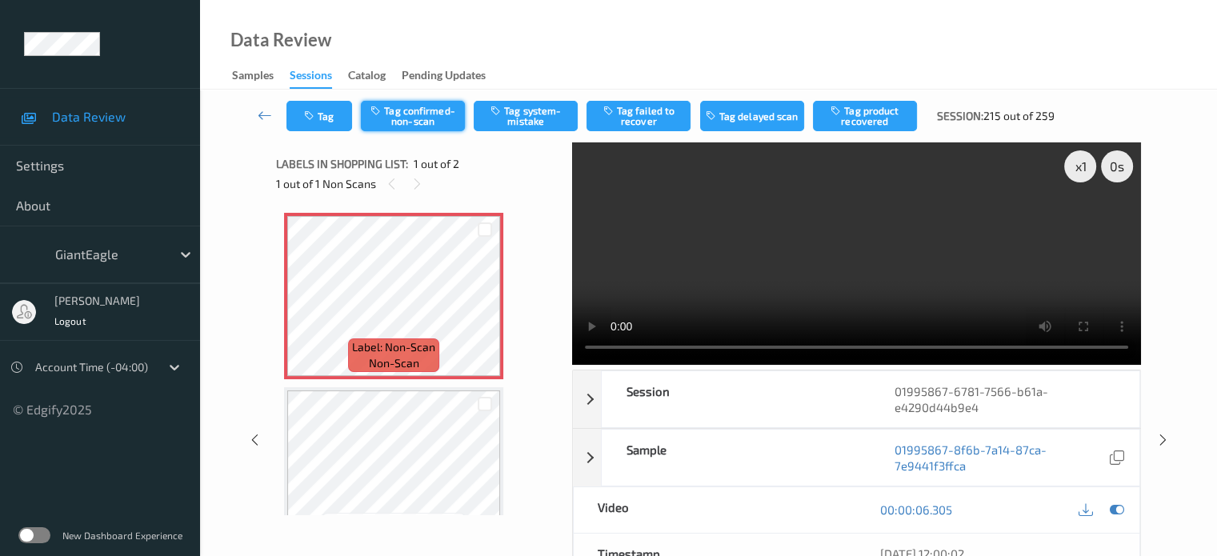
click at [430, 111] on button "Tag confirmed-non-scan" at bounding box center [413, 116] width 104 height 30
click at [868, 122] on button "Tag product recovered" at bounding box center [865, 116] width 104 height 30
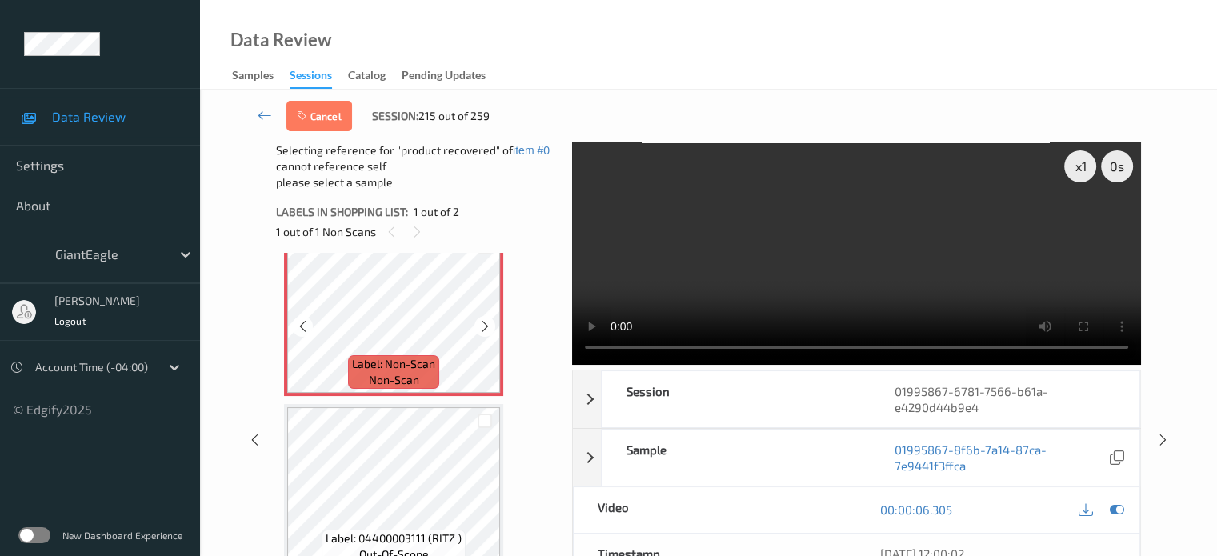
scroll to position [46, 0]
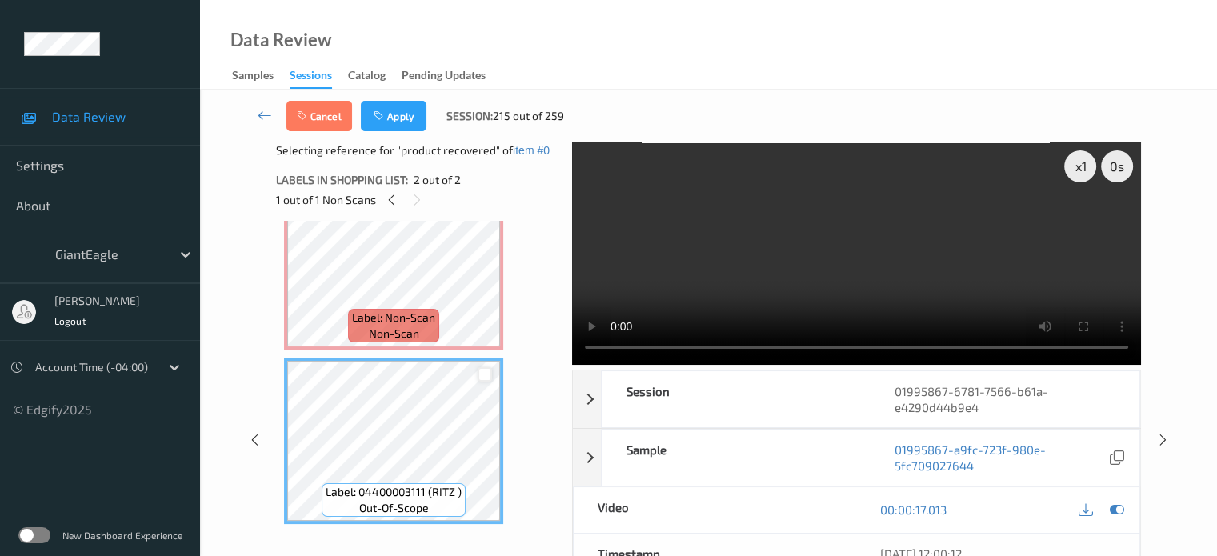
click at [488, 374] on div at bounding box center [485, 374] width 15 height 15
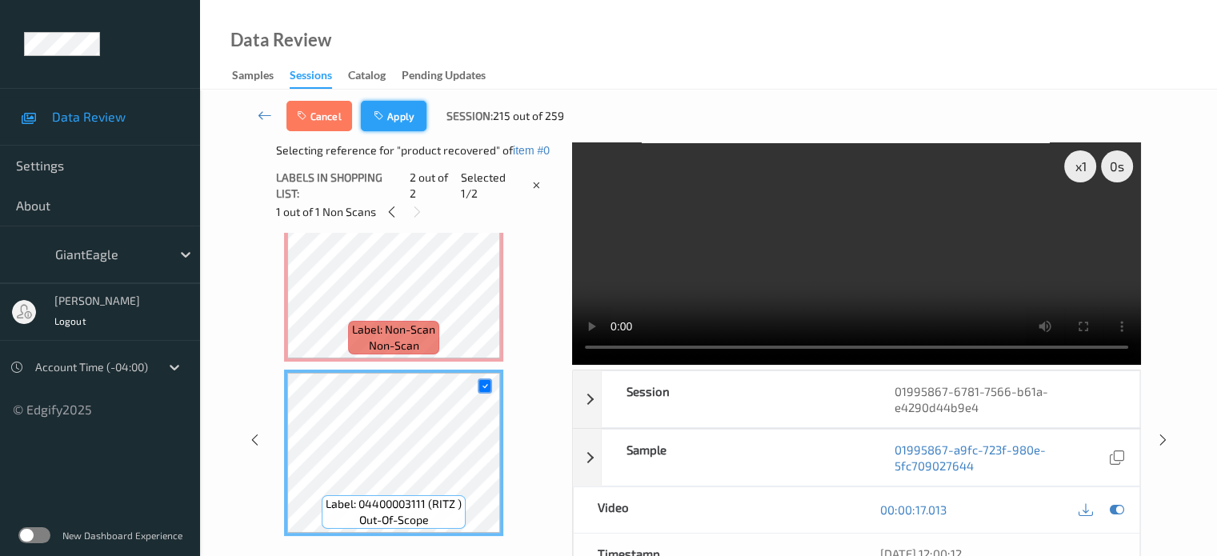
click at [388, 119] on button "Apply" at bounding box center [394, 116] width 66 height 30
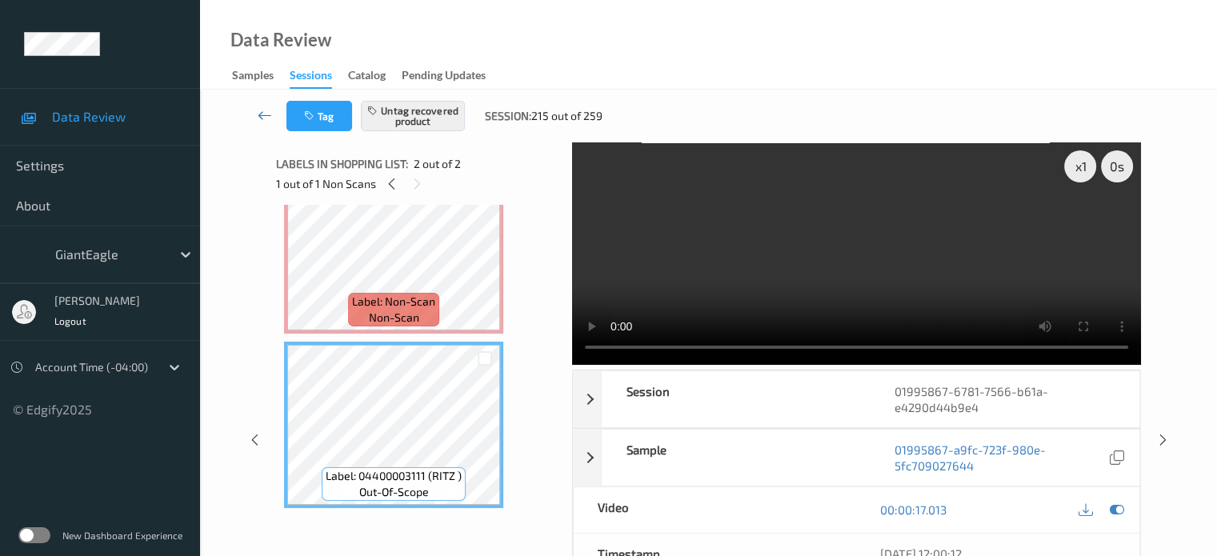
click at [266, 119] on icon at bounding box center [265, 115] width 14 height 16
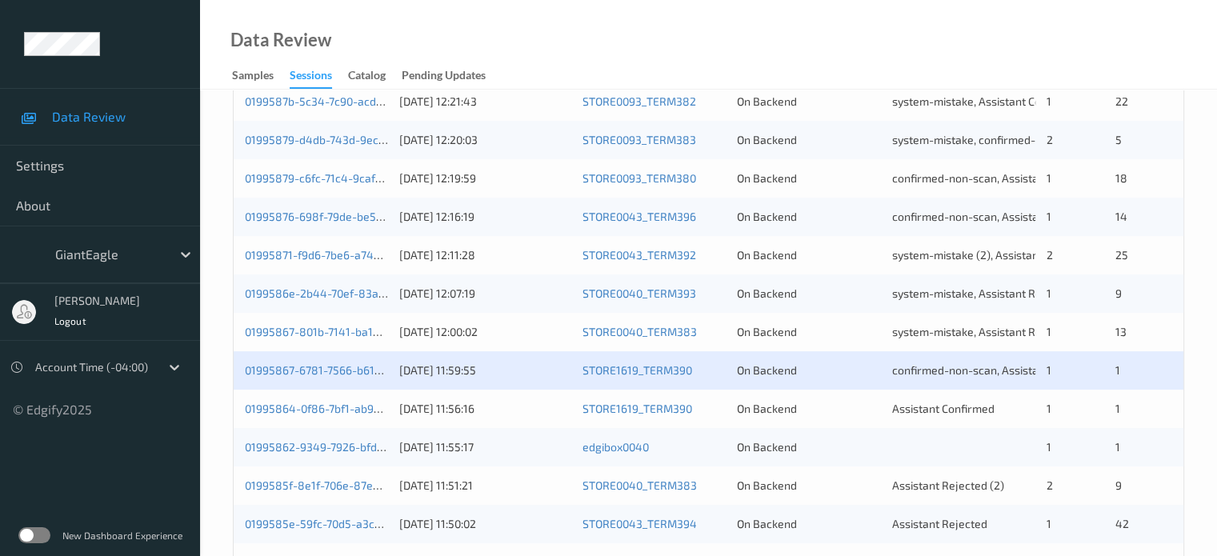
scroll to position [773, 0]
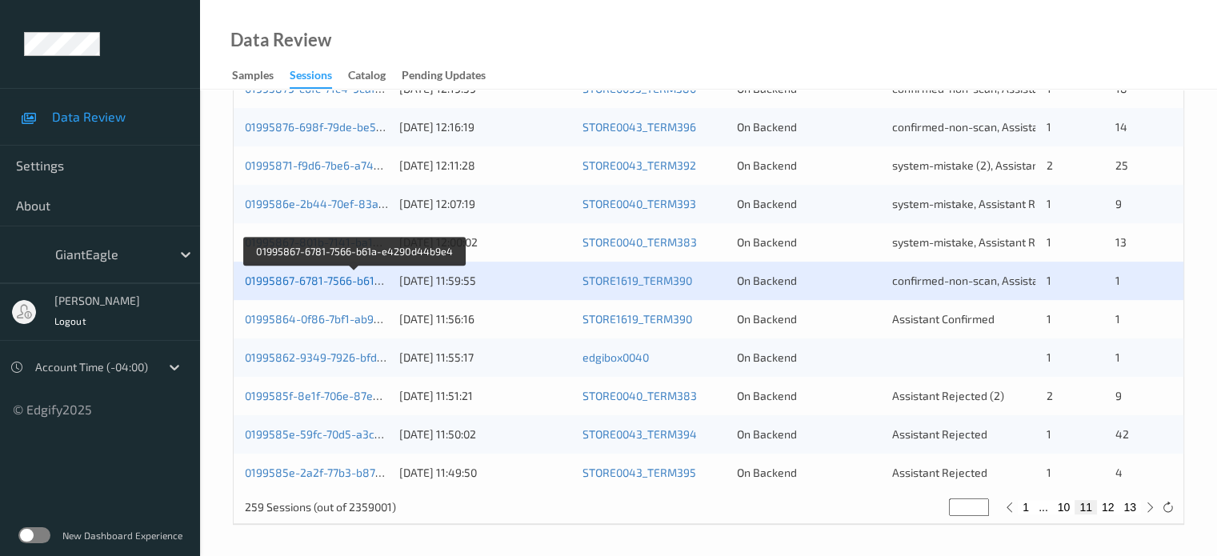
click at [322, 278] on link "01995867-6781-7566-b61a-e4290d44b9e4" at bounding box center [355, 281] width 221 height 14
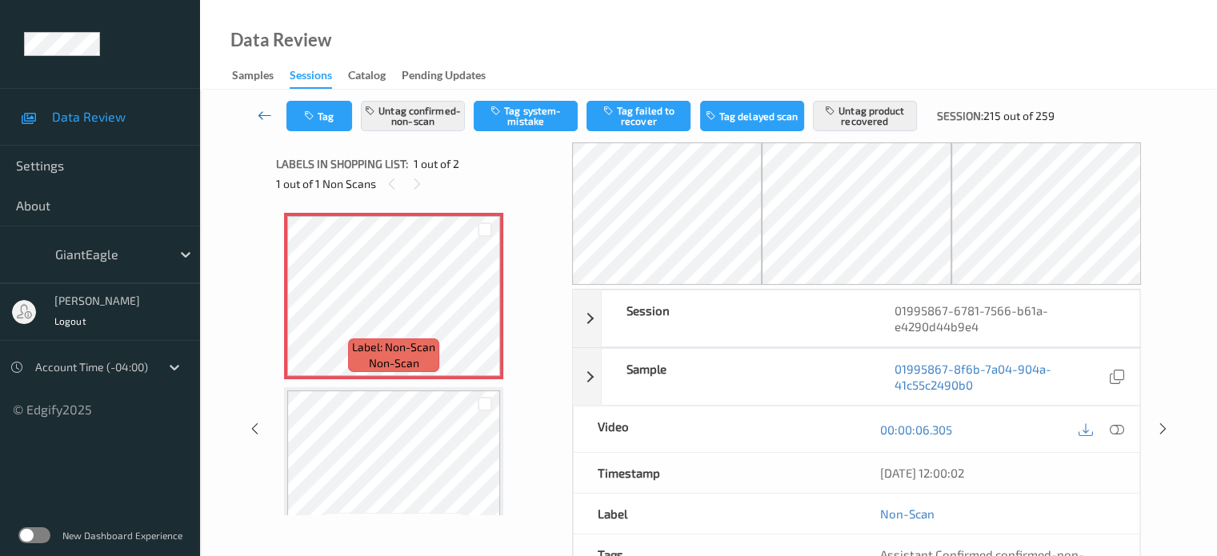
click at [267, 122] on icon at bounding box center [265, 115] width 14 height 16
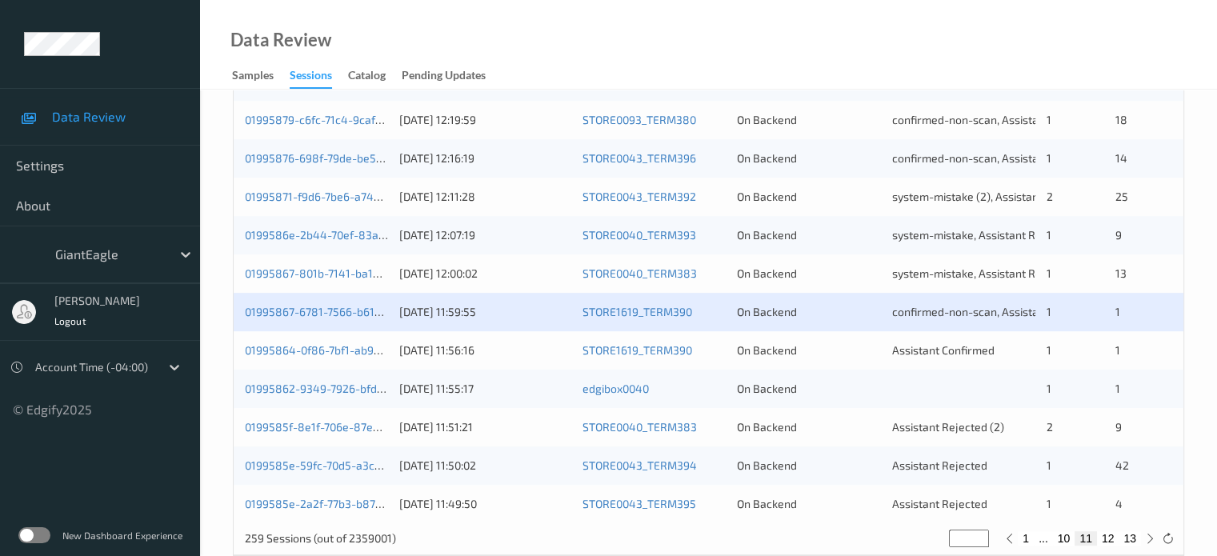
scroll to position [773, 0]
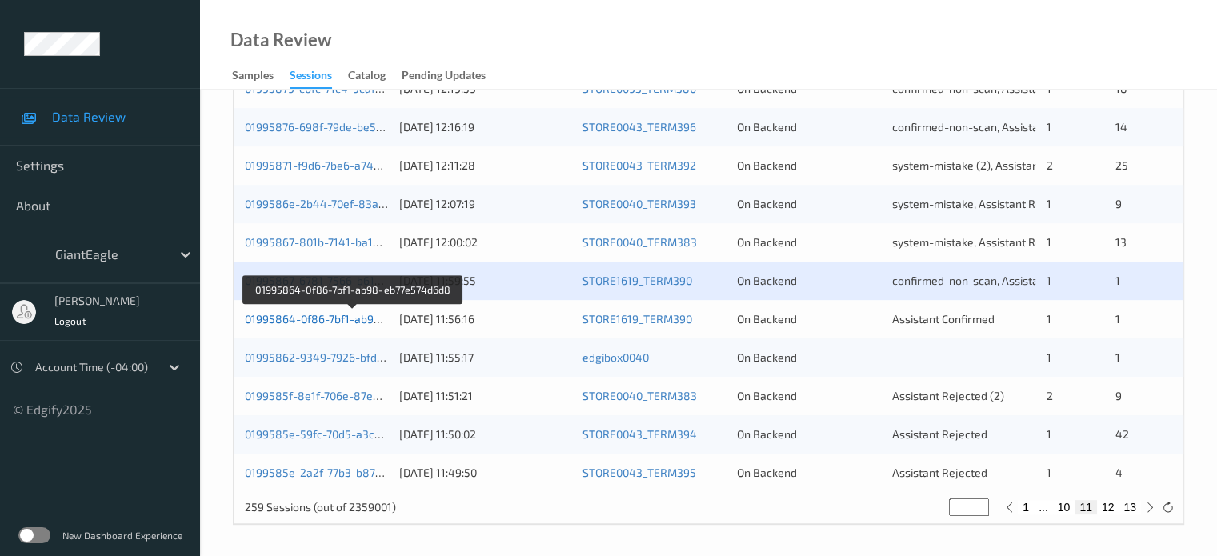
click at [311, 315] on link "01995864-0f86-7bf1-ab98-eb77e574d6d8" at bounding box center [353, 319] width 217 height 14
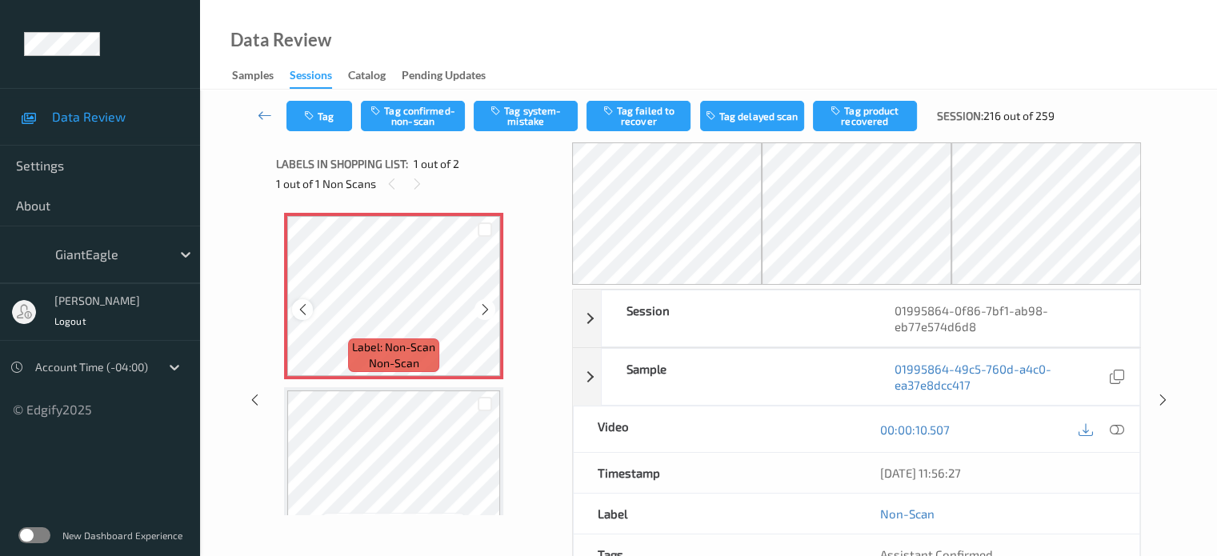
click at [301, 309] on icon at bounding box center [303, 310] width 14 height 14
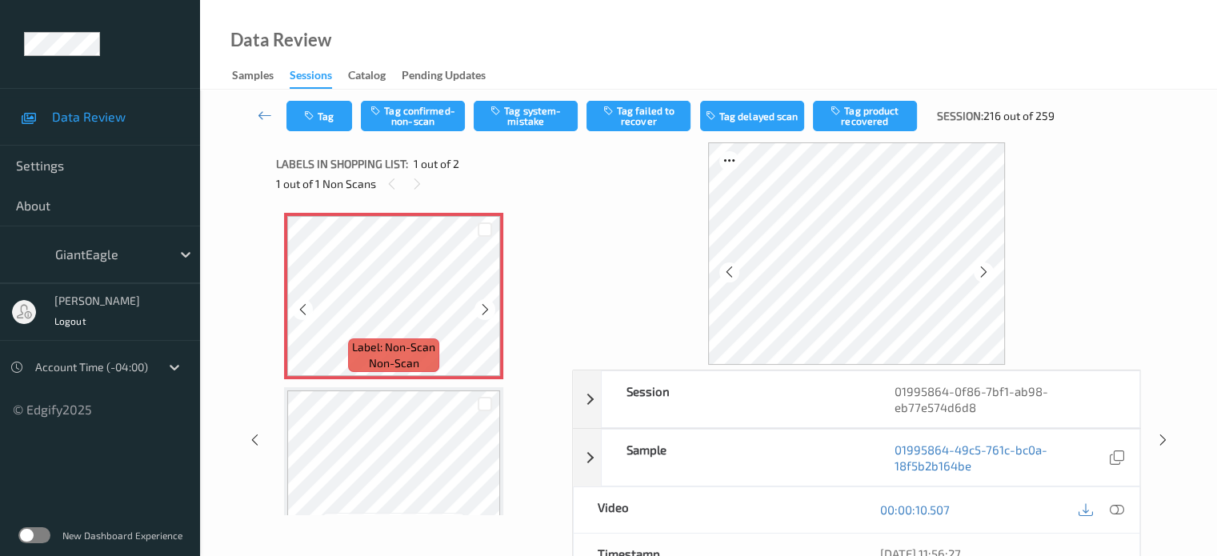
click at [301, 309] on icon at bounding box center [303, 310] width 14 height 14
click at [411, 119] on button "Tag confirmed-non-scan" at bounding box center [413, 116] width 104 height 30
click at [858, 118] on button "Tag product recovered" at bounding box center [865, 116] width 104 height 30
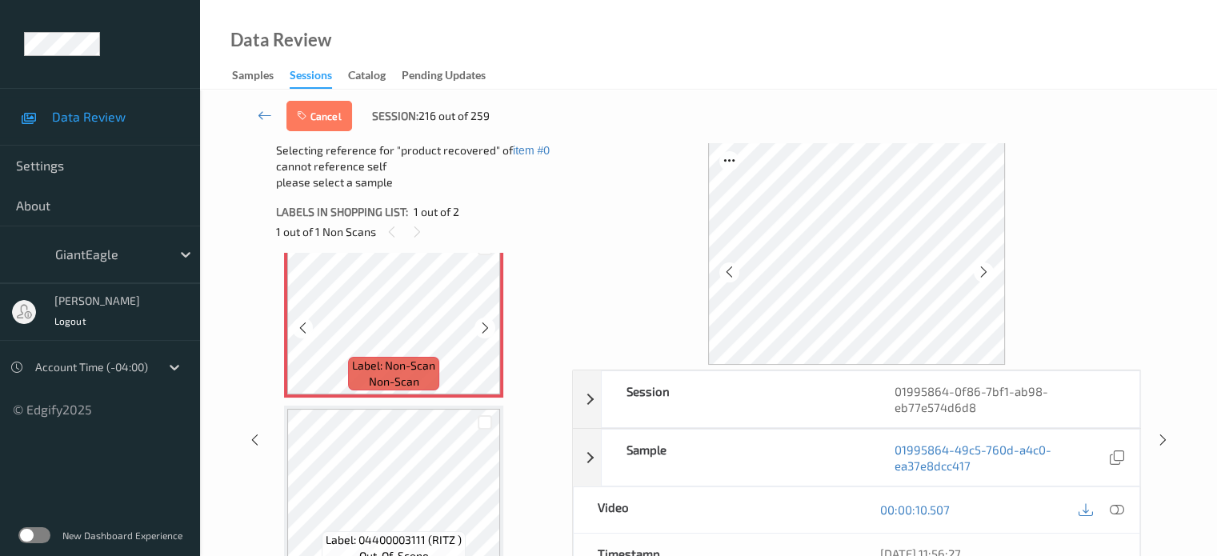
scroll to position [46, 0]
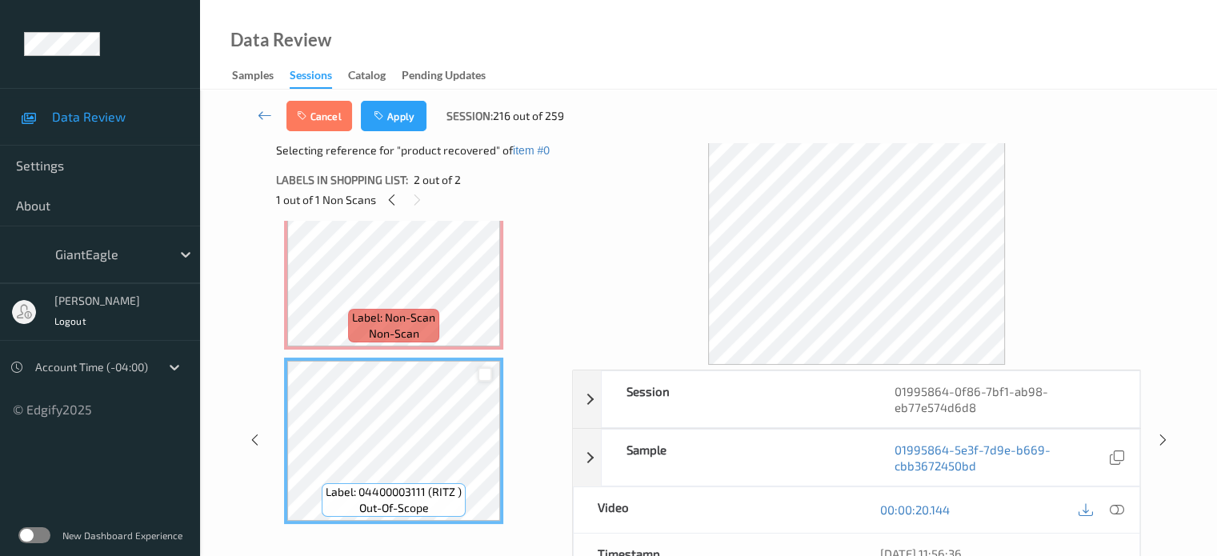
click at [484, 375] on div at bounding box center [485, 374] width 15 height 15
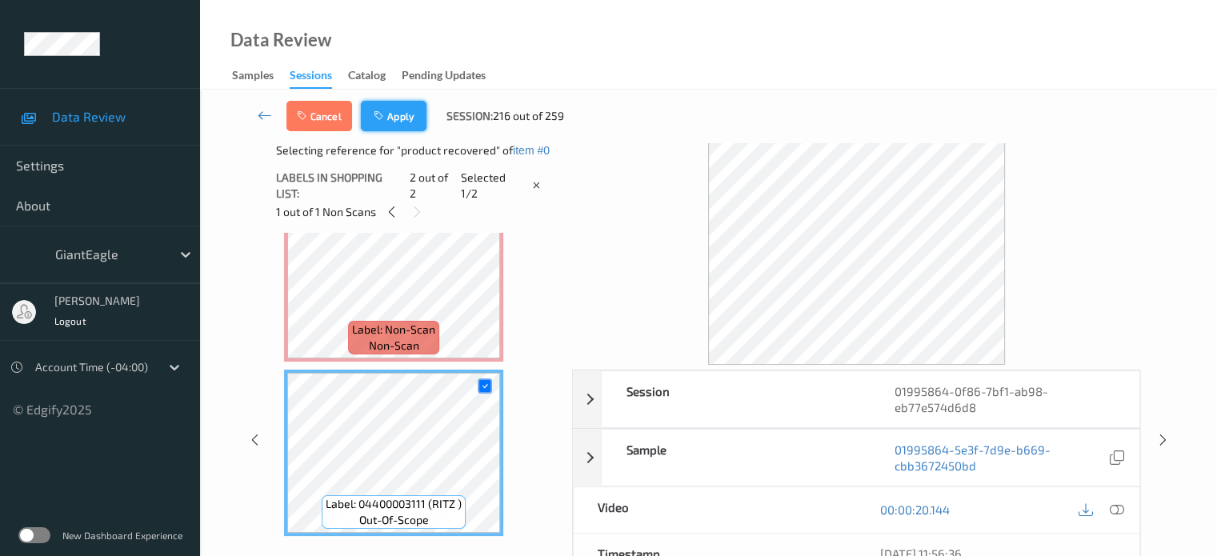
click at [406, 121] on button "Apply" at bounding box center [394, 116] width 66 height 30
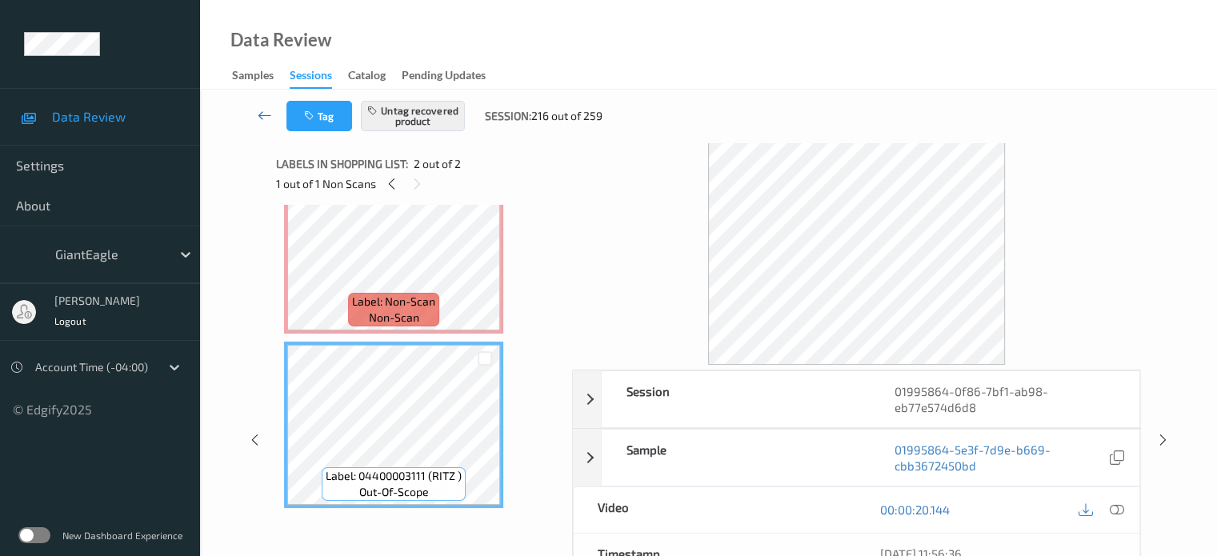
click at [263, 118] on icon at bounding box center [265, 115] width 14 height 16
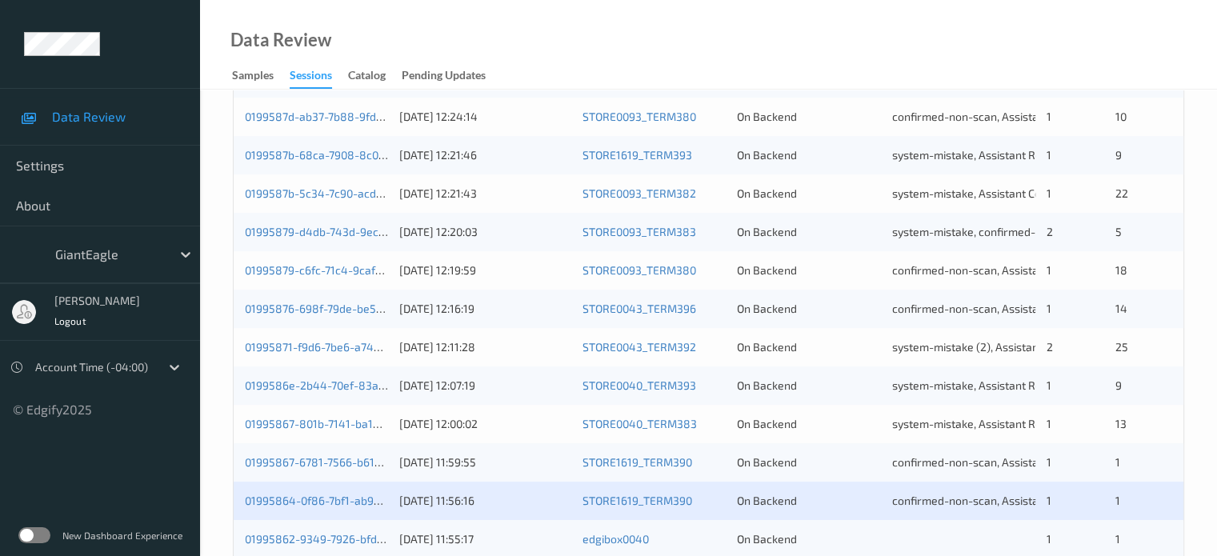
scroll to position [773, 0]
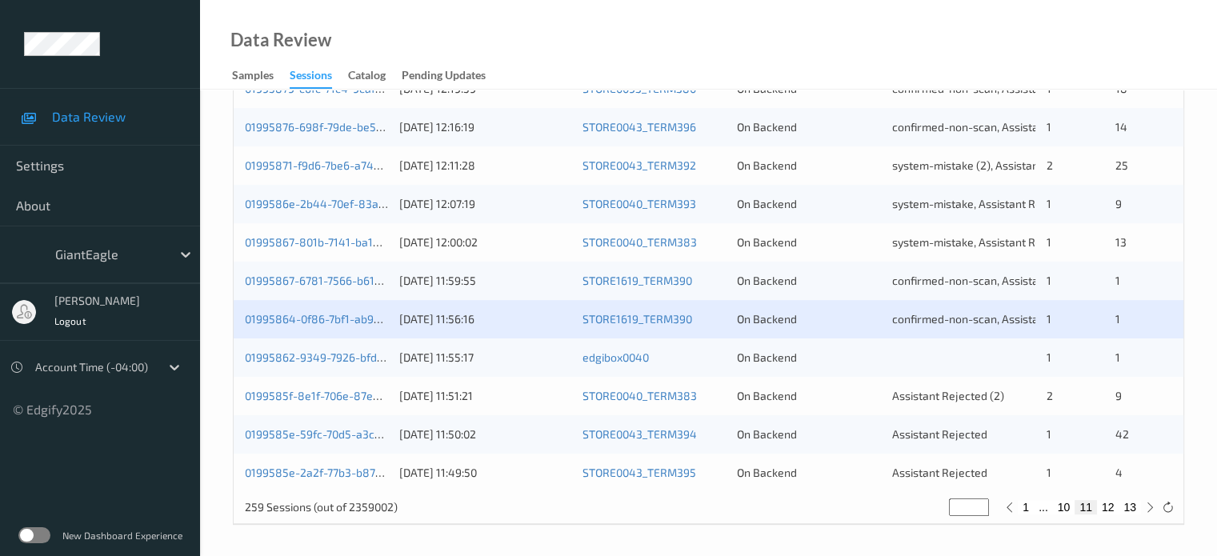
click at [319, 364] on div "01995862-9349-7926-bfda-4b2c3e11287a" at bounding box center [316, 358] width 143 height 16
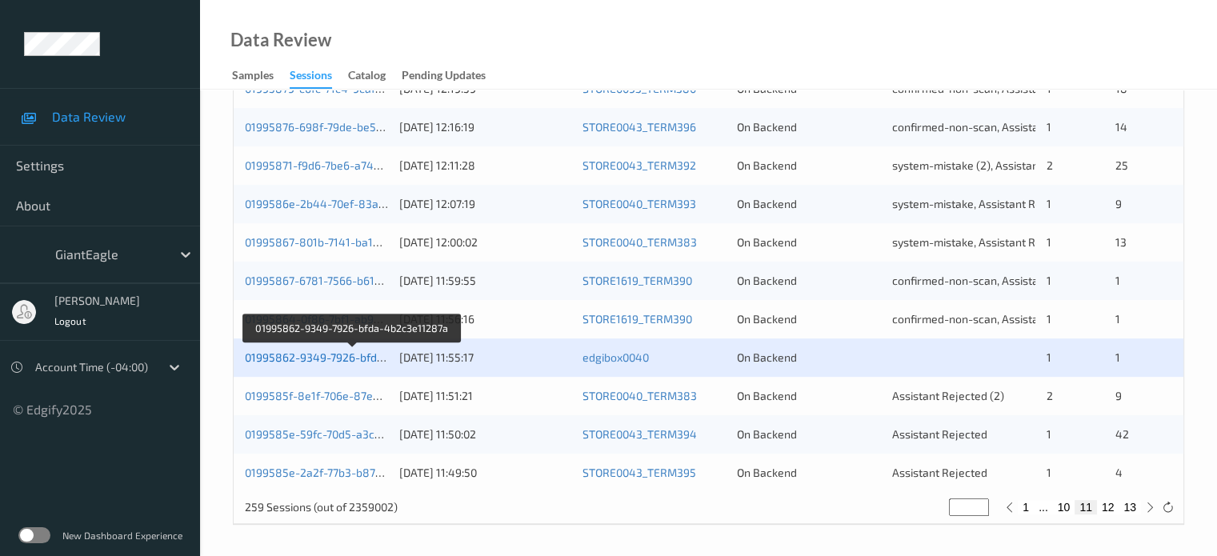
click at [322, 355] on link "01995862-9349-7926-bfda-4b2c3e11287a" at bounding box center [353, 358] width 217 height 14
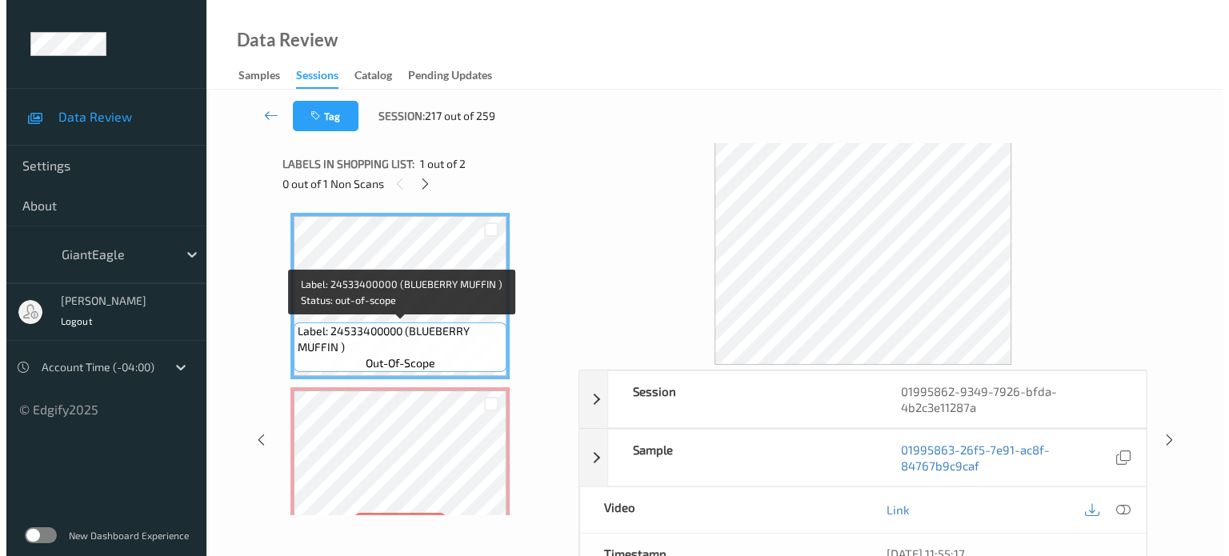
scroll to position [46, 0]
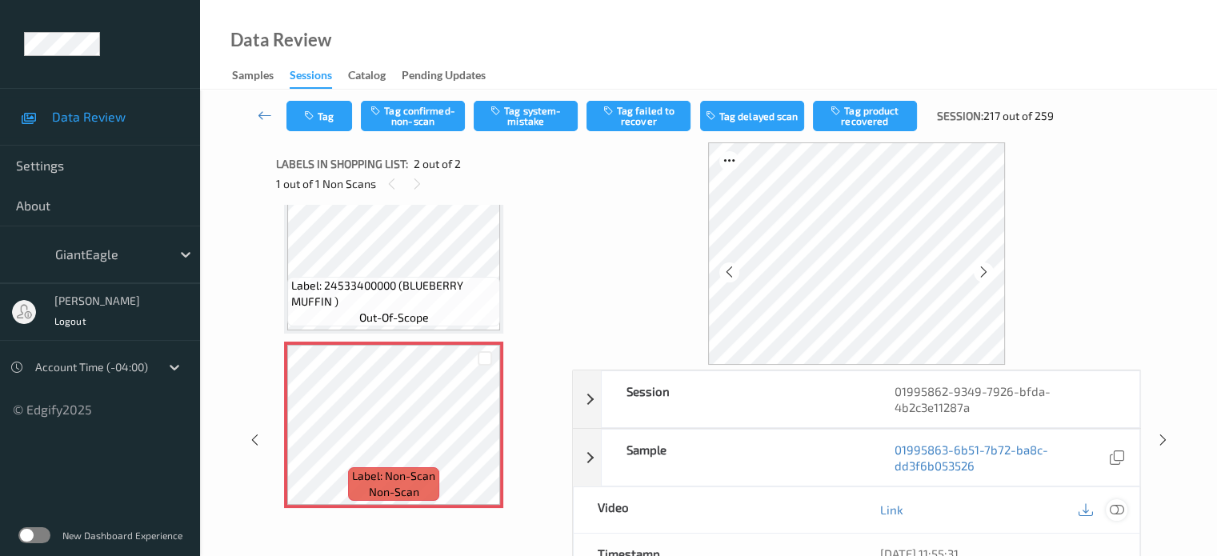
click at [1119, 508] on icon at bounding box center [1116, 510] width 14 height 14
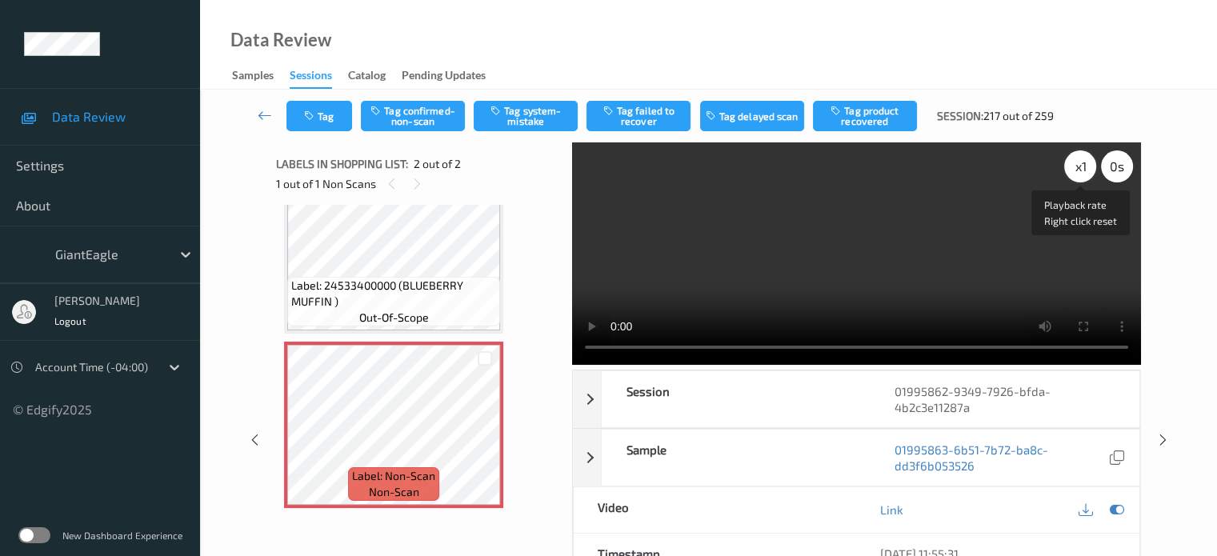
click at [1084, 170] on div "x 1" at bounding box center [1080, 166] width 32 height 32
click at [1082, 169] on div "x 2" at bounding box center [1080, 166] width 32 height 32
click at [536, 121] on button "Tag system-mistake" at bounding box center [526, 116] width 104 height 30
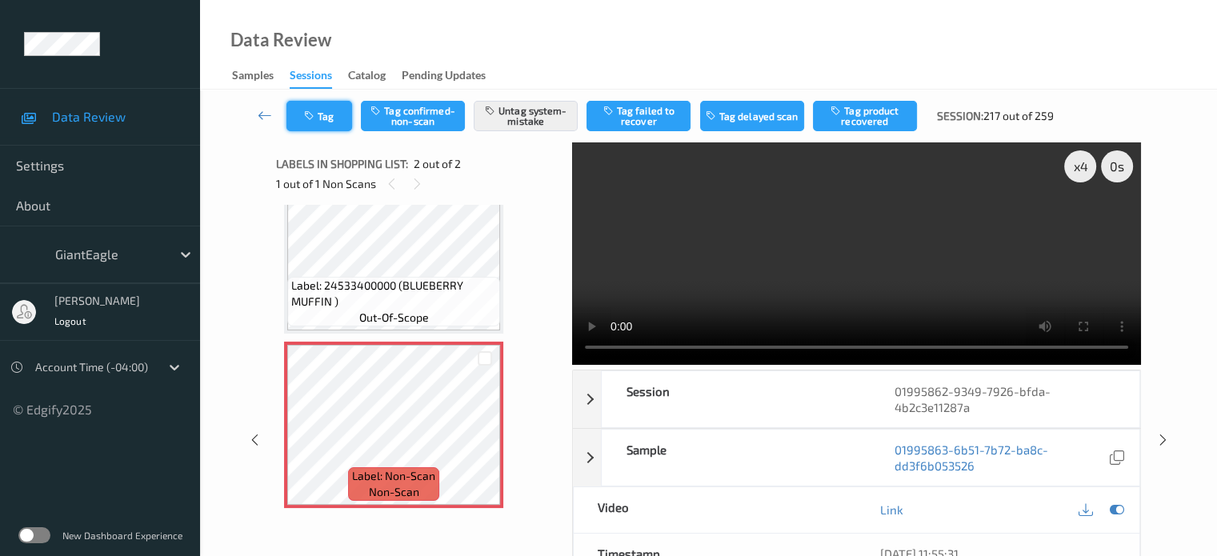
click at [323, 114] on button "Tag" at bounding box center [320, 116] width 66 height 30
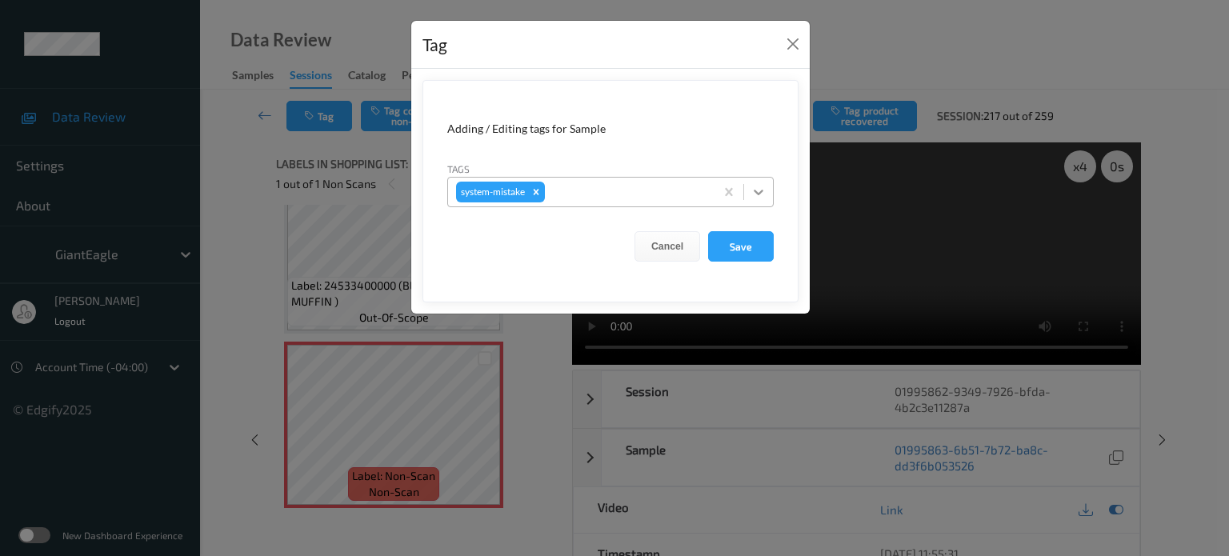
click at [756, 194] on icon at bounding box center [759, 192] width 16 height 16
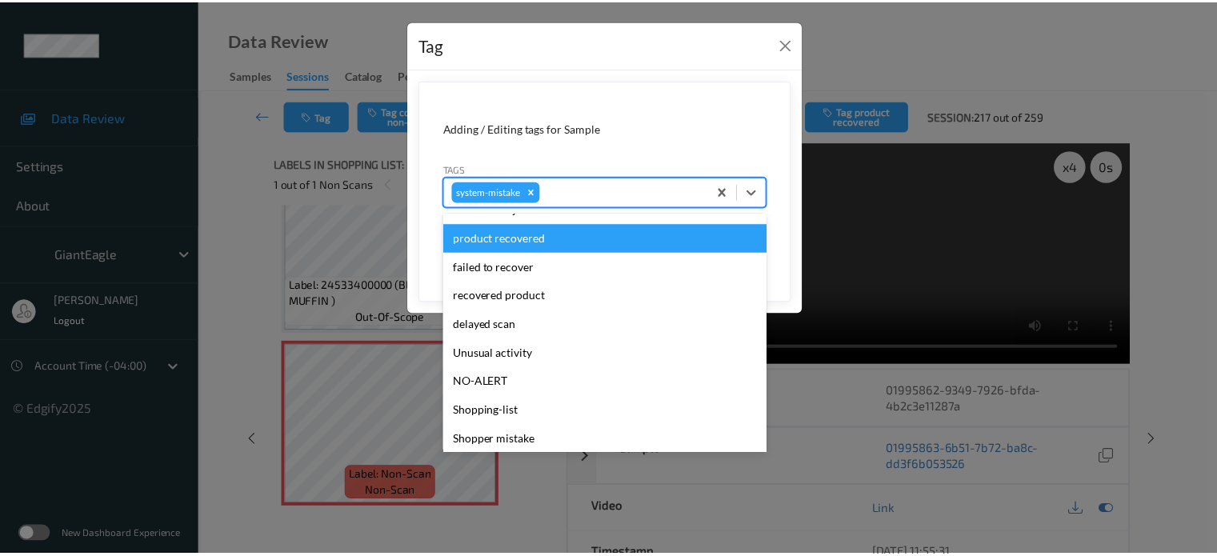
scroll to position [198, 0]
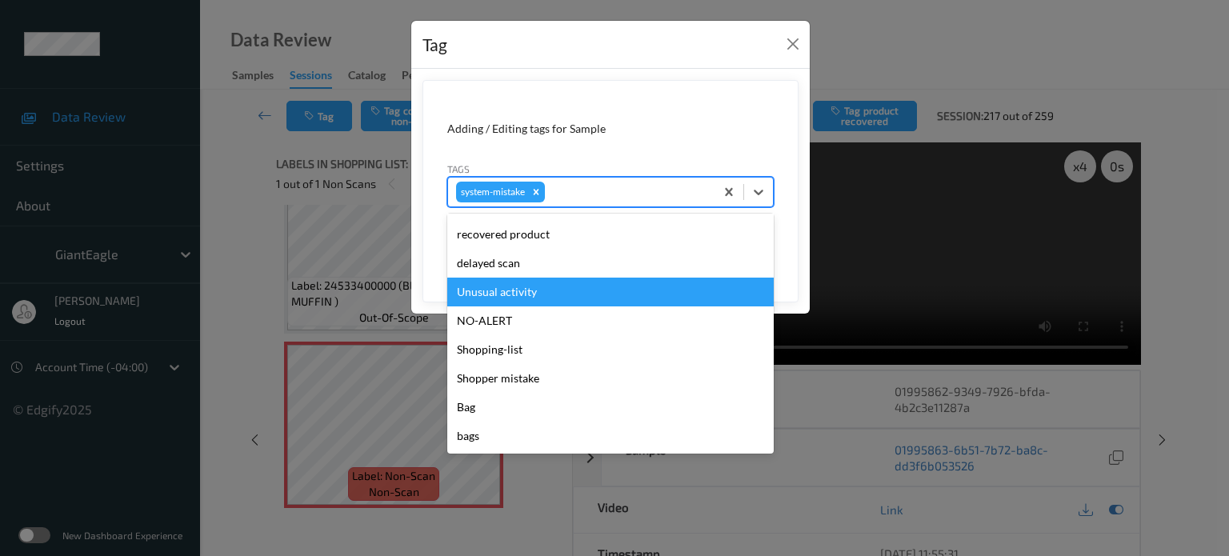
click at [504, 288] on div "Unusual activity" at bounding box center [610, 292] width 327 height 29
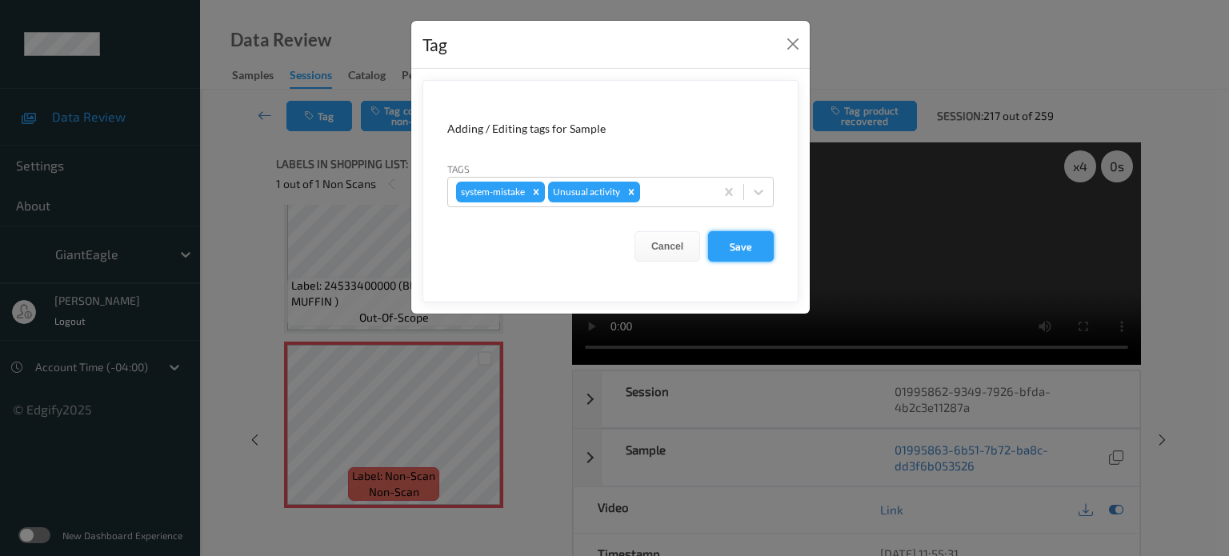
click at [743, 247] on button "Save" at bounding box center [741, 246] width 66 height 30
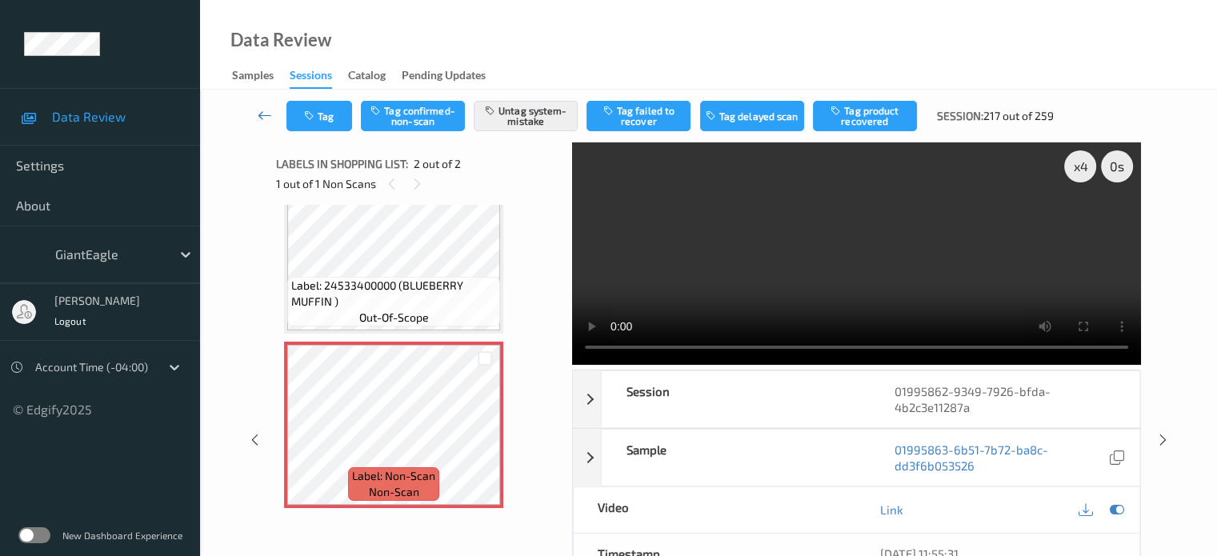
click at [263, 114] on icon at bounding box center [265, 115] width 14 height 16
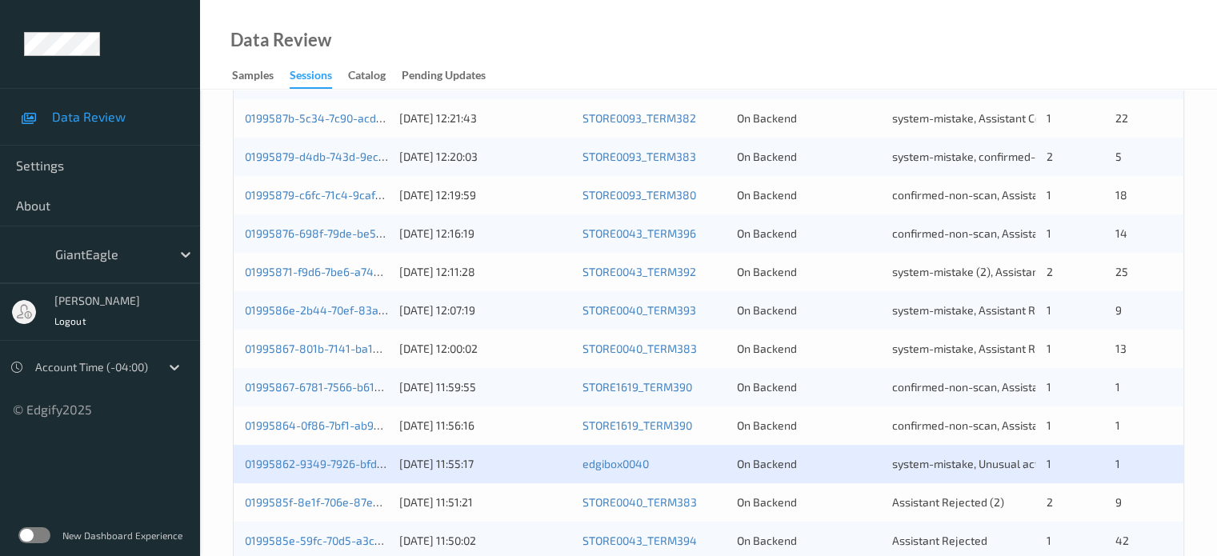
scroll to position [773, 0]
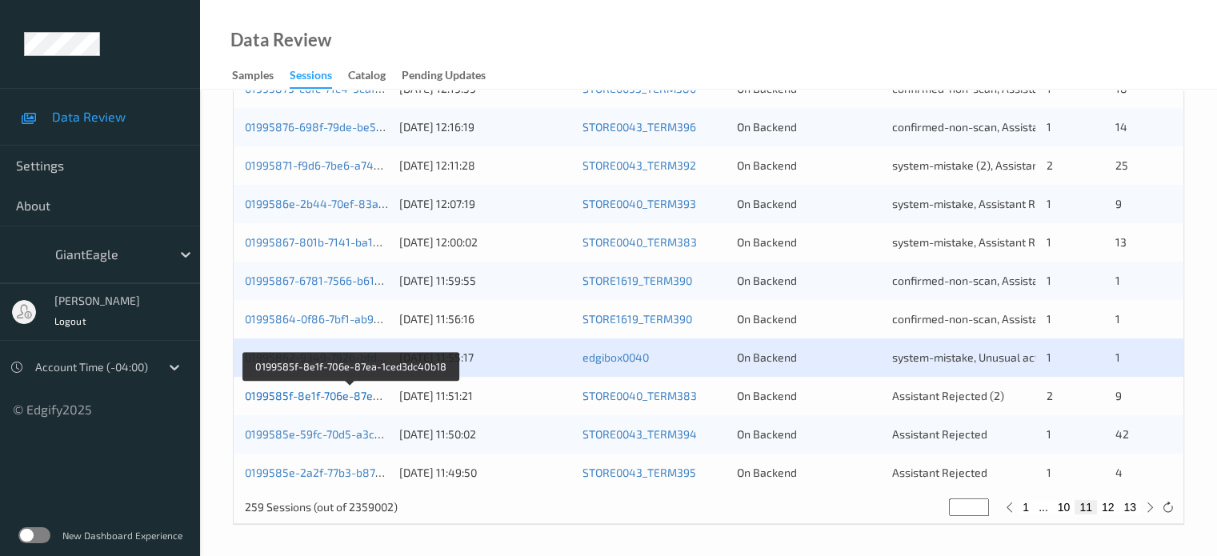
click at [300, 397] on link "0199585f-8e1f-706e-87ea-1ced3dc40b18" at bounding box center [351, 396] width 213 height 14
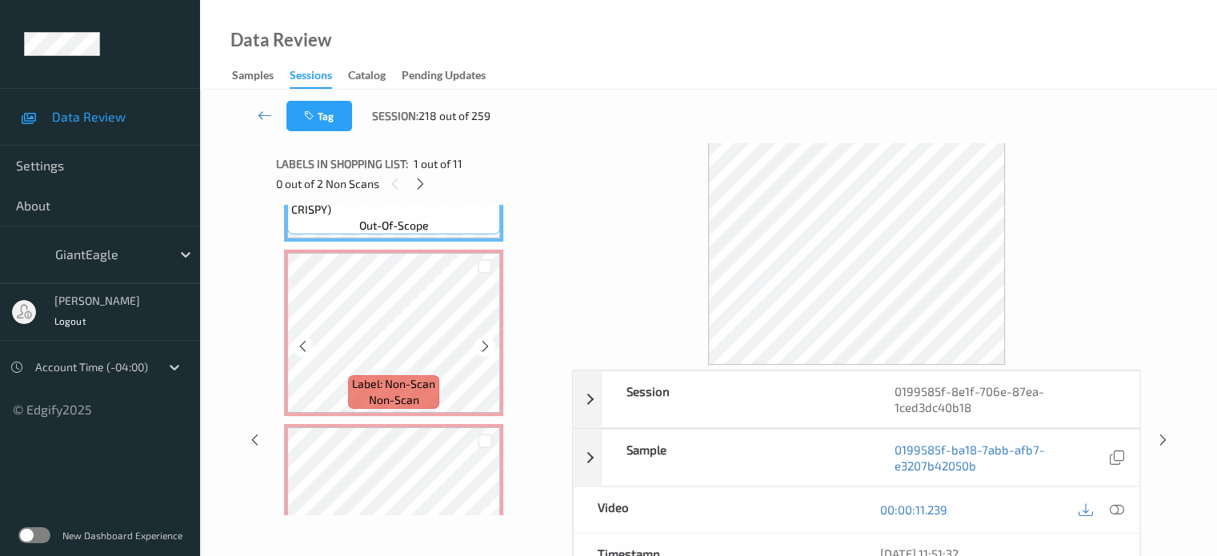
scroll to position [139, 0]
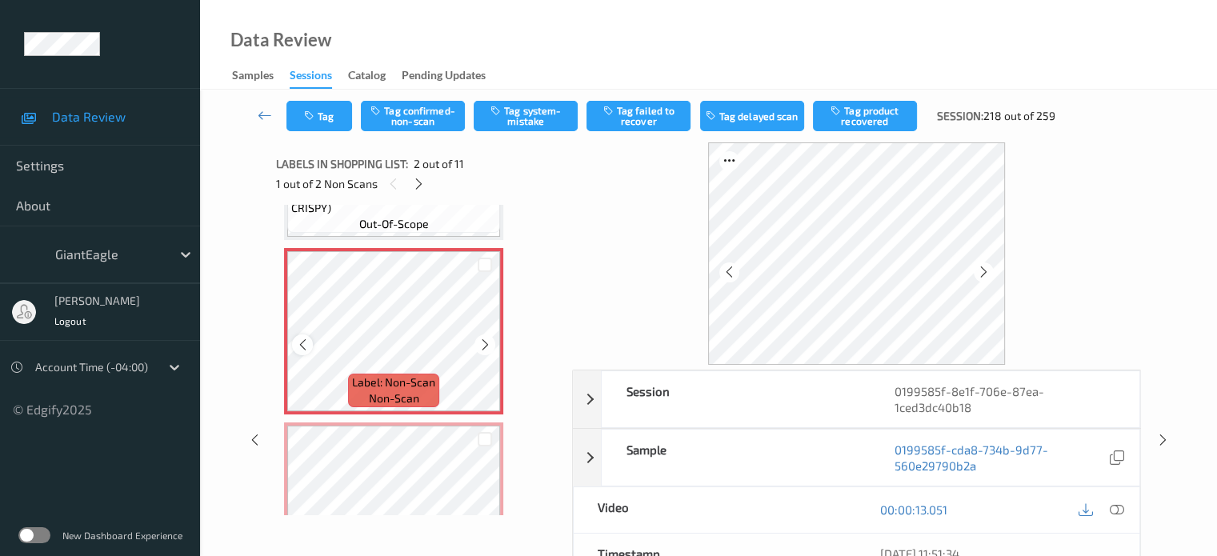
click at [304, 352] on div at bounding box center [302, 345] width 20 height 20
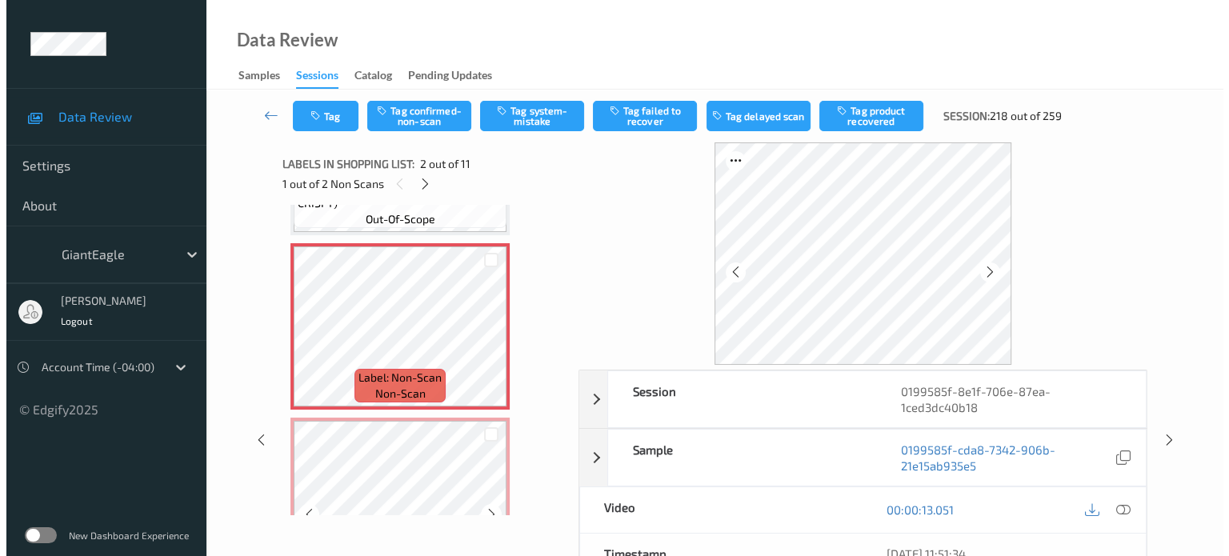
scroll to position [143, 0]
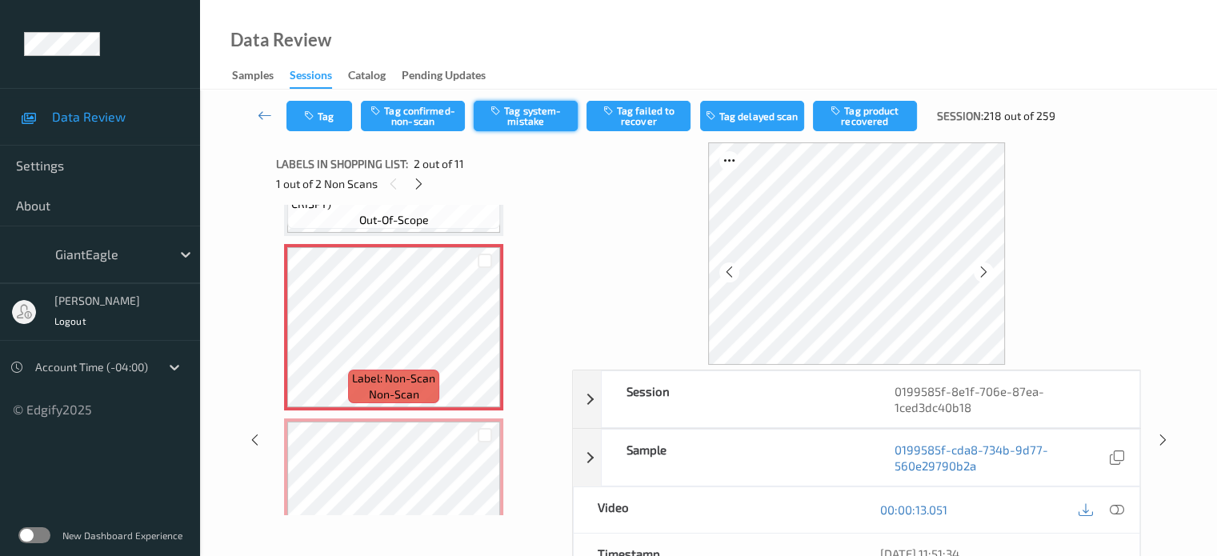
click at [523, 121] on button "Tag system-mistake" at bounding box center [526, 116] width 104 height 30
click at [320, 110] on button "Tag" at bounding box center [320, 116] width 66 height 30
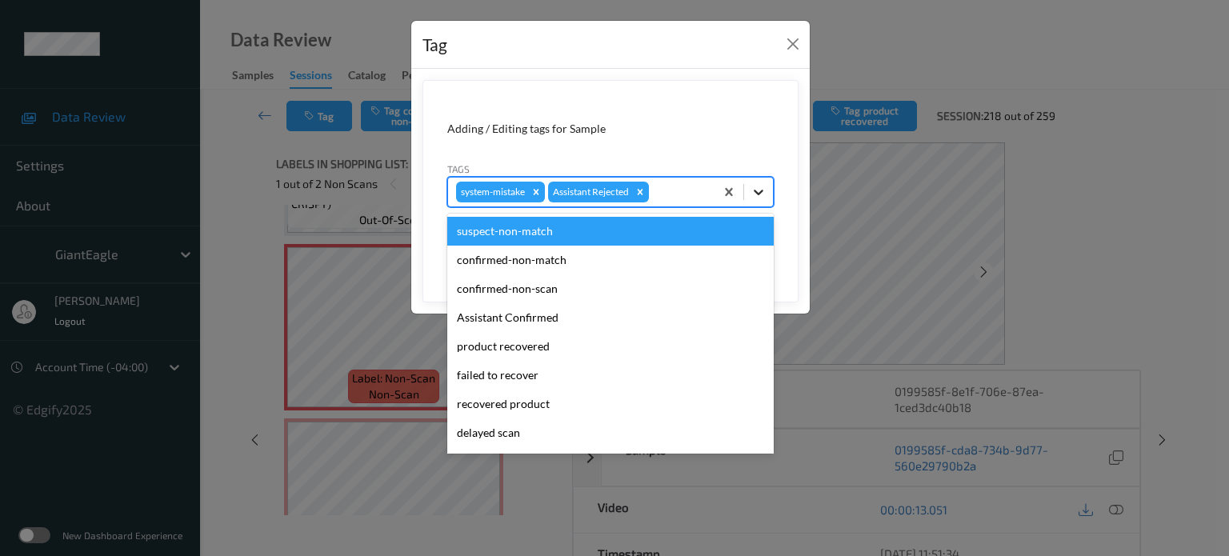
click at [756, 196] on icon at bounding box center [759, 192] width 16 height 16
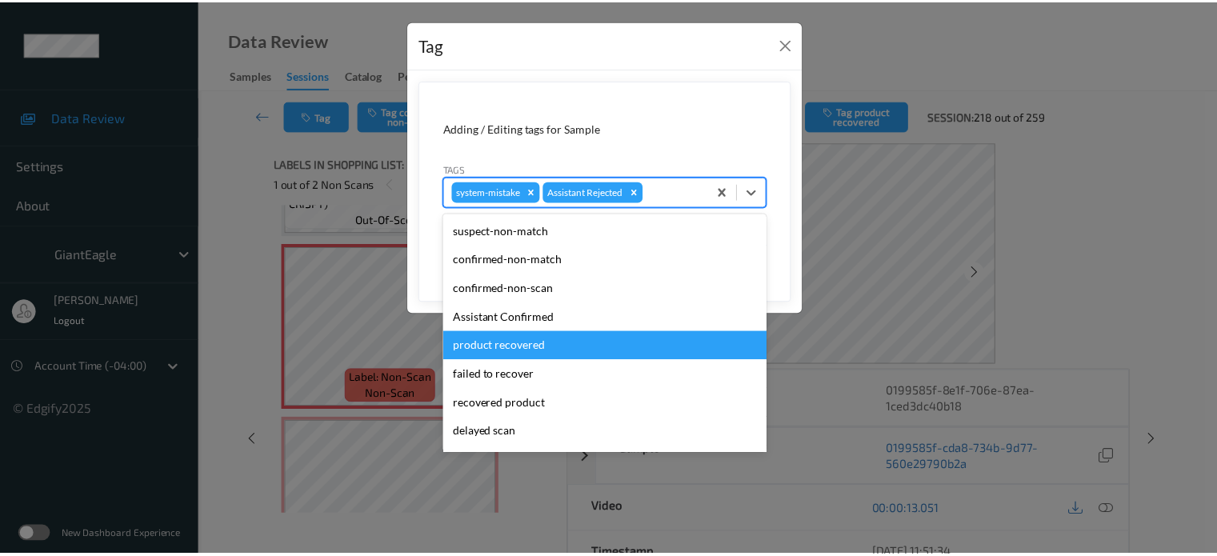
scroll to position [170, 0]
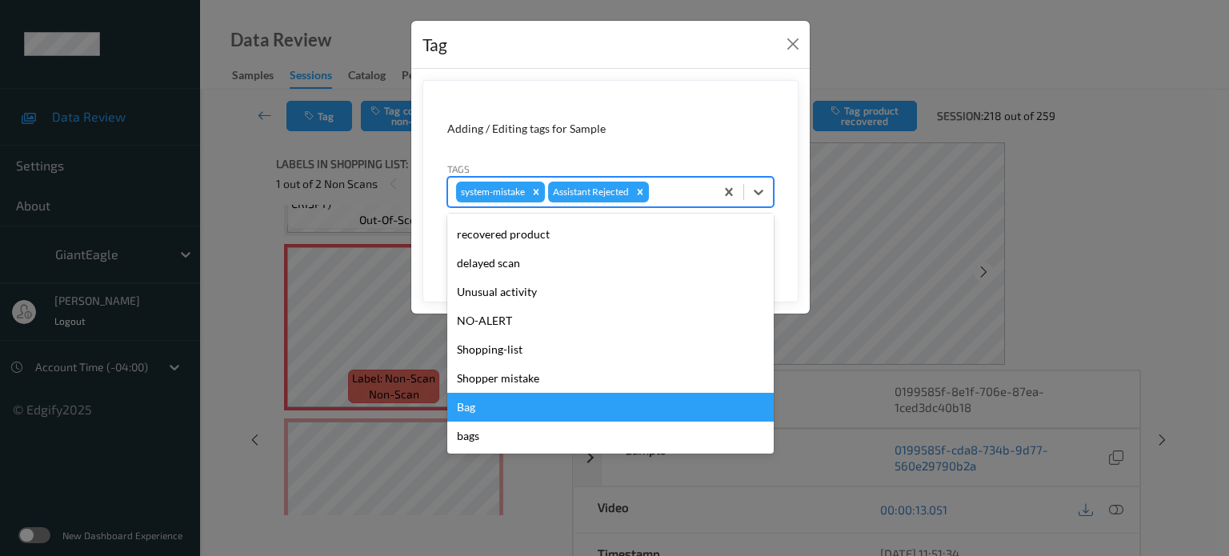
click at [461, 410] on div "Bag" at bounding box center [610, 407] width 327 height 29
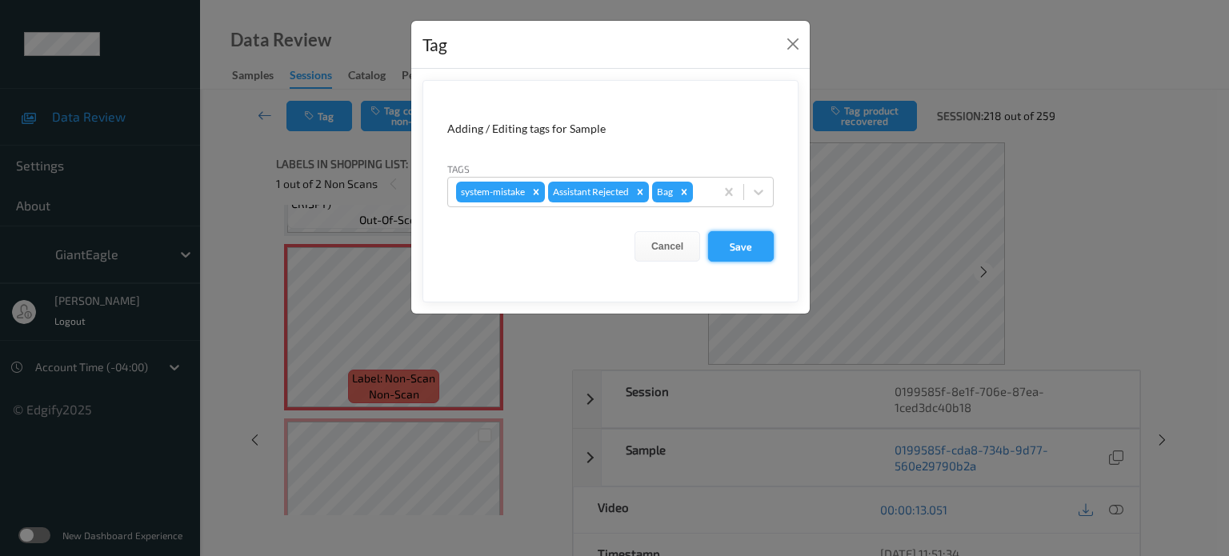
click at [746, 246] on button "Save" at bounding box center [741, 246] width 66 height 30
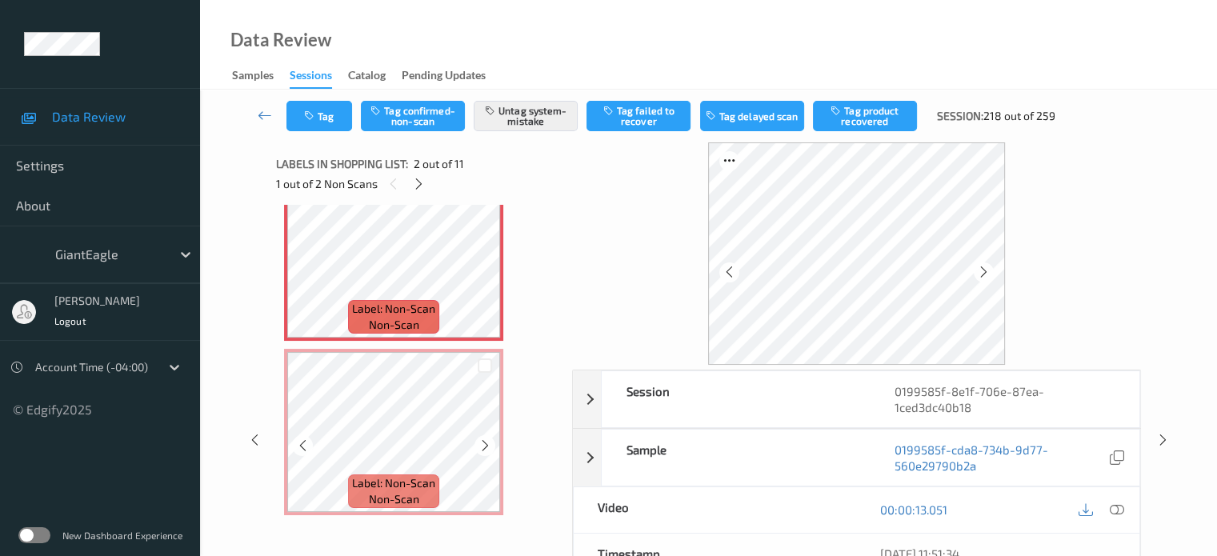
scroll to position [224, 0]
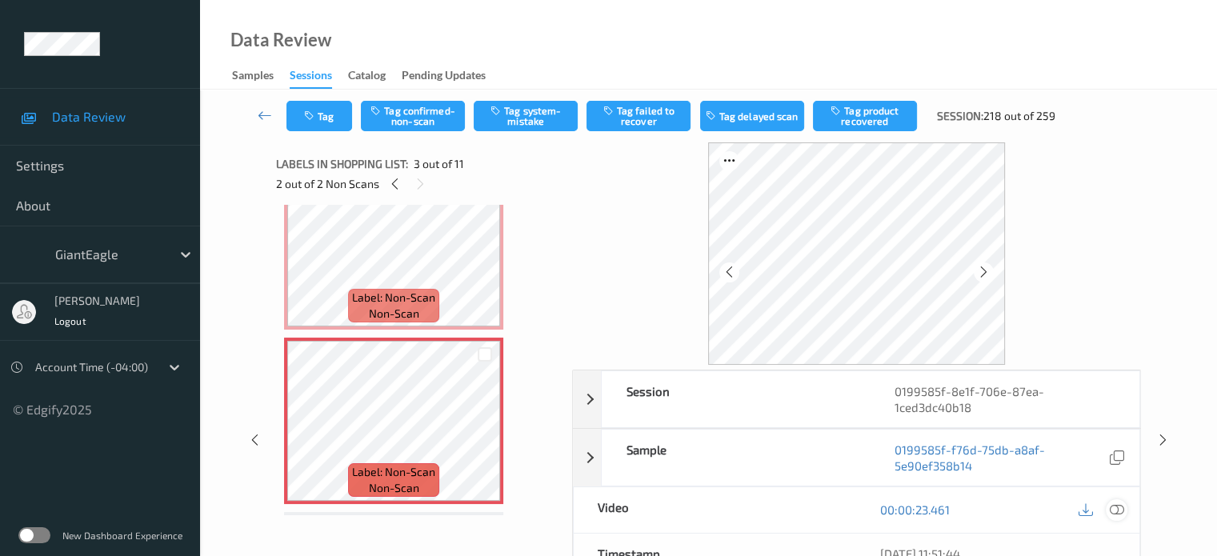
click at [1115, 510] on icon at bounding box center [1116, 510] width 14 height 14
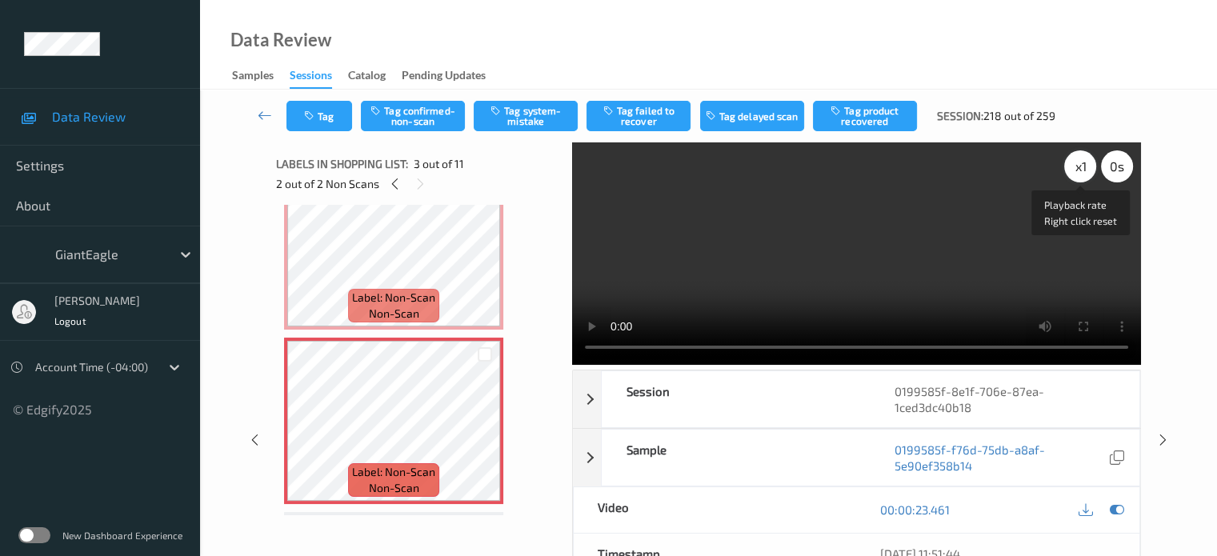
click at [1077, 164] on div "x 1" at bounding box center [1080, 166] width 32 height 32
click at [299, 438] on icon at bounding box center [303, 434] width 14 height 14
click at [309, 261] on icon at bounding box center [303, 260] width 14 height 14
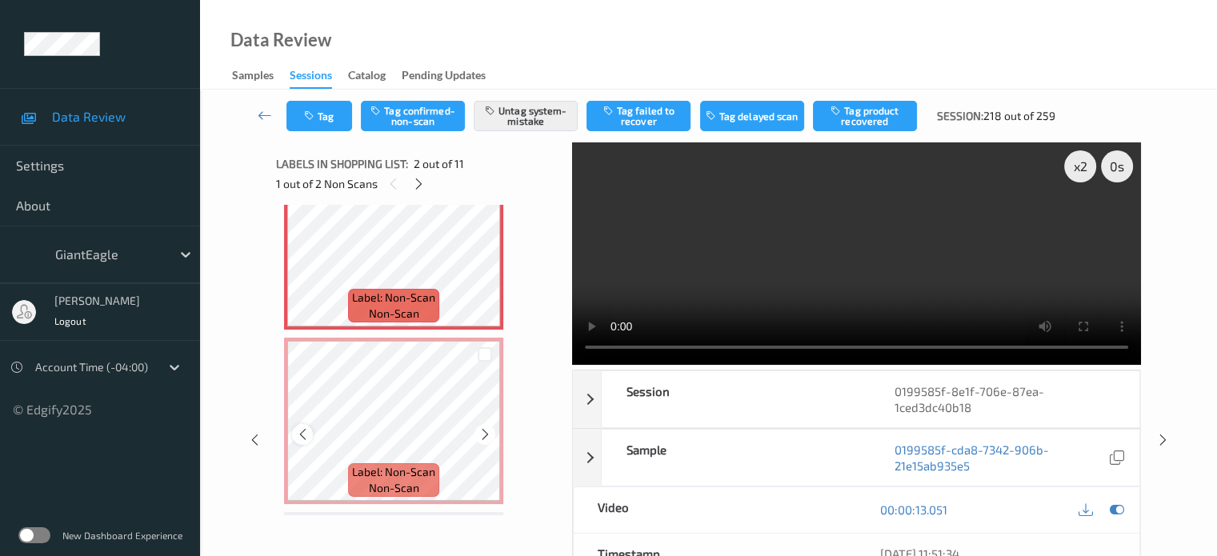
click at [303, 435] on icon at bounding box center [303, 434] width 14 height 14
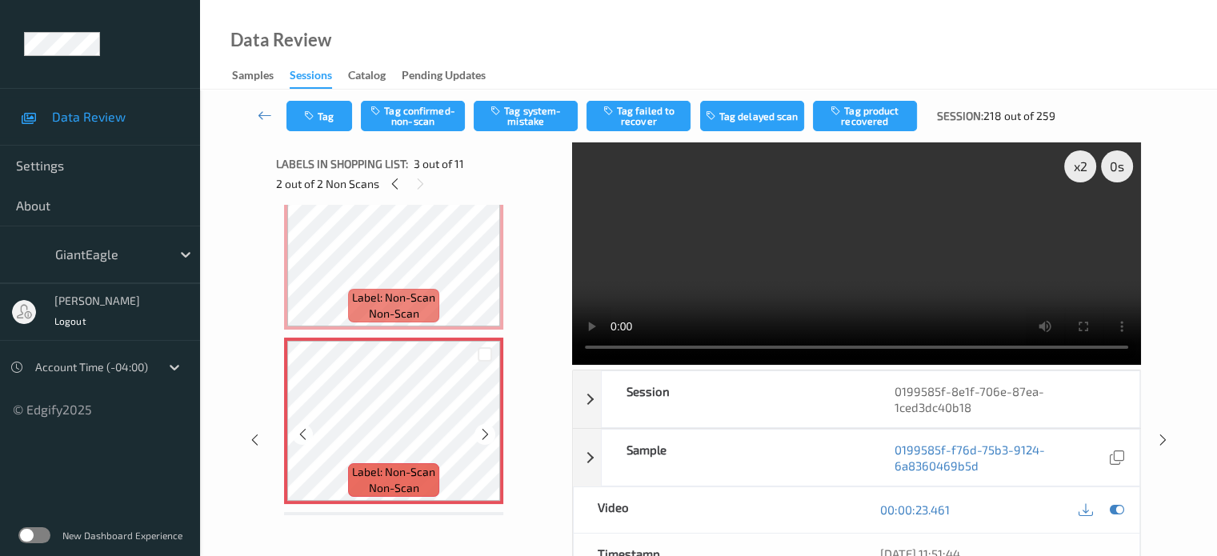
click at [303, 435] on icon at bounding box center [303, 434] width 14 height 14
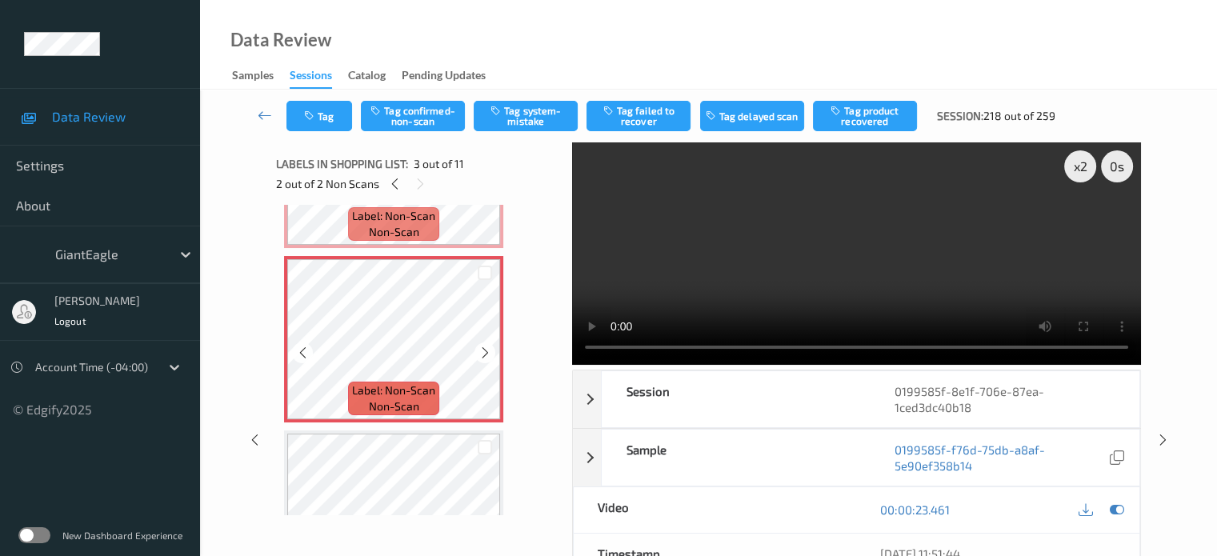
scroll to position [304, 0]
click at [419, 110] on button "Tag confirmed-non-scan" at bounding box center [413, 116] width 104 height 30
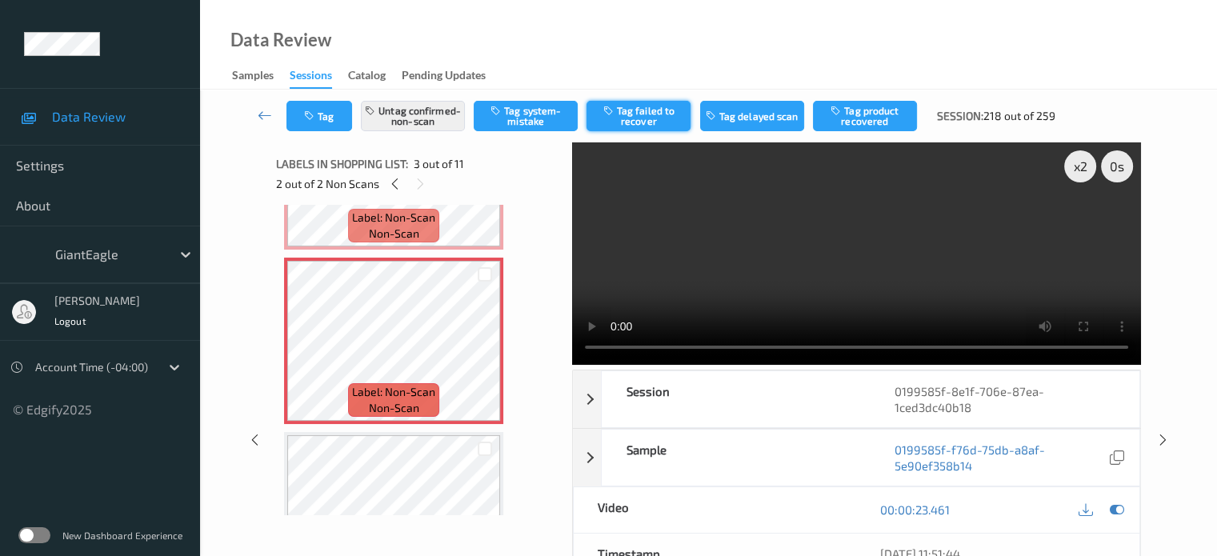
click at [643, 118] on button "Tag failed to recover" at bounding box center [639, 116] width 104 height 30
click at [317, 110] on icon "button" at bounding box center [311, 115] width 14 height 11
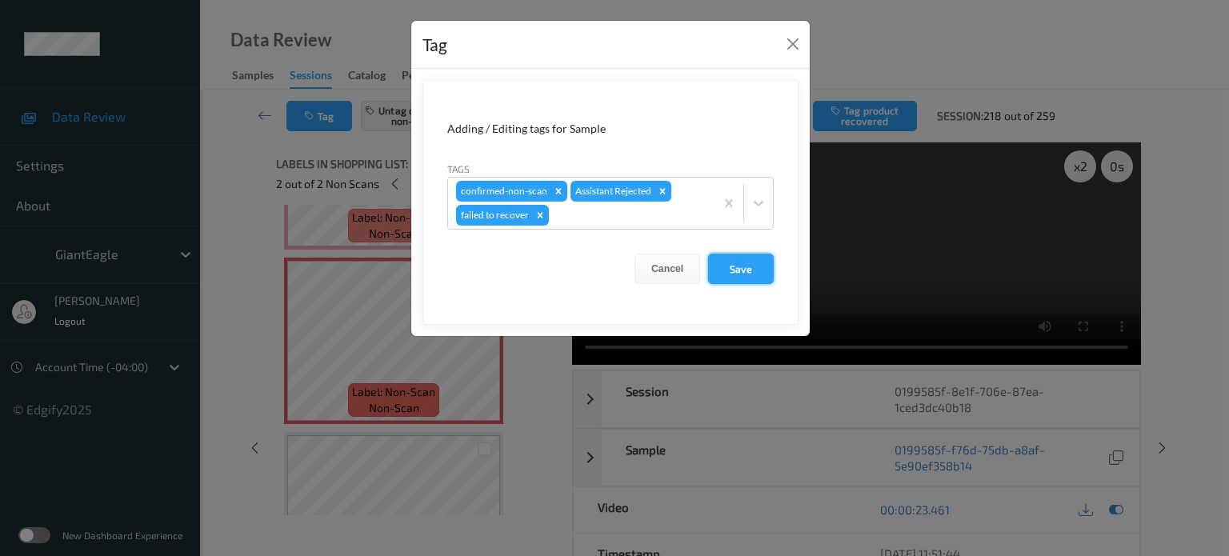
click at [737, 275] on button "Save" at bounding box center [741, 269] width 66 height 30
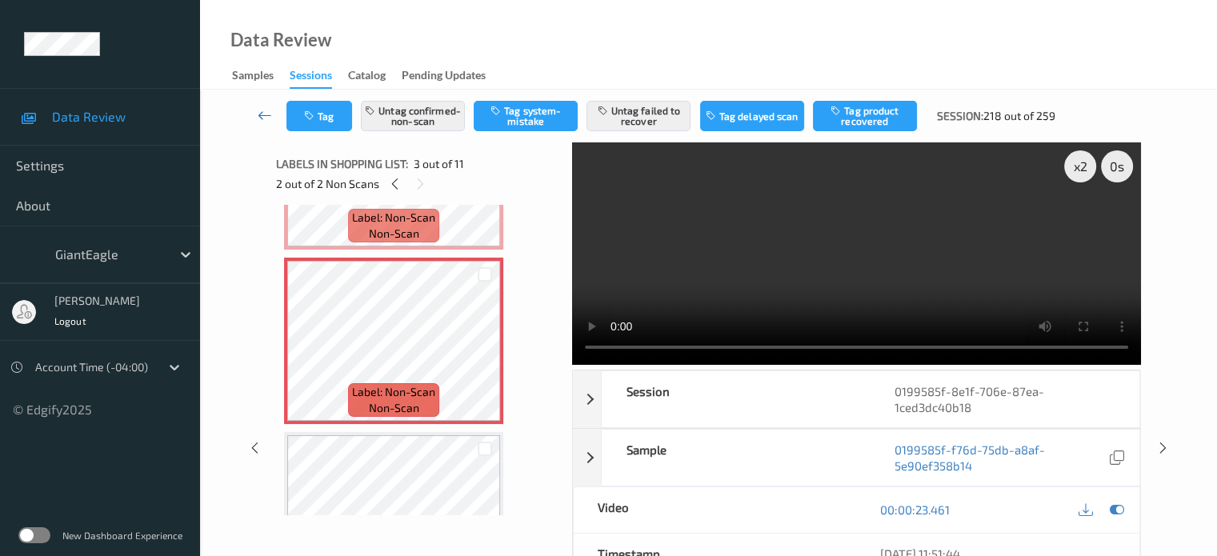
click at [263, 113] on icon at bounding box center [265, 115] width 14 height 16
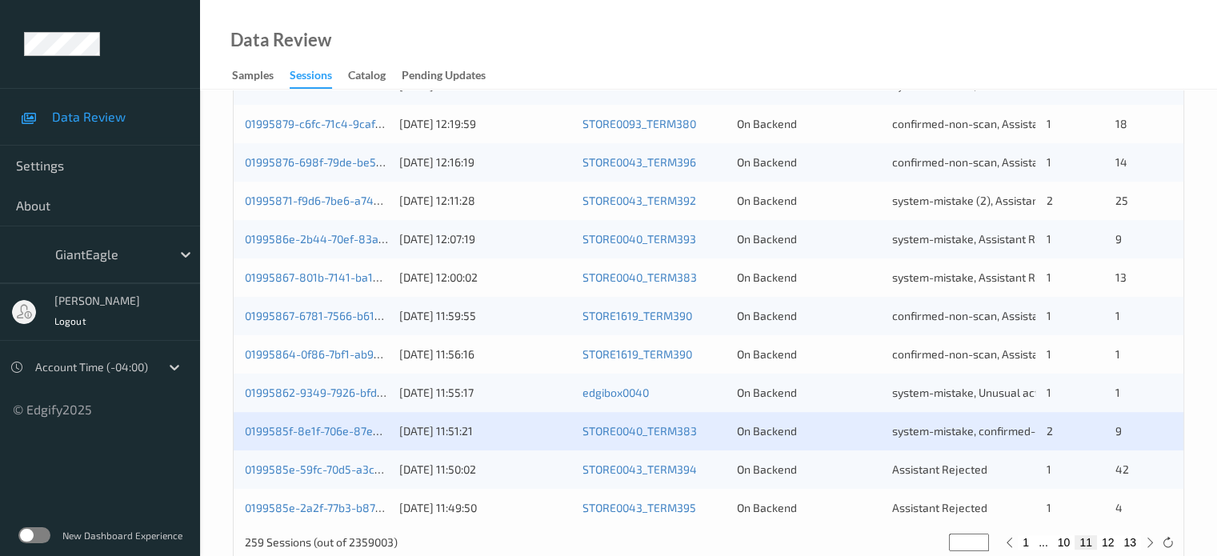
scroll to position [773, 0]
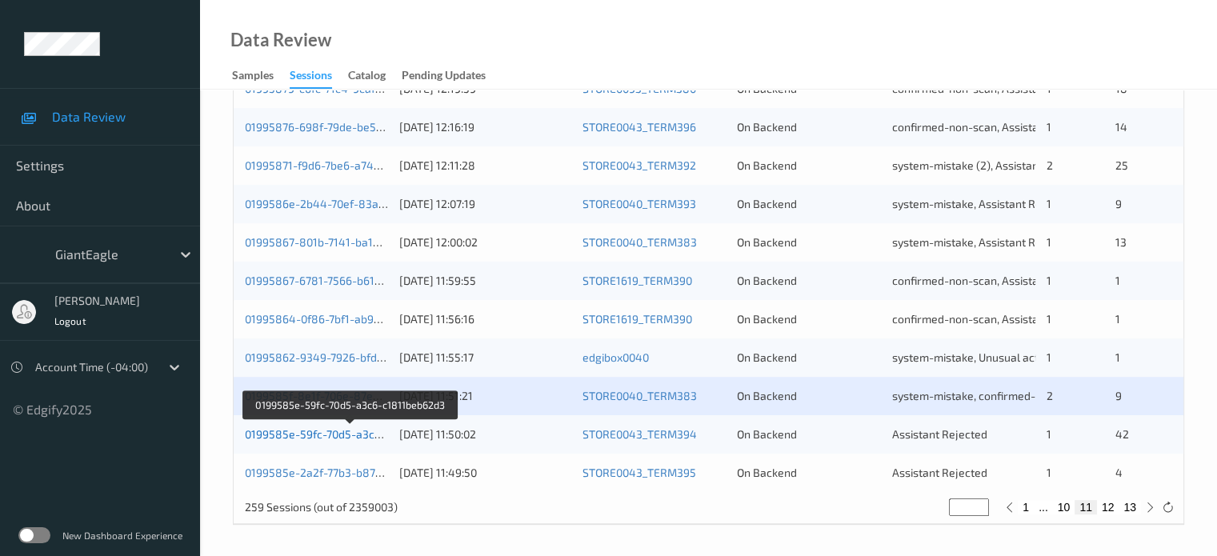
click at [312, 434] on link "0199585e-59fc-70d5-a3c6-c1811beb62d3" at bounding box center [351, 434] width 213 height 14
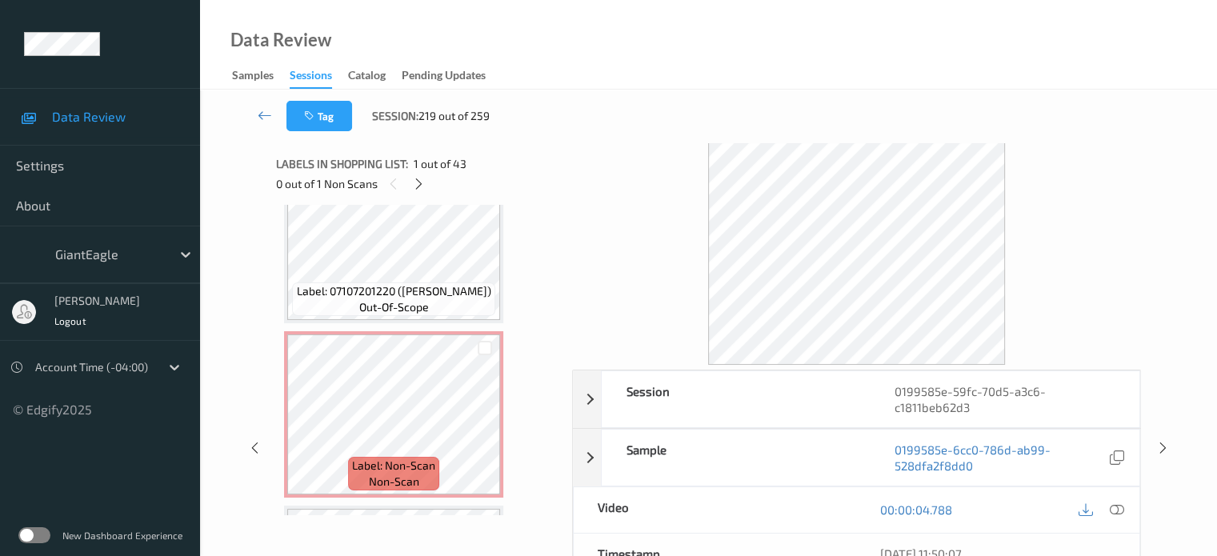
scroll to position [5116, 0]
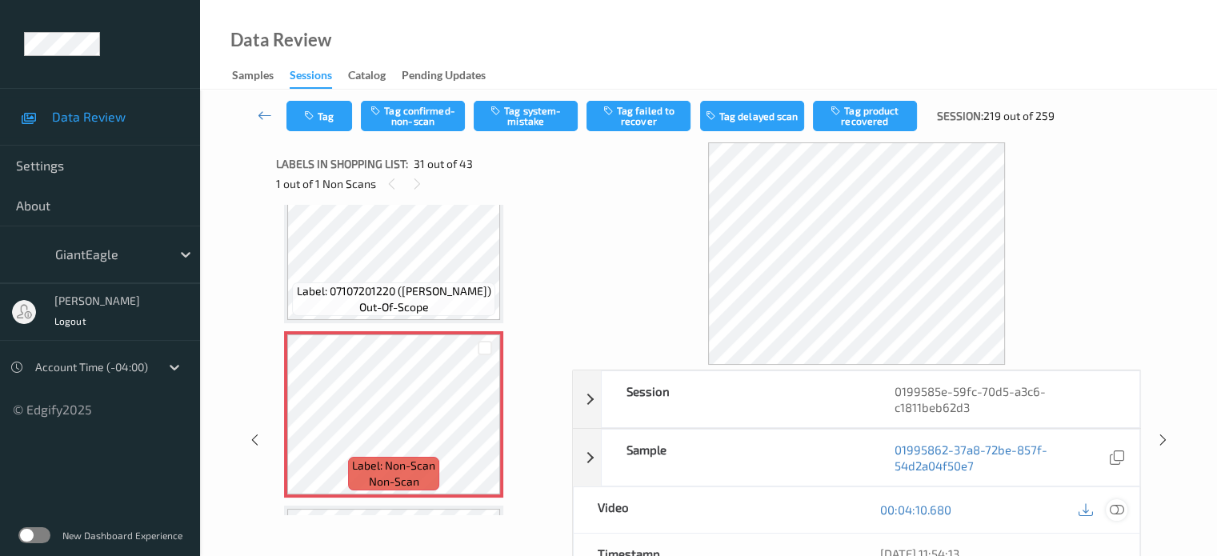
click at [1115, 504] on icon at bounding box center [1116, 510] width 14 height 14
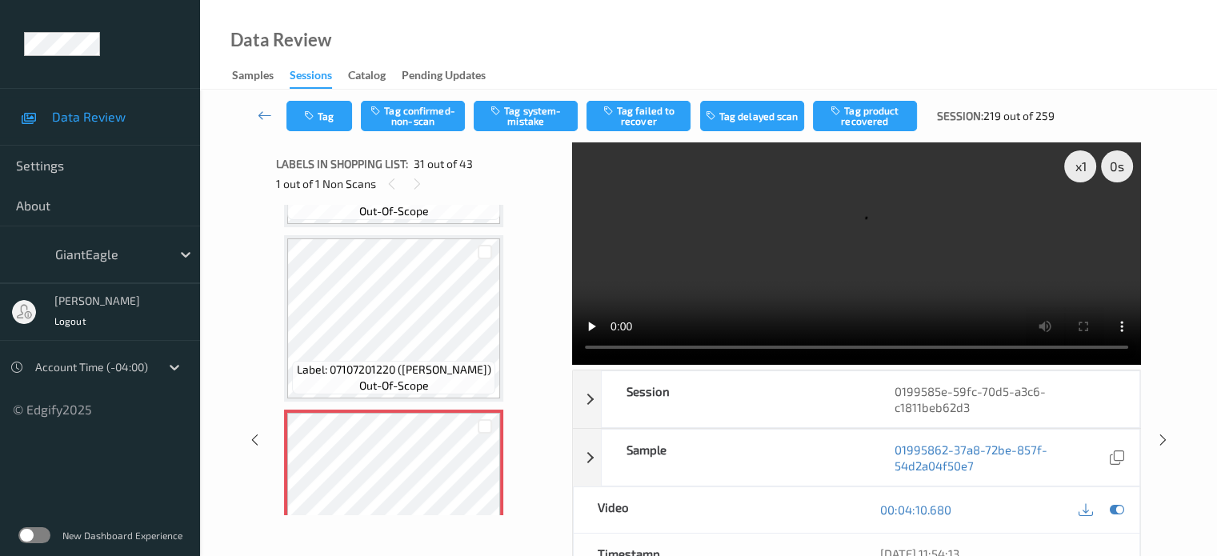
scroll to position [5036, 0]
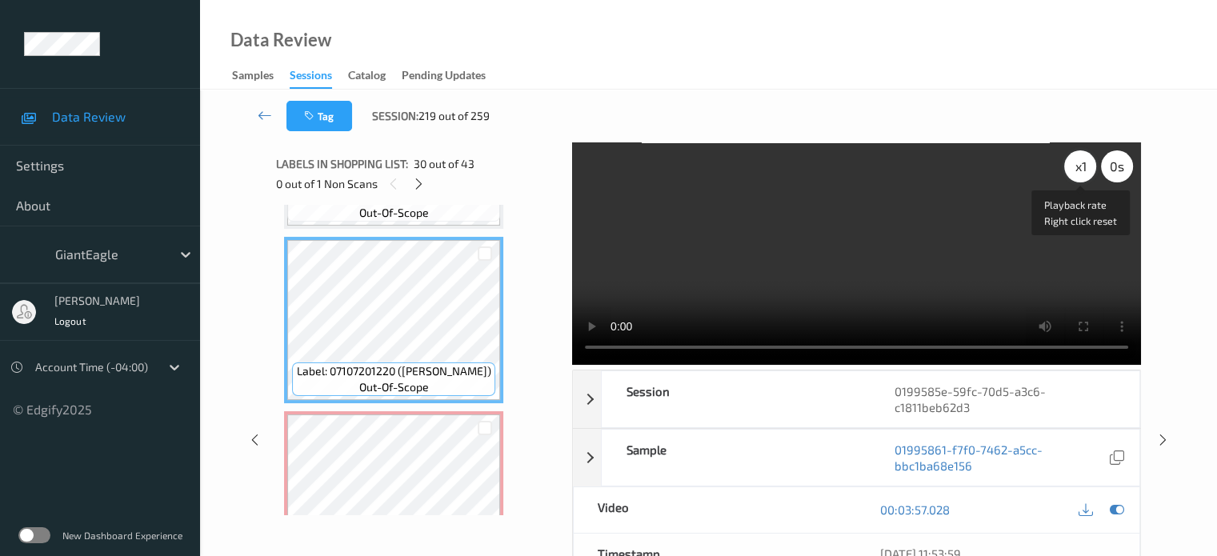
click at [1076, 170] on div "x 1" at bounding box center [1080, 166] width 32 height 32
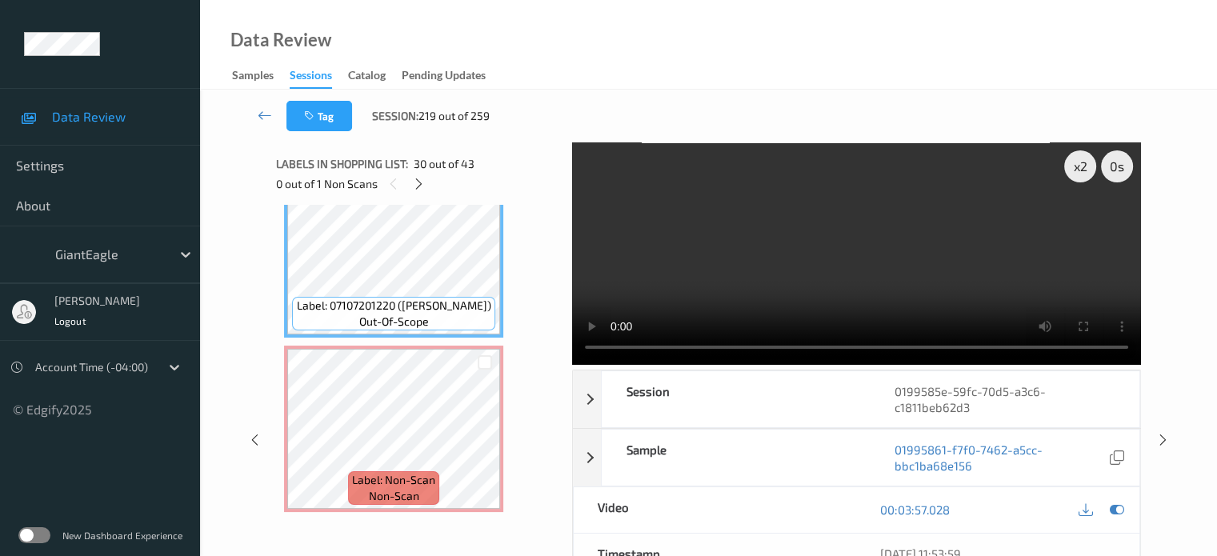
scroll to position [5100, 0]
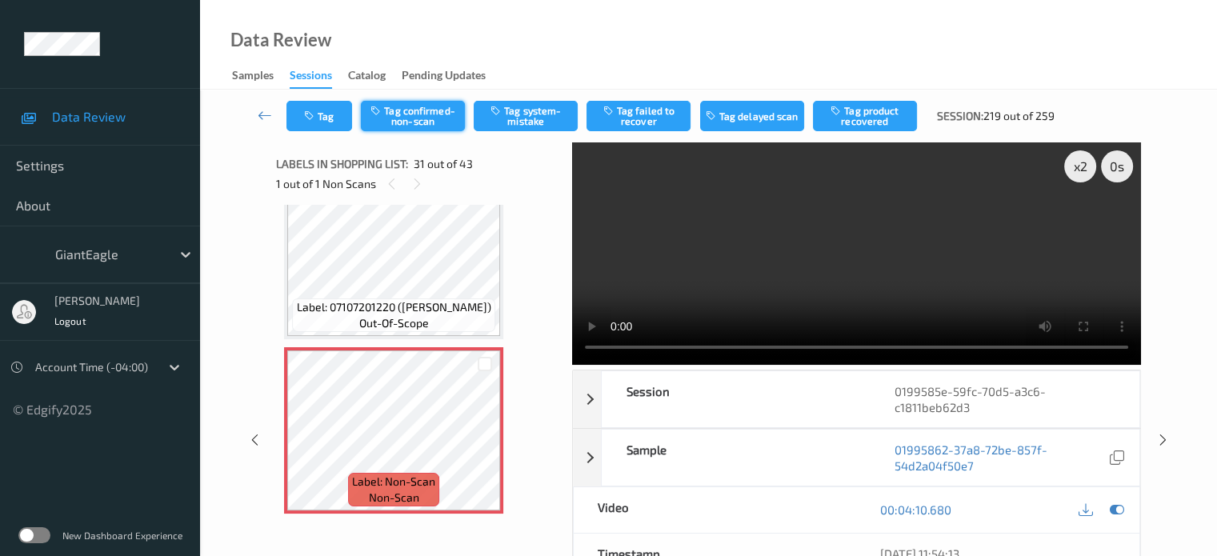
click at [415, 115] on button "Tag confirmed-non-scan" at bounding box center [413, 116] width 104 height 30
click at [875, 110] on button "Tag product recovered" at bounding box center [865, 116] width 104 height 30
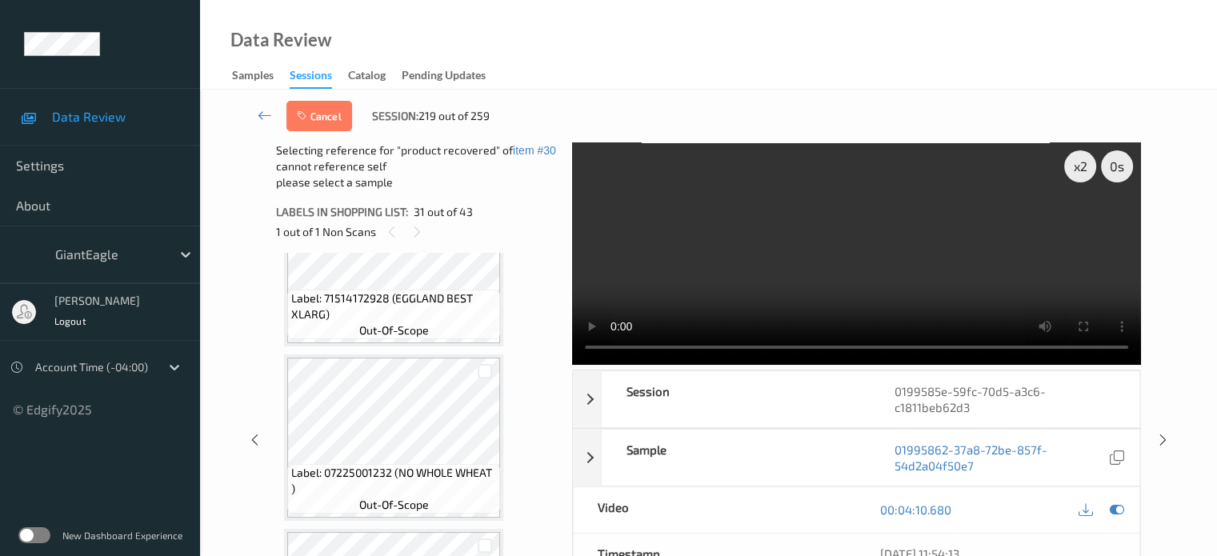
scroll to position [5490, 0]
click at [483, 372] on div at bounding box center [485, 370] width 15 height 15
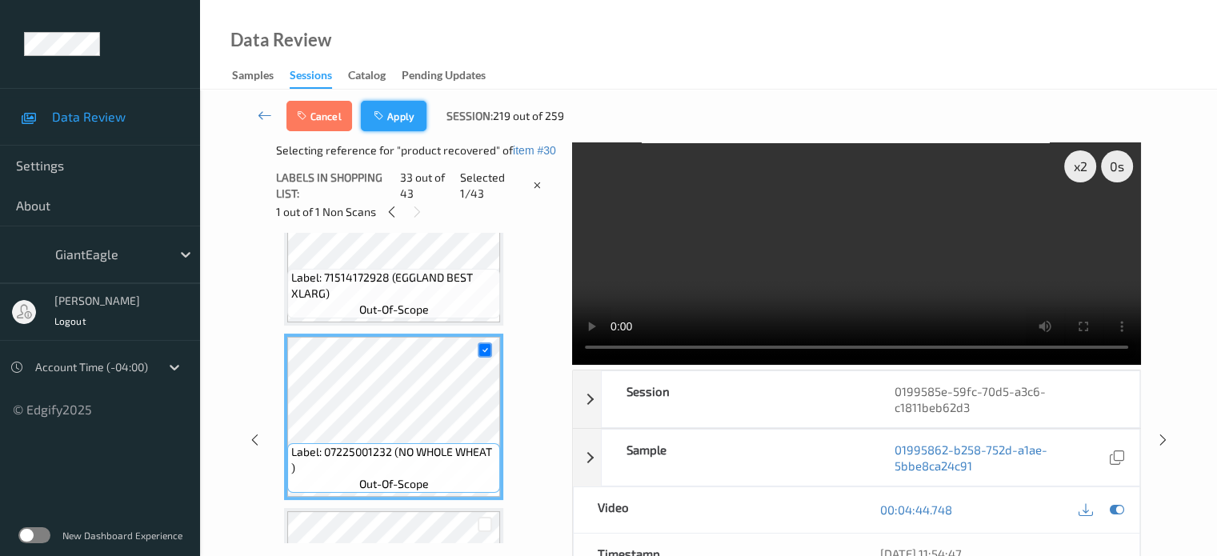
click at [402, 111] on button "Apply" at bounding box center [394, 116] width 66 height 30
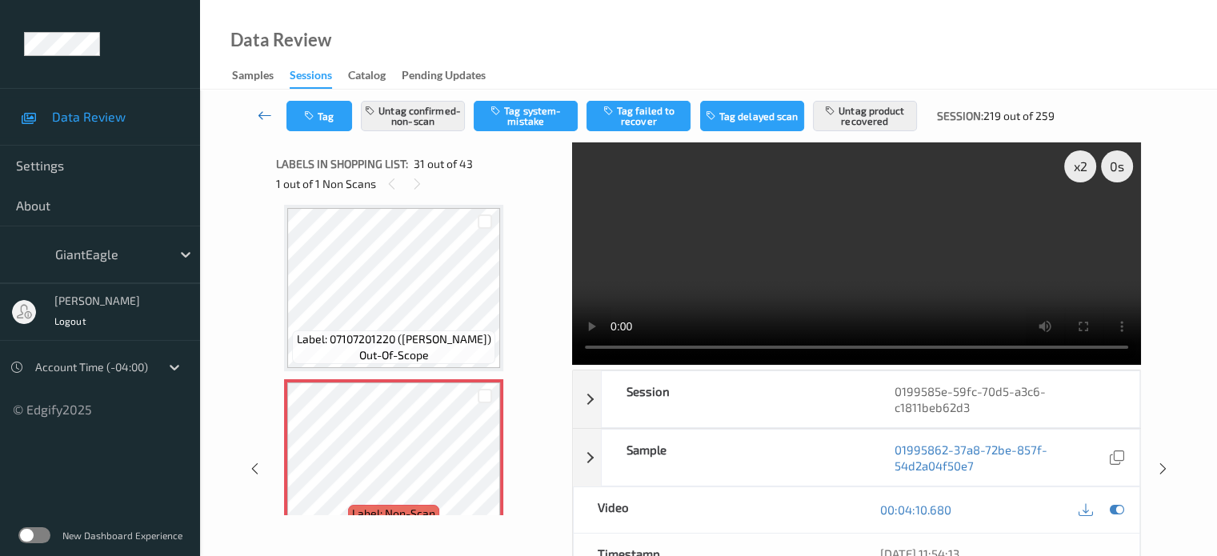
click at [260, 122] on icon at bounding box center [265, 115] width 14 height 16
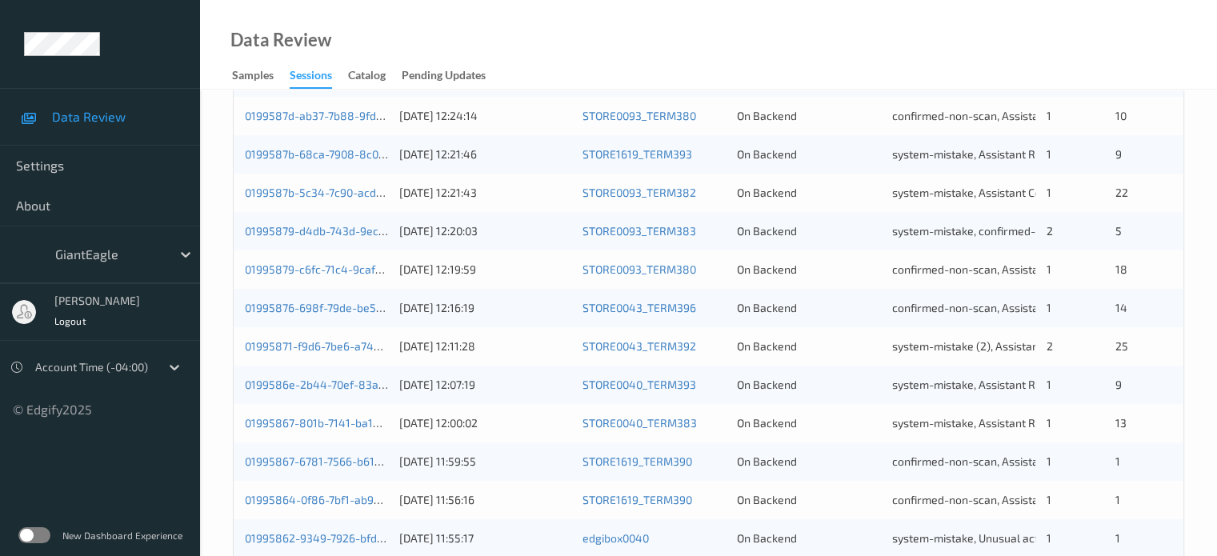
scroll to position [773, 0]
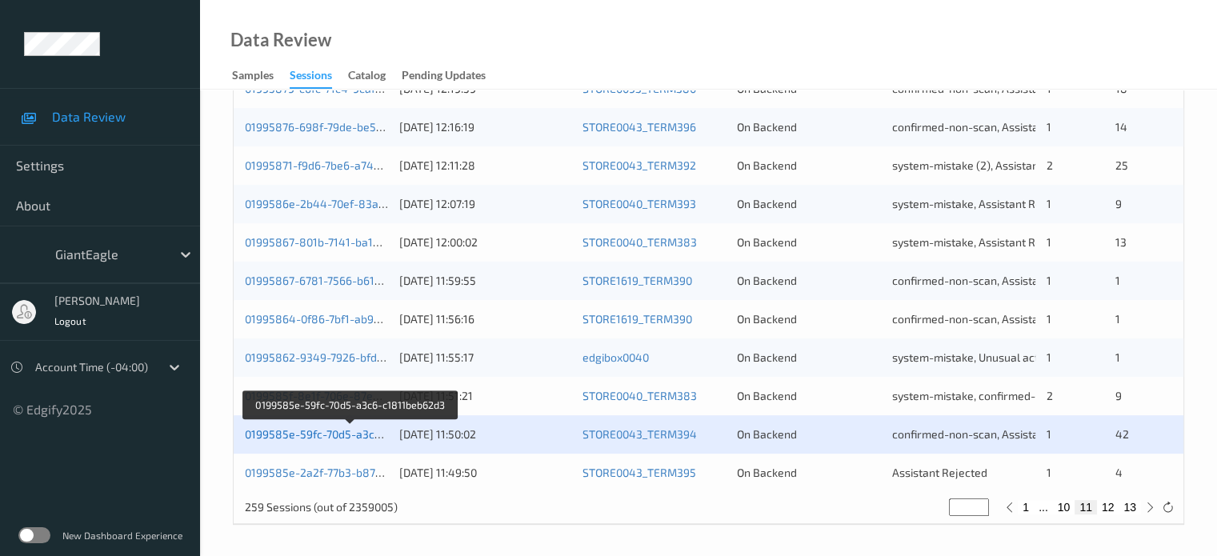
click at [320, 435] on link "0199585e-59fc-70d5-a3c6-c1811beb62d3" at bounding box center [351, 434] width 213 height 14
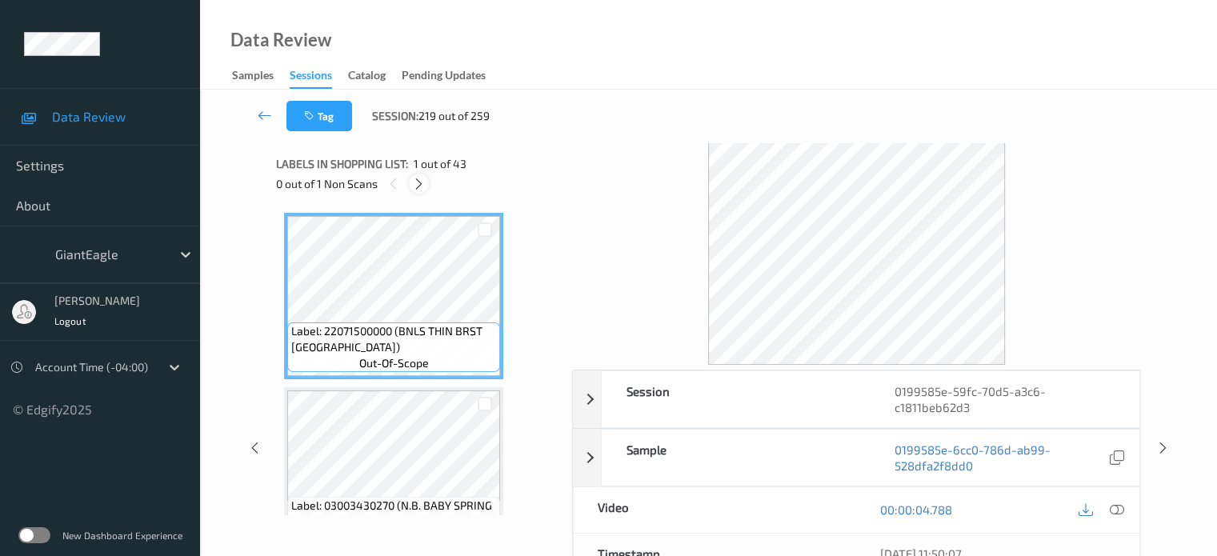
click at [419, 189] on icon at bounding box center [419, 184] width 14 height 14
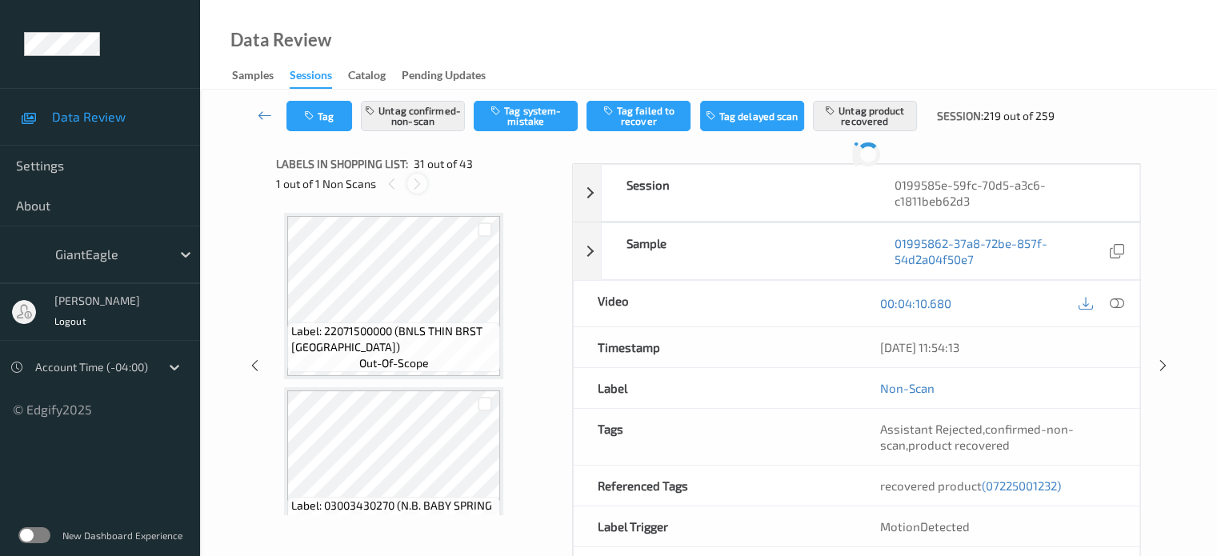
scroll to position [5068, 0]
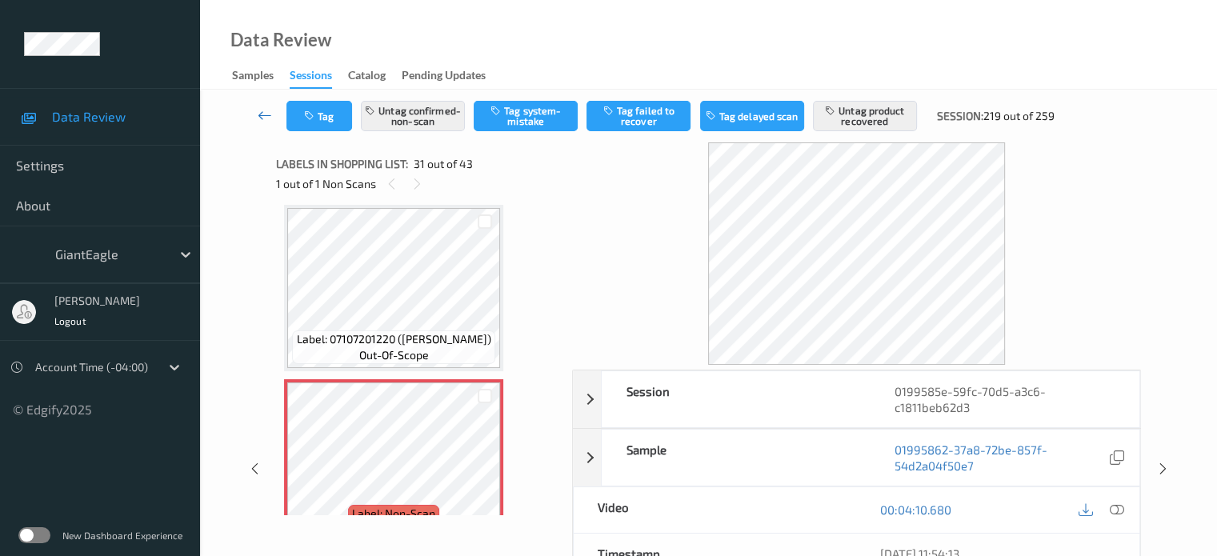
click at [263, 115] on icon at bounding box center [265, 115] width 14 height 16
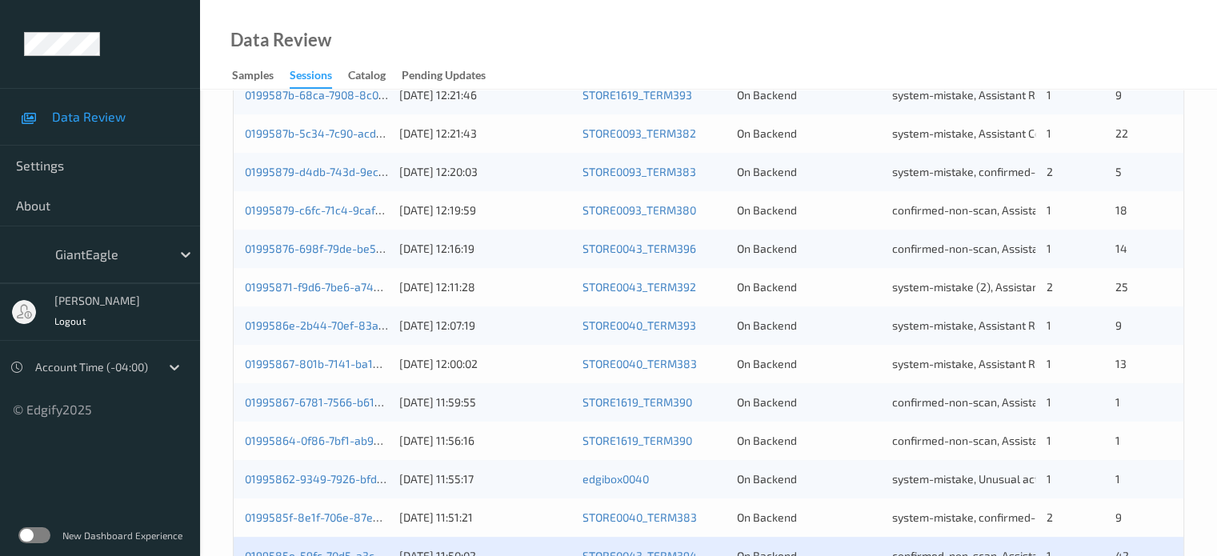
scroll to position [773, 0]
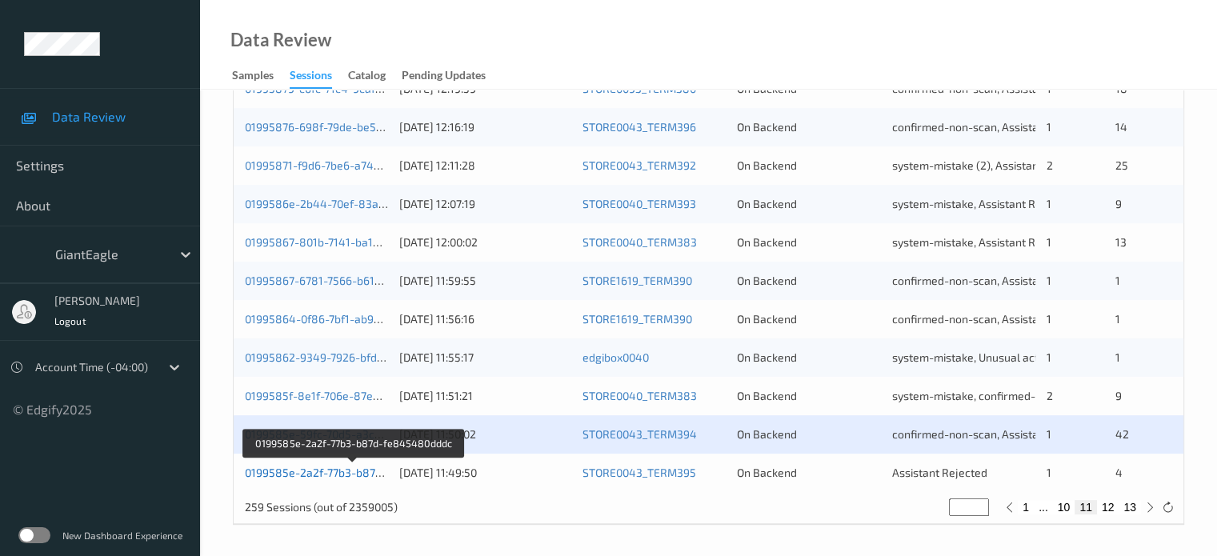
click at [301, 471] on link "0199585e-2a2f-77b3-b87d-fe845480dddc" at bounding box center [354, 473] width 218 height 14
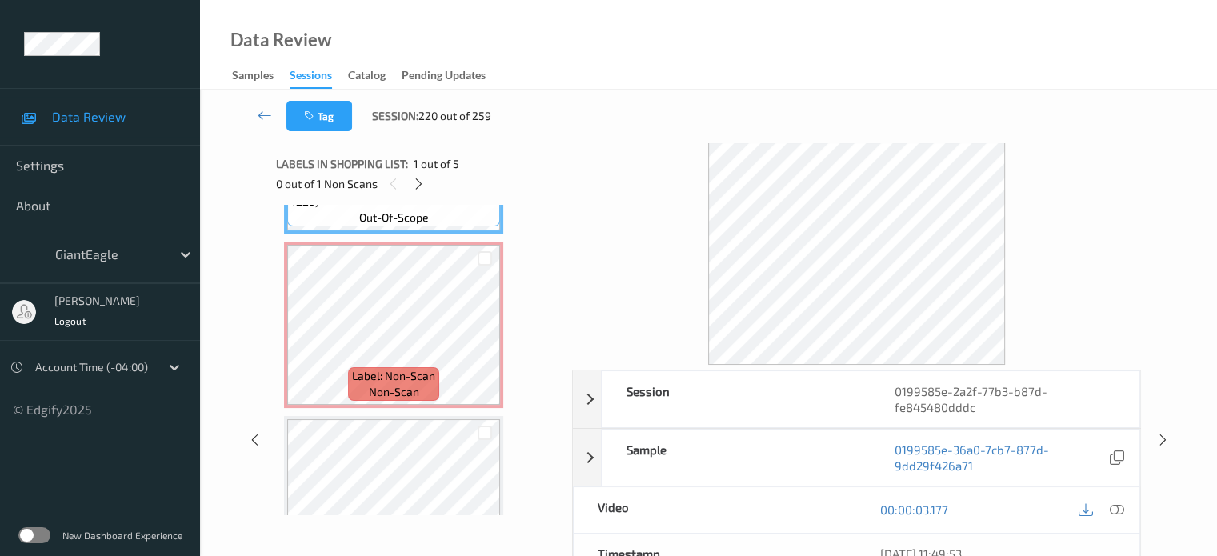
scroll to position [146, 0]
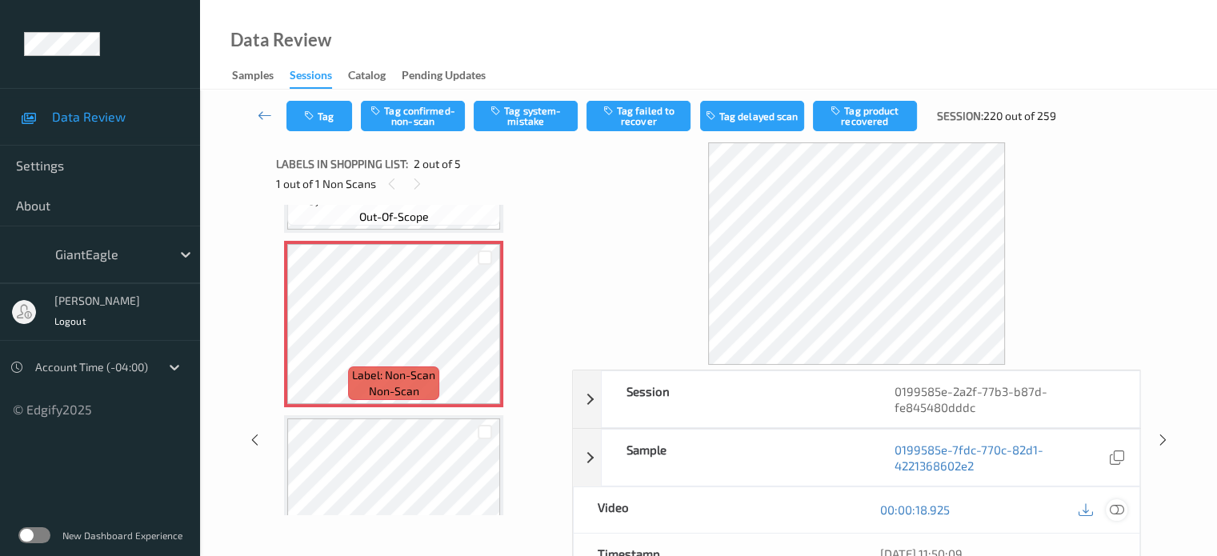
click at [1116, 503] on icon at bounding box center [1116, 510] width 14 height 14
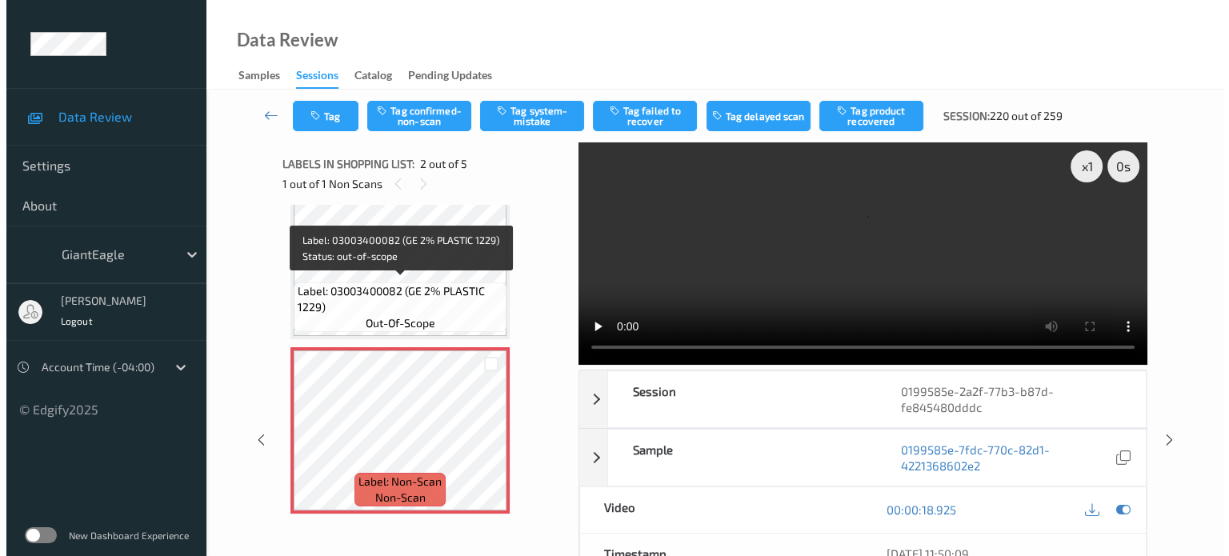
scroll to position [38, 0]
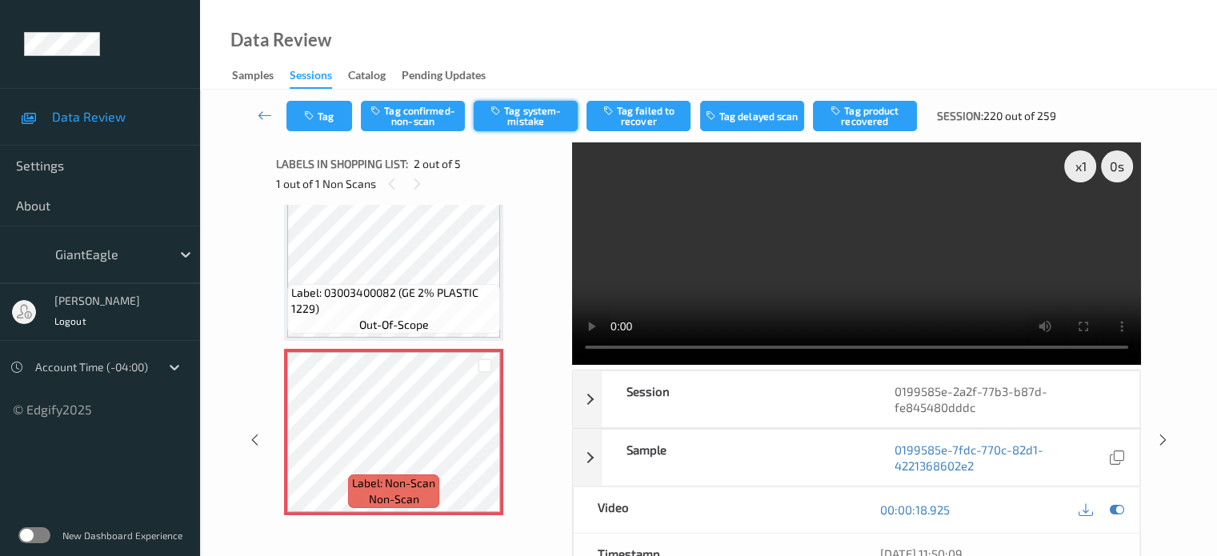
click at [522, 121] on button "Tag system-mistake" at bounding box center [526, 116] width 104 height 30
click at [325, 121] on button "Tag" at bounding box center [320, 116] width 66 height 30
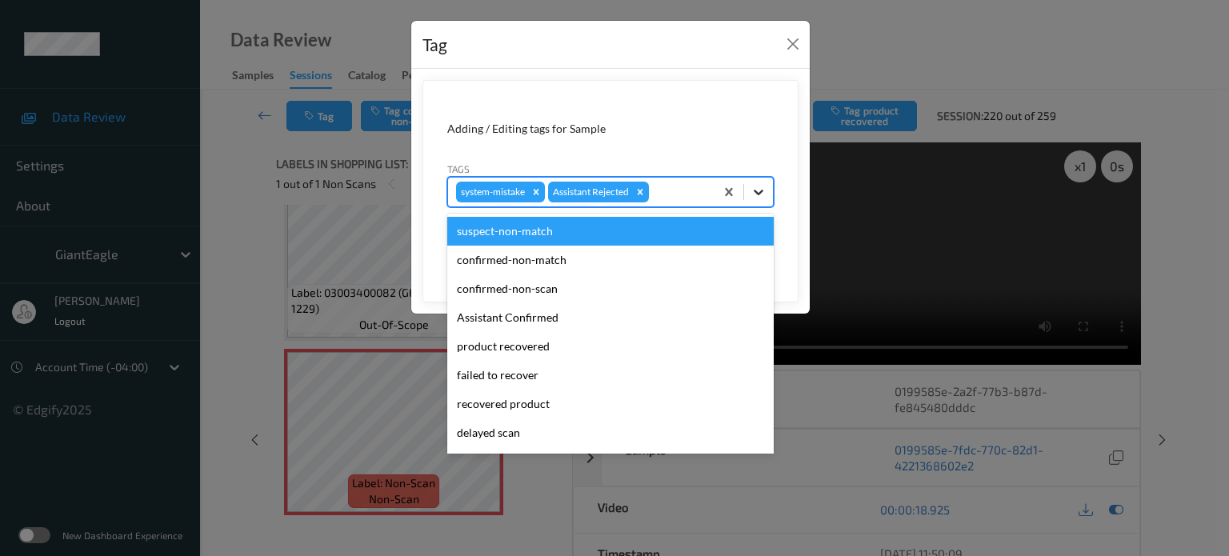
click at [756, 193] on icon at bounding box center [759, 192] width 16 height 16
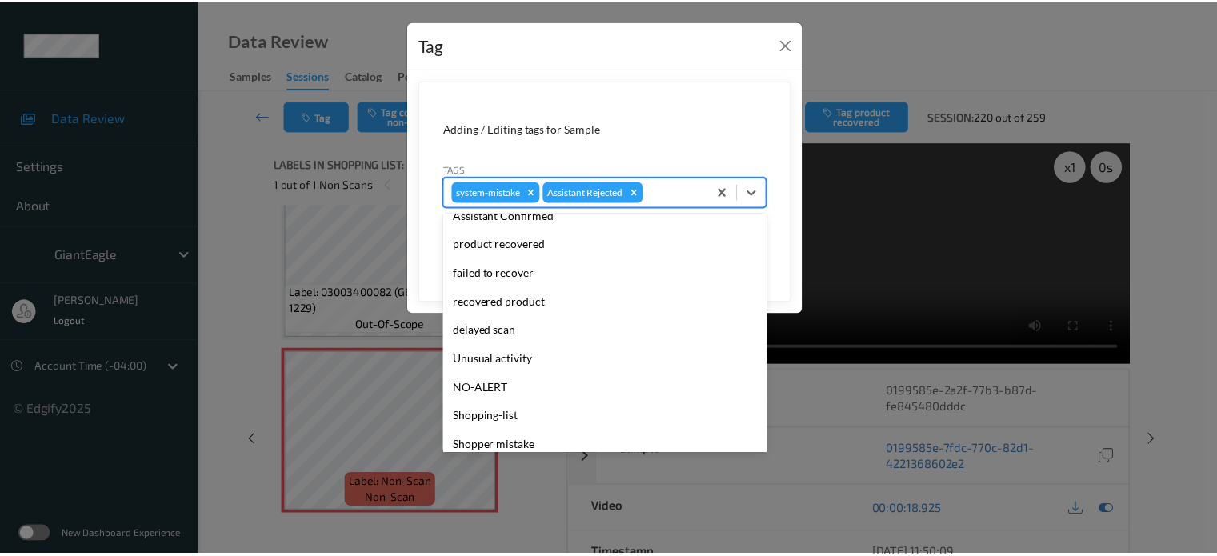
scroll to position [170, 0]
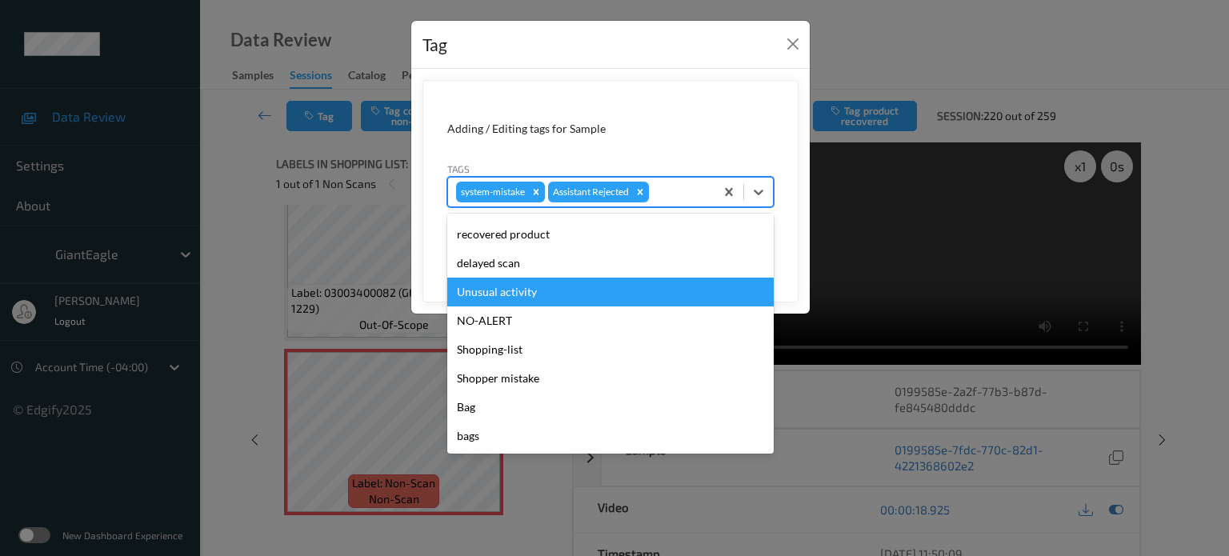
click at [499, 294] on div "Unusual activity" at bounding box center [610, 292] width 327 height 29
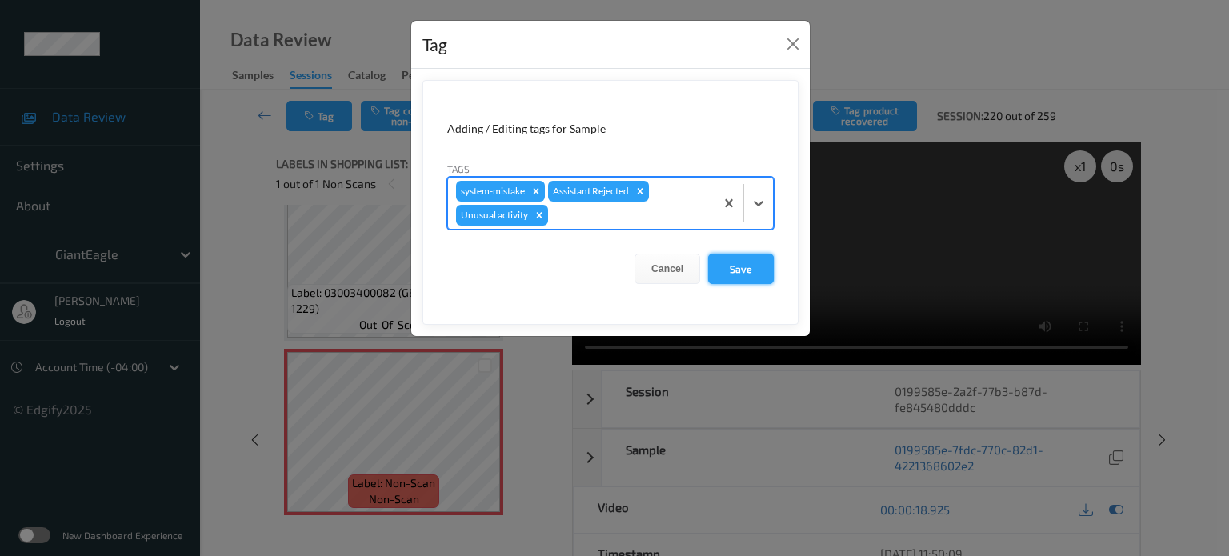
click at [749, 265] on button "Save" at bounding box center [741, 269] width 66 height 30
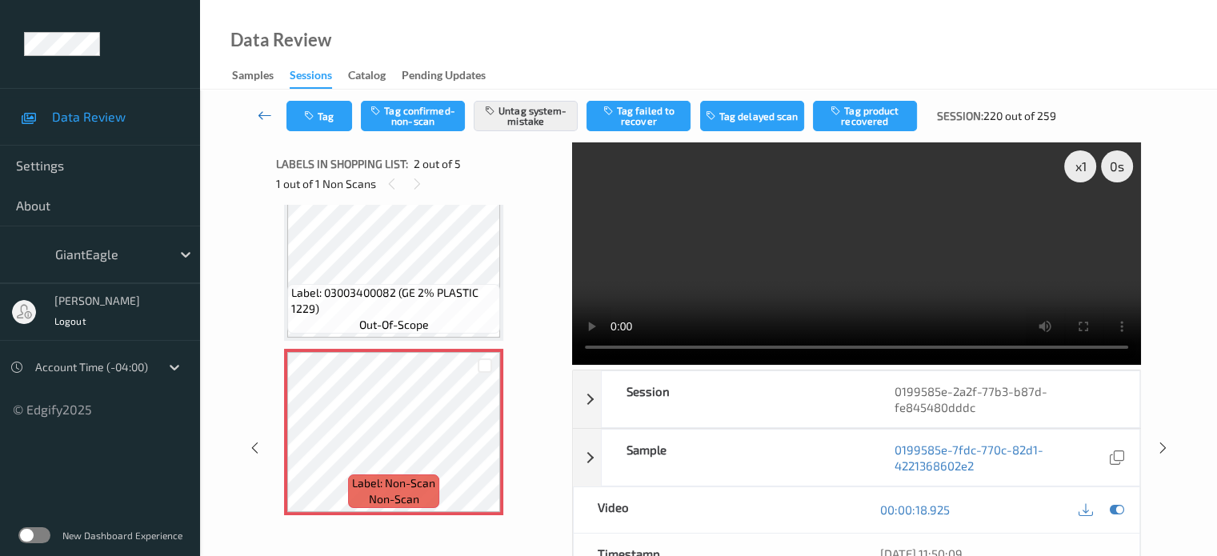
click at [266, 121] on icon at bounding box center [265, 115] width 14 height 16
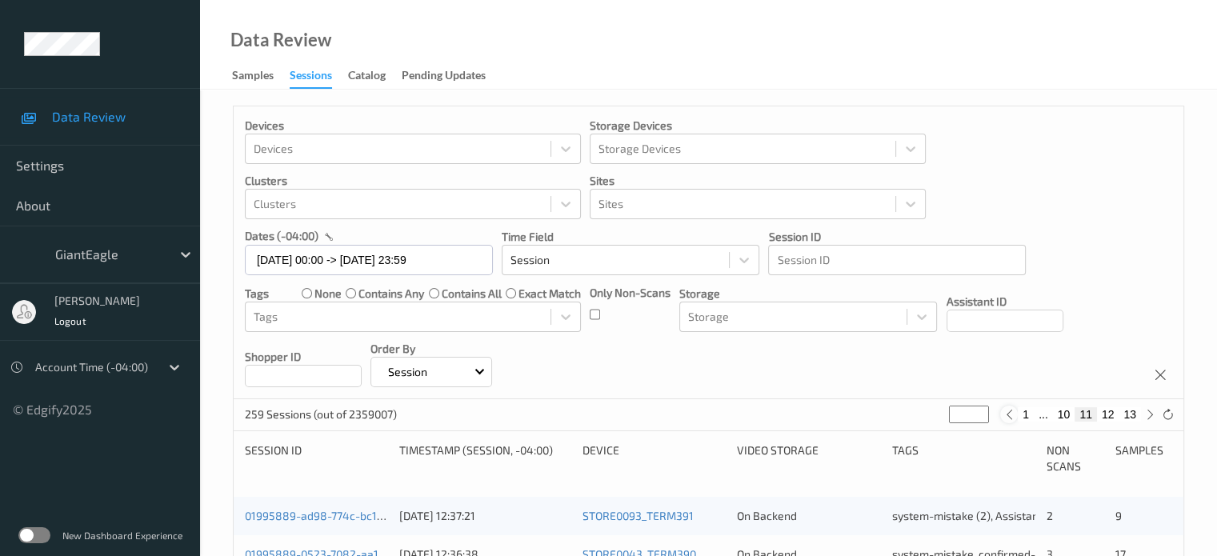
click at [1011, 419] on icon at bounding box center [1010, 415] width 12 height 12
type input "**"
click at [1011, 419] on button "1" at bounding box center [1013, 414] width 16 height 14
type input "*"
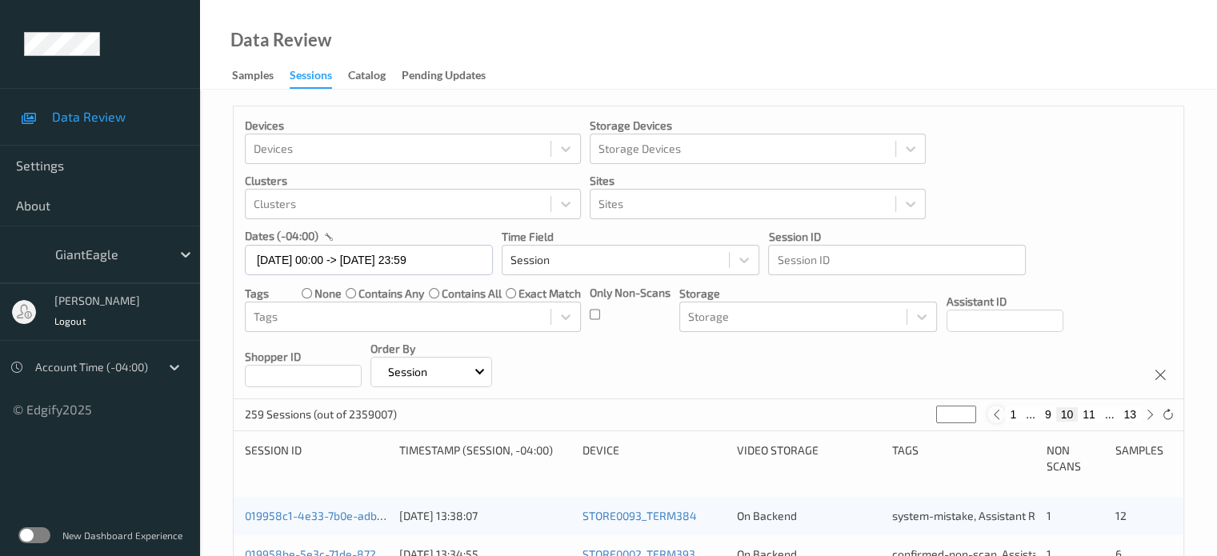
type input "*"
click at [1153, 419] on icon at bounding box center [1150, 415] width 12 height 12
type input "*"
click at [1153, 419] on icon at bounding box center [1150, 415] width 12 height 12
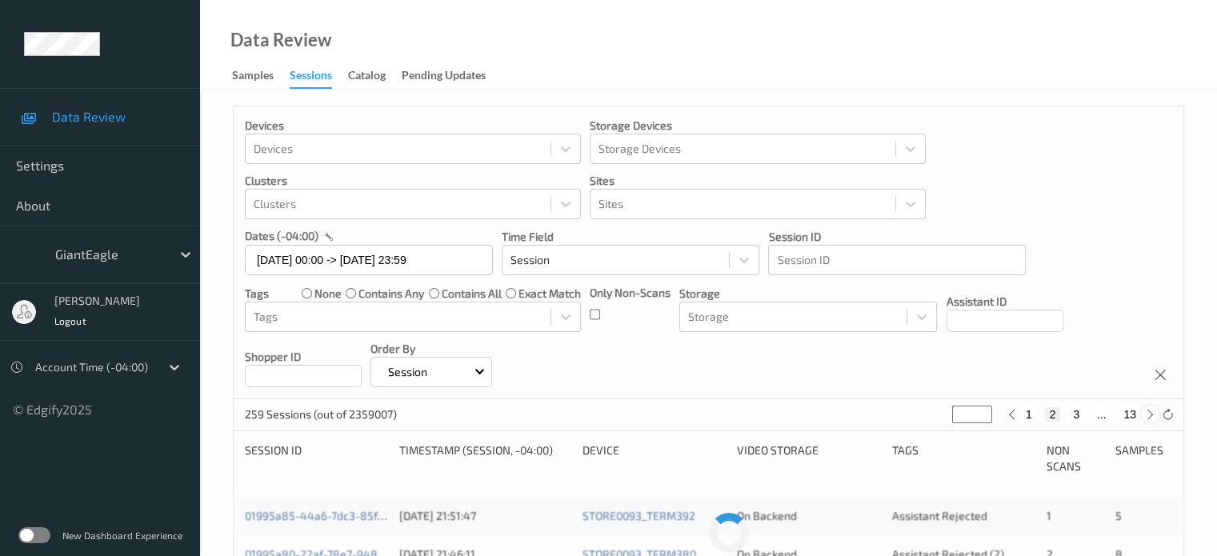
type input "*"
click at [1153, 419] on icon at bounding box center [1150, 415] width 12 height 12
type input "*"
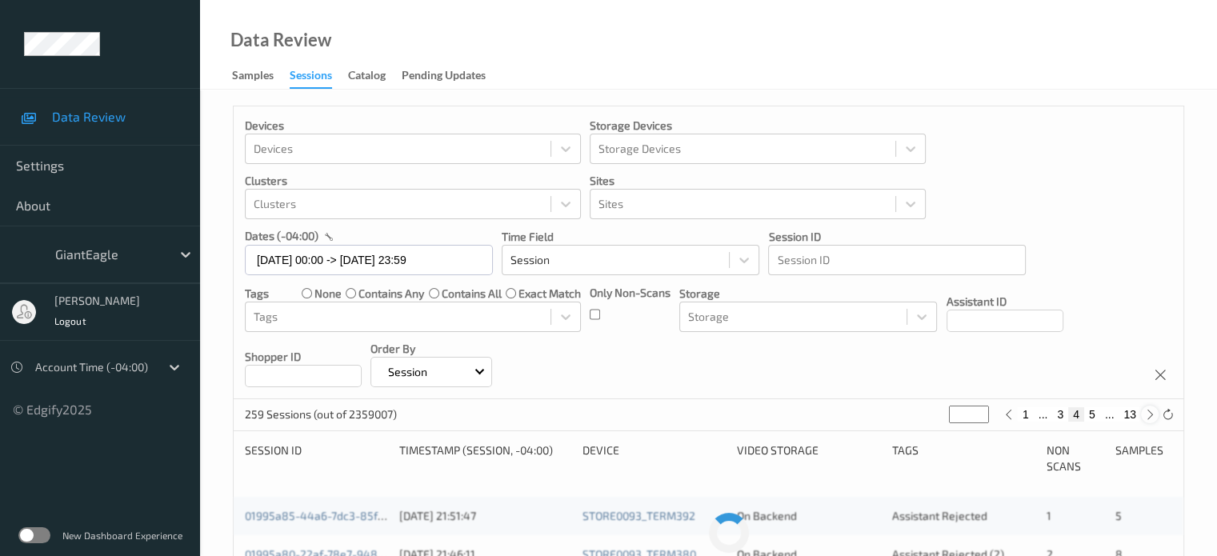
click at [1153, 419] on icon at bounding box center [1150, 415] width 12 height 12
type input "*"
click at [1153, 419] on icon at bounding box center [1150, 415] width 12 height 12
type input "*"
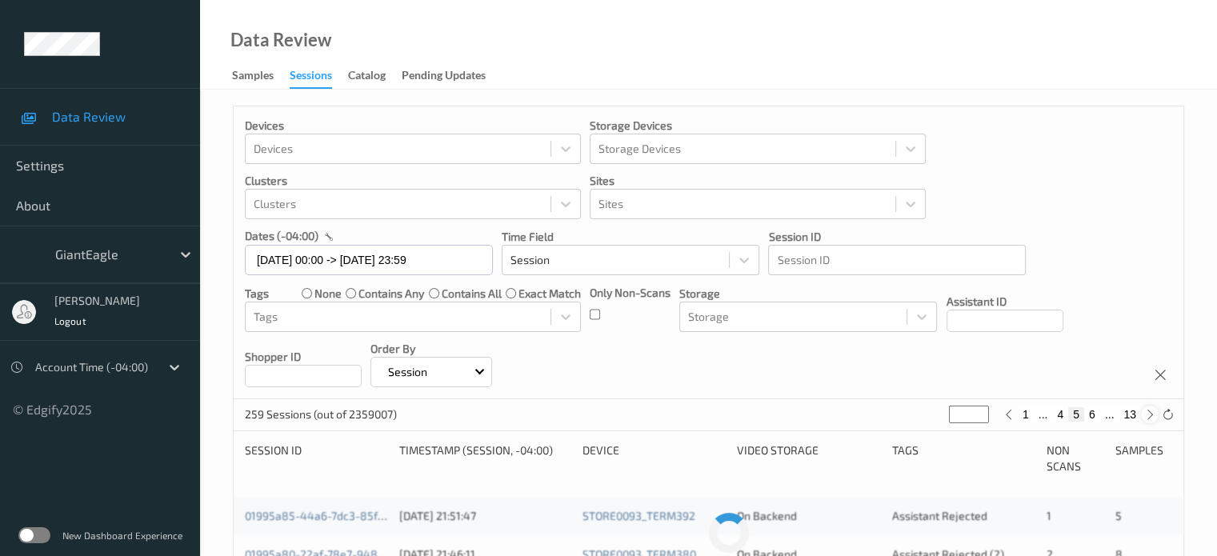
type input "*"
click at [1153, 419] on icon at bounding box center [1150, 415] width 12 height 12
type input "*"
click at [1153, 419] on icon at bounding box center [1150, 415] width 12 height 12
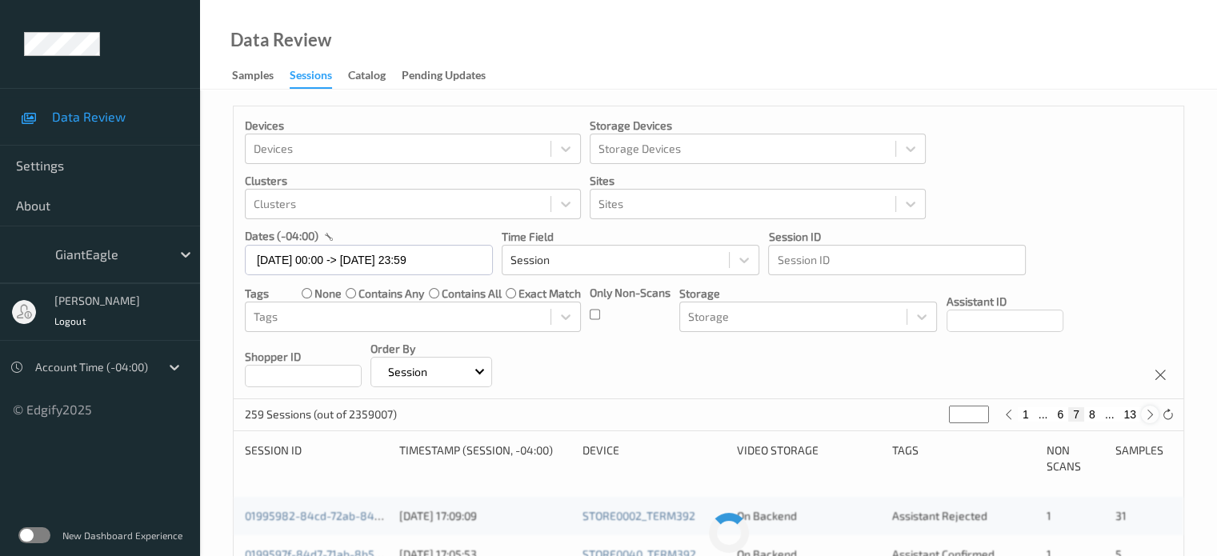
type input "*"
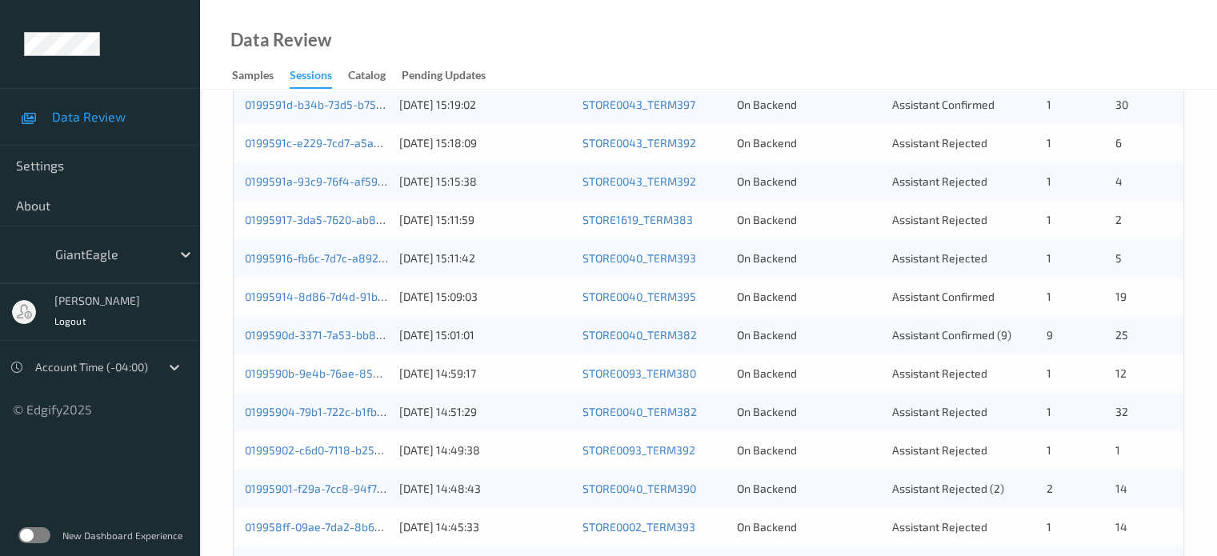
scroll to position [323, 0]
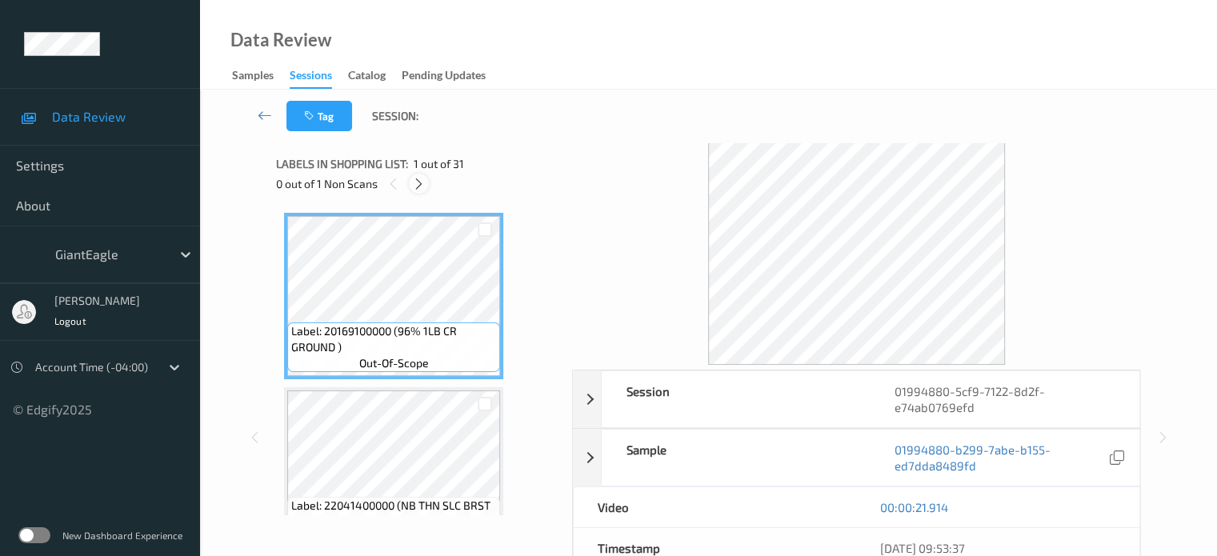
click at [423, 186] on icon at bounding box center [419, 184] width 14 height 14
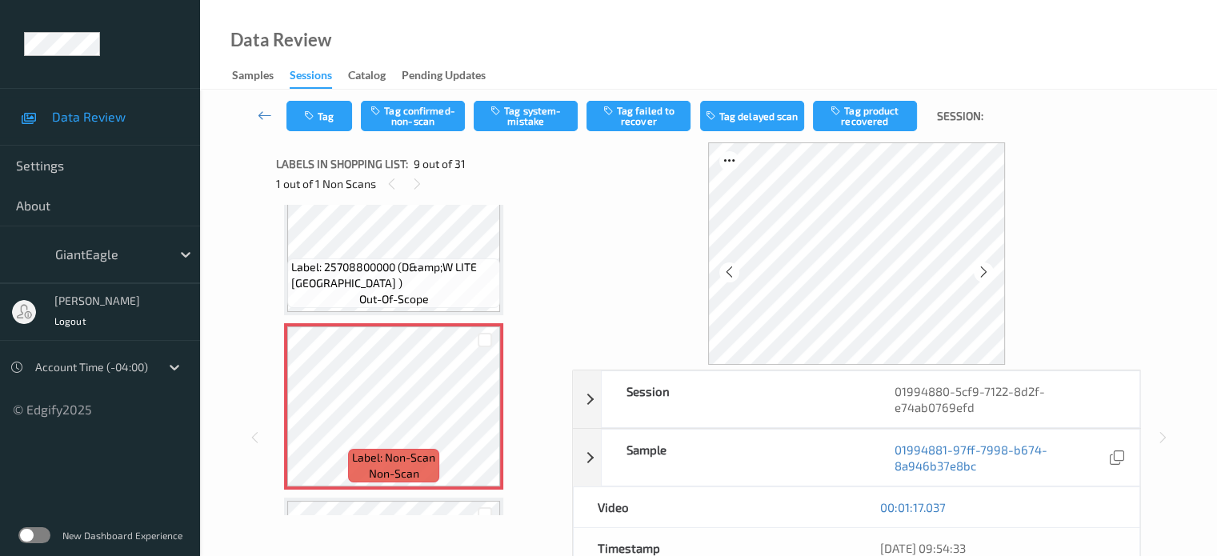
scroll to position [1300, 0]
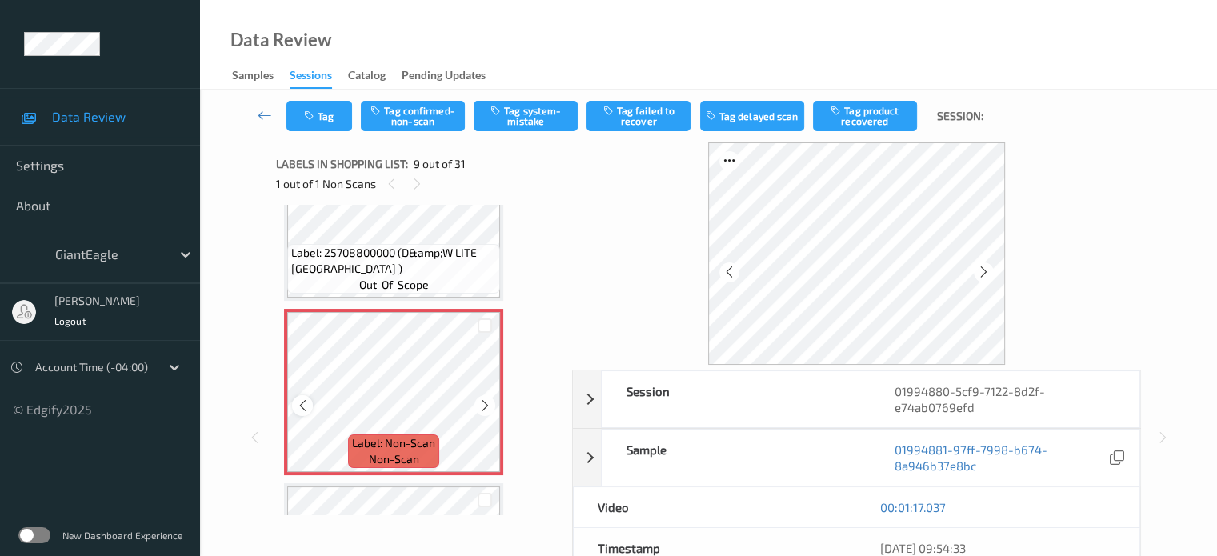
click at [301, 408] on icon at bounding box center [303, 406] width 14 height 14
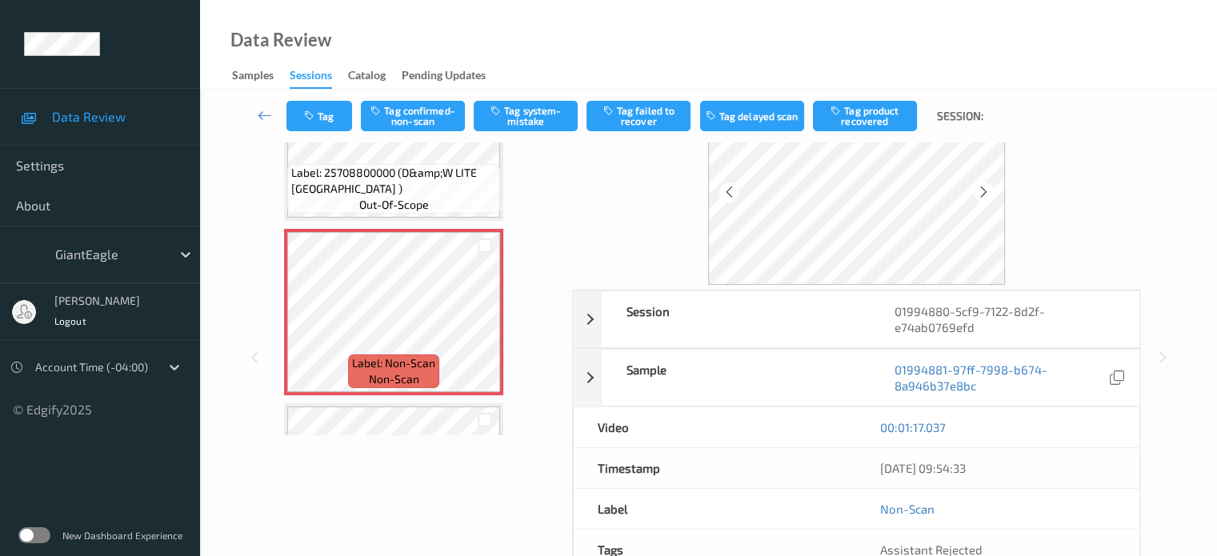
scroll to position [82, 0]
click at [296, 479] on div "Labels in shopping list: 9 out of 31 1 out of 1 Non Scans Label: 20169100000 (9…" at bounding box center [418, 356] width 285 height 591
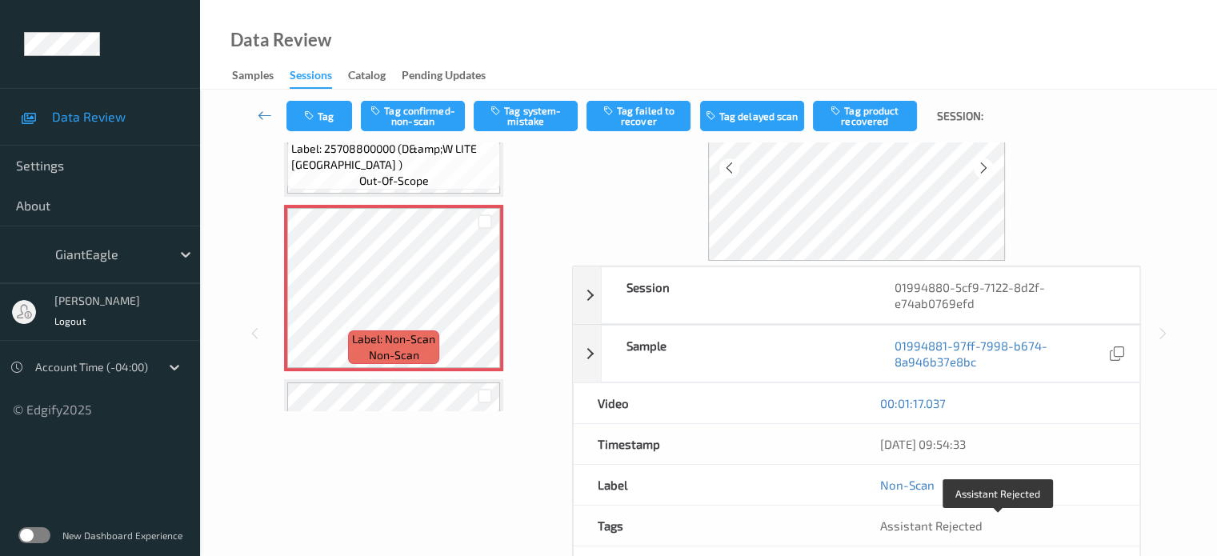
scroll to position [74, 0]
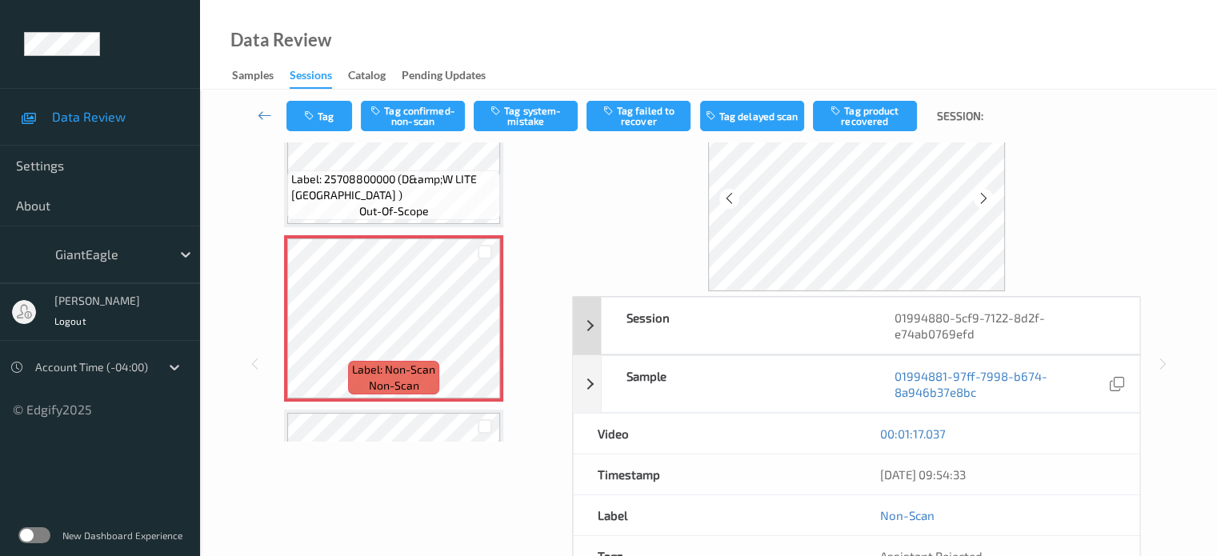
click at [731, 335] on div "Session" at bounding box center [736, 326] width 269 height 56
